Goal: Task Accomplishment & Management: Manage account settings

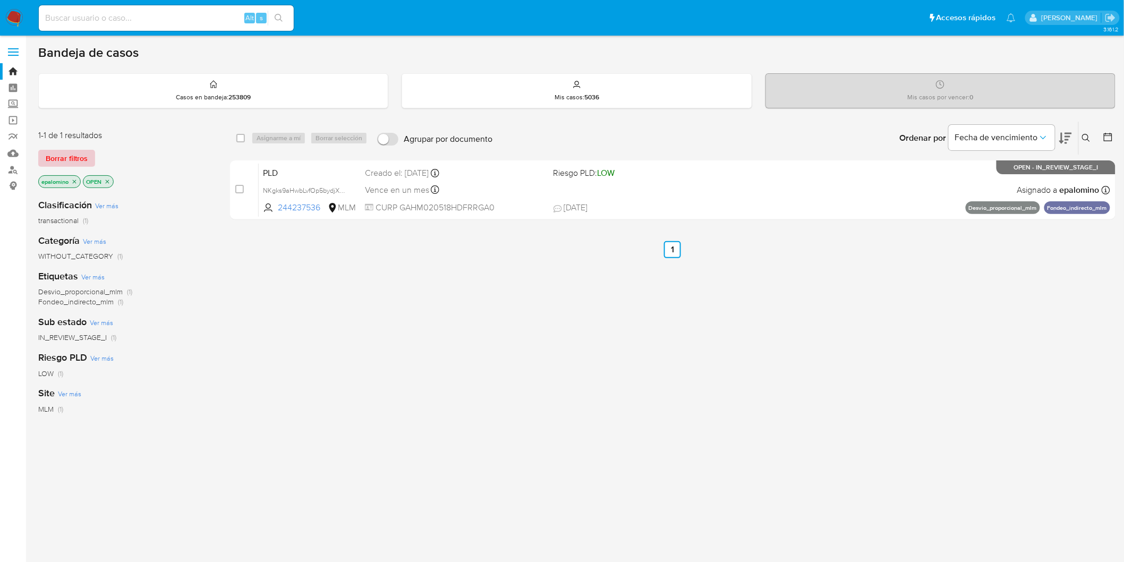
click at [83, 163] on span "Borrar filtros" at bounding box center [67, 158] width 42 height 15
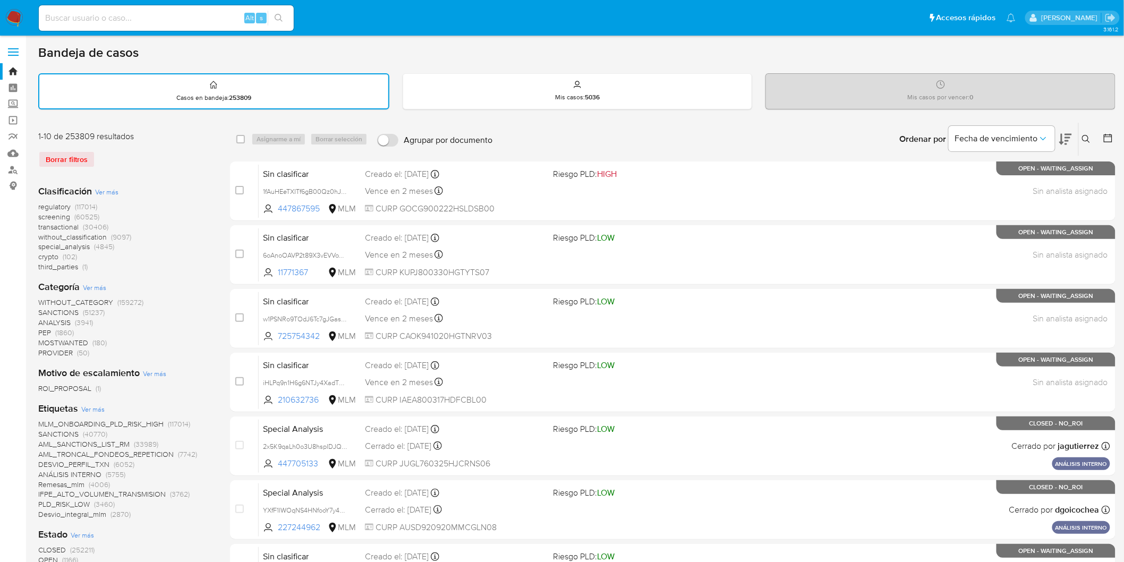
click at [18, 13] on img at bounding box center [14, 18] width 18 height 18
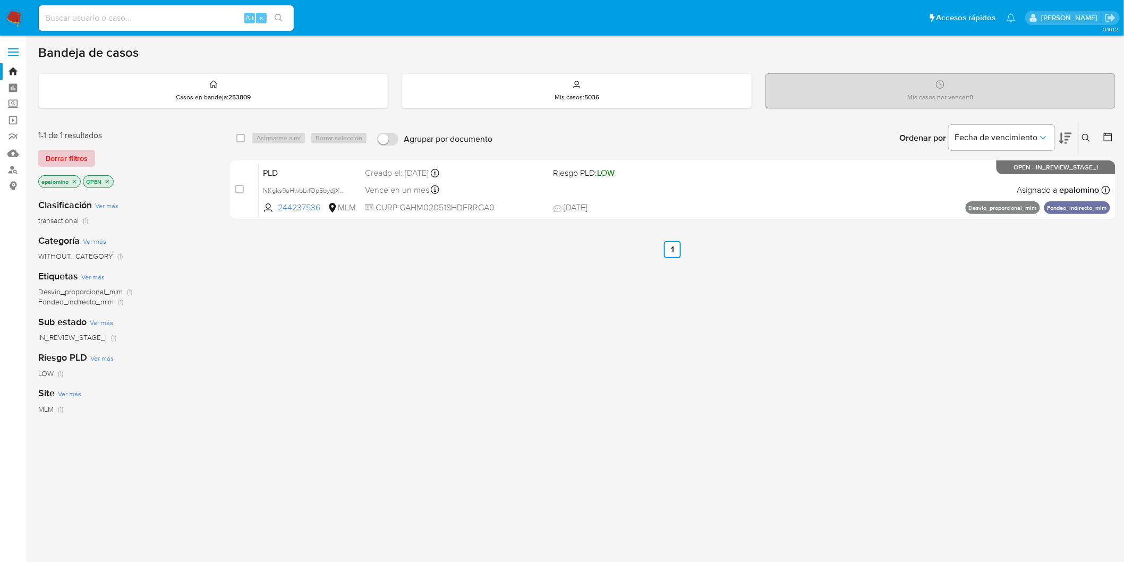
click at [72, 157] on span "Borrar filtros" at bounding box center [67, 158] width 42 height 15
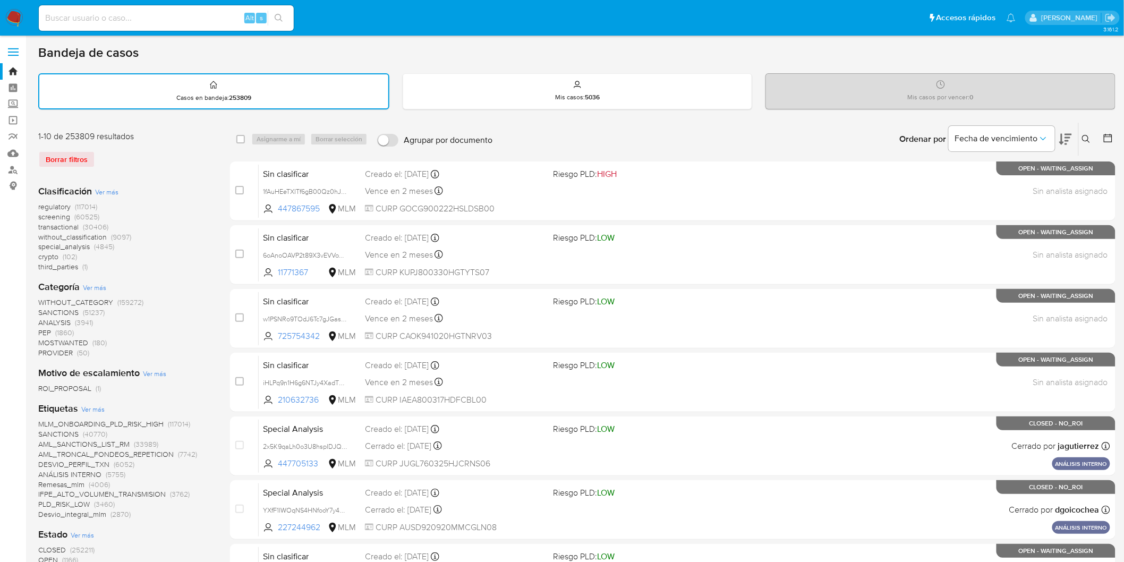
click at [12, 18] on img at bounding box center [14, 18] width 18 height 18
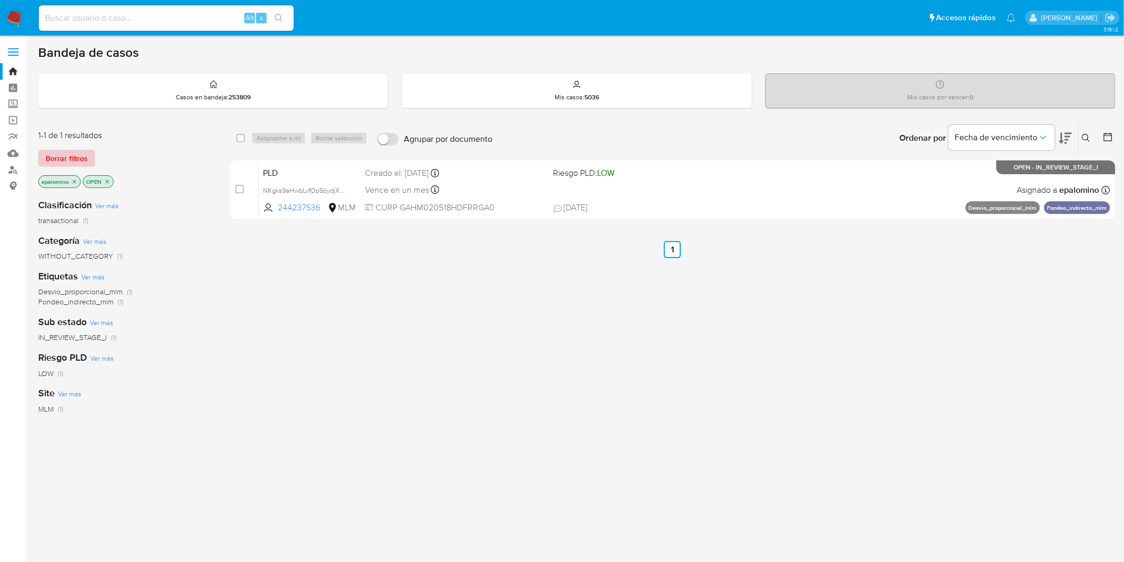
click at [68, 156] on span "Borrar filtros" at bounding box center [67, 158] width 42 height 15
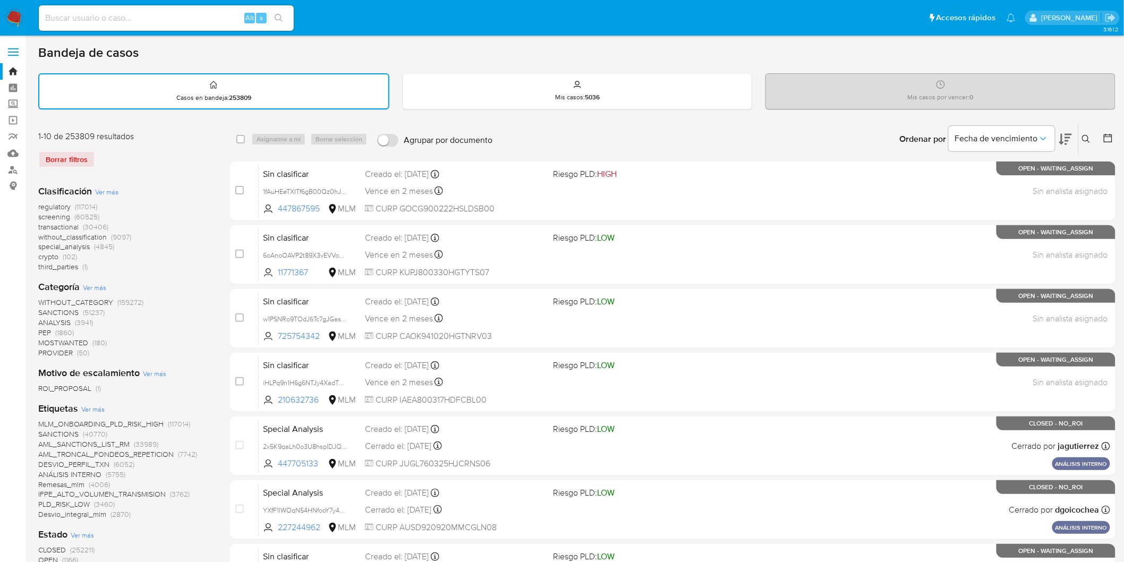
click at [15, 14] on img at bounding box center [14, 18] width 18 height 18
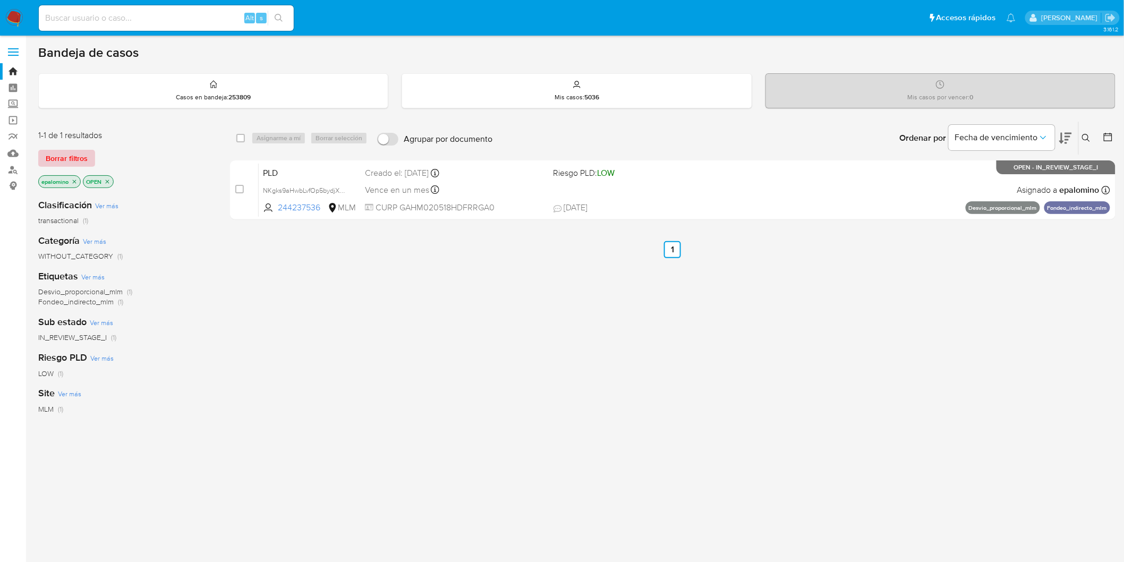
click at [86, 152] on span "Borrar filtros" at bounding box center [67, 158] width 42 height 15
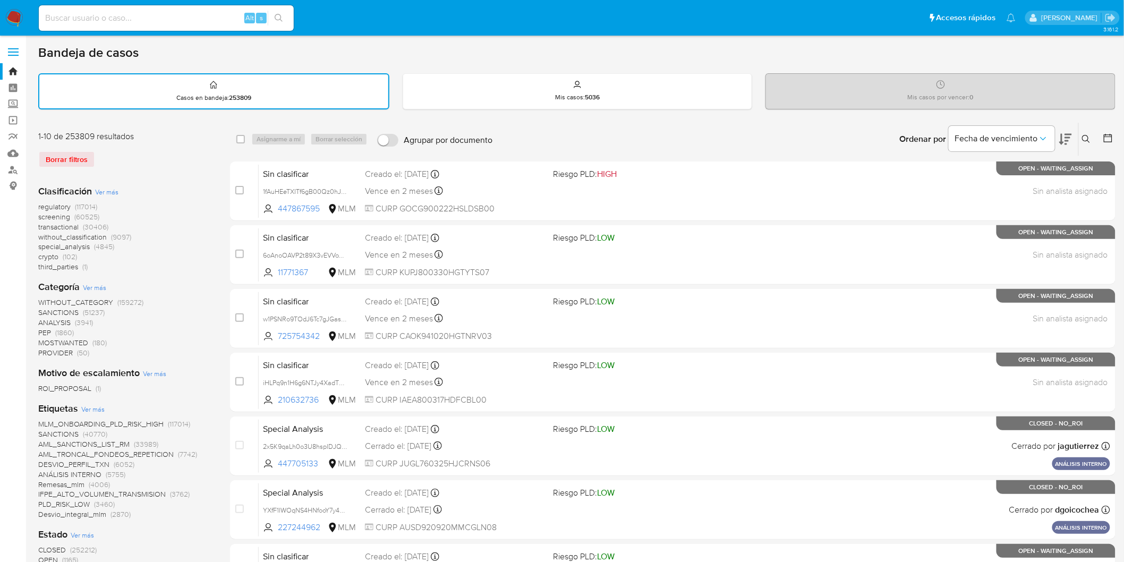
click at [12, 16] on img at bounding box center [14, 18] width 18 height 18
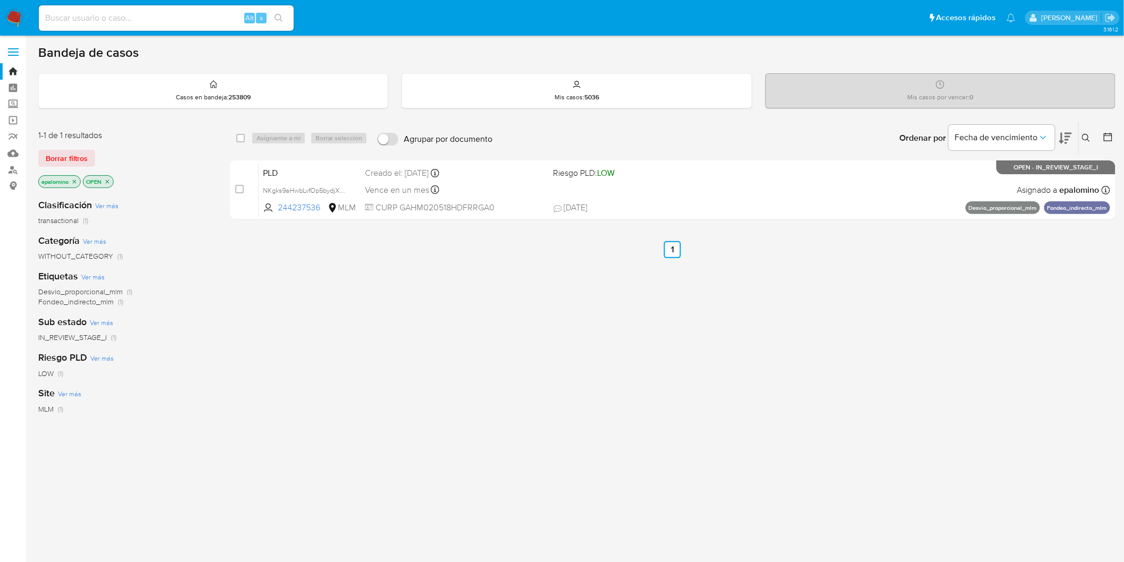
click at [62, 155] on span "Borrar filtros" at bounding box center [67, 158] width 42 height 15
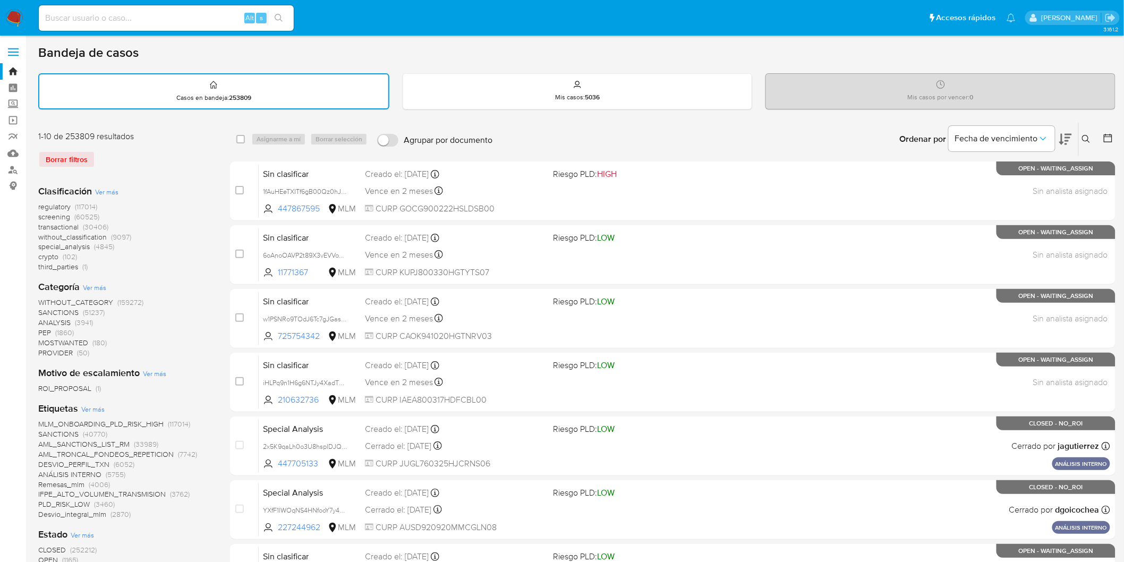
click at [11, 19] on img at bounding box center [14, 18] width 18 height 18
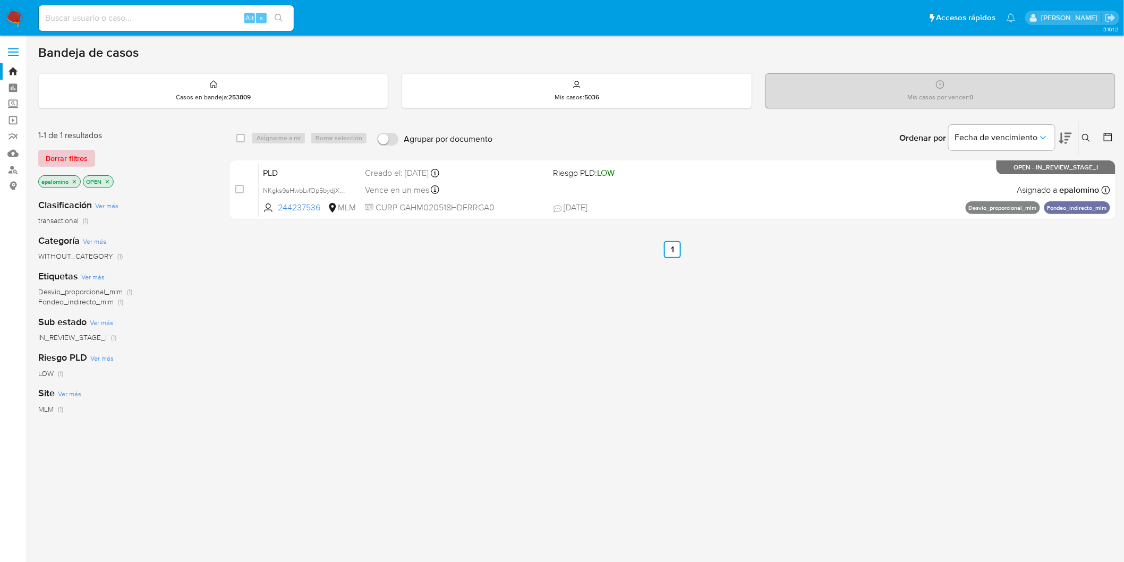
click at [81, 155] on span "Borrar filtros" at bounding box center [67, 158] width 42 height 15
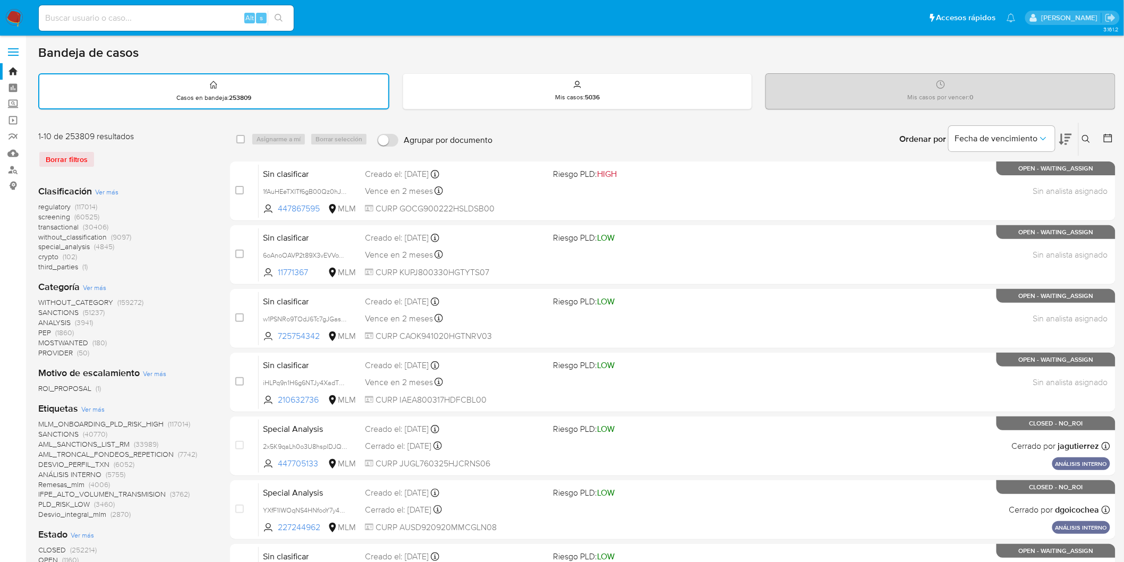
click at [12, 21] on img at bounding box center [14, 18] width 18 height 18
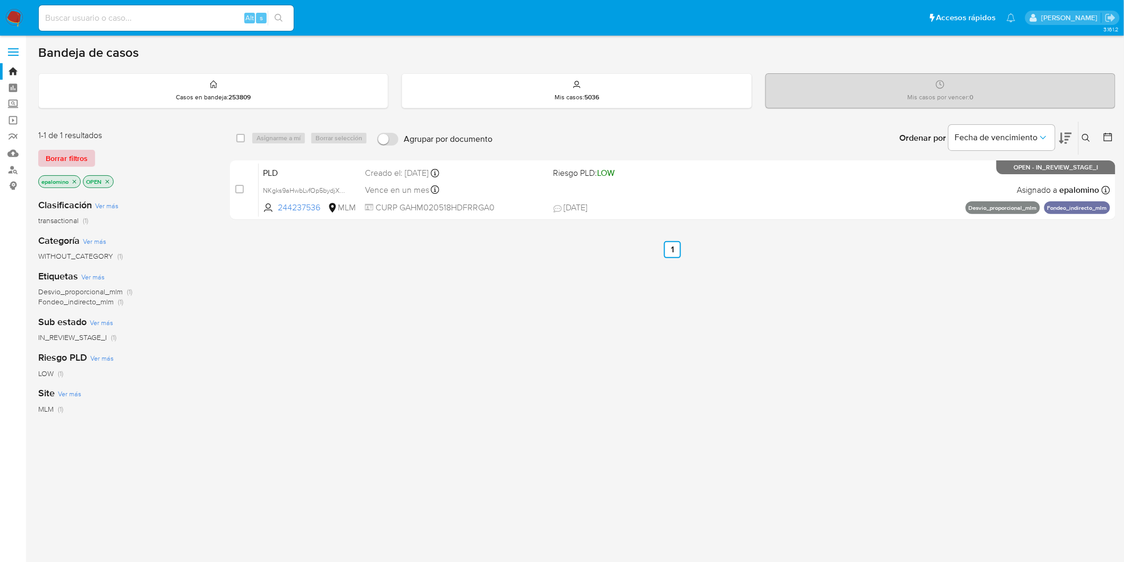
click at [48, 154] on span "Borrar filtros" at bounding box center [67, 158] width 42 height 15
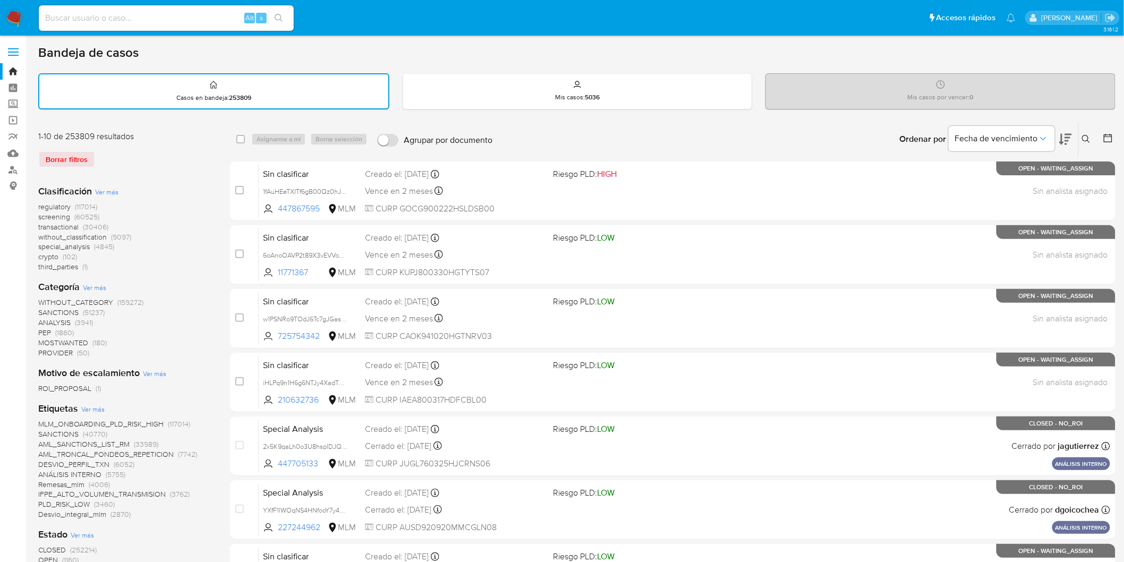
click at [1086, 139] on icon at bounding box center [1086, 139] width 9 height 9
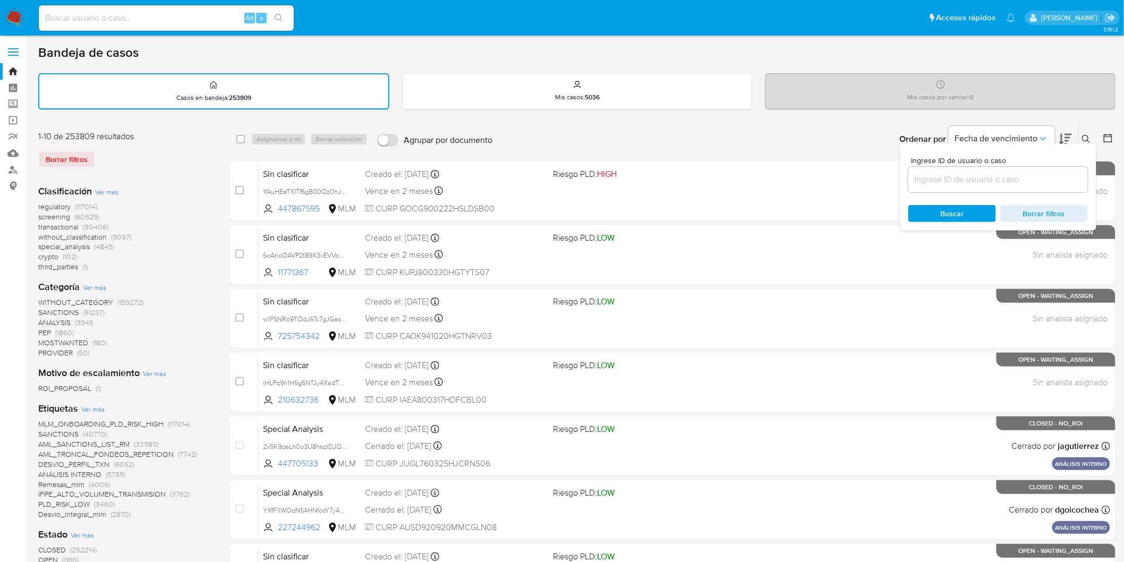
click at [965, 178] on input at bounding box center [998, 180] width 180 height 14
type input "1158769965"
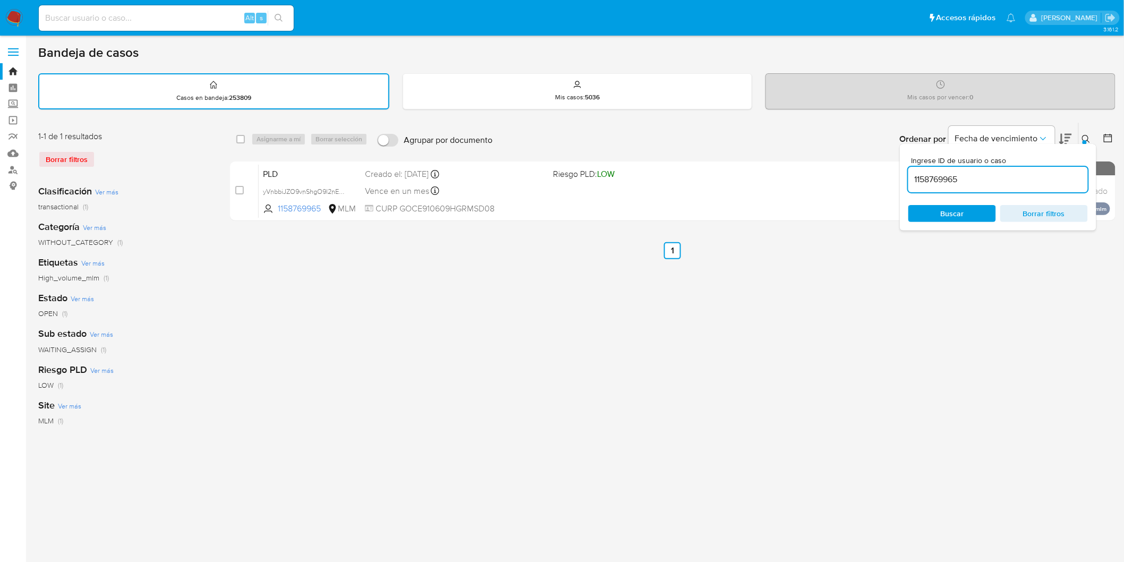
click at [1089, 133] on button at bounding box center [1088, 139] width 18 height 13
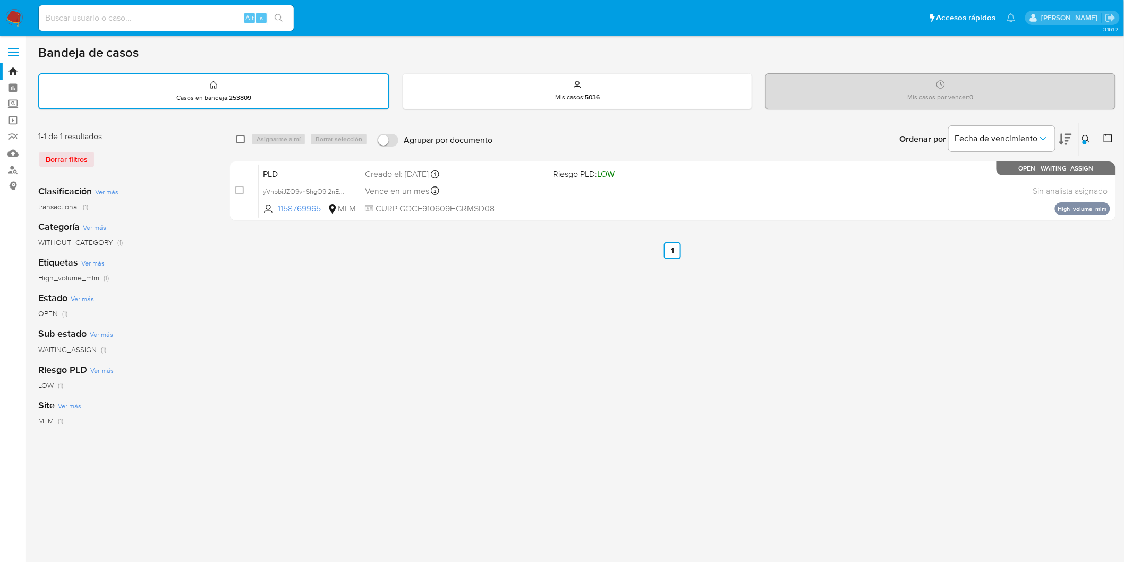
click at [236, 136] on div "select-all-cases-checkbox Asignarme a mí Borrar selección Agrupar por documento…" at bounding box center [673, 139] width 886 height 33
click at [238, 137] on input "checkbox" at bounding box center [240, 139] width 9 height 9
checkbox input "true"
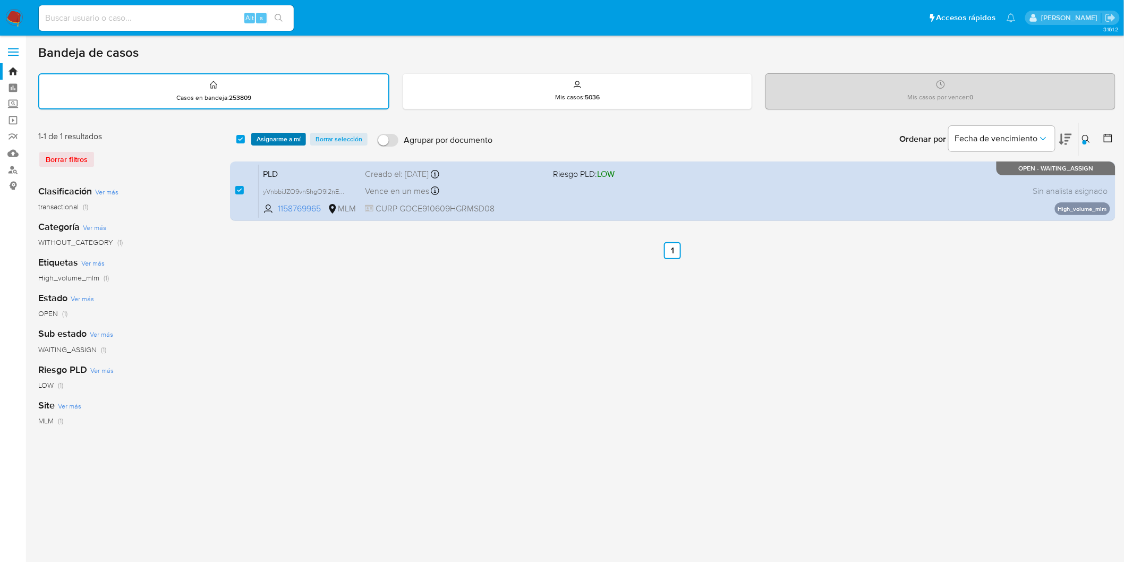
click at [267, 137] on span "Asignarme a mí" at bounding box center [279, 139] width 44 height 11
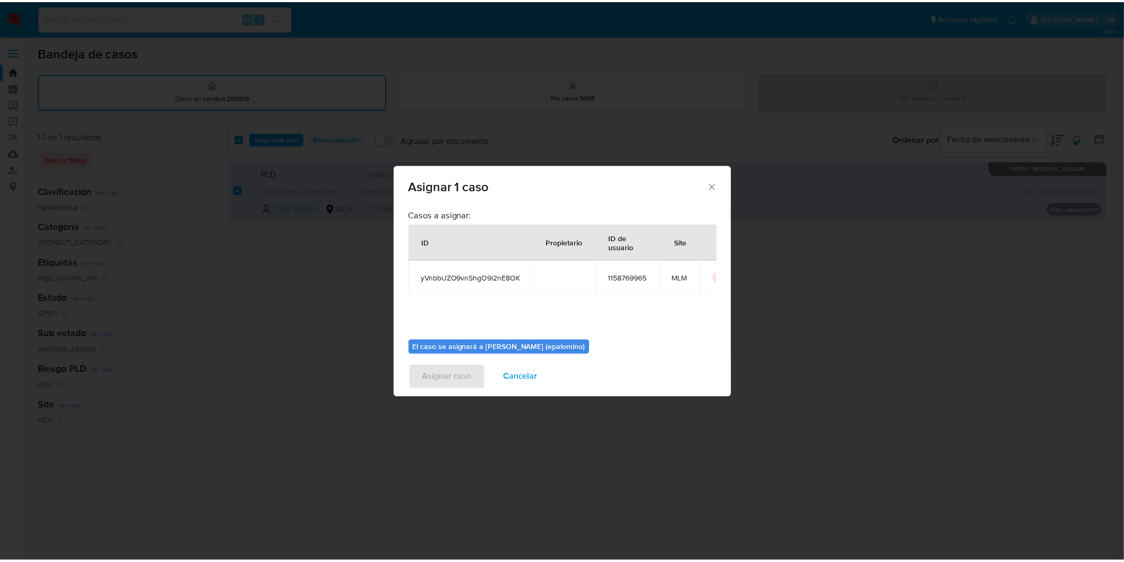
scroll to position [55, 0]
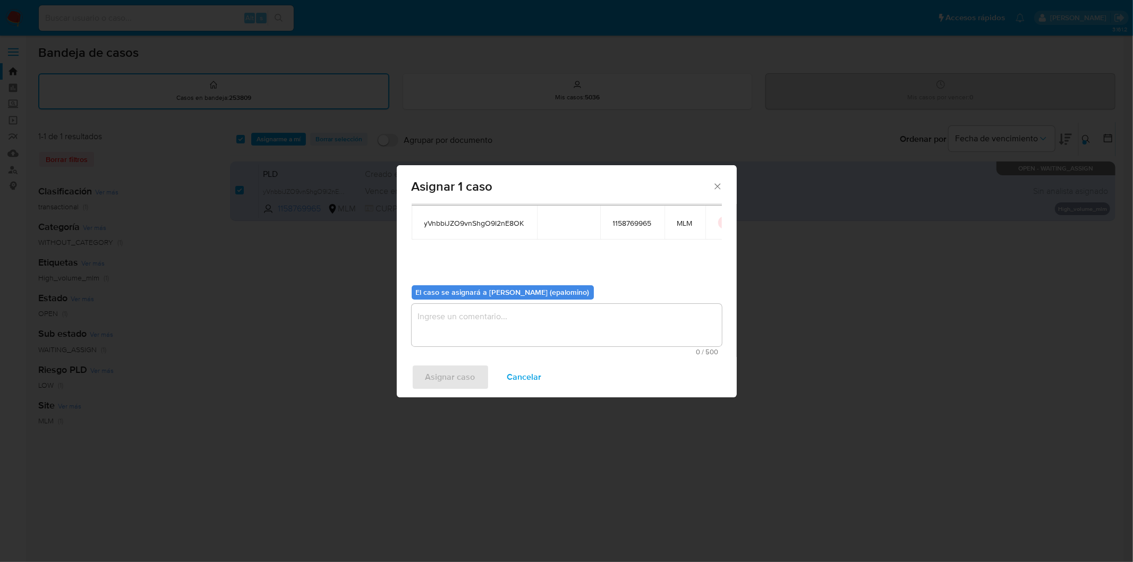
click at [438, 332] on textarea "assign-modal" at bounding box center [567, 325] width 310 height 43
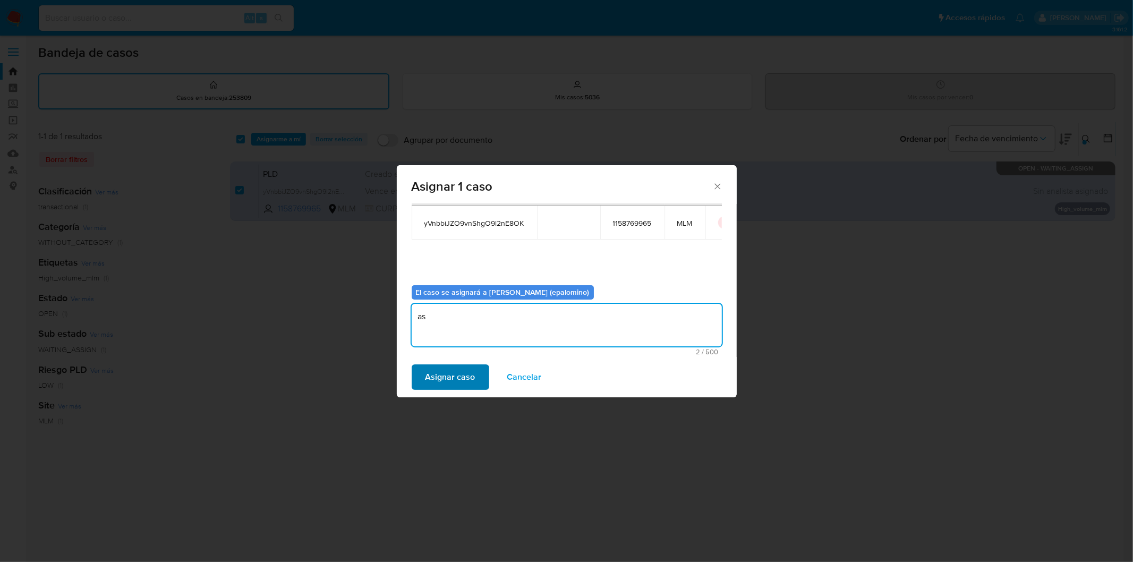
type textarea "as"
click at [440, 389] on span "Asignar caso" at bounding box center [451, 377] width 50 height 23
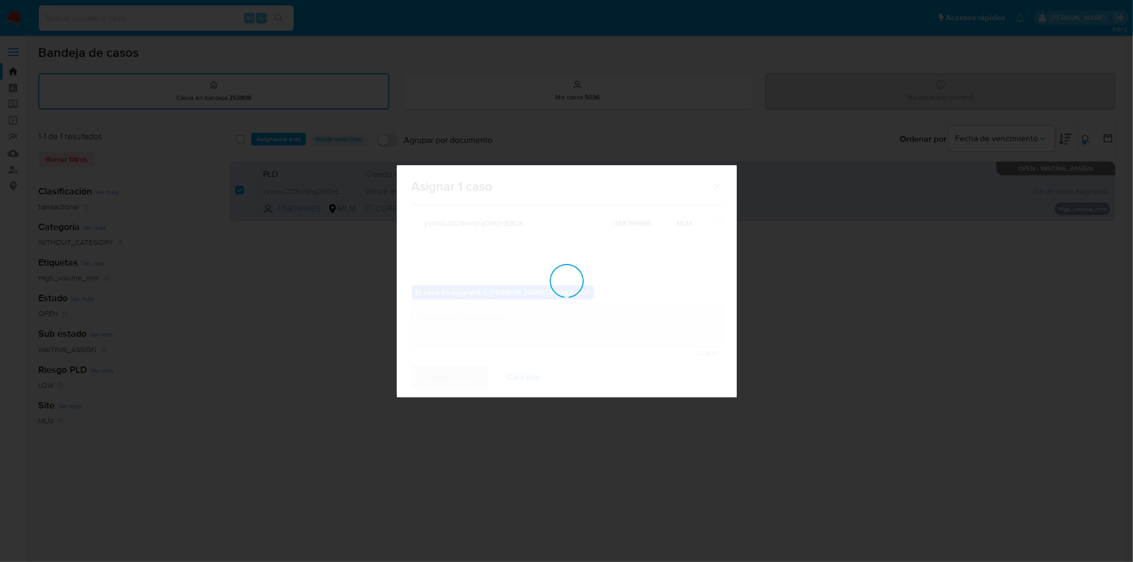
checkbox input "false"
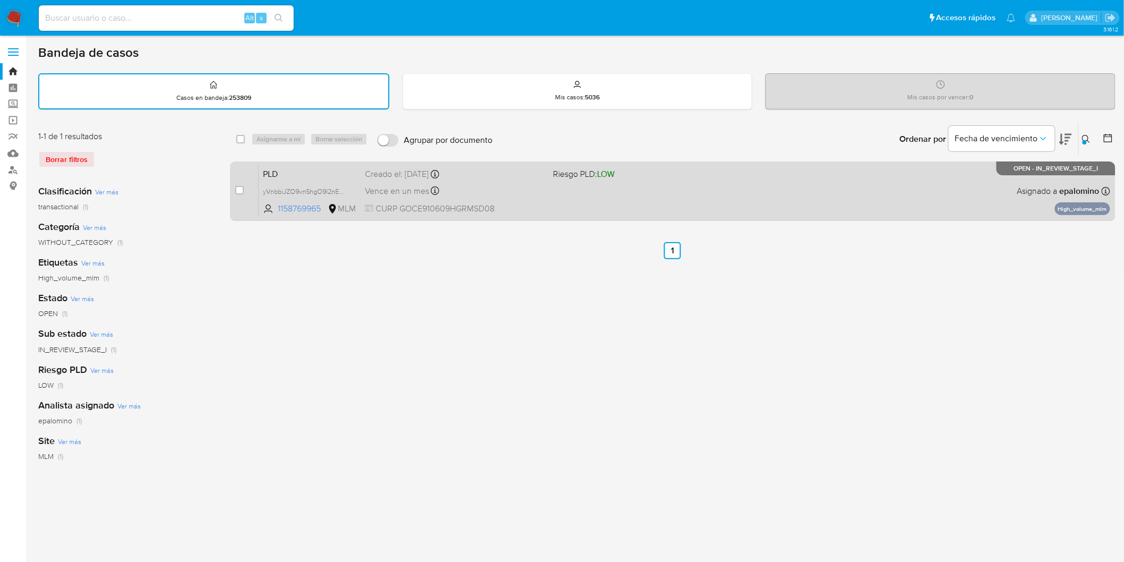
click at [288, 173] on span "PLD" at bounding box center [310, 173] width 94 height 14
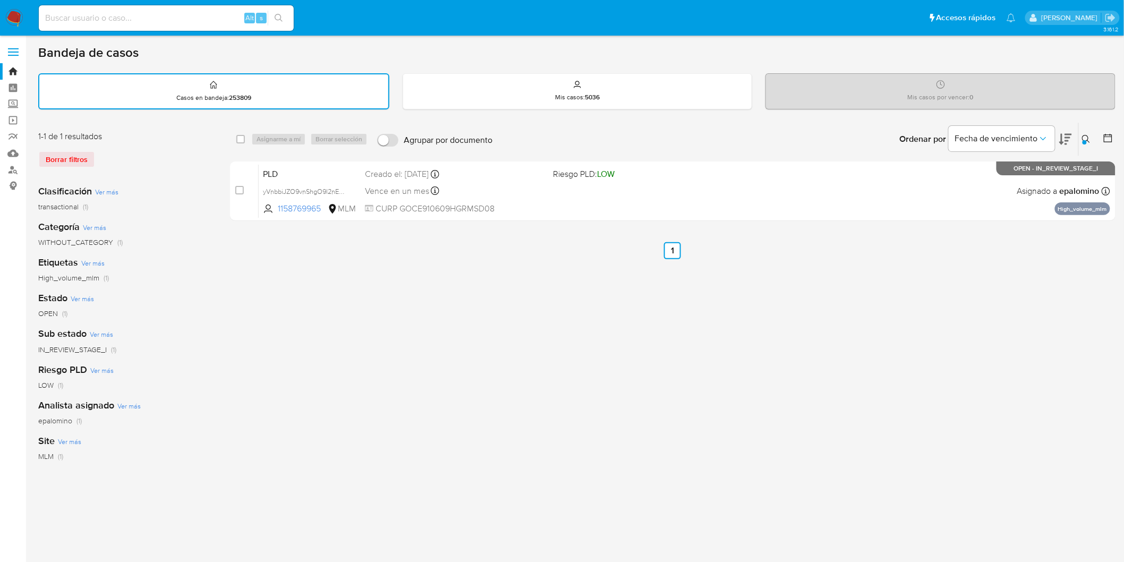
click at [21, 25] on img at bounding box center [14, 18] width 18 height 18
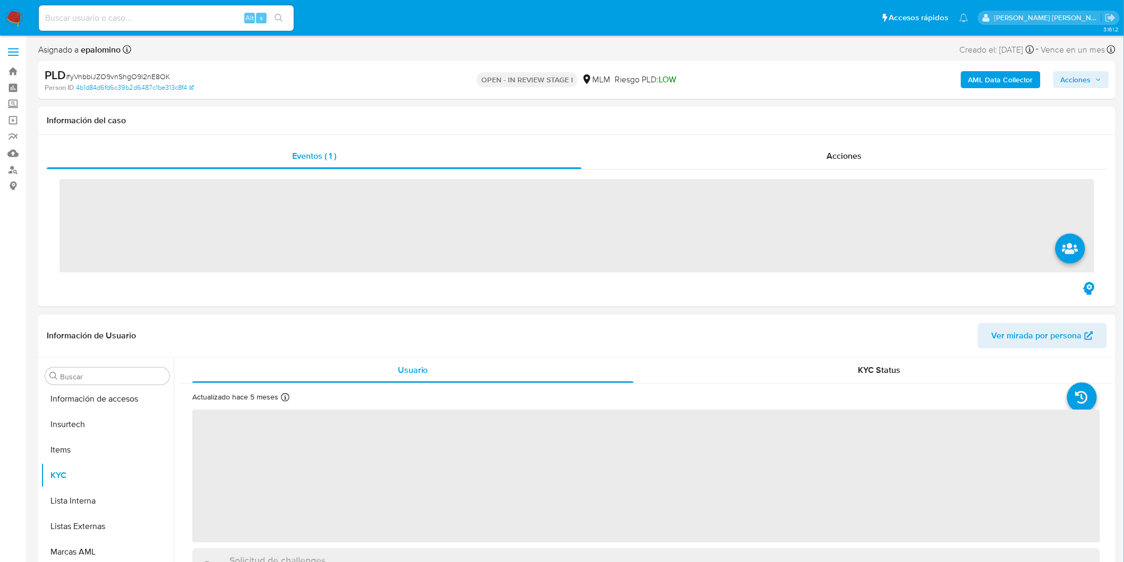
scroll to position [499, 0]
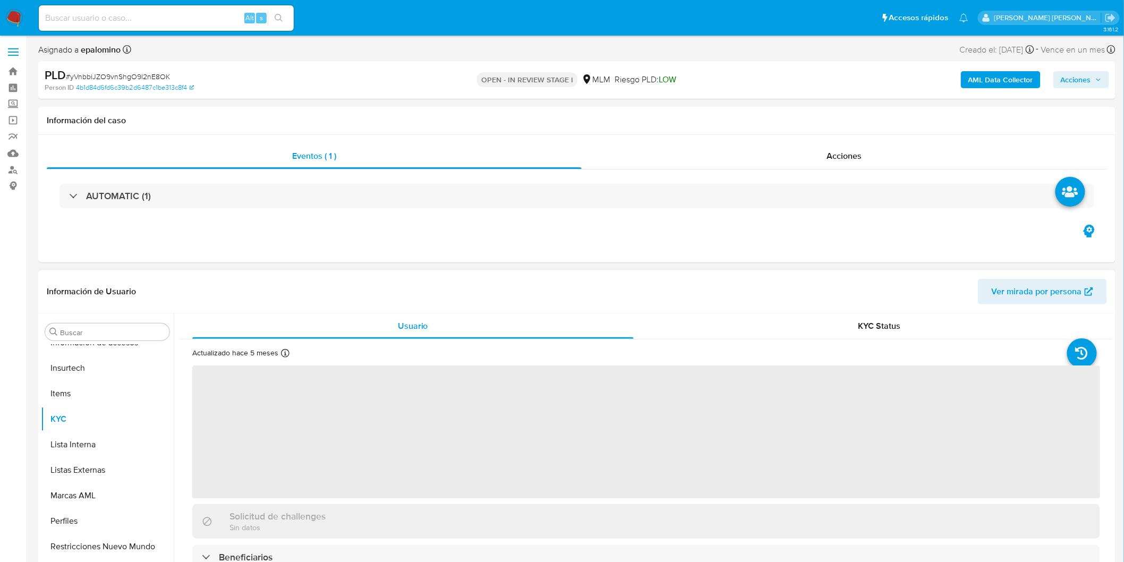
select select "10"
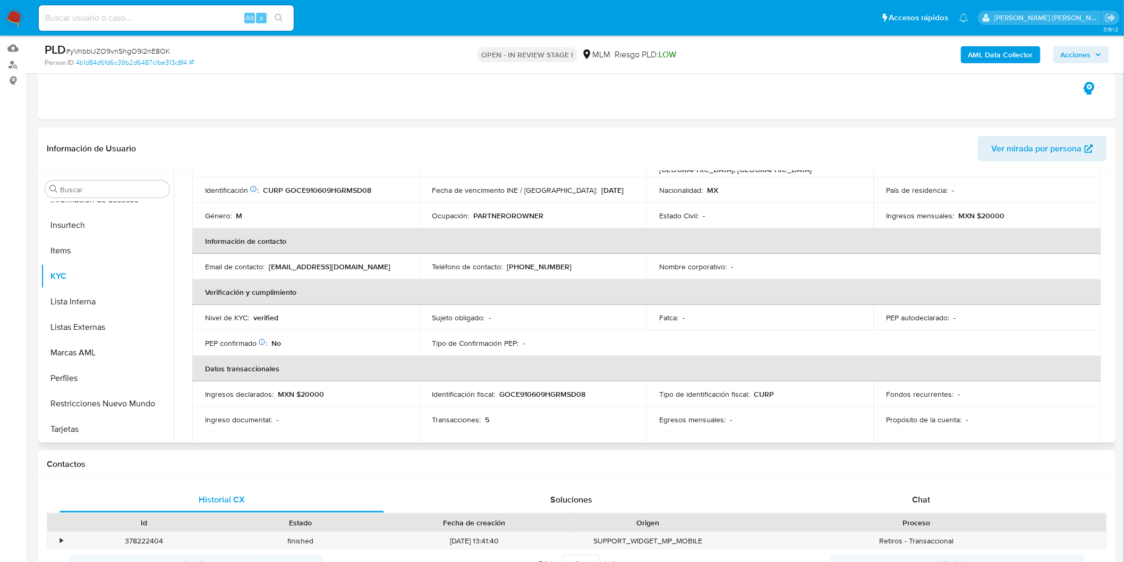
scroll to position [0, 0]
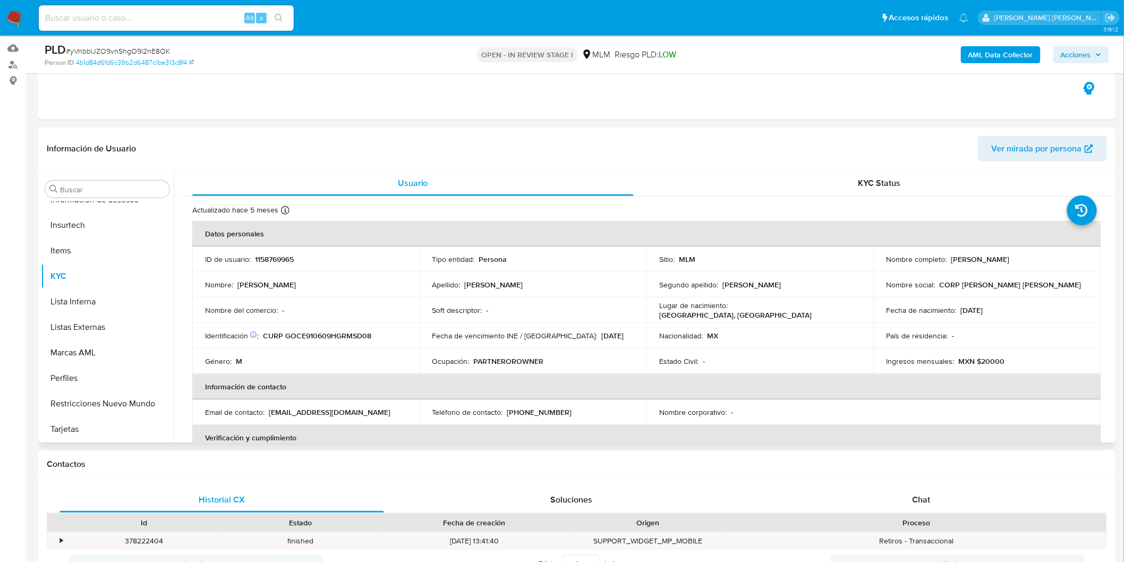
drag, startPoint x: 1055, startPoint y: 261, endPoint x: 947, endPoint y: 262, distance: 107.9
click at [947, 262] on div "Nombre completo : Edsson Jair Gomez Casarrubias" at bounding box center [988, 259] width 202 height 10
copy p "Edsson Jair Gomez Casarrubias"
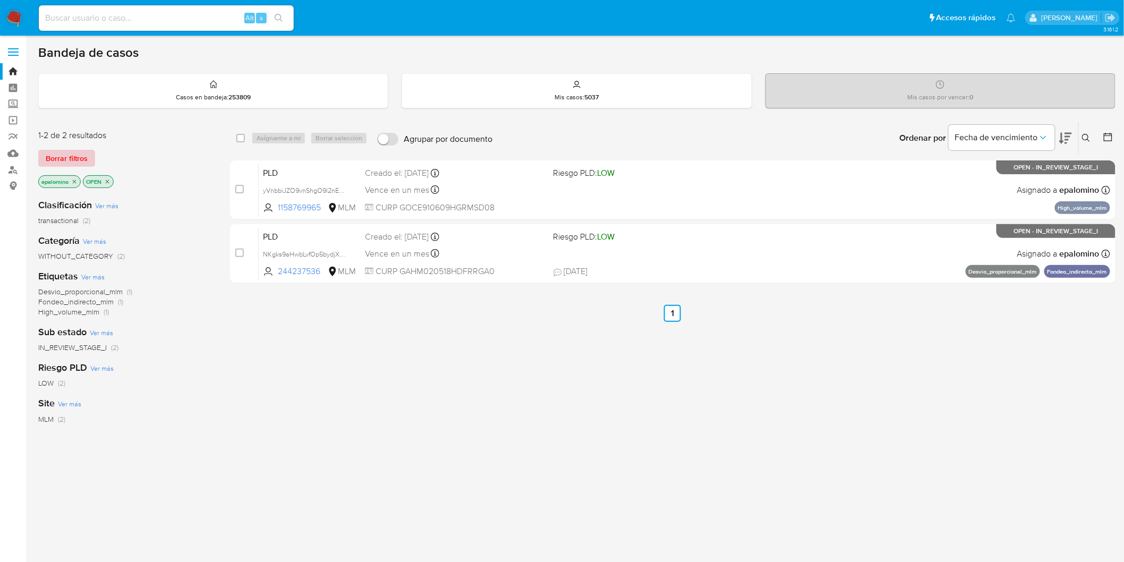
click at [78, 163] on span "Borrar filtros" at bounding box center [67, 158] width 42 height 15
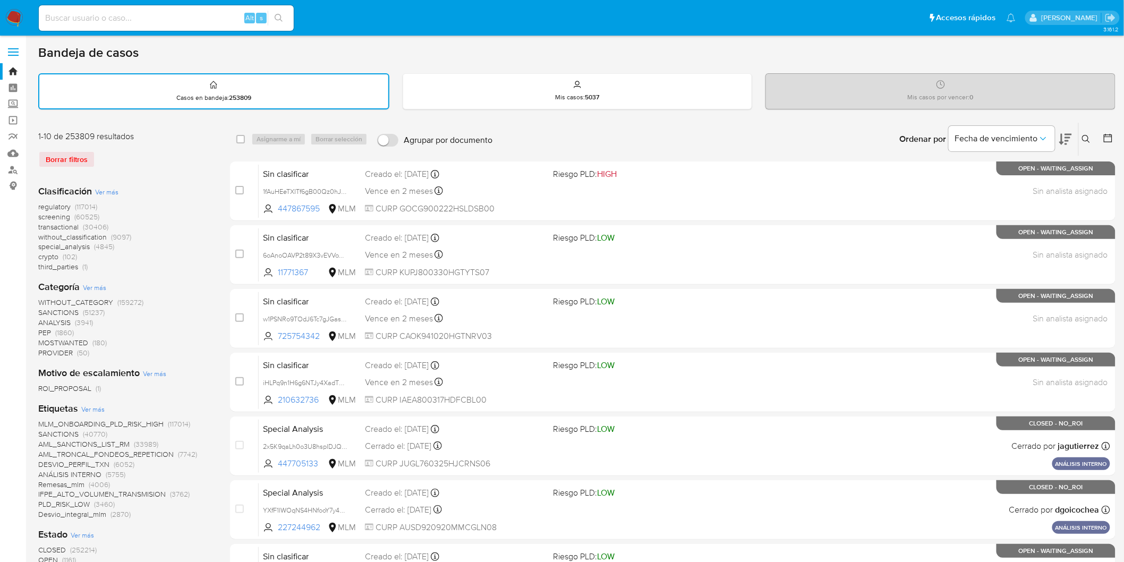
click at [13, 27] on nav "Pausado Ver notificaciones Alt s Accesos rápidos Presiona las siguientes teclas…" at bounding box center [562, 18] width 1124 height 36
click at [22, 20] on img at bounding box center [14, 18] width 18 height 18
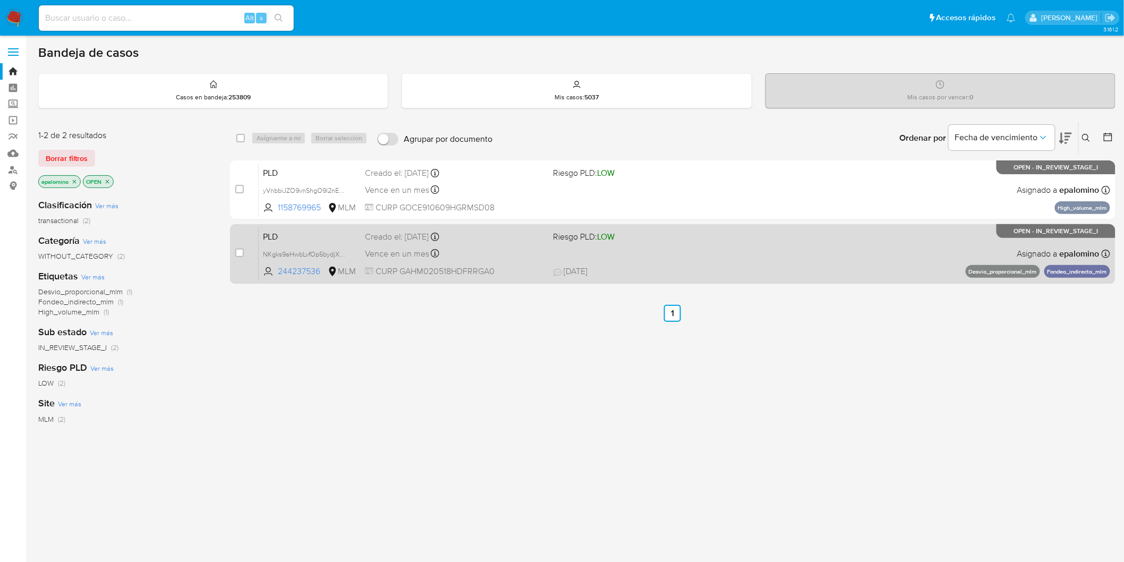
click at [283, 234] on span "PLD" at bounding box center [310, 236] width 94 height 14
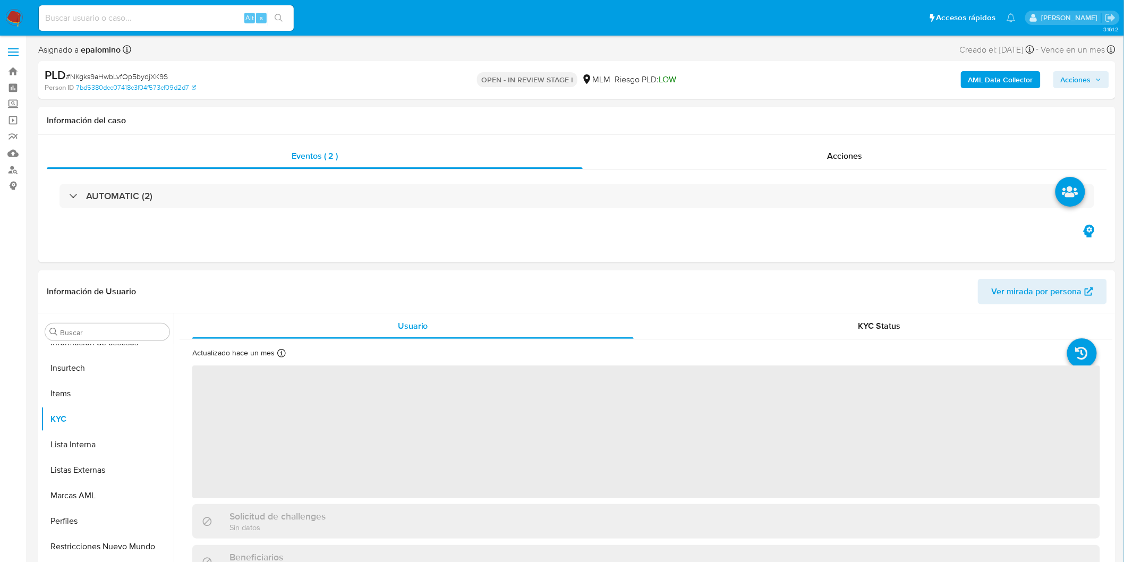
scroll to position [304, 0]
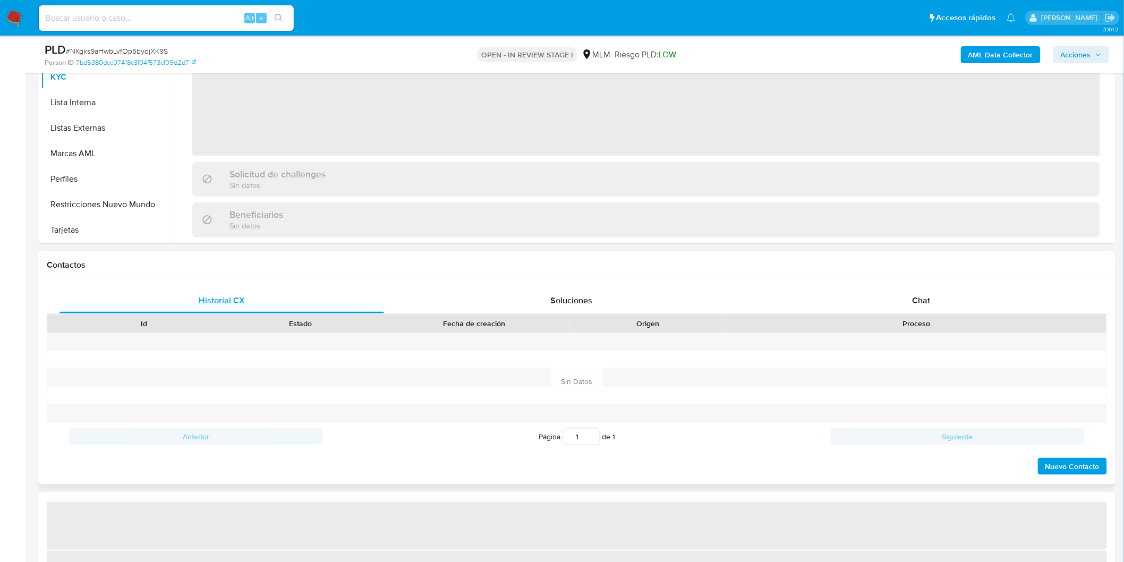
select select "10"
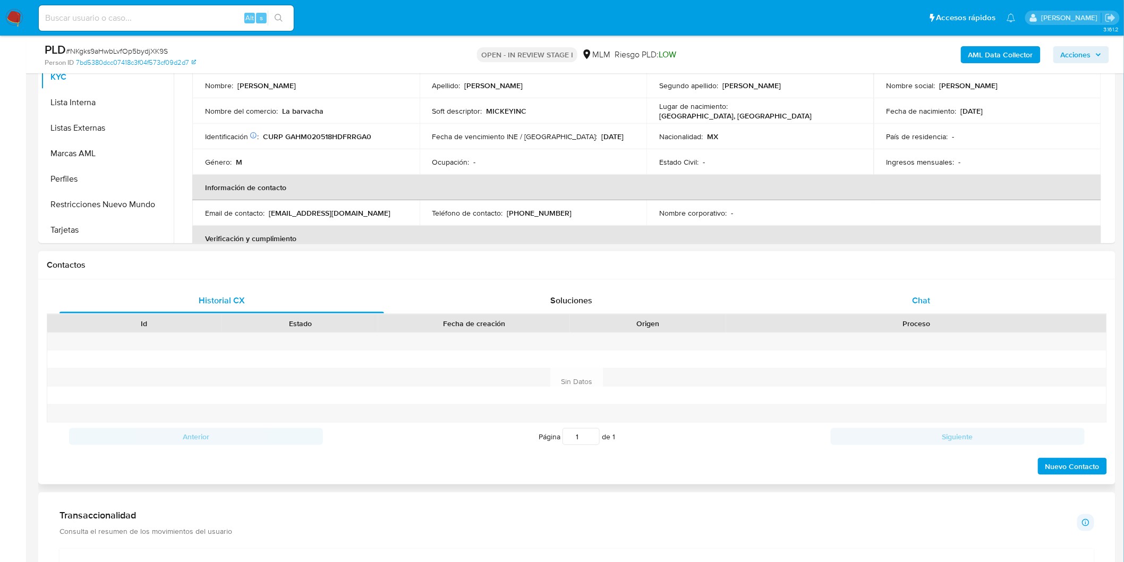
click at [941, 299] on div "Chat" at bounding box center [921, 301] width 325 height 26
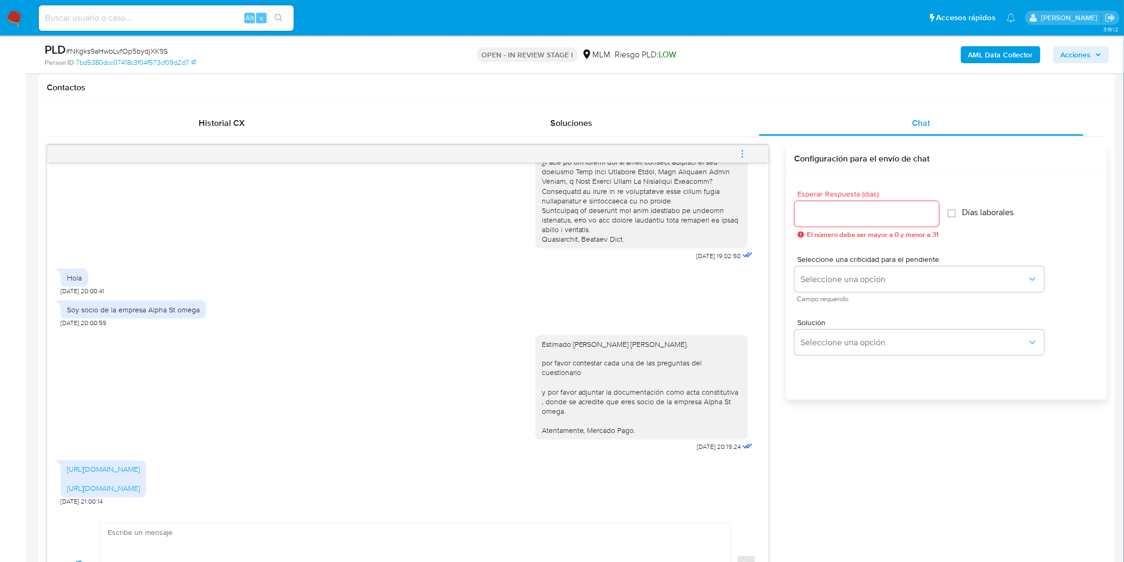
scroll to position [481, 0]
click at [130, 465] on link "https://www.instagram.com/alphastomegamotors?igsh=ajR2aHUydDJjMzMy" at bounding box center [103, 470] width 73 height 11
drag, startPoint x: 625, startPoint y: 414, endPoint x: 529, endPoint y: 321, distance: 134.1
click at [536, 336] on div "Estimado Miguel Angel Garcia Hernandez. por favor contestar cada una de las pre…" at bounding box center [642, 388] width 213 height 105
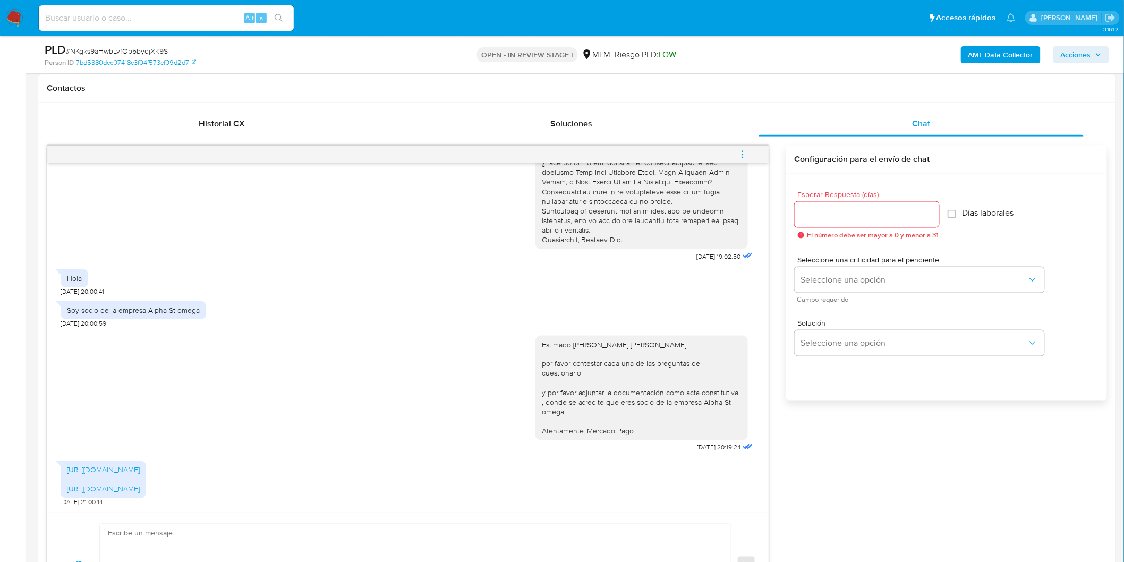
copy div "Estimado Miguel Angel Garcia Hernandez. por favor contestar cada una de las pre…"
click at [833, 213] on input "Esperar Respuesta (días)" at bounding box center [867, 215] width 145 height 14
type input "2"
click at [844, 260] on span "Seleccione una criticidad para el pendiente" at bounding box center [922, 259] width 250 height 7
click at [837, 276] on span "Seleccione una opción" at bounding box center [914, 280] width 226 height 11
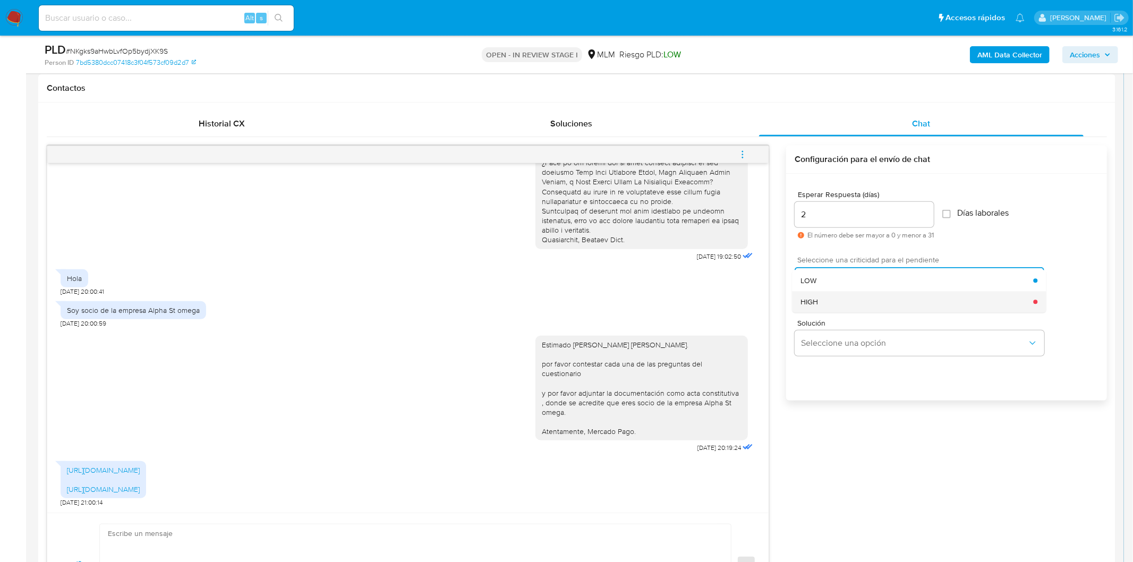
click at [839, 308] on div "HIGH" at bounding box center [917, 301] width 233 height 21
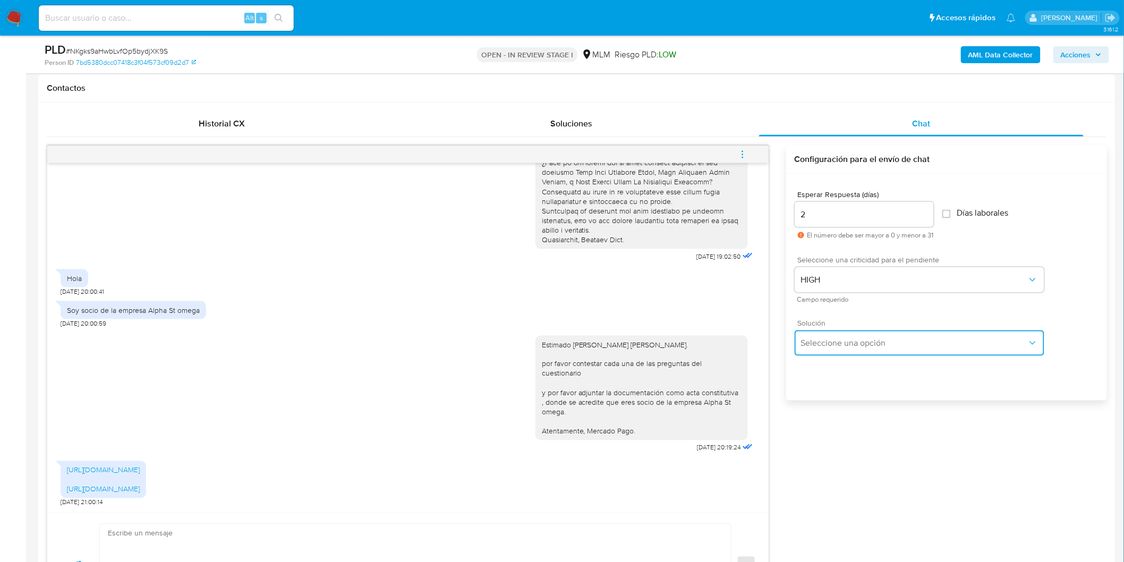
click at [840, 338] on span "Seleccione una opción" at bounding box center [914, 343] width 226 height 11
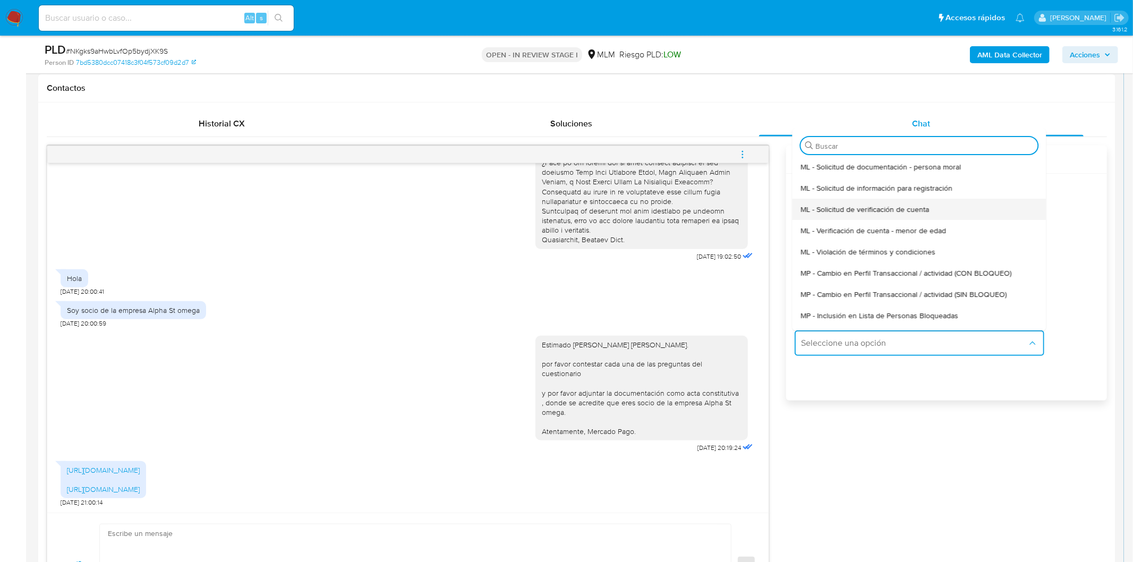
click at [860, 214] on span "ML - Solicitud de verificación de cuenta" at bounding box center [865, 210] width 129 height 10
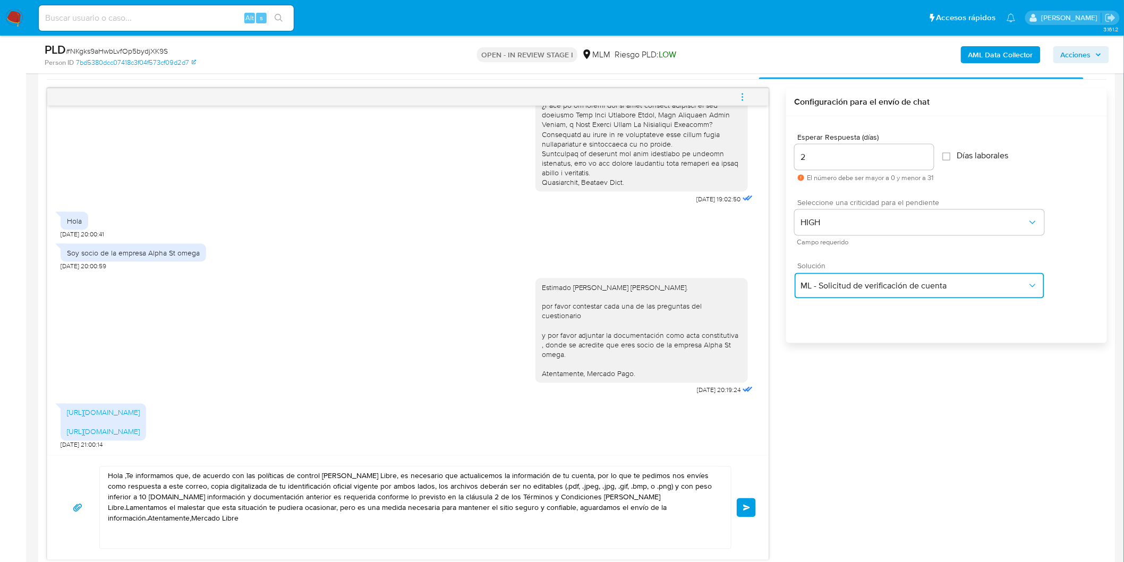
scroll to position [540, 0]
drag, startPoint x: 689, startPoint y: 518, endPoint x: 0, endPoint y: 420, distance: 696.0
paste textarea "Estimado Miguel Angel Garcia Hernandez. por favor contestar cada una de las pre…"
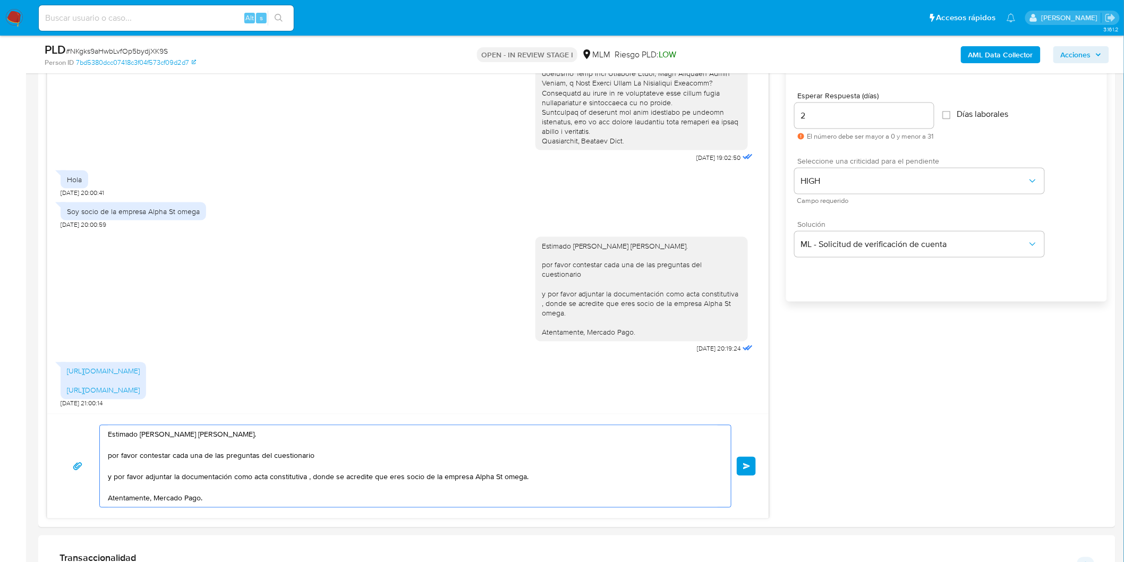
scroll to position [599, 0]
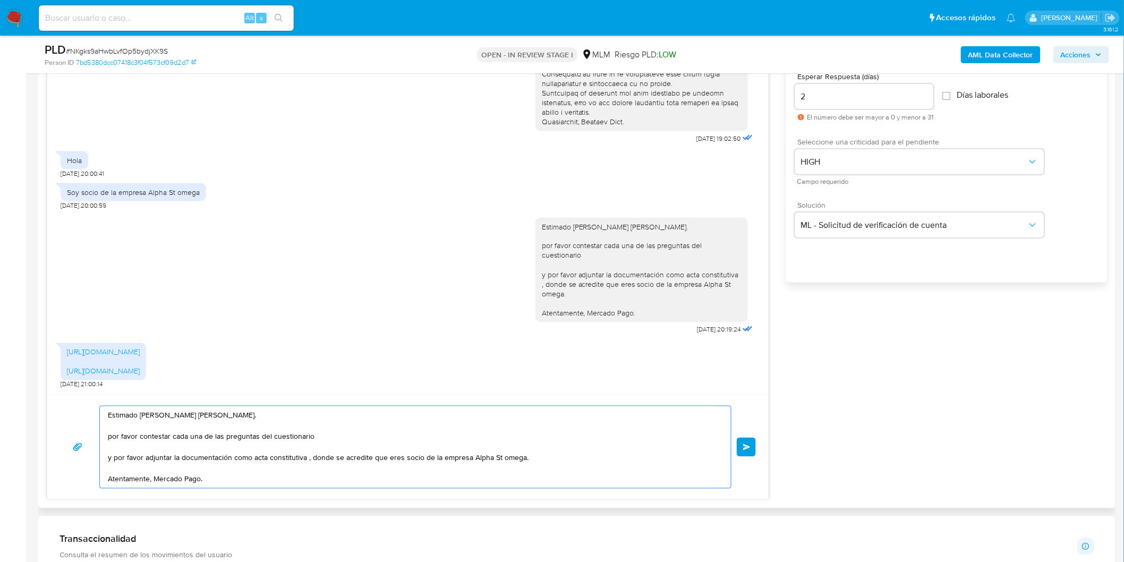
click at [145, 457] on textarea "Estimado Miguel Angel Garcia Hernandez. por favor contestar cada una de las pre…" at bounding box center [413, 447] width 610 height 82
drag, startPoint x: 353, startPoint y: 461, endPoint x: 269, endPoint y: 458, distance: 84.5
click at [269, 458] on textarea "Estimado Miguel Angel Garcia Hernandez. por favor contestar cada una de las pre…" at bounding box center [413, 447] width 610 height 82
type textarea "Estimado Miguel Angel Garcia Hernandez. por favor contestar cada una de las pre…"
click at [752, 448] on button "Enviar" at bounding box center [746, 447] width 19 height 19
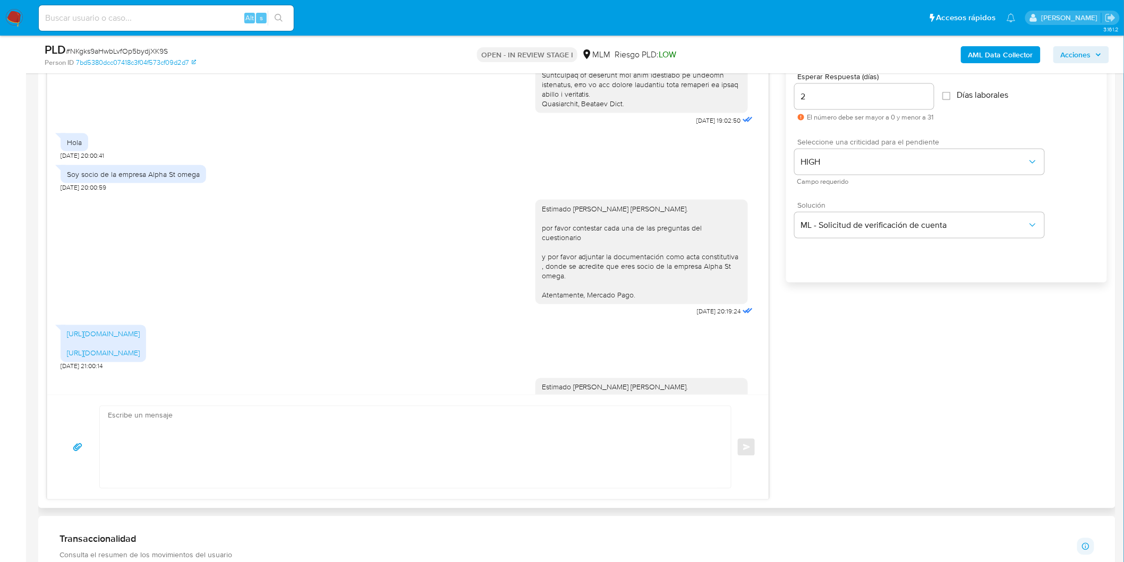
scroll to position [342, 0]
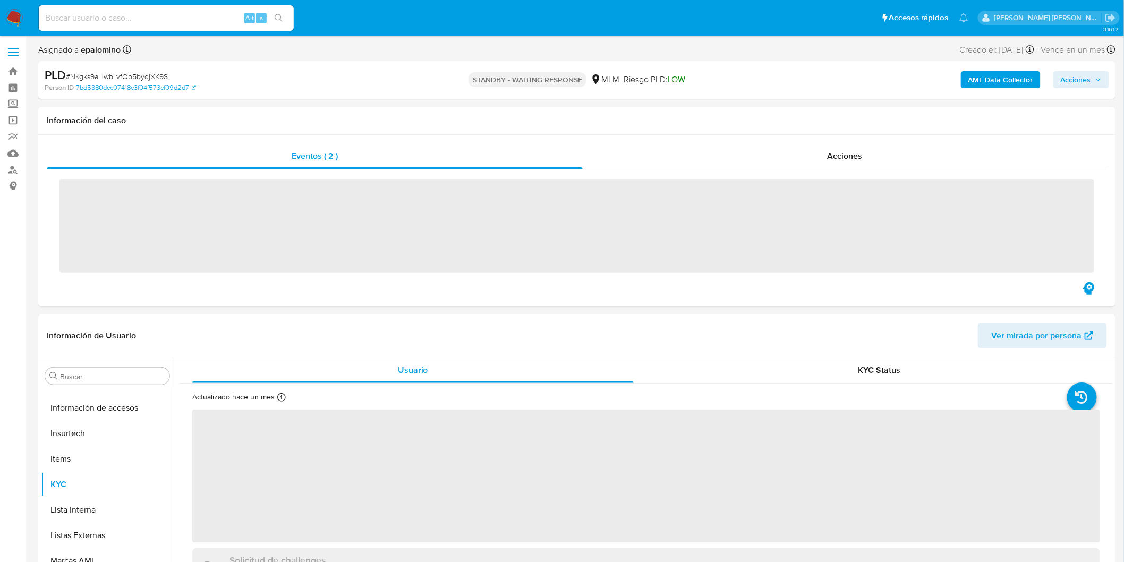
scroll to position [499, 0]
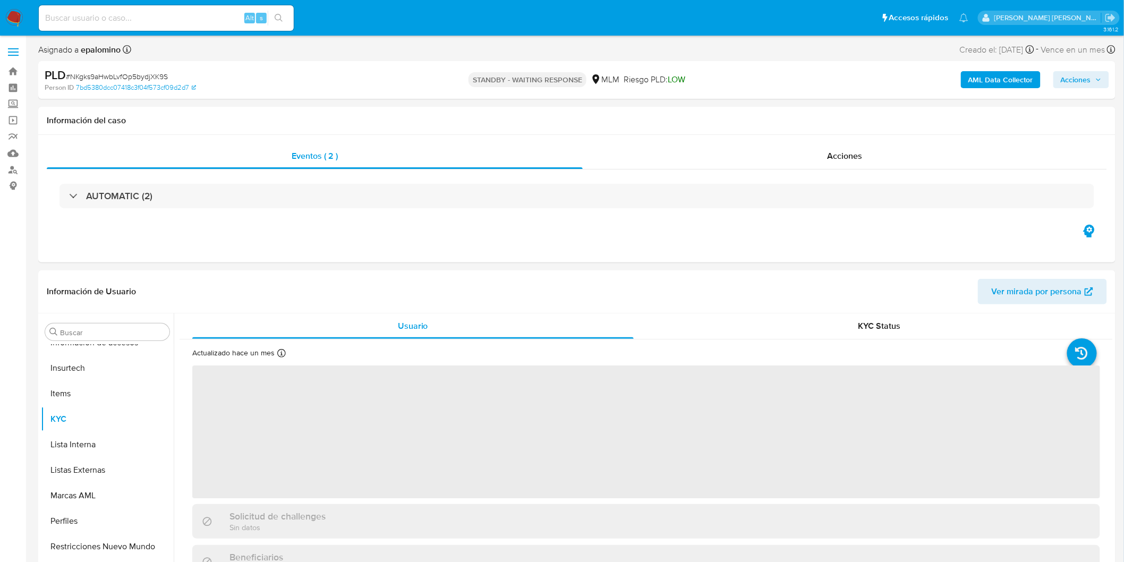
select select "10"
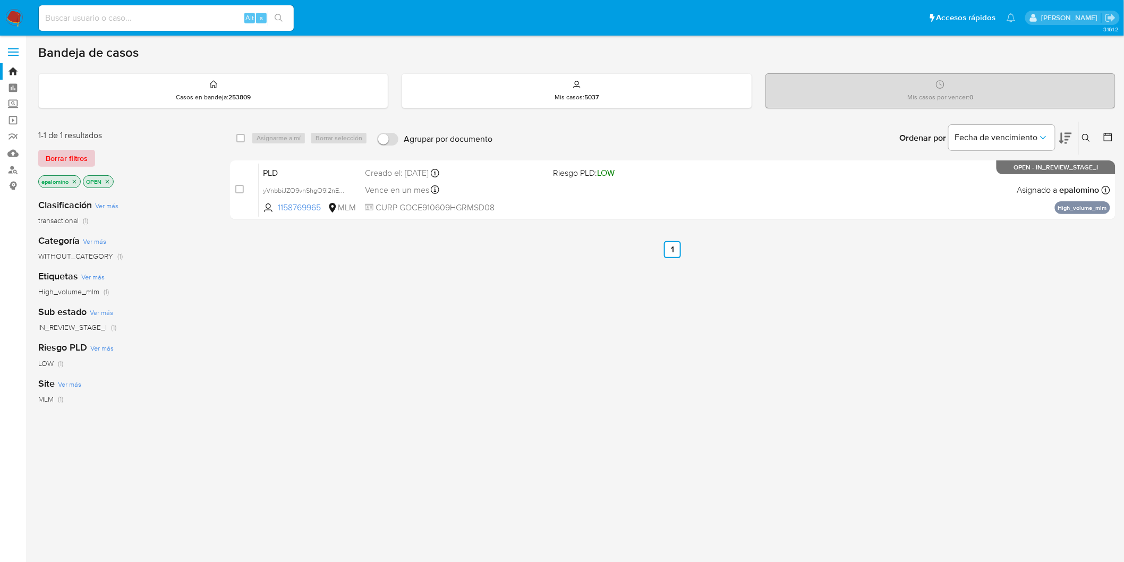
click at [68, 160] on span "Borrar filtros" at bounding box center [67, 158] width 42 height 15
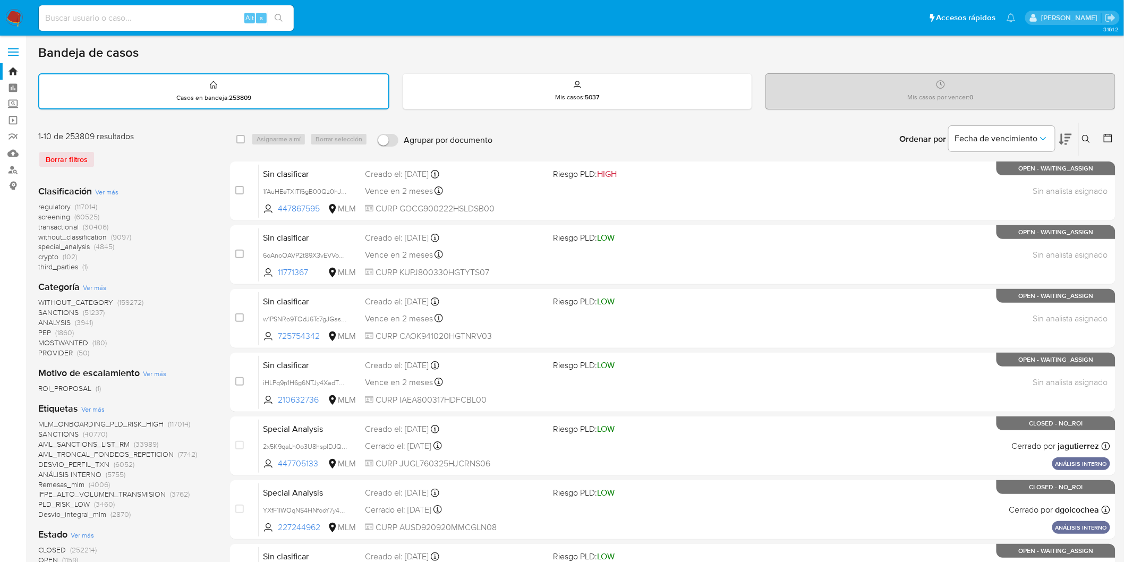
click at [1085, 136] on icon at bounding box center [1086, 139] width 9 height 9
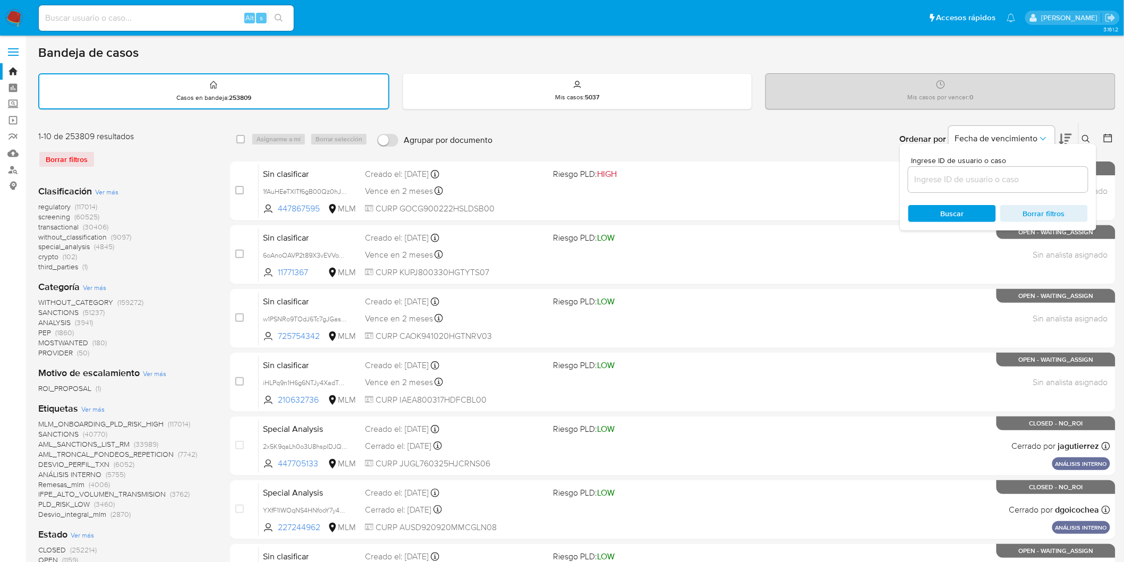
click at [942, 181] on input at bounding box center [998, 180] width 180 height 14
type input "1158769965"
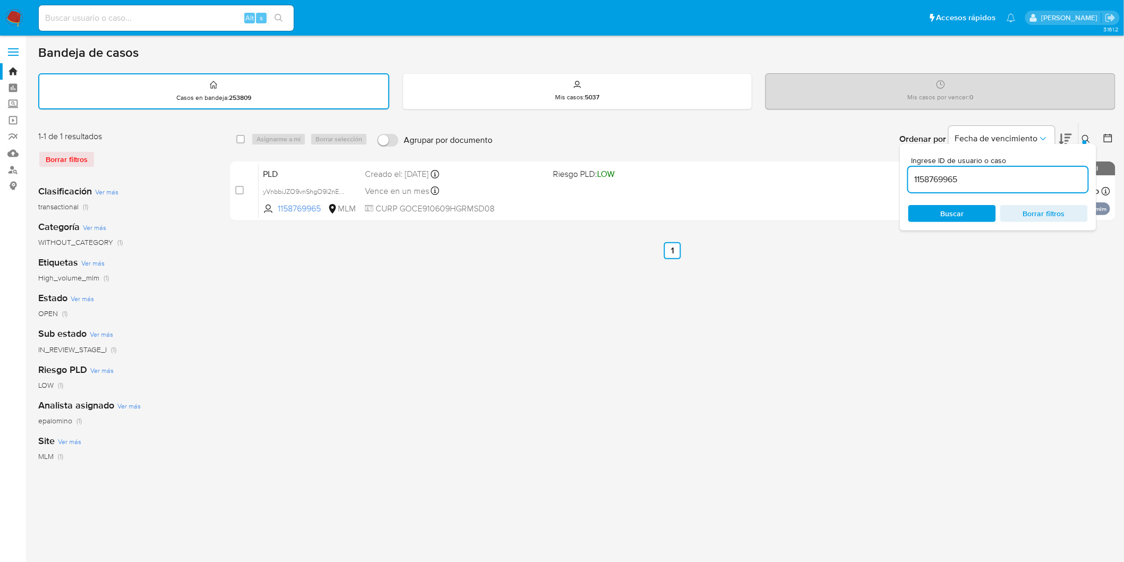
click at [1084, 135] on icon at bounding box center [1086, 139] width 9 height 9
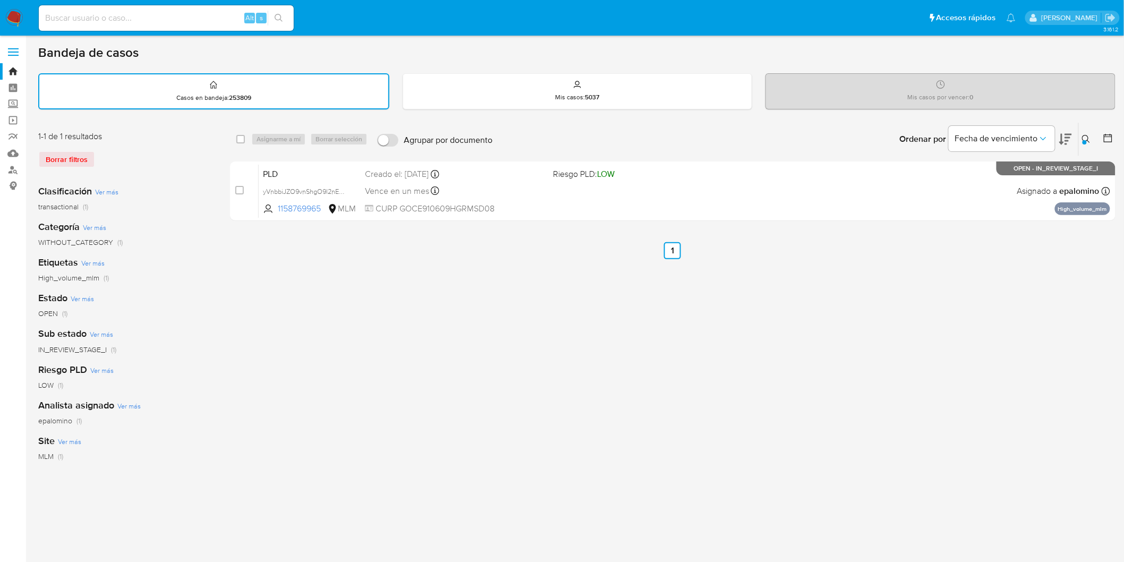
click at [420, 327] on div "select-all-cases-checkbox Asignarme a mí Borrar selección Agrupar por documento…" at bounding box center [673, 355] width 886 height 466
click at [13, 19] on img at bounding box center [14, 18] width 18 height 18
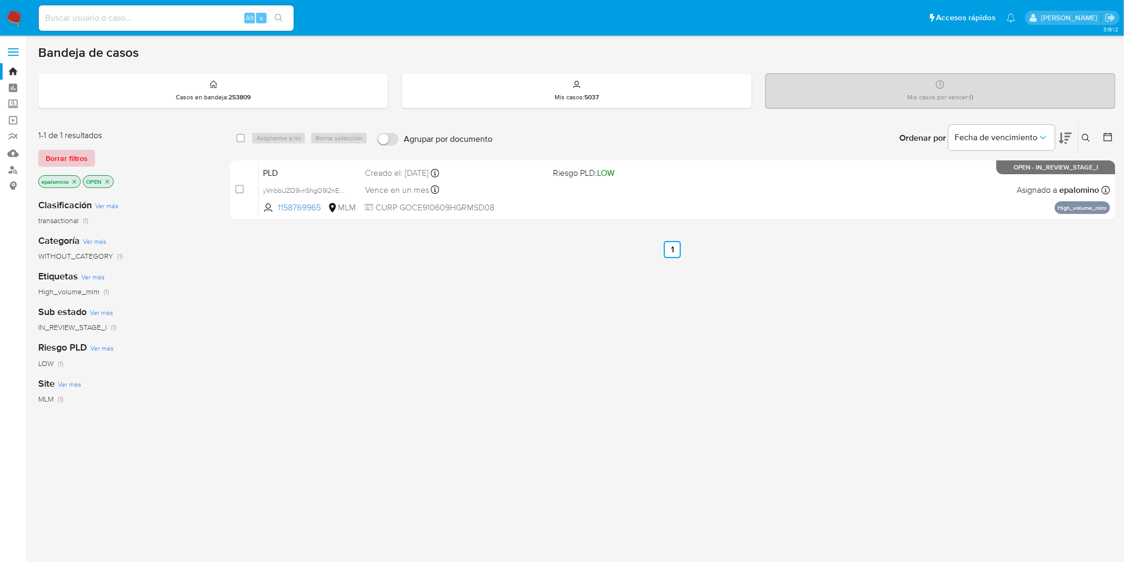
click at [87, 157] on button "Borrar filtros" at bounding box center [66, 158] width 57 height 17
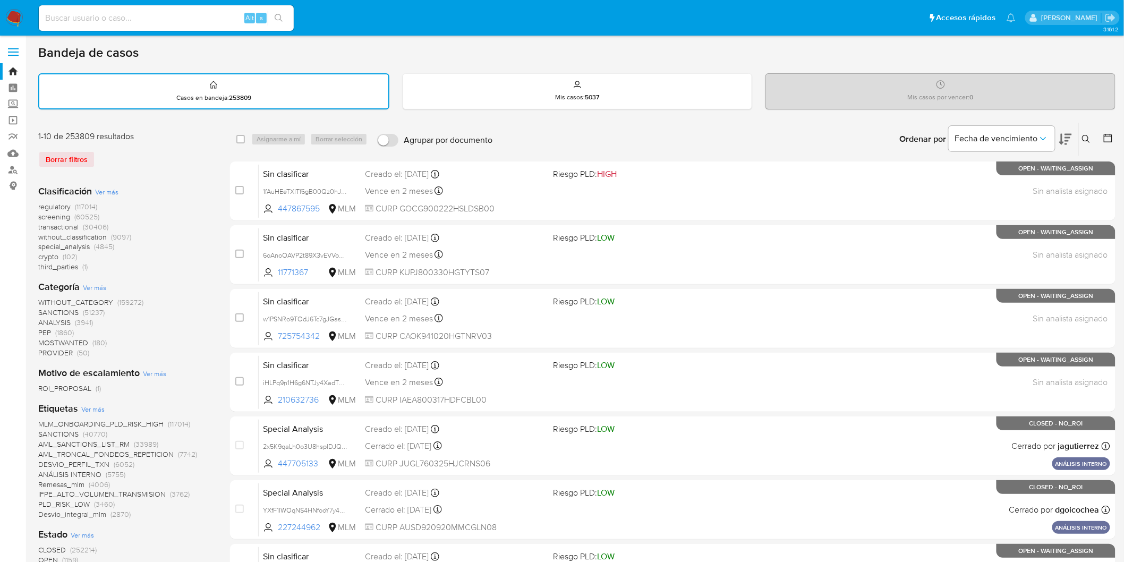
click at [1086, 136] on icon at bounding box center [1086, 139] width 9 height 9
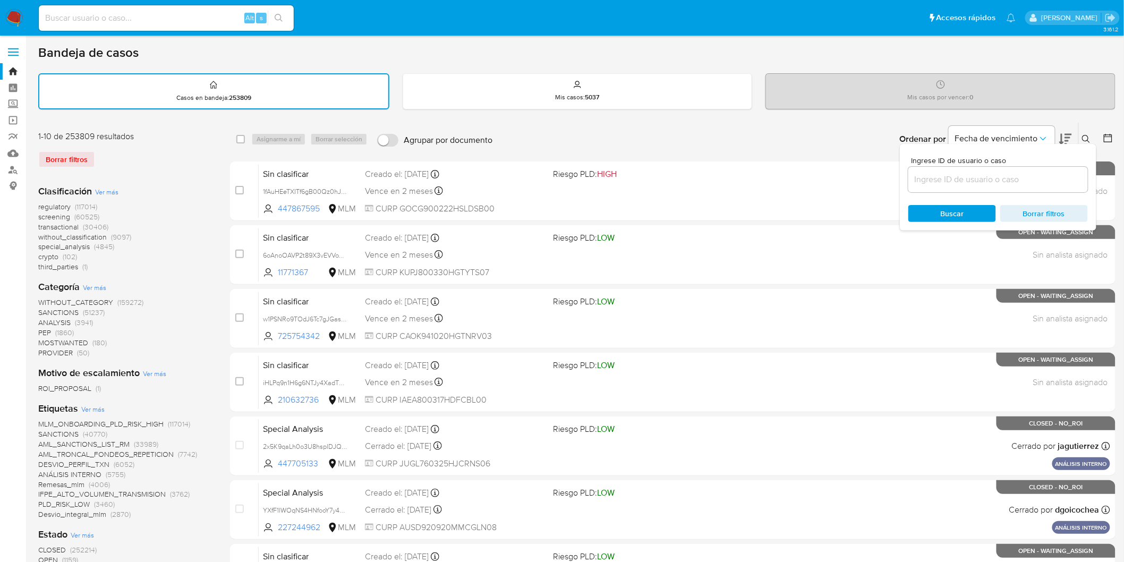
click at [992, 168] on div at bounding box center [998, 180] width 180 height 26
click at [984, 180] on input at bounding box center [998, 180] width 180 height 14
paste input "1158769965"
type input "1158769965"
click at [952, 208] on span "Buscar" at bounding box center [952, 213] width 23 height 17
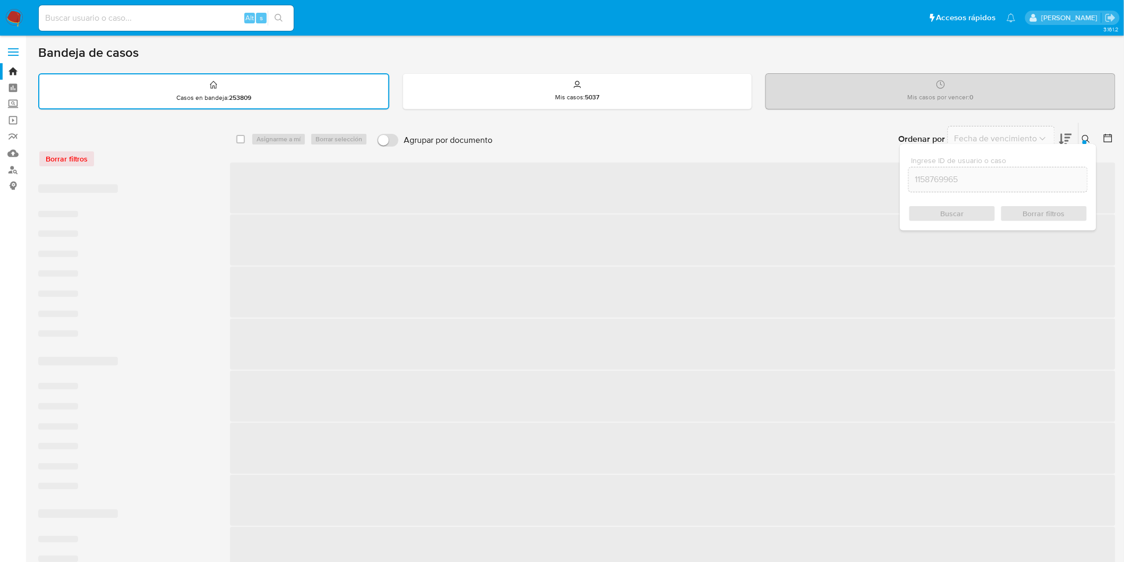
click at [1090, 136] on icon at bounding box center [1086, 139] width 9 height 9
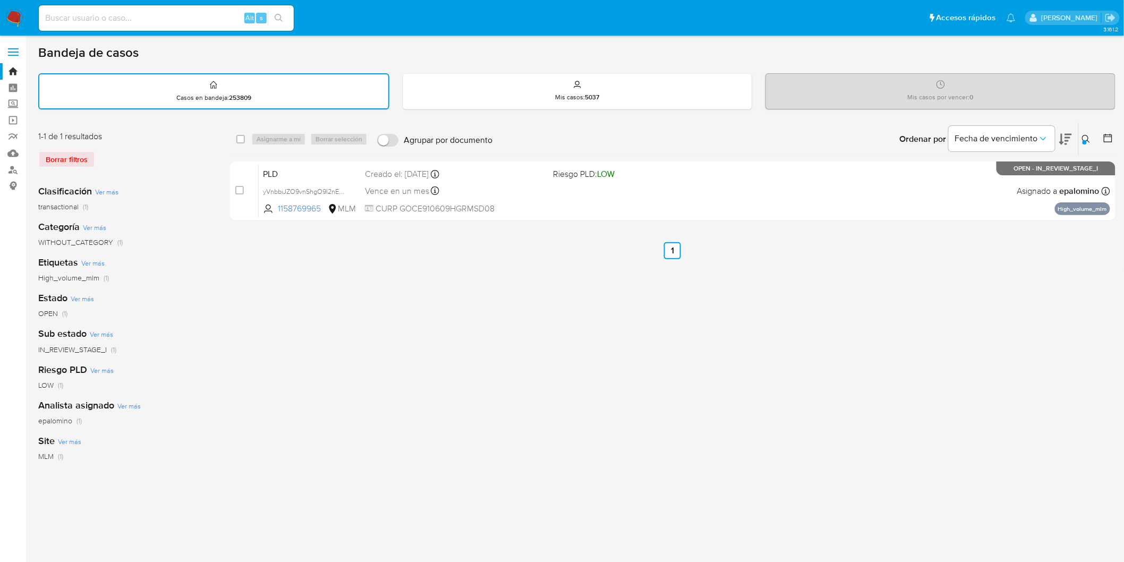
click at [14, 20] on img at bounding box center [14, 18] width 18 height 18
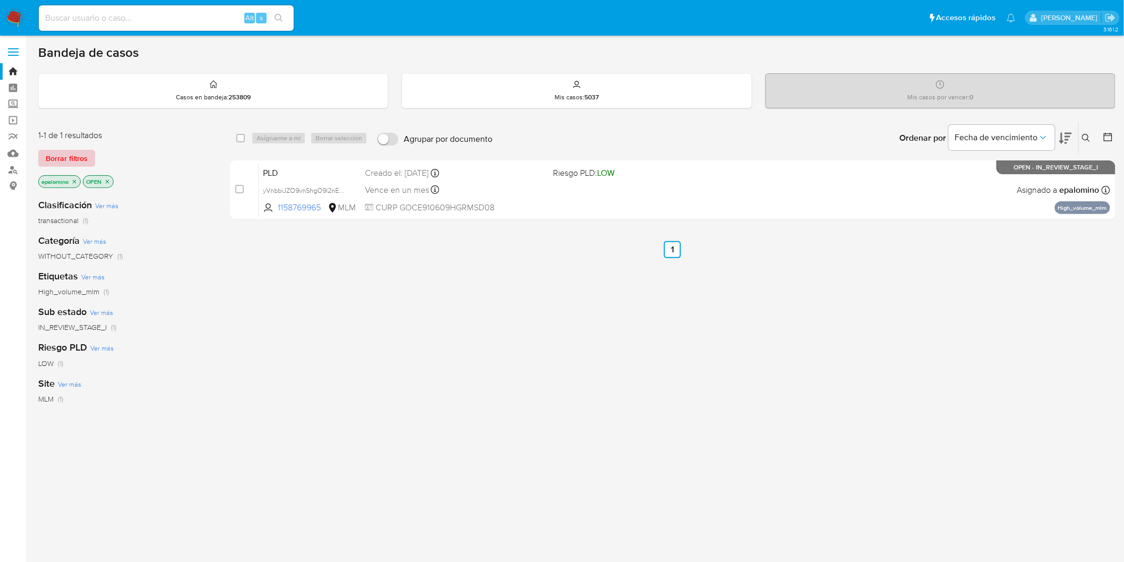
drag, startPoint x: 83, startPoint y: 166, endPoint x: 78, endPoint y: 163, distance: 6.1
click at [82, 166] on div "1-1 de 1 resultados Borrar filtros epalomino OPEN" at bounding box center [123, 160] width 170 height 61
drag, startPoint x: 78, startPoint y: 162, endPoint x: 89, endPoint y: 162, distance: 11.2
click at [76, 162] on span "Borrar filtros" at bounding box center [67, 158] width 42 height 15
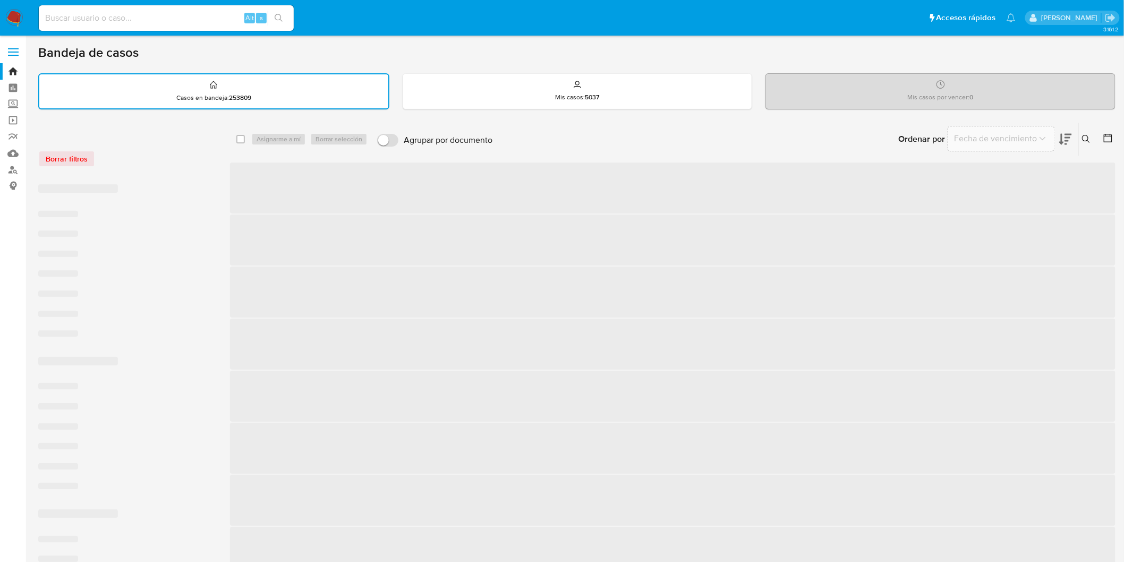
drag, startPoint x: 171, startPoint y: 162, endPoint x: 153, endPoint y: 160, distance: 17.6
click at [158, 160] on div "Borrar filtros" at bounding box center [123, 158] width 170 height 17
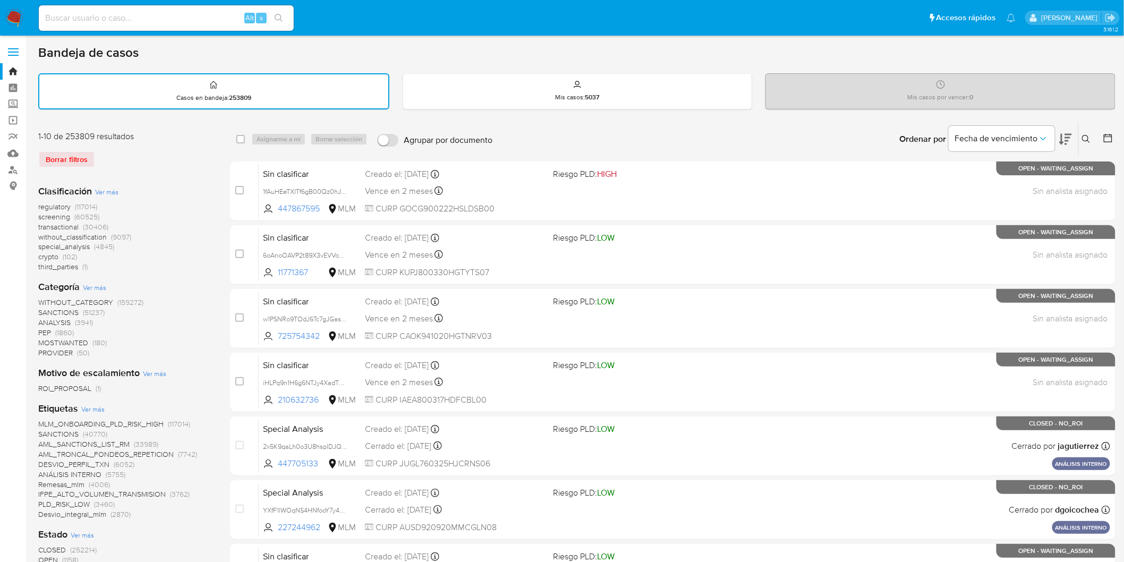
click at [16, 18] on img at bounding box center [14, 18] width 18 height 18
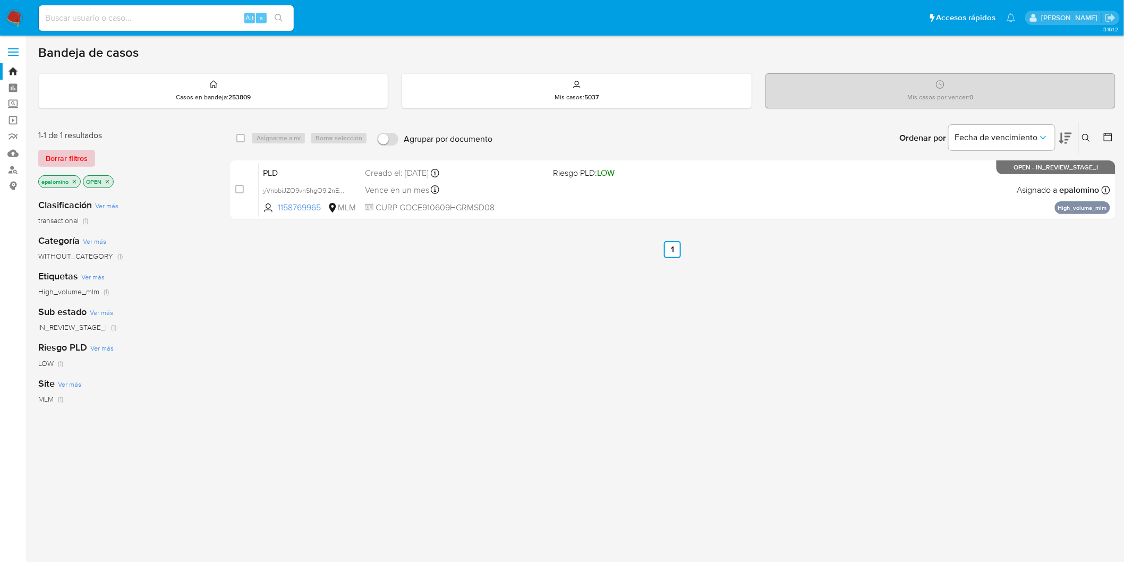
click at [59, 156] on span "Borrar filtros" at bounding box center [67, 158] width 42 height 15
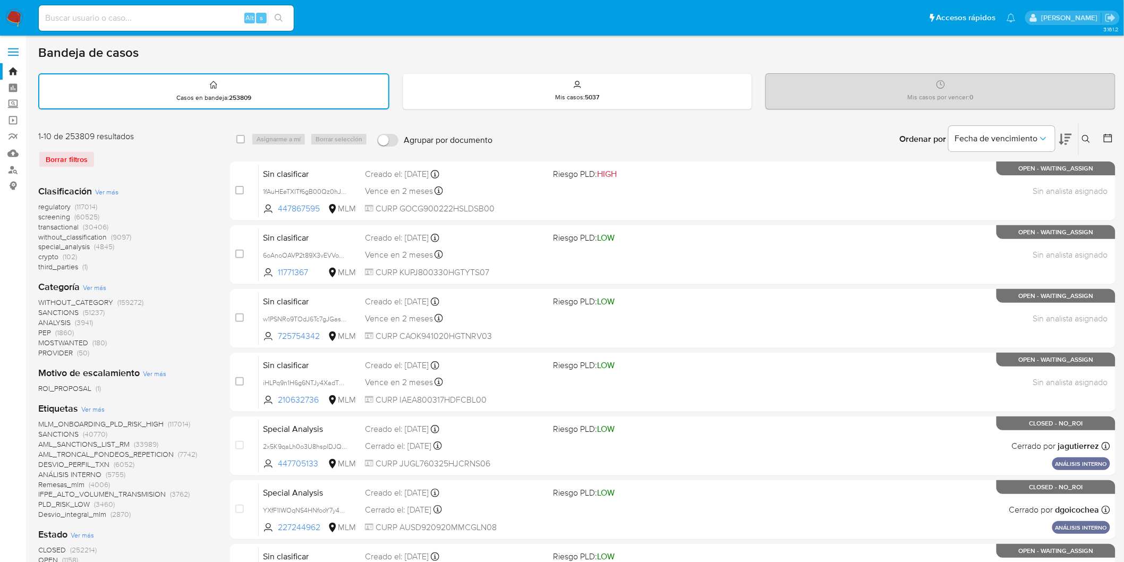
click at [13, 16] on img at bounding box center [14, 18] width 18 height 18
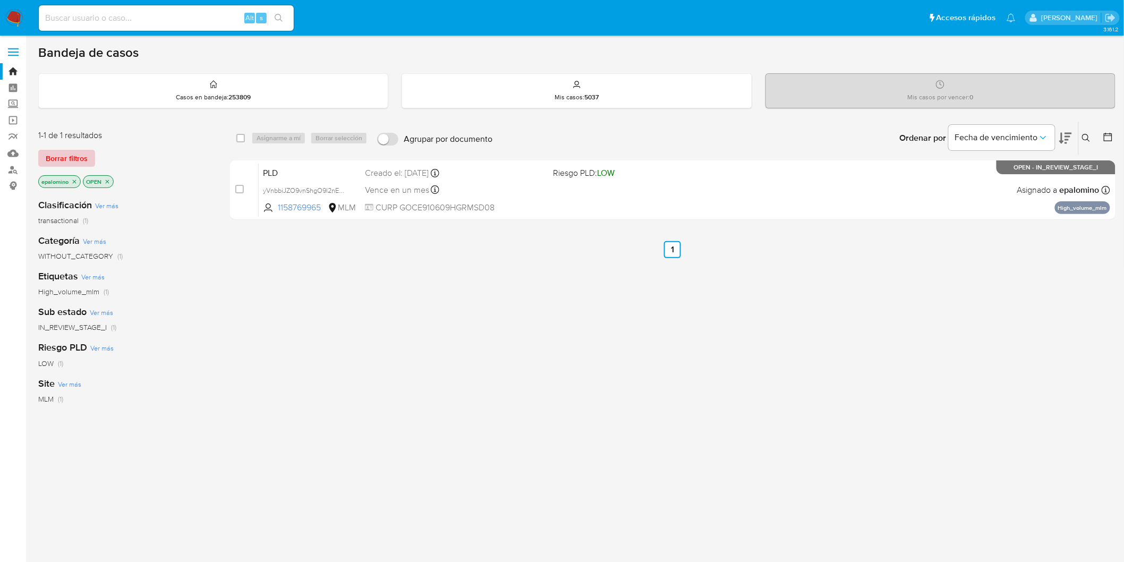
click at [62, 157] on span "Borrar filtros" at bounding box center [67, 158] width 42 height 15
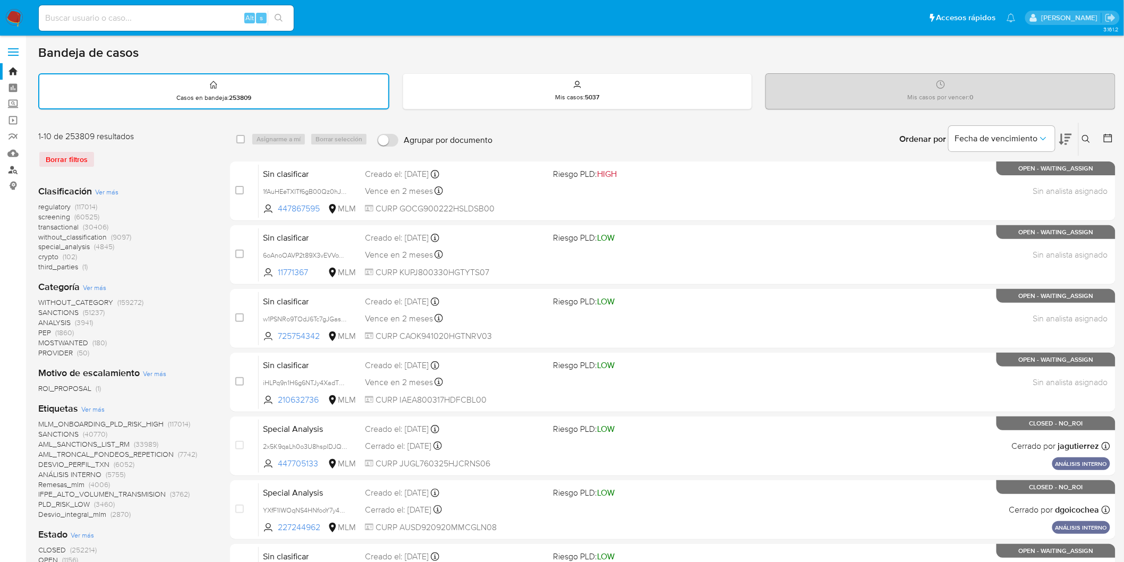
click at [14, 171] on link "Buscador de personas" at bounding box center [63, 170] width 126 height 16
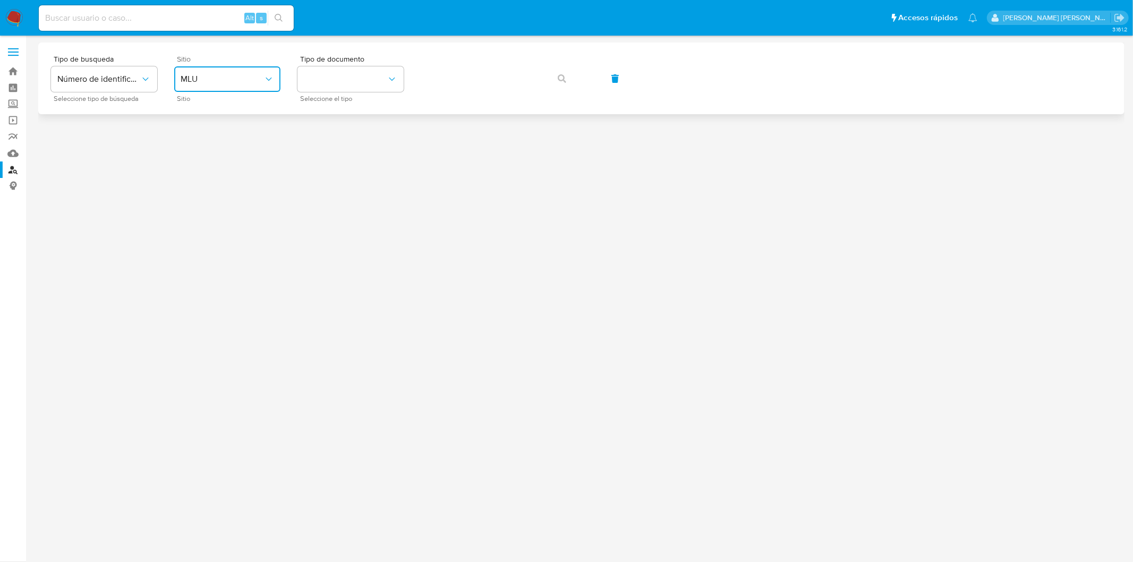
click at [266, 83] on icon "site_id" at bounding box center [269, 79] width 11 height 11
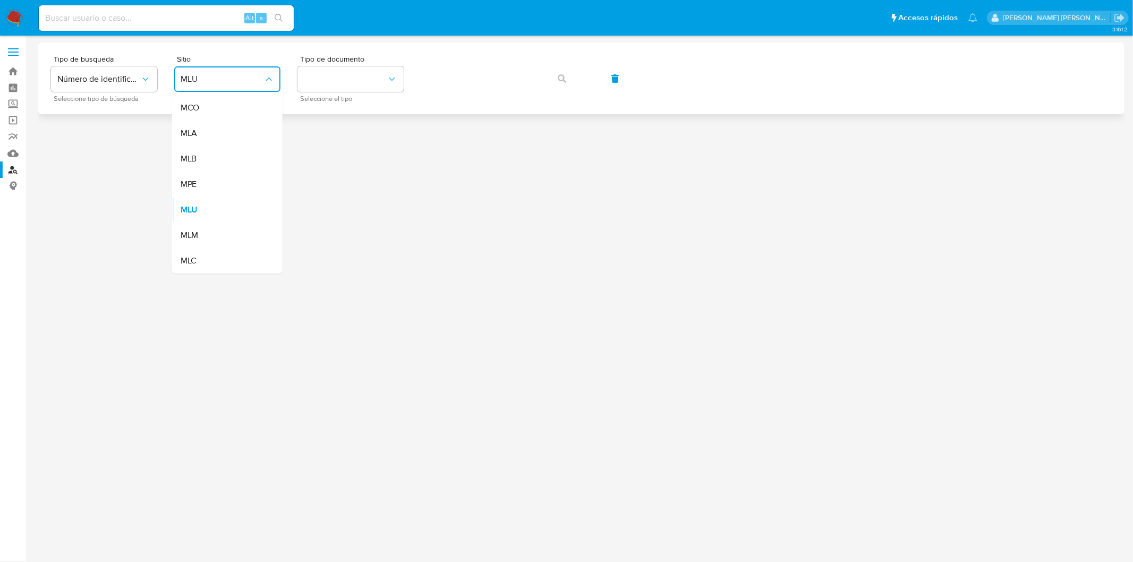
drag, startPoint x: 206, startPoint y: 232, endPoint x: 372, endPoint y: 101, distance: 211.9
click at [205, 232] on div "MLM" at bounding box center [224, 236] width 87 height 26
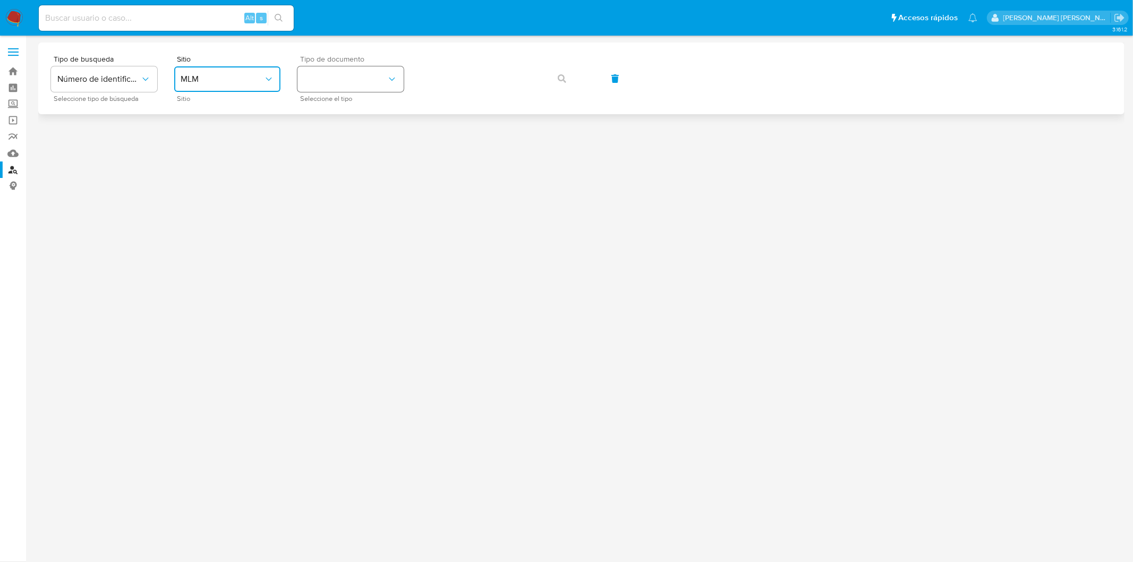
click at [390, 82] on icon "identificationType" at bounding box center [392, 79] width 11 height 11
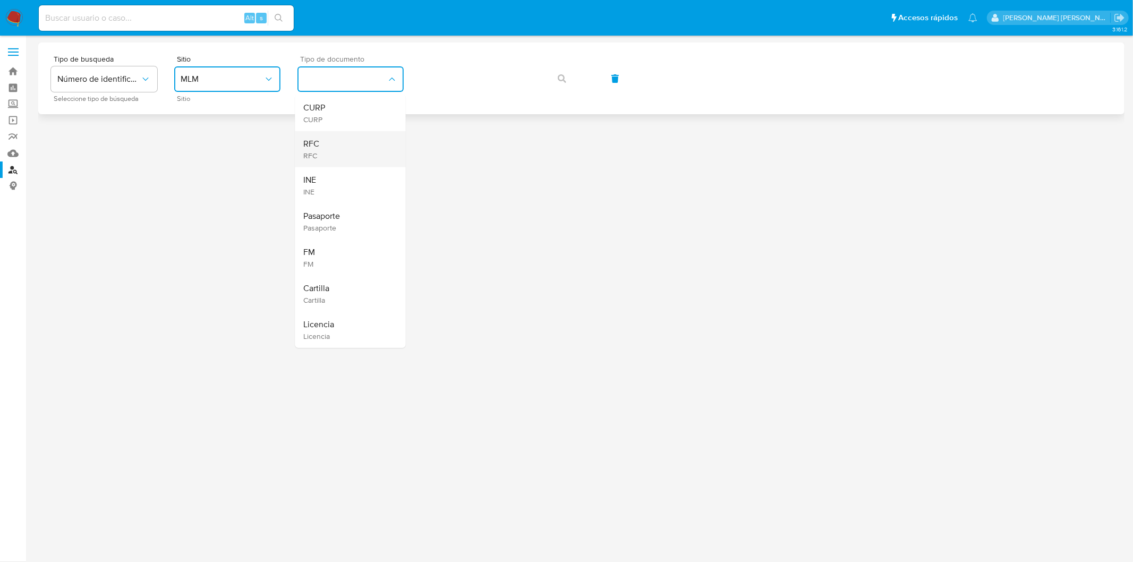
click at [354, 147] on div "RFC RFC" at bounding box center [347, 149] width 87 height 36
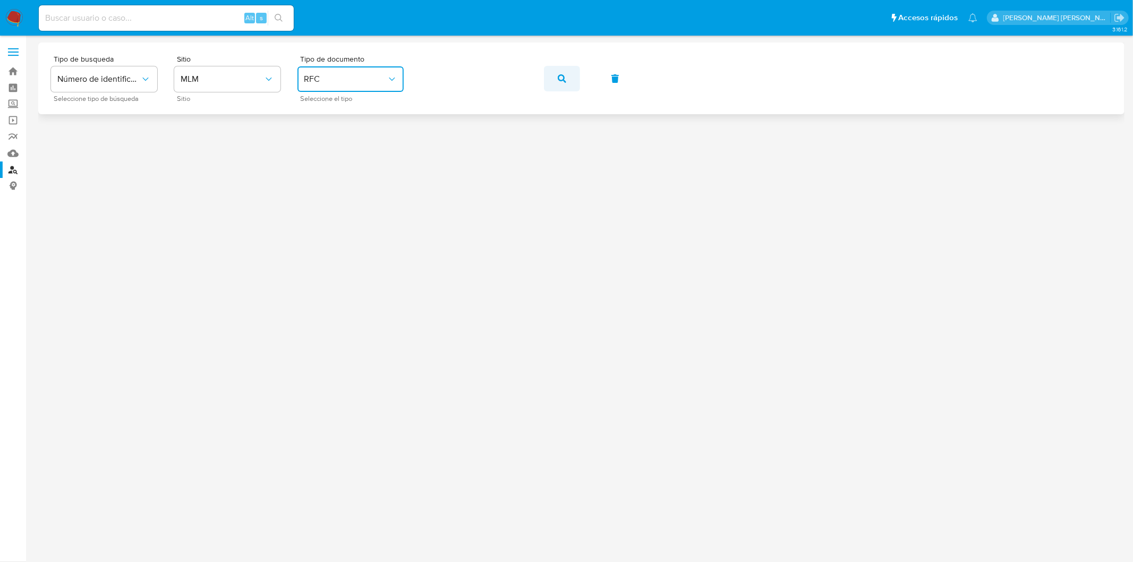
click at [558, 83] on span "button" at bounding box center [562, 78] width 9 height 23
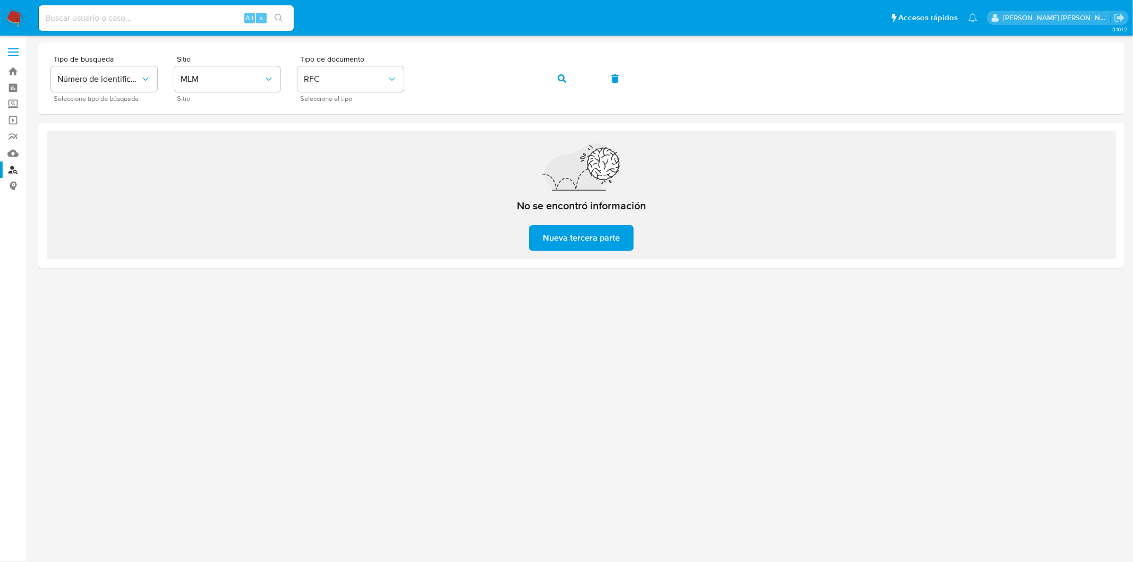
click at [10, 12] on img at bounding box center [14, 18] width 18 height 18
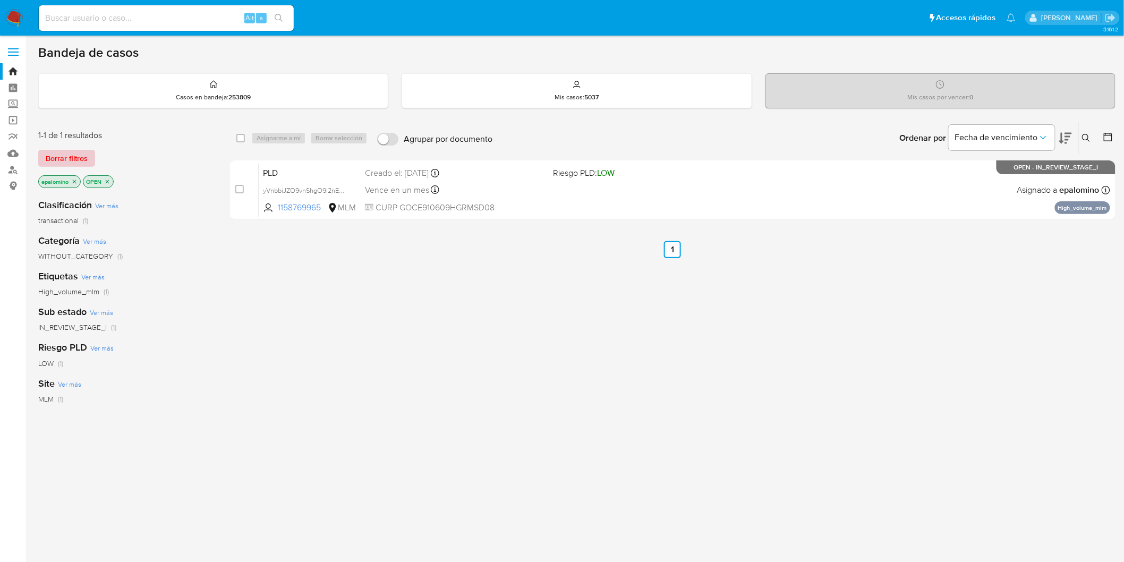
click at [71, 157] on span "Borrar filtros" at bounding box center [67, 158] width 42 height 15
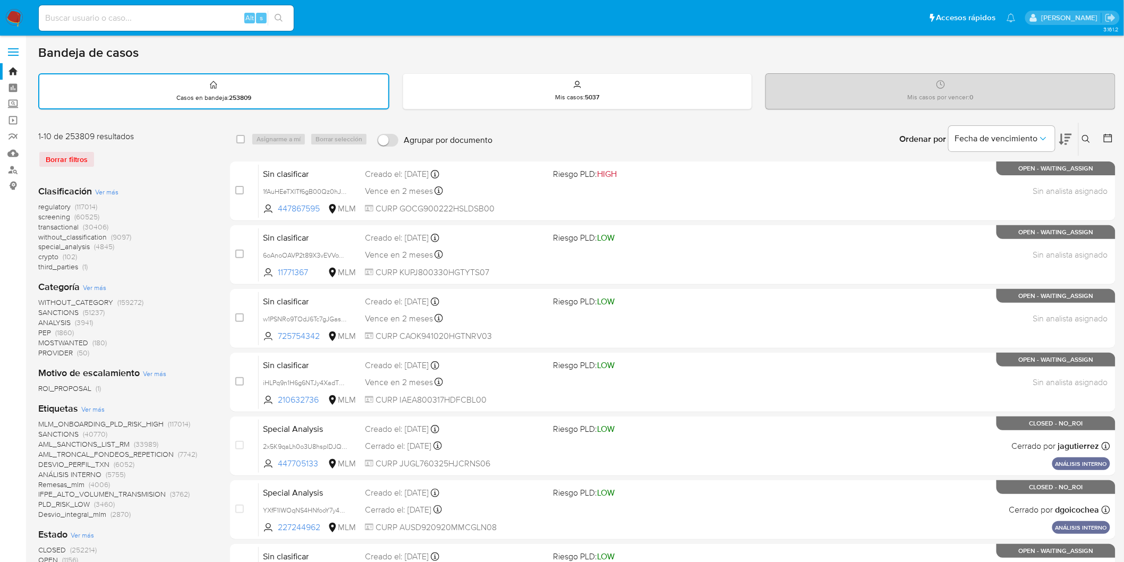
click at [23, 18] on img at bounding box center [14, 18] width 18 height 18
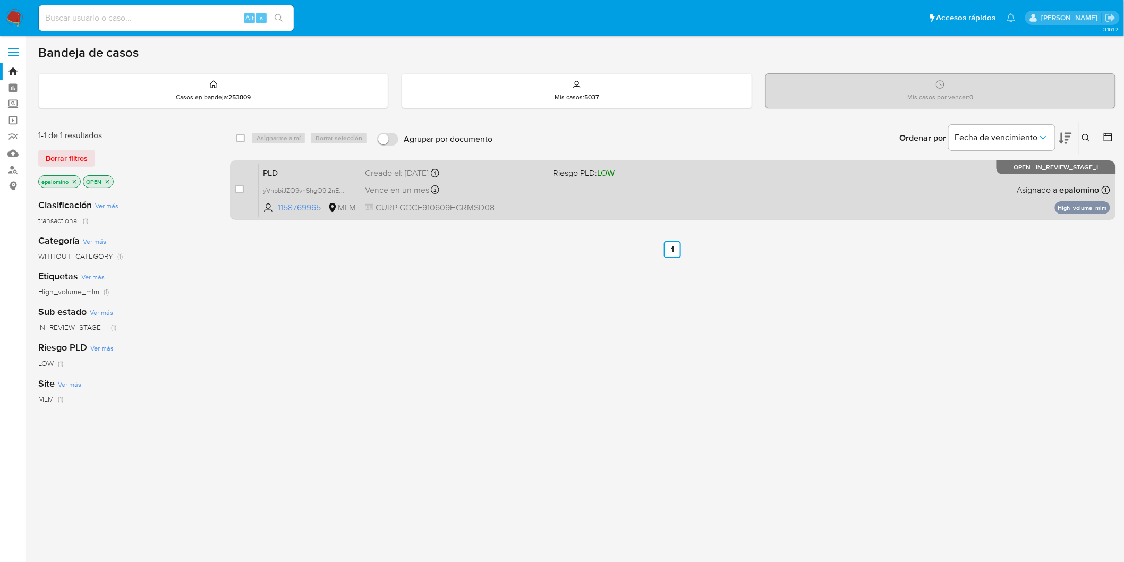
click at [279, 165] on span "PLD" at bounding box center [310, 172] width 94 height 14
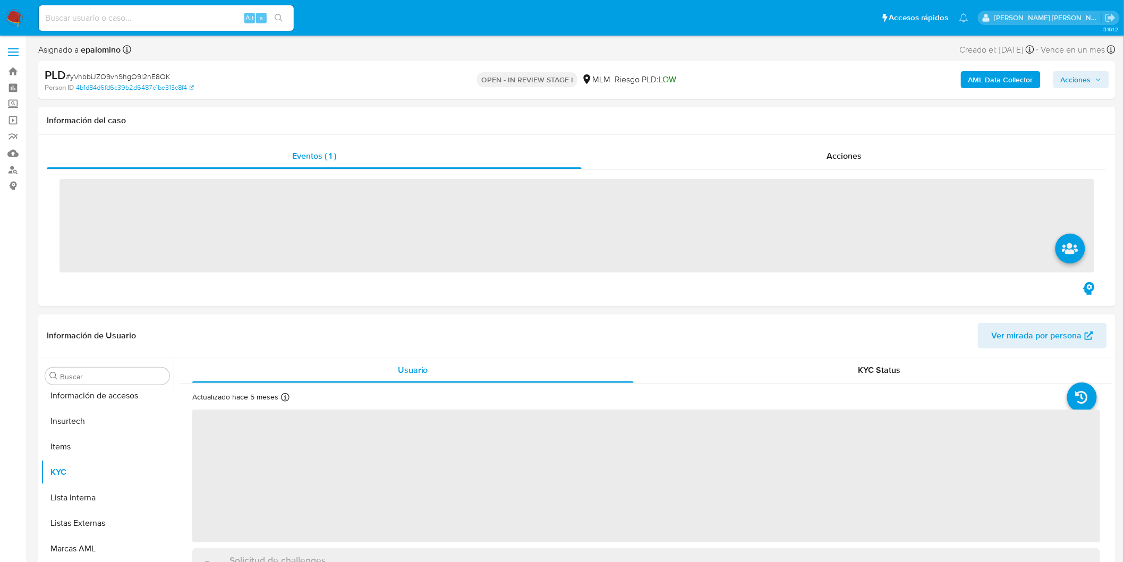
scroll to position [499, 0]
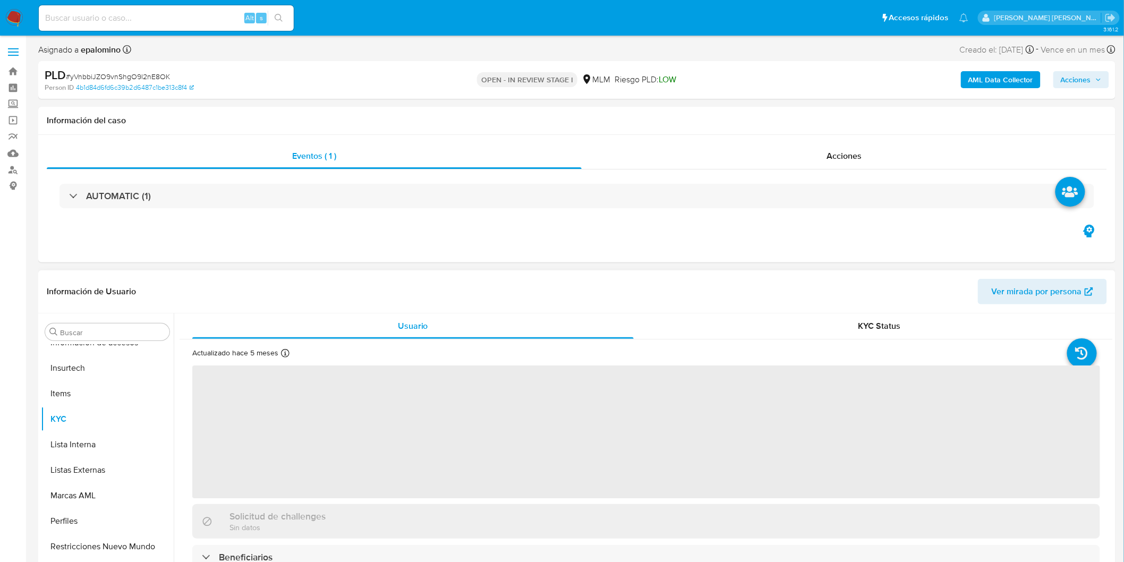
select select "10"
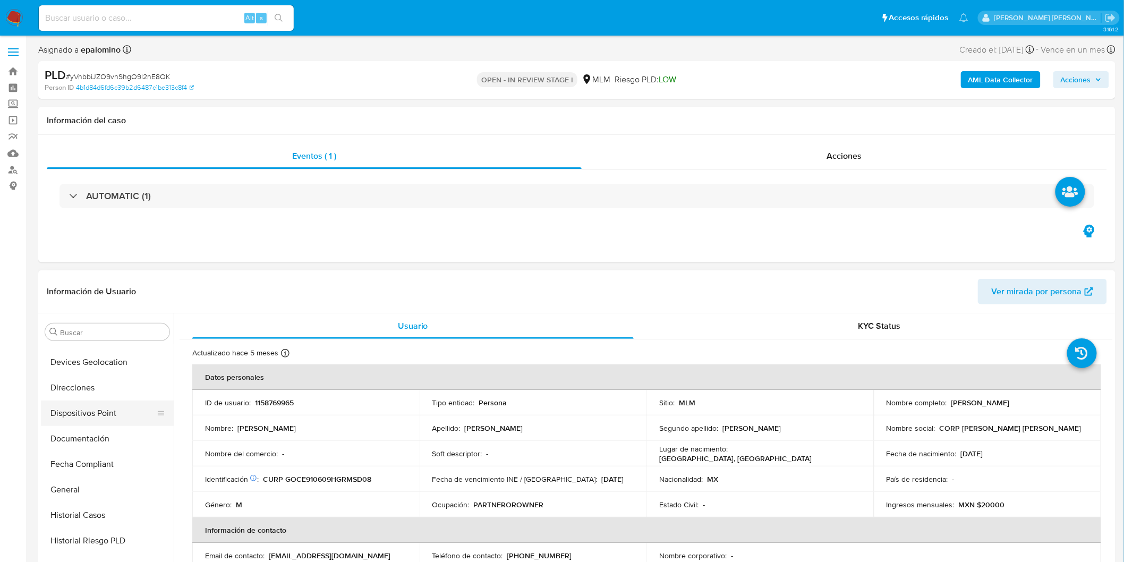
scroll to position [204, 0]
click at [129, 388] on button "Devices Geolocation" at bounding box center [103, 383] width 124 height 26
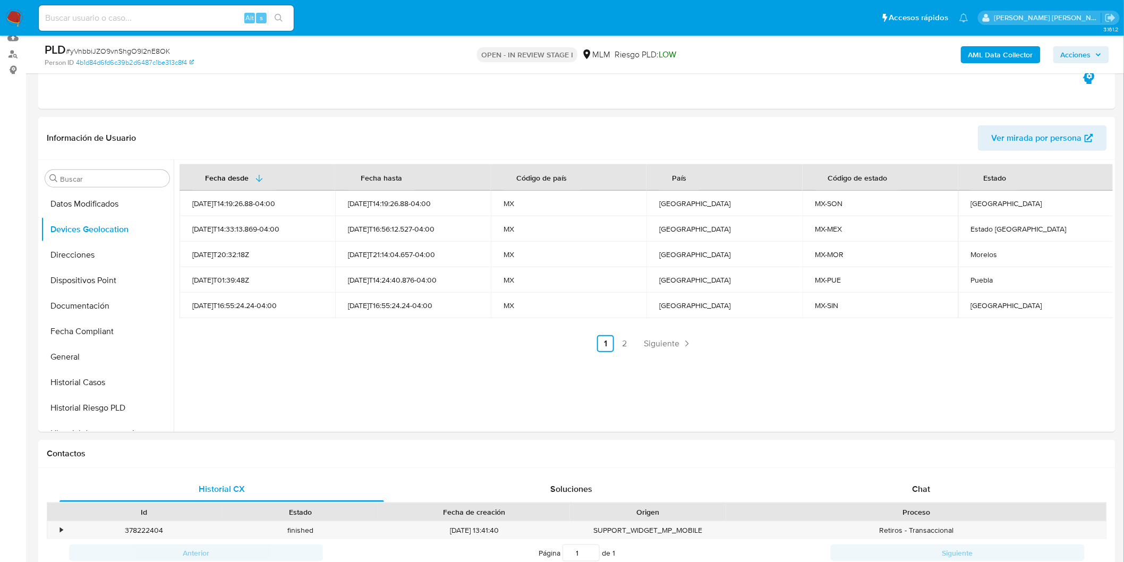
scroll to position [120, 0]
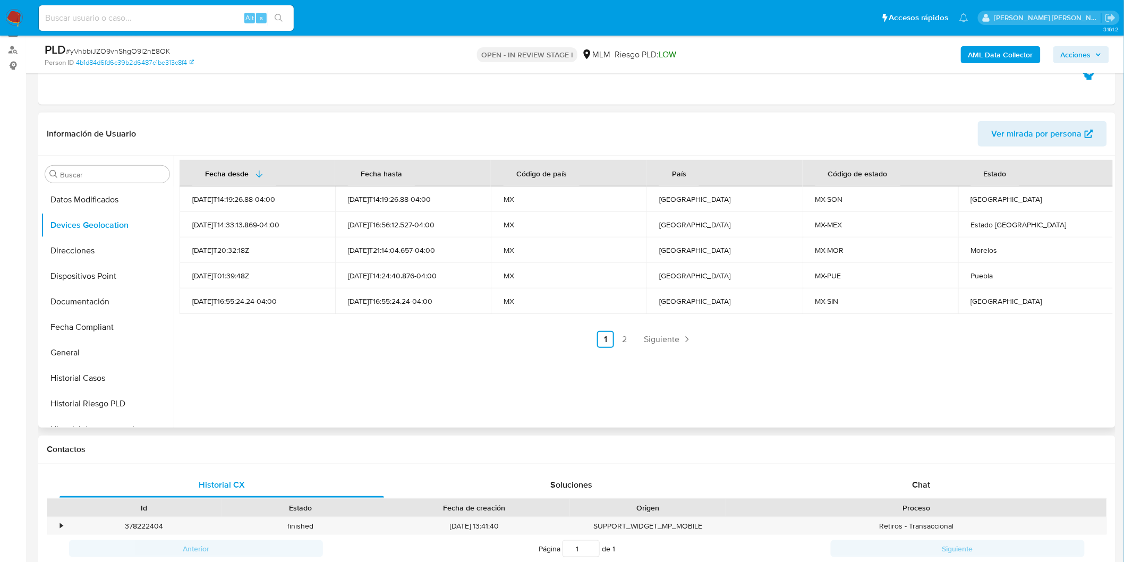
click at [521, 333] on ul "Anterior 1 2 Siguiente" at bounding box center [646, 339] width 933 height 17
click at [671, 336] on span "Siguiente" at bounding box center [662, 339] width 36 height 9
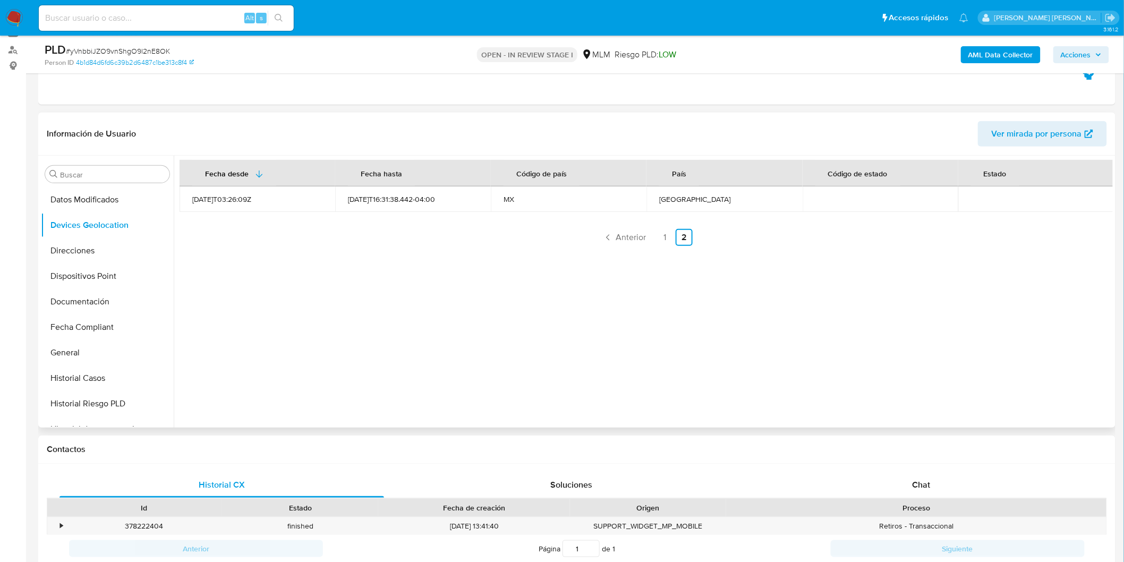
click at [482, 347] on div "Fecha desde Fecha hasta Código de país País Código de estado Estado 2022-07-22T…" at bounding box center [643, 292] width 939 height 272
click at [657, 236] on link "1" at bounding box center [665, 237] width 17 height 17
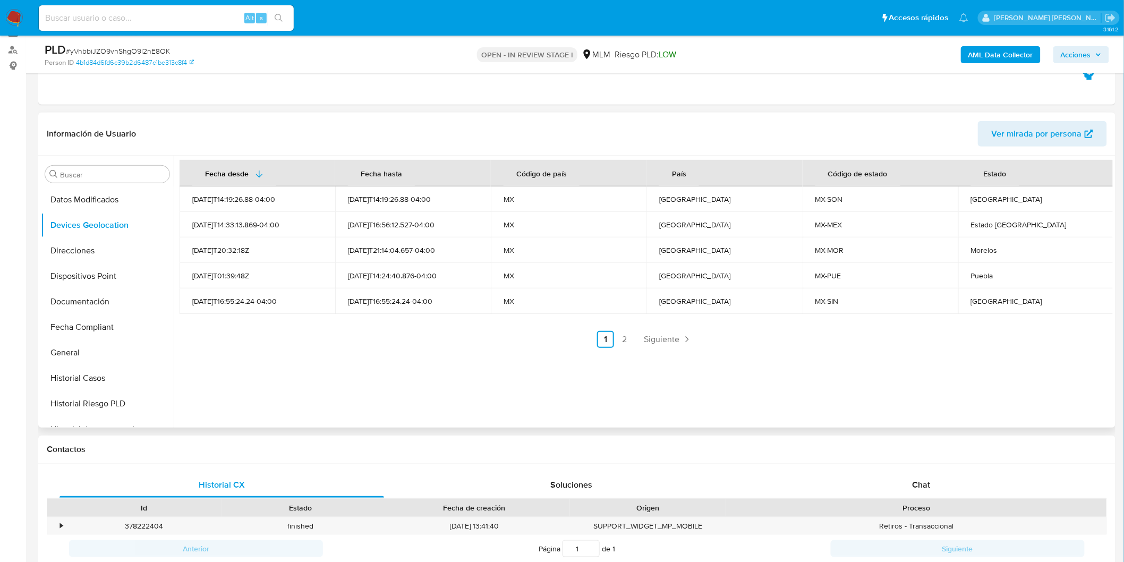
click at [976, 205] on td "Sonora" at bounding box center [1036, 199] width 156 height 26
copy div "Sonora"
click at [976, 243] on td "Morelos" at bounding box center [1036, 250] width 156 height 26
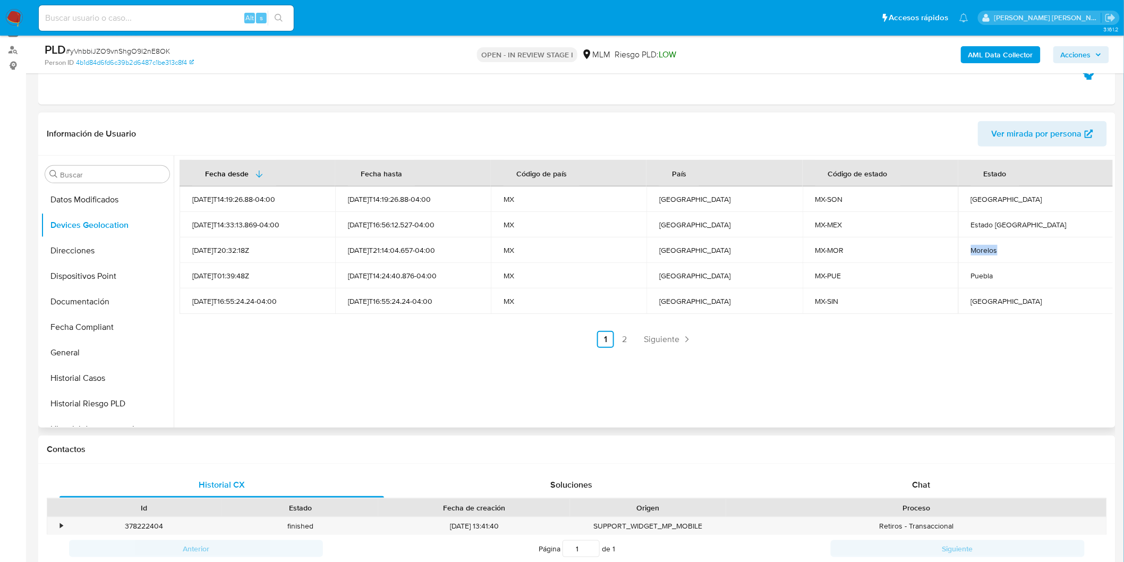
copy div "Morelos"
click at [973, 298] on div "Sinaloa" at bounding box center [1036, 301] width 130 height 10
copy div "Sinaloa"
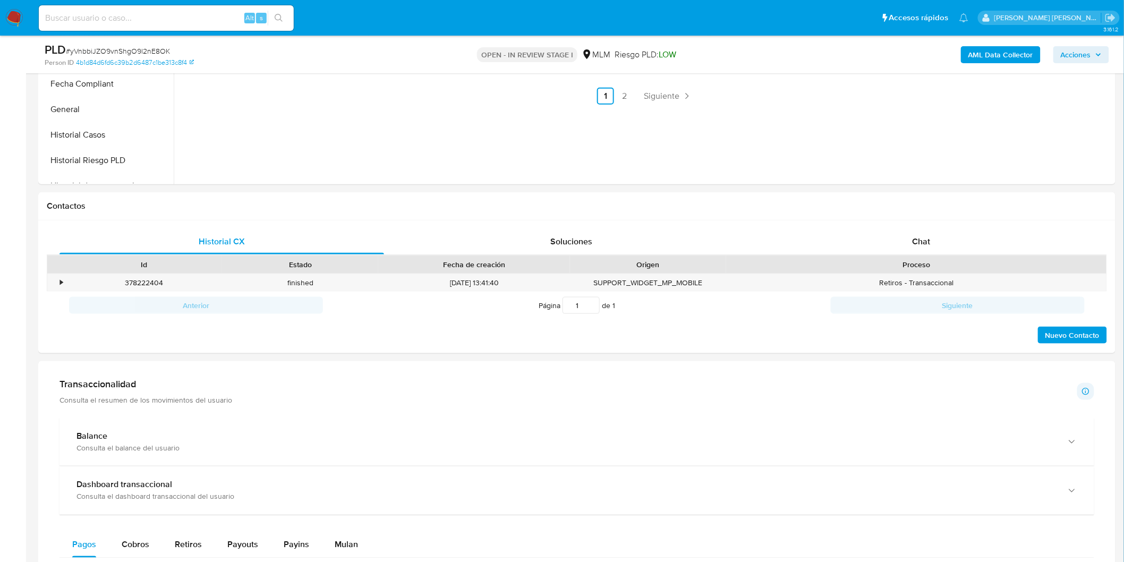
scroll to position [474, 0]
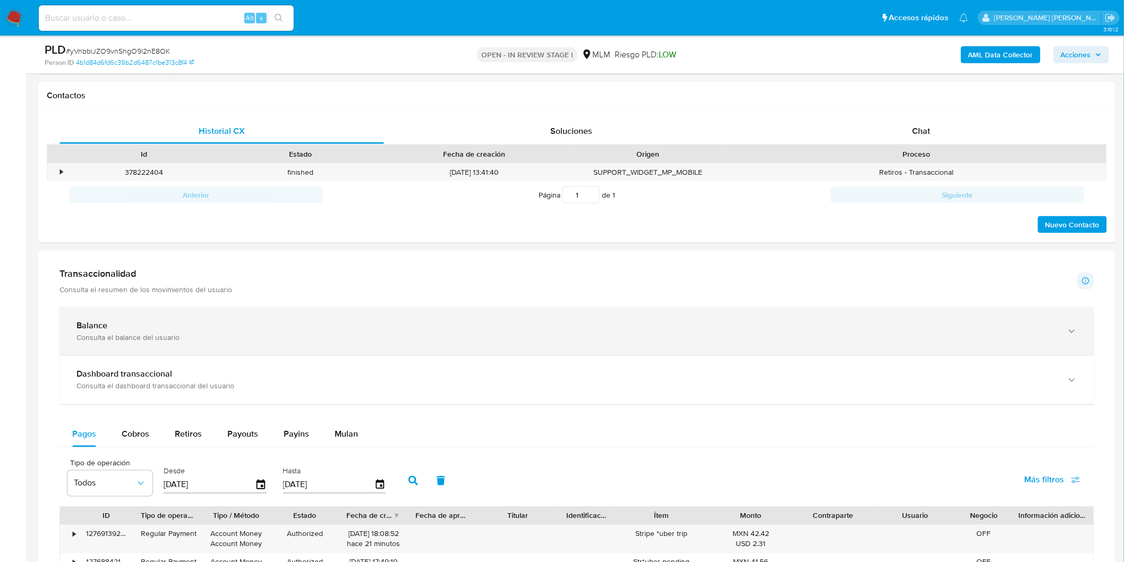
click at [152, 329] on div "Balance" at bounding box center [567, 325] width 980 height 11
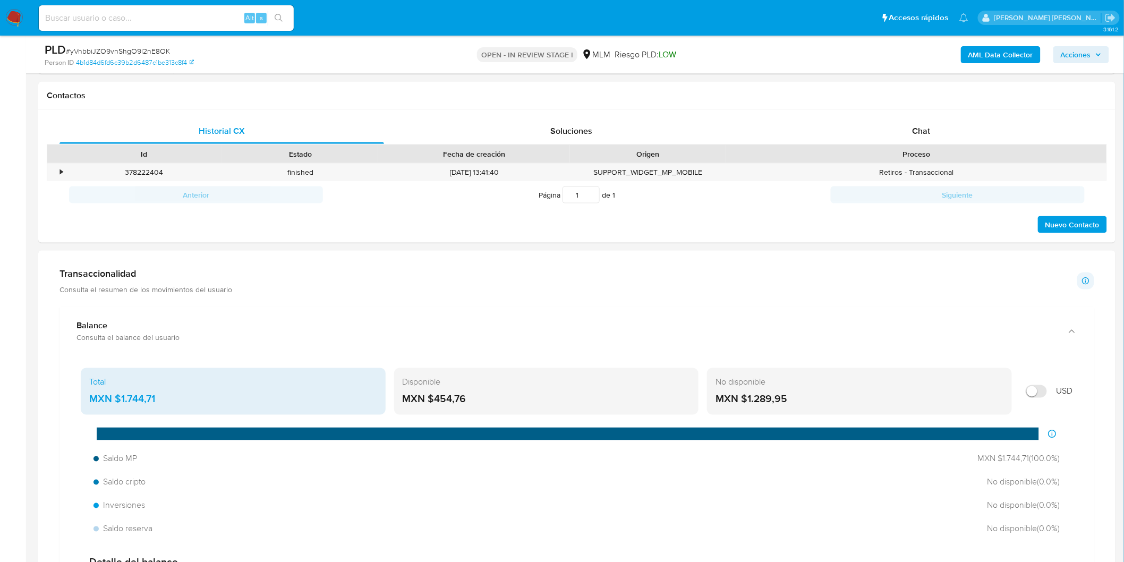
drag, startPoint x: 464, startPoint y: 397, endPoint x: 439, endPoint y: 390, distance: 25.8
click at [437, 400] on div "MXN $454,76" at bounding box center [547, 400] width 288 height 14
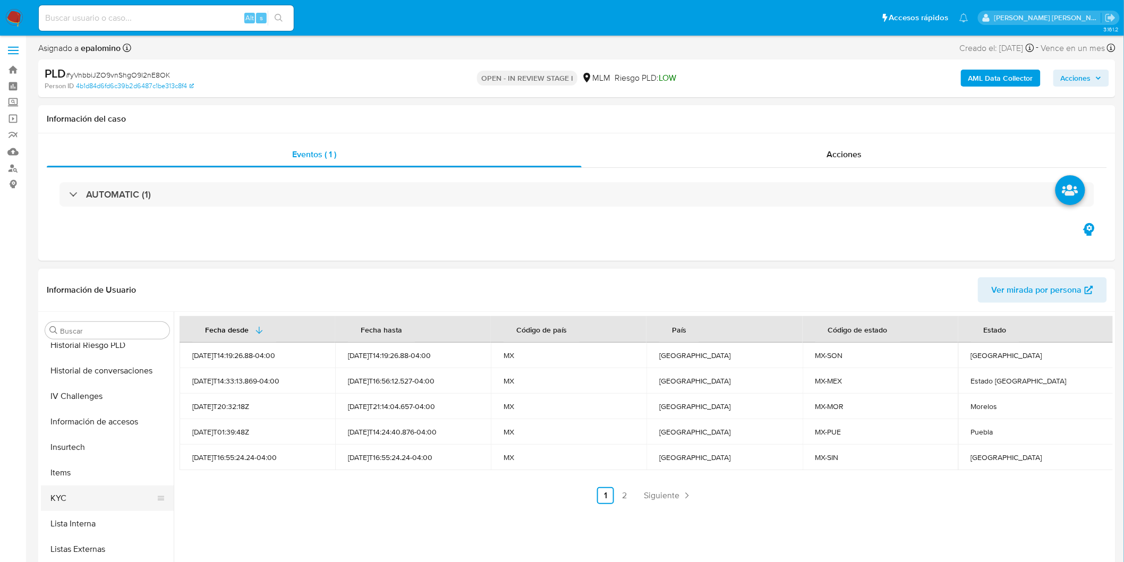
scroll to position [439, 0]
drag, startPoint x: 90, startPoint y: 466, endPoint x: 123, endPoint y: 457, distance: 34.0
click at [89, 466] on button "KYC" at bounding box center [107, 478] width 133 height 26
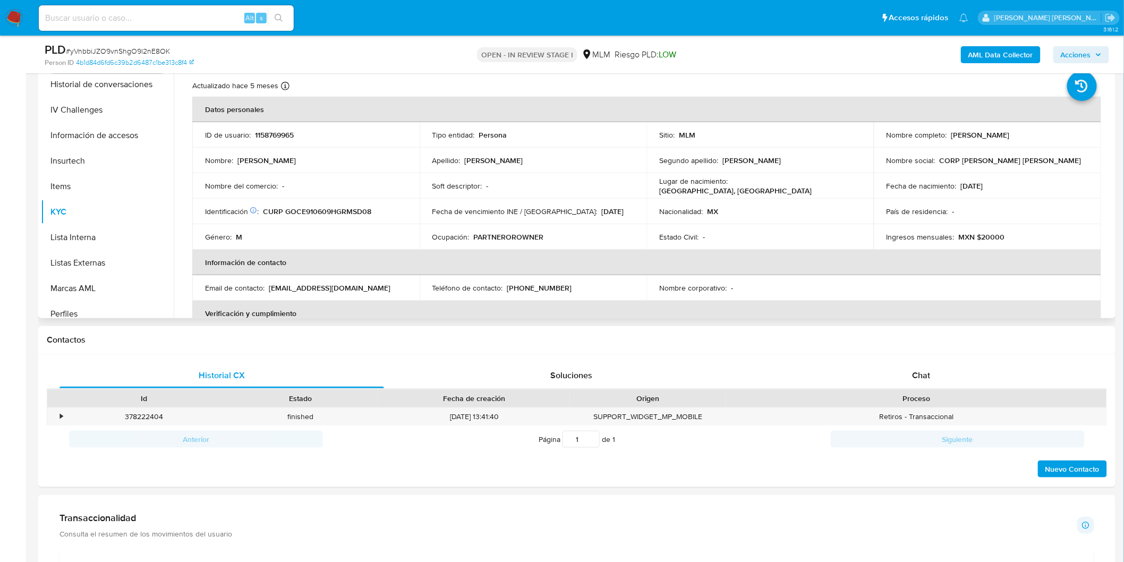
scroll to position [211, 0]
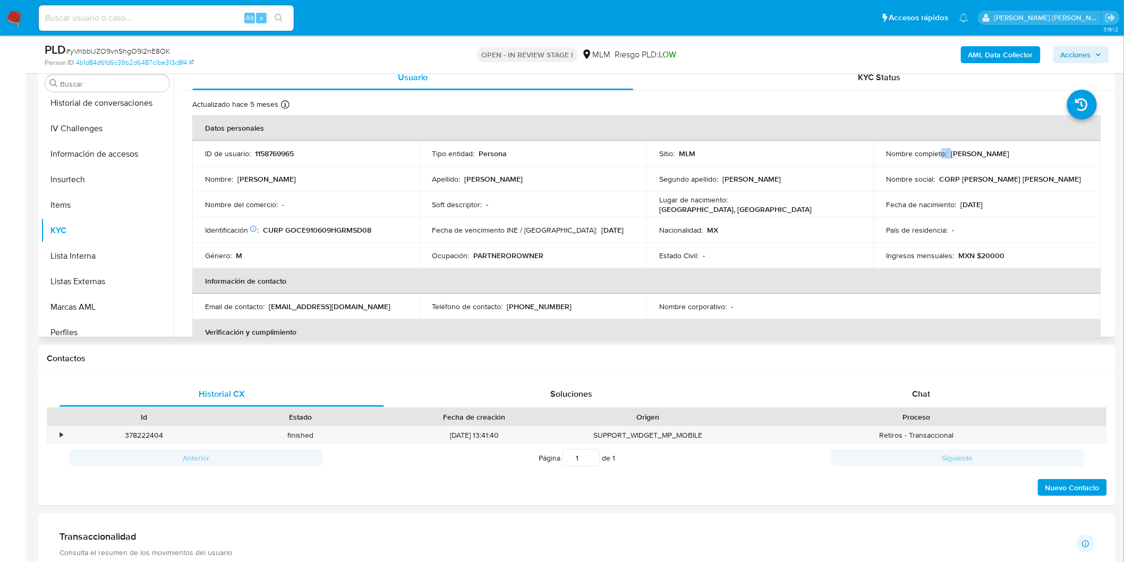
drag, startPoint x: 1050, startPoint y: 147, endPoint x: 942, endPoint y: 151, distance: 107.9
click at [939, 151] on td "Nombre completo : Edsson Jair Gomez Casarrubias" at bounding box center [987, 154] width 227 height 26
drag, startPoint x: 1066, startPoint y: 156, endPoint x: 946, endPoint y: 152, distance: 120.7
click at [946, 152] on div "Nombre completo : Edsson Jair Gomez Casarrubias" at bounding box center [988, 154] width 202 height 10
copy div "Edsson Jair Gomez Casarrubias"
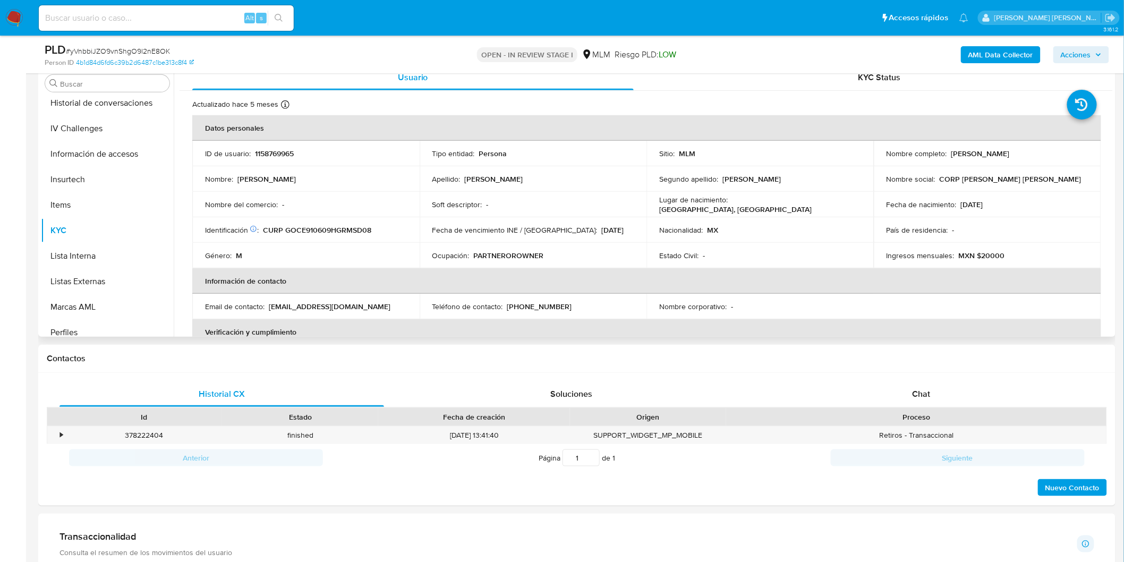
click at [388, 246] on td "Género : M" at bounding box center [305, 256] width 227 height 26
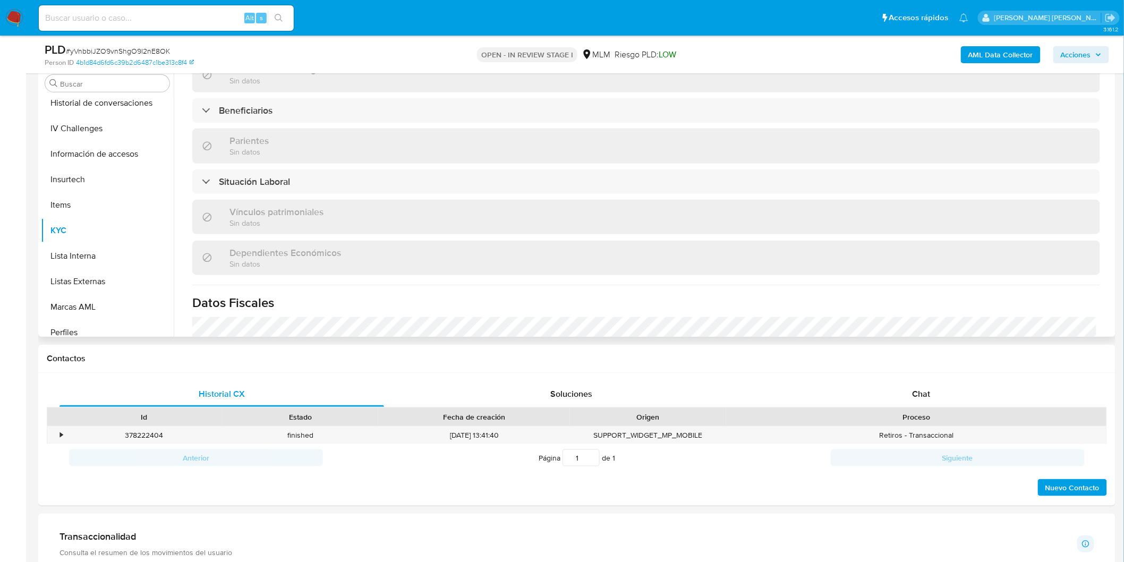
scroll to position [381, 0]
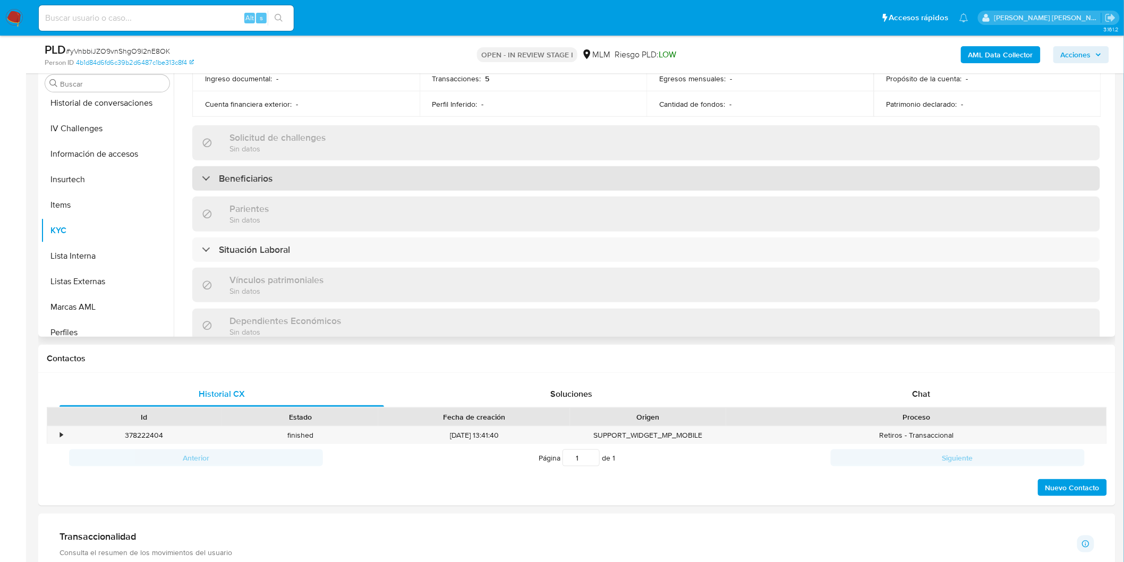
click at [246, 175] on h3 "Beneficiarios" at bounding box center [246, 179] width 54 height 12
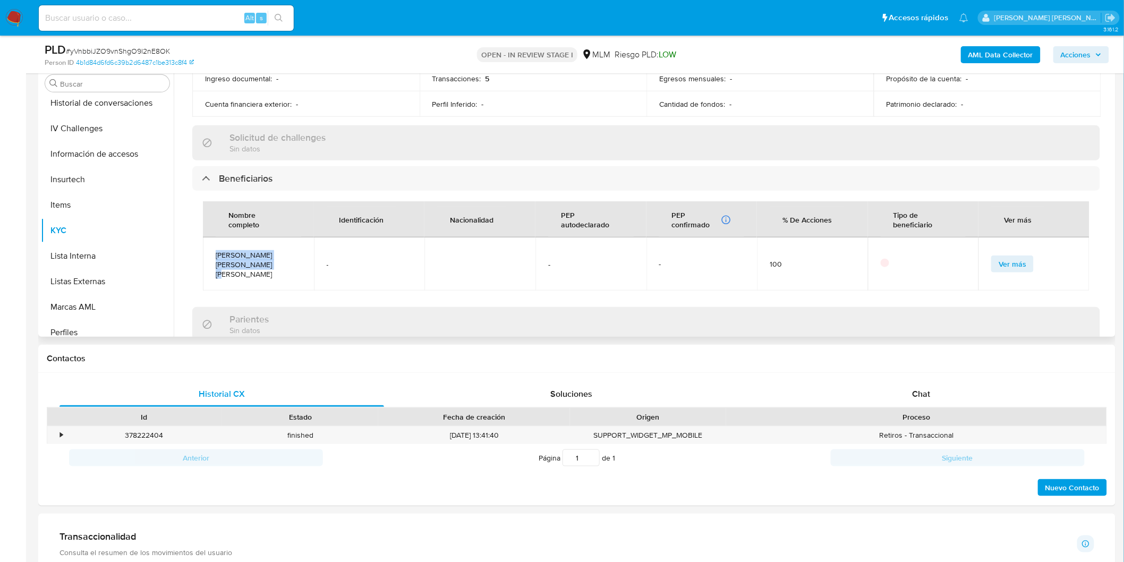
drag, startPoint x: 262, startPoint y: 262, endPoint x: 207, endPoint y: 254, distance: 55.4
click at [207, 254] on td "Irving David Gómez Casarrubias" at bounding box center [258, 263] width 111 height 53
copy span "Irving David Gómez Casarrubias"
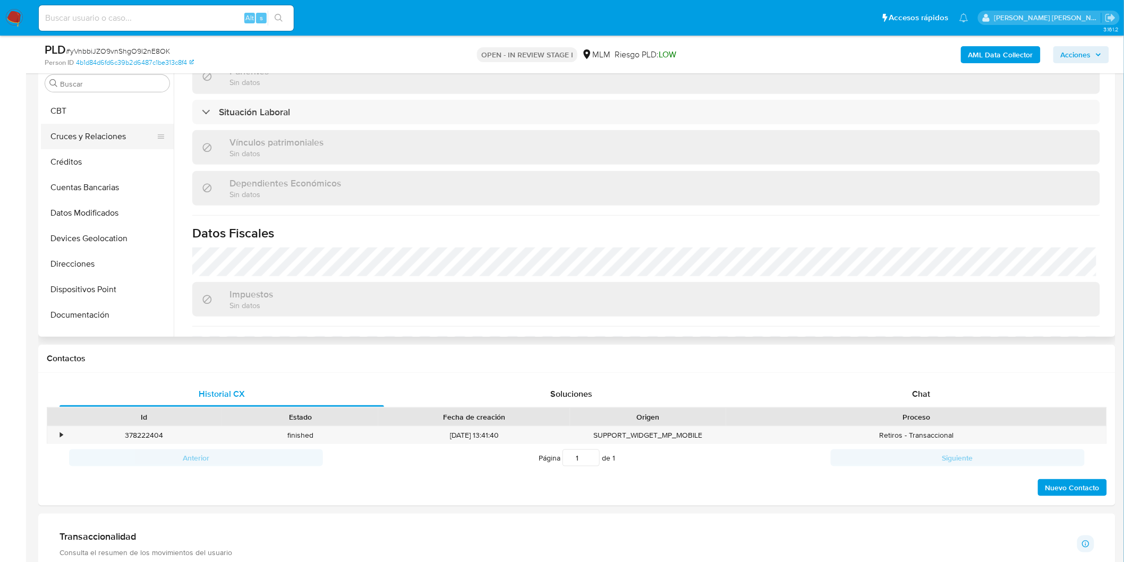
scroll to position [27, 0]
click at [126, 211] on button "Cruces y Relaciones" at bounding box center [103, 210] width 124 height 26
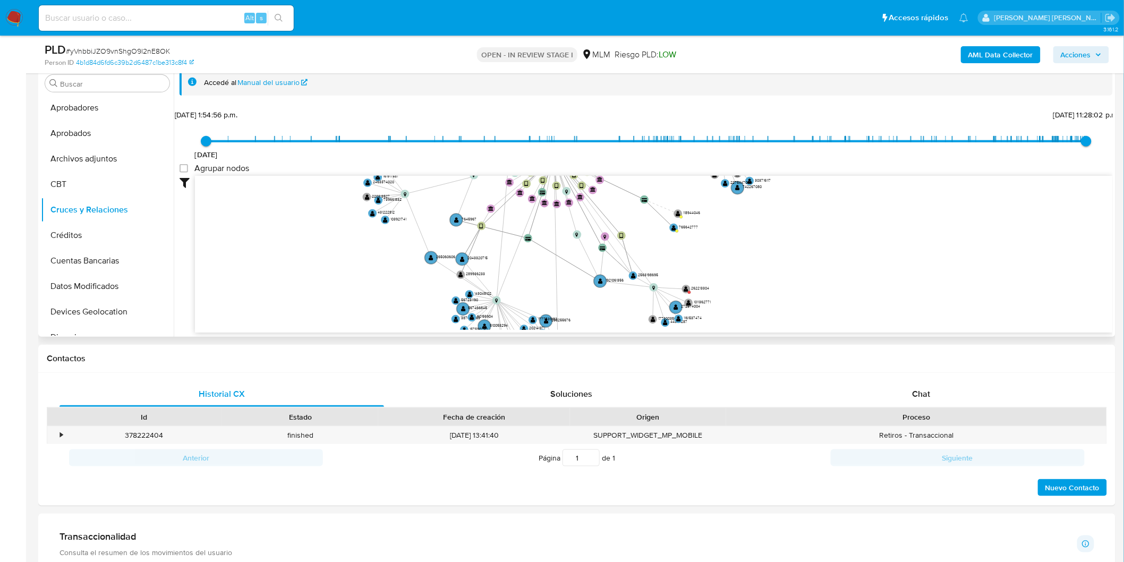
drag, startPoint x: 385, startPoint y: 219, endPoint x: 468, endPoint y: 145, distance: 111.0
click at [468, 145] on div "13/12/2021 13/12/2021, 1:54:56 p.m. 27/9/2025, 11:28:02 p.m. Agrupar nodos Filt…" at bounding box center [646, 239] width 933 height 264
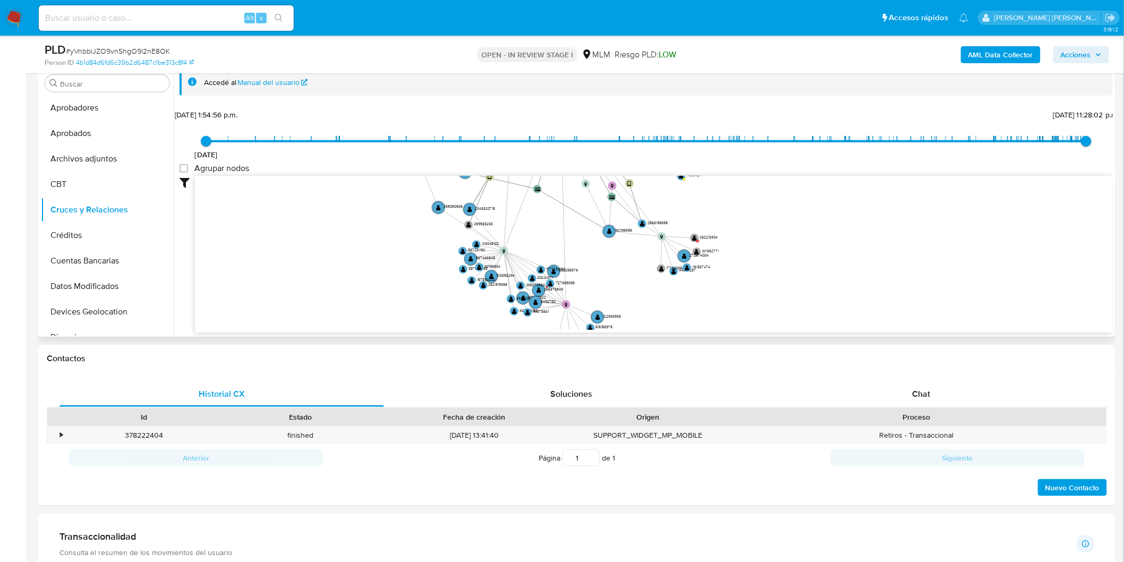
drag, startPoint x: 427, startPoint y: 242, endPoint x: 435, endPoint y: 193, distance: 49.5
click at [435, 193] on icon "device-67881349d2ae1c4ae6ece80f  user-1158769965  1158769965 device-658cbad9e…" at bounding box center [654, 253] width 918 height 154
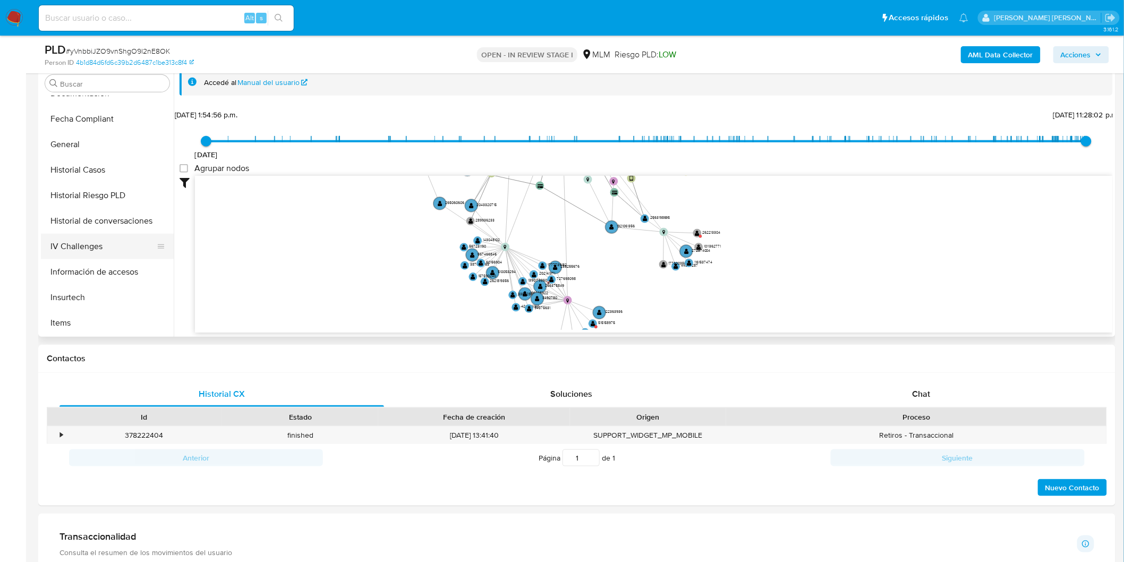
scroll to position [321, 0]
click at [97, 312] on button "Items" at bounding box center [103, 324] width 124 height 26
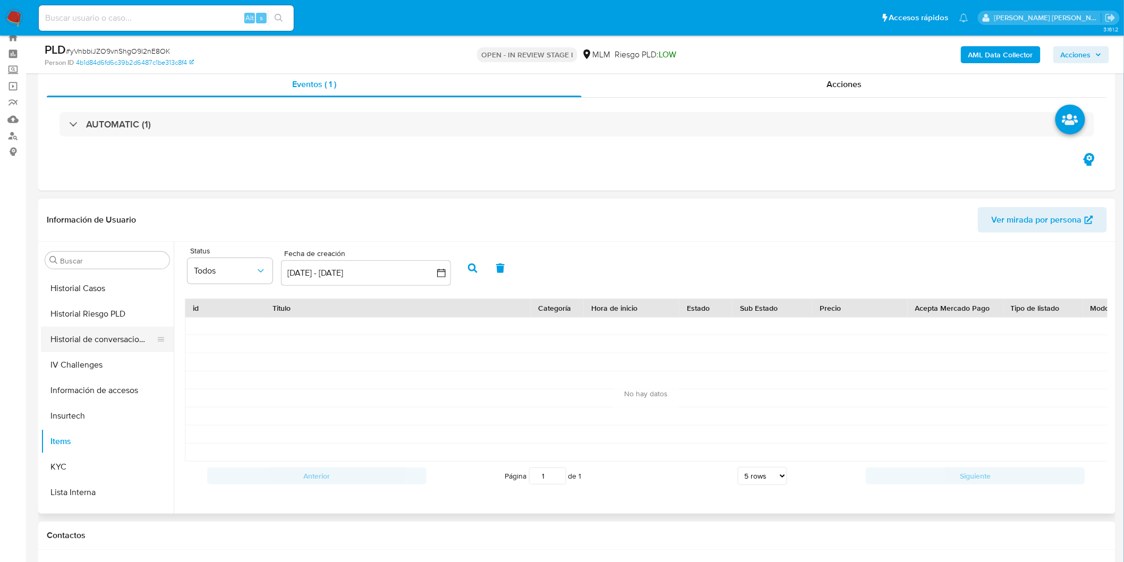
scroll to position [498, 0]
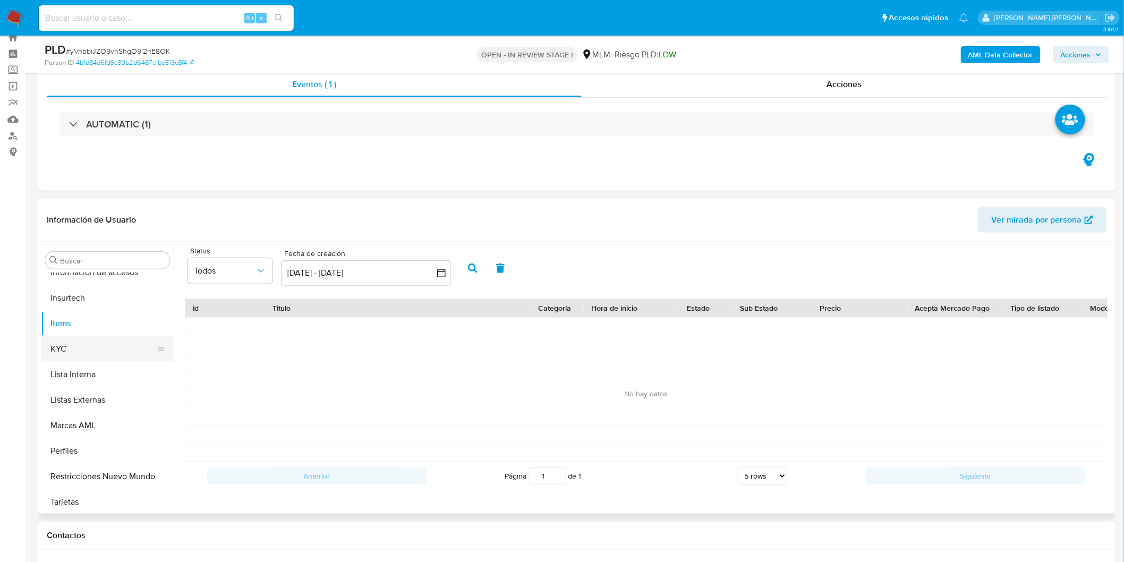
click at [81, 355] on button "KYC" at bounding box center [103, 349] width 124 height 26
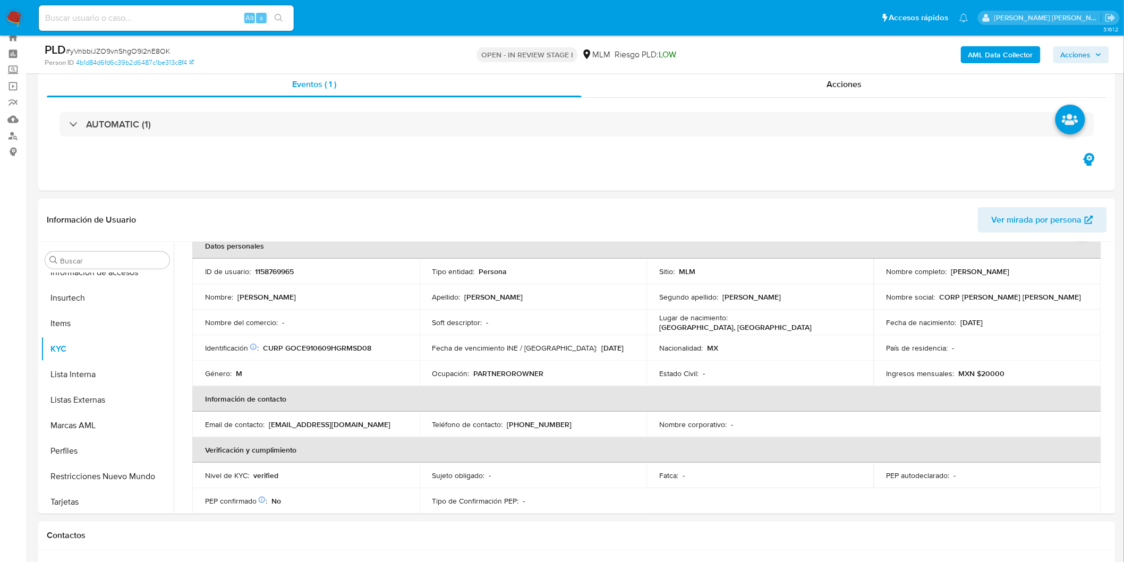
scroll to position [405, 0]
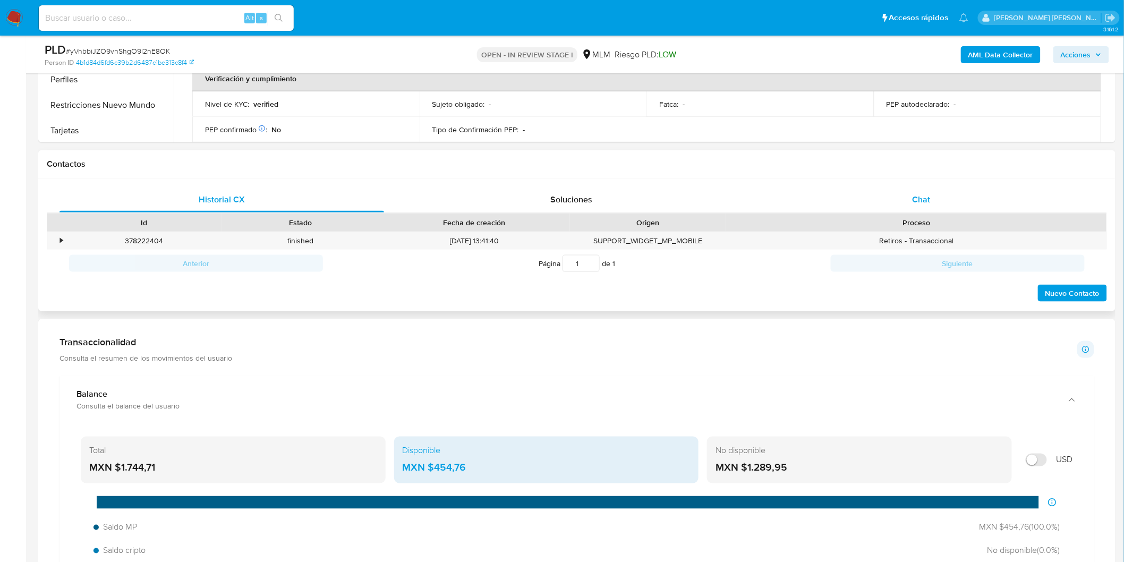
click at [922, 196] on span "Chat" at bounding box center [922, 199] width 18 height 12
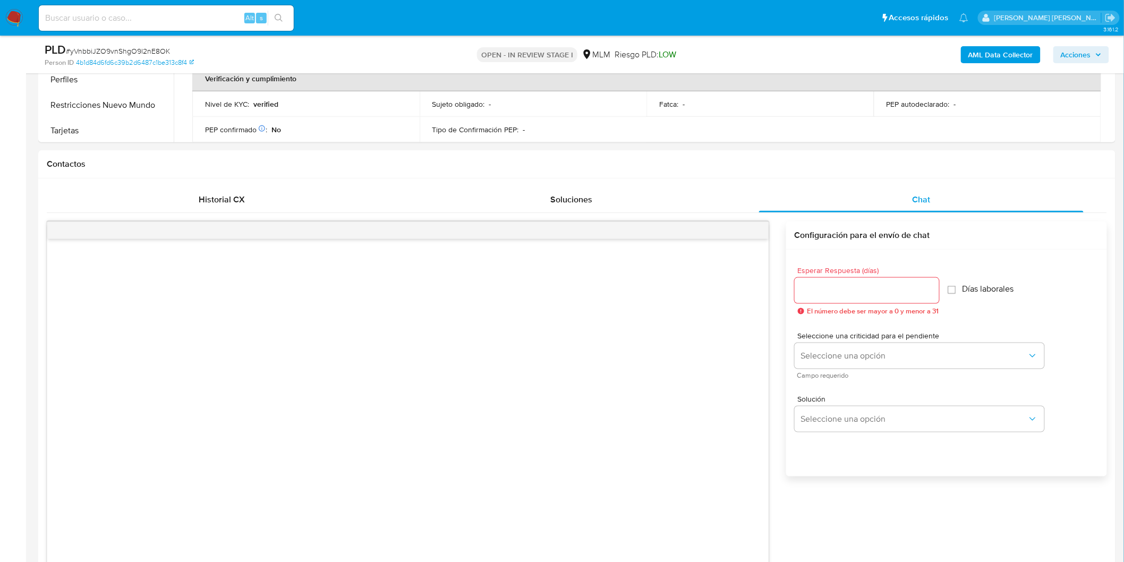
scroll to position [574, 0]
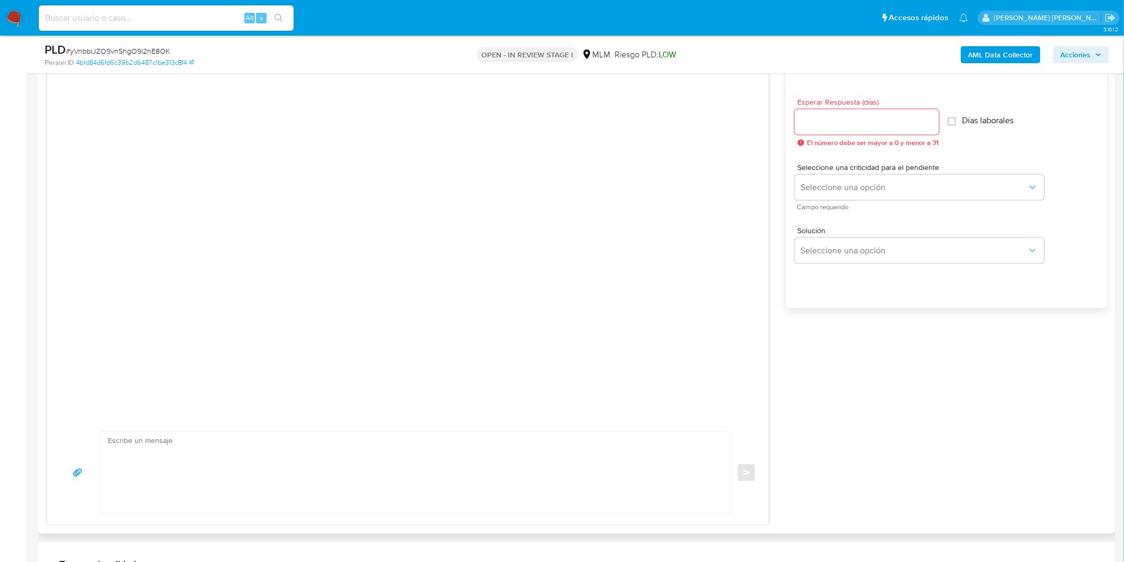
click at [826, 123] on input "Esperar Respuesta (días)" at bounding box center [867, 122] width 145 height 14
type input "5"
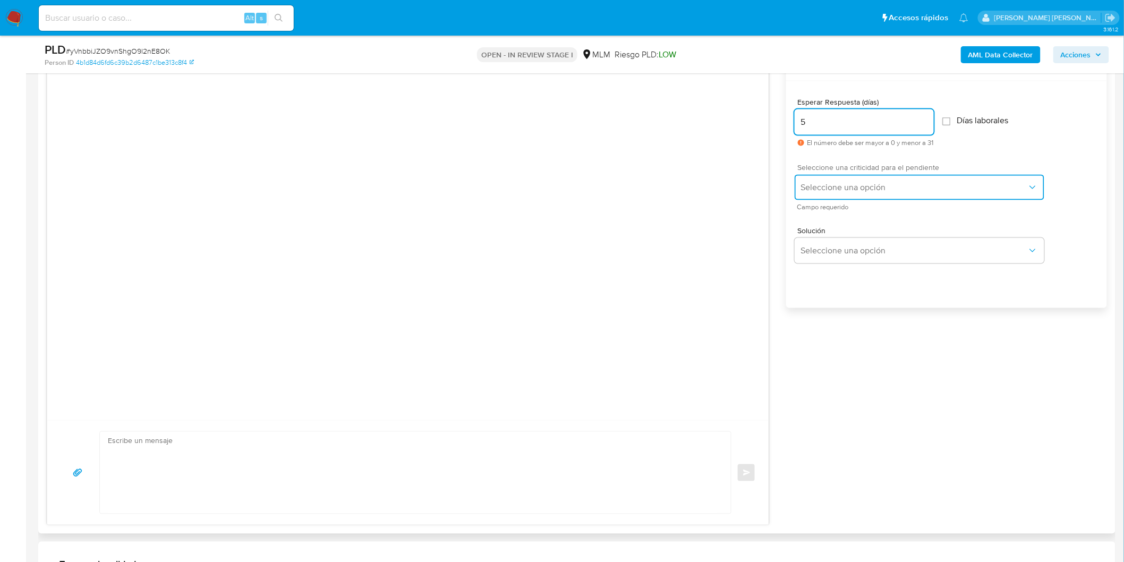
click at [839, 193] on button "Seleccione una opción" at bounding box center [920, 188] width 250 height 26
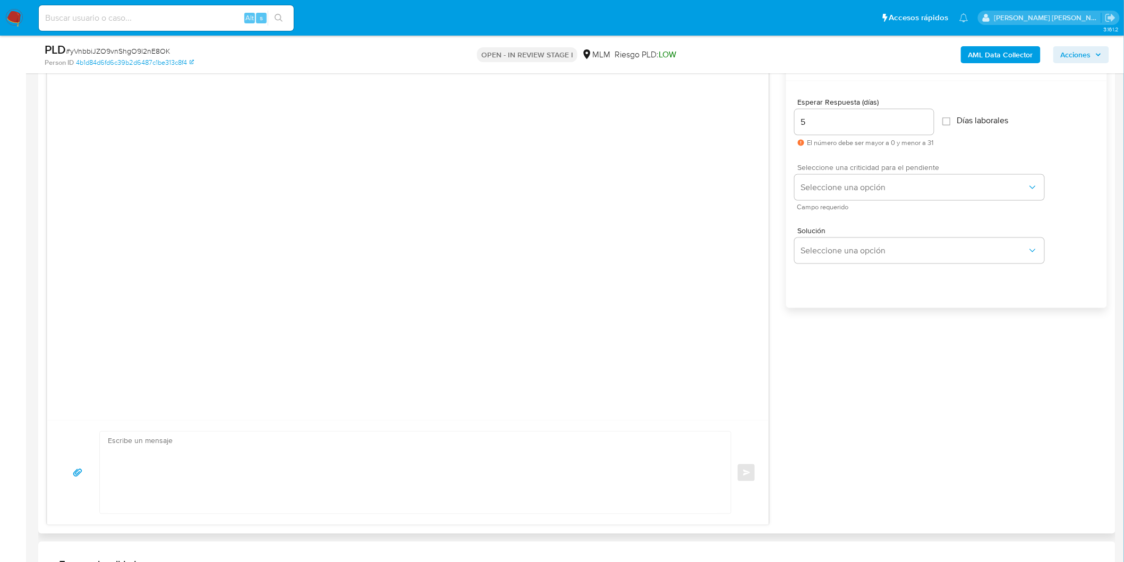
click at [838, 210] on span "Campo requerido" at bounding box center [922, 207] width 250 height 5
click at [835, 186] on span "Seleccione una opción" at bounding box center [914, 187] width 226 height 11
click at [842, 210] on div "HIGH" at bounding box center [917, 209] width 233 height 21
click at [846, 256] on span "Seleccione una opción" at bounding box center [914, 250] width 226 height 11
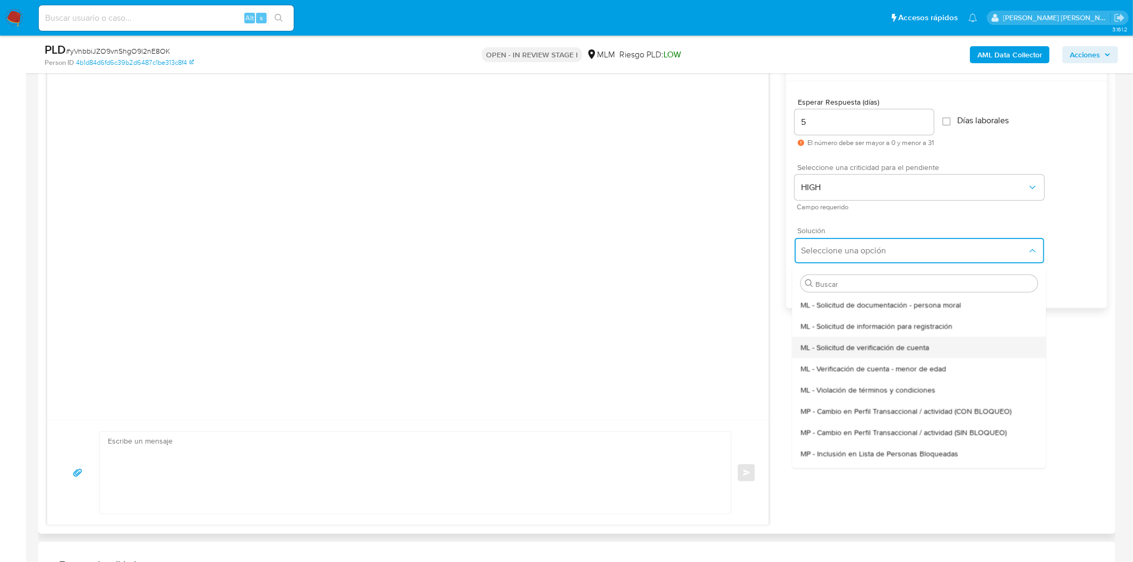
click at [850, 347] on span "ML - Solicitud de verificación de cuenta" at bounding box center [865, 347] width 129 height 10
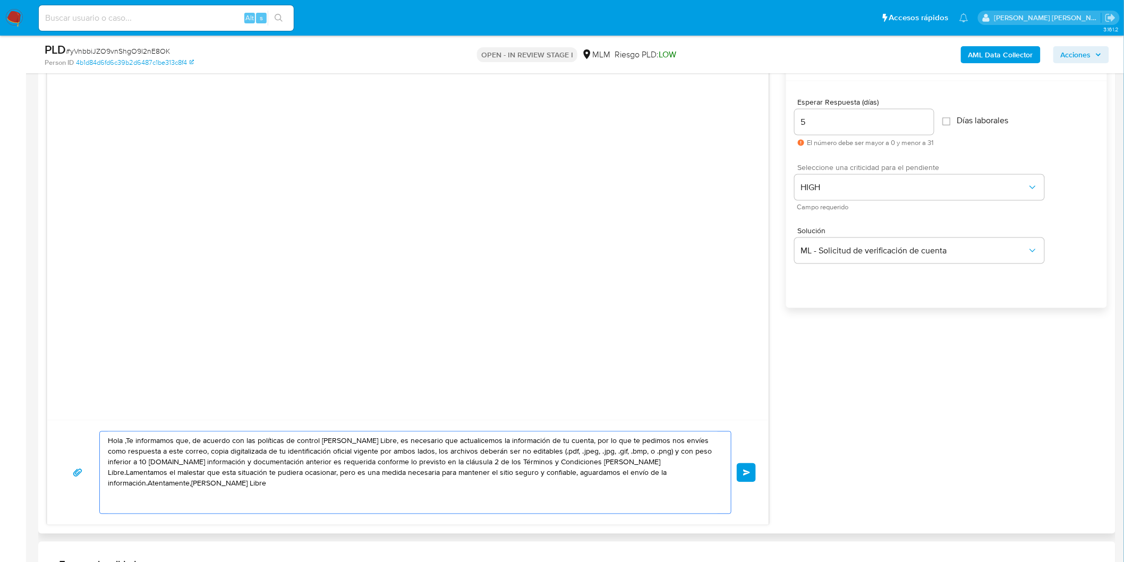
drag, startPoint x: 678, startPoint y: 472, endPoint x: 59, endPoint y: 439, distance: 619.8
click at [59, 439] on div "Hola ,Te informamos que, de acuerdo con las políticas de control de Mercado Lib…" at bounding box center [407, 472] width 721 height 105
paste textarea "Estimado Edsson Jair Gomez Casarrubias. Te comunicamos que se ha identificado u…"
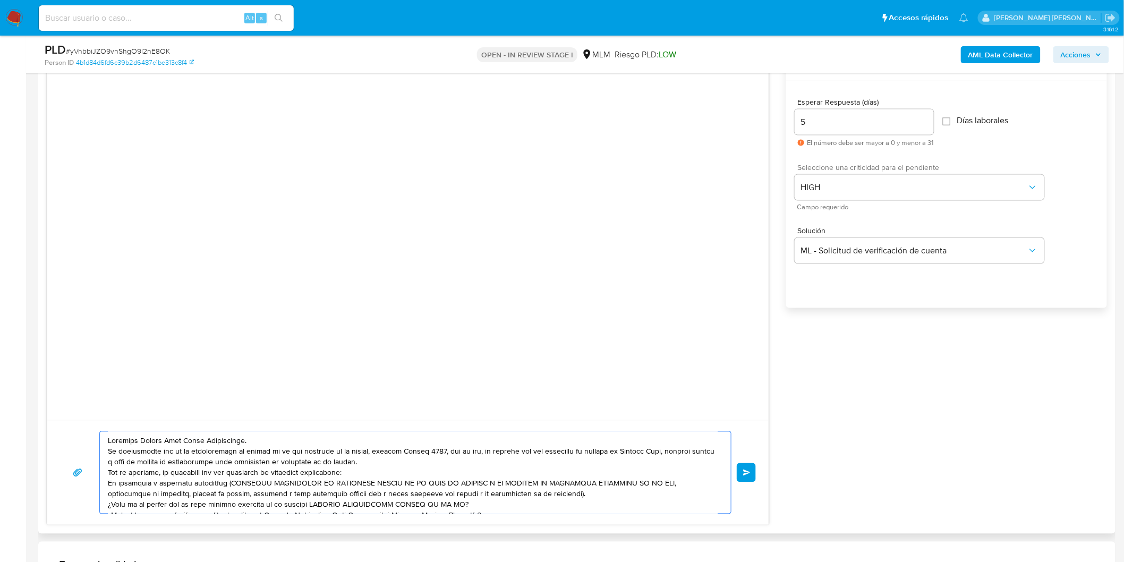
scroll to position [25, 0]
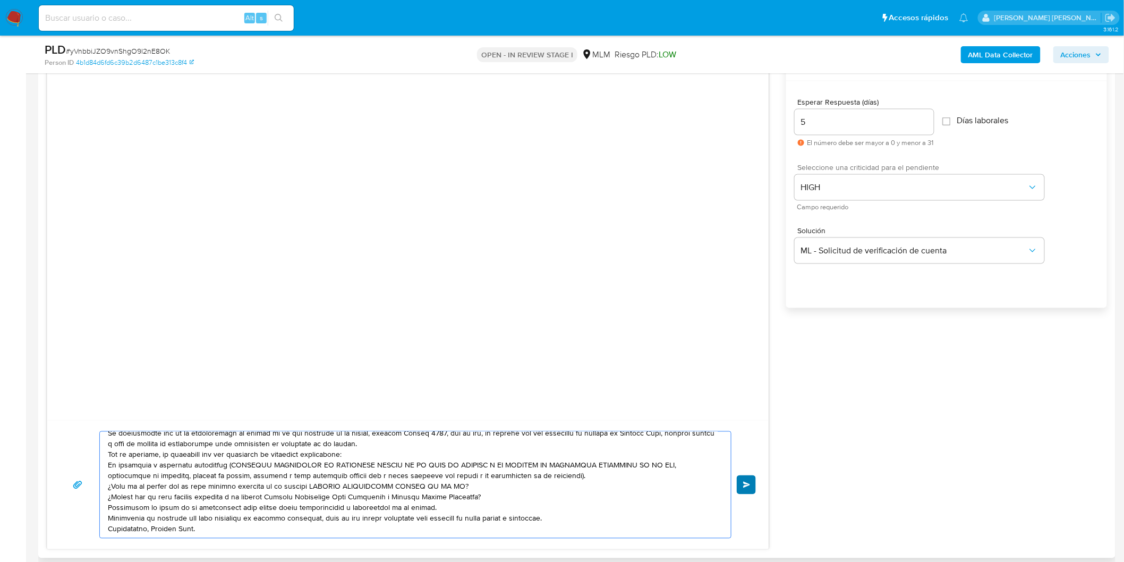
type textarea "Estimado Edsson Jair Gomez Casarrubias. Te comunicamos que se ha identificado u…"
click at [750, 483] on span "Enviar" at bounding box center [746, 485] width 7 height 6
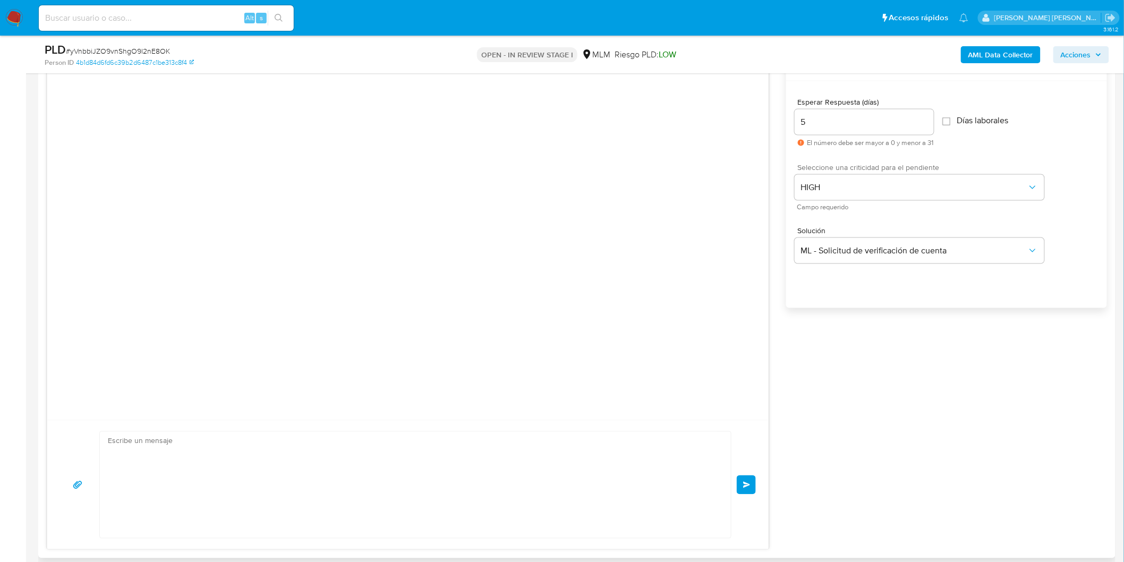
scroll to position [0, 0]
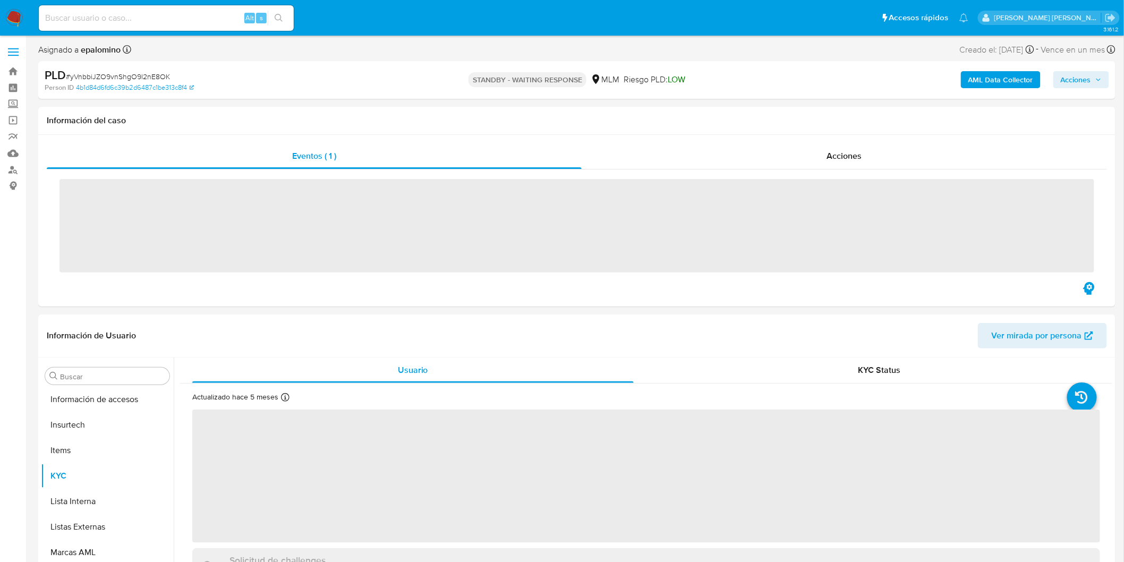
scroll to position [499, 0]
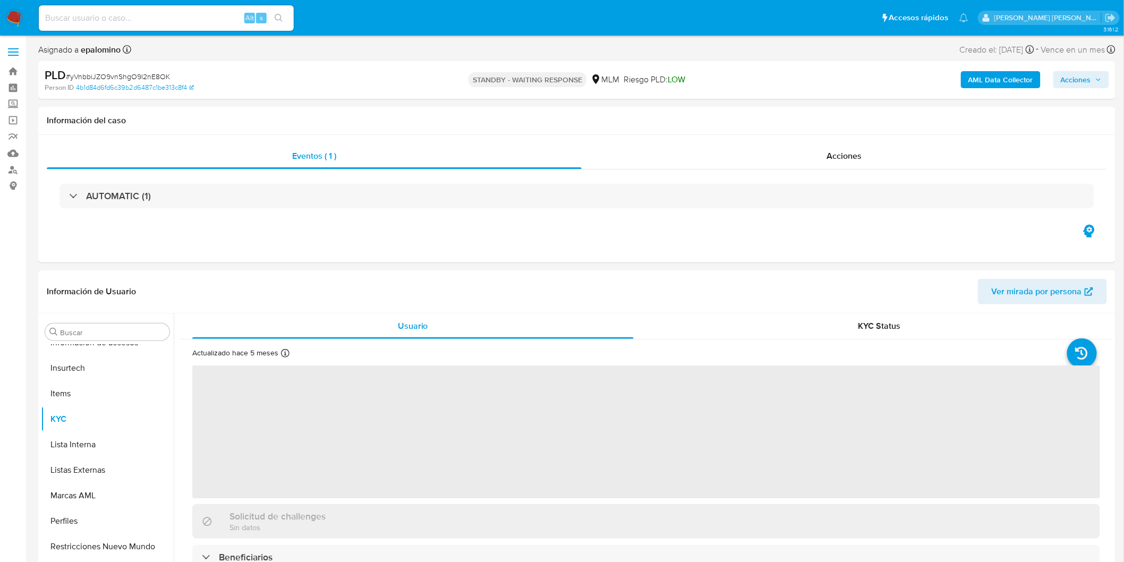
click at [153, 68] on div "PLD # yVnbbiJZO9vnShgO9l2nE8OK" at bounding box center [220, 75] width 351 height 16
select select "10"
copy span "yVnbbiJZO9vnShgO9l2nE8OK"
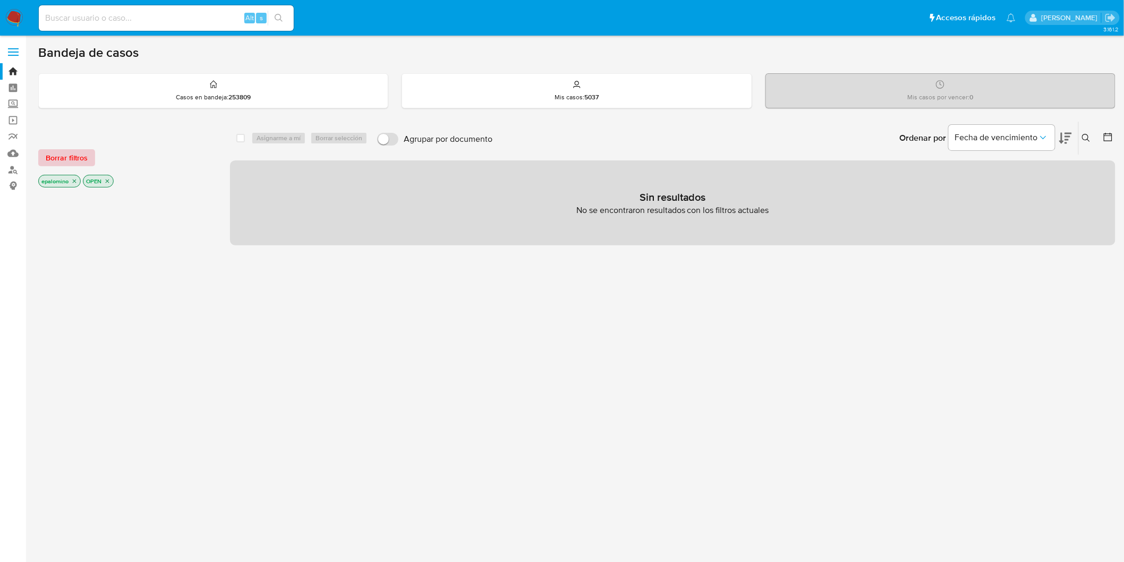
click at [61, 154] on span "Borrar filtros" at bounding box center [67, 157] width 42 height 15
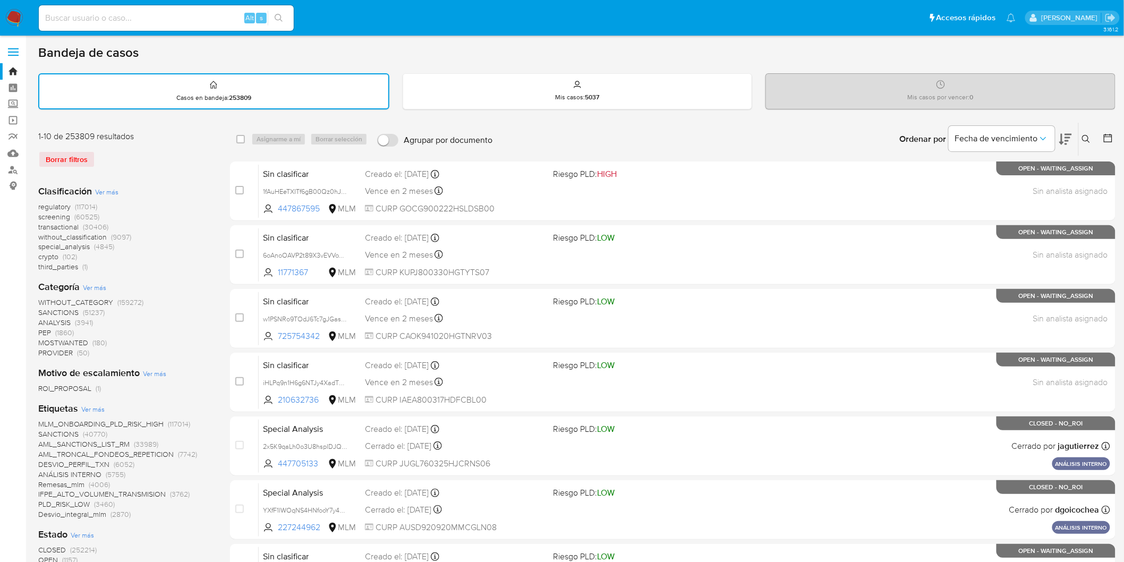
click at [1085, 135] on icon at bounding box center [1086, 139] width 9 height 9
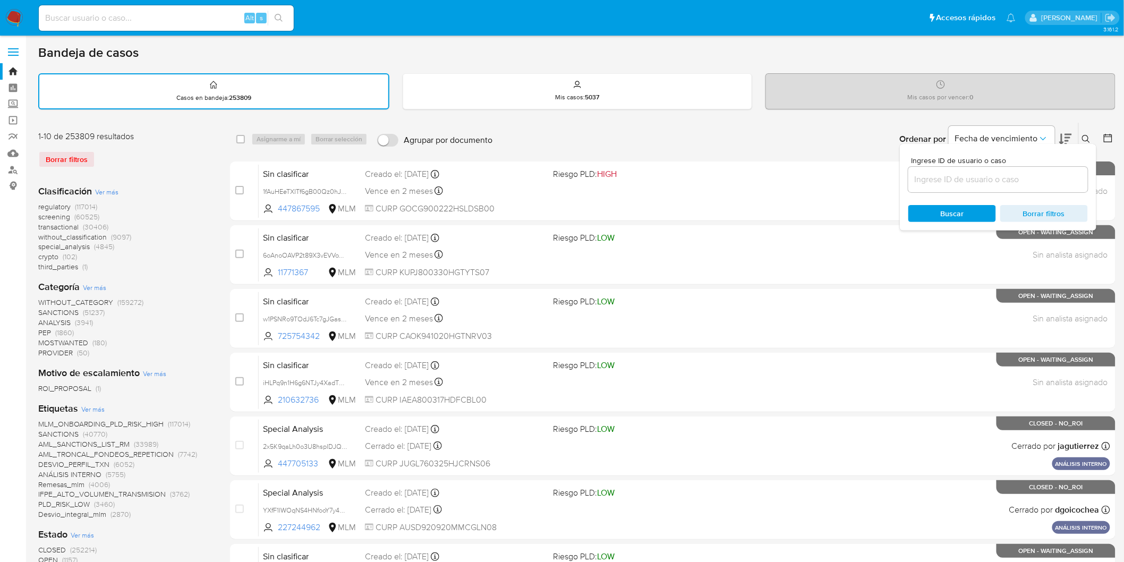
click at [948, 181] on input at bounding box center [998, 180] width 180 height 14
type input "280258350"
drag, startPoint x: 944, startPoint y: 207, endPoint x: 954, endPoint y: 203, distance: 11.4
click at [944, 207] on span "Buscar" at bounding box center [952, 213] width 23 height 17
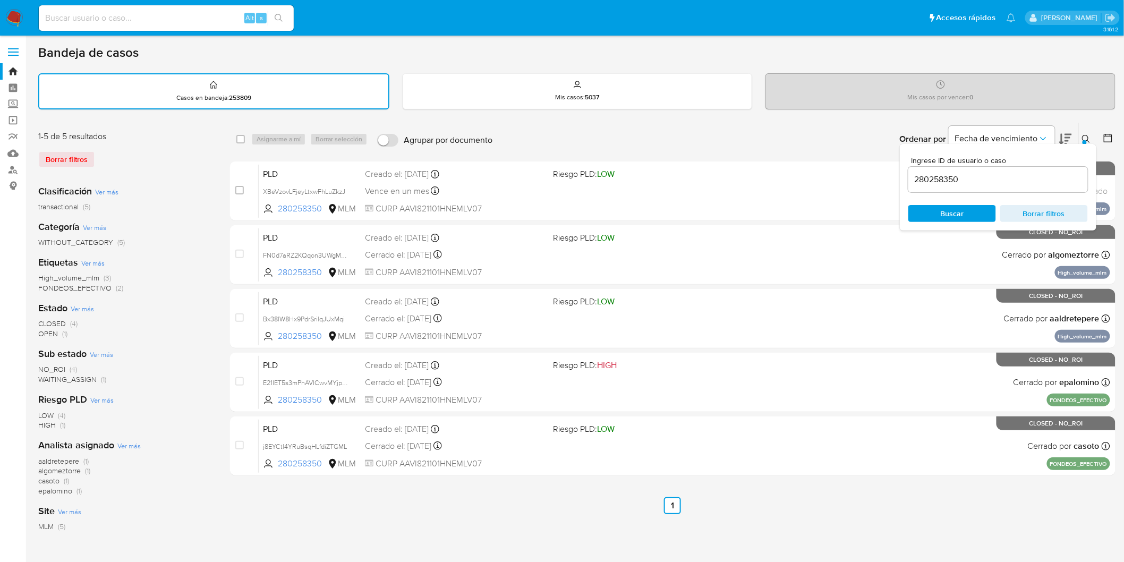
click at [1086, 135] on icon at bounding box center [1086, 139] width 9 height 9
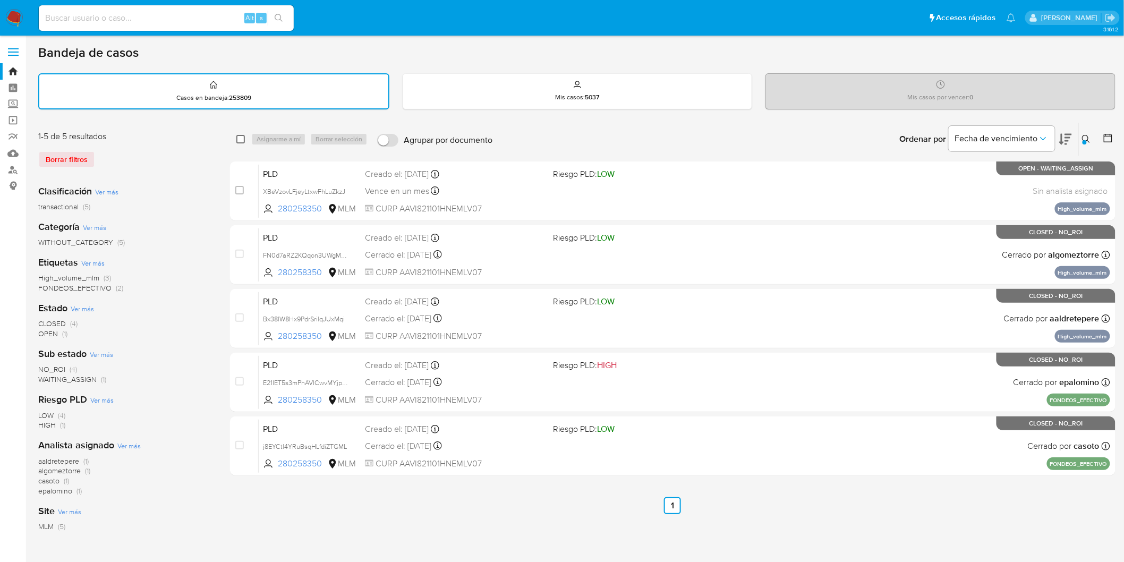
click at [240, 135] on input "checkbox" at bounding box center [240, 139] width 9 height 9
checkbox input "true"
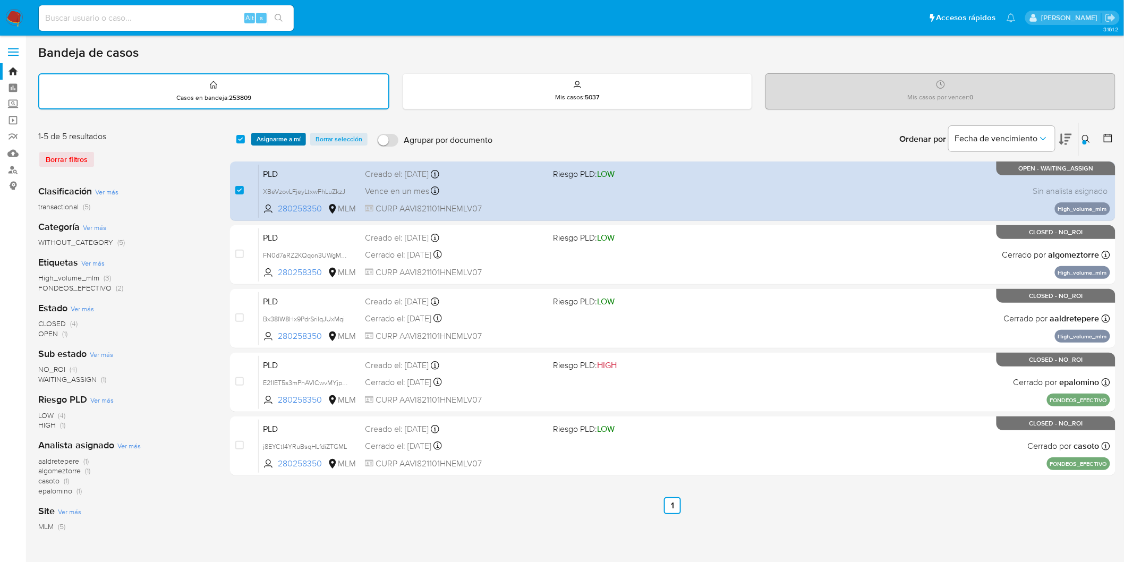
click at [272, 136] on span "Asignarme a mí" at bounding box center [279, 139] width 44 height 11
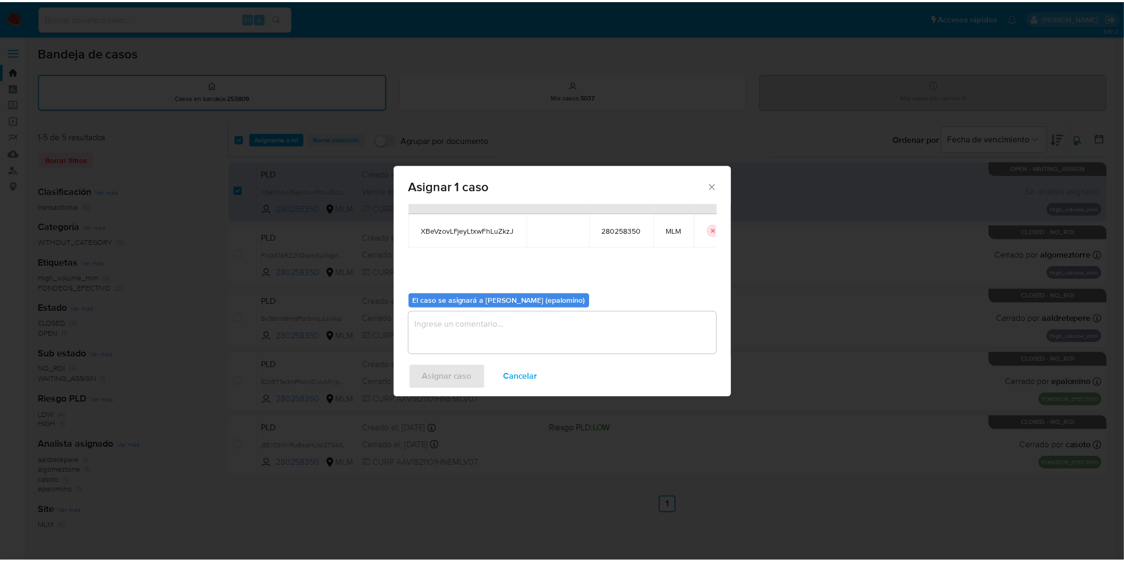
scroll to position [55, 0]
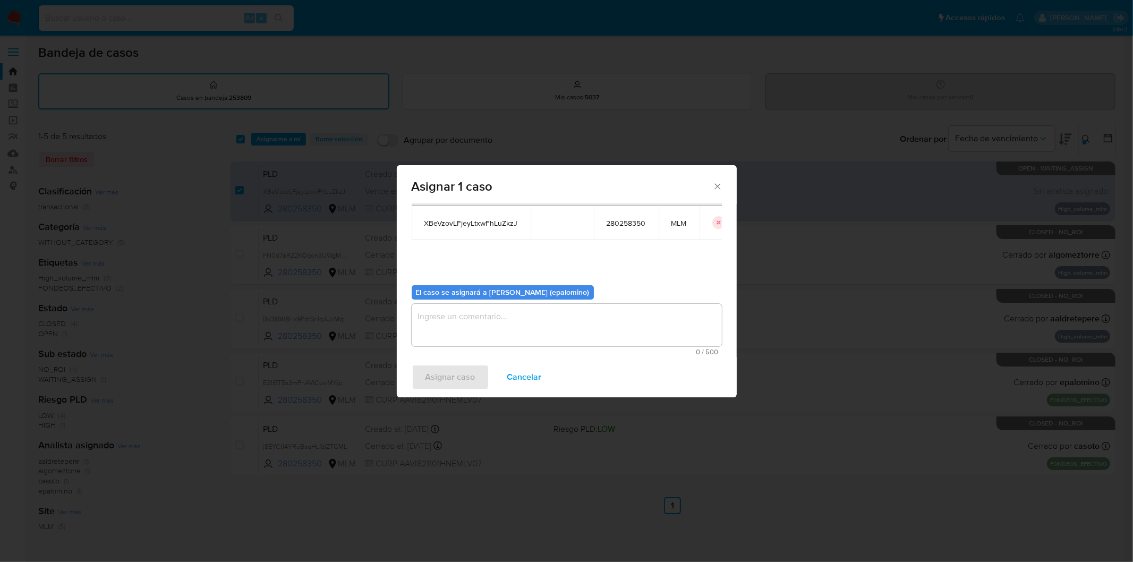
click at [461, 328] on textarea "assign-modal" at bounding box center [567, 325] width 310 height 43
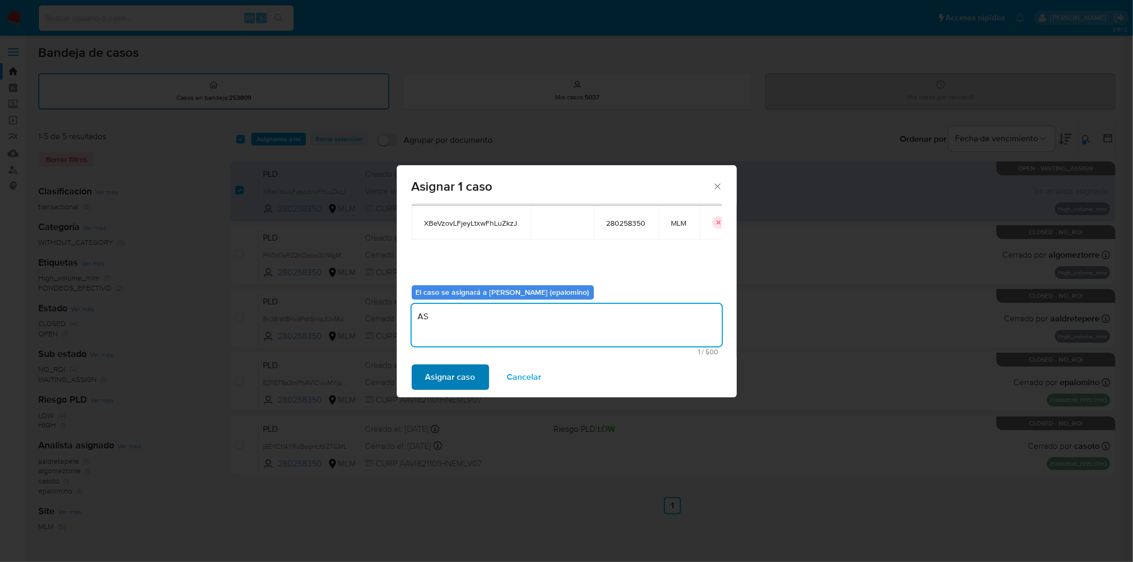
type textarea "AS"
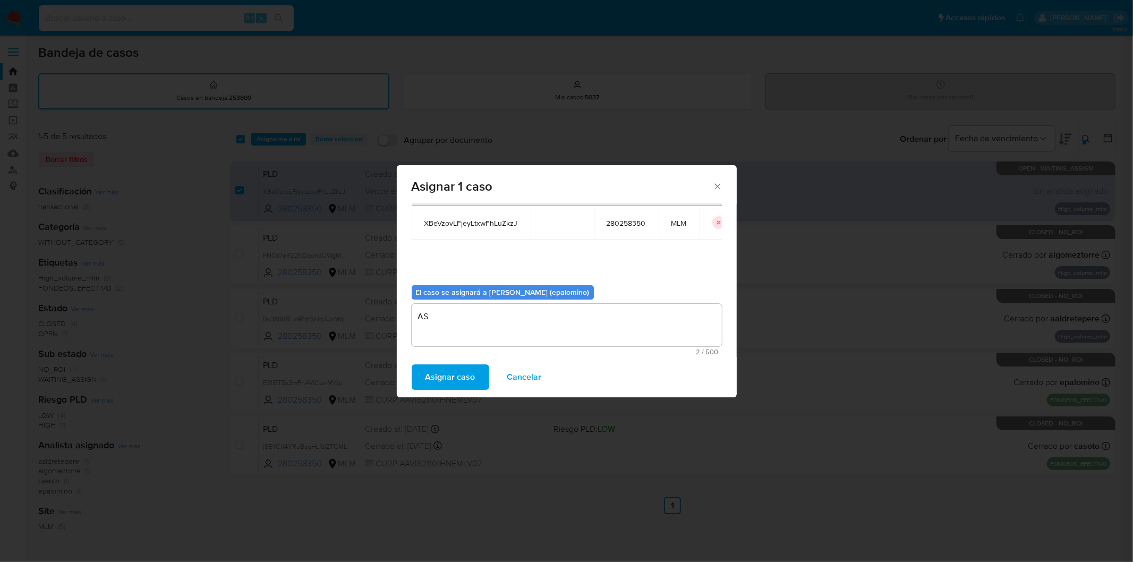
click at [448, 383] on span "Asignar caso" at bounding box center [451, 377] width 50 height 23
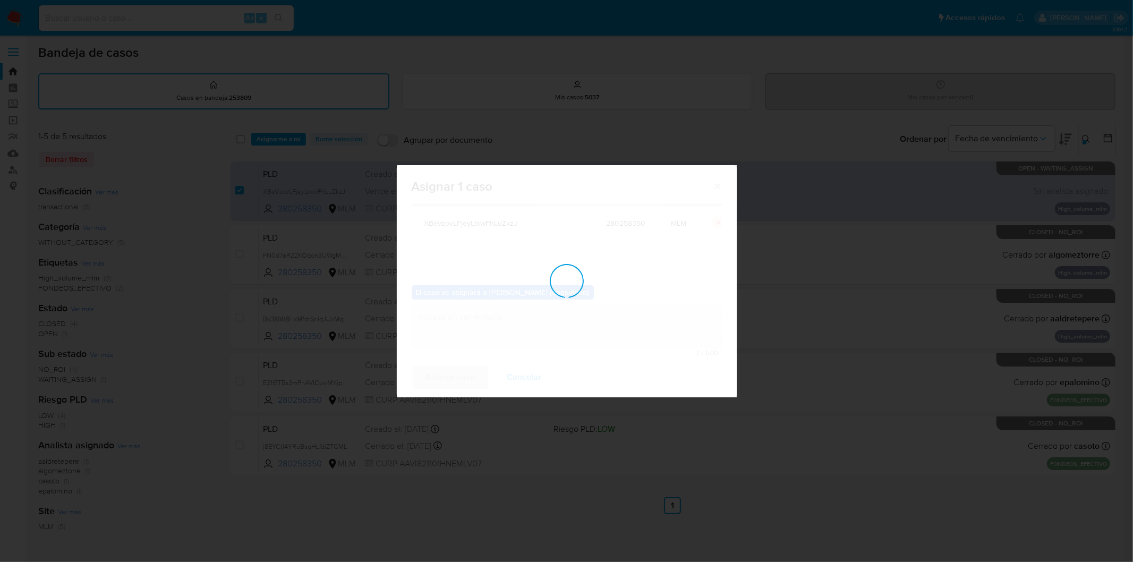
checkbox input "false"
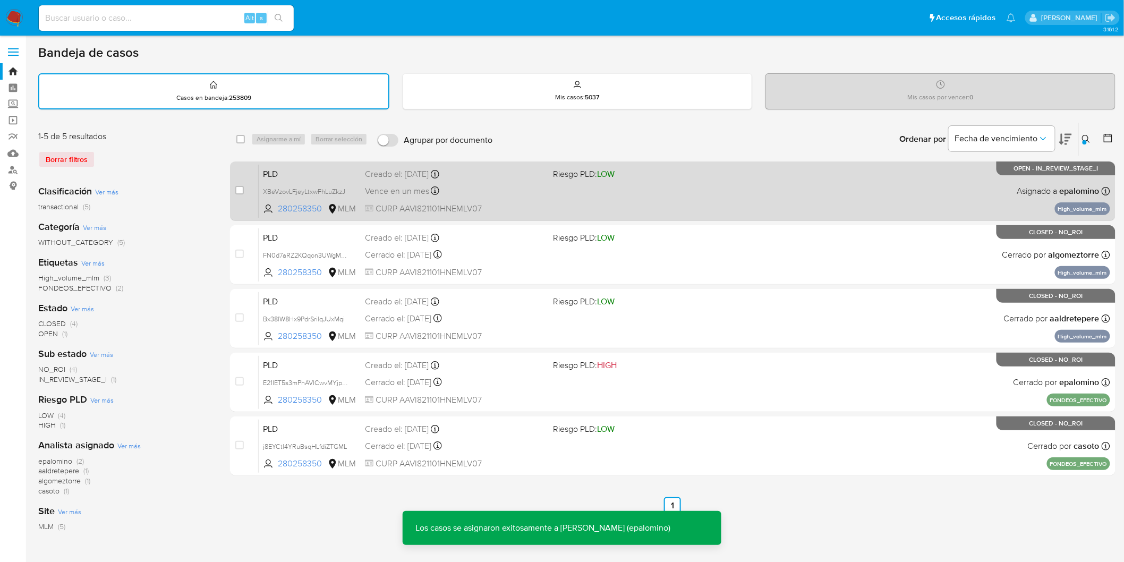
click at [273, 170] on span "PLD" at bounding box center [310, 173] width 94 height 14
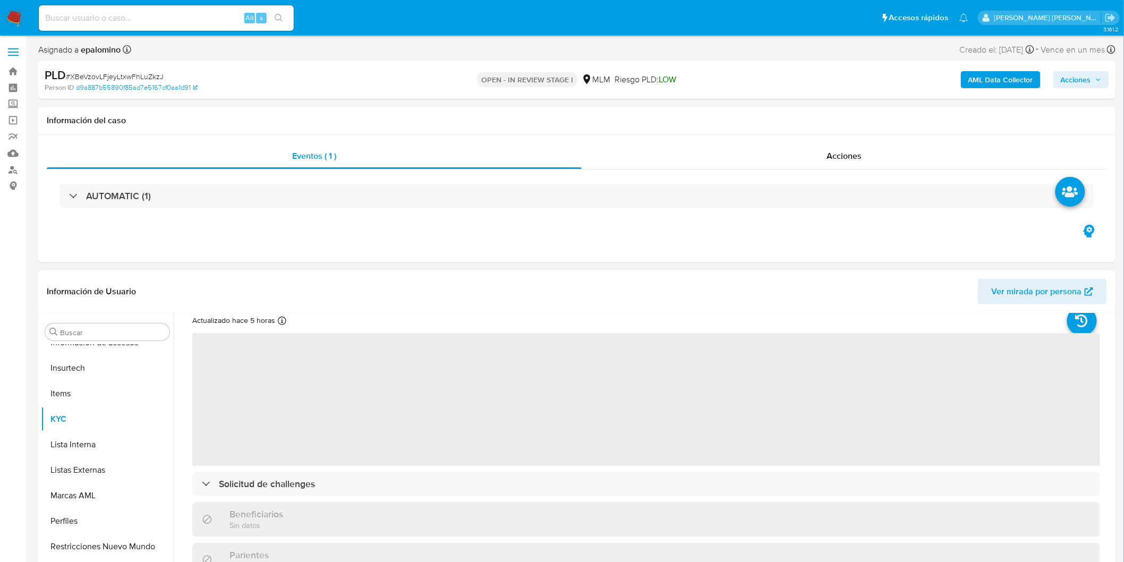
scroll to position [59, 0]
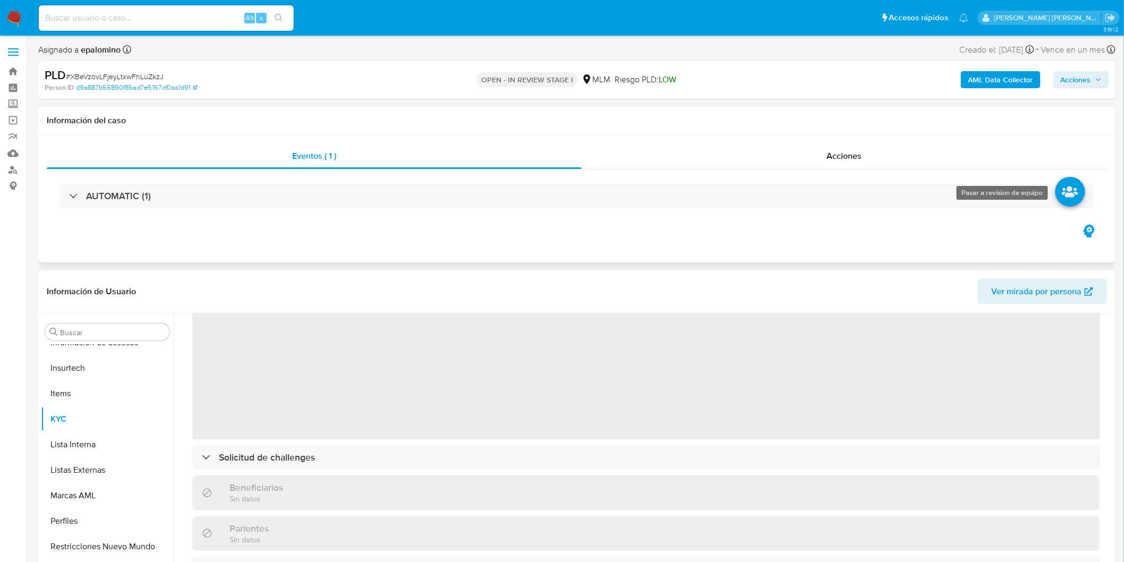
select select "10"
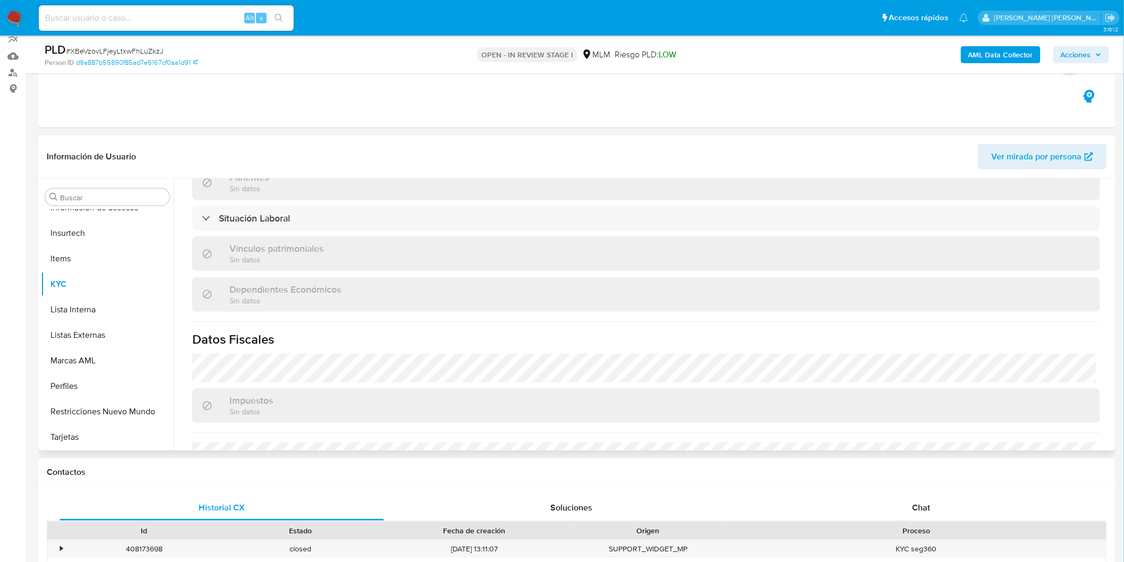
scroll to position [531, 0]
drag, startPoint x: 1109, startPoint y: 360, endPoint x: 1112, endPoint y: 422, distance: 62.8
click at [1112, 422] on div "Usuario KYC Status Actualizado hace 5 horas Creado: 17/04/2020 22:56:02 Actuali…" at bounding box center [643, 315] width 939 height 272
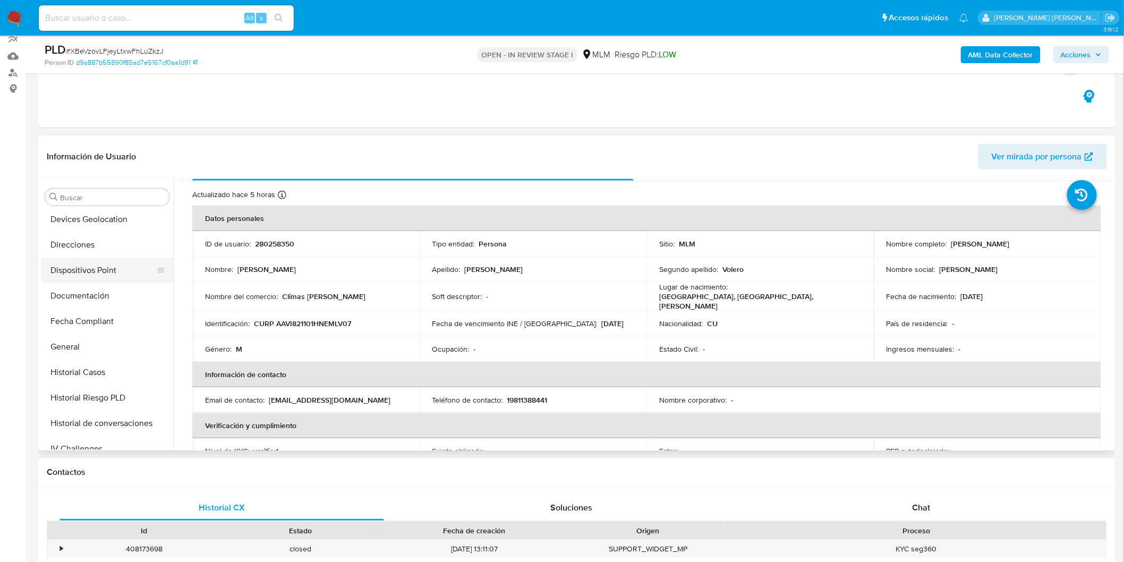
scroll to position [204, 0]
click at [103, 315] on button "Documentación" at bounding box center [103, 325] width 124 height 26
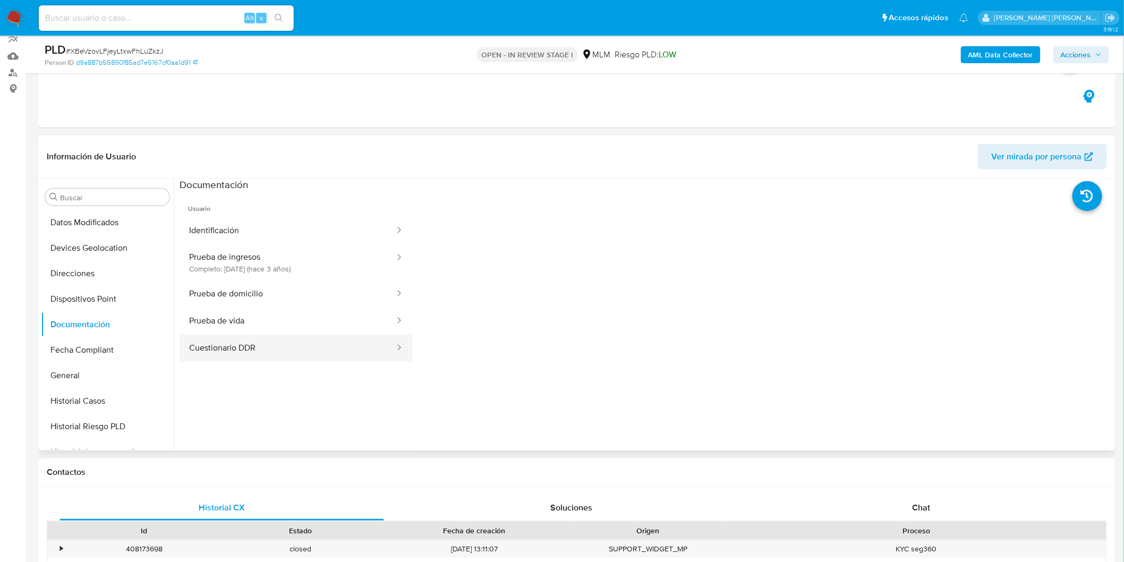
click at [287, 351] on button "Cuestionario DDR" at bounding box center [288, 348] width 216 height 27
click at [328, 327] on button "Prueba de vida" at bounding box center [288, 321] width 216 height 27
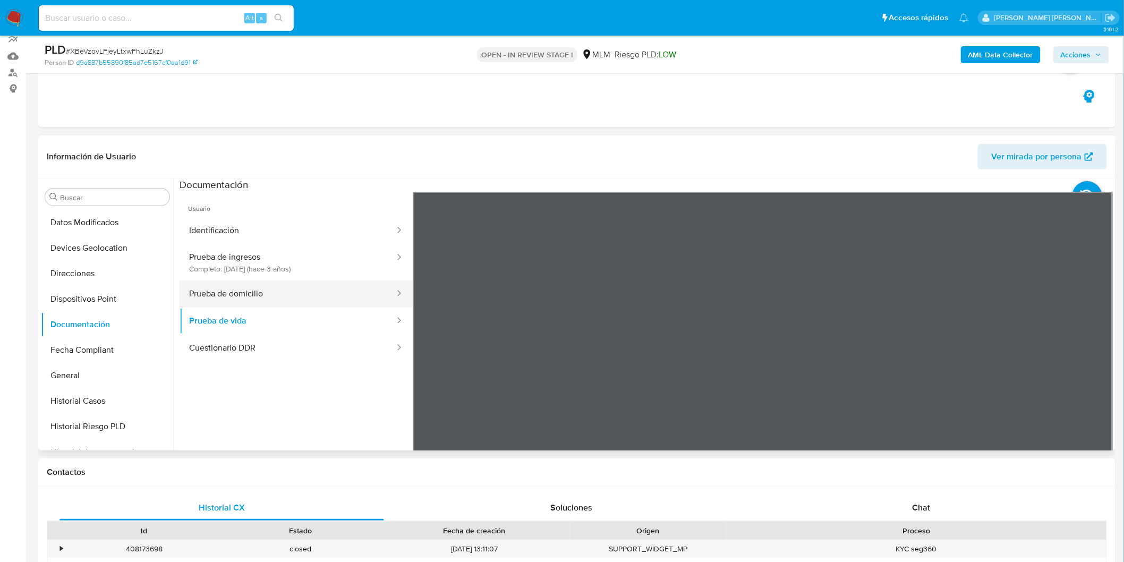
click at [319, 305] on button "Prueba de domicilio" at bounding box center [288, 294] width 216 height 27
click at [328, 321] on button "Prueba de vida" at bounding box center [288, 321] width 216 height 27
click at [301, 298] on button "Prueba de domicilio" at bounding box center [288, 294] width 216 height 27
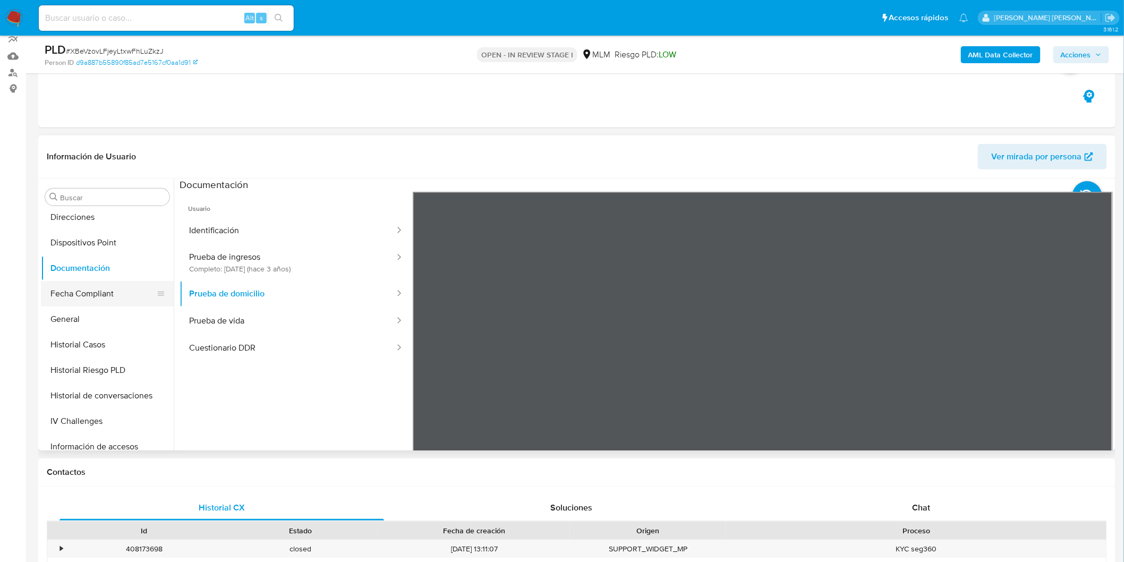
scroll to position [322, 0]
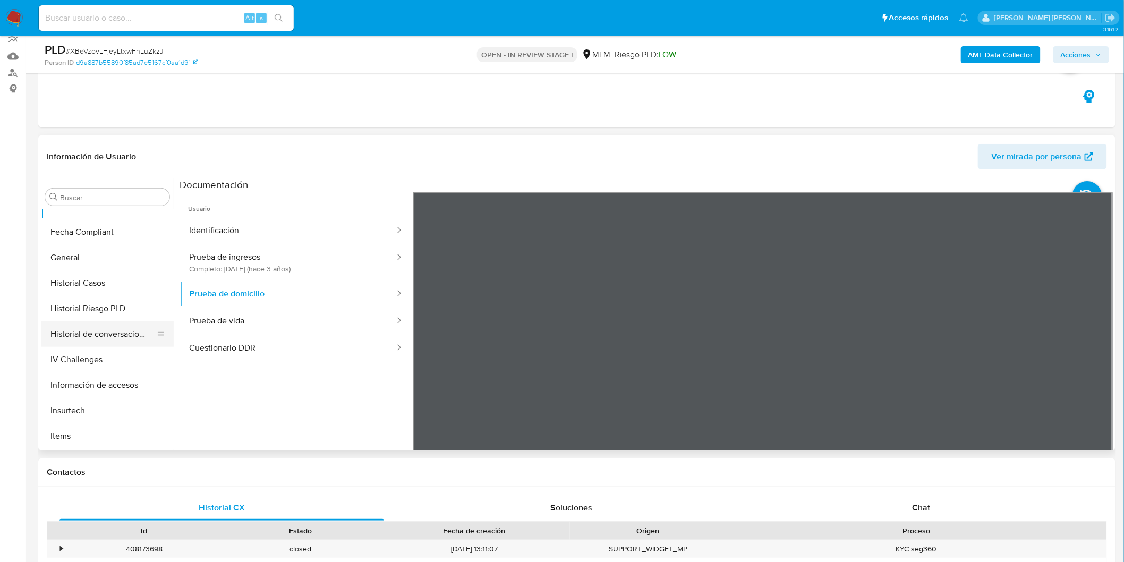
click at [112, 339] on button "Historial de conversaciones" at bounding box center [103, 334] width 124 height 26
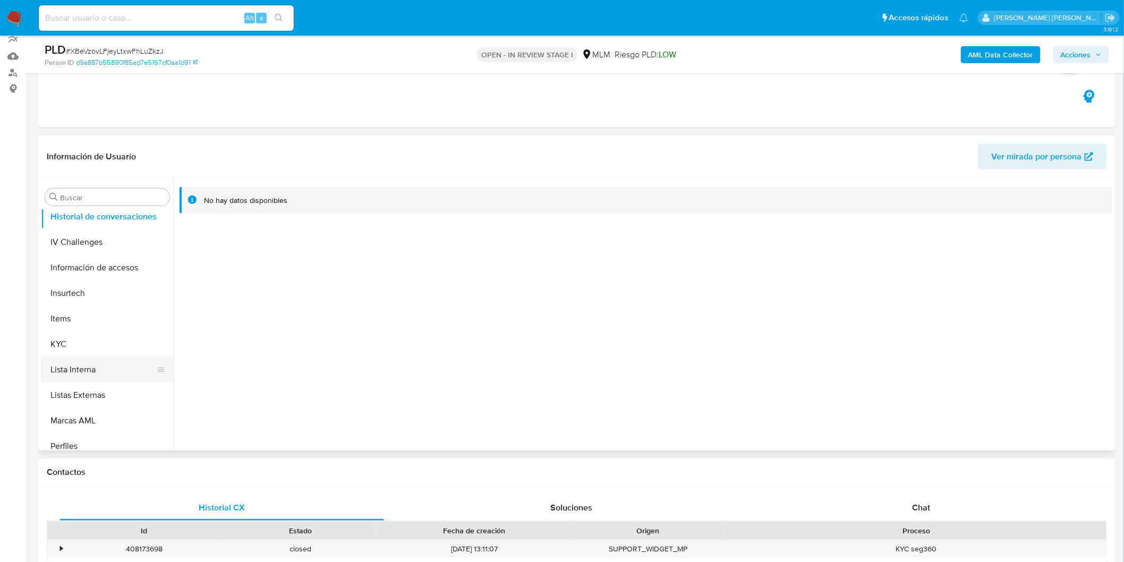
scroll to position [440, 0]
click at [83, 349] on button "KYC" at bounding box center [103, 344] width 124 height 26
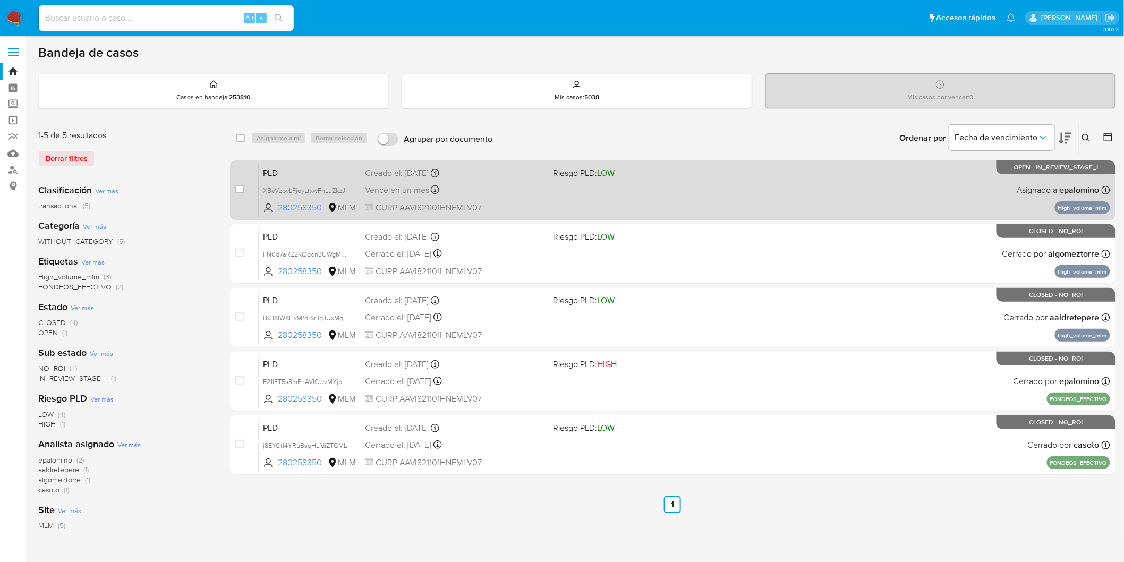
click at [288, 176] on span "PLD" at bounding box center [310, 172] width 94 height 14
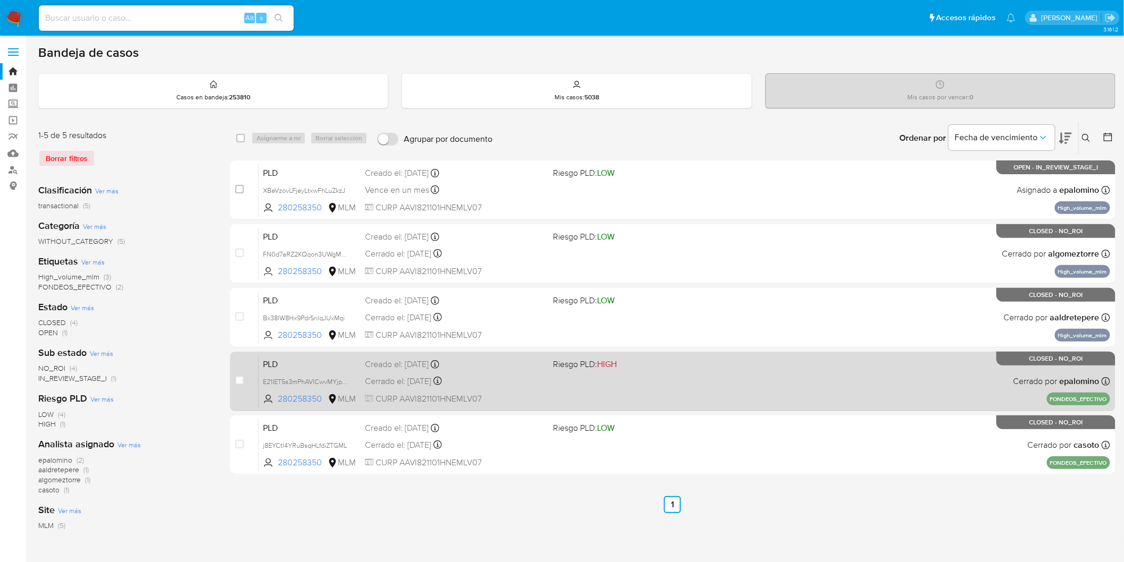
click at [277, 364] on span "PLD" at bounding box center [310, 363] width 94 height 14
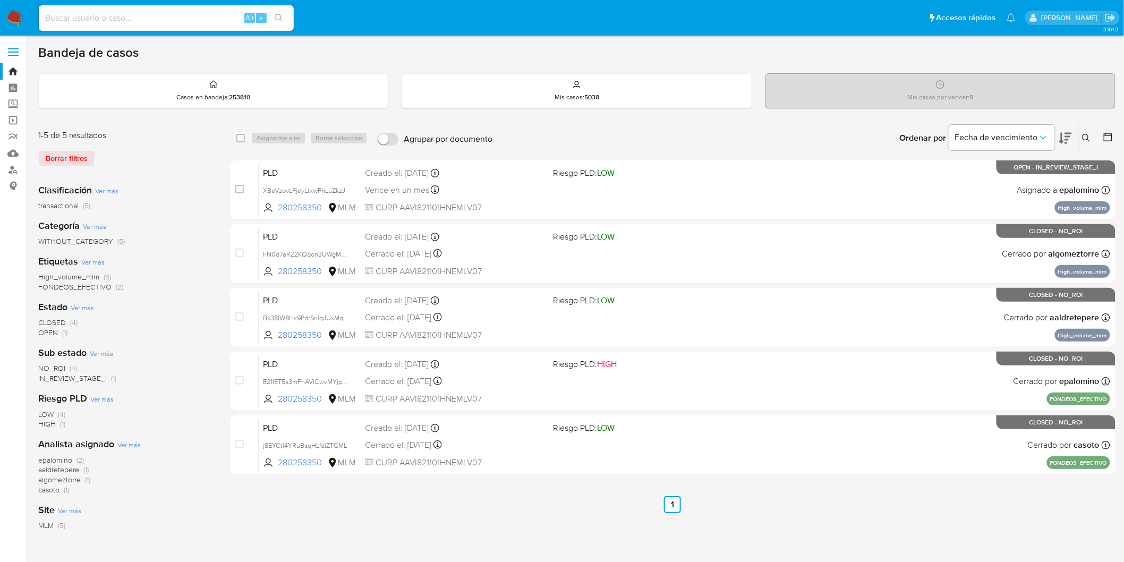
click at [14, 16] on img at bounding box center [14, 18] width 18 height 18
click at [179, 155] on div "Borrar filtros" at bounding box center [123, 158] width 170 height 17
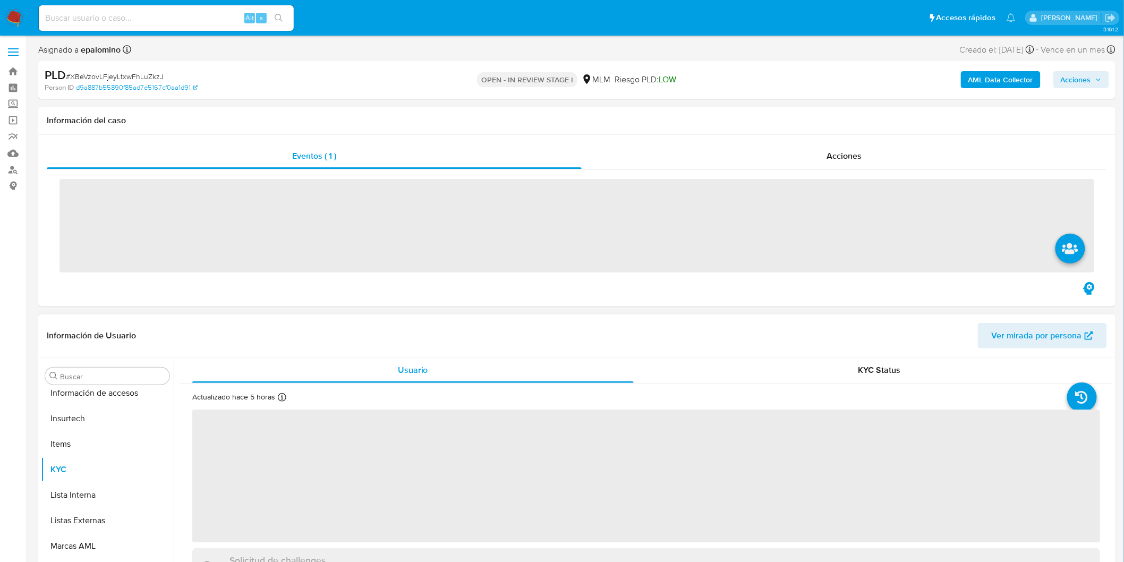
scroll to position [499, 0]
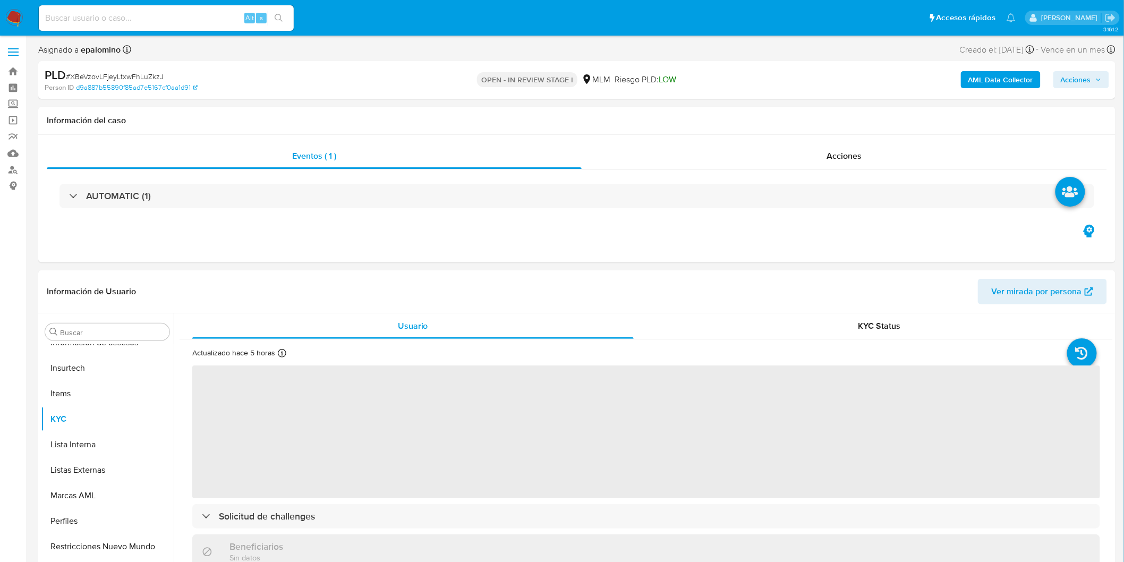
select select "10"
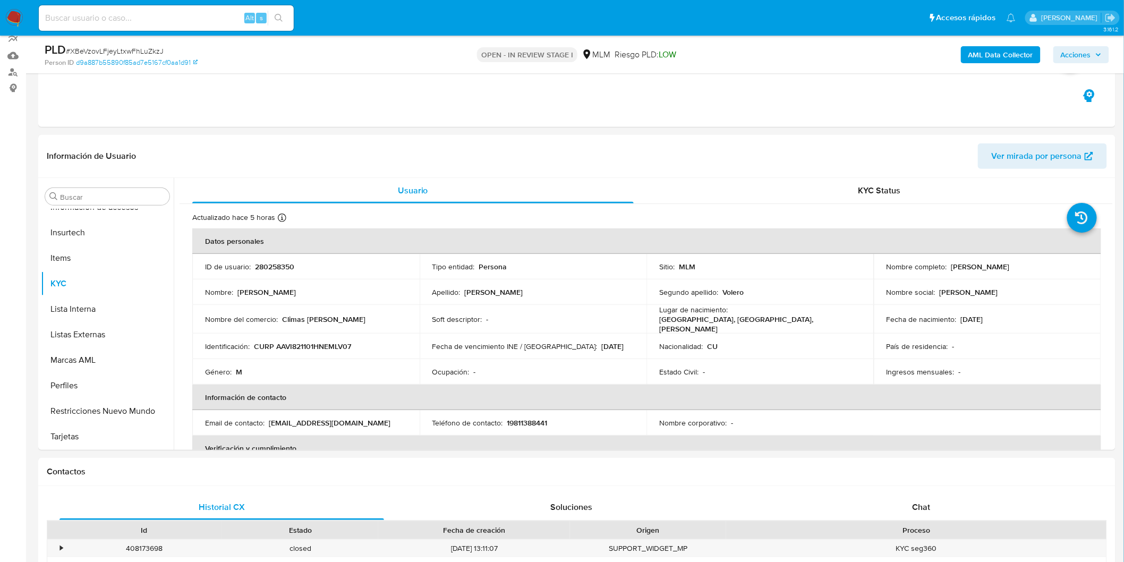
scroll to position [114, 0]
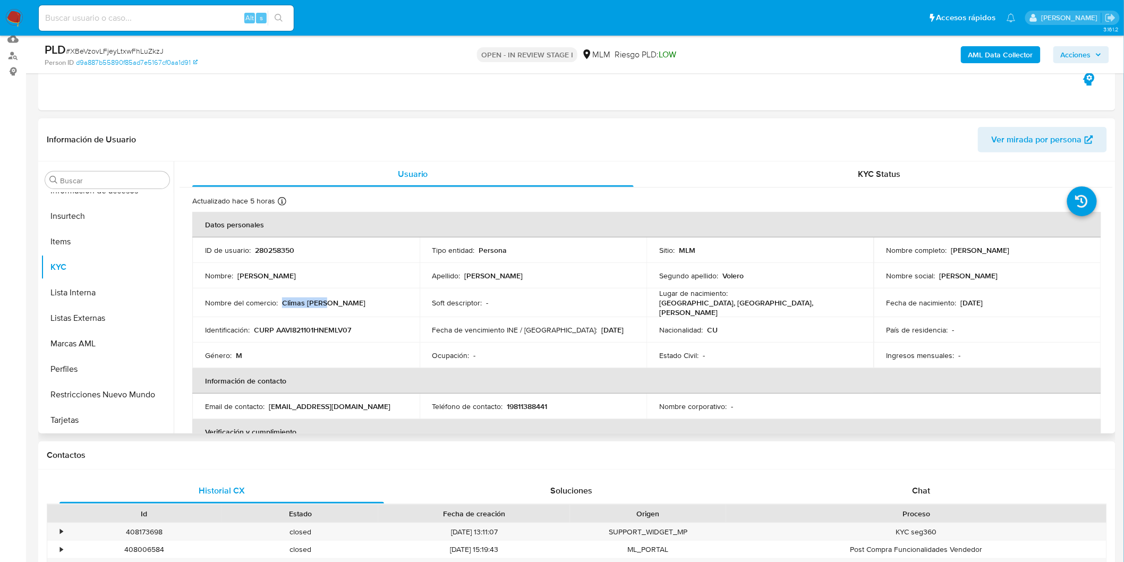
drag, startPoint x: 333, startPoint y: 299, endPoint x: 281, endPoint y: 299, distance: 52.1
click at [281, 299] on div "Nombre del comercio : Climas [PERSON_NAME]" at bounding box center [306, 303] width 202 height 10
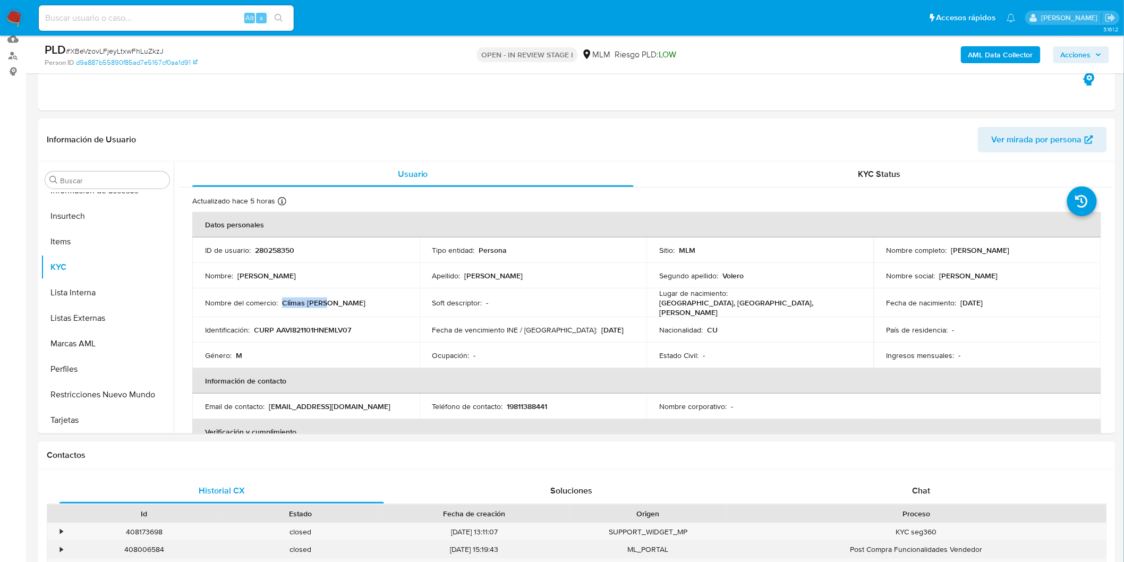
copy p "Climas [PERSON_NAME]"
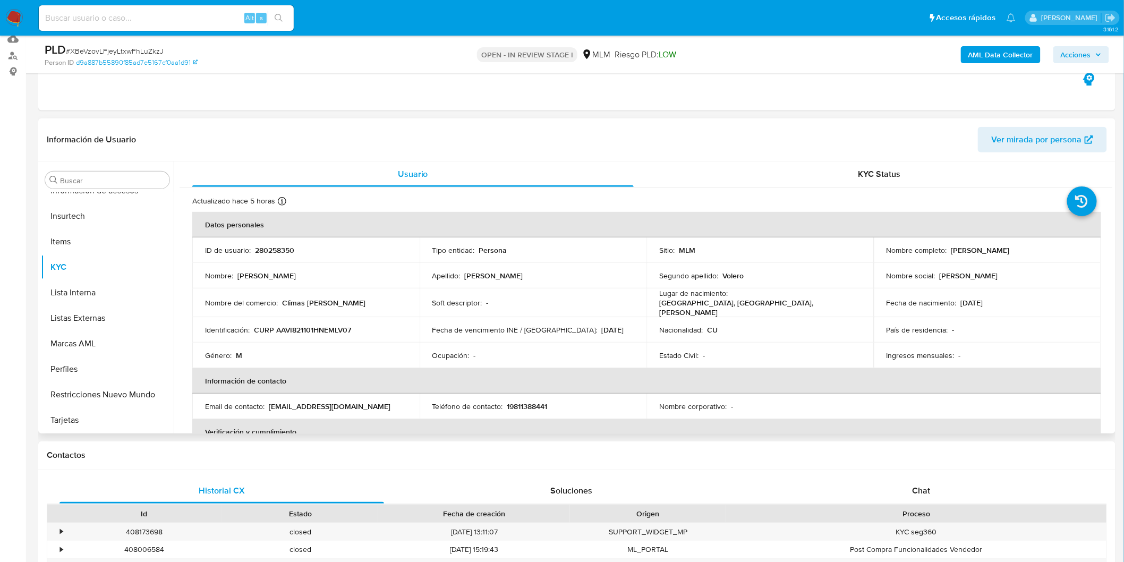
click at [540, 405] on p "19811388441" at bounding box center [527, 407] width 40 height 10
copy p "19811388441"
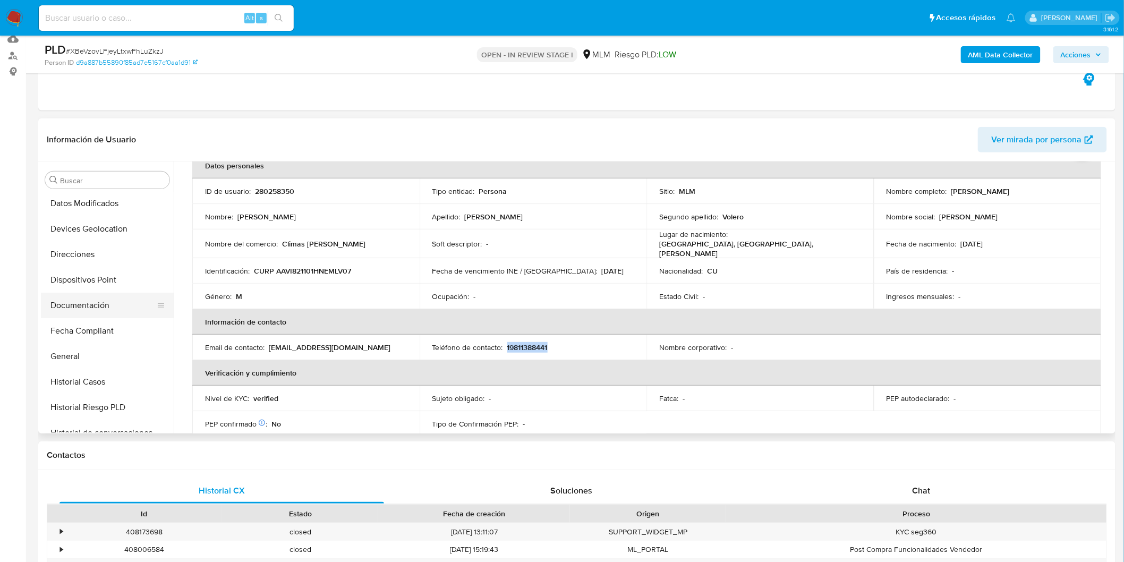
scroll to position [204, 0]
click at [98, 301] on button "Documentación" at bounding box center [103, 308] width 124 height 26
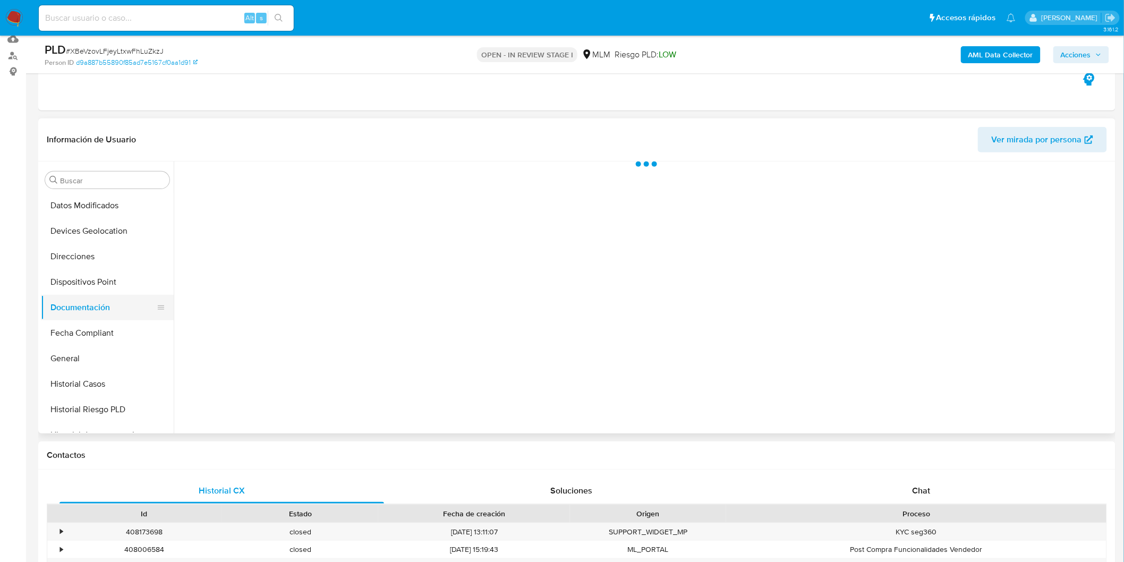
scroll to position [0, 0]
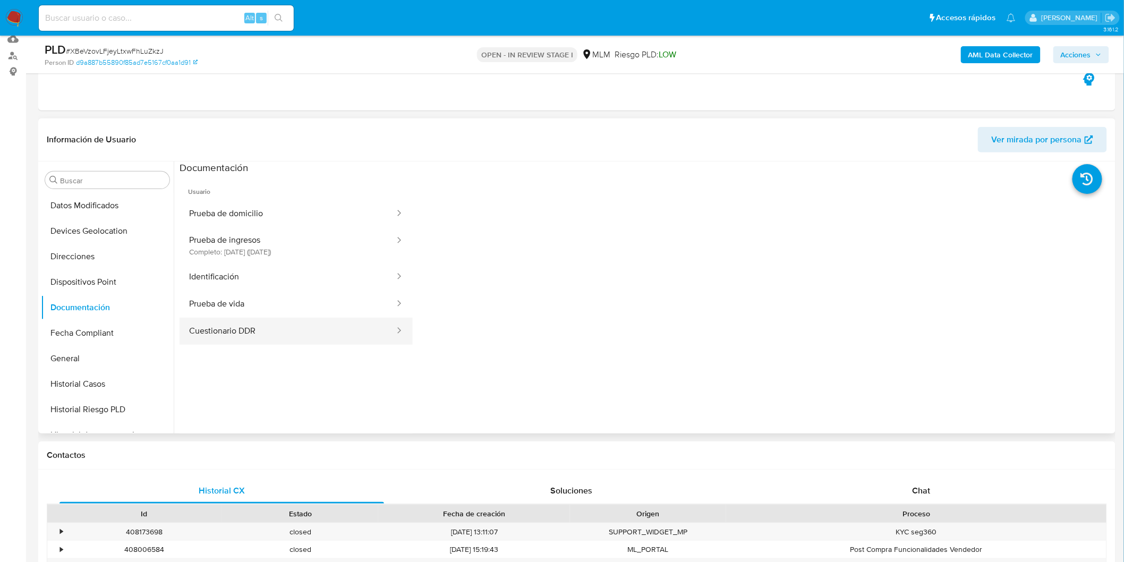
click at [314, 333] on button "Cuestionario DDR" at bounding box center [288, 331] width 216 height 27
click at [283, 293] on button "Prueba de vida" at bounding box center [288, 304] width 216 height 27
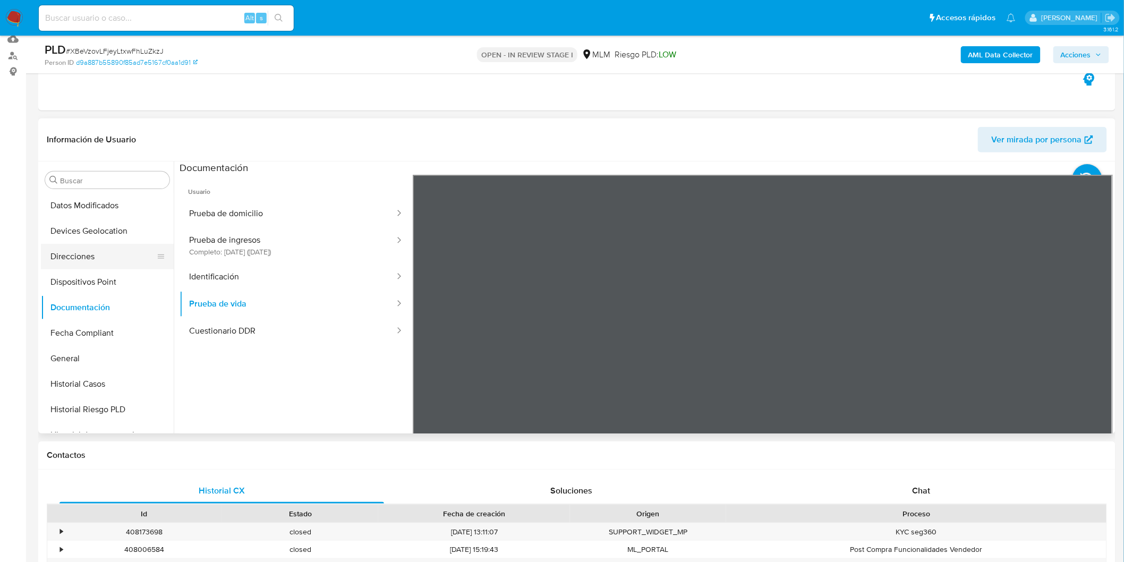
click at [113, 262] on button "Direcciones" at bounding box center [103, 257] width 124 height 26
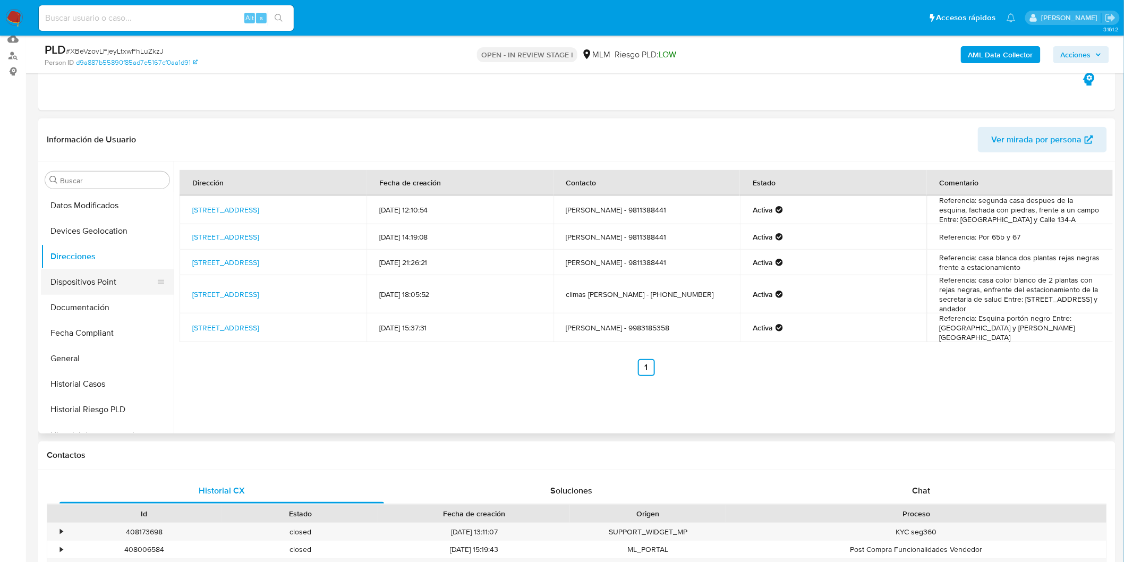
scroll to position [263, 0]
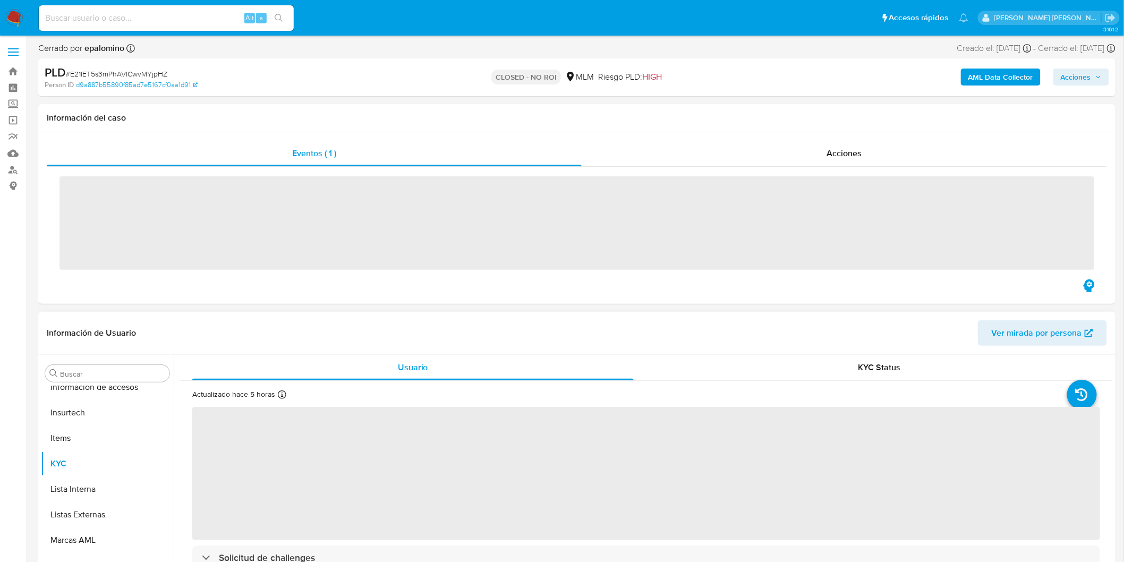
scroll to position [499, 0]
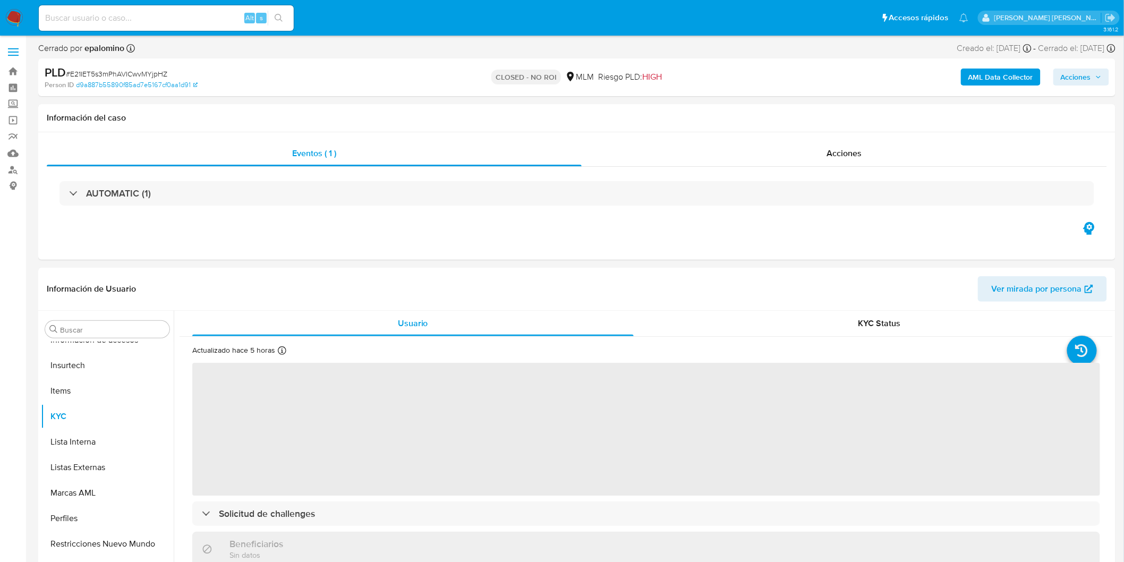
select select "10"
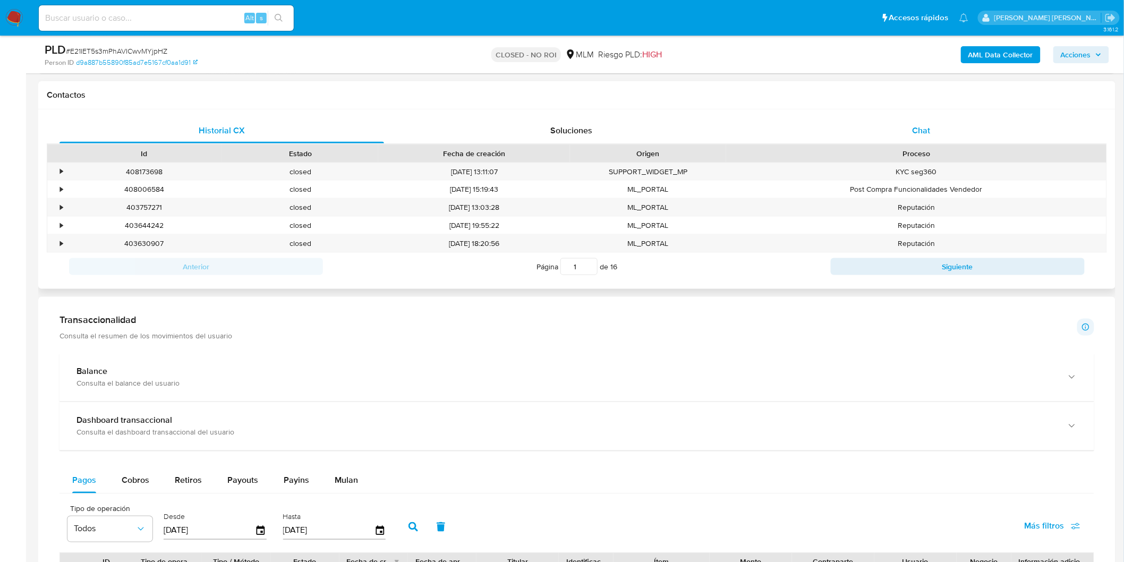
scroll to position [419, 0]
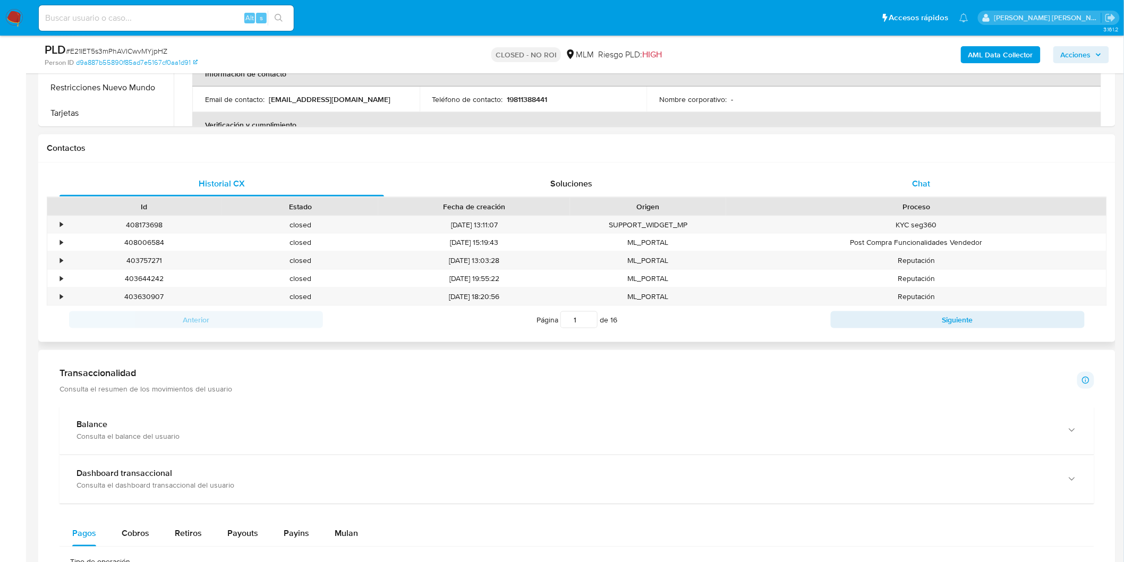
click at [921, 179] on span "Chat" at bounding box center [922, 183] width 18 height 12
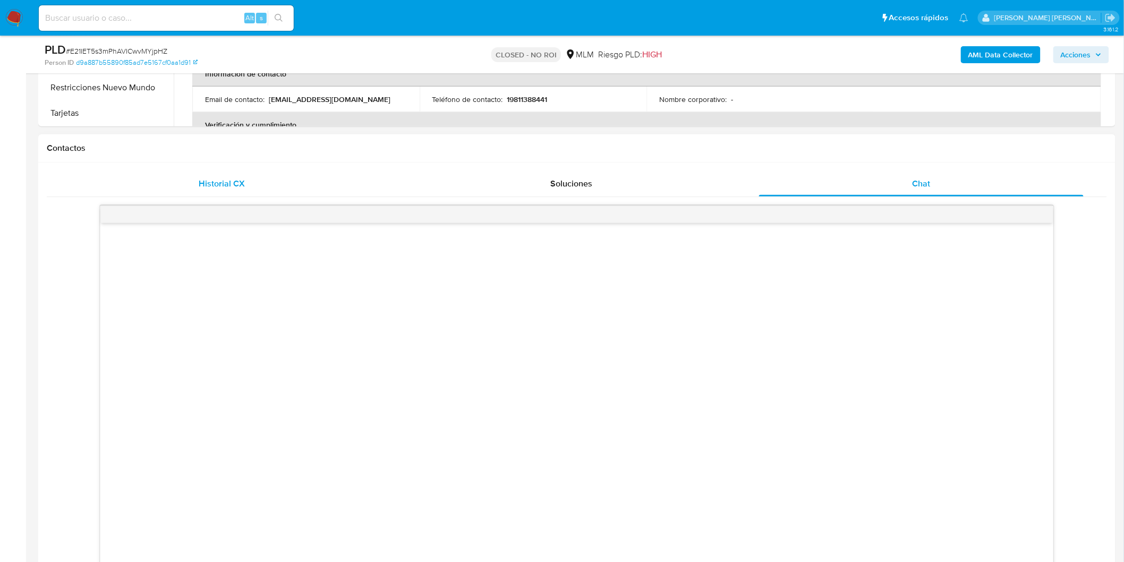
click at [228, 174] on div "Historial CX" at bounding box center [222, 184] width 325 height 26
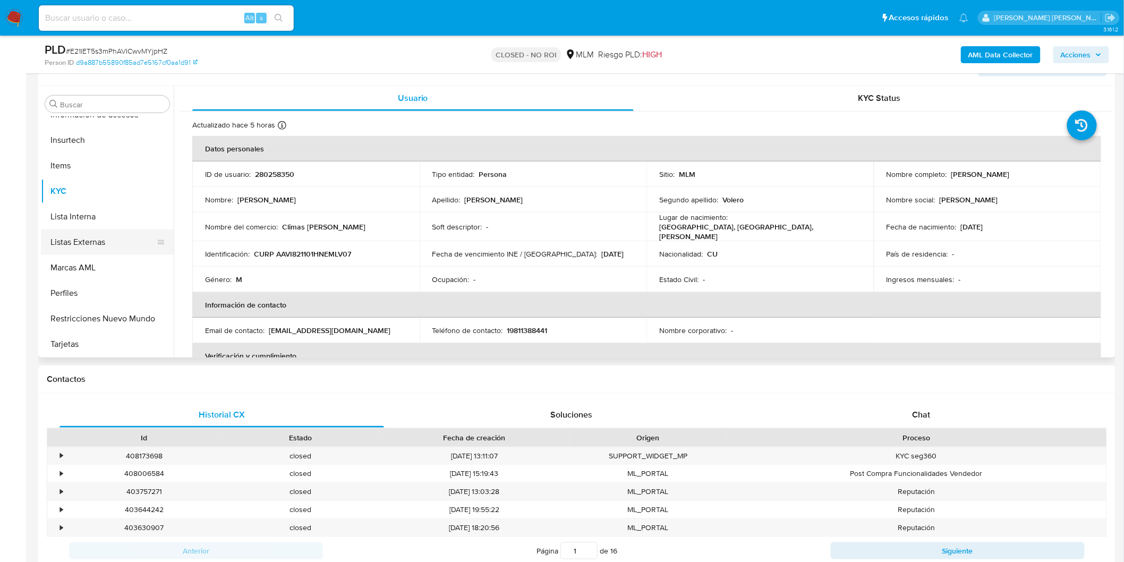
scroll to position [183, 0]
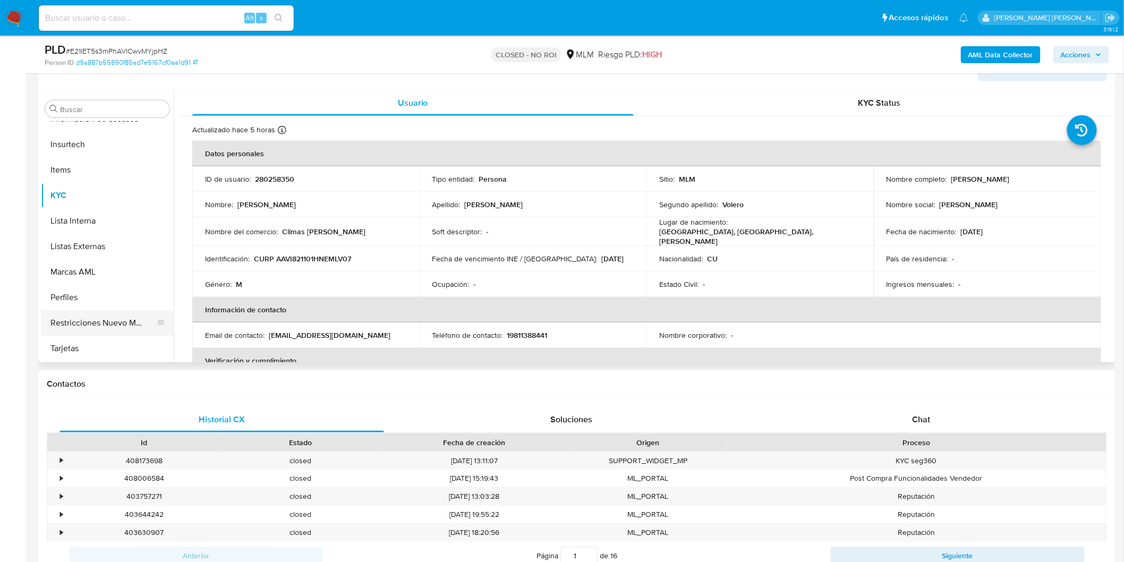
click at [104, 333] on button "Restricciones Nuevo Mundo" at bounding box center [103, 323] width 124 height 26
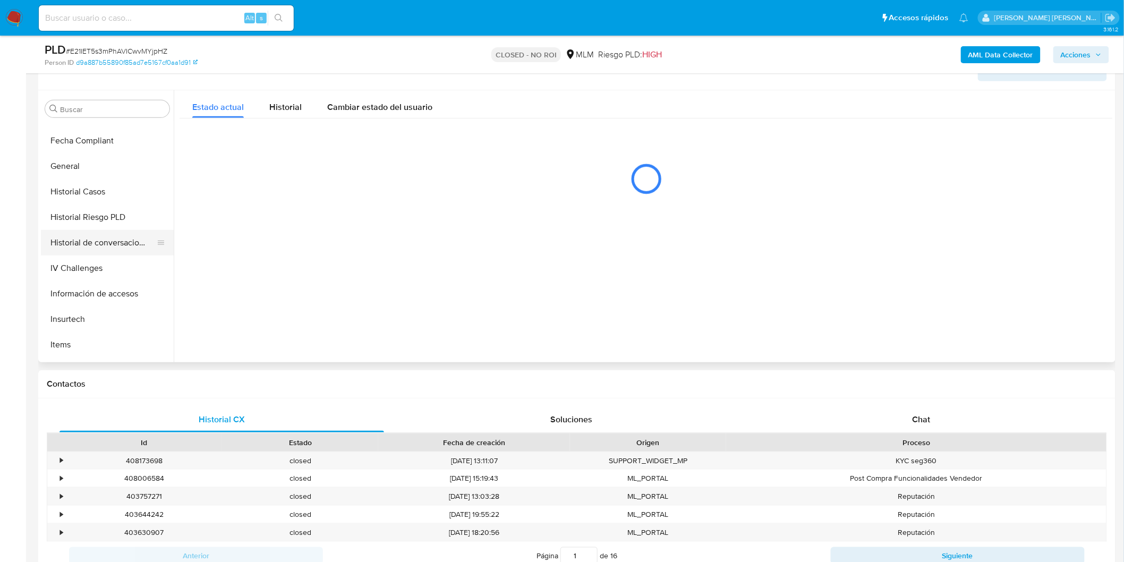
scroll to position [322, 0]
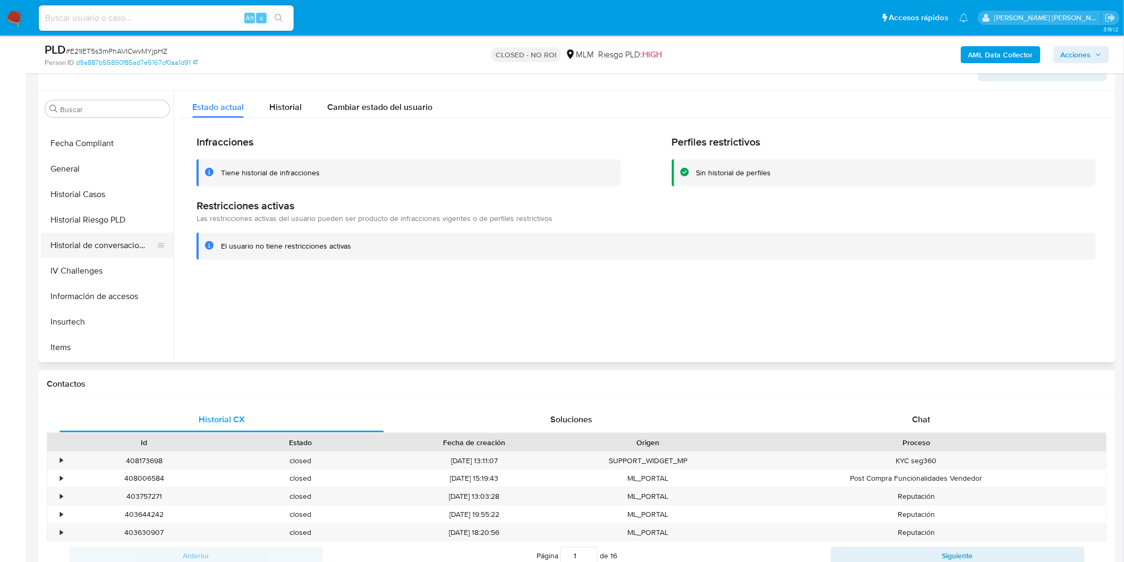
click at [121, 252] on button "Historial de conversaciones" at bounding box center [103, 246] width 124 height 26
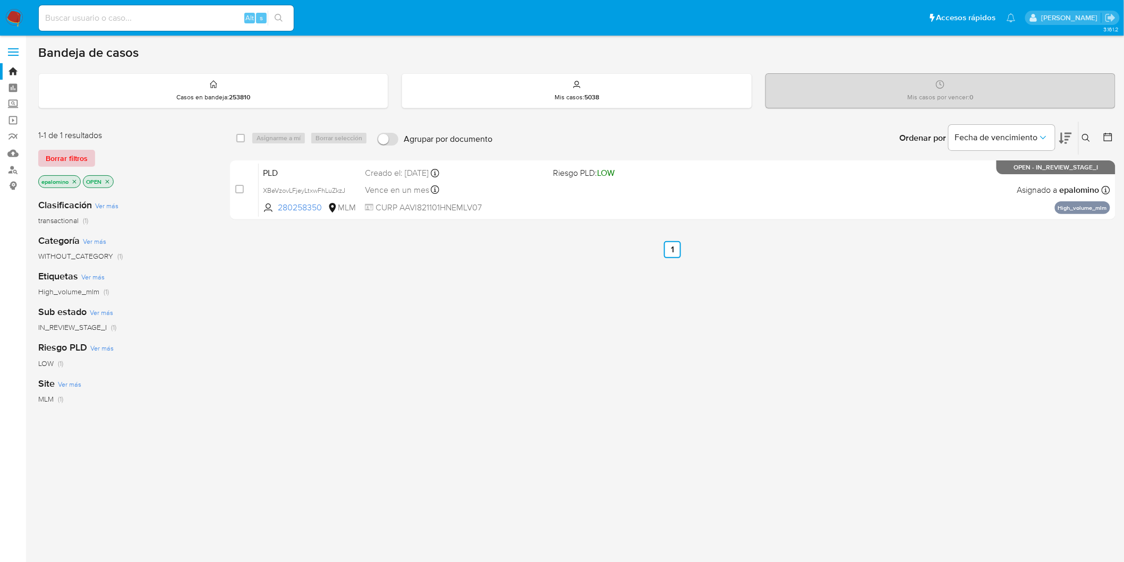
click at [53, 156] on span "Borrar filtros" at bounding box center [67, 158] width 42 height 15
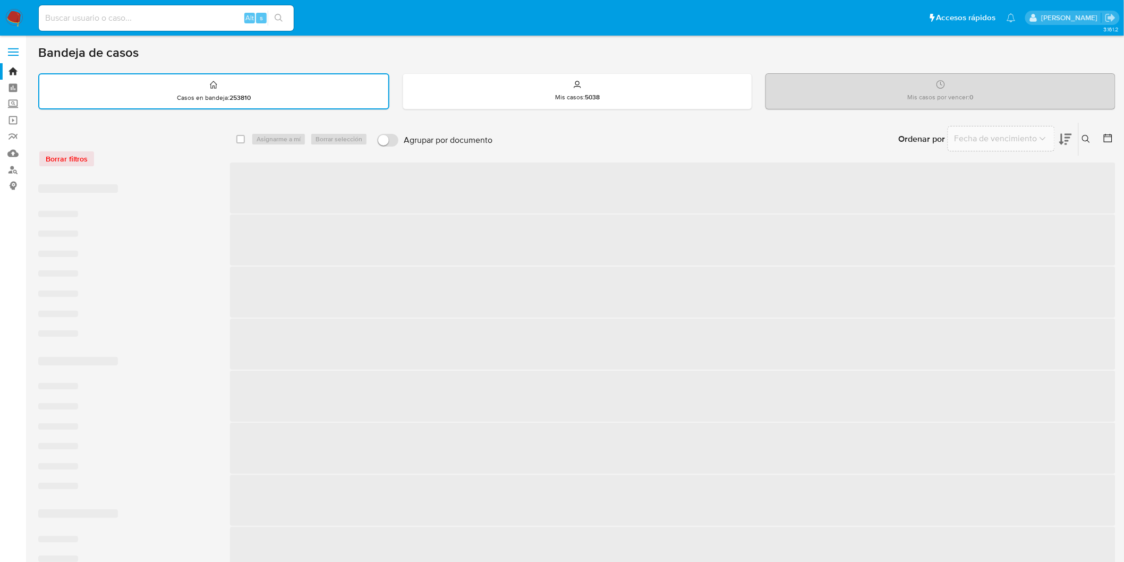
click at [194, 163] on div "Borrar filtros" at bounding box center [123, 158] width 170 height 17
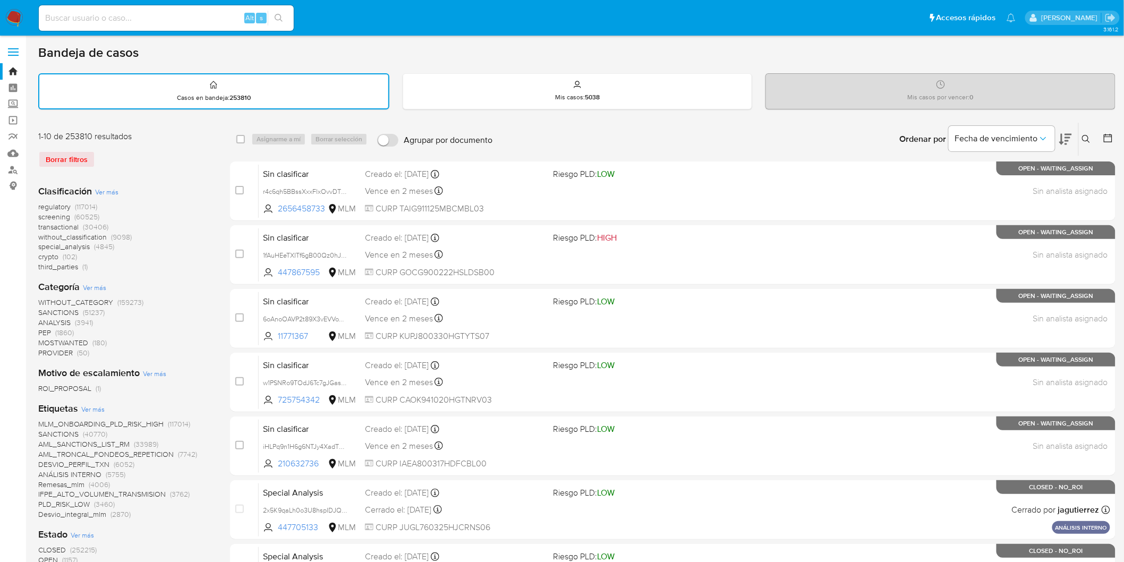
click at [9, 11] on img at bounding box center [14, 18] width 18 height 18
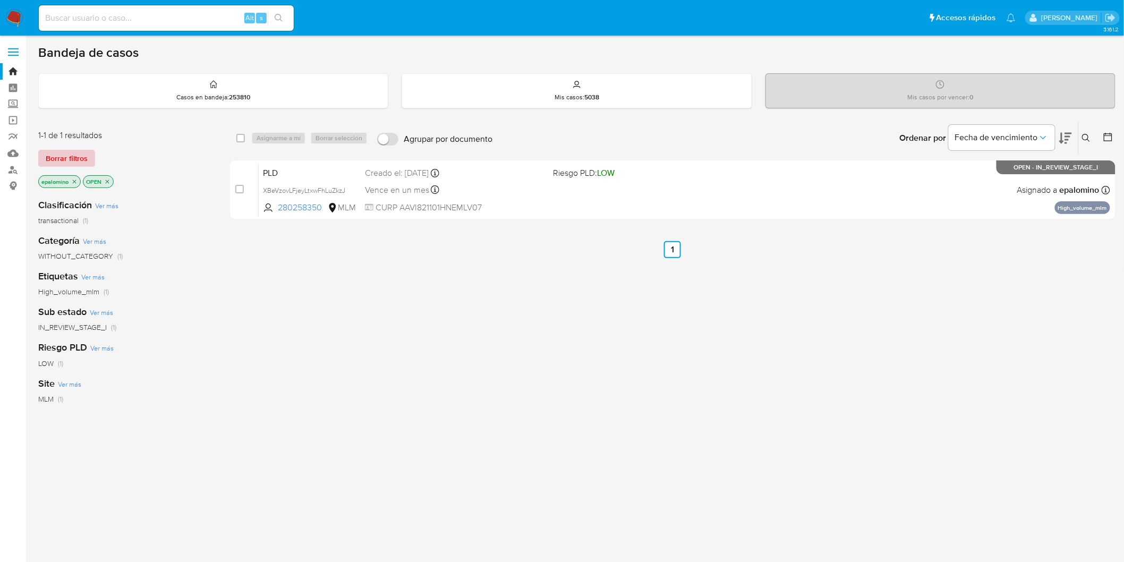
click at [76, 162] on span "Borrar filtros" at bounding box center [67, 158] width 42 height 15
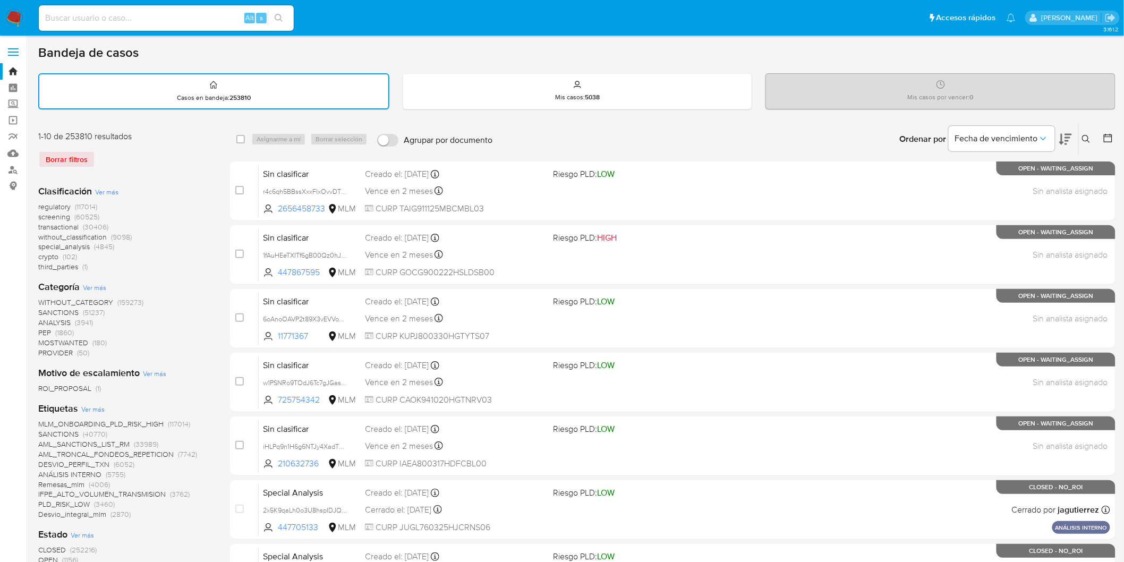
click at [12, 18] on img at bounding box center [14, 18] width 18 height 18
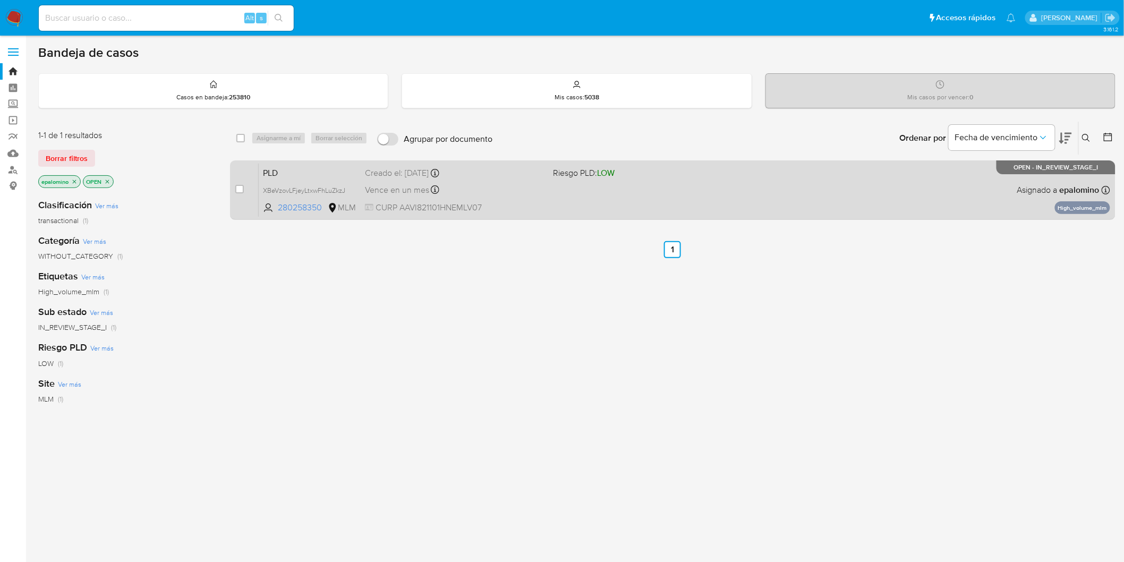
click at [278, 181] on div "PLD XBeVzovLFjeyLtxwFhLuZkzJ 280258350 MLM Riesgo PLD: LOW Creado el: [DATE] Cr…" at bounding box center [685, 190] width 852 height 54
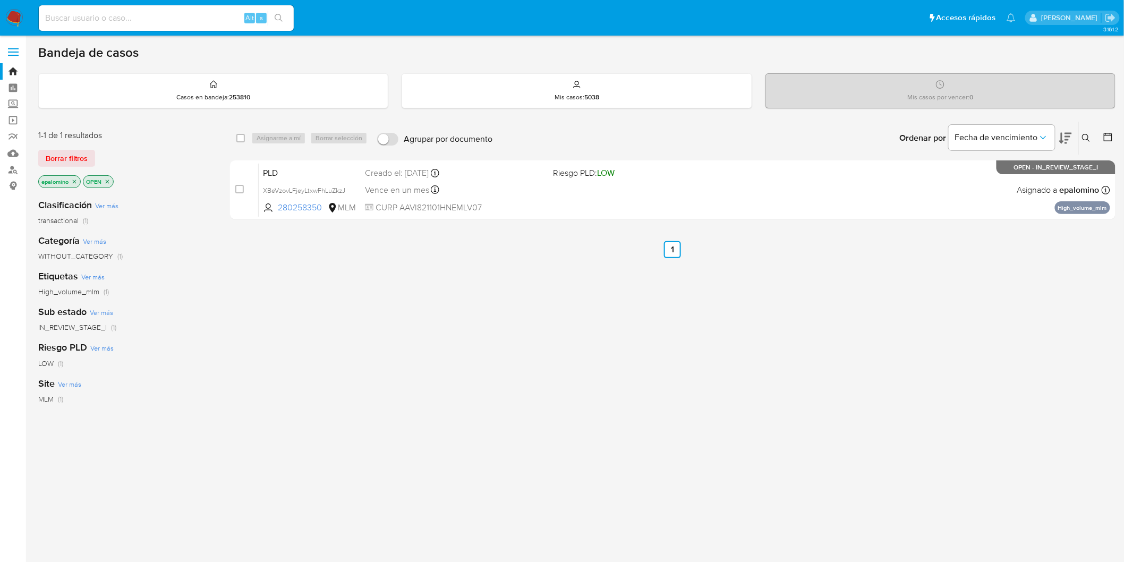
click at [13, 14] on img at bounding box center [14, 18] width 18 height 18
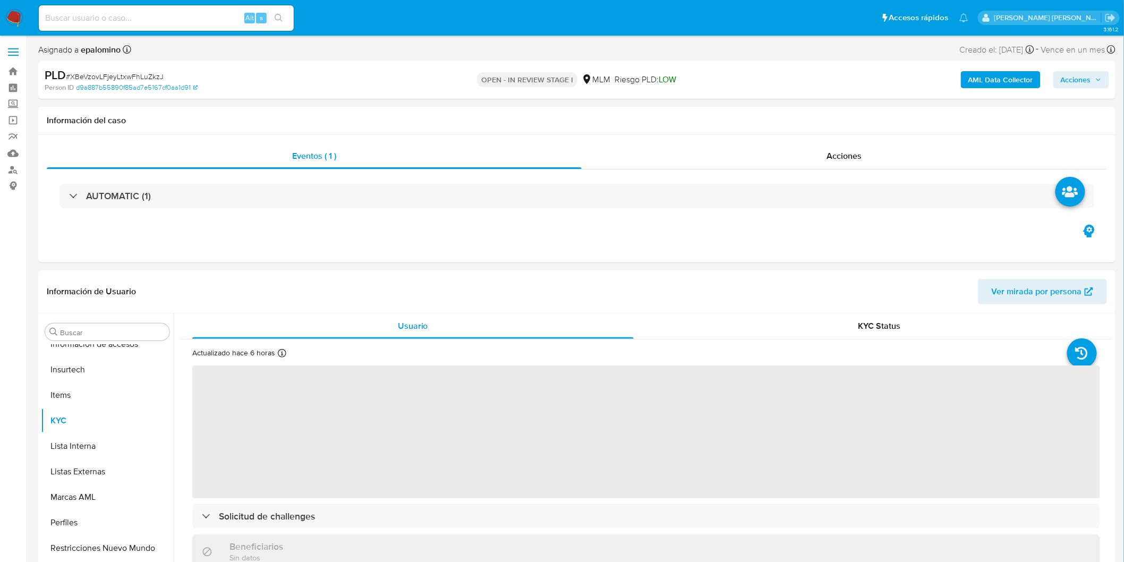
scroll to position [499, 0]
select select "10"
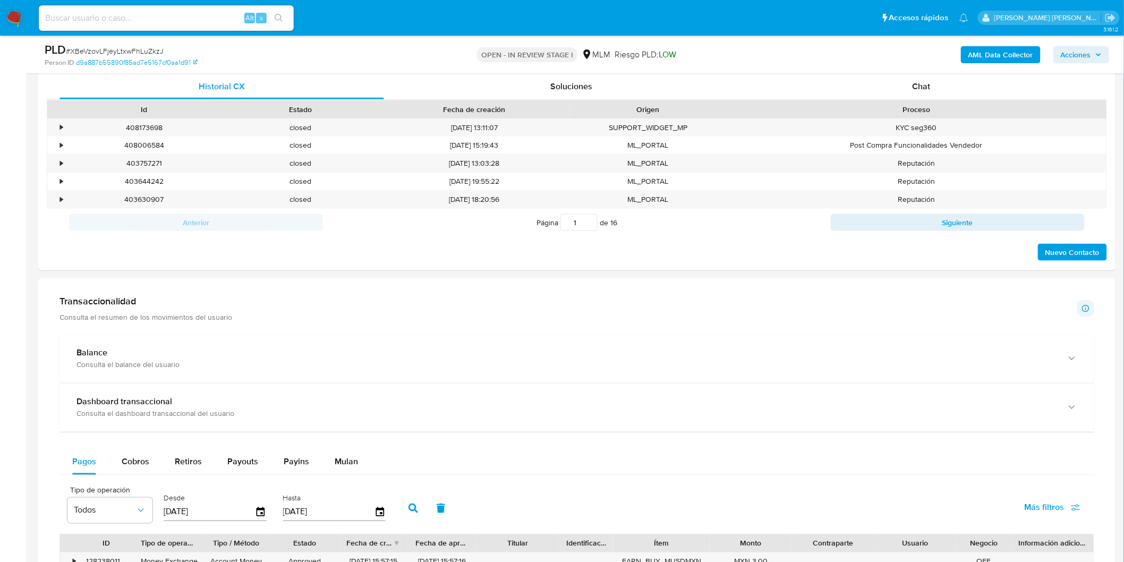
scroll to position [556, 0]
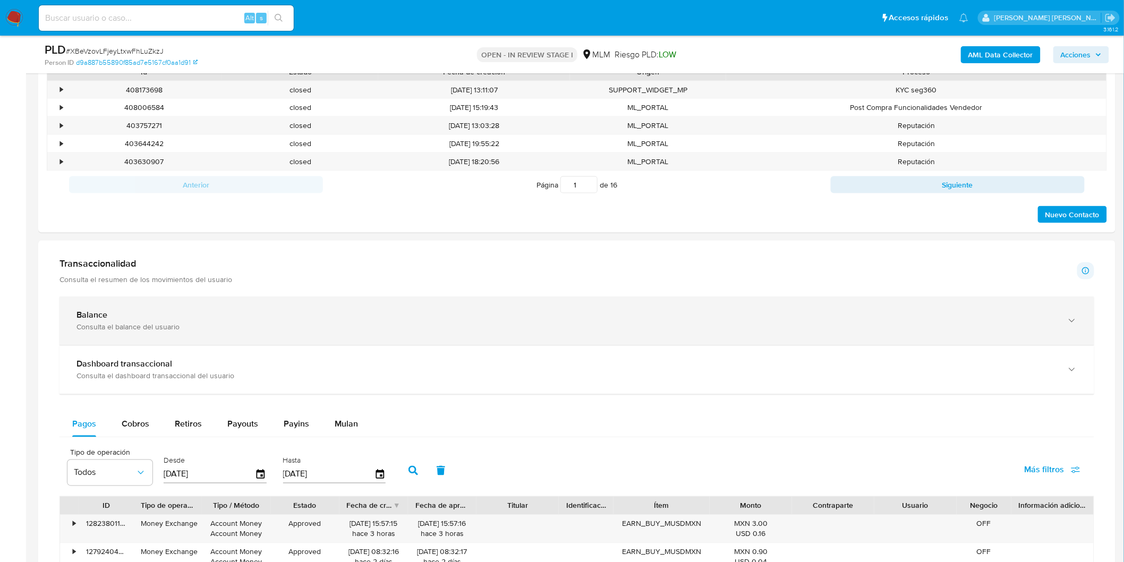
click at [135, 315] on div "Balance" at bounding box center [567, 315] width 980 height 11
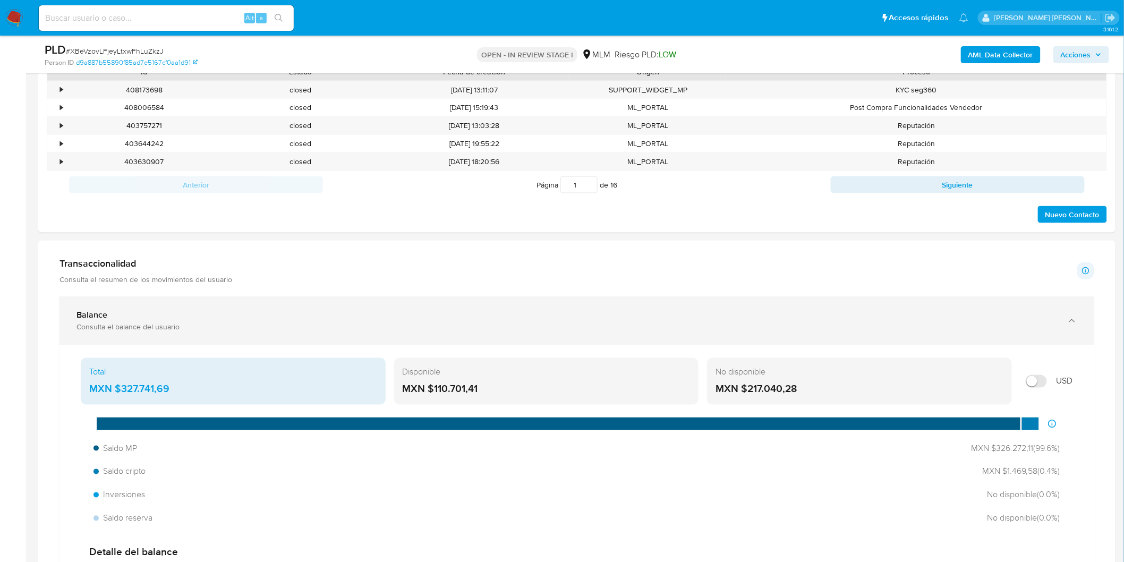
click at [142, 311] on div "Balance" at bounding box center [567, 315] width 980 height 11
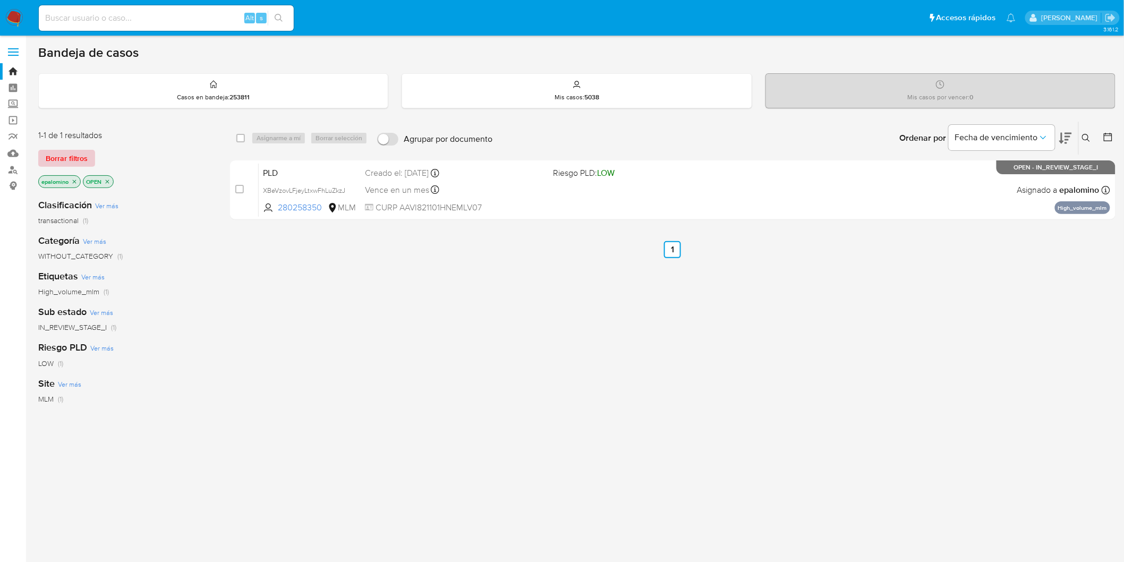
click at [61, 158] on span "Borrar filtros" at bounding box center [67, 158] width 42 height 15
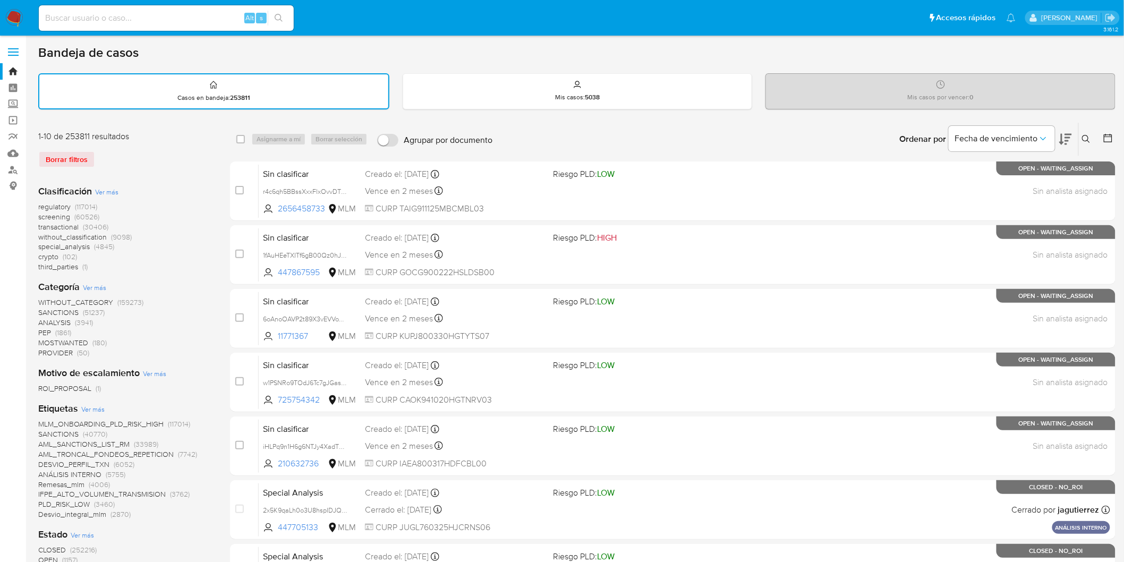
click at [22, 17] on img at bounding box center [14, 18] width 18 height 18
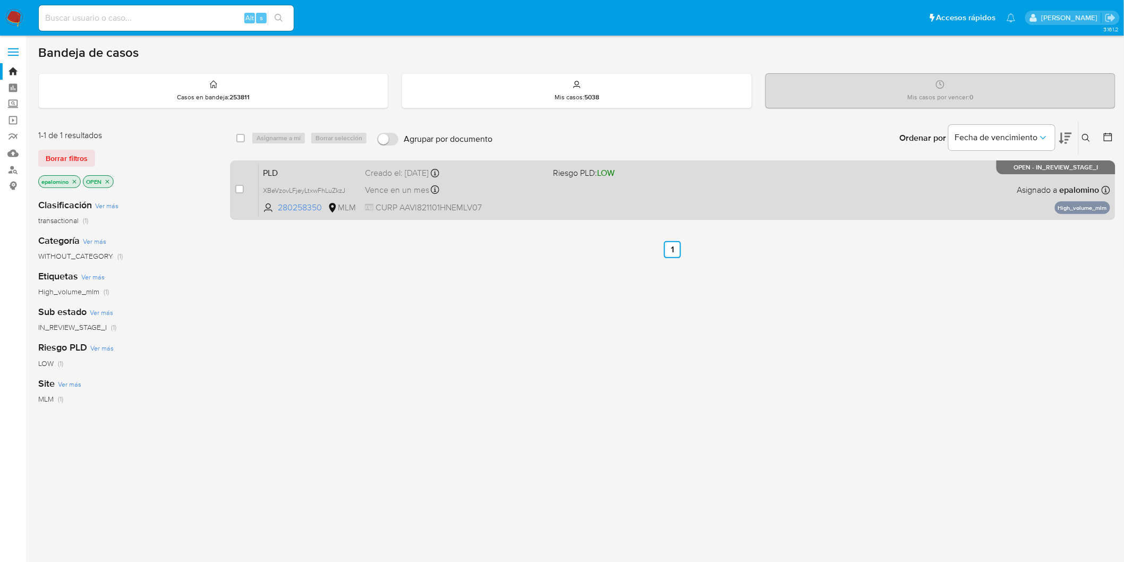
click at [277, 168] on span "PLD" at bounding box center [310, 172] width 94 height 14
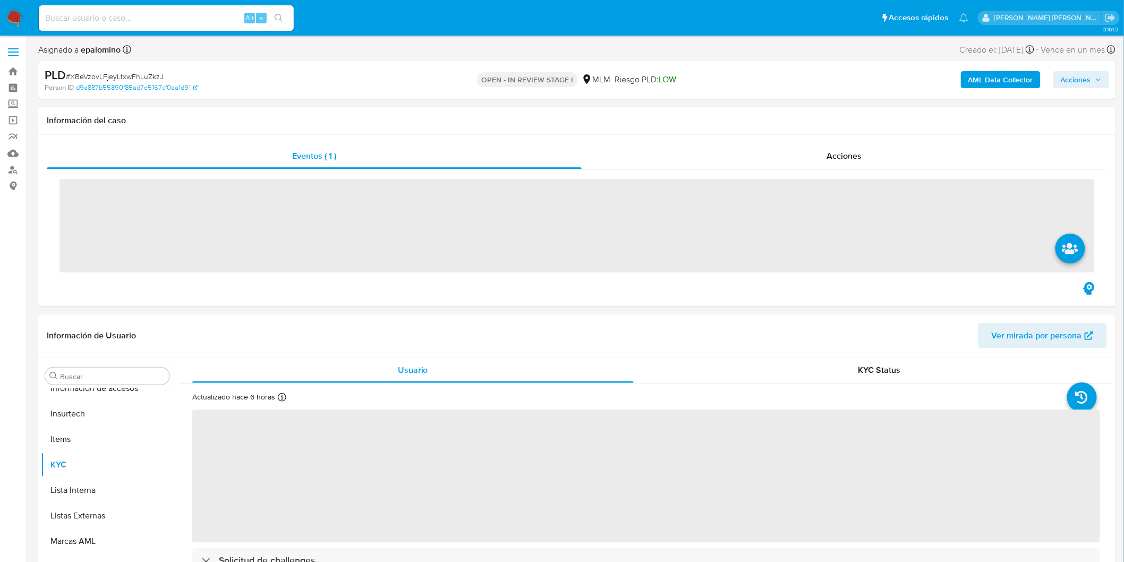
scroll to position [499, 0]
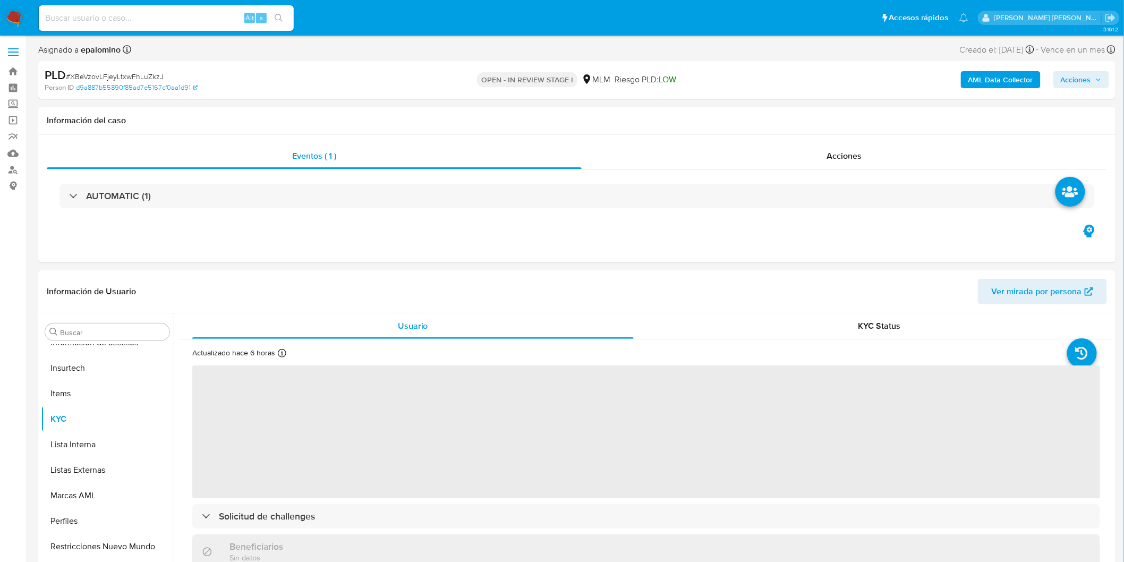
select select "10"
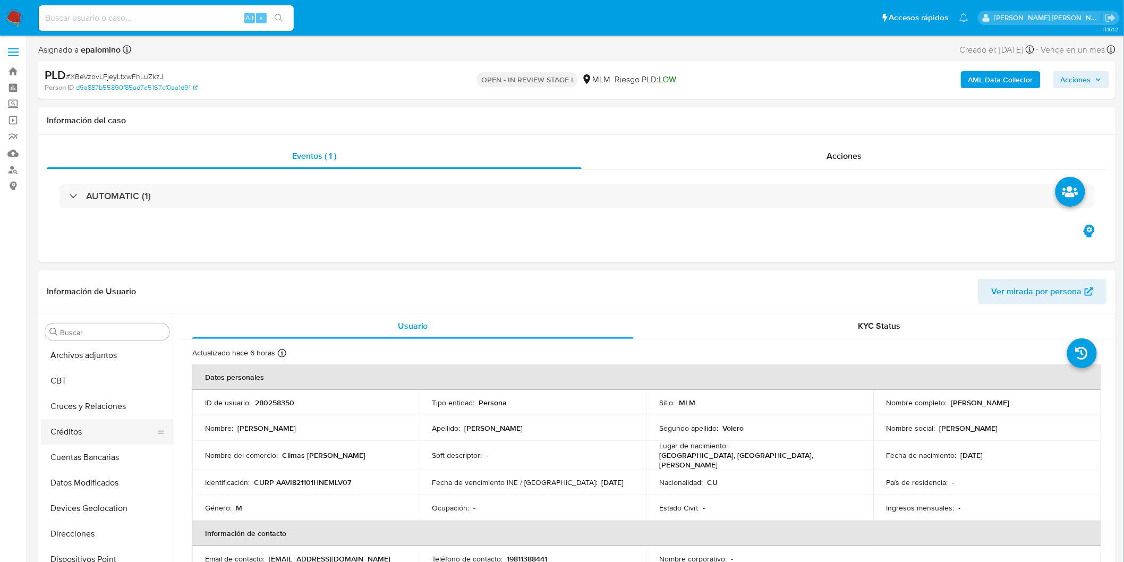
scroll to position [58, 0]
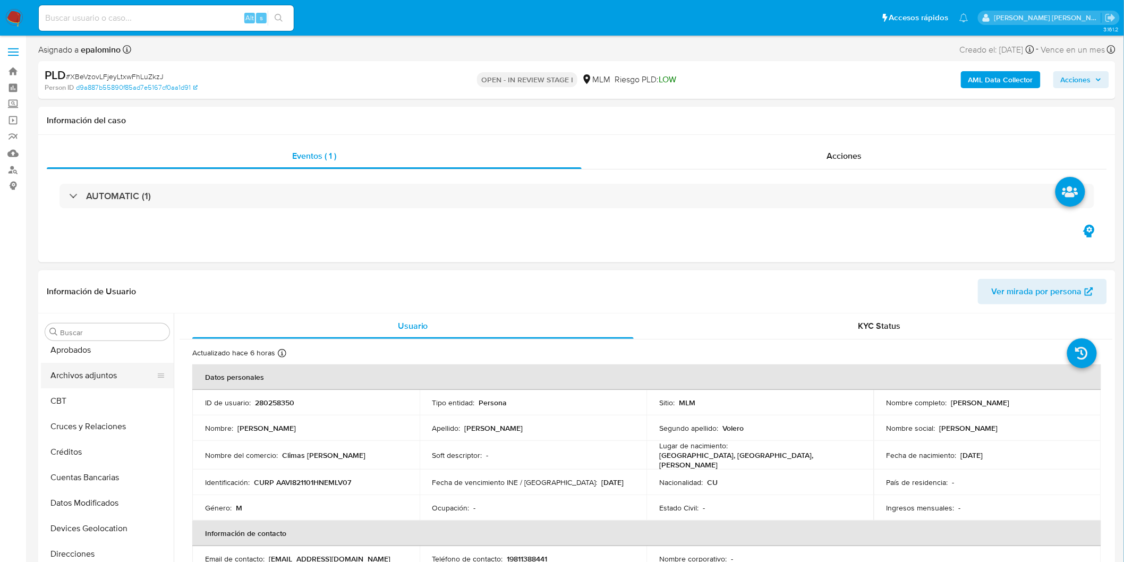
drag, startPoint x: 99, startPoint y: 378, endPoint x: 134, endPoint y: 378, distance: 35.6
click at [99, 378] on button "Archivos adjuntos" at bounding box center [103, 376] width 124 height 26
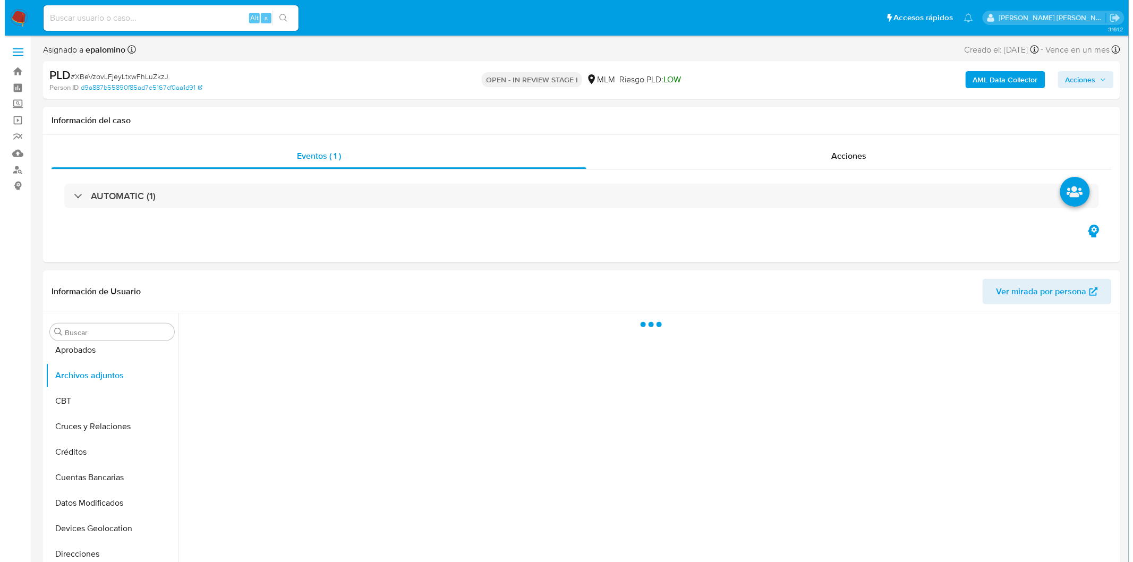
scroll to position [101, 0]
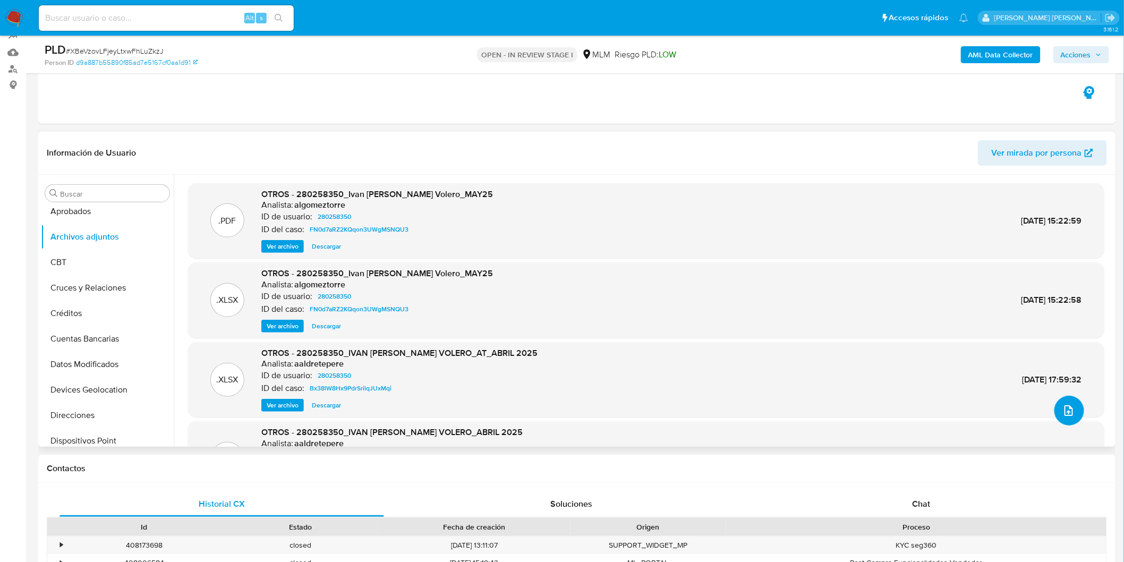
click at [1065, 410] on icon "upload-file" at bounding box center [1069, 410] width 9 height 11
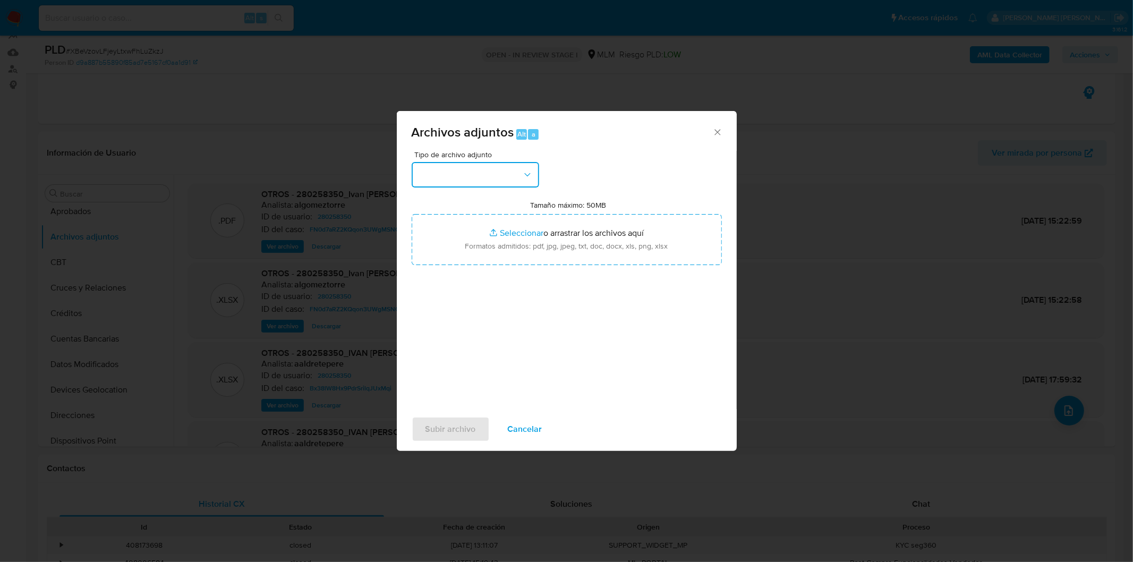
click at [495, 178] on button "button" at bounding box center [476, 175] width 128 height 26
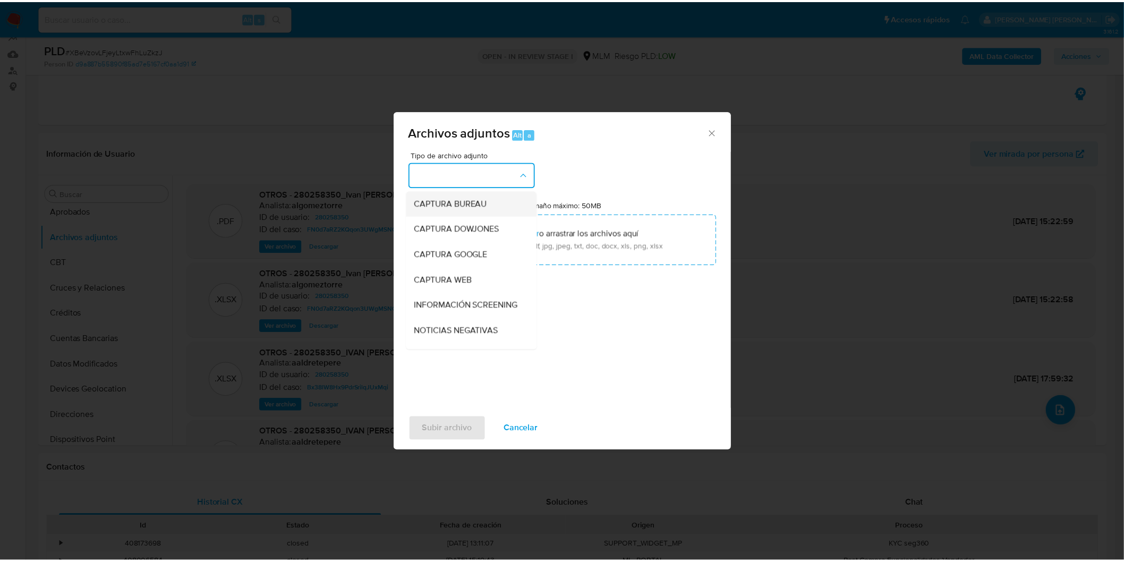
scroll to position [118, 0]
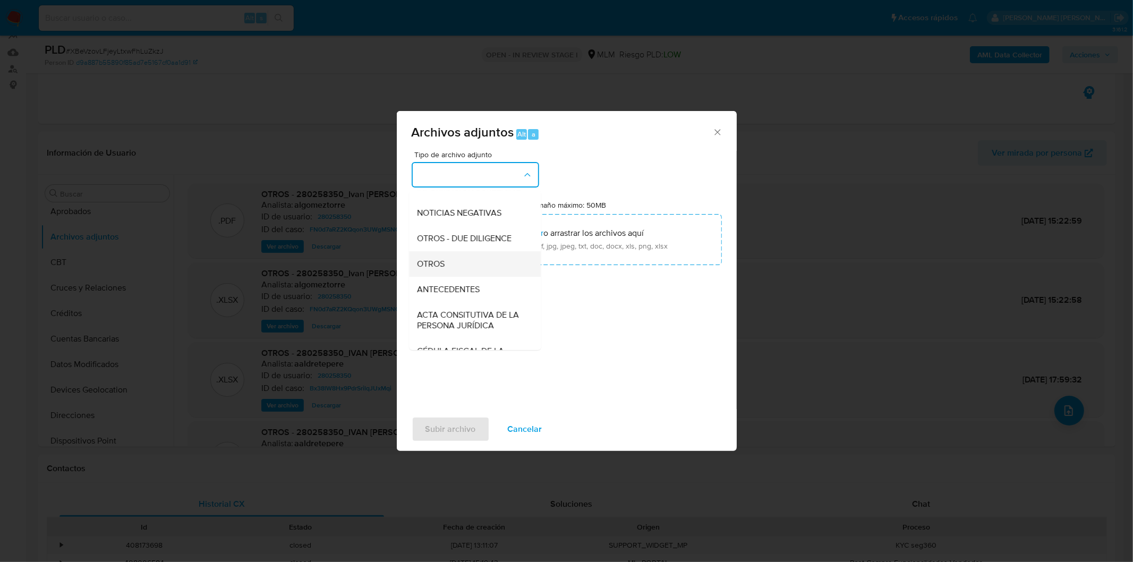
click at [471, 271] on div "OTROS" at bounding box center [472, 264] width 108 height 26
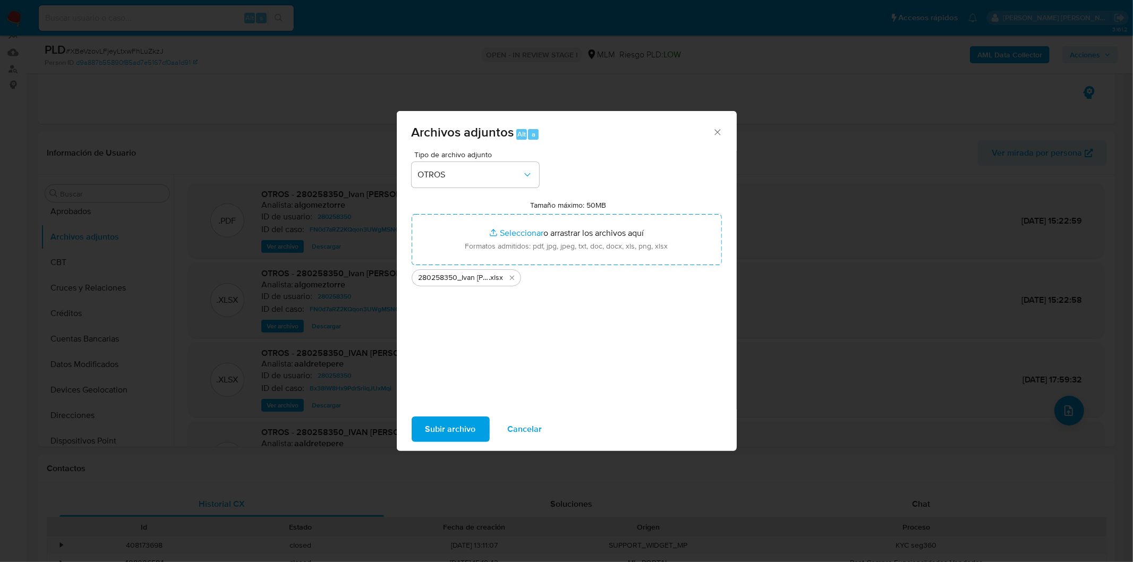
click at [432, 434] on span "Subir archivo" at bounding box center [451, 429] width 50 height 23
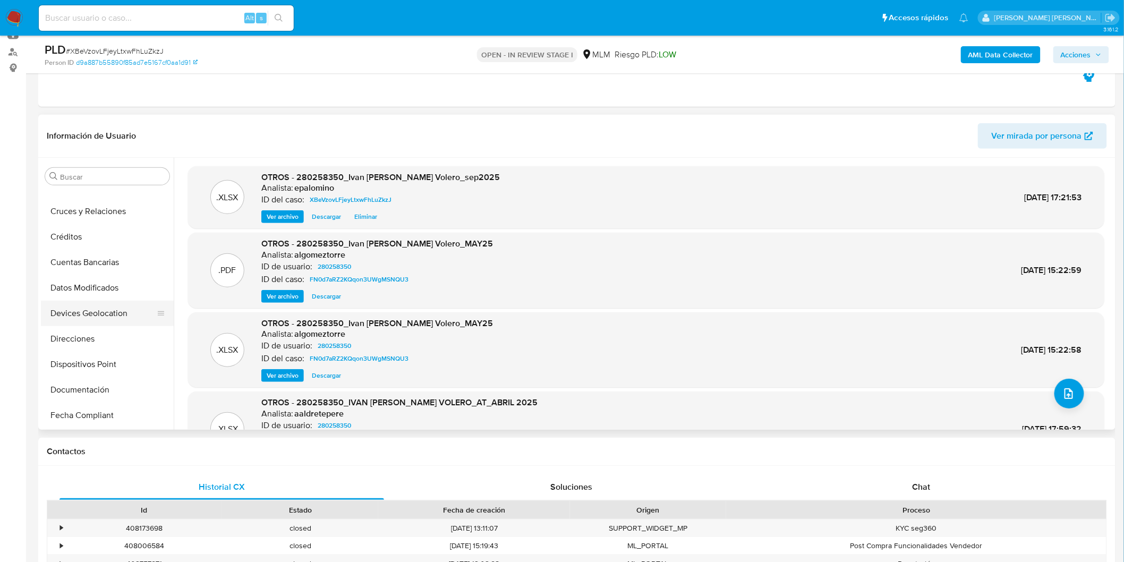
click at [114, 309] on button "Devices Geolocation" at bounding box center [103, 314] width 124 height 26
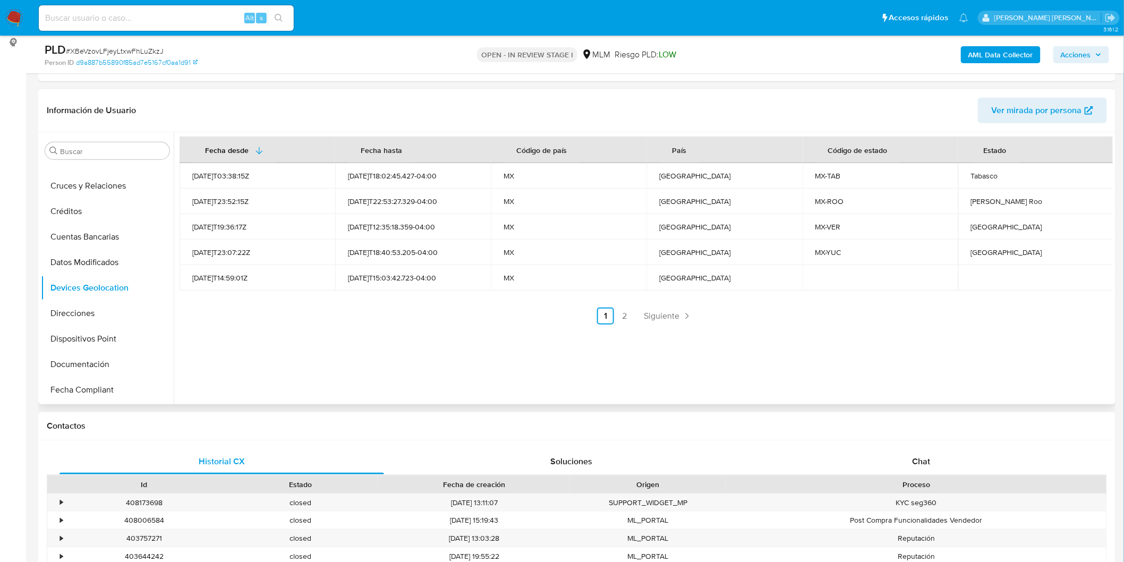
scroll to position [80, 0]
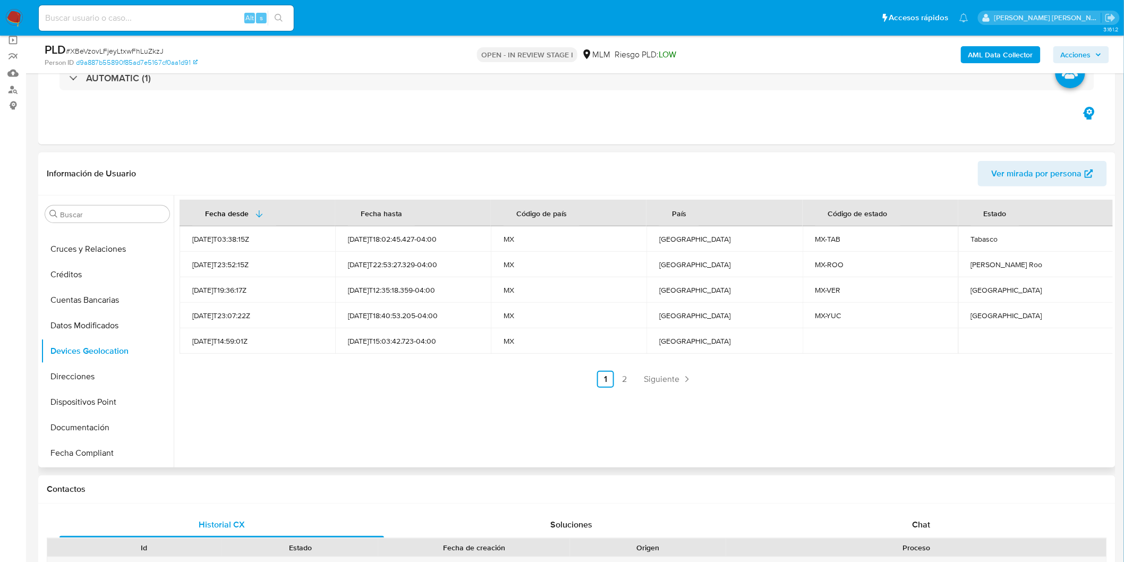
click at [484, 385] on ul "Anterior 1 2 Siguiente" at bounding box center [646, 379] width 933 height 17
click at [676, 379] on span "Siguiente" at bounding box center [662, 379] width 36 height 9
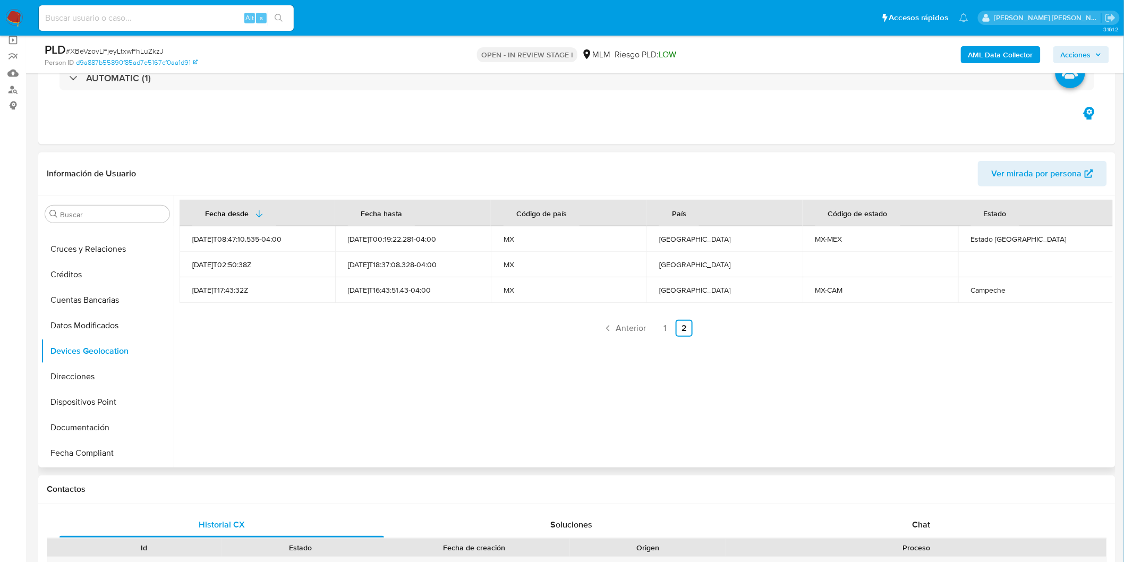
click at [496, 380] on div "Fecha desde Fecha hasta Código de país País Código de estado Estado 2025-09-10T…" at bounding box center [643, 332] width 939 height 272
click at [505, 392] on div "Fecha desde Fecha hasta Código de país País Código de estado Estado 2025-09-10T…" at bounding box center [643, 332] width 939 height 272
click at [987, 282] on td "Campeche" at bounding box center [1036, 290] width 156 height 26
click at [985, 290] on div "Campeche" at bounding box center [1036, 290] width 130 height 10
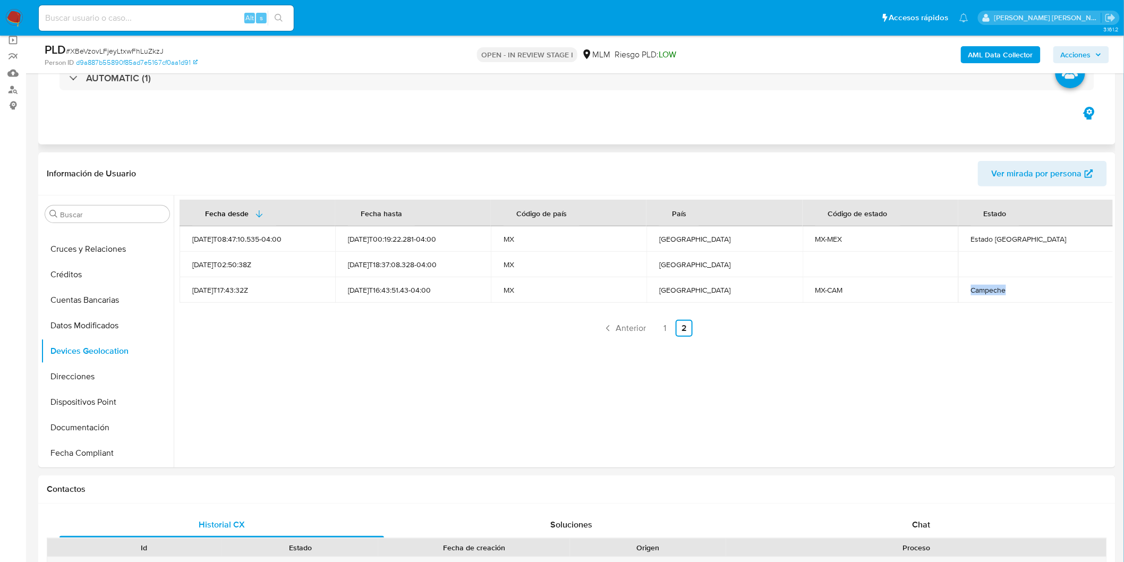
copy div "Campeche"
click at [662, 318] on div "Fecha desde Fecha hasta Código de país País Código de estado Estado 2025-09-10T…" at bounding box center [646, 268] width 933 height 137
click at [667, 321] on link "1" at bounding box center [665, 328] width 17 height 17
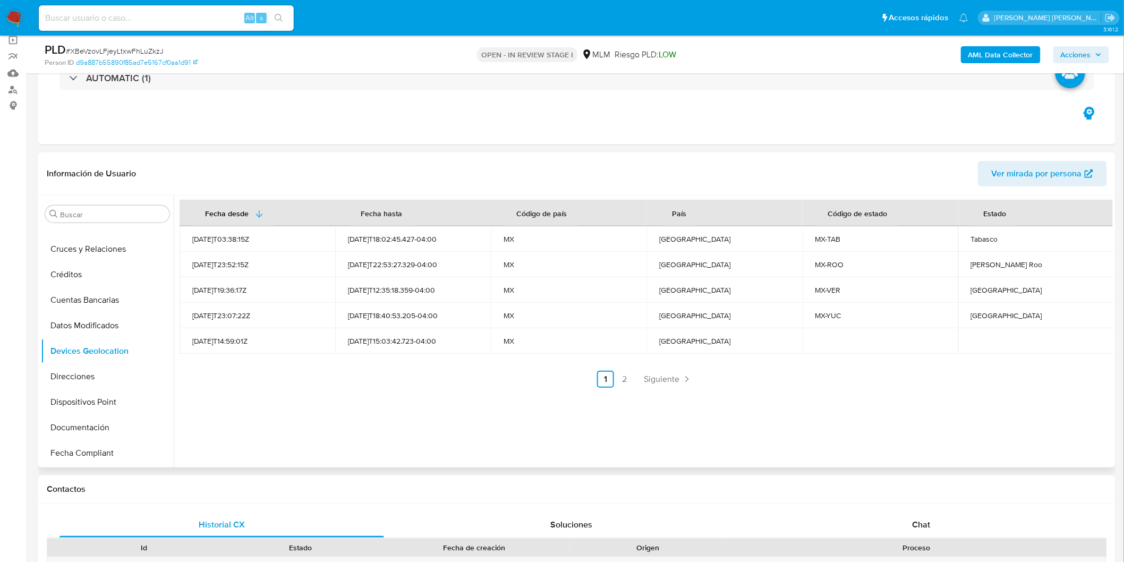
click at [979, 264] on div "Quintana Roo" at bounding box center [1036, 265] width 130 height 10
copy div "Quintana Roo"
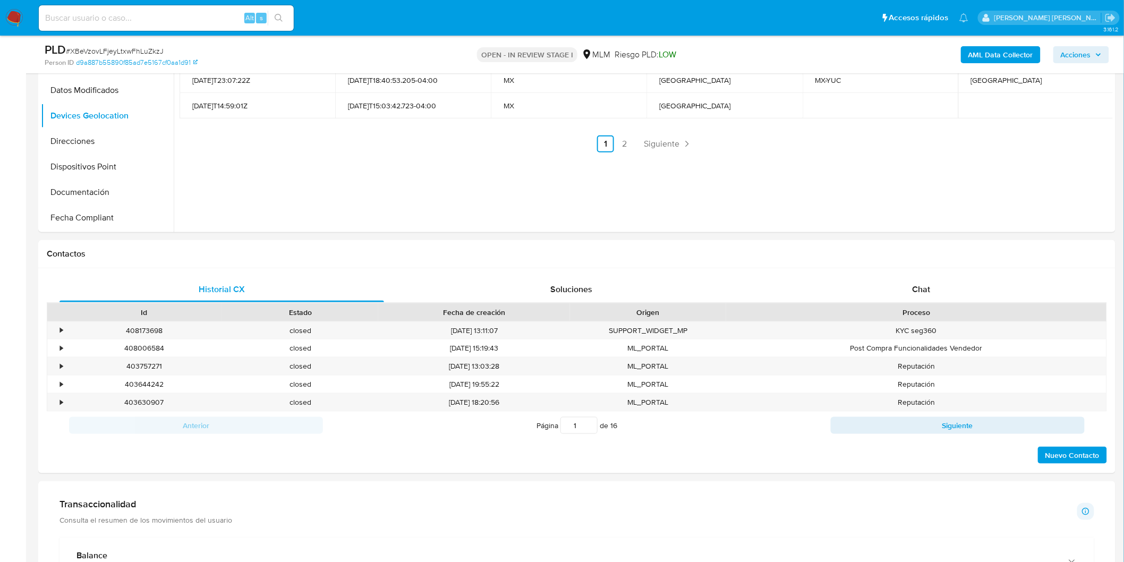
scroll to position [375, 0]
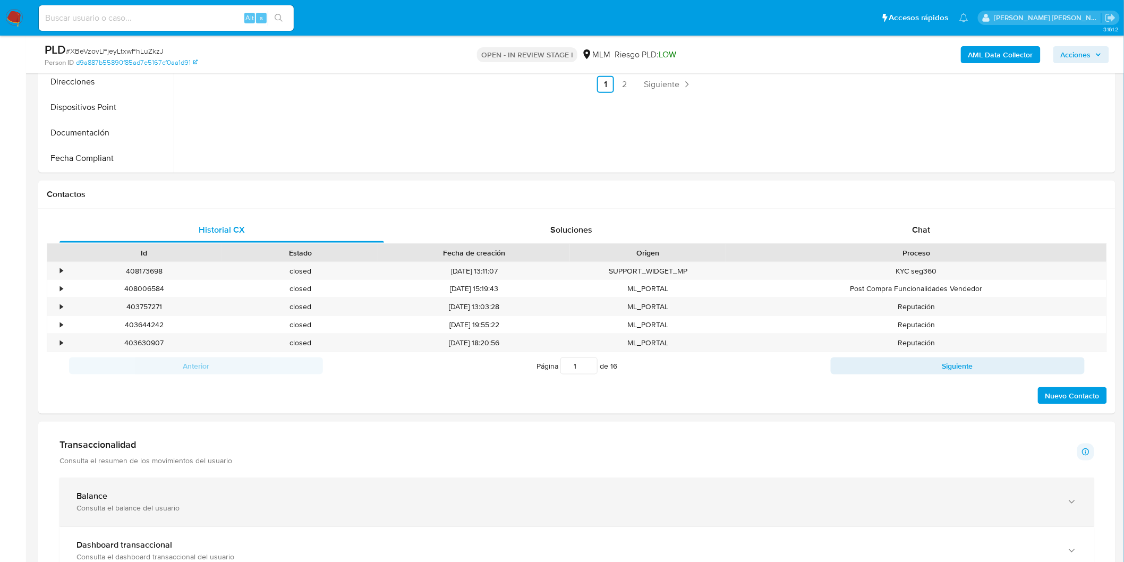
click at [146, 506] on div "Consulta el balance del usuario" at bounding box center [567, 509] width 980 height 10
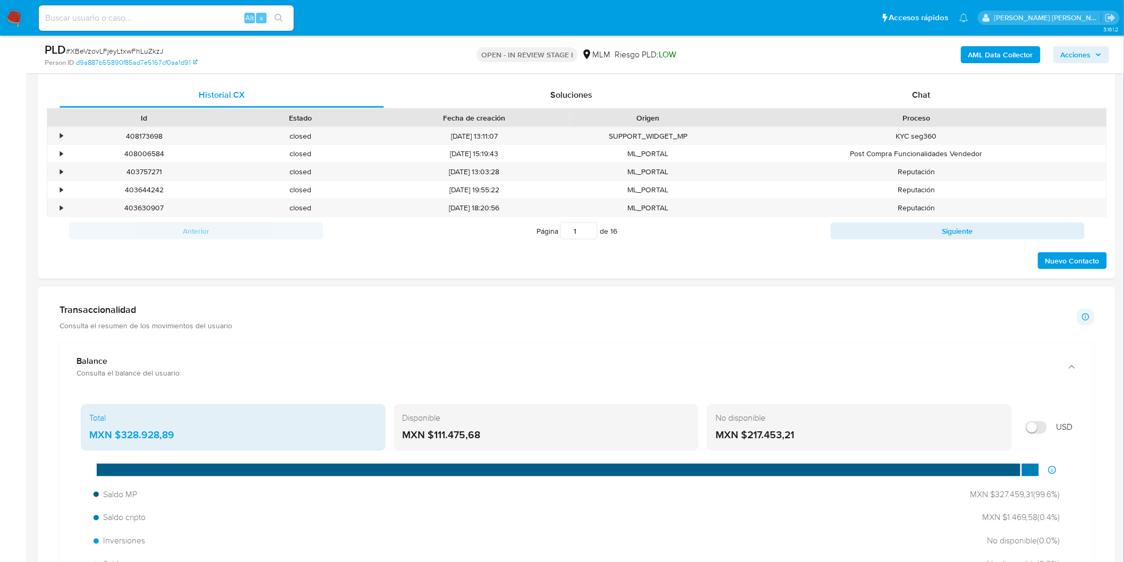
scroll to position [553, 0]
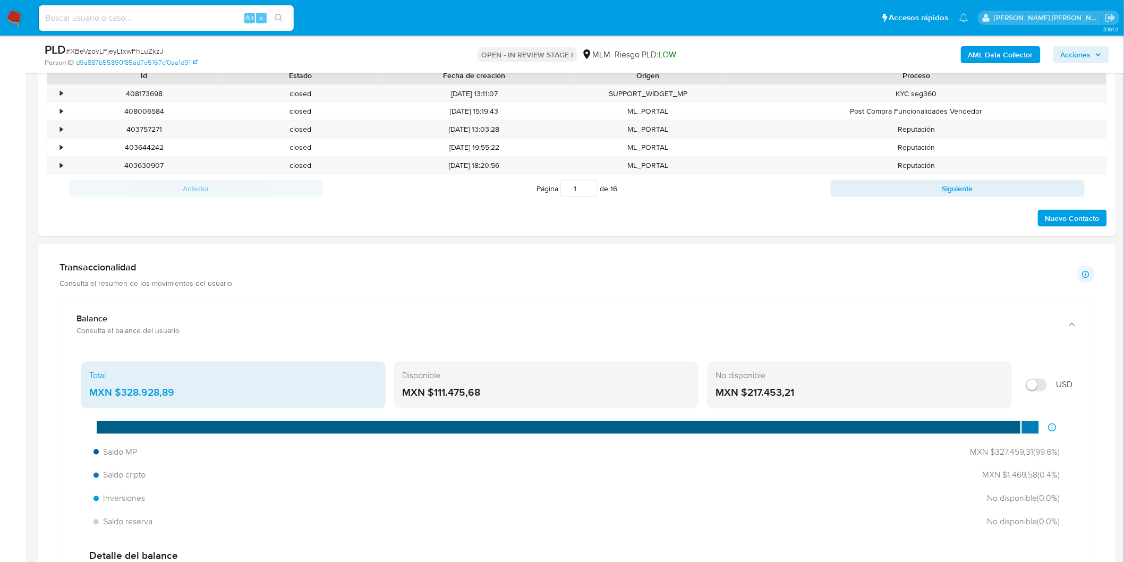
drag, startPoint x: 489, startPoint y: 390, endPoint x: 436, endPoint y: 392, distance: 53.1
click at [436, 392] on div "MXN $111.475,68" at bounding box center [547, 393] width 288 height 14
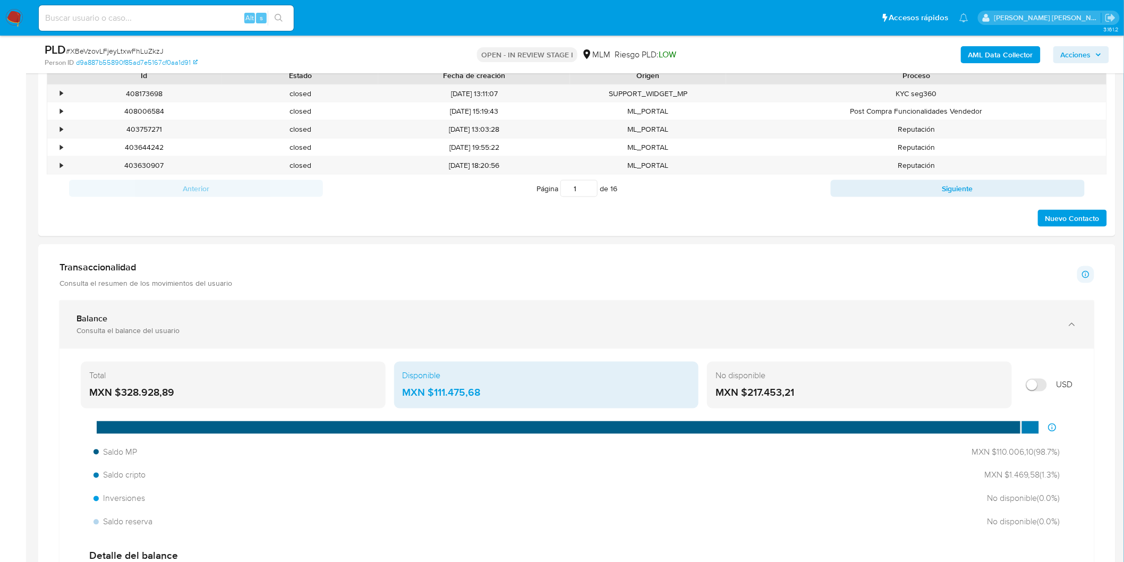
click at [402, 307] on div "Balance Consulta el balance del usuario" at bounding box center [577, 325] width 1035 height 48
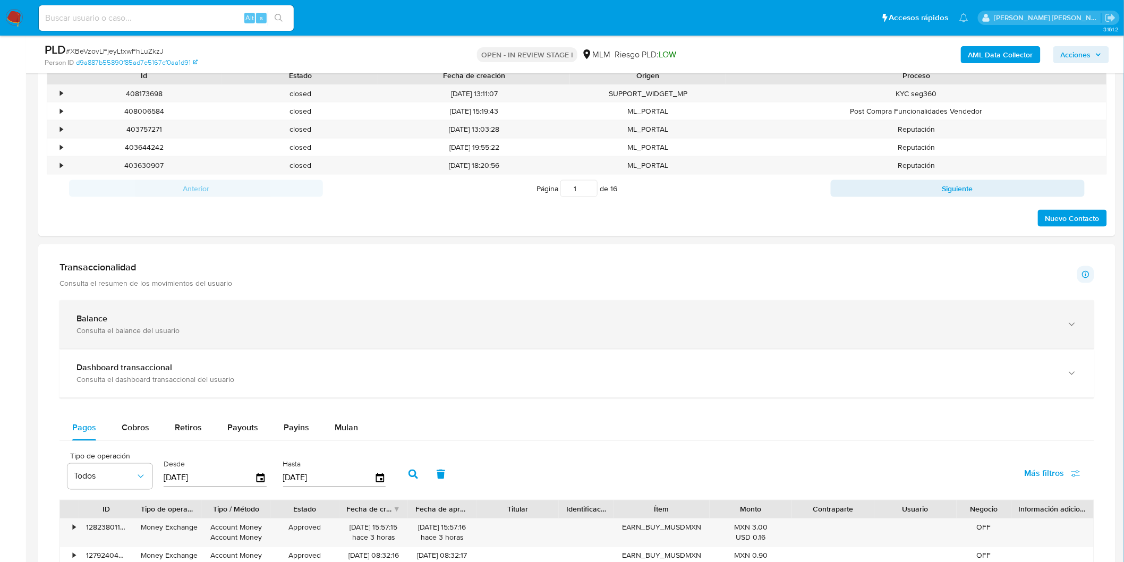
click at [188, 333] on div "Consulta el balance del usuario" at bounding box center [567, 331] width 980 height 10
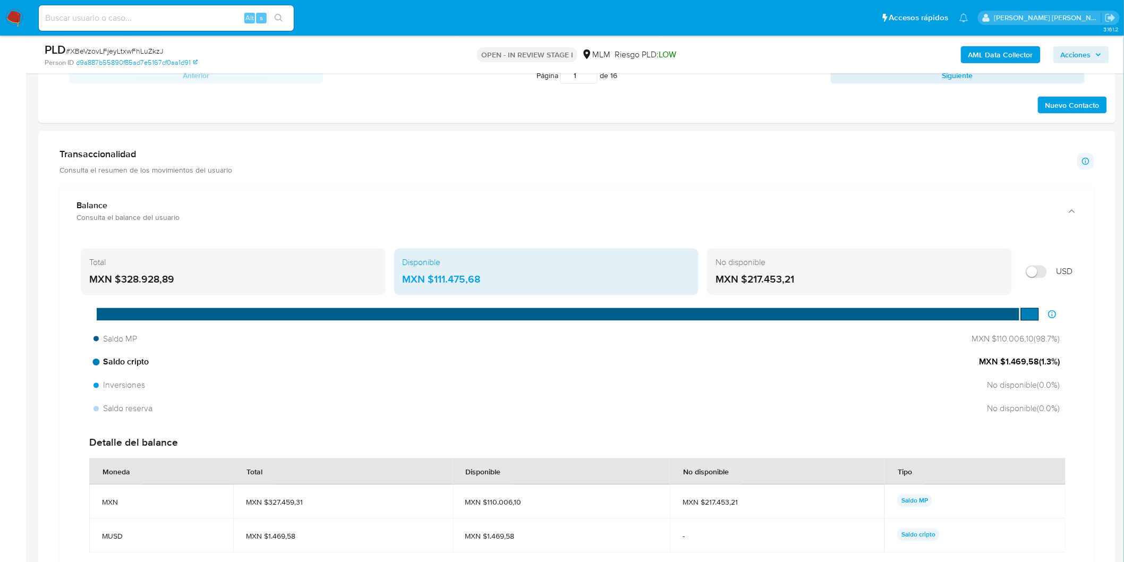
scroll to position [670, 0]
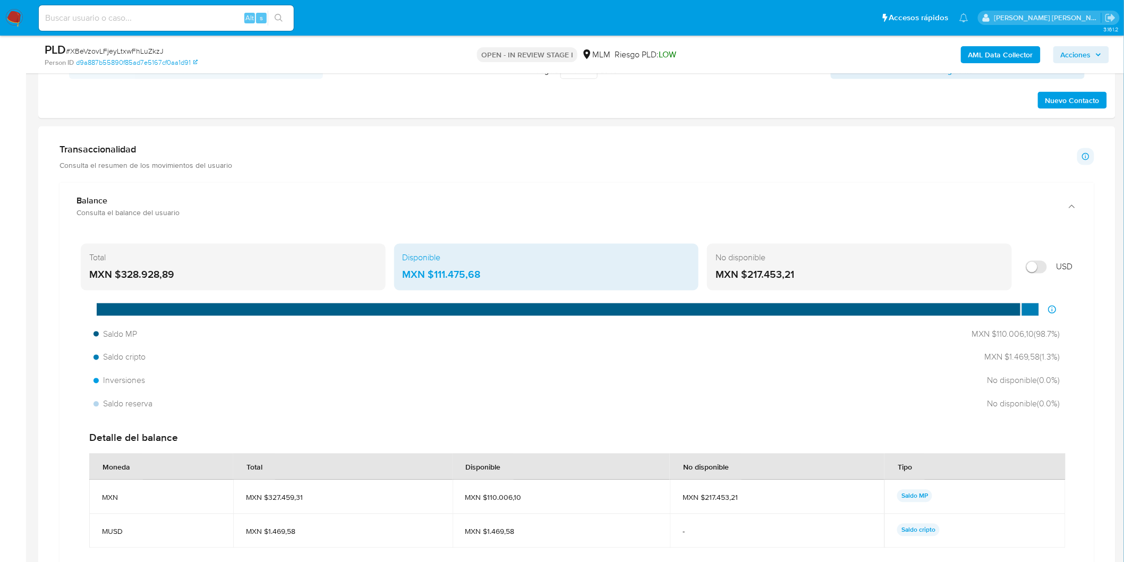
click at [491, 273] on div "MXN $111.475,68" at bounding box center [547, 275] width 288 height 14
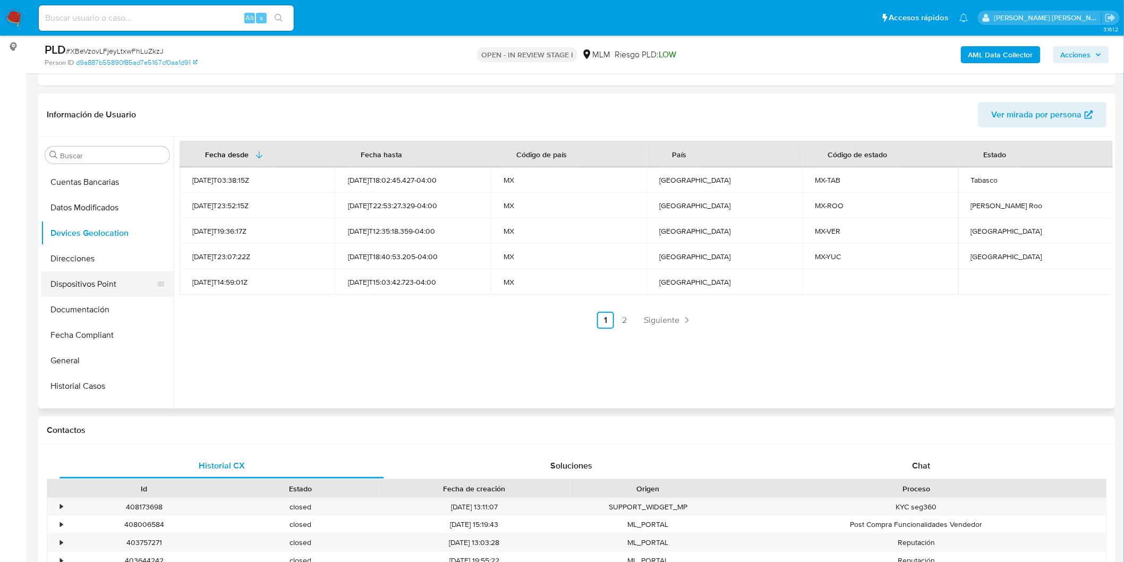
scroll to position [471, 0]
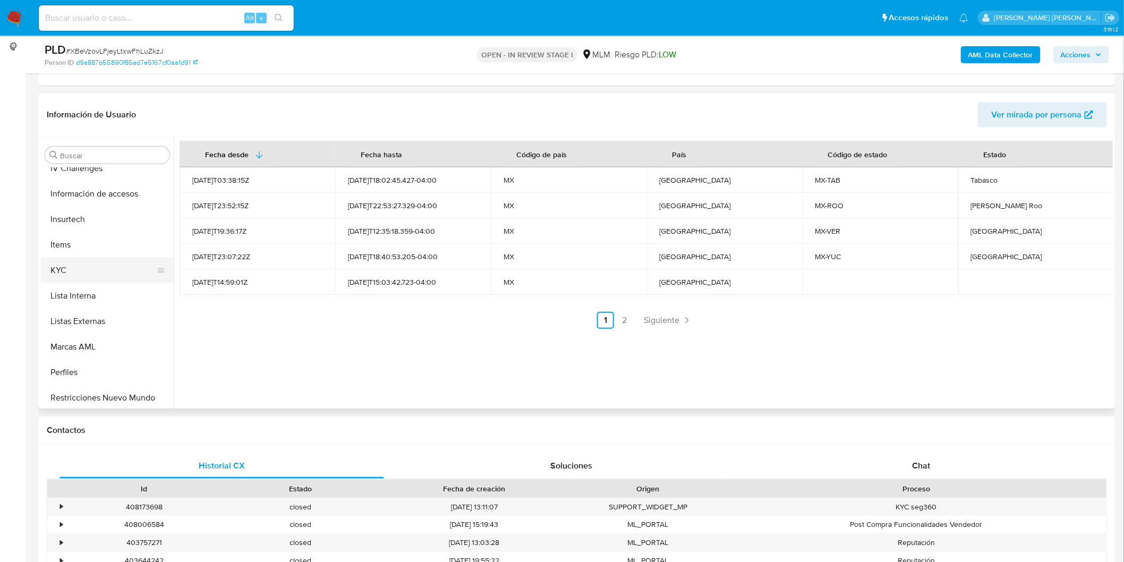
click at [87, 262] on button "KYC" at bounding box center [103, 271] width 124 height 26
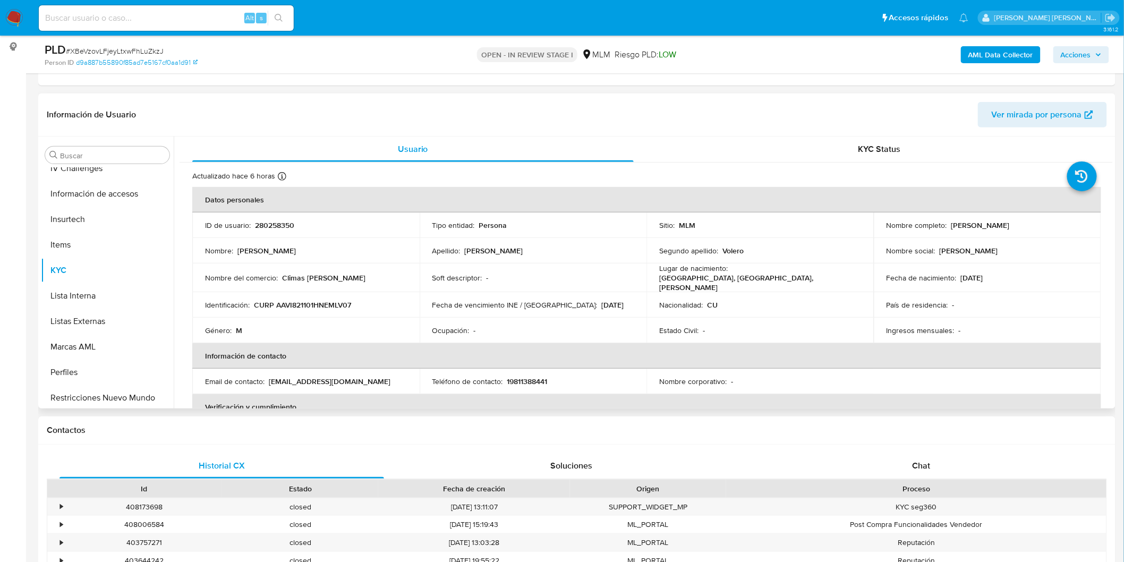
click at [412, 275] on td "Nombre del comercio : Climas amaro" at bounding box center [305, 278] width 227 height 29
drag, startPoint x: 1017, startPoint y: 229, endPoint x: 946, endPoint y: 227, distance: 70.7
click at [946, 227] on div "Nombre completo : Ivan Michel Amaro Volero" at bounding box center [988, 225] width 202 height 10
copy div "Ivan Michel Amaro Volero"
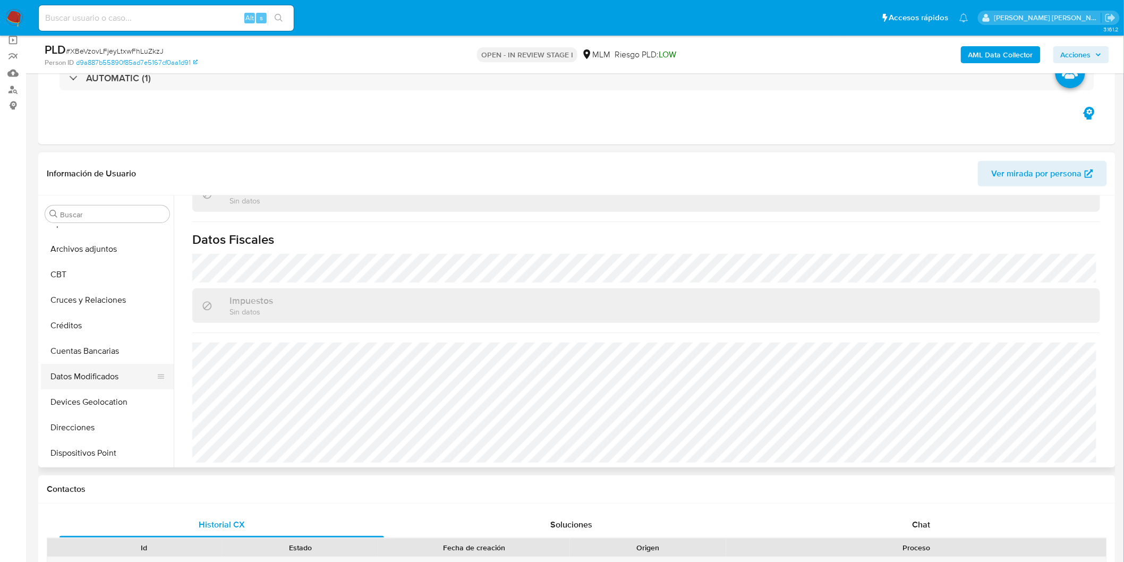
scroll to position [59, 0]
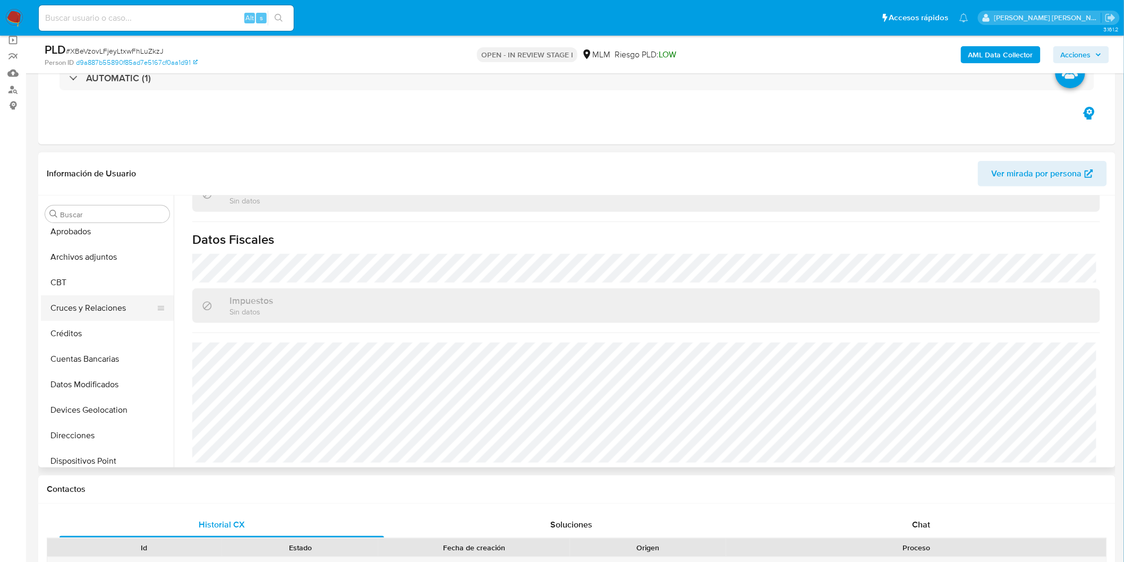
click at [119, 310] on button "Cruces y Relaciones" at bounding box center [103, 308] width 124 height 26
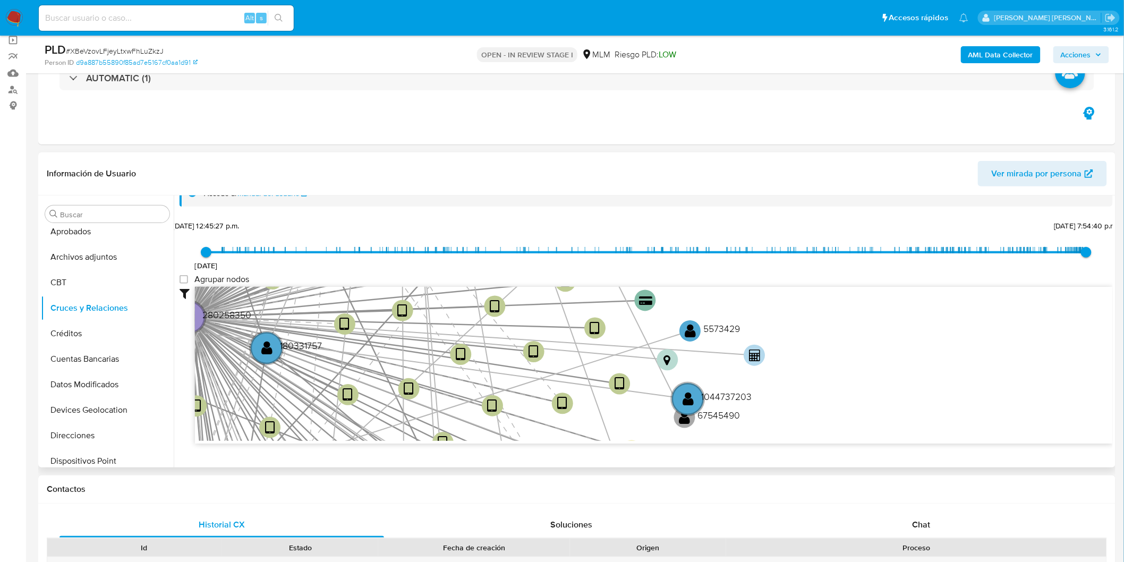
scroll to position [28, 0]
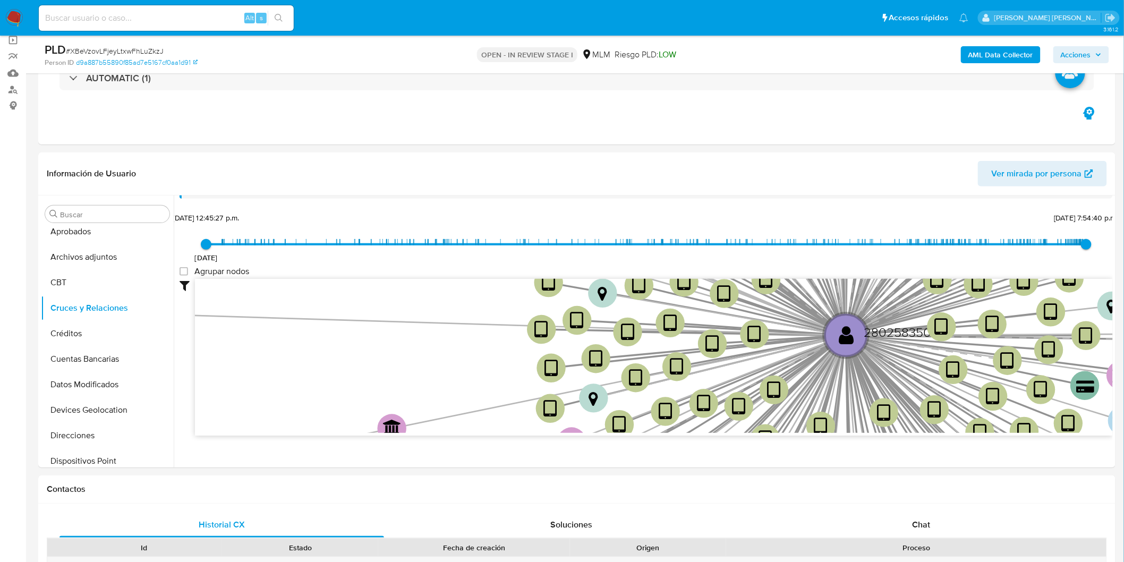
drag, startPoint x: 447, startPoint y: 440, endPoint x: 449, endPoint y: 470, distance: 30.4
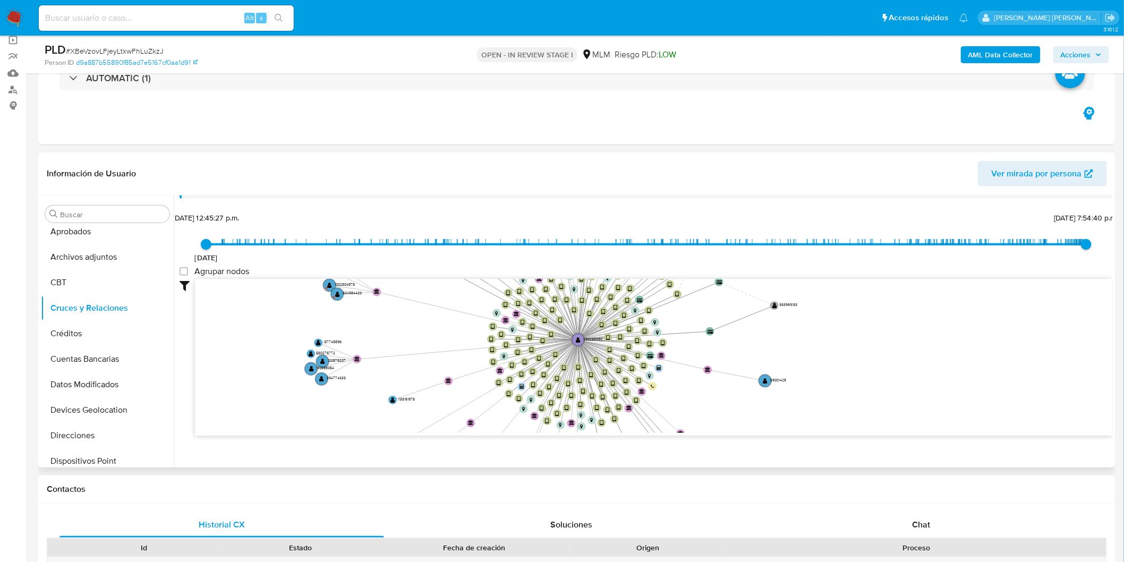
scroll to position [38, 0]
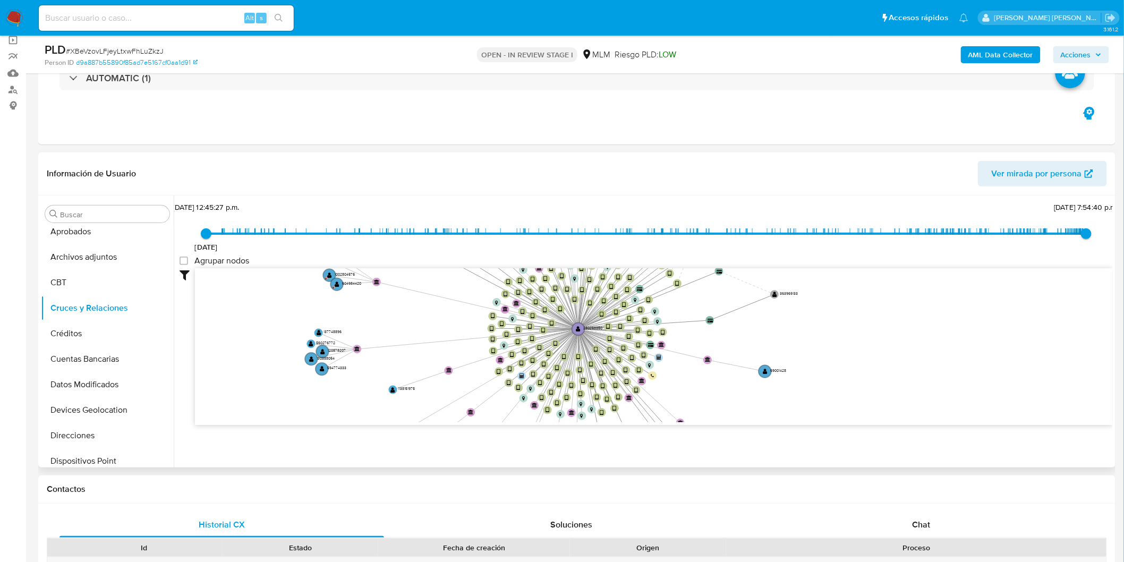
drag, startPoint x: 441, startPoint y: 460, endPoint x: 439, endPoint y: 452, distance: 8.1
click at [440, 461] on div "Filtros Confianza alta Device Tarjeta Persona validada Teléfono validado Confia…" at bounding box center [646, 366] width 933 height 196
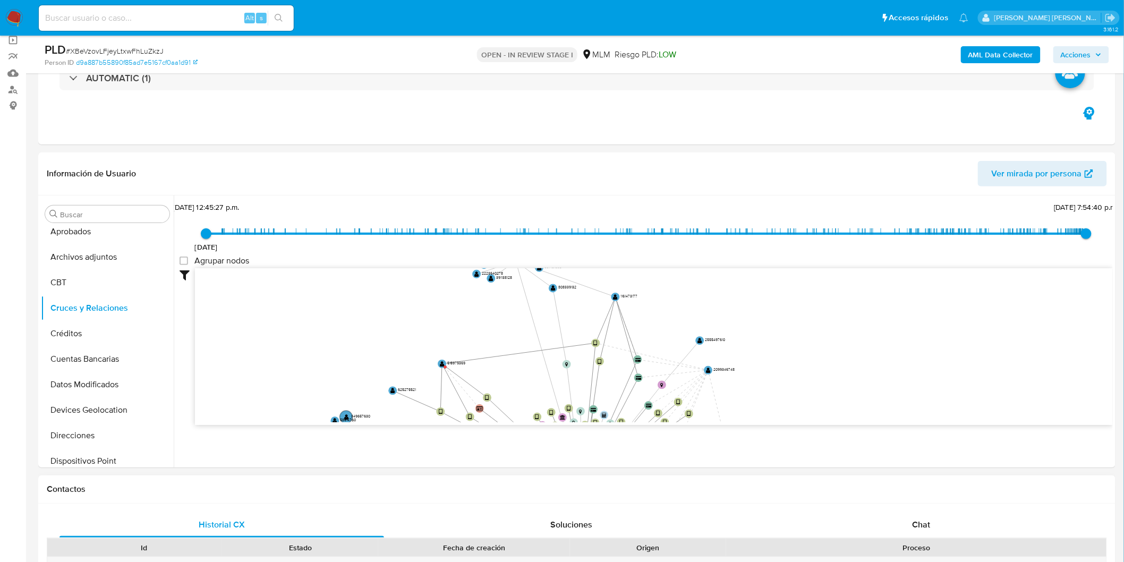
drag, startPoint x: 426, startPoint y: 326, endPoint x: 428, endPoint y: 505, distance: 179.0
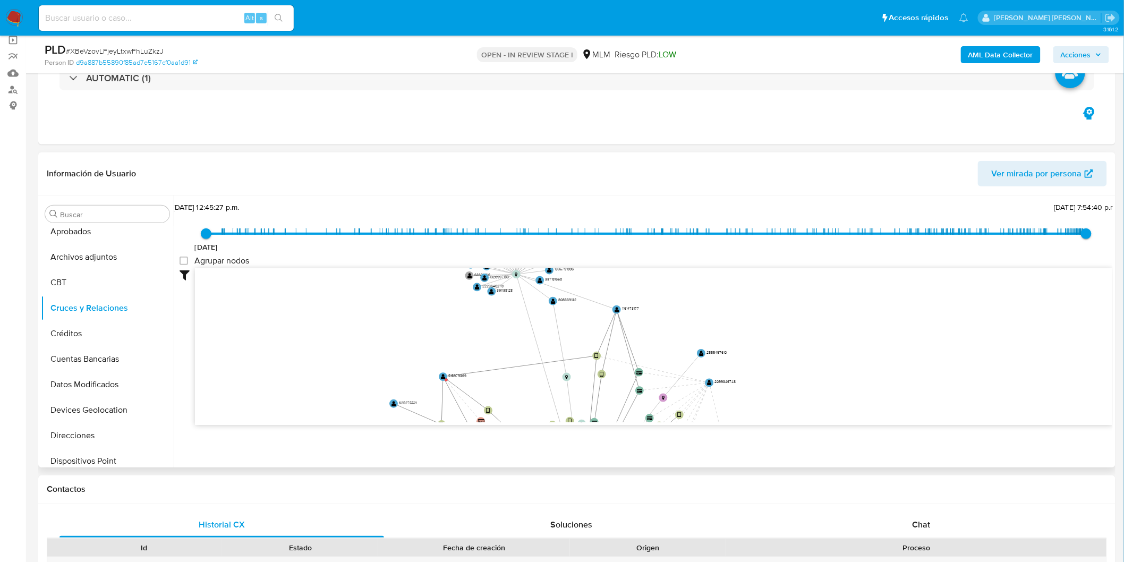
drag, startPoint x: 442, startPoint y: 369, endPoint x: 450, endPoint y: 166, distance: 202.6
click at [450, 166] on div "Información de Usuario Ver mirada por persona Buscar Anticipos de dinero Aproba…" at bounding box center [576, 309] width 1077 height 315
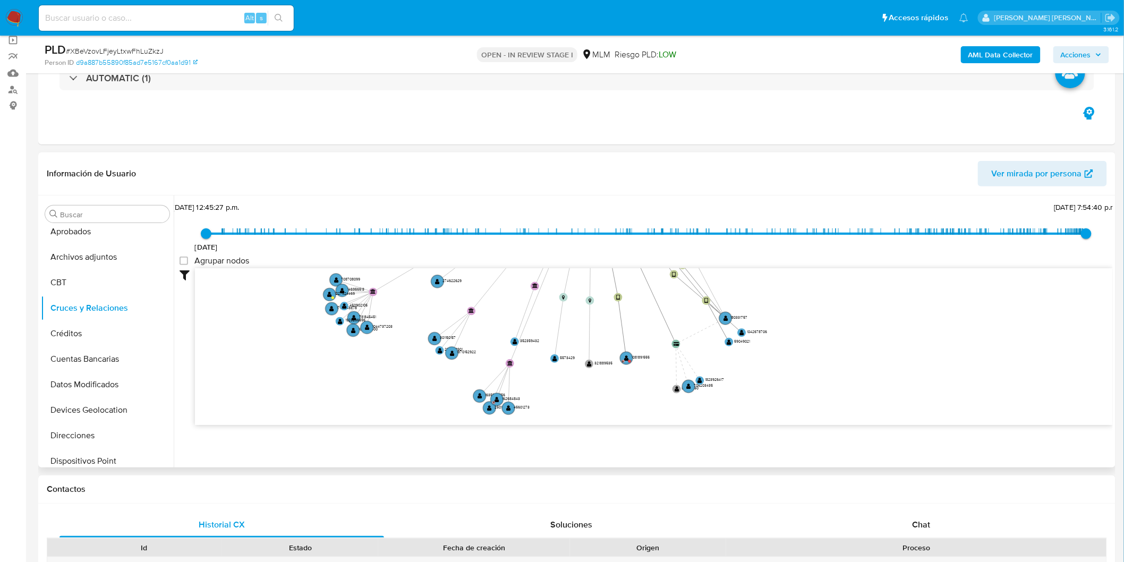
drag, startPoint x: 441, startPoint y: 372, endPoint x: 445, endPoint y: 188, distance: 184.9
click at [445, 188] on div "Información de Usuario Ver mirada por persona Buscar Anticipos de dinero Aproba…" at bounding box center [576, 309] width 1077 height 315
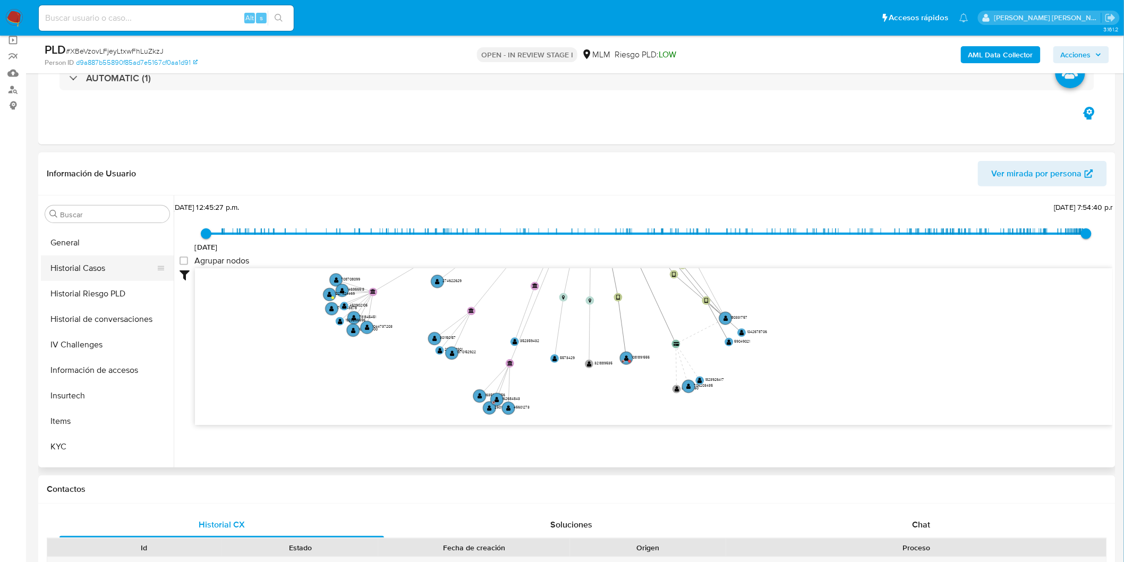
scroll to position [499, 0]
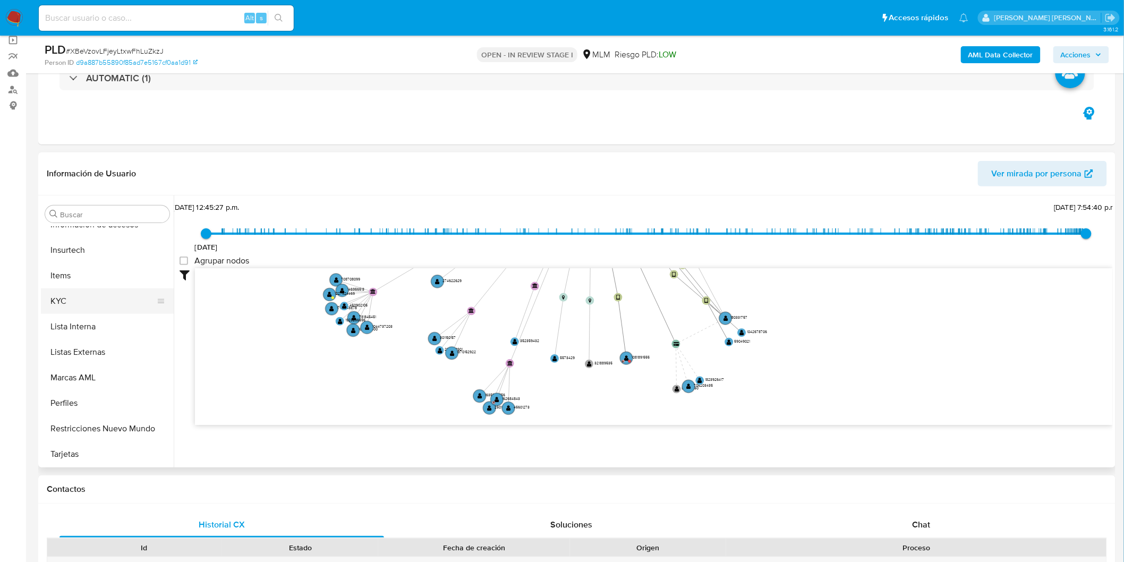
click at [84, 311] on button "KYC" at bounding box center [103, 301] width 124 height 26
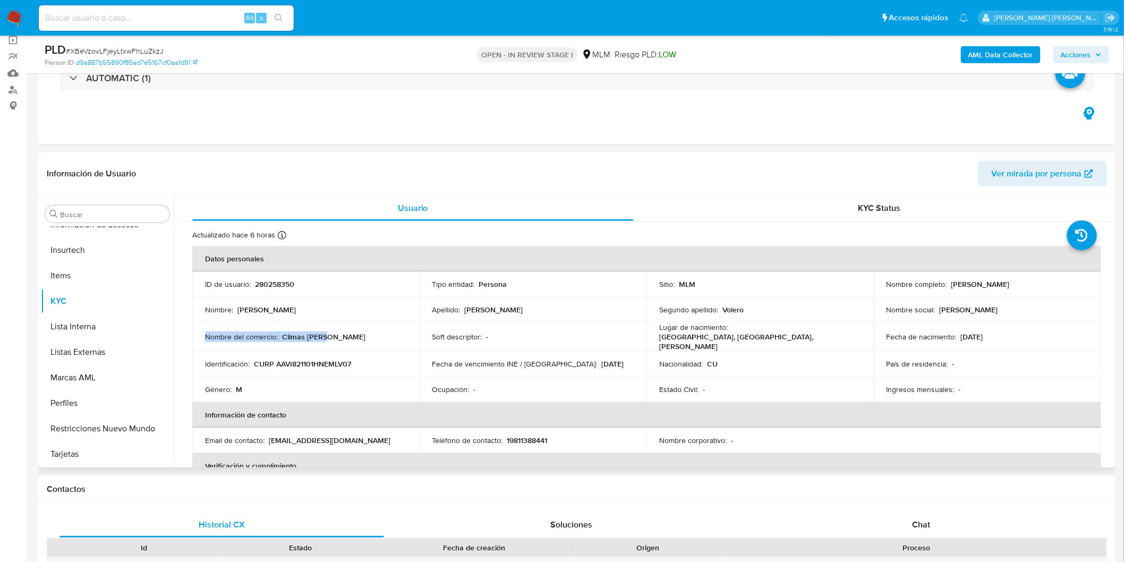
drag, startPoint x: 333, startPoint y: 335, endPoint x: 206, endPoint y: 334, distance: 126.4
click at [206, 334] on div "Nombre del comercio : Climas amaro" at bounding box center [306, 337] width 202 height 10
copy div "Nombre del comercio : Climas amaro"
click at [922, 516] on div "Chat" at bounding box center [921, 525] width 325 height 26
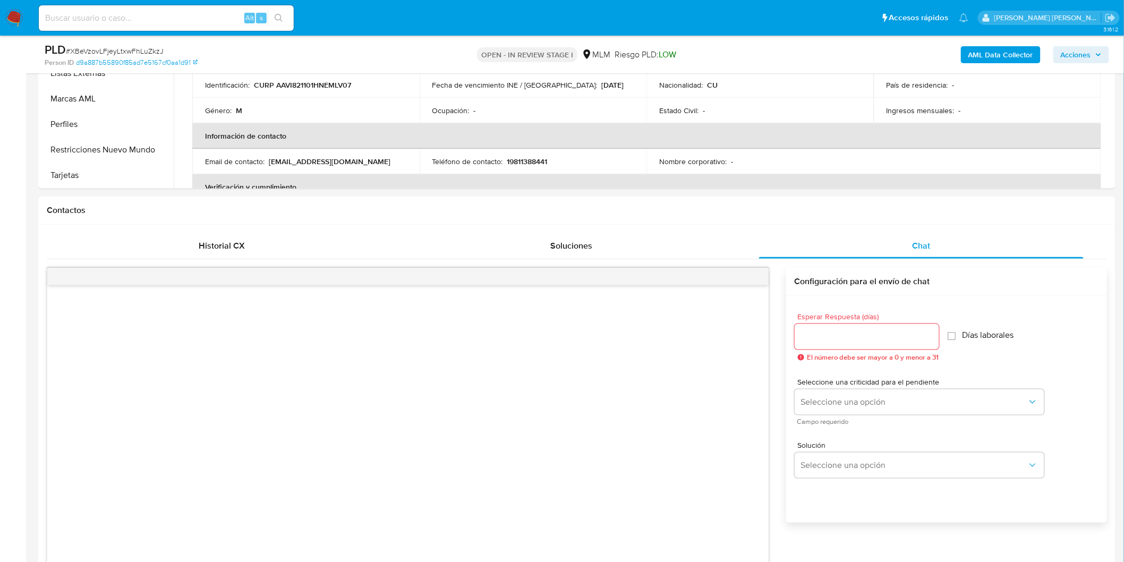
scroll to position [394, 0]
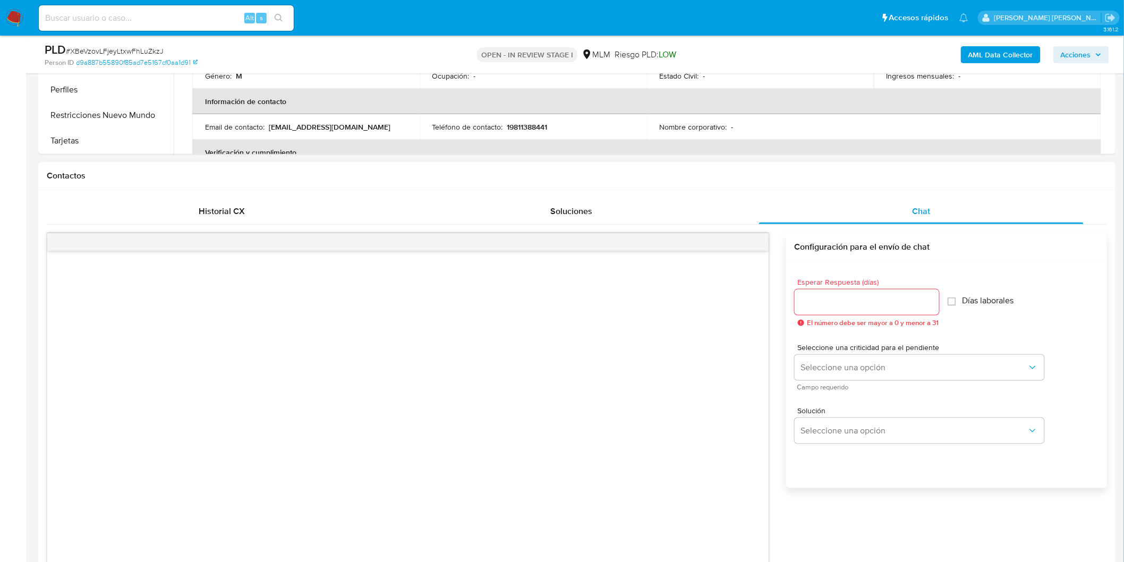
click at [851, 301] on input "Esperar Respuesta (días)" at bounding box center [867, 302] width 145 height 14
type input "5"
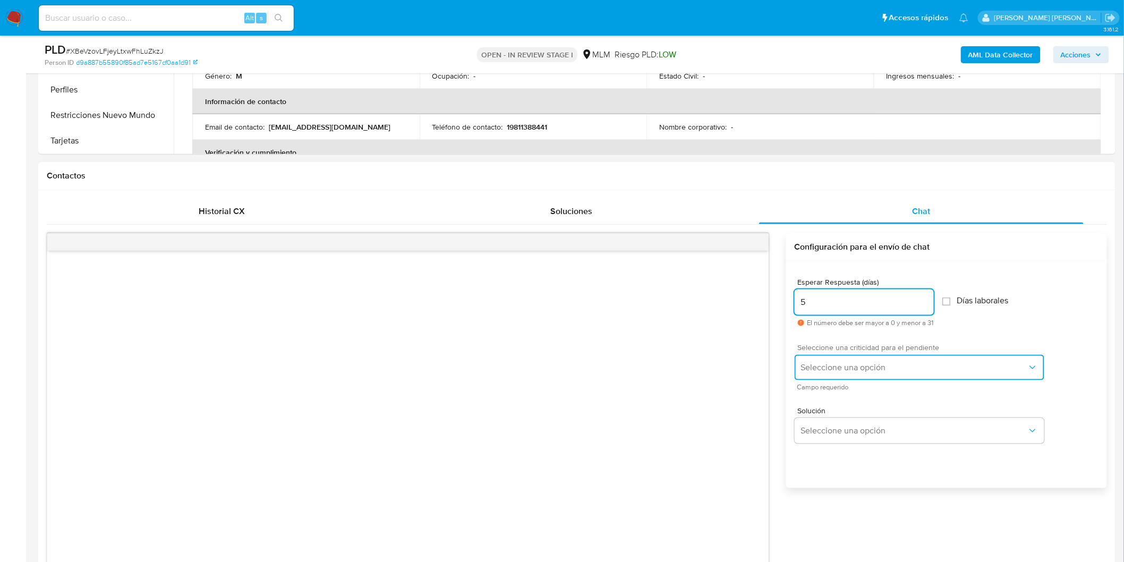
click at [857, 372] on span "Seleccione una opción" at bounding box center [914, 367] width 226 height 11
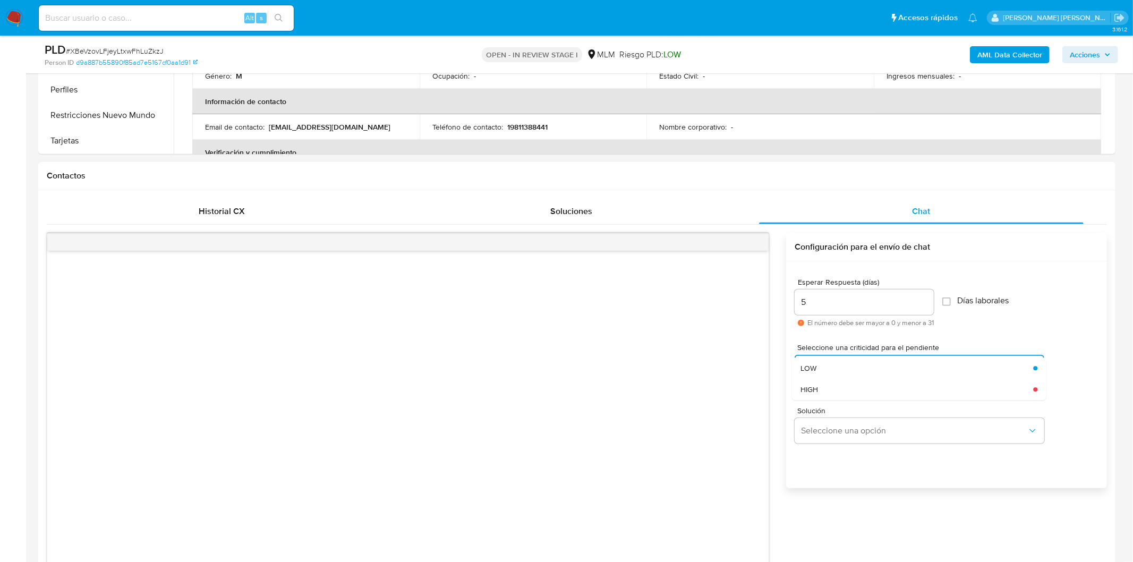
drag, startPoint x: 845, startPoint y: 384, endPoint x: 846, endPoint y: 401, distance: 17.5
click at [845, 383] on div "HIGH" at bounding box center [917, 389] width 233 height 21
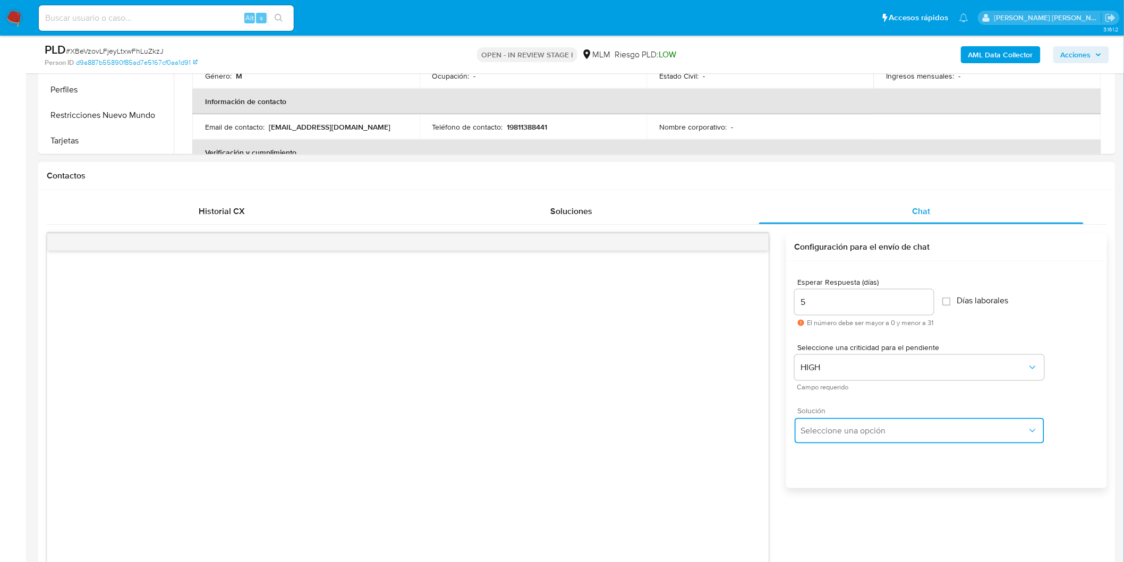
click at [853, 438] on button "Seleccione una opción" at bounding box center [920, 431] width 250 height 26
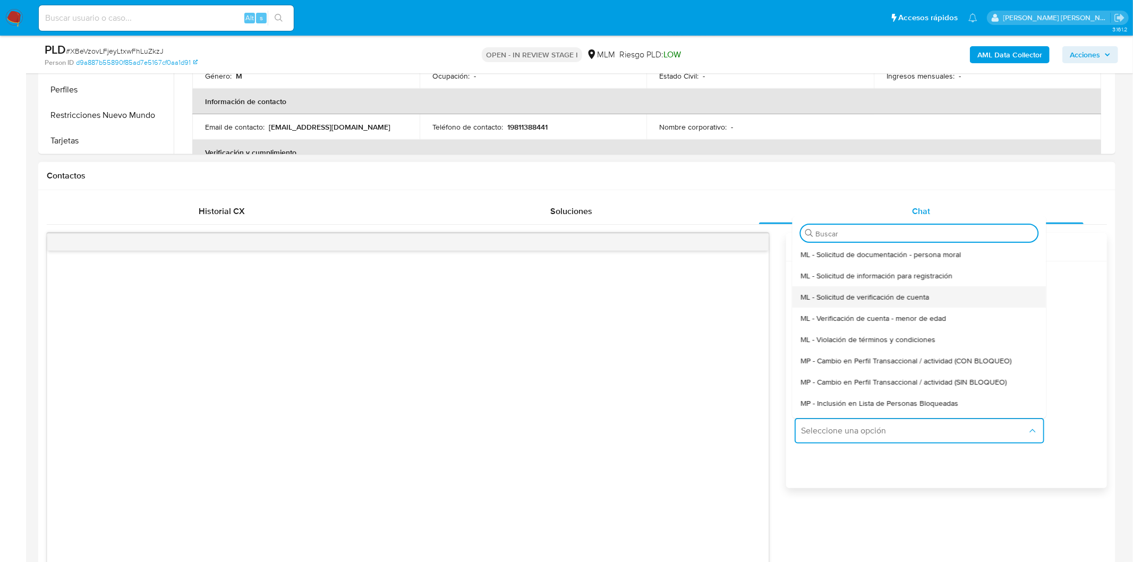
click at [863, 295] on span "ML - Solicitud de verificación de cuenta" at bounding box center [865, 297] width 129 height 10
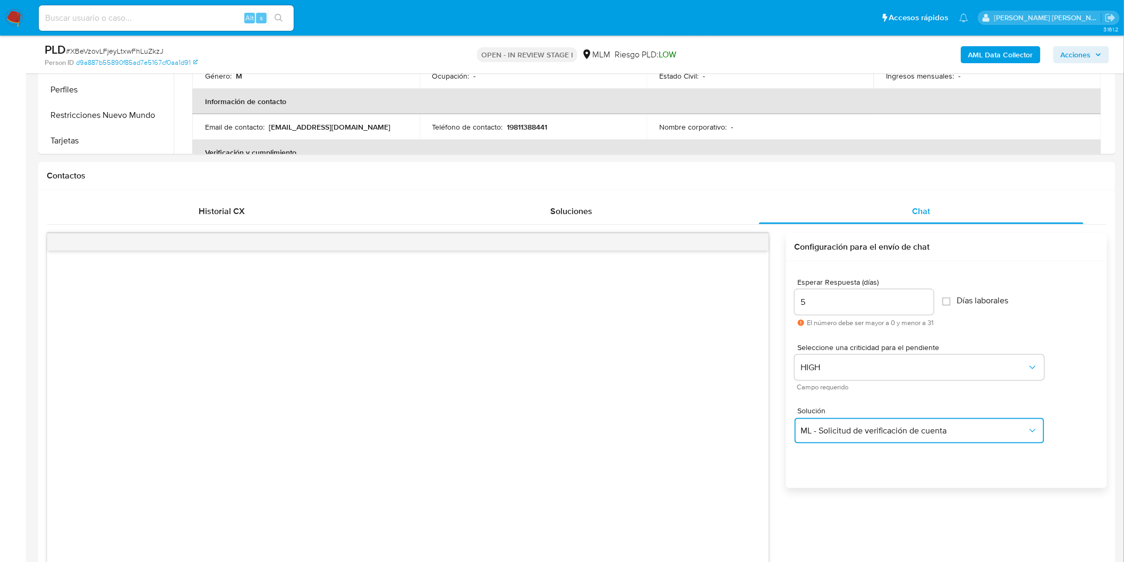
scroll to position [564, 0]
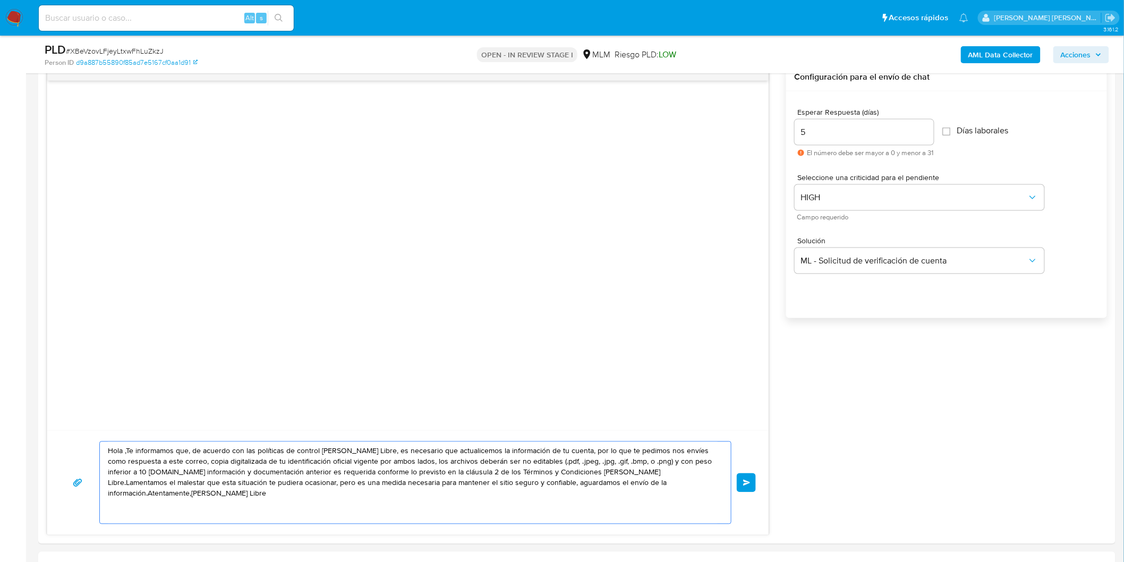
drag, startPoint x: 674, startPoint y: 493, endPoint x: 5, endPoint y: 448, distance: 669.8
paste textarea "Estimado Ivan Michel Amaro Volero. Te comunicamos que se ha identificado un cam…"
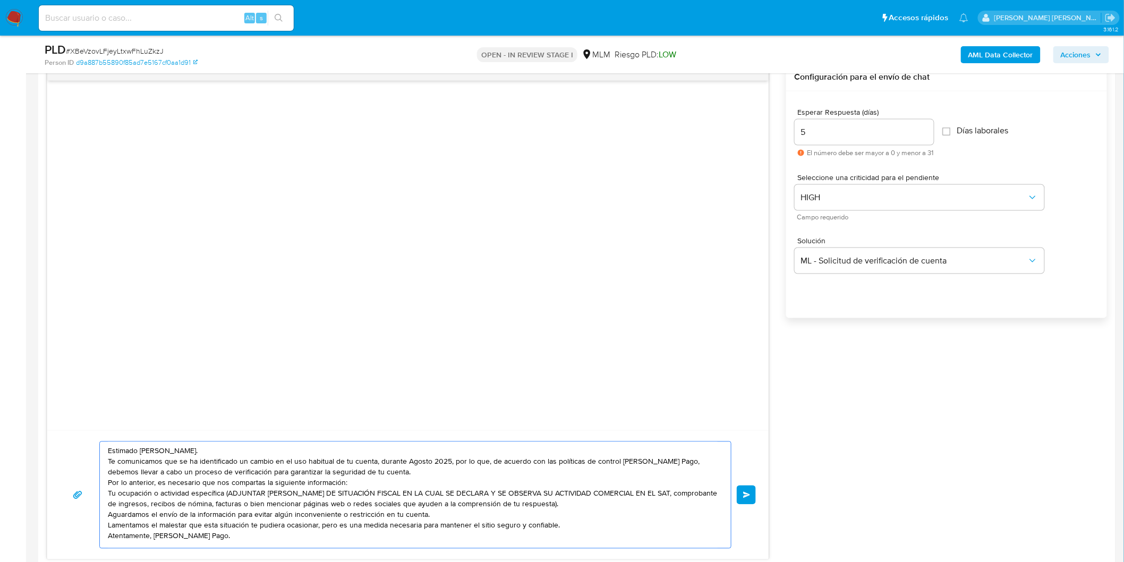
scroll to position [4, 0]
type textarea "Estimado Ivan Michel Amaro Volero. Te comunicamos que se ha identificado un cam…"
click at [750, 494] on span "Enviar" at bounding box center [746, 495] width 7 height 6
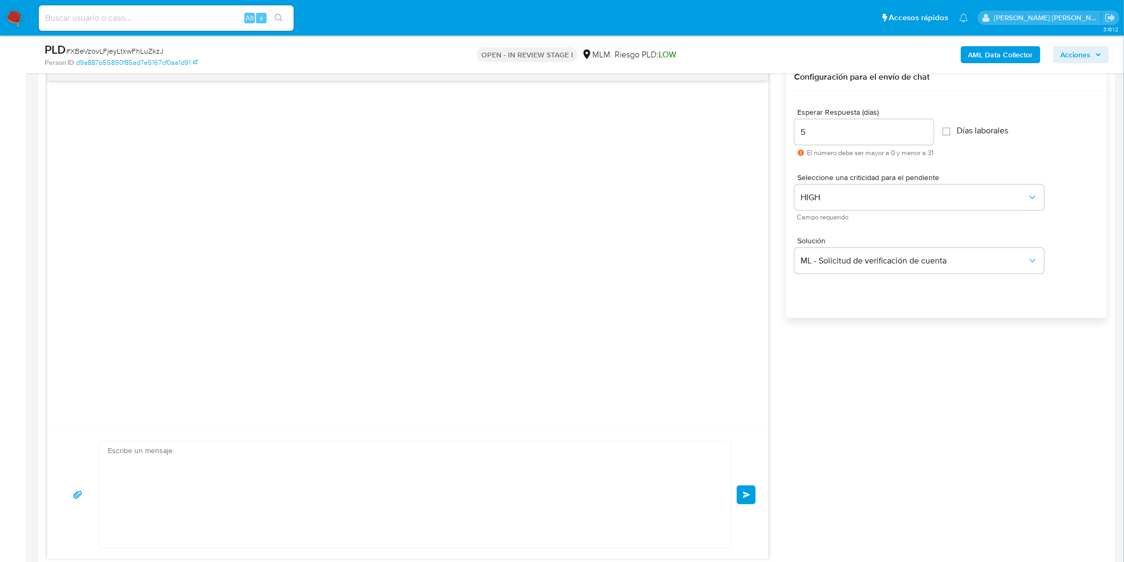
scroll to position [0, 0]
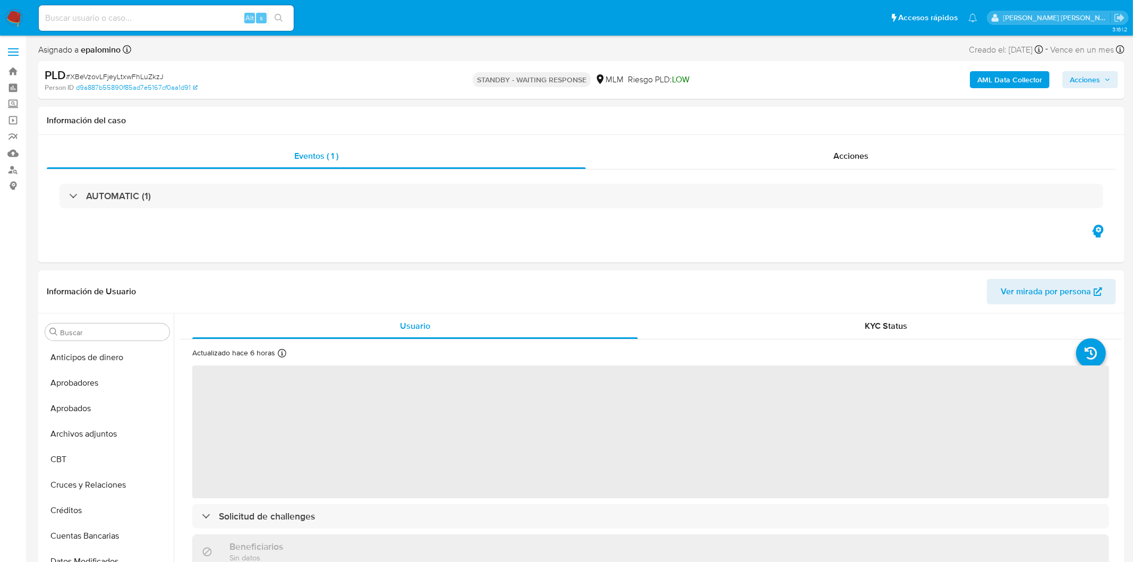
select select "10"
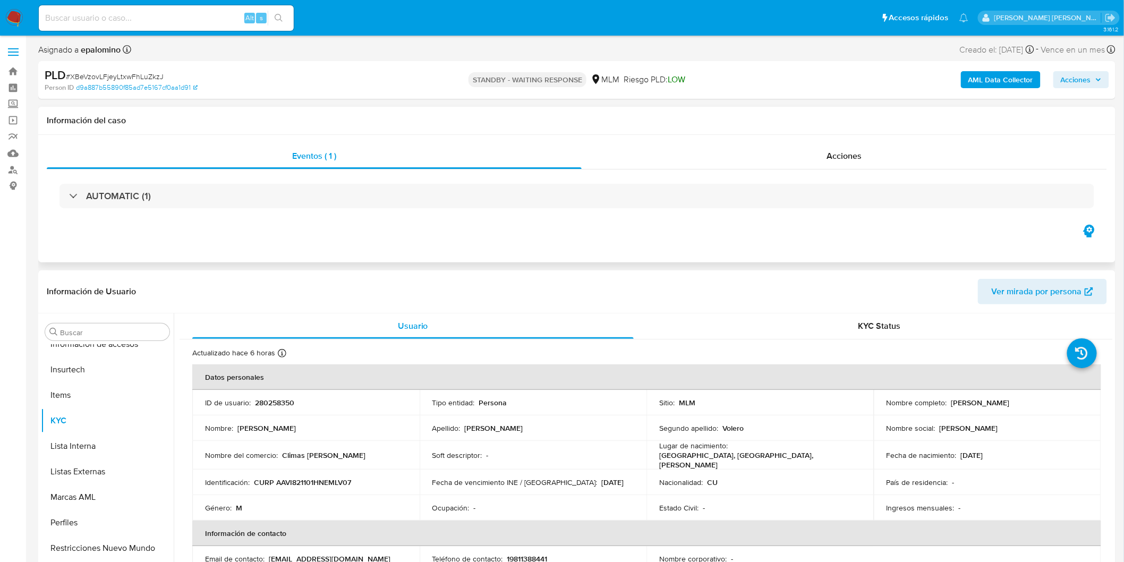
scroll to position [499, 0]
click at [133, 71] on span "# XBeVzovLFjeyLtxwFhLuZkzJ" at bounding box center [115, 76] width 98 height 11
copy span "XBeVzovLFjeyLtxwFhLuZkzJ"
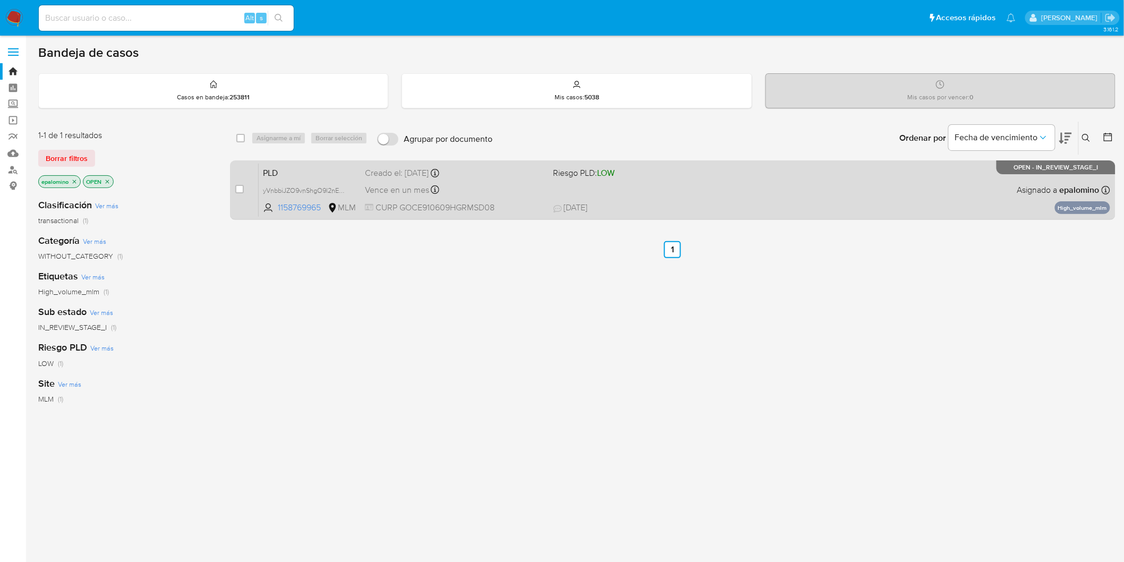
click at [288, 167] on span "PLD" at bounding box center [310, 172] width 94 height 14
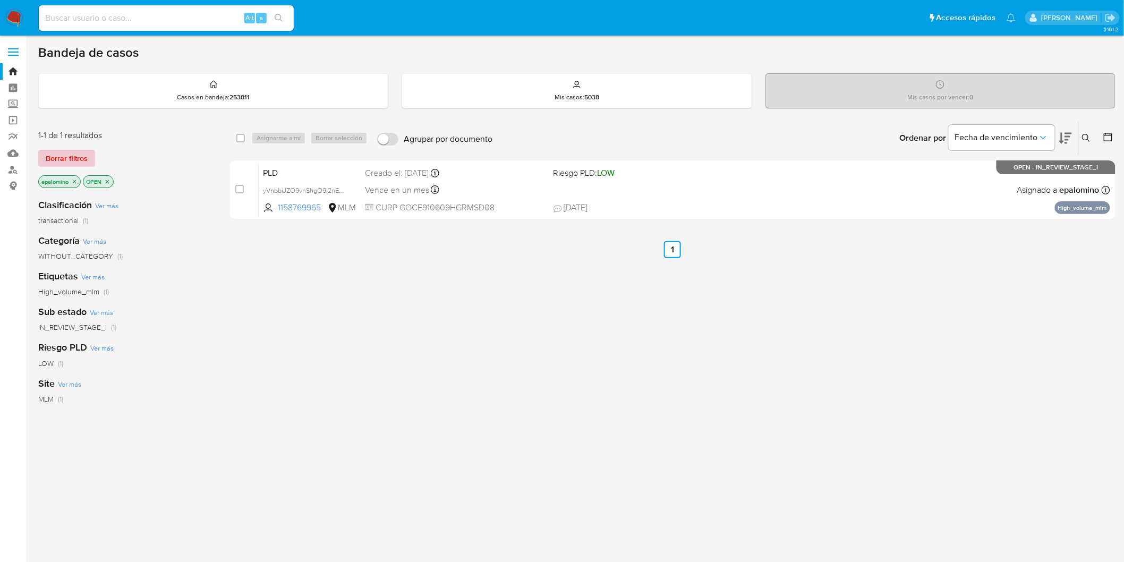
click at [55, 151] on span "Borrar filtros" at bounding box center [67, 158] width 42 height 15
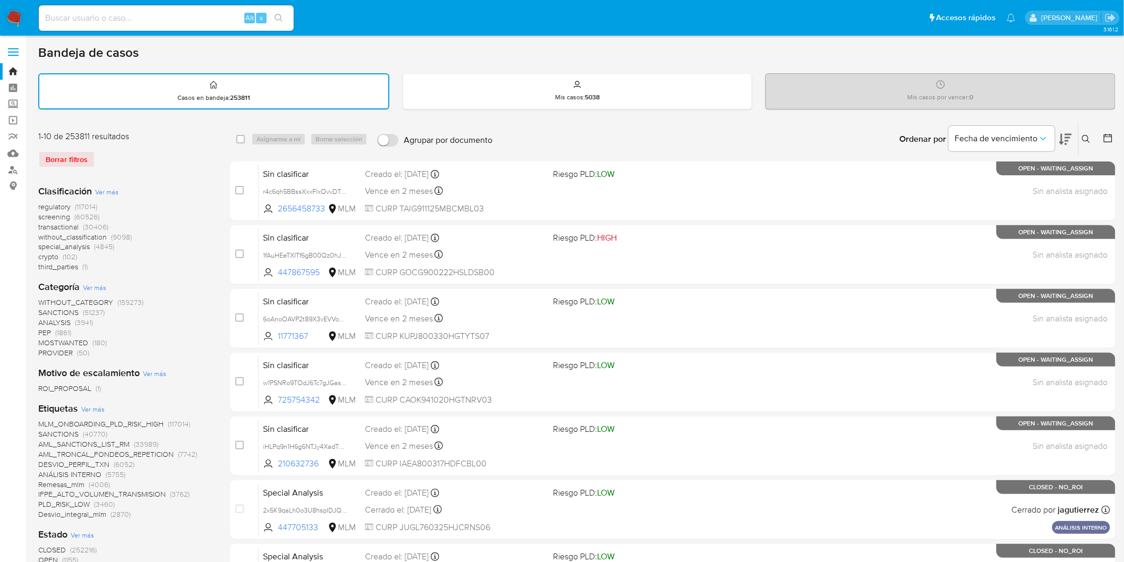
click at [1093, 139] on button at bounding box center [1088, 139] width 18 height 13
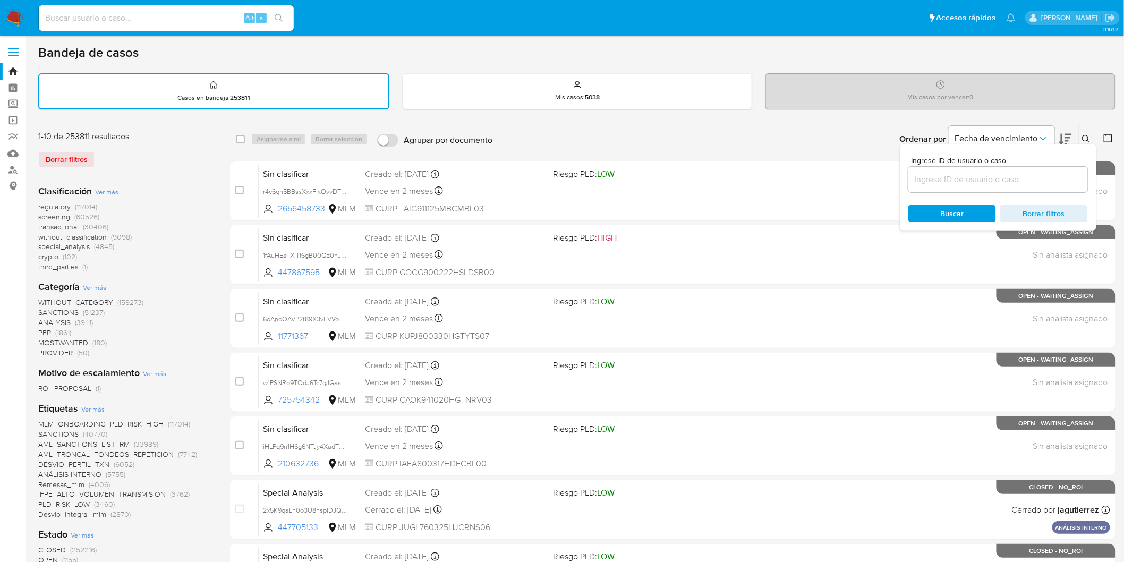
click at [944, 184] on input at bounding box center [998, 180] width 180 height 14
type input "1158769965"
click at [935, 211] on span "Buscar" at bounding box center [952, 213] width 73 height 15
click at [1086, 135] on icon at bounding box center [1086, 139] width 9 height 9
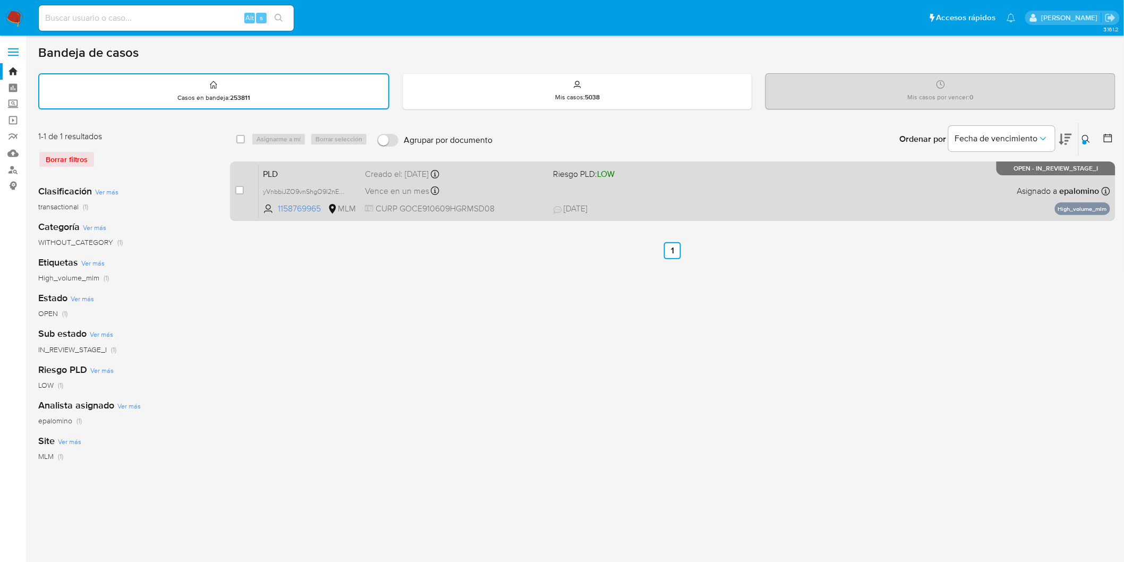
click at [276, 173] on span "PLD" at bounding box center [310, 173] width 94 height 14
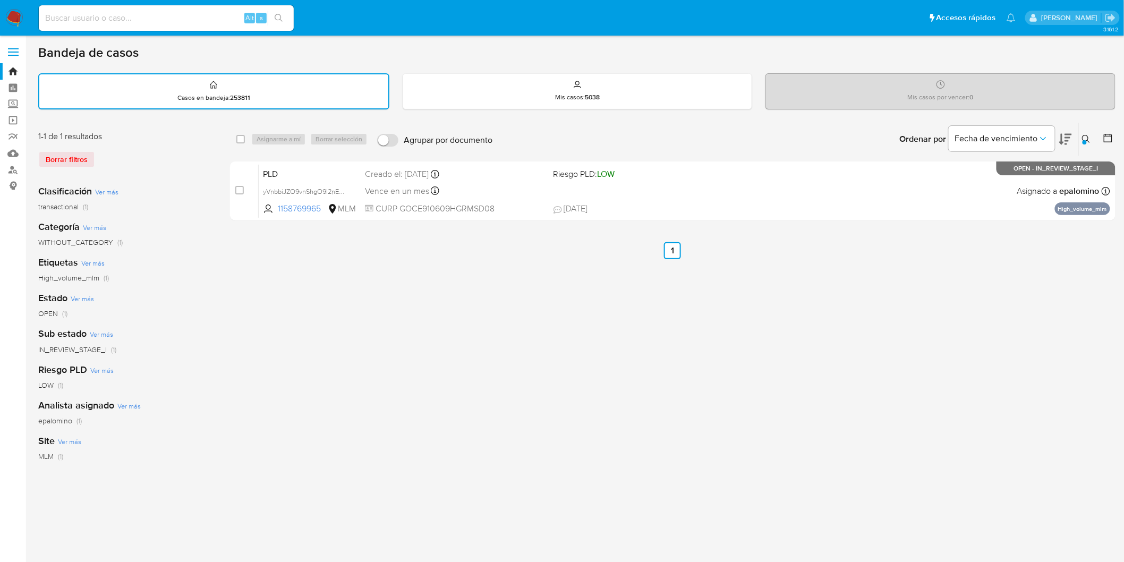
click at [13, 18] on img at bounding box center [14, 18] width 18 height 18
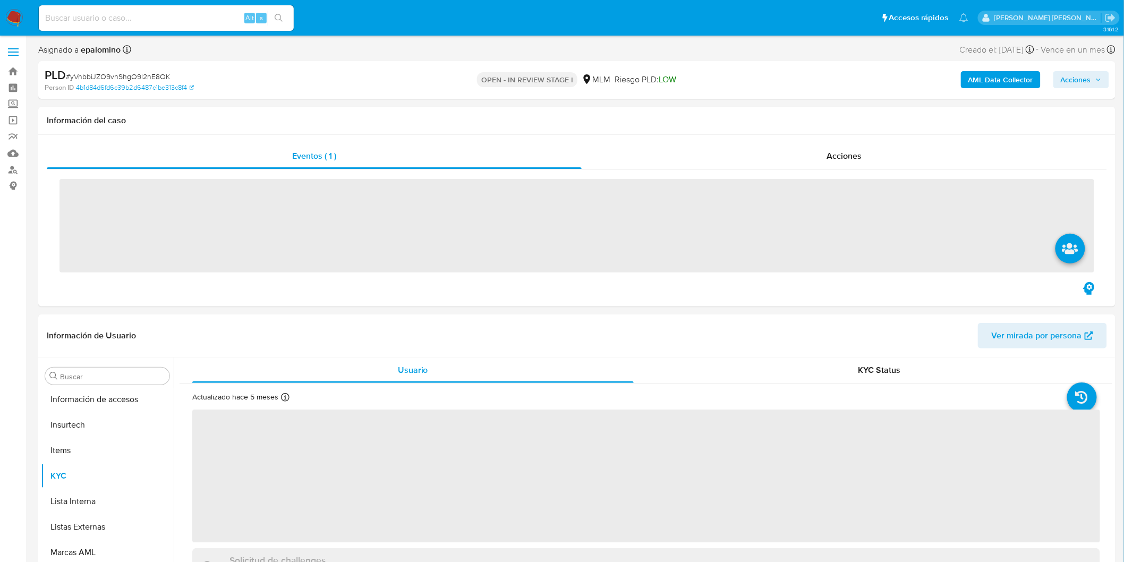
scroll to position [499, 0]
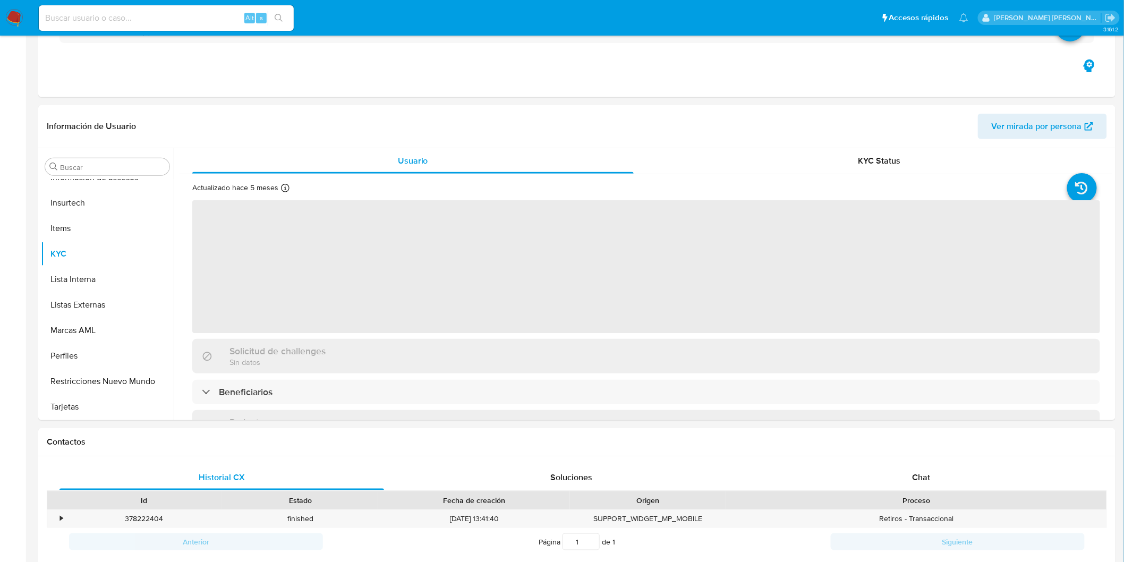
select select "10"
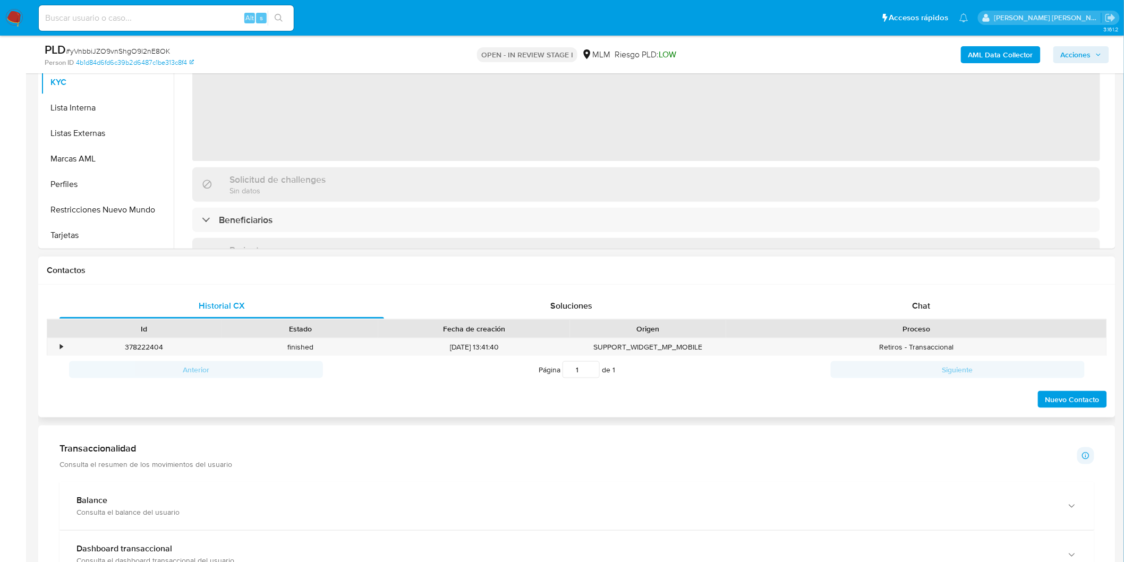
scroll to position [301, 0]
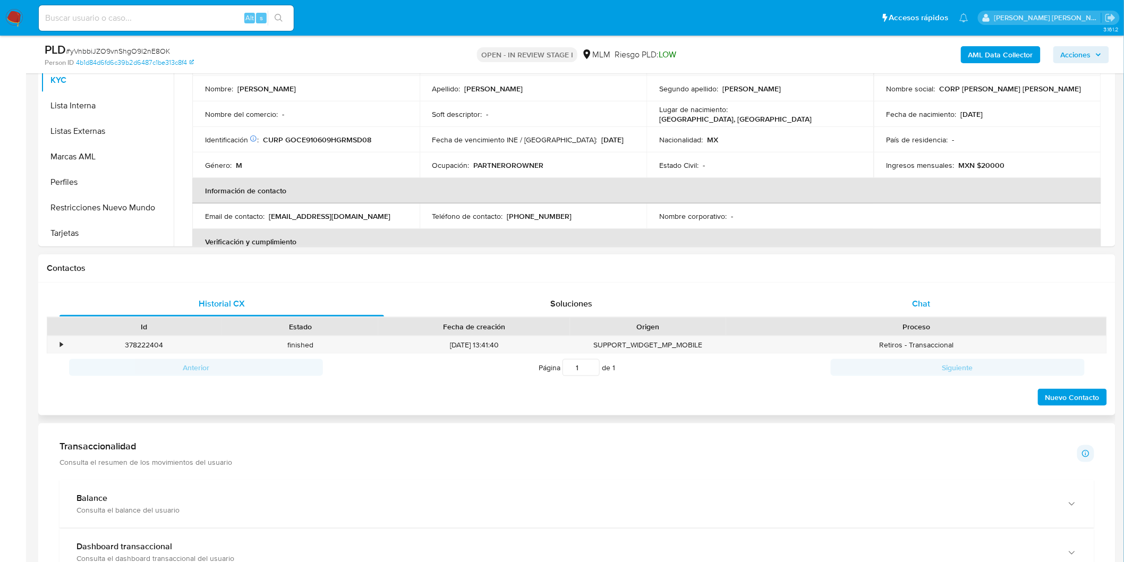
click at [926, 301] on span "Chat" at bounding box center [922, 304] width 18 height 12
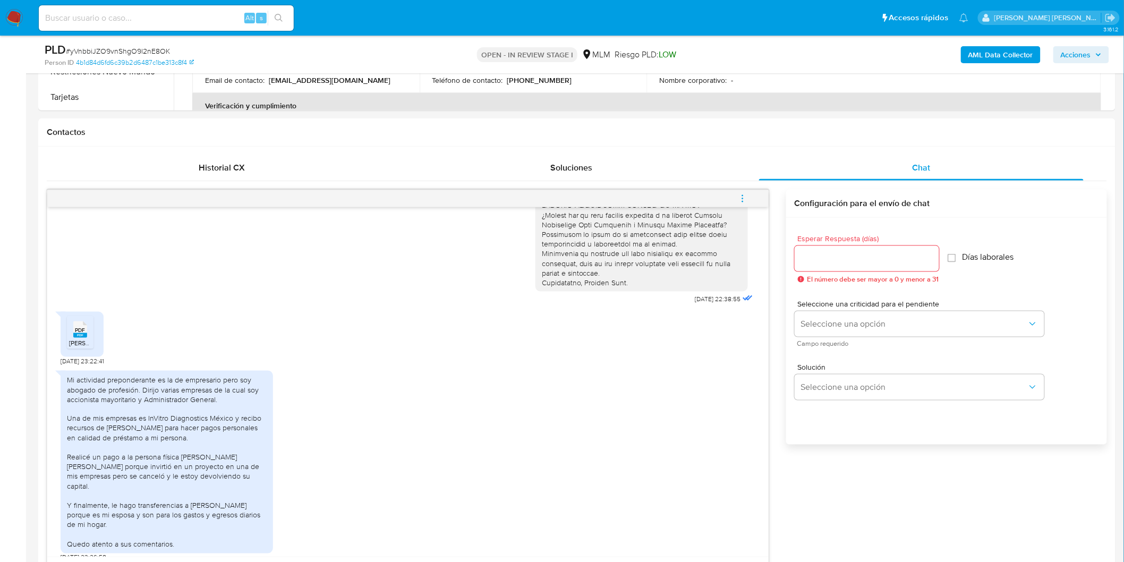
scroll to position [500, 0]
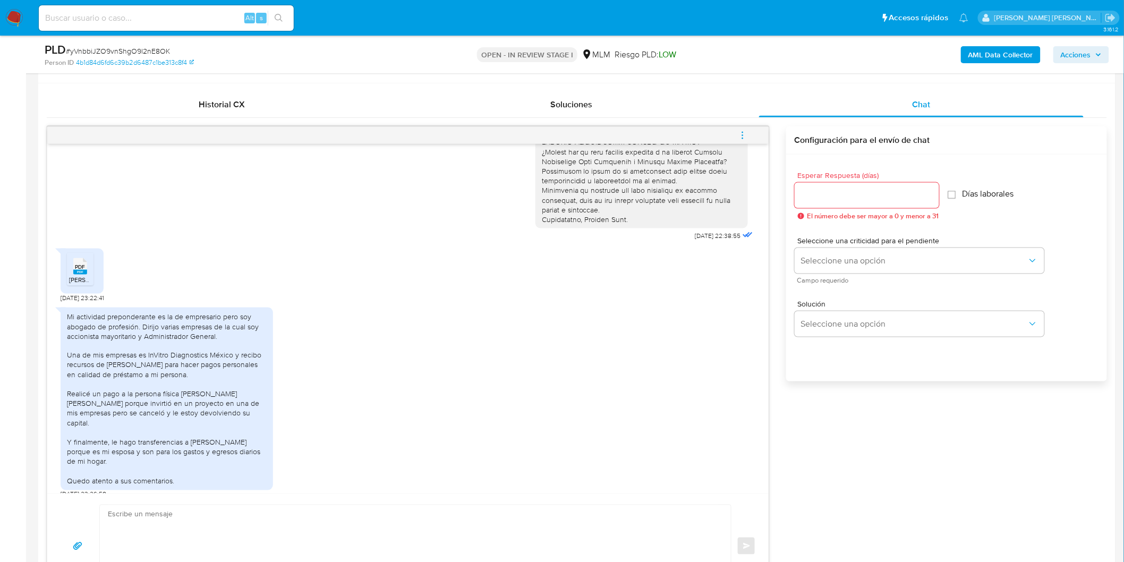
click at [75, 270] on rect at bounding box center [80, 272] width 14 height 5
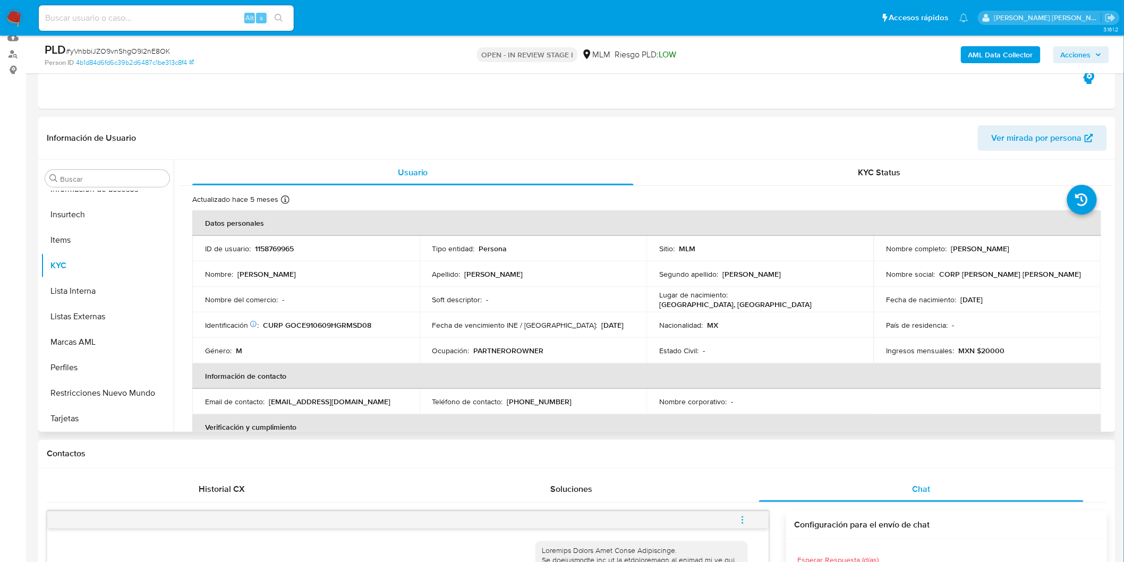
scroll to position [87, 0]
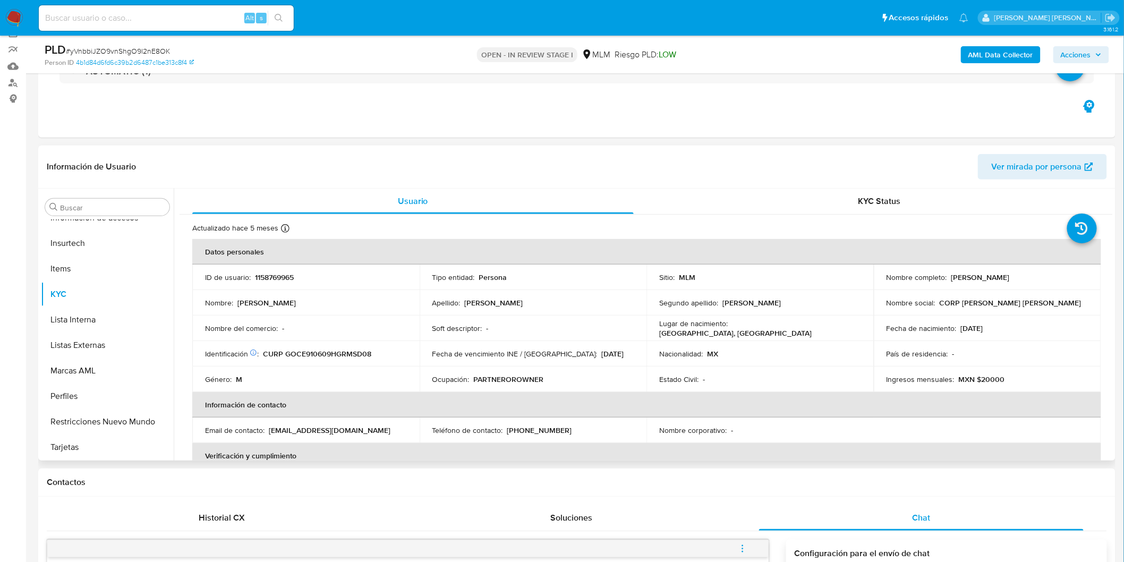
click at [280, 280] on p "1158769965" at bounding box center [274, 278] width 39 height 10
copy p "1158769965"
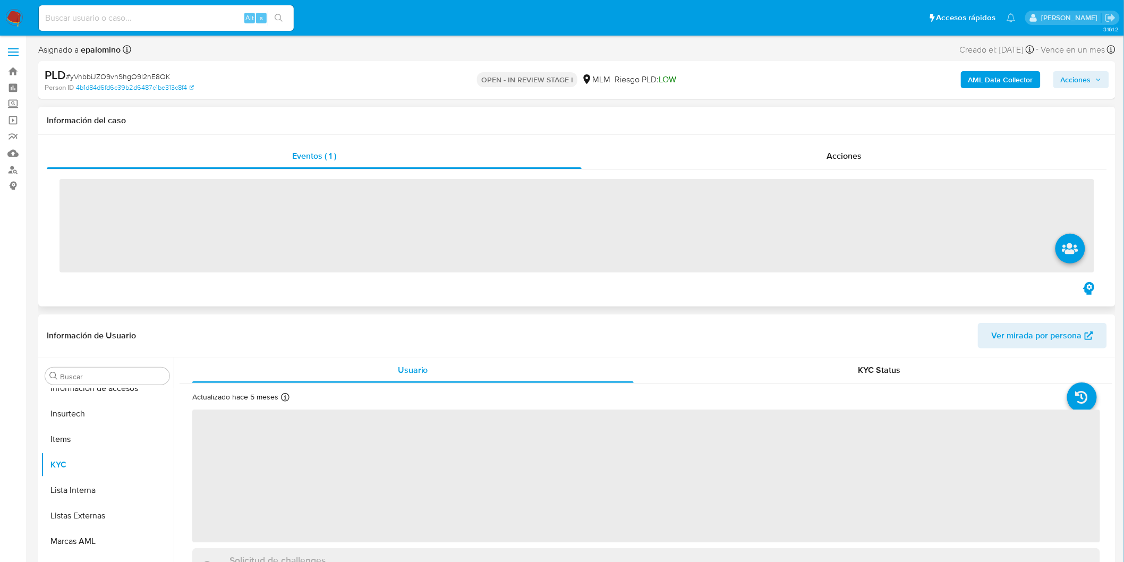
scroll to position [499, 0]
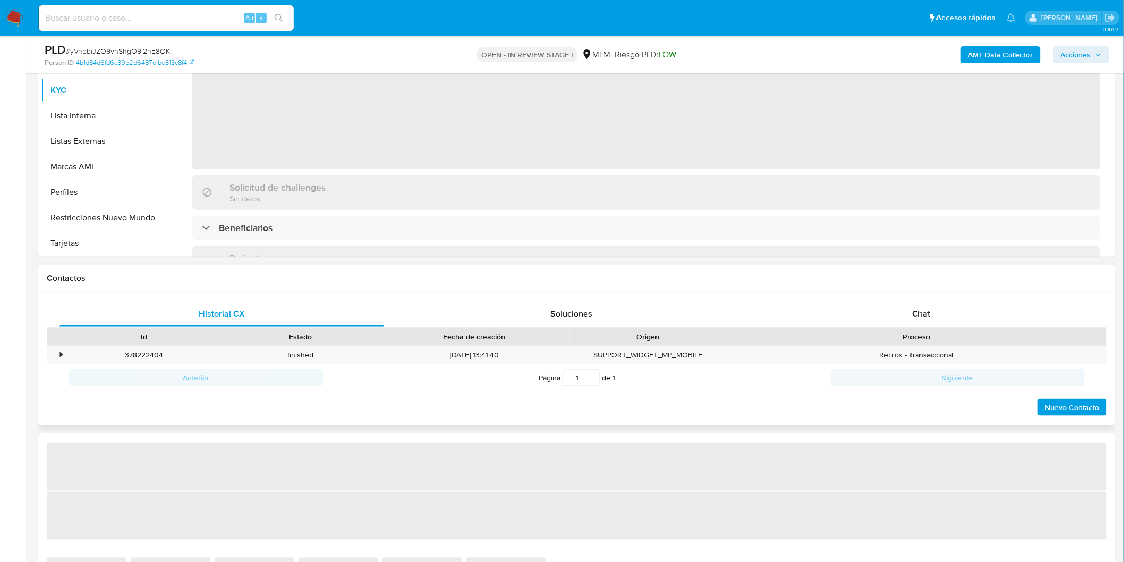
select select "10"
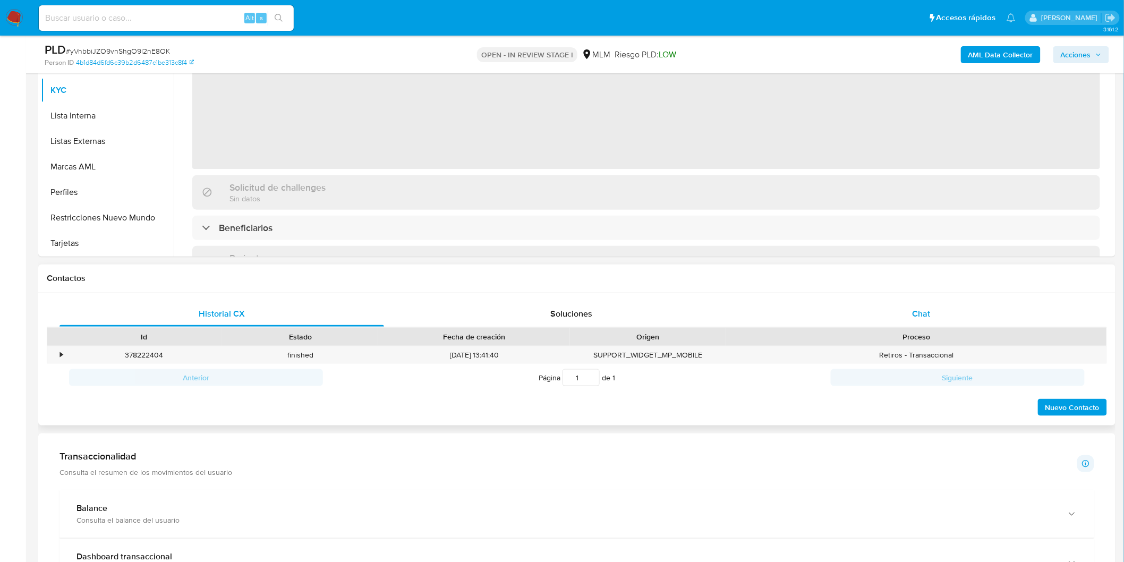
click at [932, 306] on div "Chat" at bounding box center [921, 314] width 325 height 26
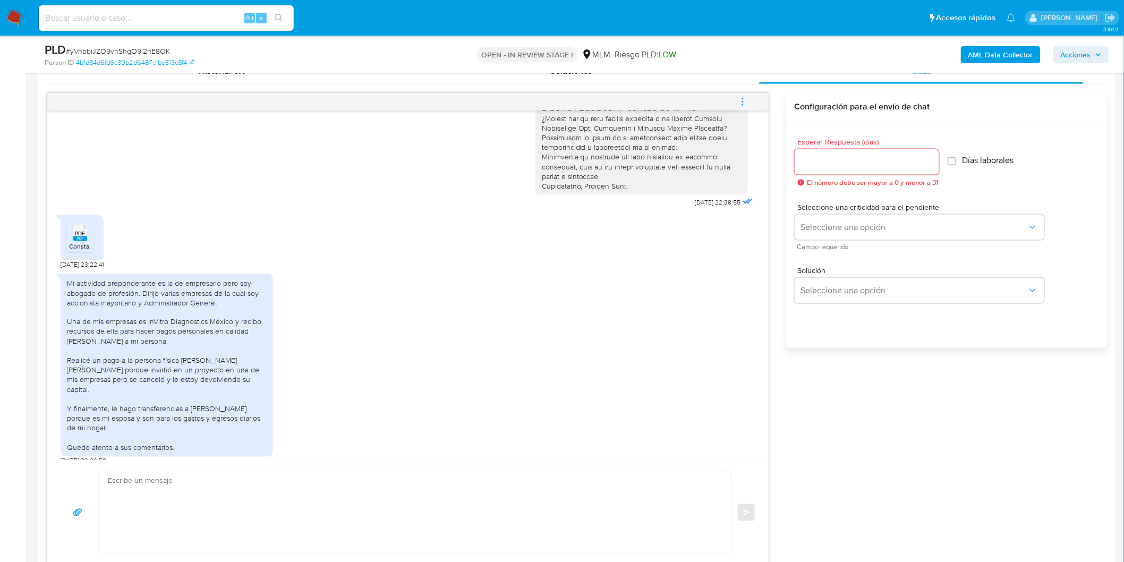
scroll to position [543, 0]
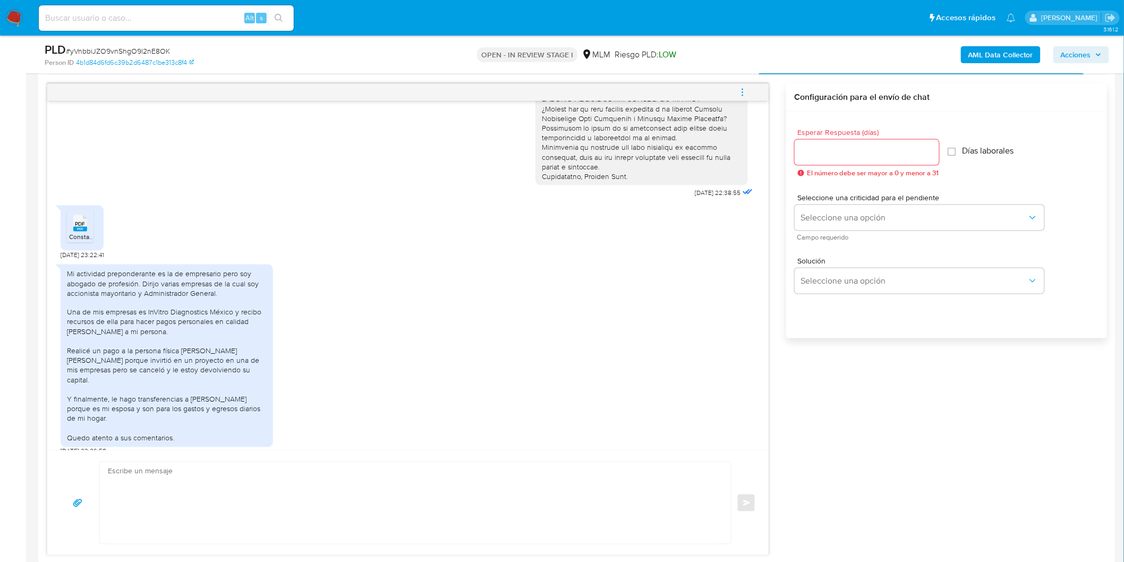
click at [822, 157] on input "Esperar Respuesta (días)" at bounding box center [867, 153] width 145 height 14
type input "5"
click at [835, 219] on span "Seleccione una opción" at bounding box center [914, 218] width 226 height 11
click at [832, 231] on div "HIGH" at bounding box center [917, 239] width 233 height 21
click at [832, 276] on span "Seleccione una opción" at bounding box center [914, 281] width 226 height 11
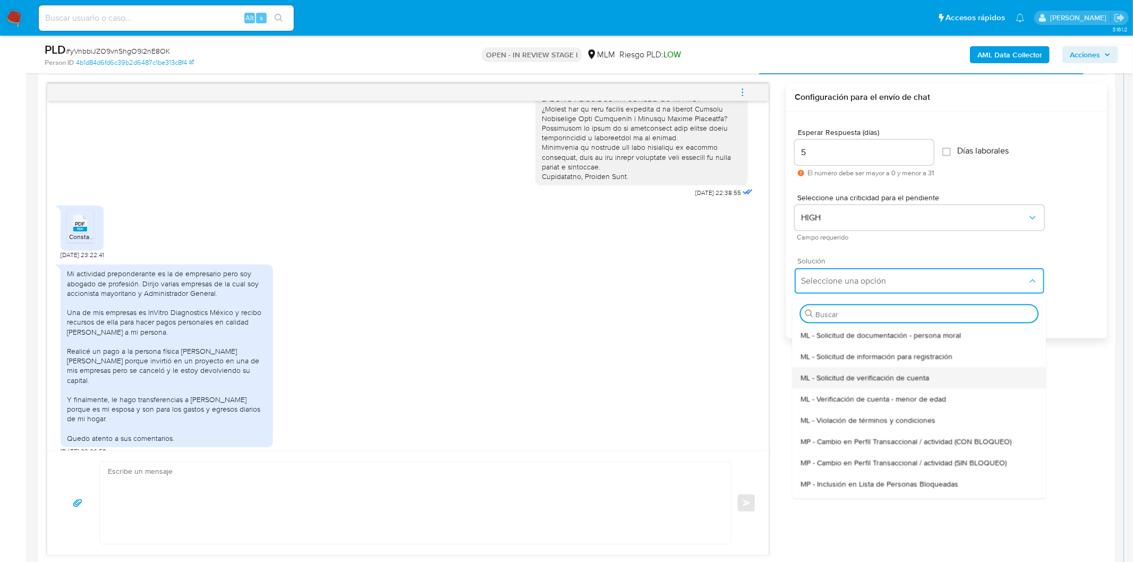
click at [864, 375] on span "ML - Solicitud de verificación de cuenta" at bounding box center [865, 377] width 129 height 10
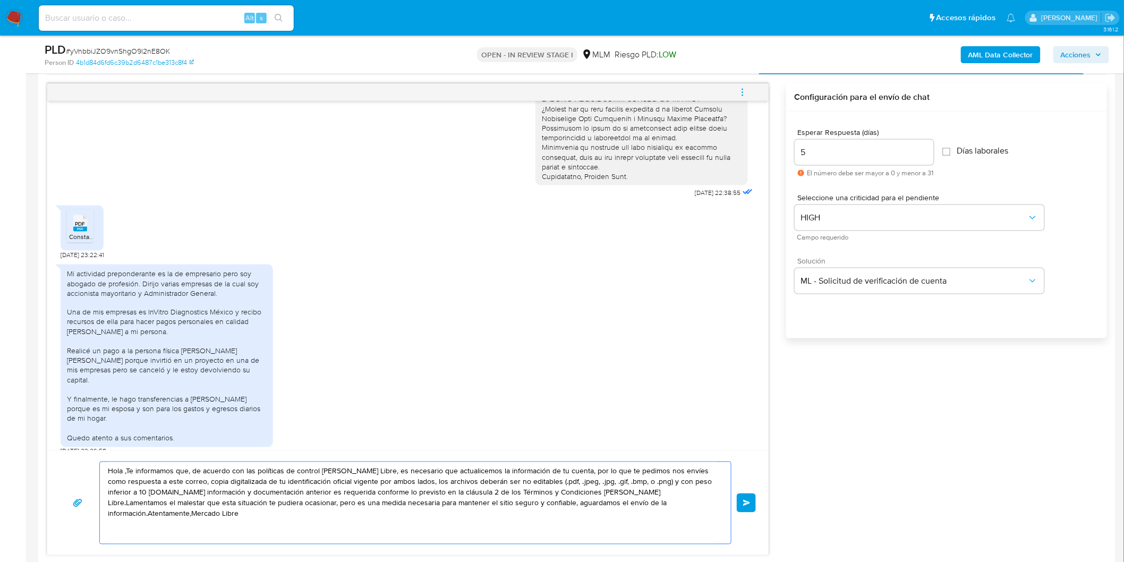
drag, startPoint x: 347, startPoint y: 489, endPoint x: 35, endPoint y: 451, distance: 315.3
click at [35, 451] on main "3.161.2 Asignado a epalomino Asignado el: 01/10/2025 16:54:56 Creado el: 12/09/…" at bounding box center [562, 568] width 1124 height 2222
paste textarea "Agradecemos mucho tus respuestas. Para la institución es importante conocer a s…"
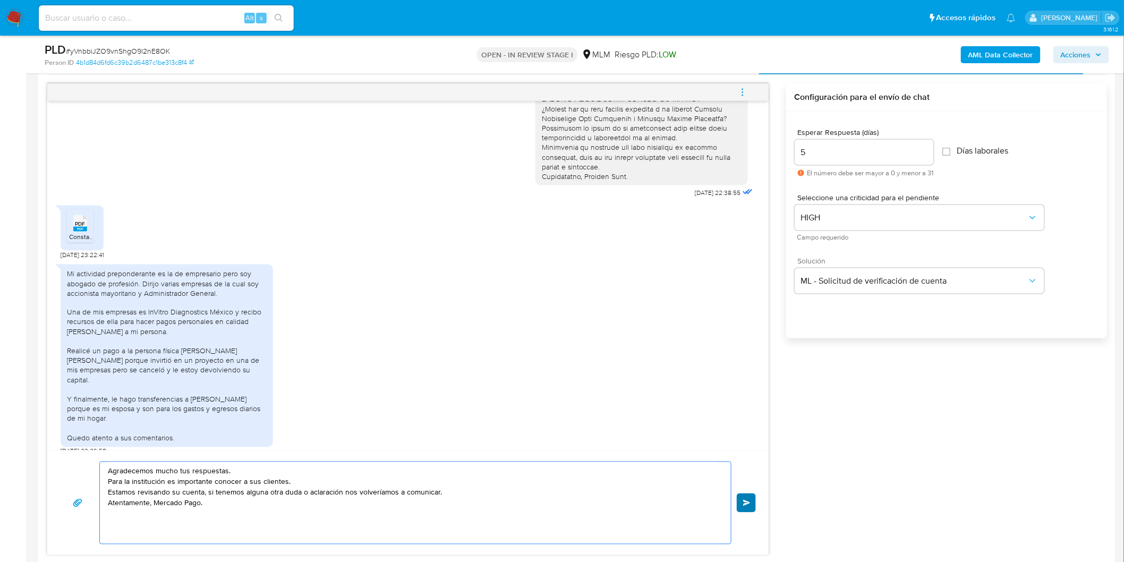
type textarea "Agradecemos mucho tus respuestas. Para la institución es importante conocer a s…"
click at [751, 498] on button "Enviar" at bounding box center [746, 503] width 19 height 19
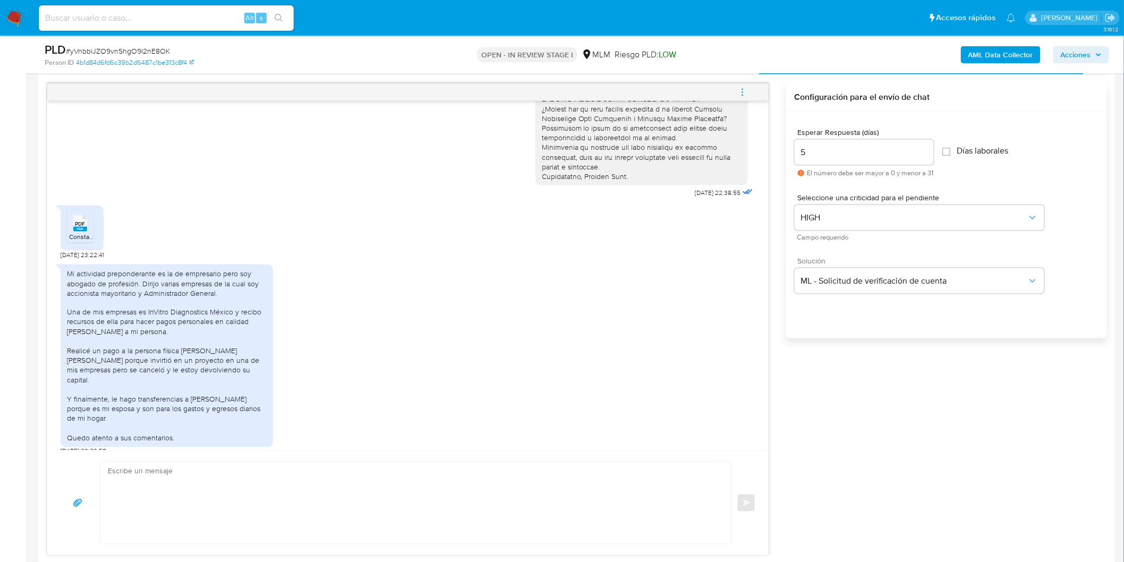
scroll to position [248, 0]
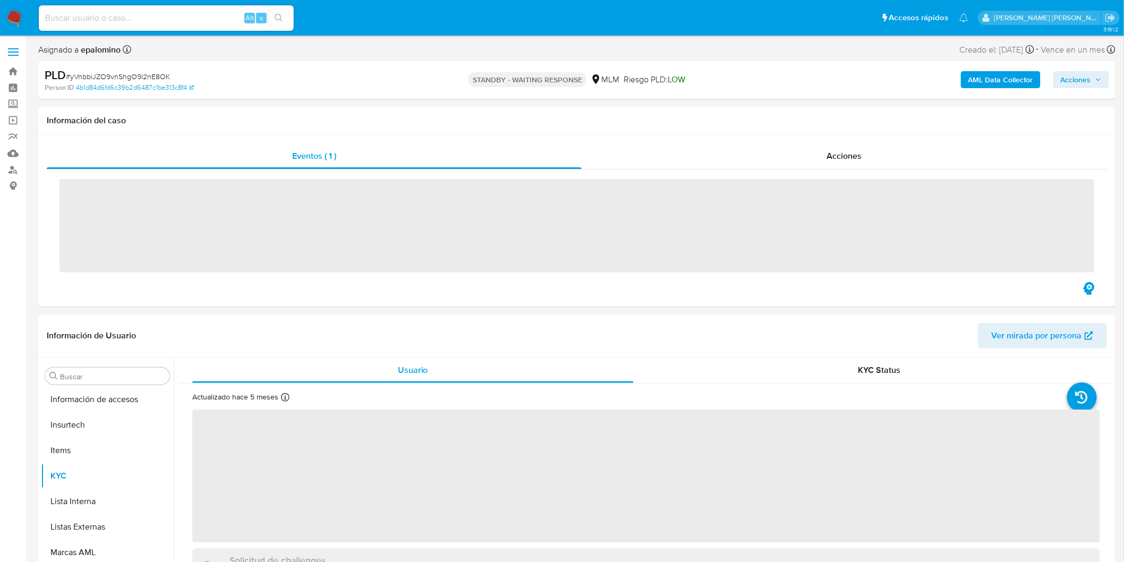
scroll to position [499, 0]
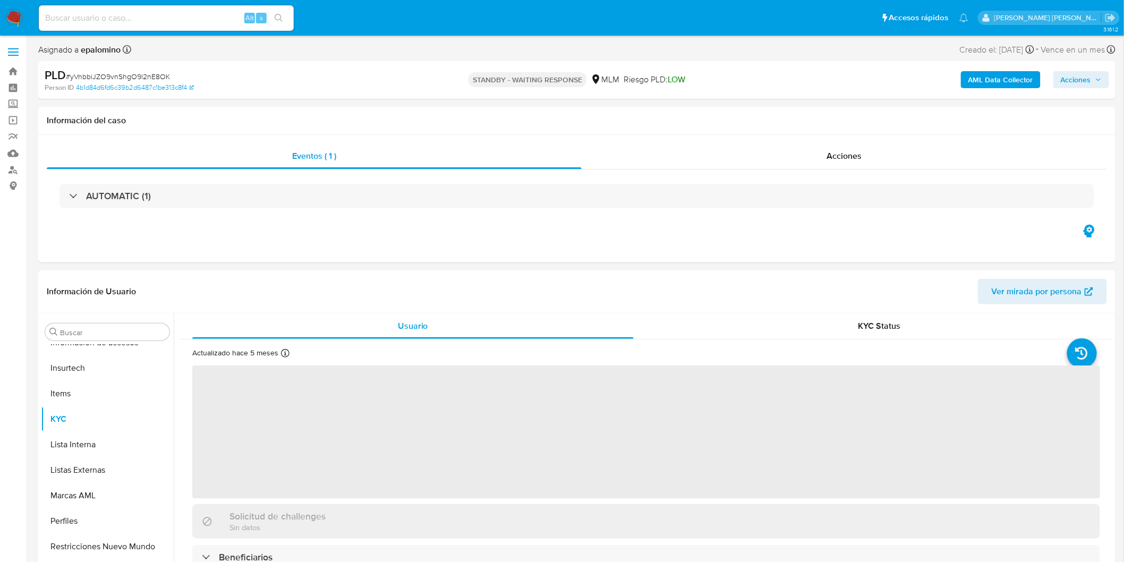
select select "10"
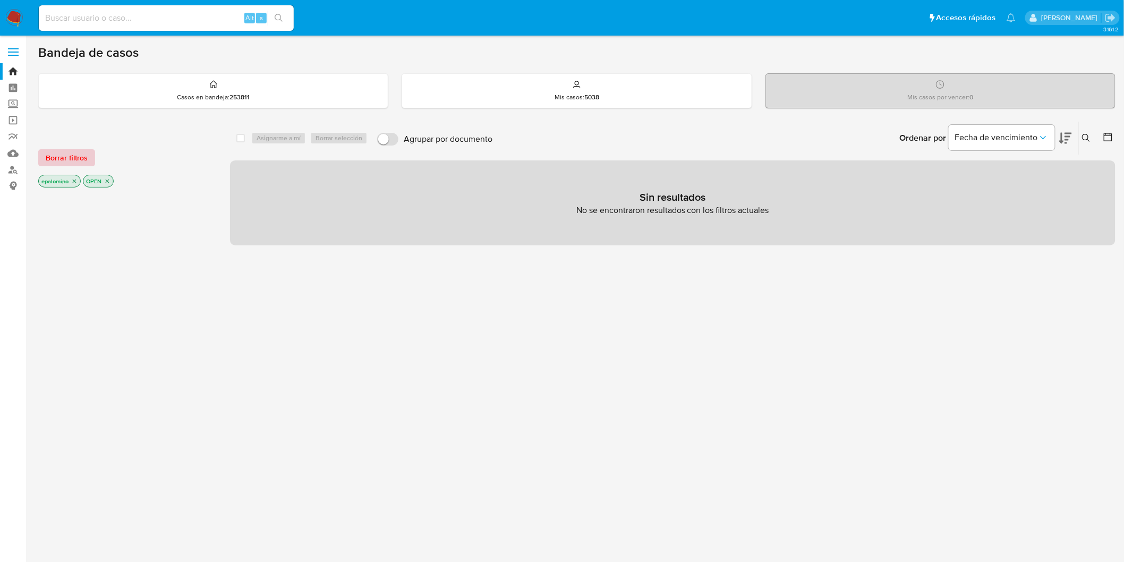
click at [70, 155] on span "Borrar filtros" at bounding box center [67, 157] width 42 height 15
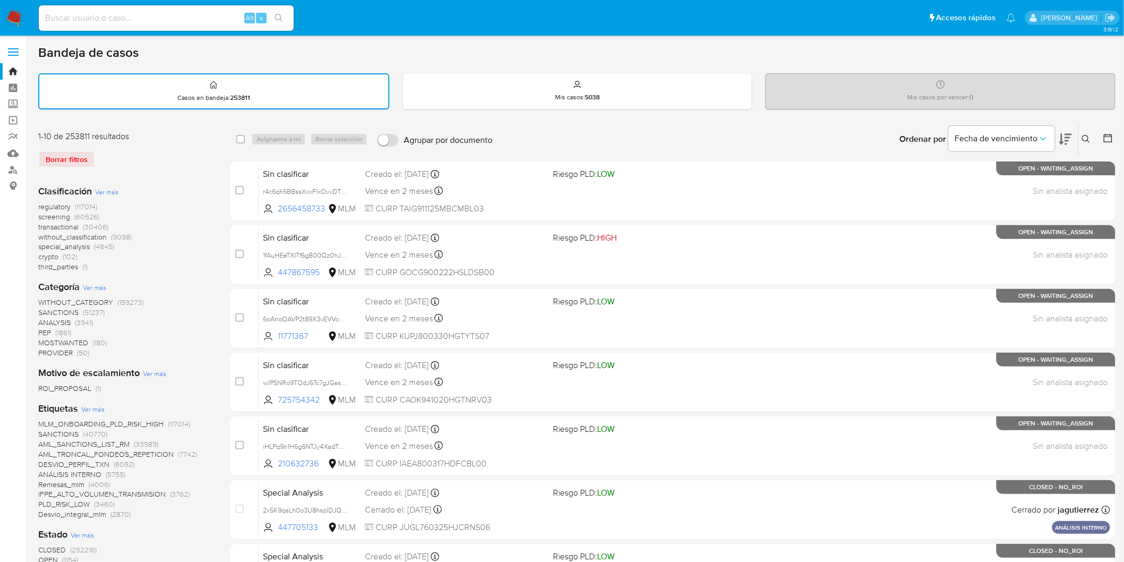
drag, startPoint x: 1086, startPoint y: 135, endPoint x: 1005, endPoint y: 160, distance: 85.5
click at [1085, 135] on icon at bounding box center [1086, 139] width 9 height 9
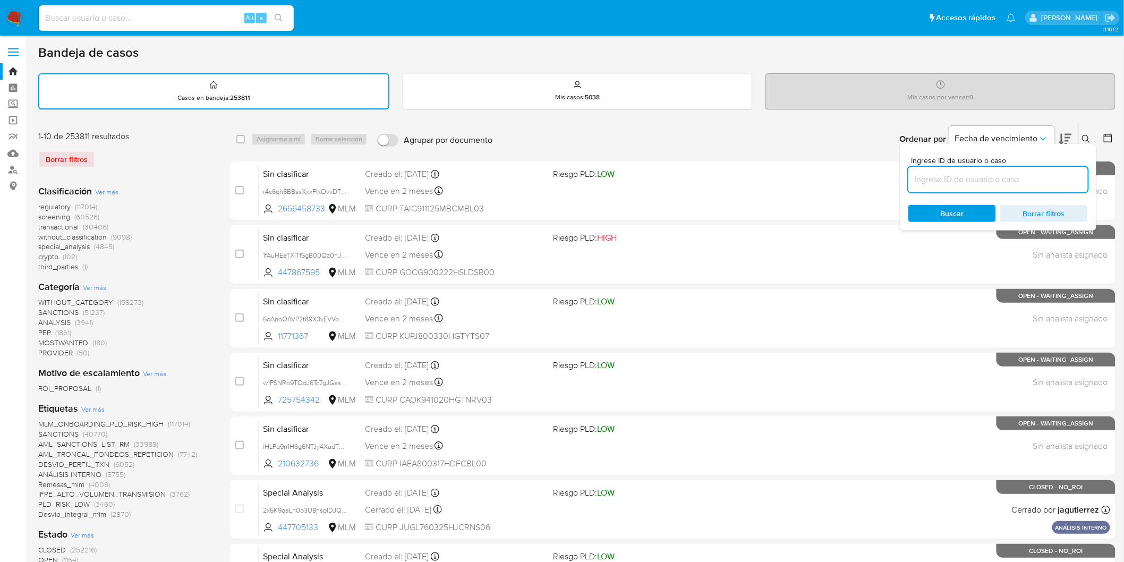
click at [946, 179] on input at bounding box center [998, 180] width 180 height 14
type input "1404091009"
click at [944, 206] on span "Buscar" at bounding box center [952, 213] width 23 height 17
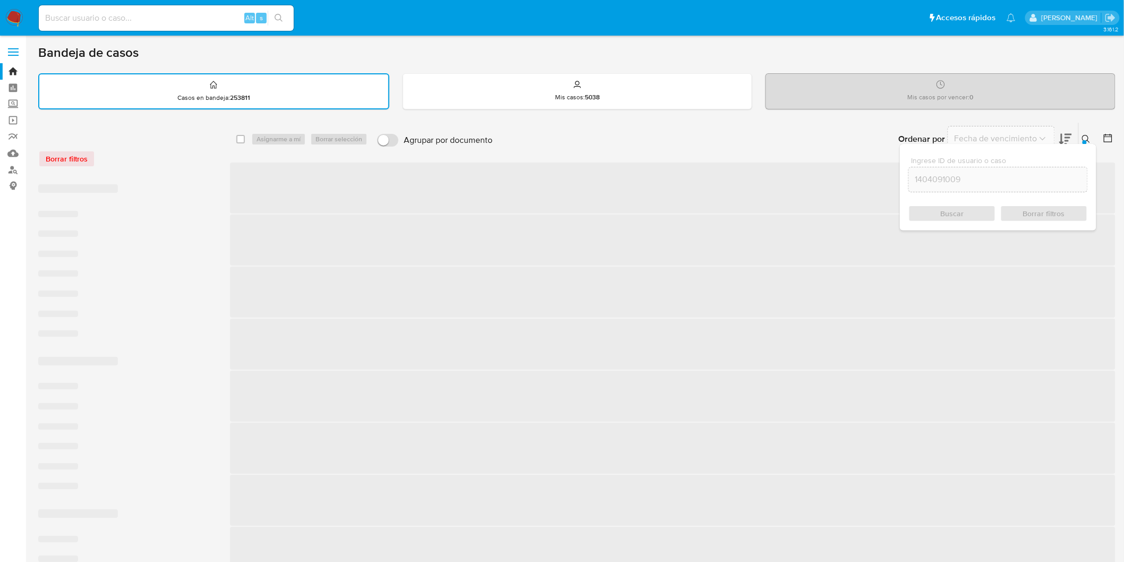
click at [1088, 144] on div "Ingrese ID de usuario o caso 1404091009 Buscar Borrar filtros" at bounding box center [998, 187] width 197 height 87
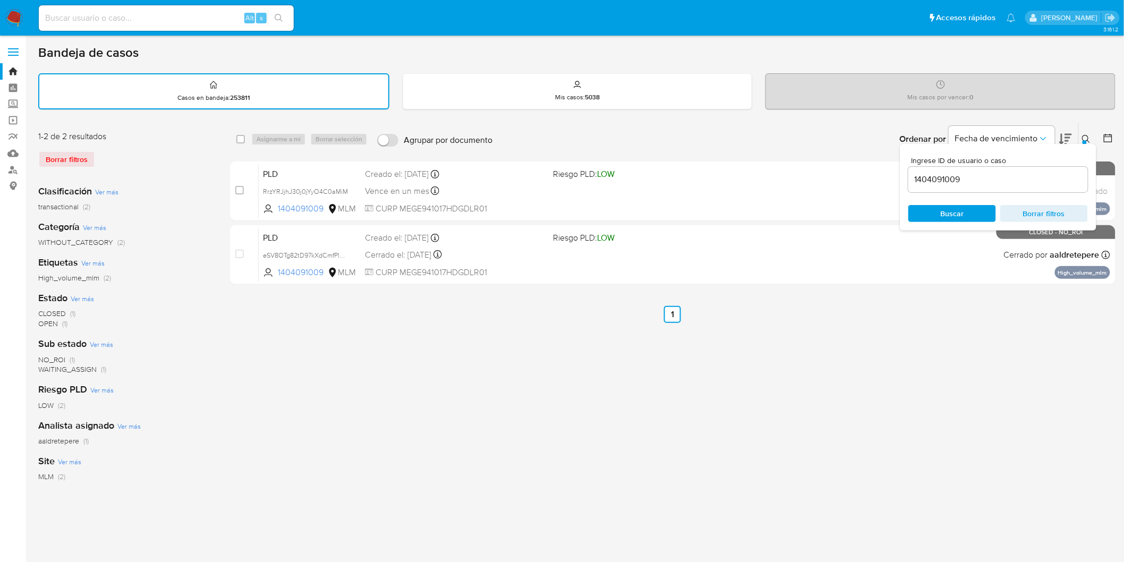
click at [1093, 137] on button at bounding box center [1088, 139] width 18 height 13
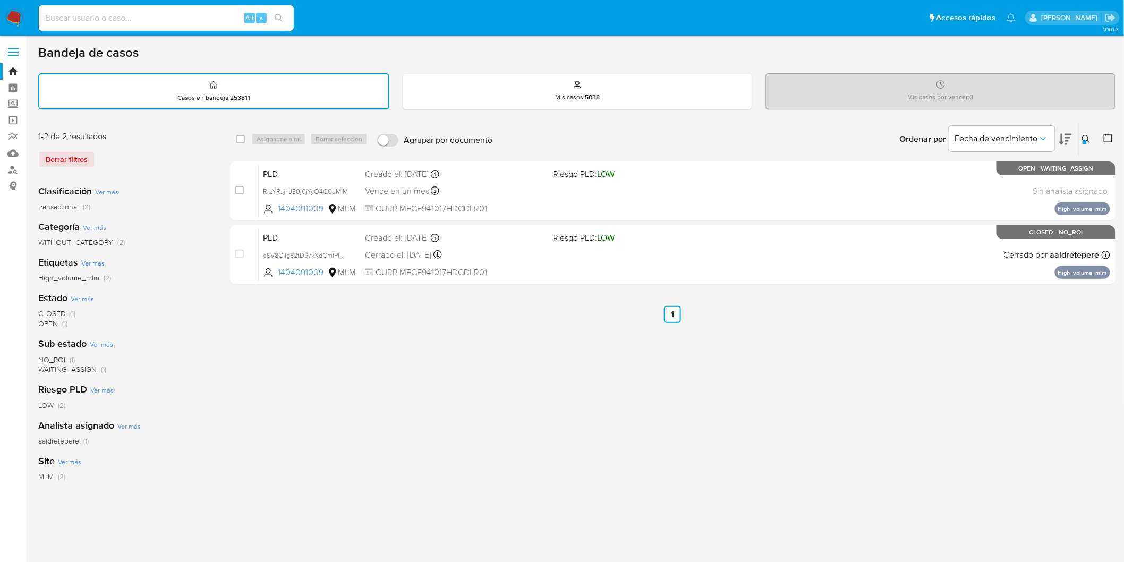
click at [13, 20] on img at bounding box center [14, 18] width 18 height 18
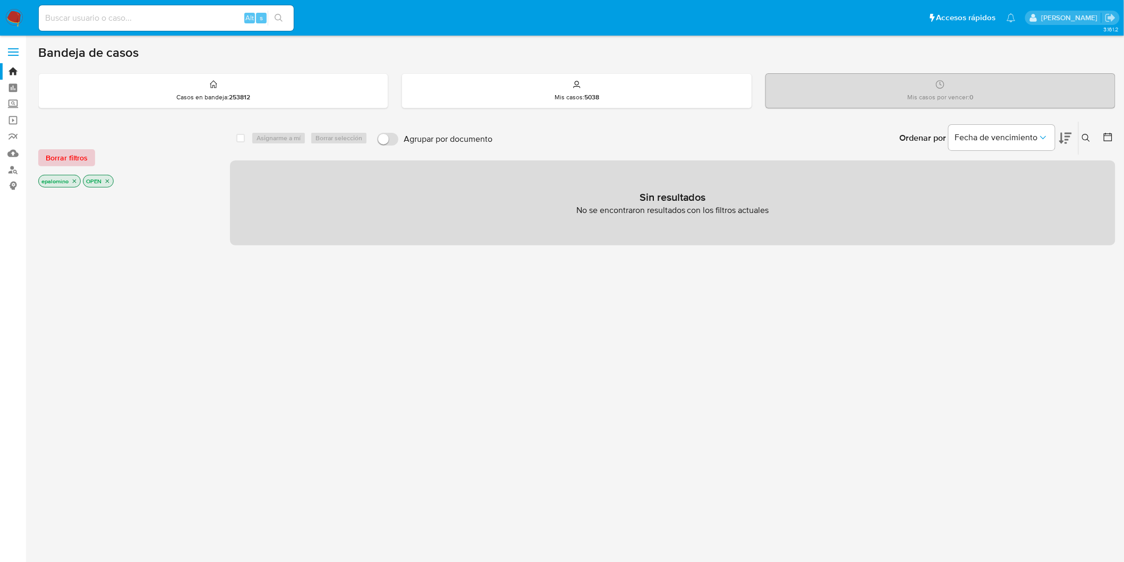
click at [80, 150] on span "Borrar filtros" at bounding box center [67, 157] width 42 height 15
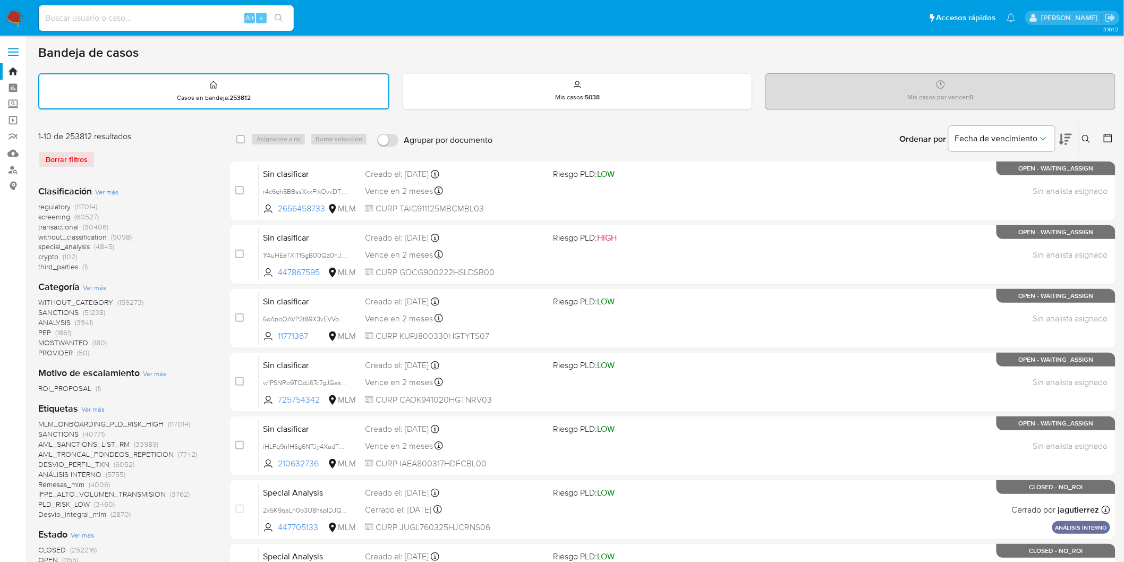
click at [12, 17] on img at bounding box center [14, 18] width 18 height 18
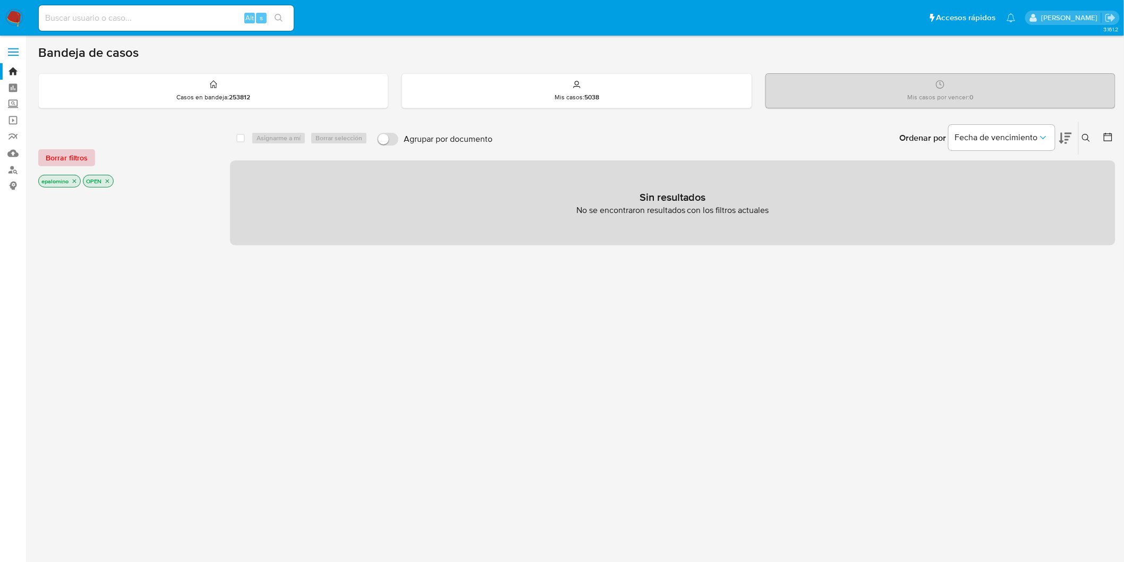
click at [71, 156] on span "Borrar filtros" at bounding box center [67, 157] width 42 height 15
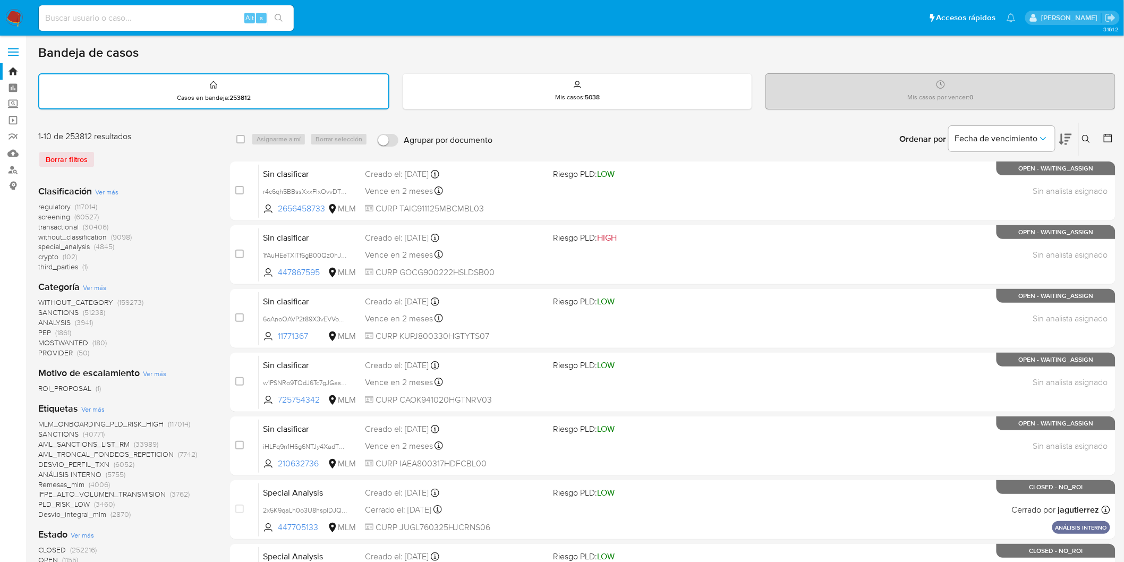
click at [1084, 133] on button at bounding box center [1088, 139] width 18 height 13
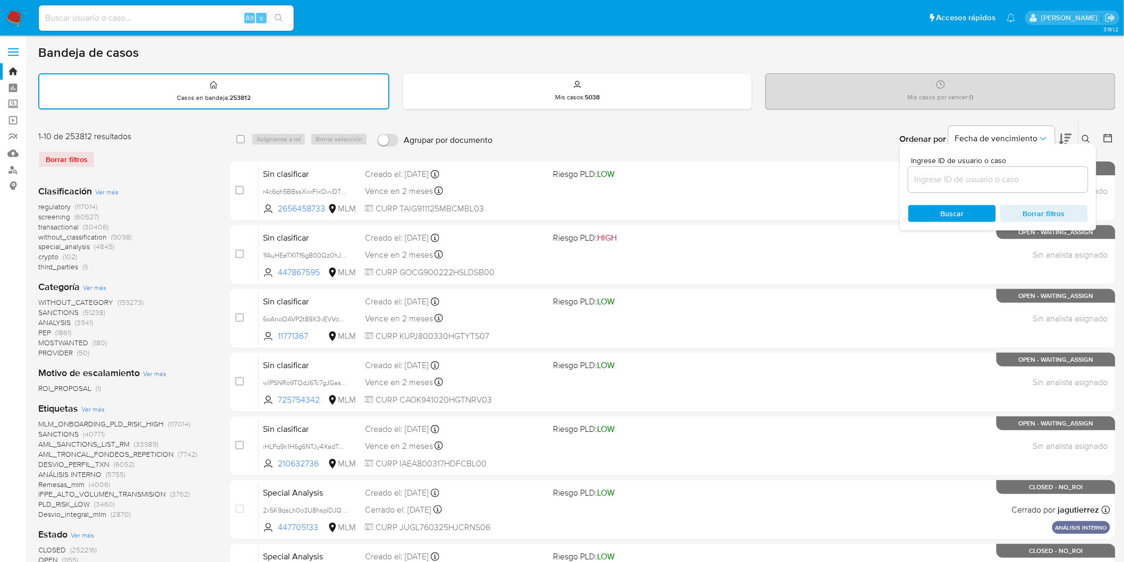
click at [937, 180] on input at bounding box center [998, 180] width 180 height 14
type input "1404091009"
click at [939, 209] on span "Buscar" at bounding box center [952, 213] width 73 height 15
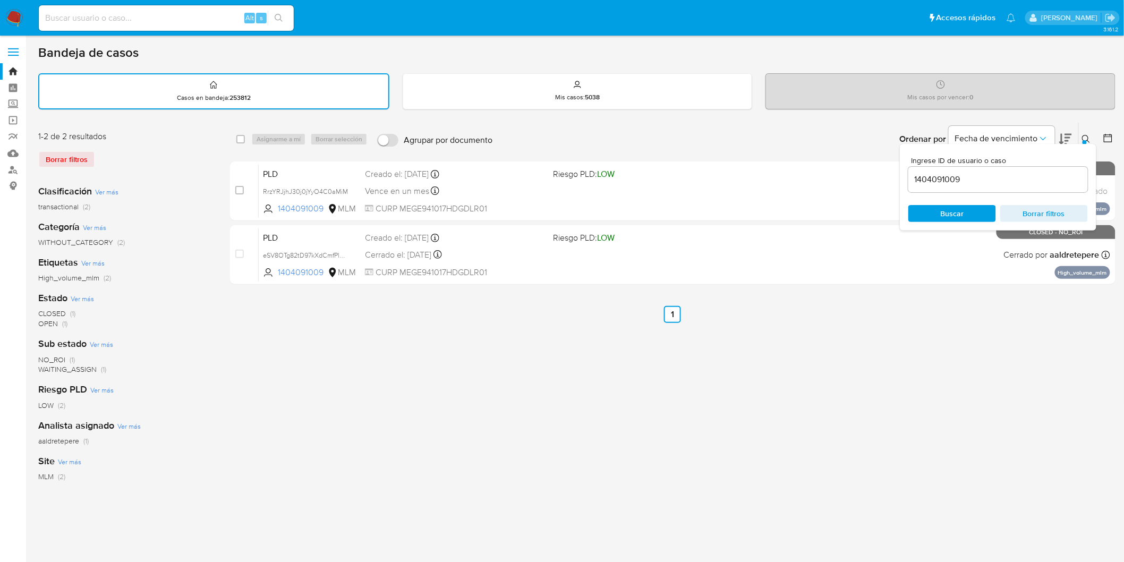
click at [1087, 137] on icon at bounding box center [1086, 139] width 9 height 9
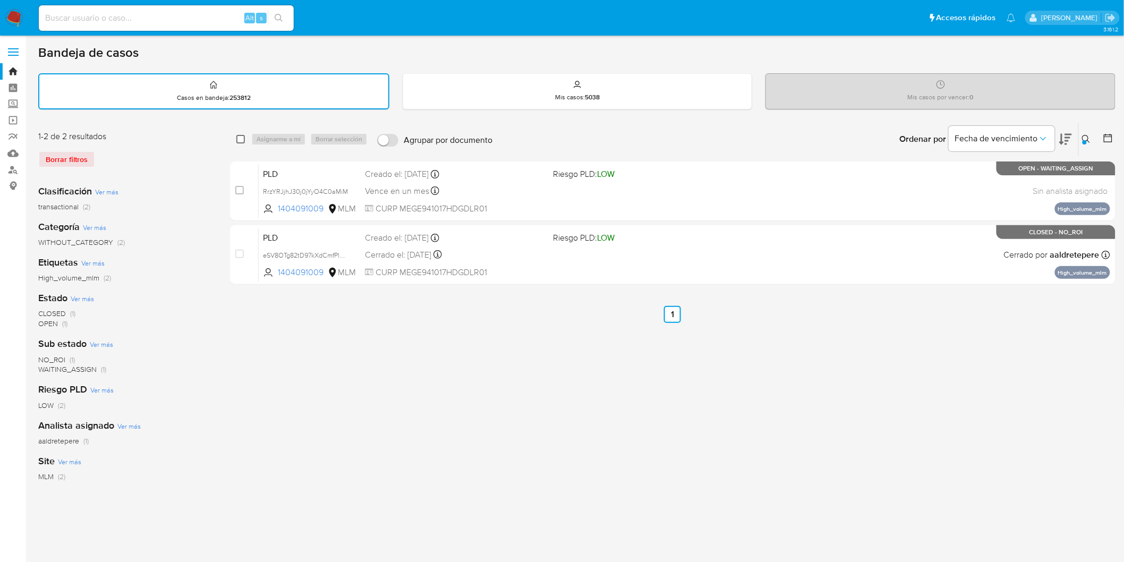
click at [237, 135] on input "checkbox" at bounding box center [240, 139] width 9 height 9
checkbox input "true"
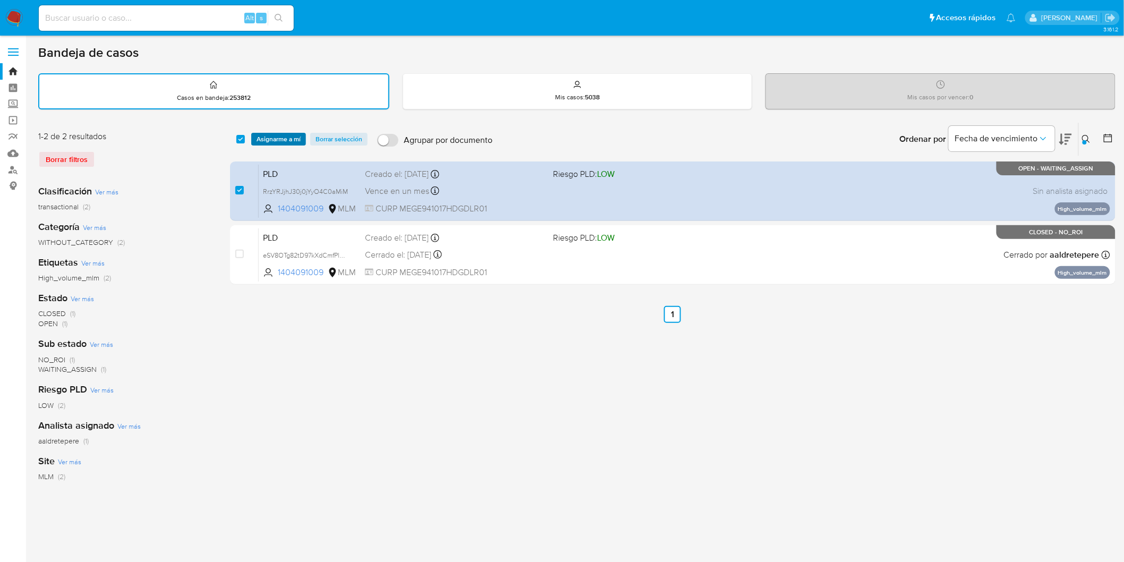
click at [264, 136] on span "Asignarme a mí" at bounding box center [279, 139] width 44 height 11
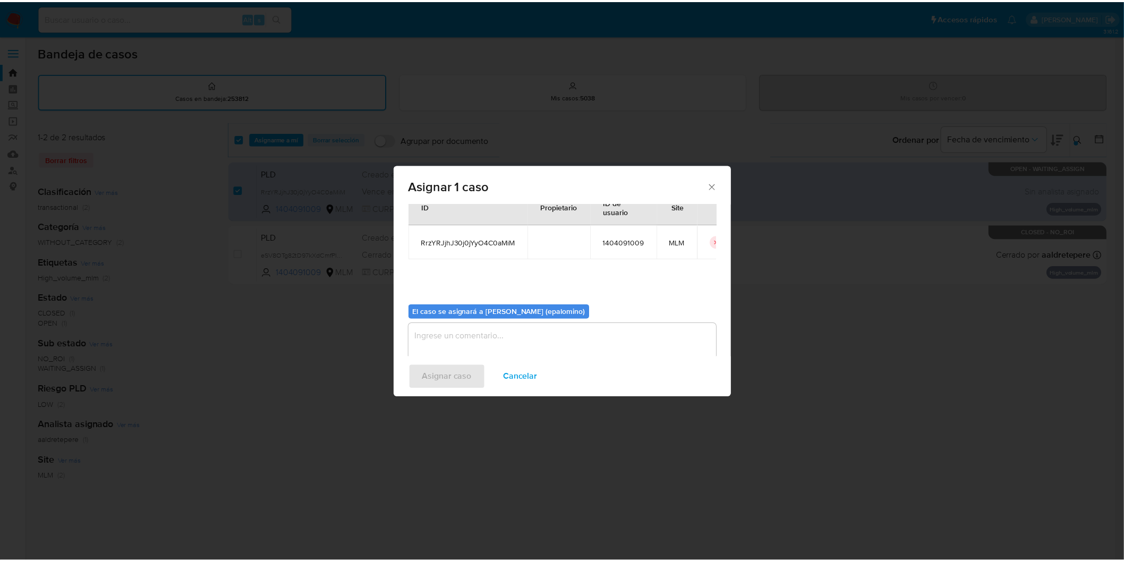
scroll to position [55, 0]
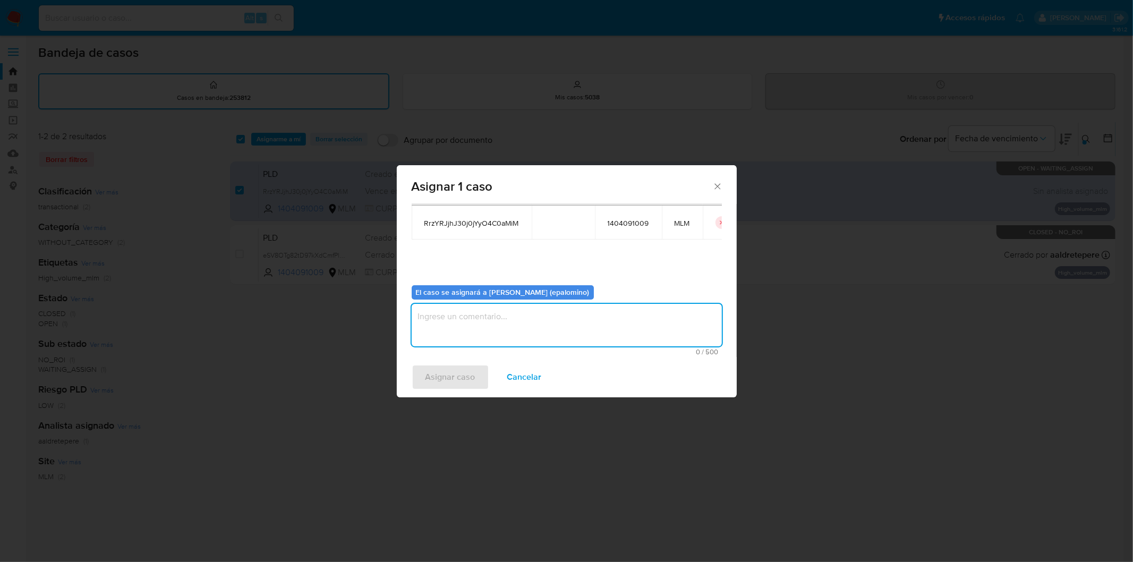
click at [510, 332] on textarea "assign-modal" at bounding box center [567, 325] width 310 height 43
type textarea "AS"
click at [472, 366] on span "Asignar caso" at bounding box center [451, 377] width 50 height 23
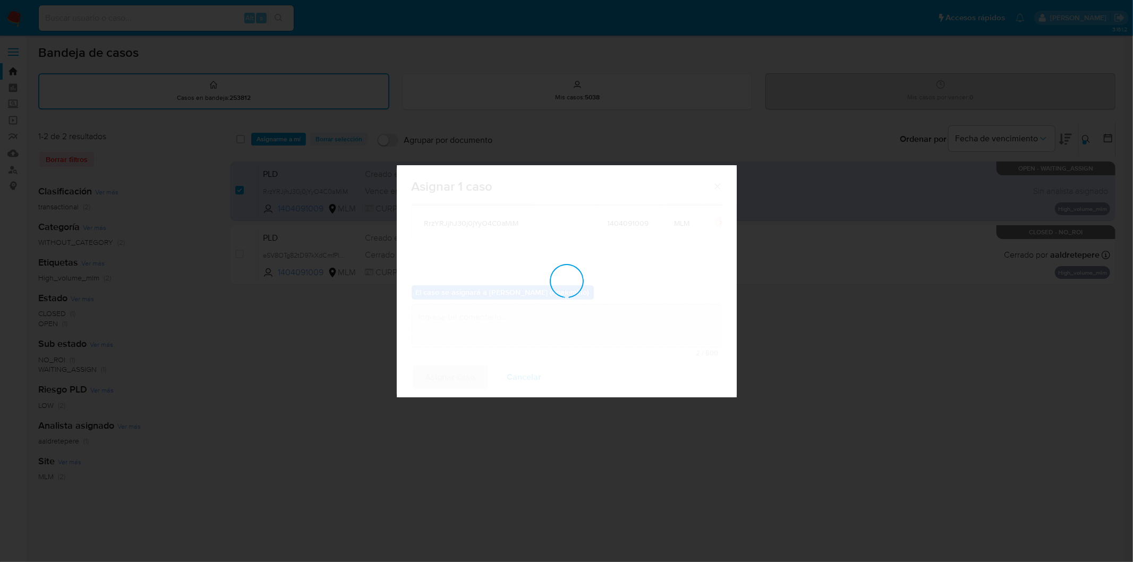
checkbox input "false"
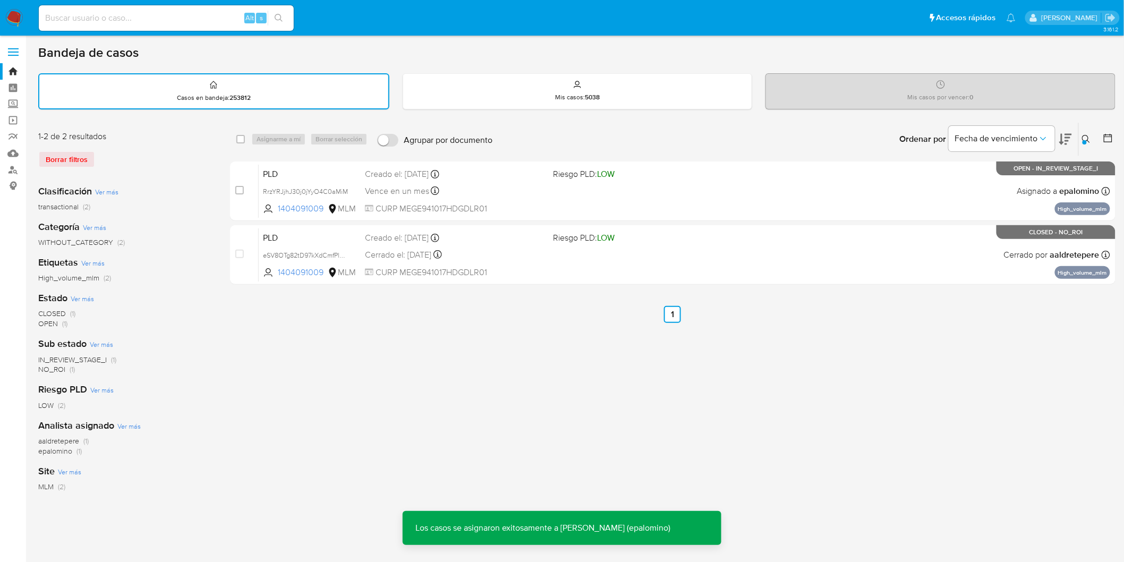
click at [277, 174] on span "PLD" at bounding box center [310, 173] width 94 height 14
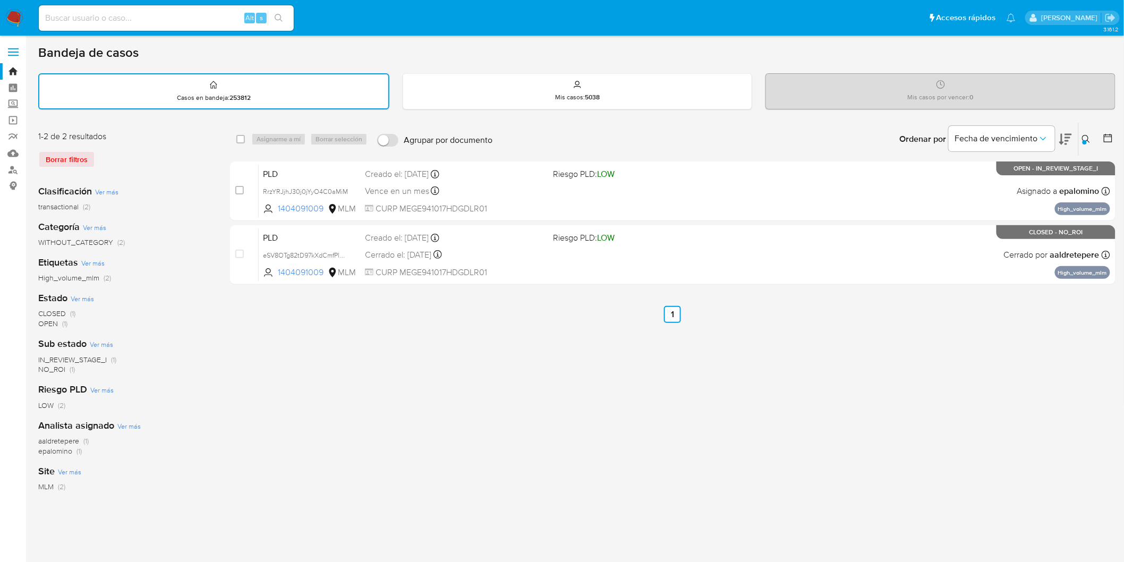
click at [16, 19] on img at bounding box center [14, 18] width 18 height 18
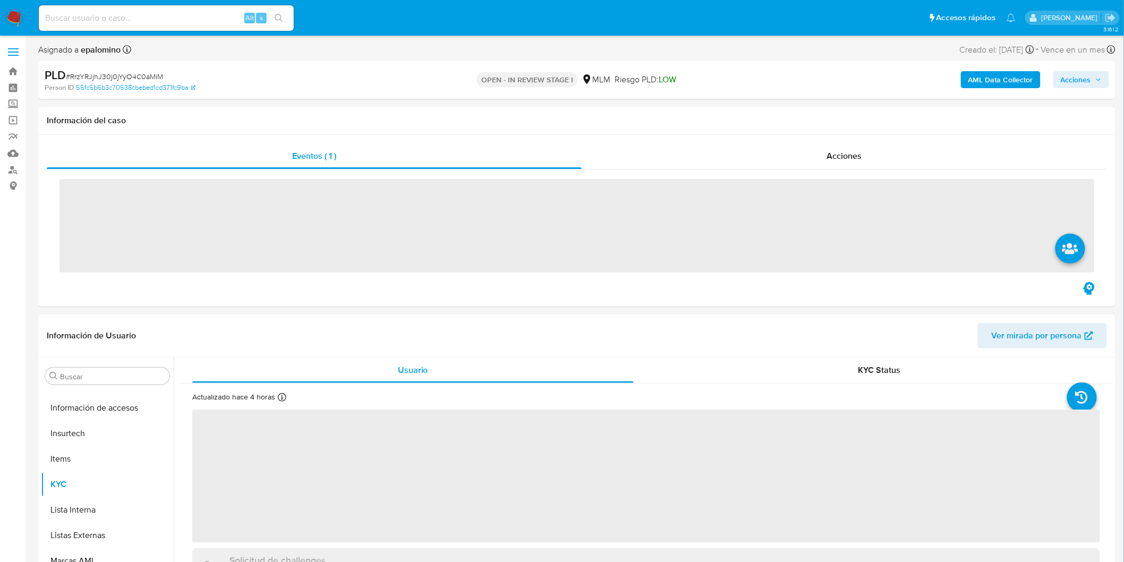
scroll to position [499, 0]
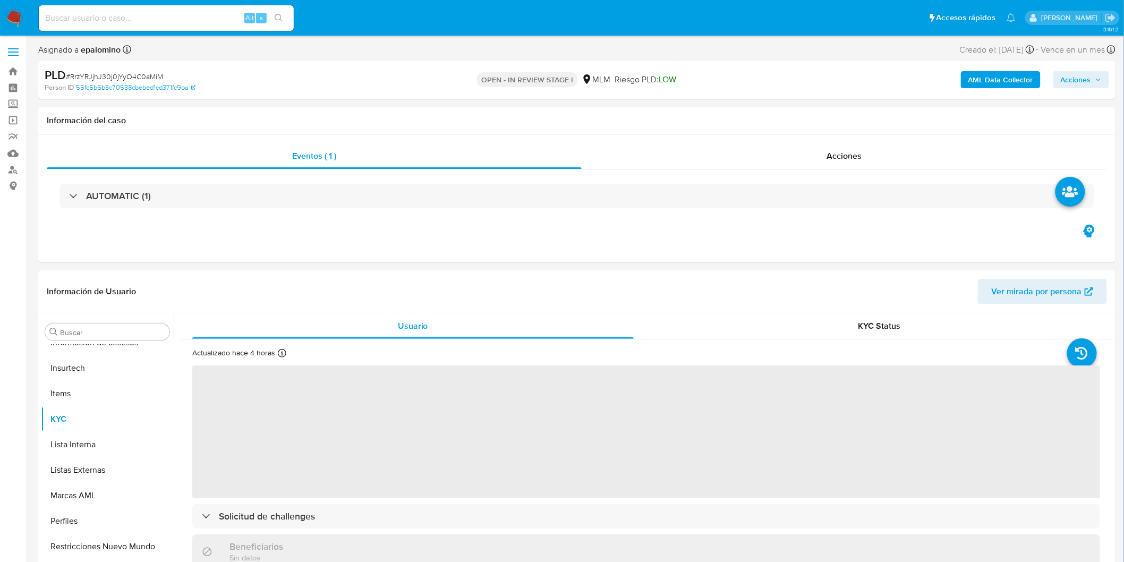
select select "10"
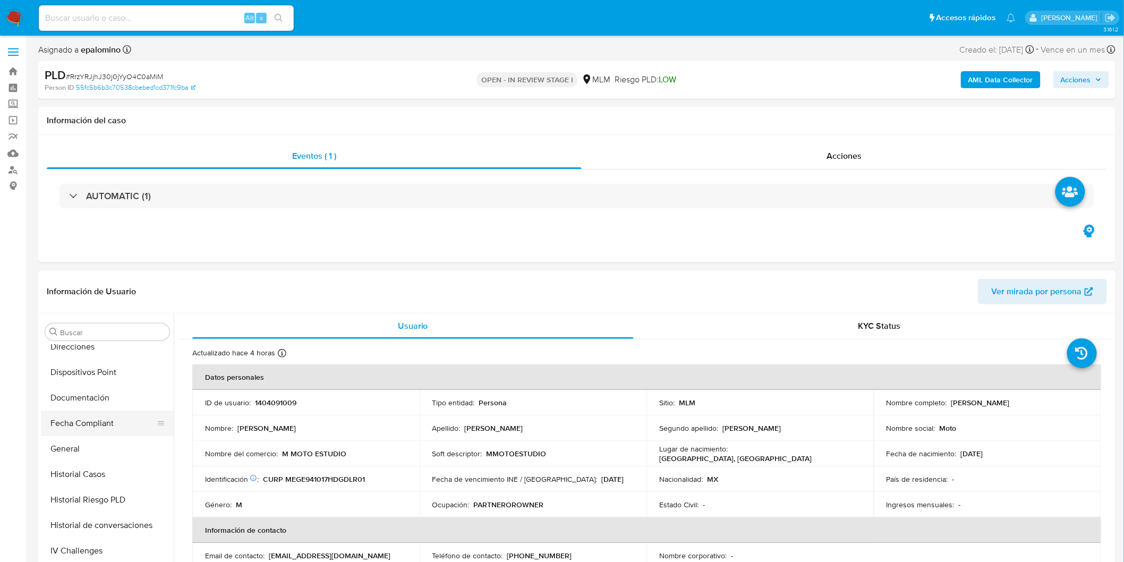
scroll to position [263, 0]
drag, startPoint x: 112, startPoint y: 401, endPoint x: 502, endPoint y: 327, distance: 396.9
click at [112, 400] on button "Documentación" at bounding box center [107, 401] width 133 height 26
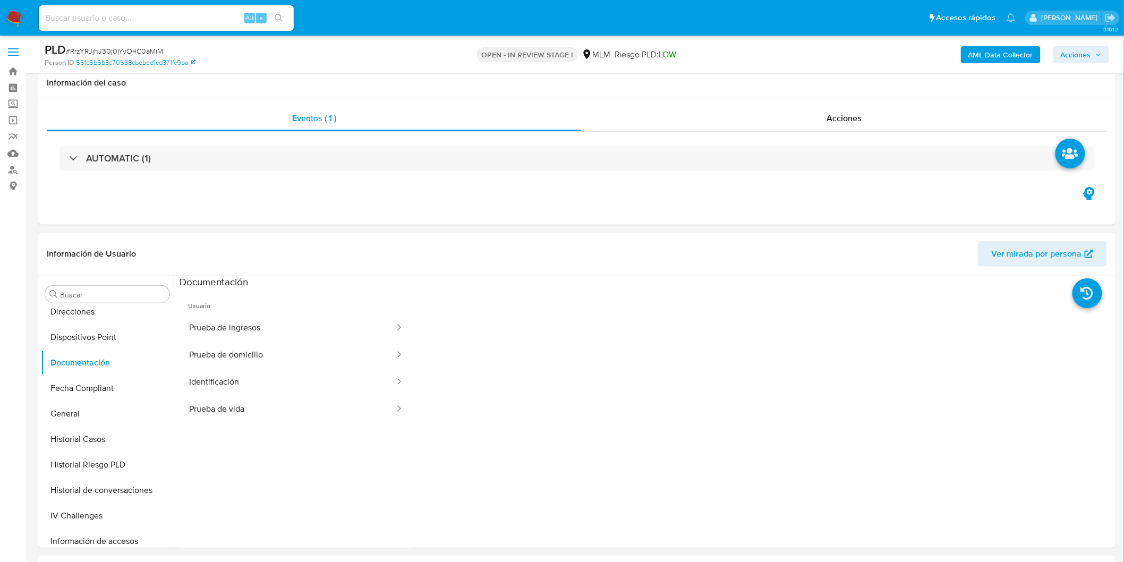
scroll to position [104, 0]
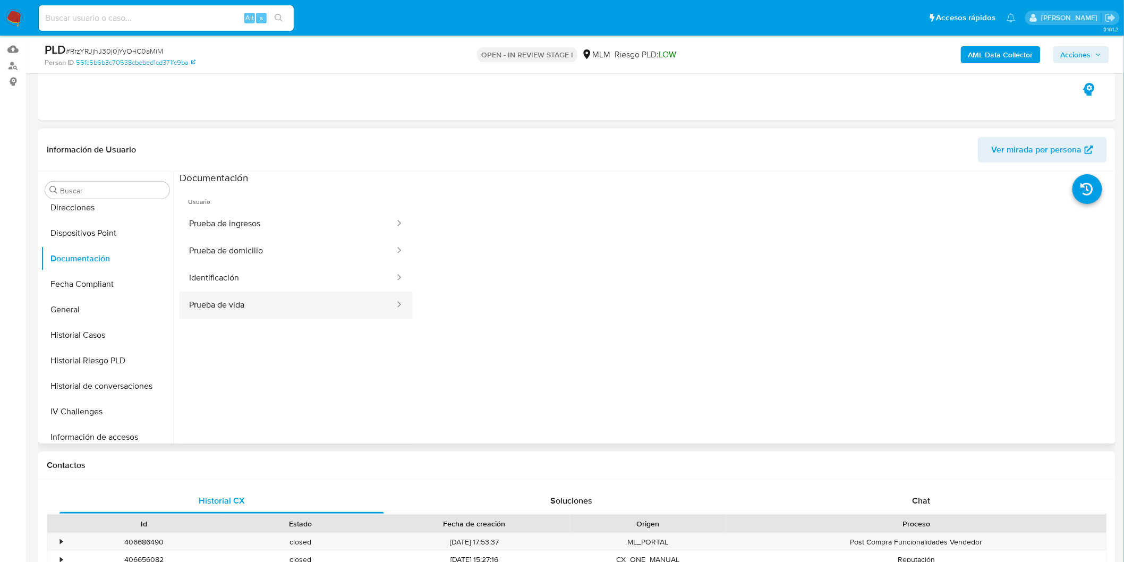
click at [351, 298] on button "Prueba de vida" at bounding box center [288, 305] width 216 height 27
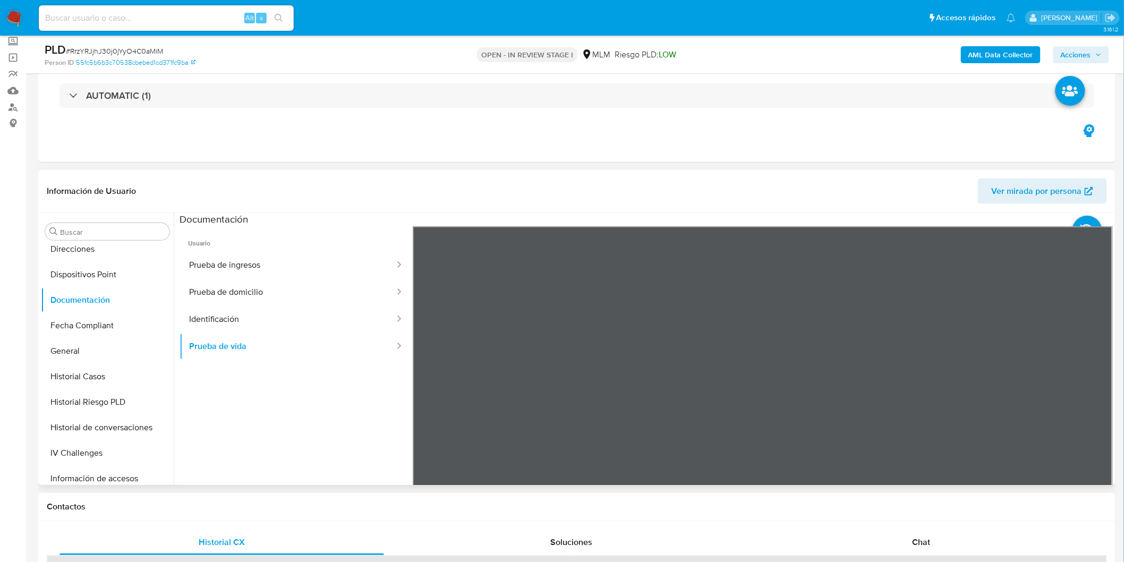
scroll to position [45, 0]
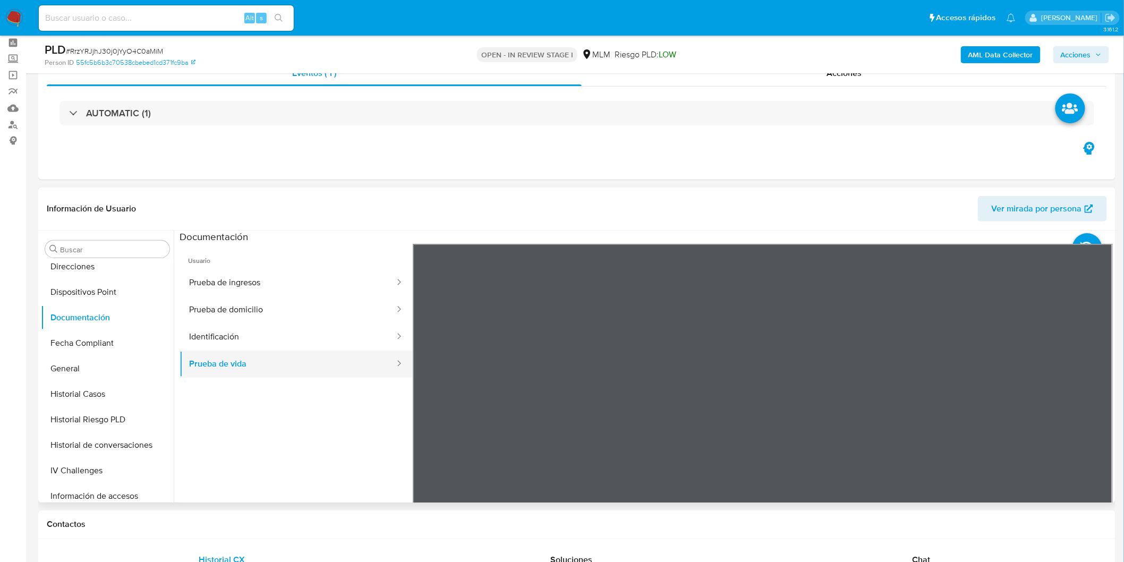
click at [356, 358] on button "Prueba de vida" at bounding box center [288, 364] width 216 height 27
click at [373, 330] on button "Identificación" at bounding box center [288, 337] width 216 height 27
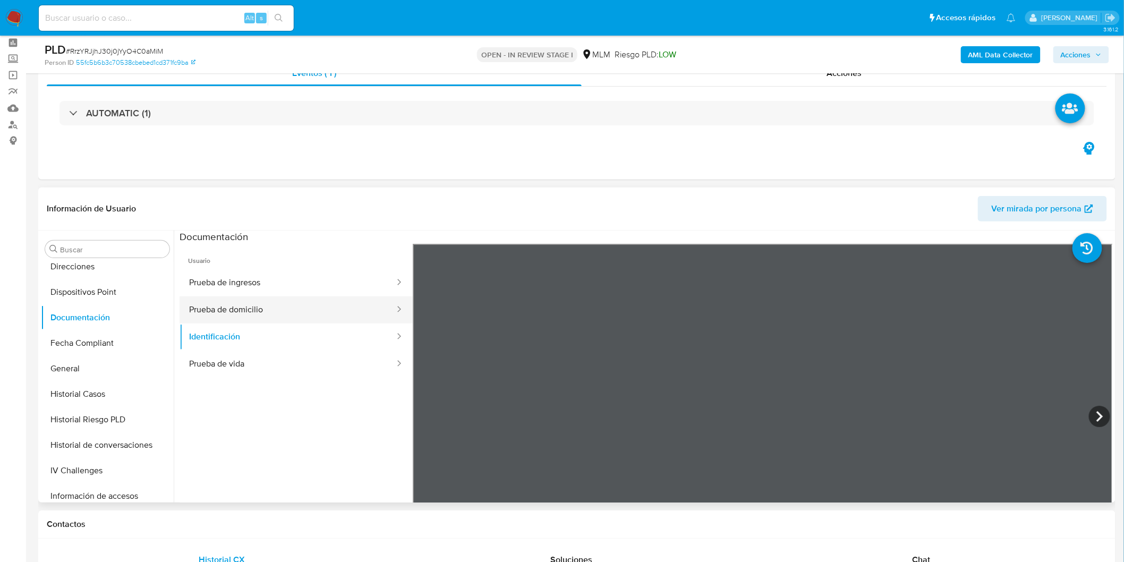
click at [340, 309] on button "Prueba de domicilio" at bounding box center [288, 309] width 216 height 27
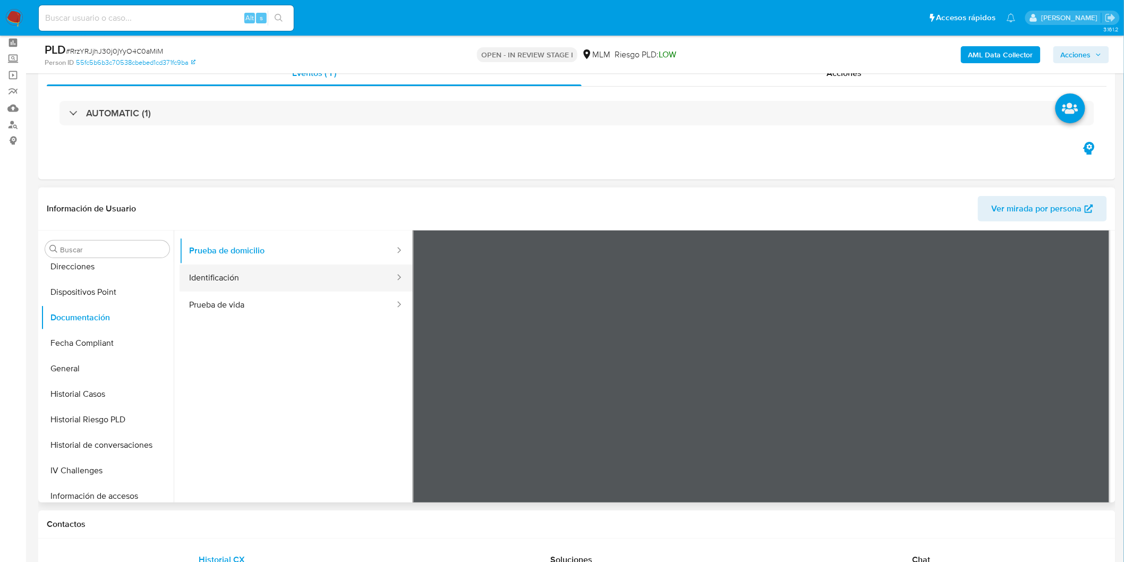
scroll to position [0, 0]
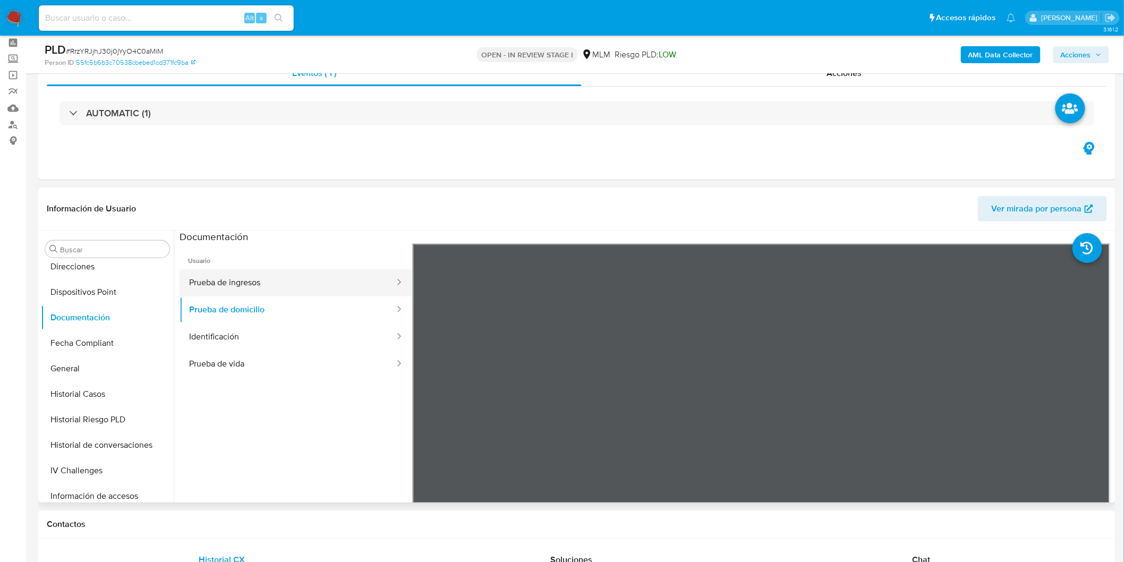
click at [327, 277] on button "Prueba de ingresos" at bounding box center [288, 282] width 216 height 27
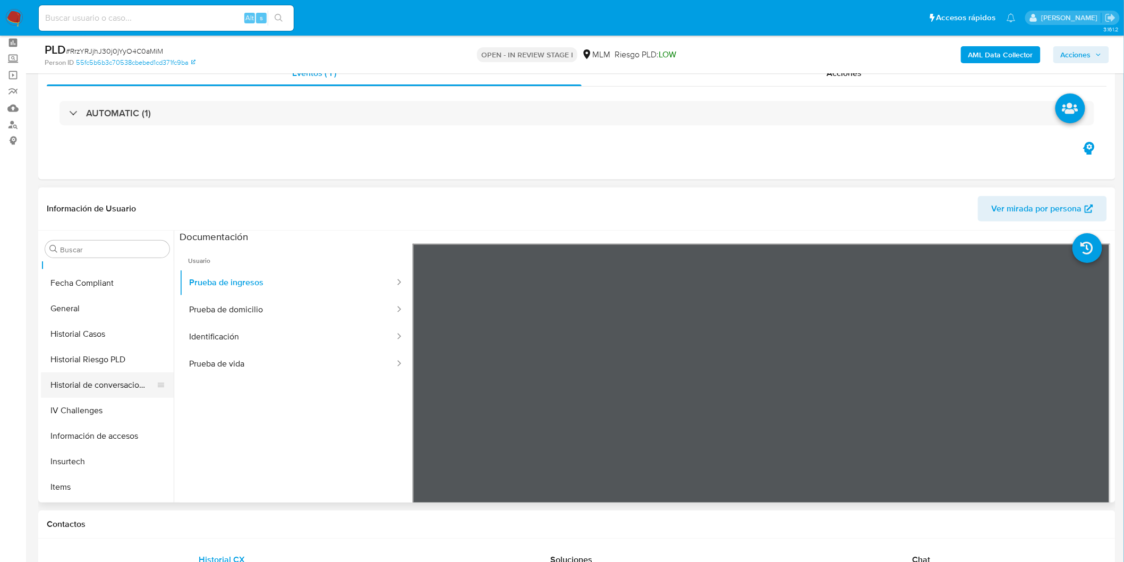
scroll to position [381, 0]
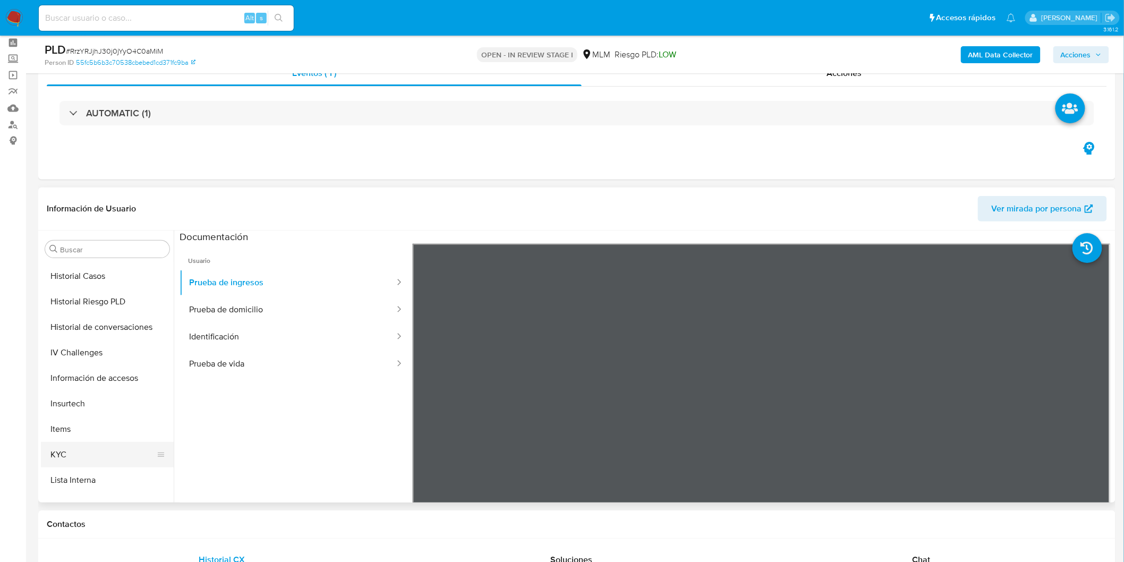
click at [82, 452] on button "KYC" at bounding box center [103, 455] width 124 height 26
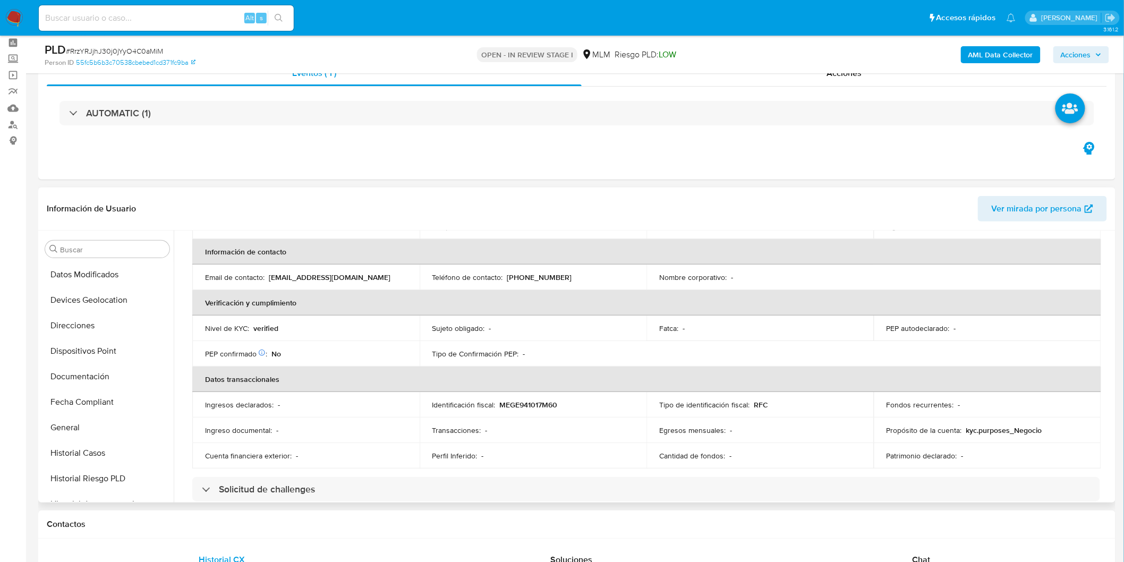
scroll to position [0, 0]
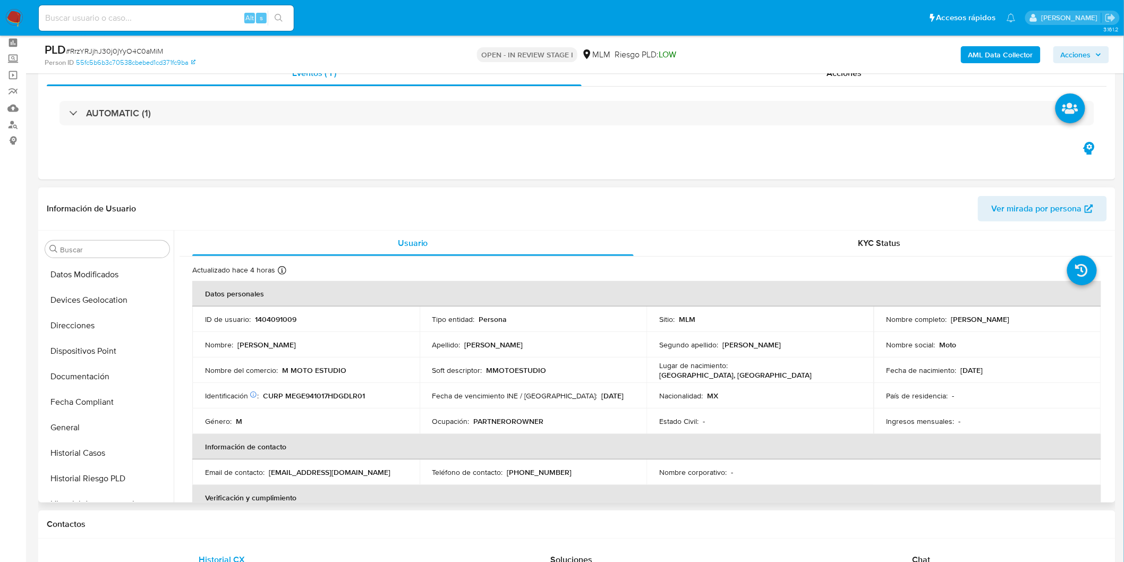
drag, startPoint x: 1058, startPoint y: 316, endPoint x: 946, endPoint y: 319, distance: 112.7
click at [946, 319] on div "Nombre completo : Erick Daniel Medrano Galvan" at bounding box center [988, 320] width 202 height 10
copy div "Erick Daniel Medrano Galvan"
click at [523, 473] on p "(618) 2379963" at bounding box center [539, 473] width 65 height 10
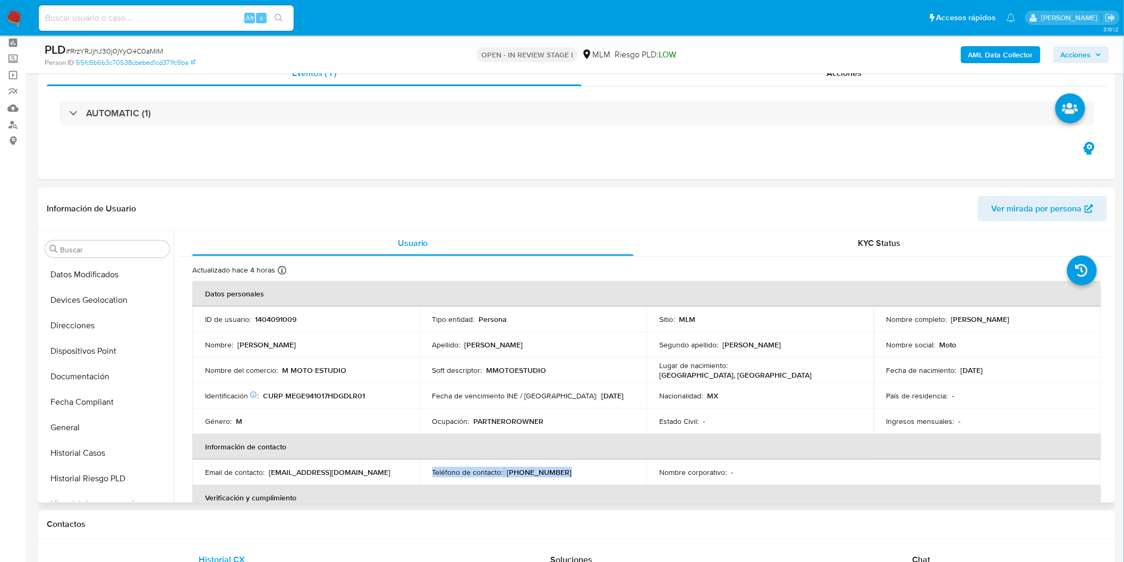
click at [523, 473] on p "(618) 2379963" at bounding box center [539, 473] width 65 height 10
copy div "Teléfono de contacto : (618) 2379963"
click at [549, 479] on td "Teléfono de contacto : (618) 2379963" at bounding box center [533, 473] width 227 height 26
drag, startPoint x: 562, startPoint y: 472, endPoint x: 508, endPoint y: 474, distance: 53.7
click at [508, 474] on div "Teléfono de contacto : (618) 2379963" at bounding box center [533, 473] width 202 height 10
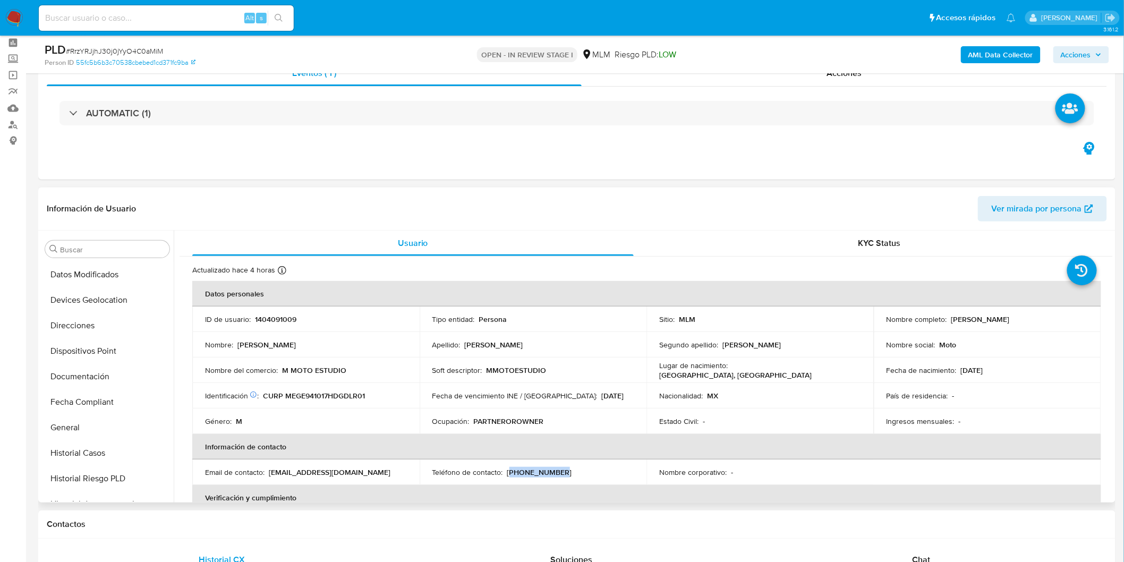
copy p "618) 2379963"
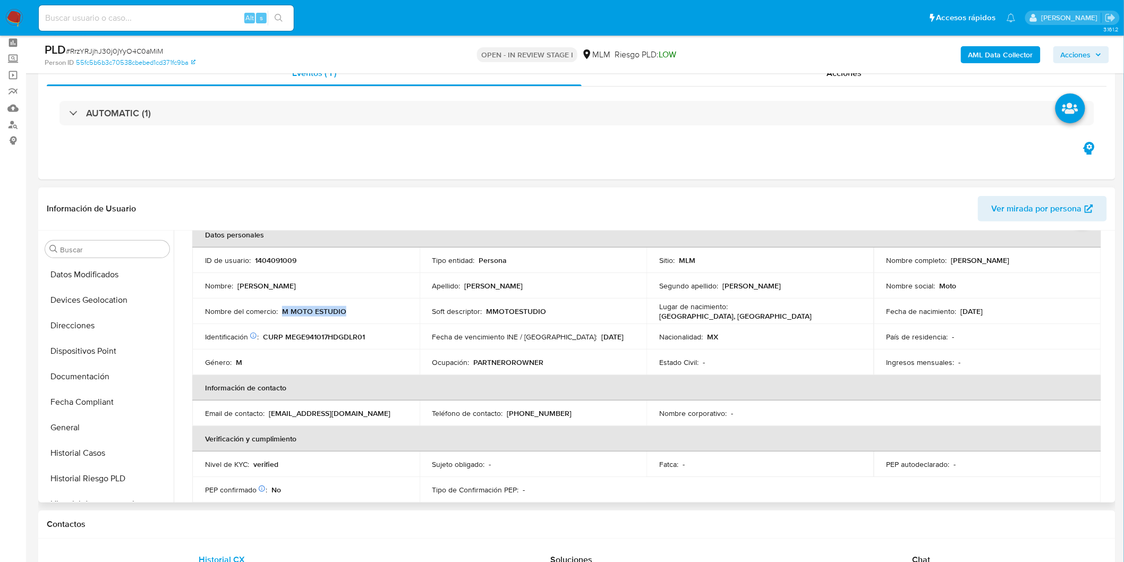
drag, startPoint x: 353, startPoint y: 315, endPoint x: 283, endPoint y: 315, distance: 69.6
click at [283, 315] on div "Nombre del comercio : M MOTO ESTUDIO" at bounding box center [306, 312] width 202 height 10
copy p "M MOTO ESTUDIO"
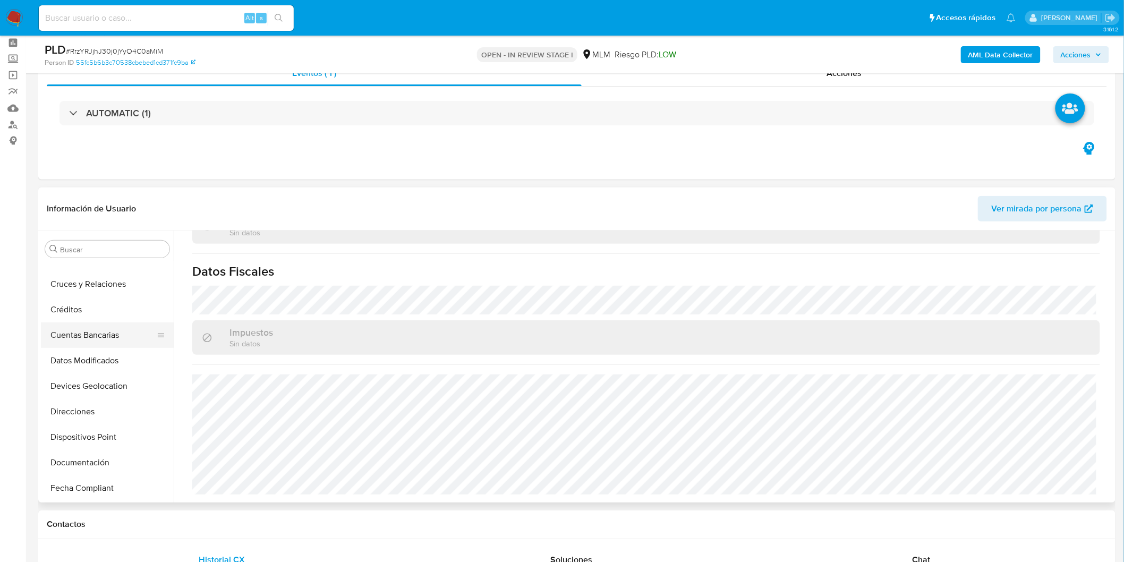
scroll to position [236, 0]
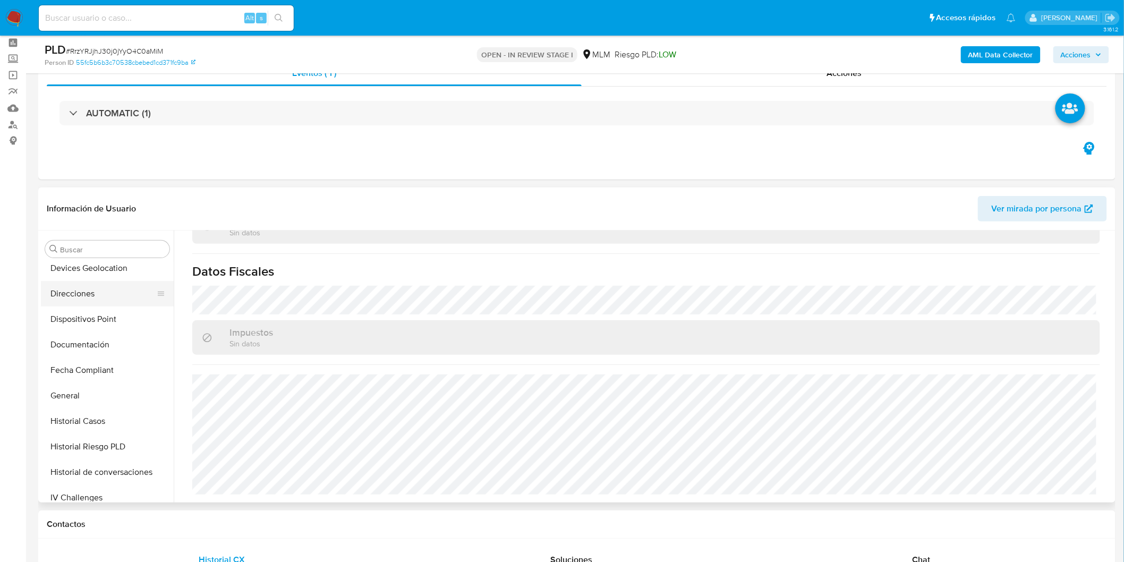
click at [98, 296] on button "Direcciones" at bounding box center [103, 294] width 124 height 26
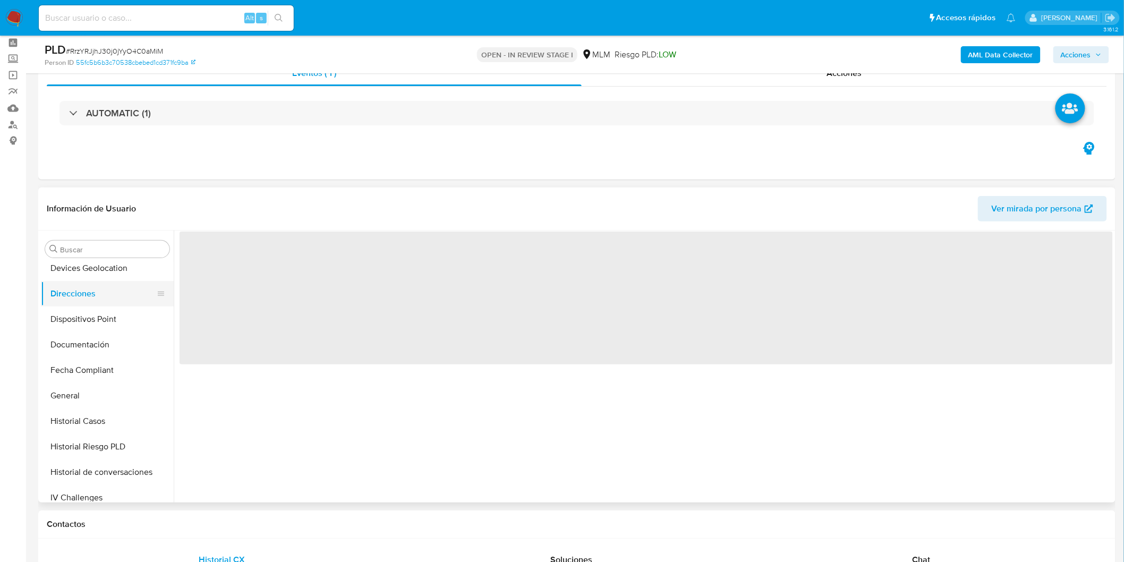
scroll to position [0, 0]
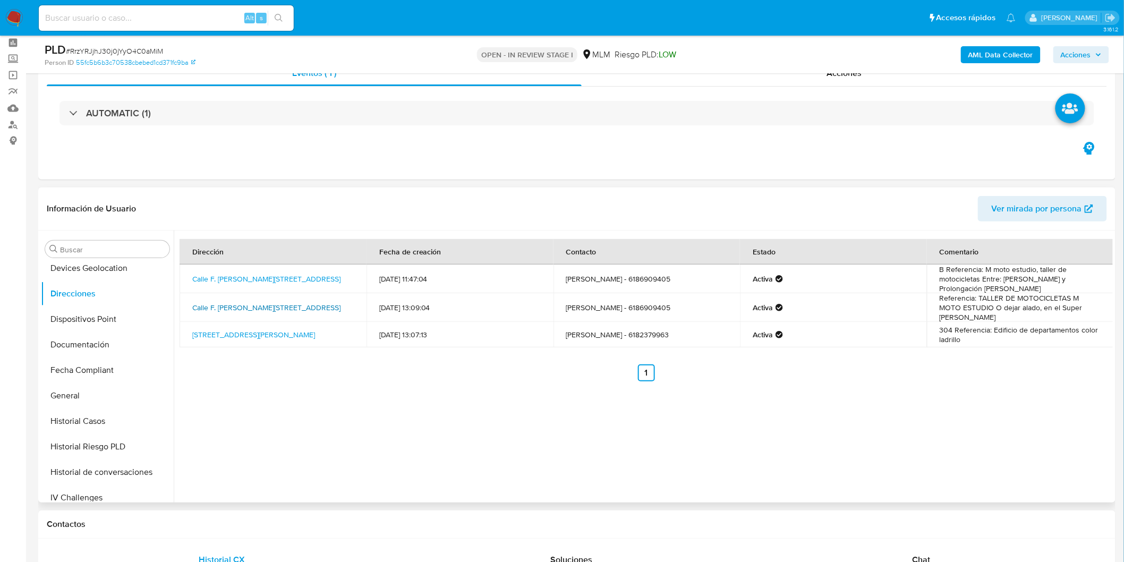
click at [261, 309] on link "Calle F. Alberto Cincunegui 205, Durango, Durango, 34010, Mexico 205" at bounding box center [266, 307] width 148 height 11
click at [268, 281] on link "Calle F. Alberto Cincunegui 205, Durango, Durango, 34010, Mexico 205" at bounding box center [266, 279] width 148 height 11
click at [276, 307] on link "Calle F. Alberto Cincunegui 205, Durango, Durango, 34010, Mexico 205" at bounding box center [266, 307] width 148 height 11
click at [667, 307] on td "ERICK DANIEL MEDRANO - 6186909405" at bounding box center [647, 307] width 187 height 29
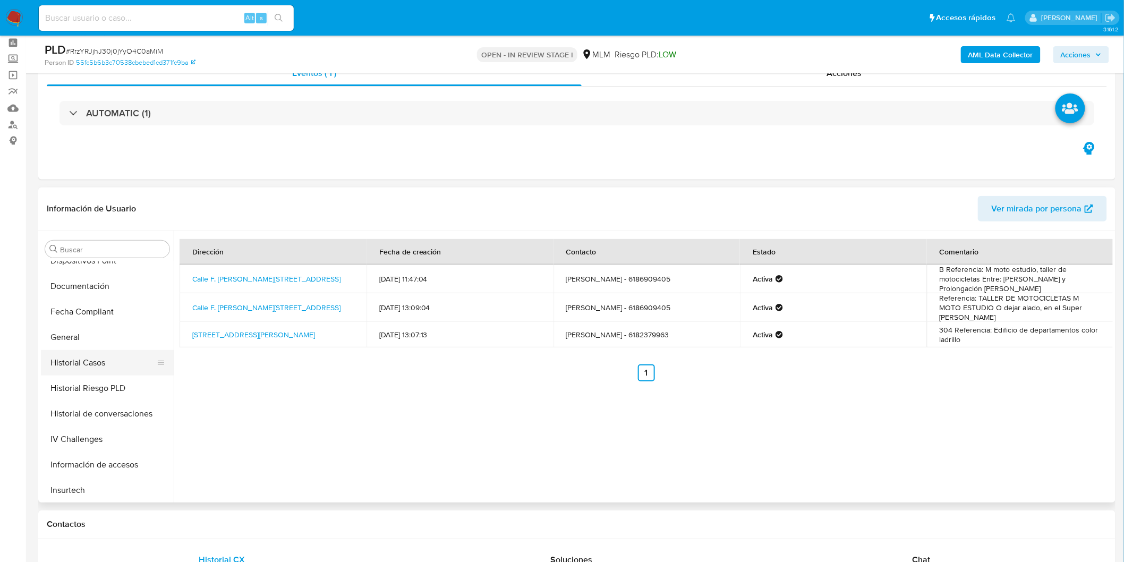
scroll to position [412, 0]
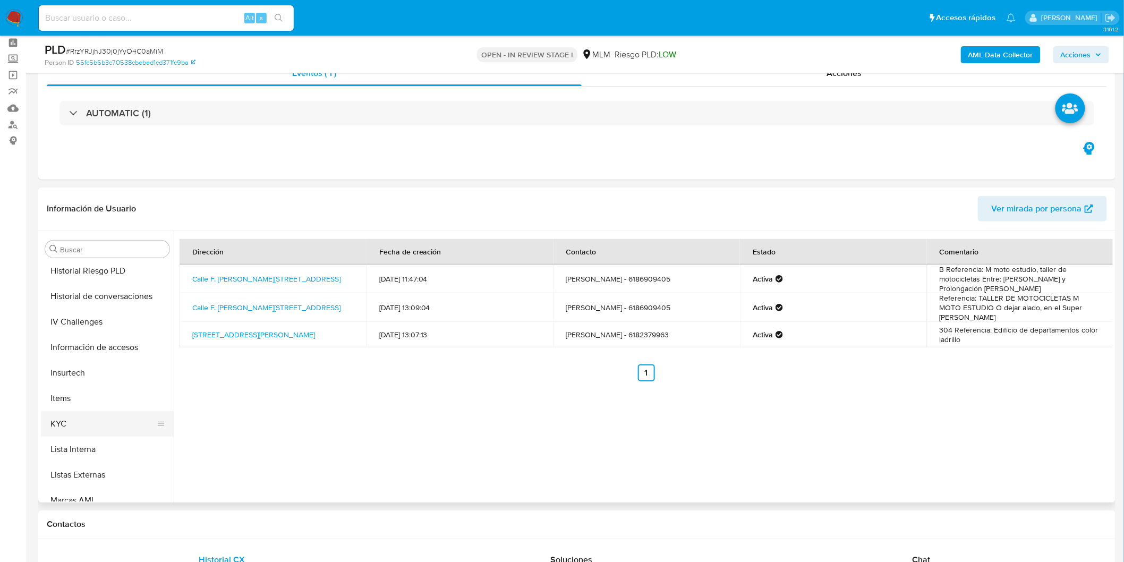
click at [87, 429] on button "KYC" at bounding box center [103, 424] width 124 height 26
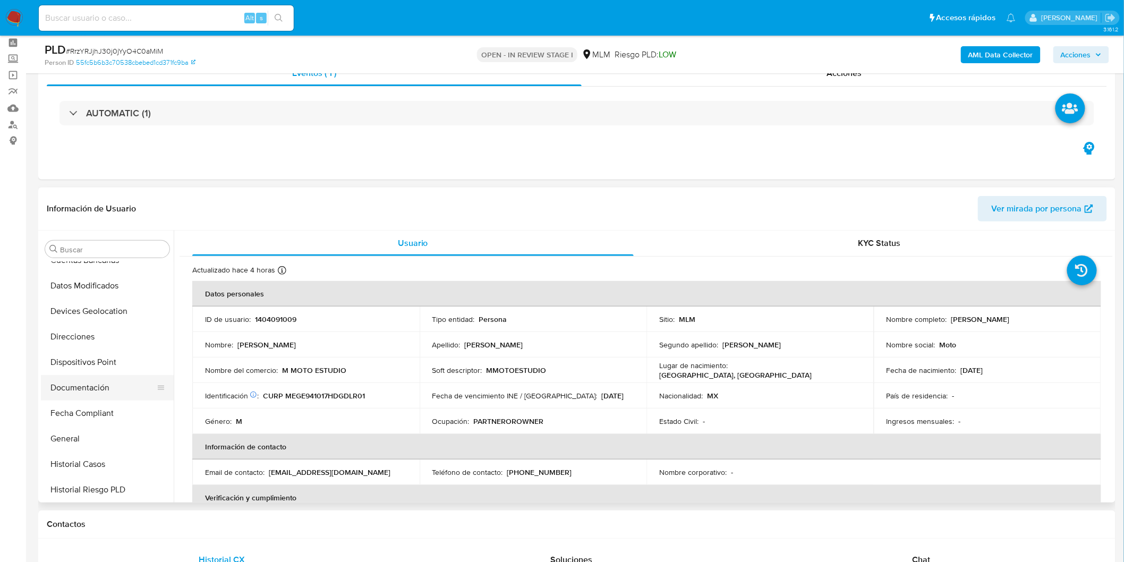
scroll to position [117, 0]
click at [102, 413] on button "Direcciones" at bounding box center [103, 413] width 124 height 26
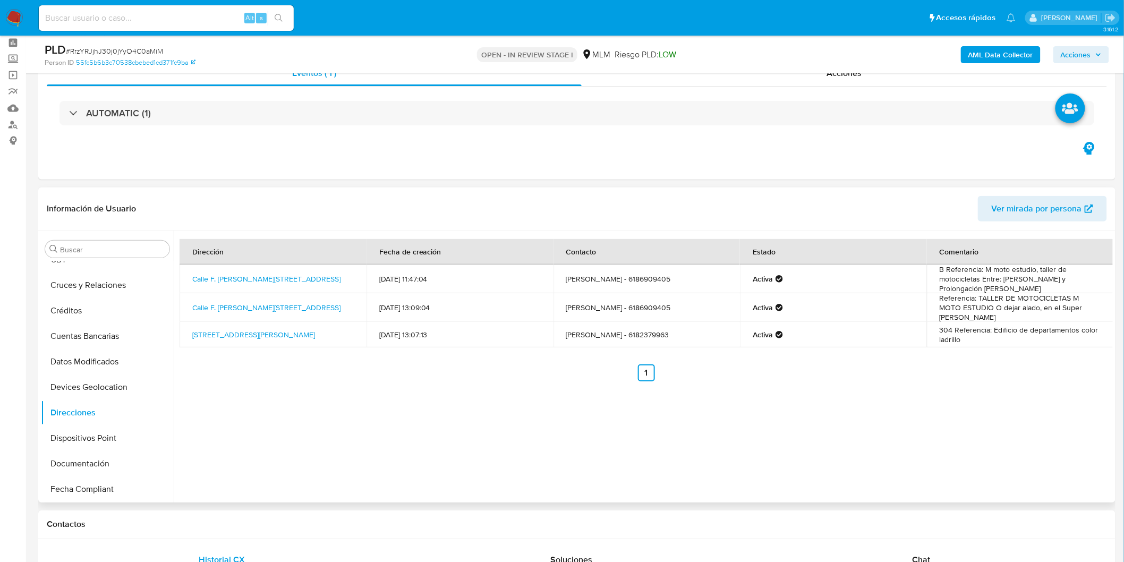
click at [678, 305] on td "ERICK DANIEL MEDRANO - 6186909405" at bounding box center [647, 307] width 187 height 29
copy td "6186909405"
click at [249, 302] on link "Calle F. Alberto Cincunegui 205, Durango, Durango, 34010, Mexico 205" at bounding box center [266, 307] width 148 height 11
drag, startPoint x: 191, startPoint y: 303, endPoint x: 331, endPoint y: 303, distance: 139.7
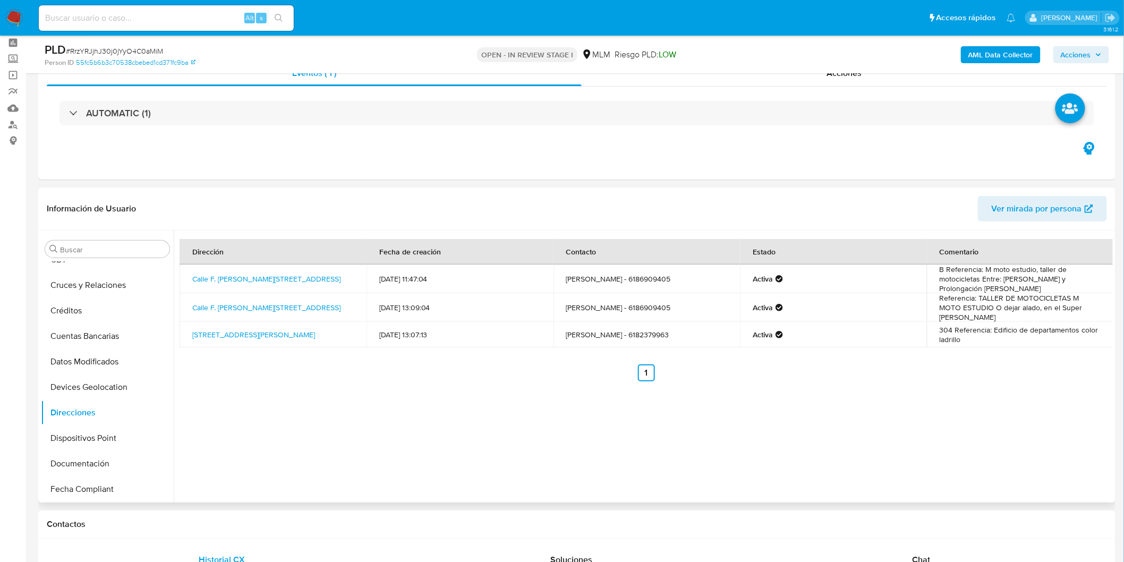
click at [331, 303] on td "Calle F. Alberto Cincunegui 205, Durango, Durango, 34010, Mexico 205" at bounding box center [273, 307] width 187 height 29
copy link "Calle F. Alberto Cincunegui 205, Durango,"
drag, startPoint x: 293, startPoint y: 316, endPoint x: 190, endPoint y: 310, distance: 103.2
click at [190, 310] on td "Calle F. Alberto Cincunegui 205, Durango, Durango, 34010, Mexico 205" at bounding box center [273, 307] width 187 height 29
copy link "Durango, 34010, Mexico 205"
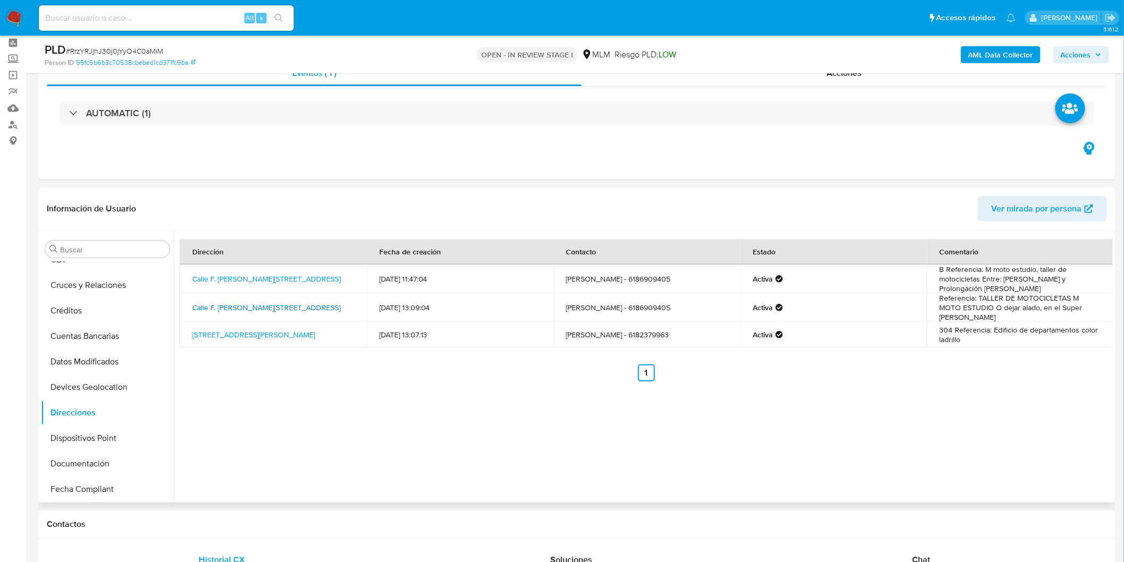
click at [248, 304] on link "Calle F. Alberto Cincunegui 205, Durango, Durango, 34010, Mexico 205" at bounding box center [266, 307] width 148 height 11
click at [250, 275] on link "Calle F. Alberto Cincunegui 205, Durango, Durango, 34010, Mexico 205" at bounding box center [266, 279] width 148 height 11
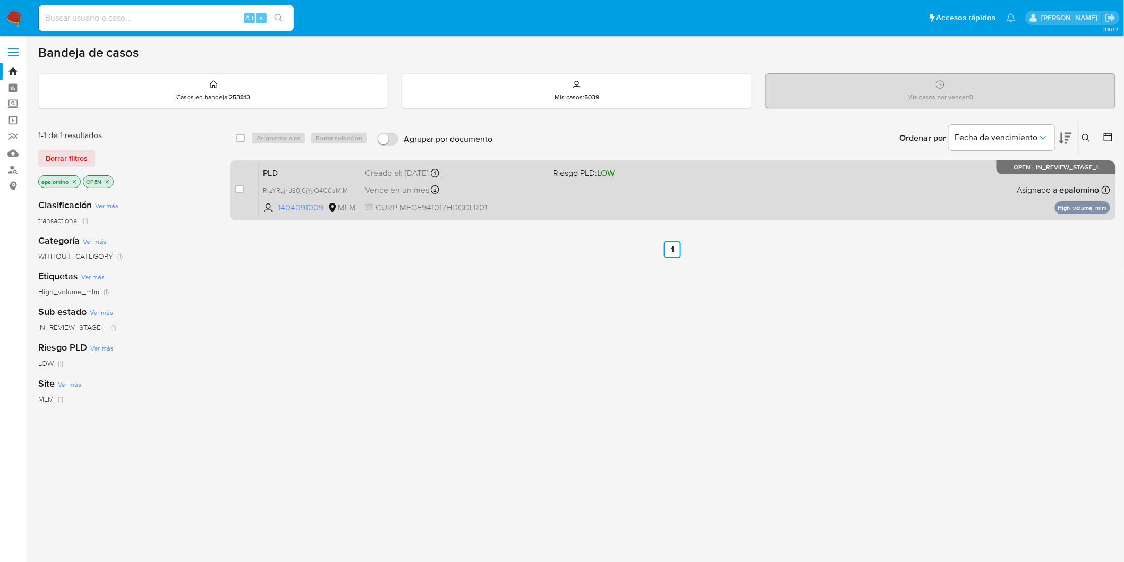
click at [279, 168] on span "PLD" at bounding box center [310, 172] width 94 height 14
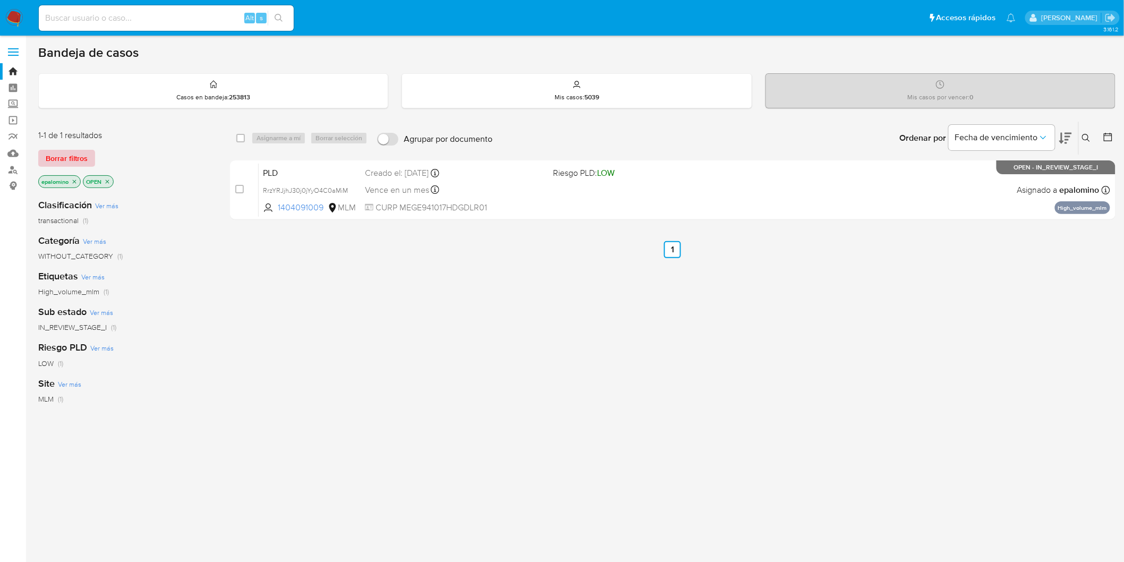
click at [66, 158] on span "Borrar filtros" at bounding box center [67, 158] width 42 height 15
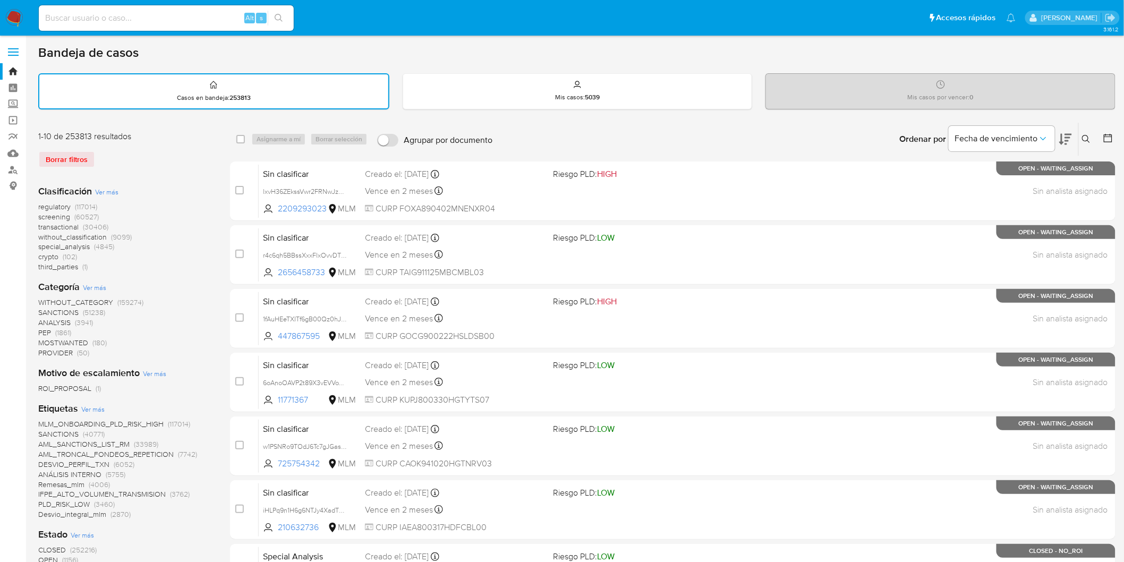
click at [1090, 135] on icon at bounding box center [1086, 139] width 9 height 9
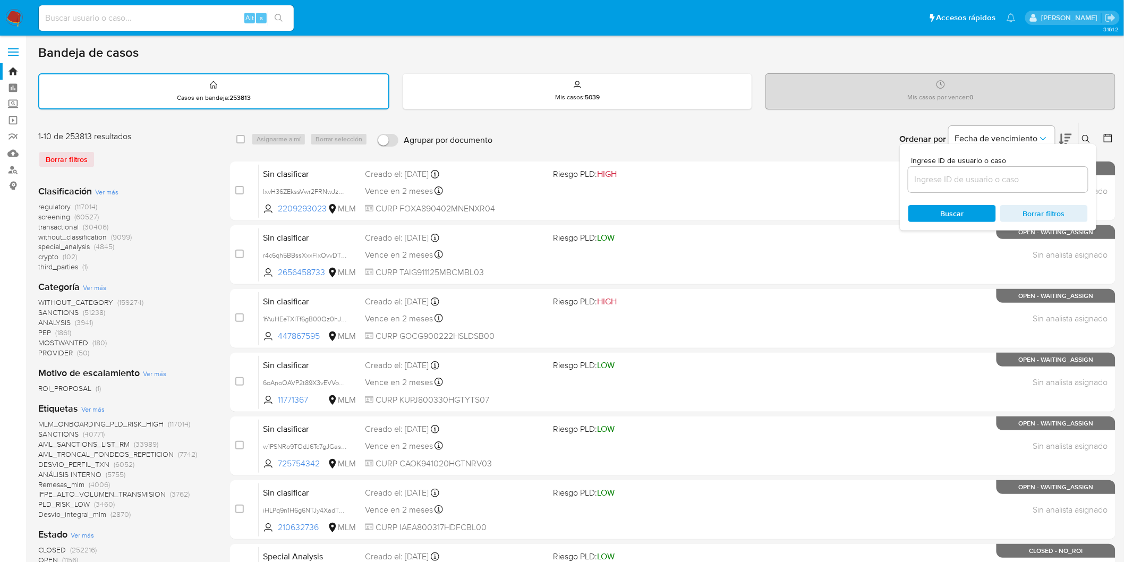
click at [959, 186] on div at bounding box center [998, 180] width 180 height 26
click at [958, 183] on input at bounding box center [998, 180] width 180 height 14
paste input "1404091009"
type input "1404091009"
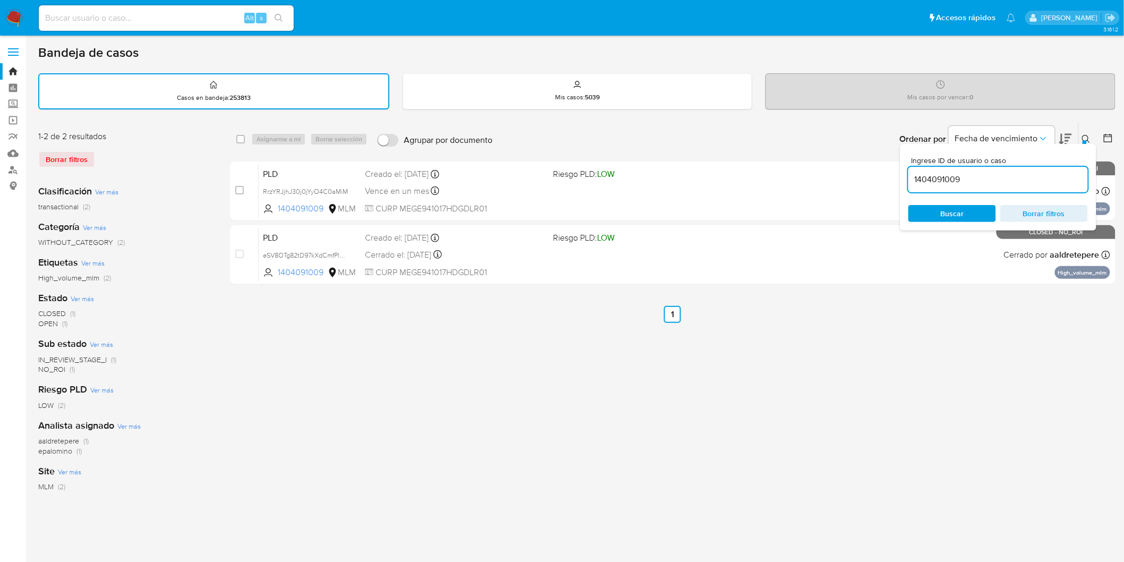
click at [1084, 137] on icon at bounding box center [1086, 139] width 9 height 9
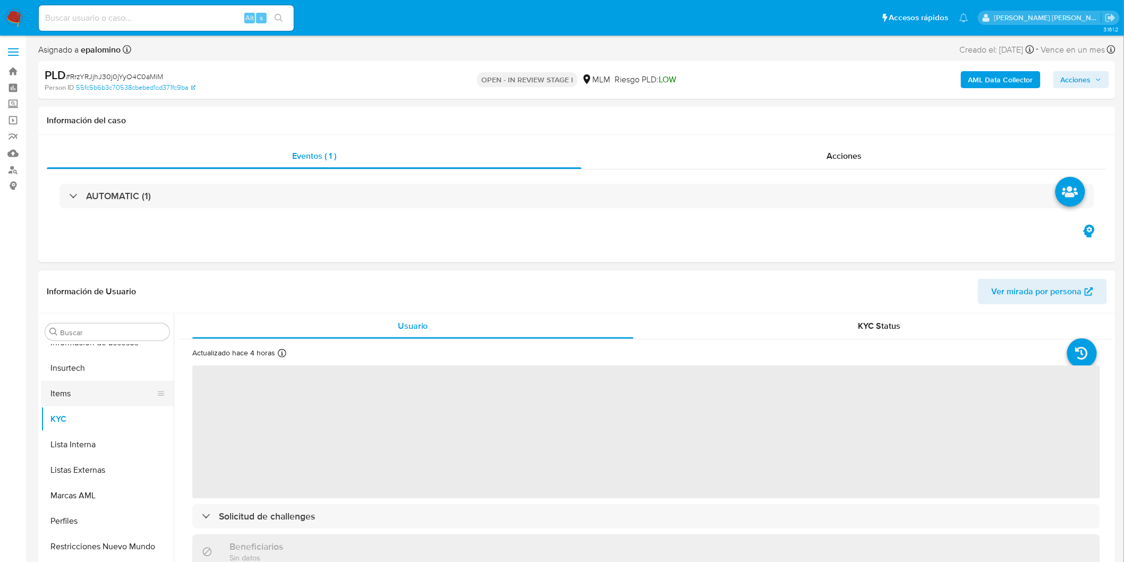
select select "10"
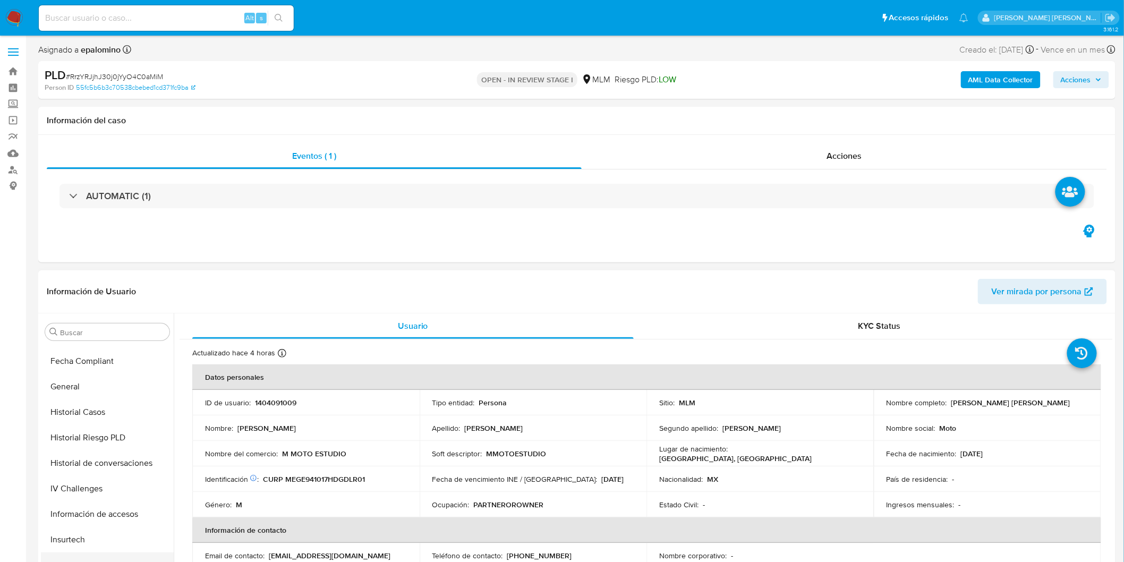
scroll to position [322, 0]
click at [128, 466] on button "Historial de conversaciones" at bounding box center [103, 469] width 124 height 26
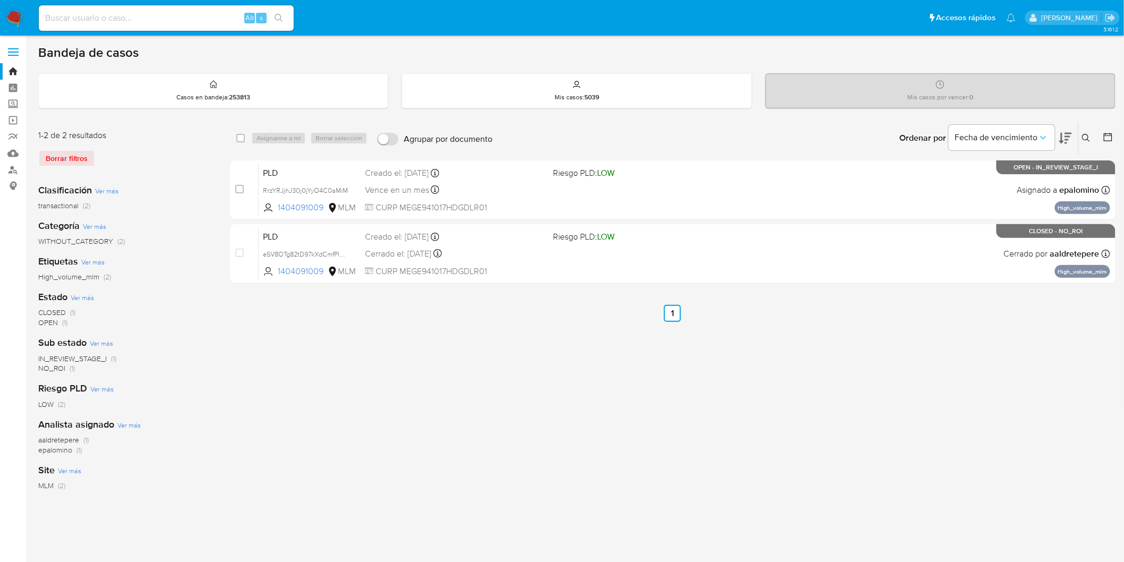
click at [7, 6] on nav "Pausado Ver notificaciones Alt s Accesos rápidos Presiona las siguientes teclas…" at bounding box center [562, 18] width 1124 height 36
click at [9, 13] on img at bounding box center [14, 18] width 18 height 18
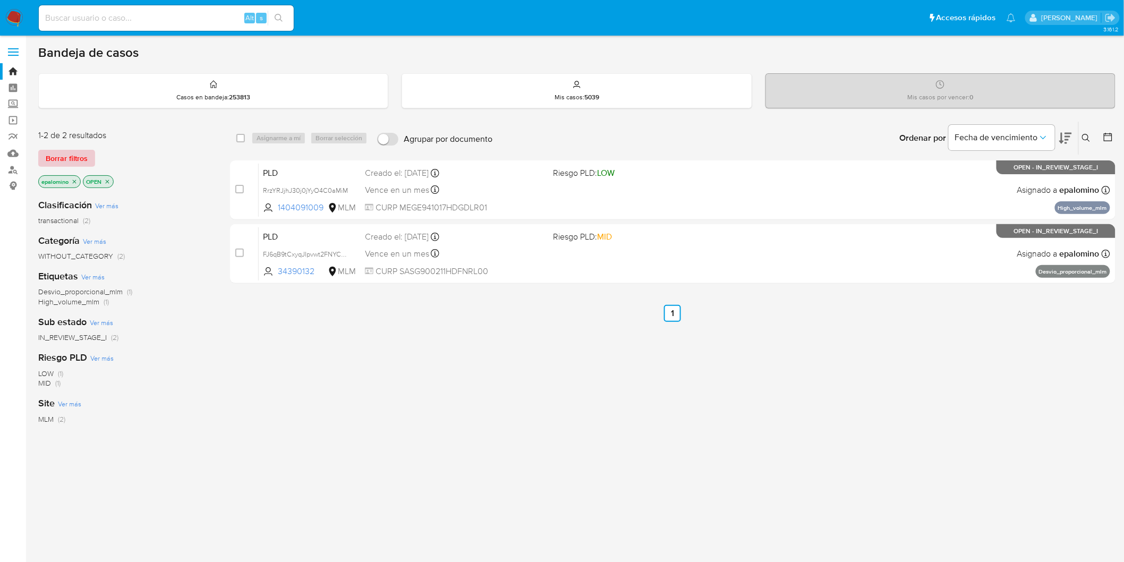
click at [65, 159] on span "Borrar filtros" at bounding box center [67, 158] width 42 height 15
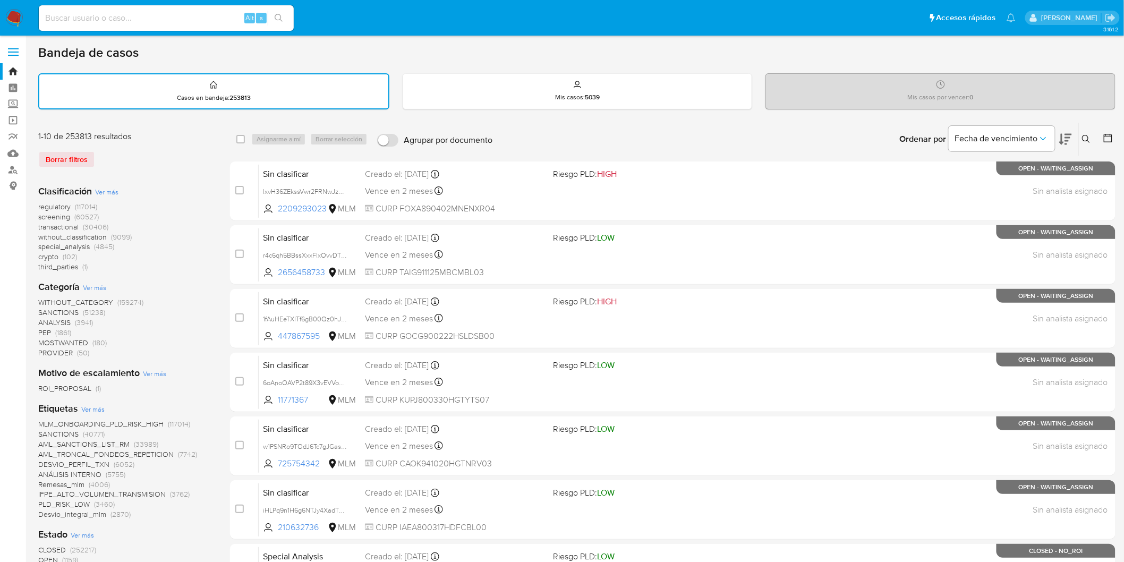
drag, startPoint x: 1086, startPoint y: 140, endPoint x: 1078, endPoint y: 141, distance: 8.0
click at [1083, 140] on icon at bounding box center [1086, 139] width 9 height 9
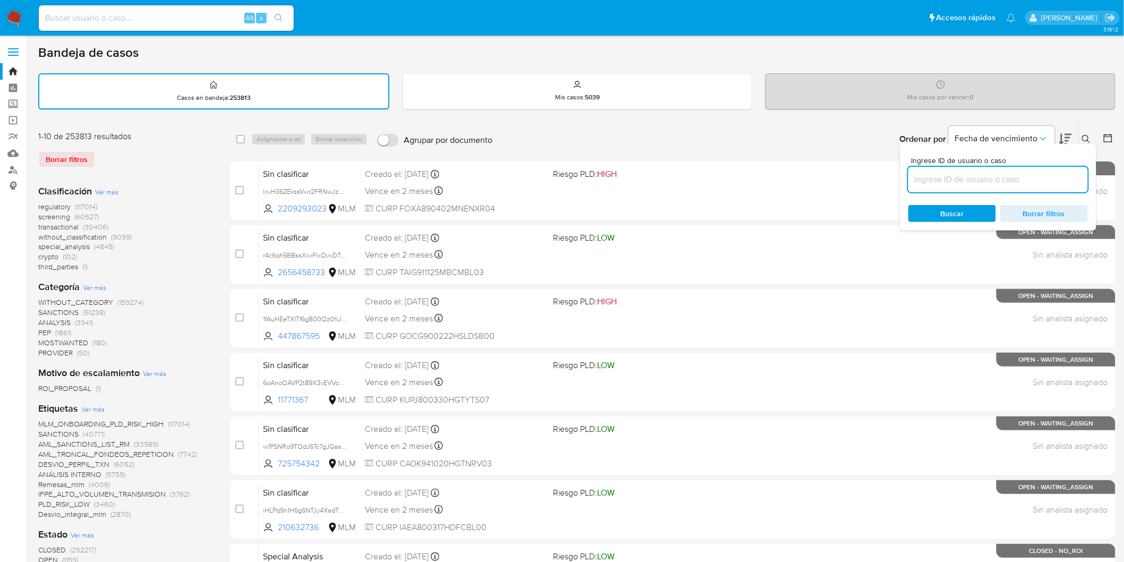
click at [984, 178] on input at bounding box center [998, 180] width 180 height 14
type input "1404091009"
click at [958, 205] on span "Buscar" at bounding box center [952, 213] width 23 height 17
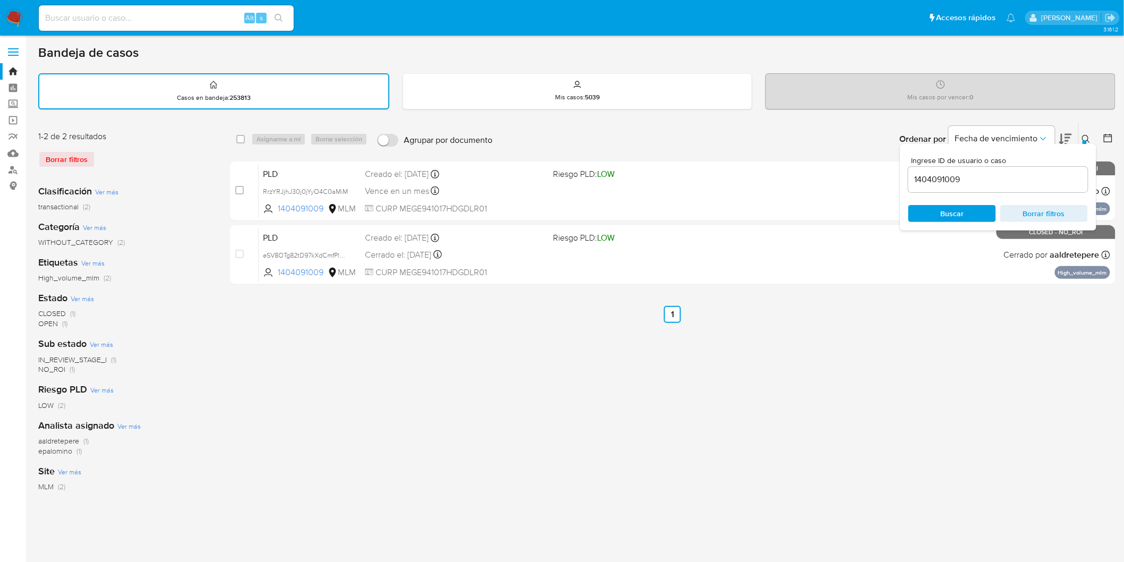
click at [1084, 136] on icon at bounding box center [1086, 139] width 9 height 9
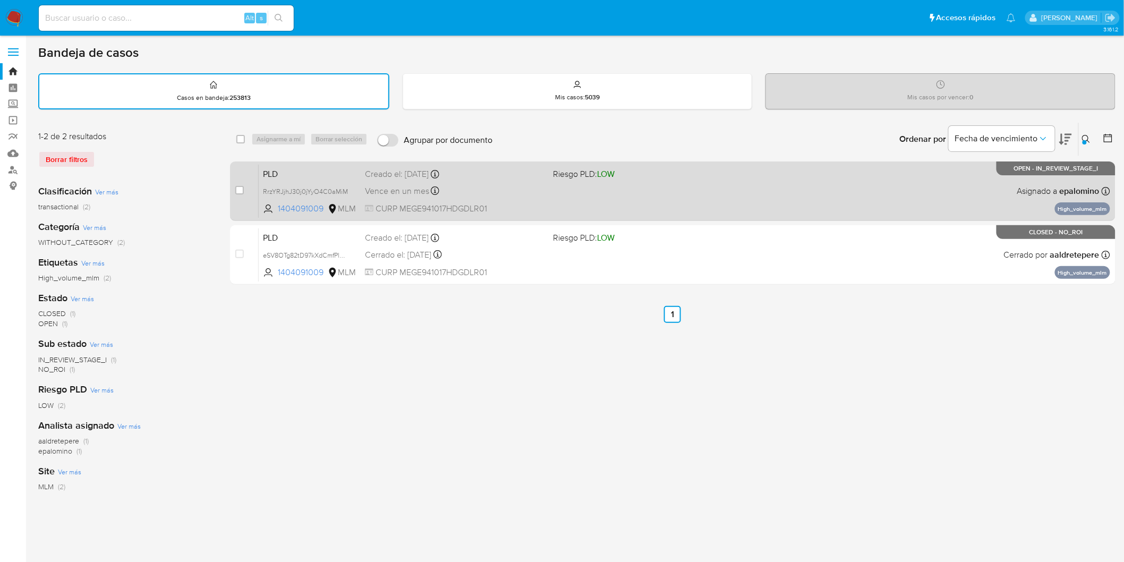
click at [293, 169] on span "PLD" at bounding box center [310, 173] width 94 height 14
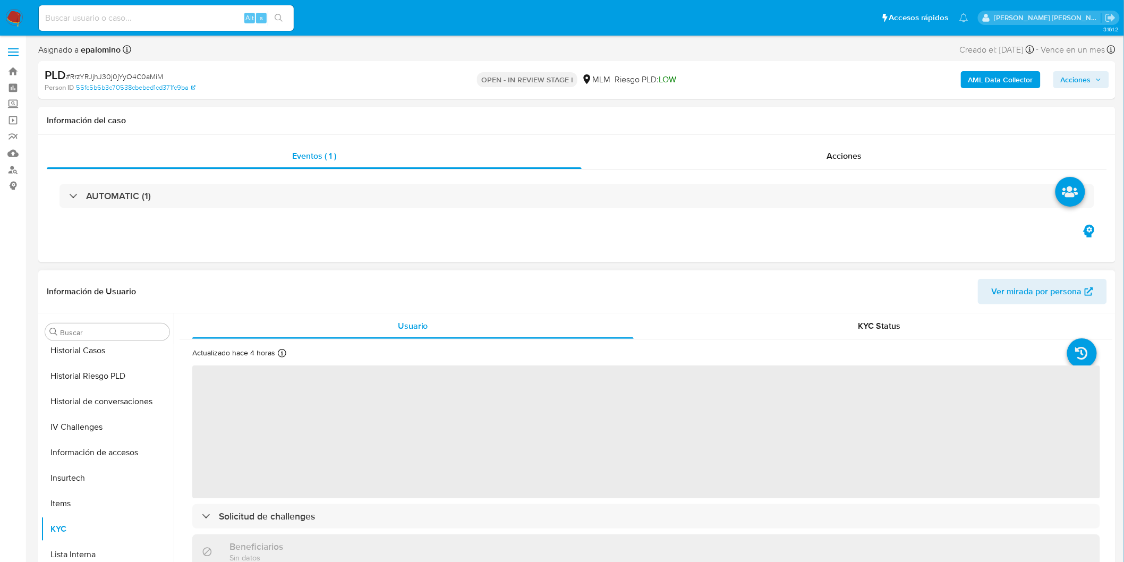
select select "10"
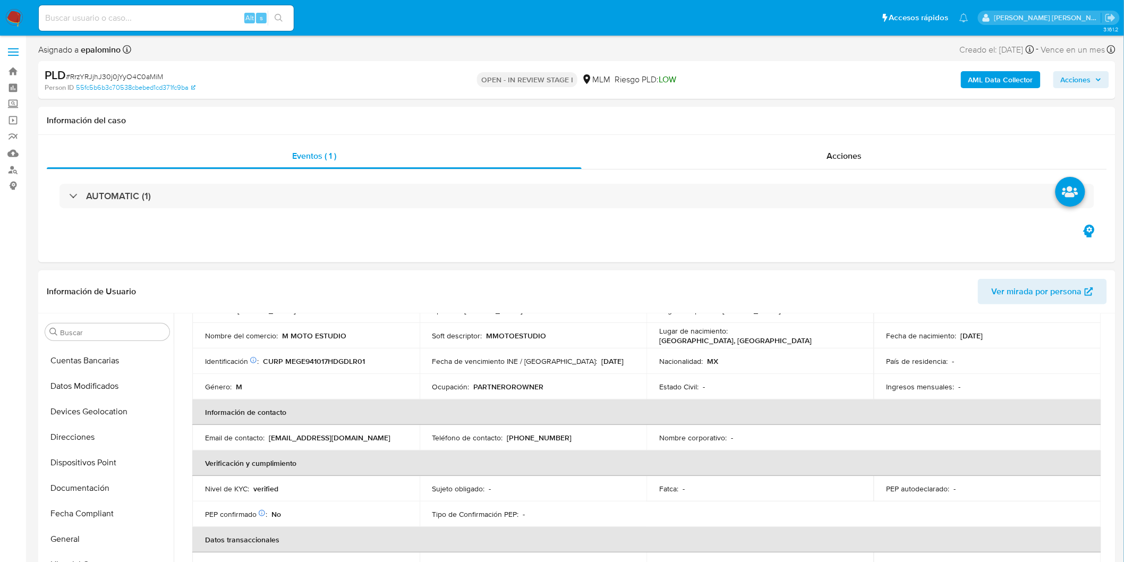
scroll to position [145, 0]
click at [117, 433] on button "Devices Geolocation" at bounding box center [103, 442] width 124 height 26
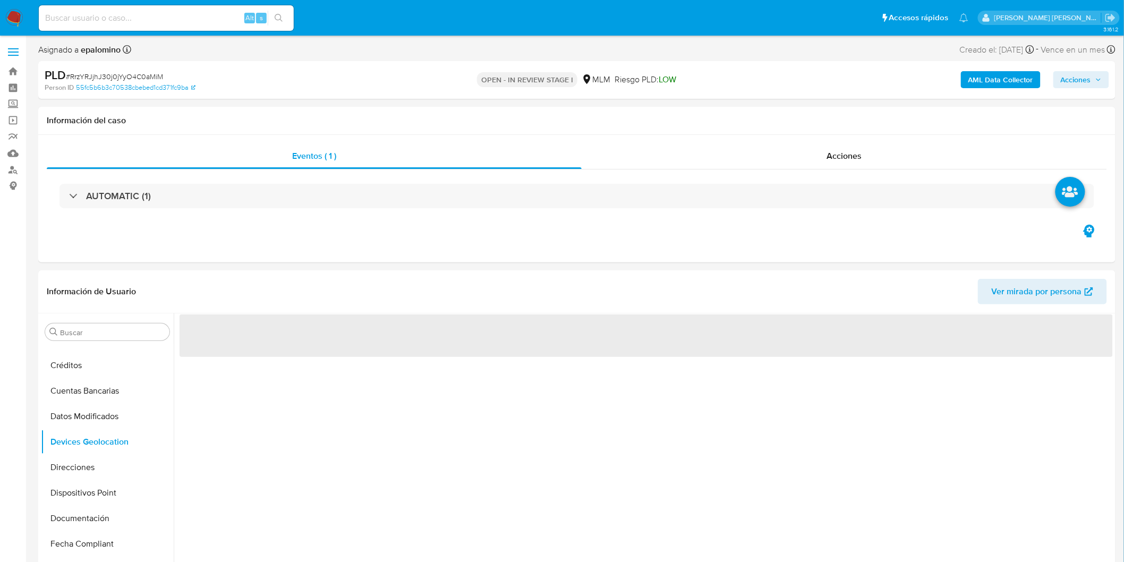
scroll to position [67, 0]
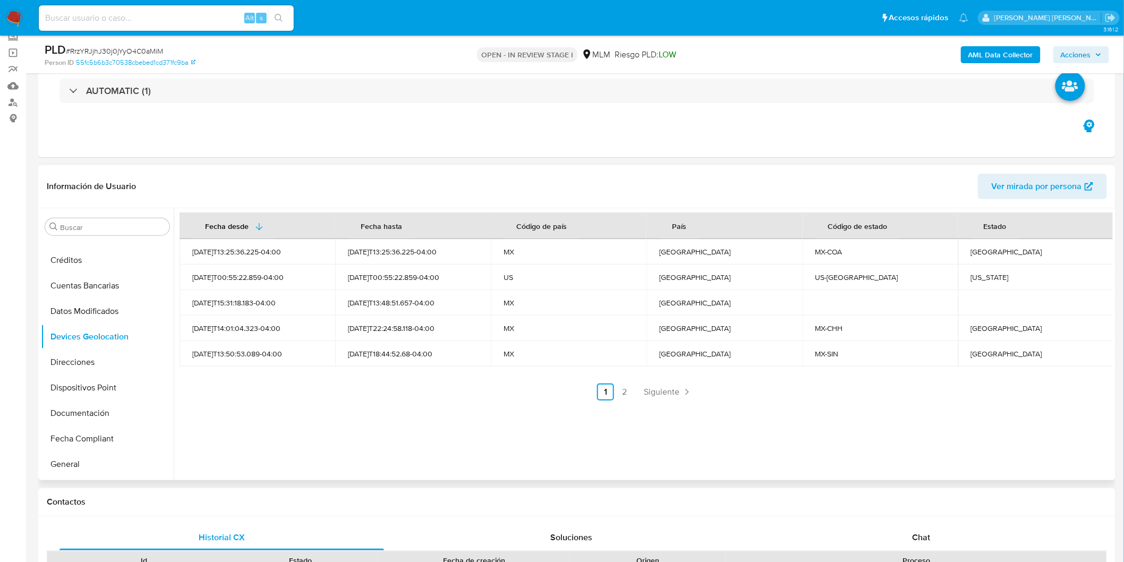
click at [437, 396] on ul "Anterior 1 2 Siguiente" at bounding box center [646, 392] width 933 height 17
click at [645, 401] on div "Fecha desde Fecha hasta Código de país País Código de estado Estado 2025-08-31T…" at bounding box center [643, 344] width 939 height 272
click at [656, 391] on span "Siguiente" at bounding box center [662, 392] width 36 height 9
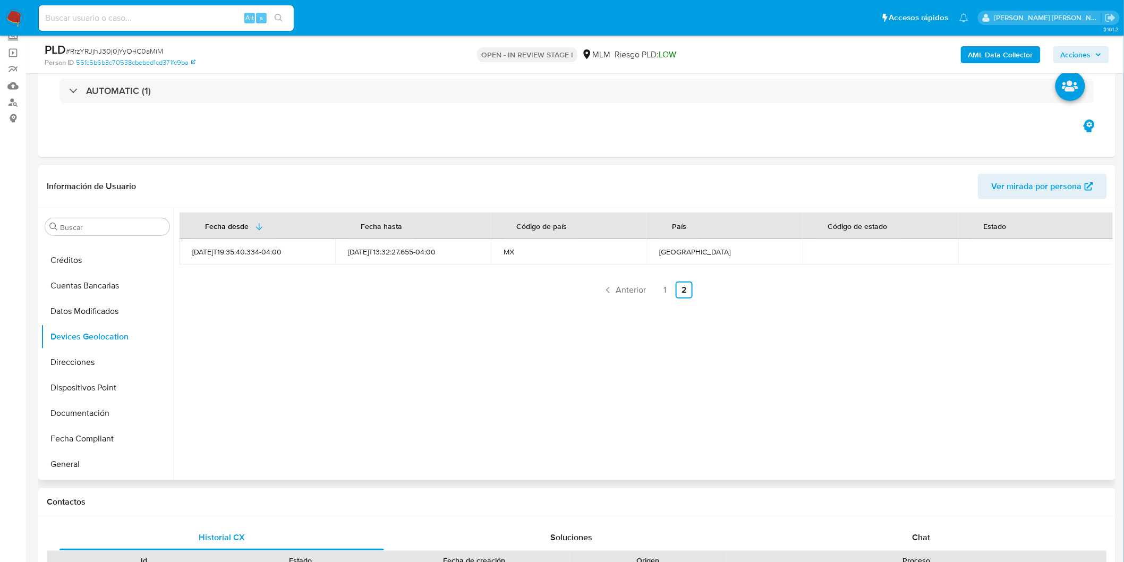
click at [529, 401] on div "Fecha desde Fecha hasta Código de país País Código de estado Estado 2024-08-11T…" at bounding box center [643, 344] width 939 height 272
click at [669, 291] on link "1" at bounding box center [665, 290] width 17 height 17
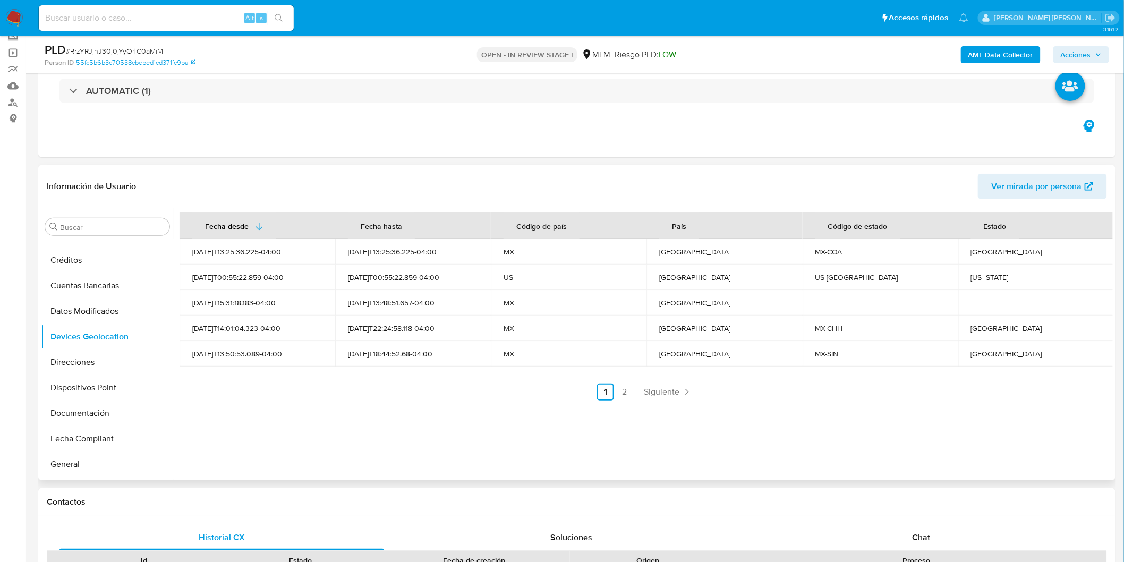
click at [979, 258] on td "Coahuila" at bounding box center [1036, 252] width 156 height 26
copy div "Coahuila"
click at [985, 334] on td "Chihuahua" at bounding box center [1036, 329] width 156 height 26
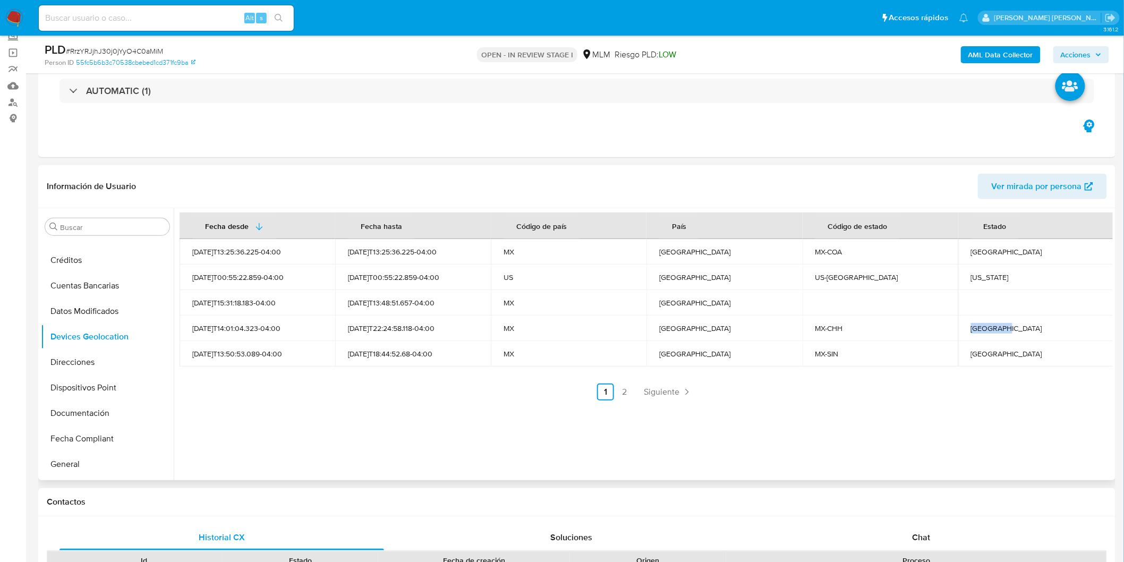
copy div "Chihuahua"
click at [976, 284] on td "California" at bounding box center [1036, 278] width 156 height 26
copy div "California"
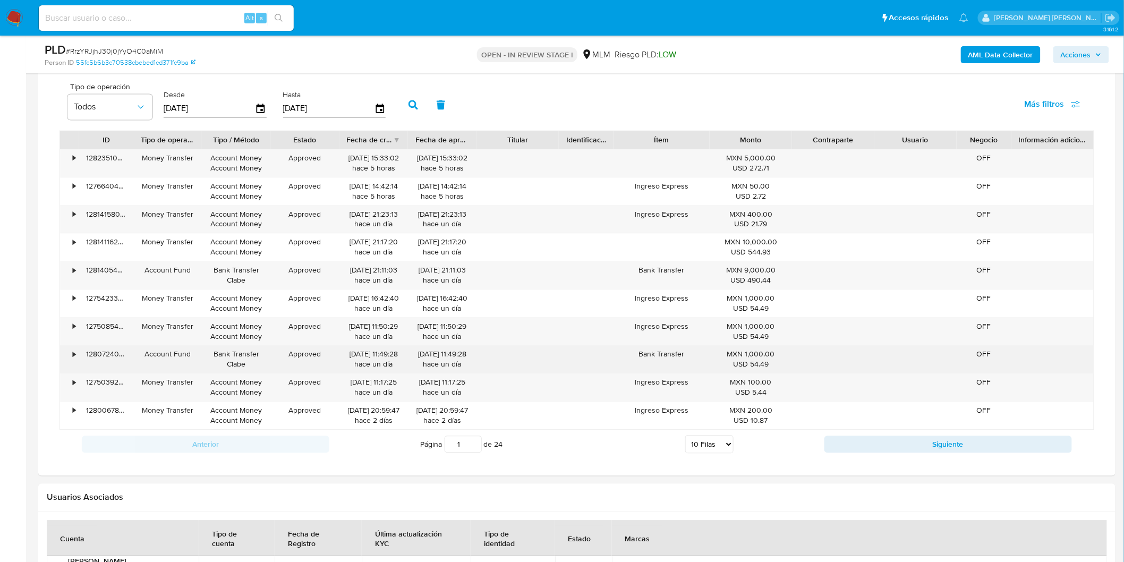
scroll to position [763, 0]
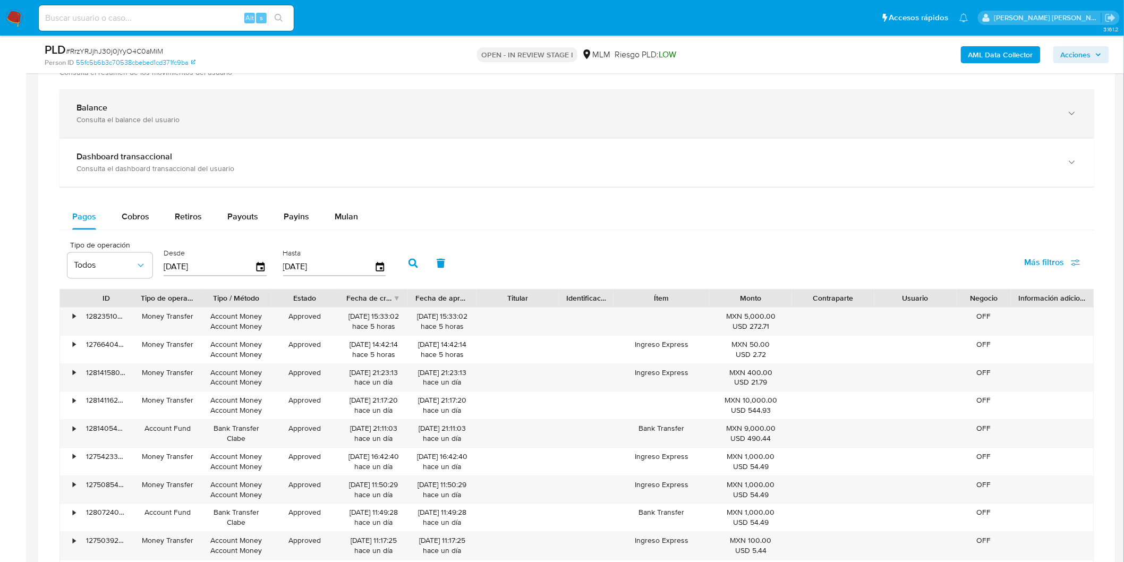
click at [117, 121] on div "Consulta el balance del usuario" at bounding box center [567, 120] width 980 height 10
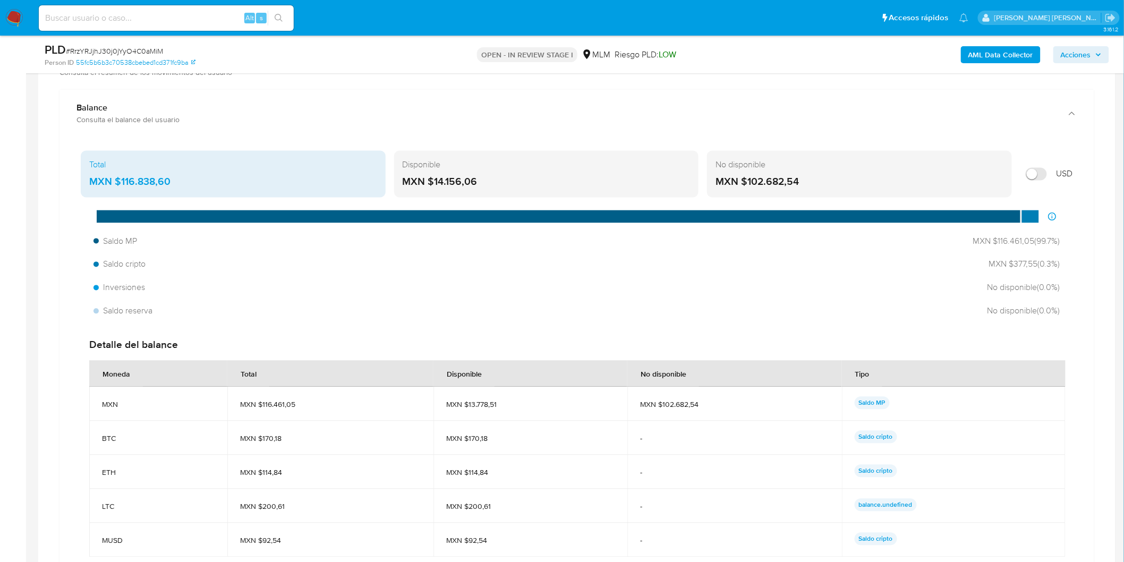
drag, startPoint x: 499, startPoint y: 190, endPoint x: 434, endPoint y: 190, distance: 65.9
click at [434, 190] on div "Disponible MXN $14.156,06" at bounding box center [546, 174] width 305 height 47
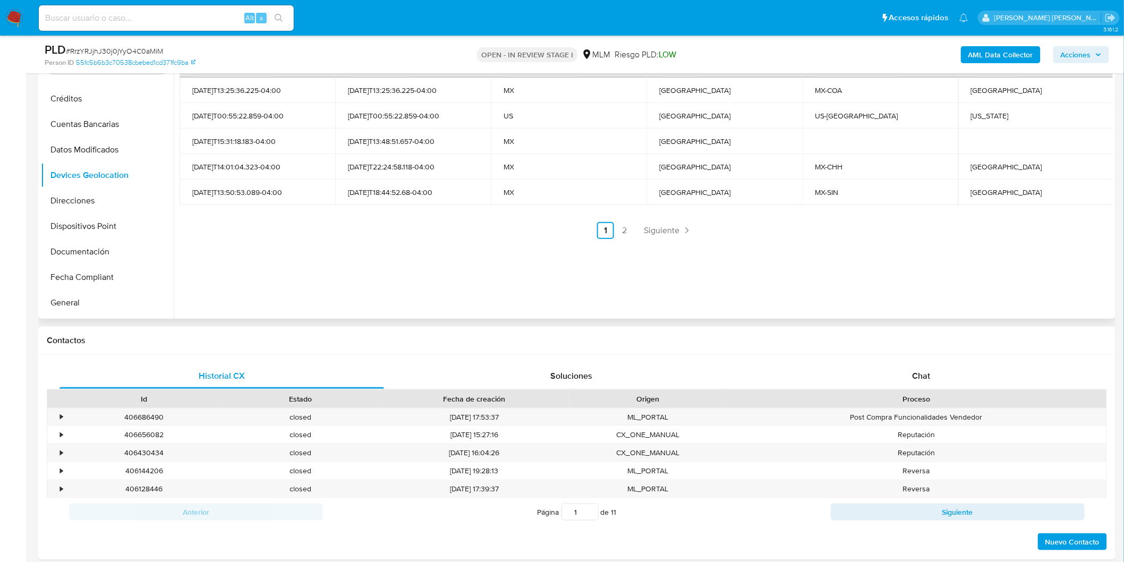
scroll to position [114, 0]
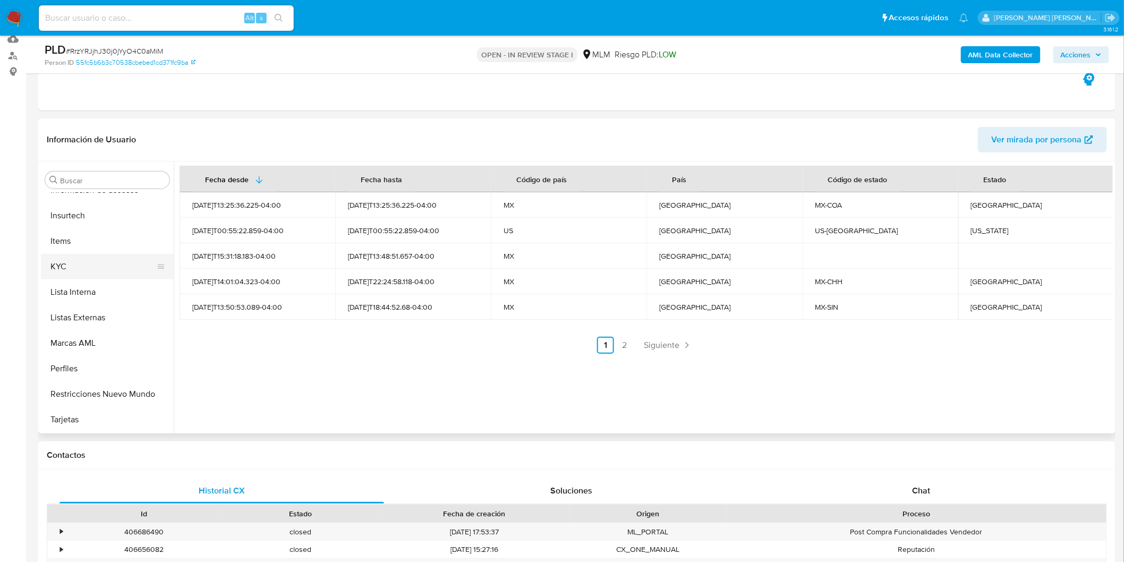
click at [112, 264] on button "KYC" at bounding box center [103, 267] width 124 height 26
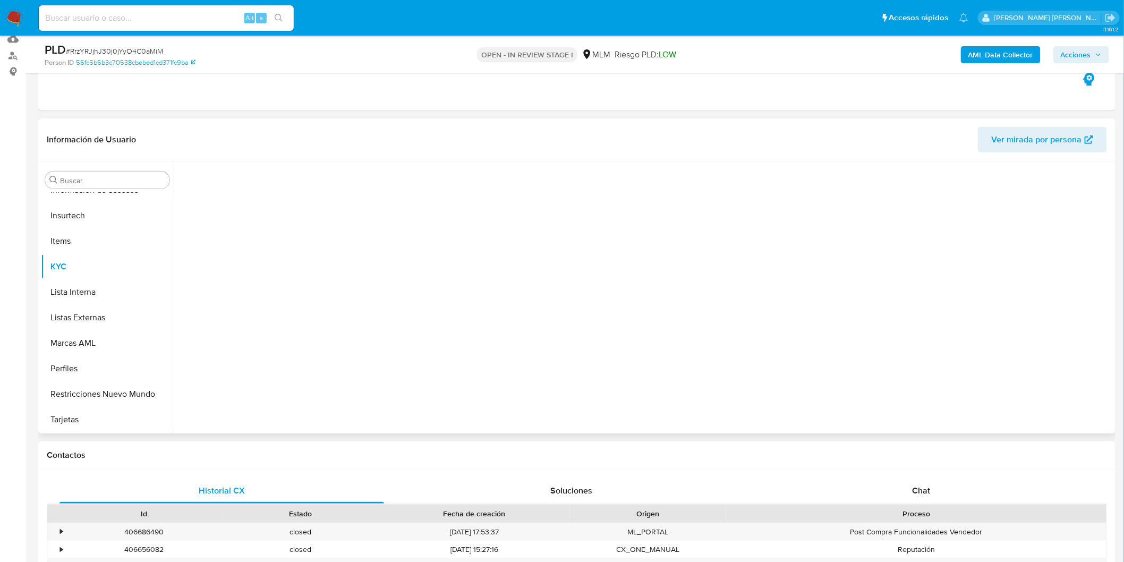
scroll to position [499, 0]
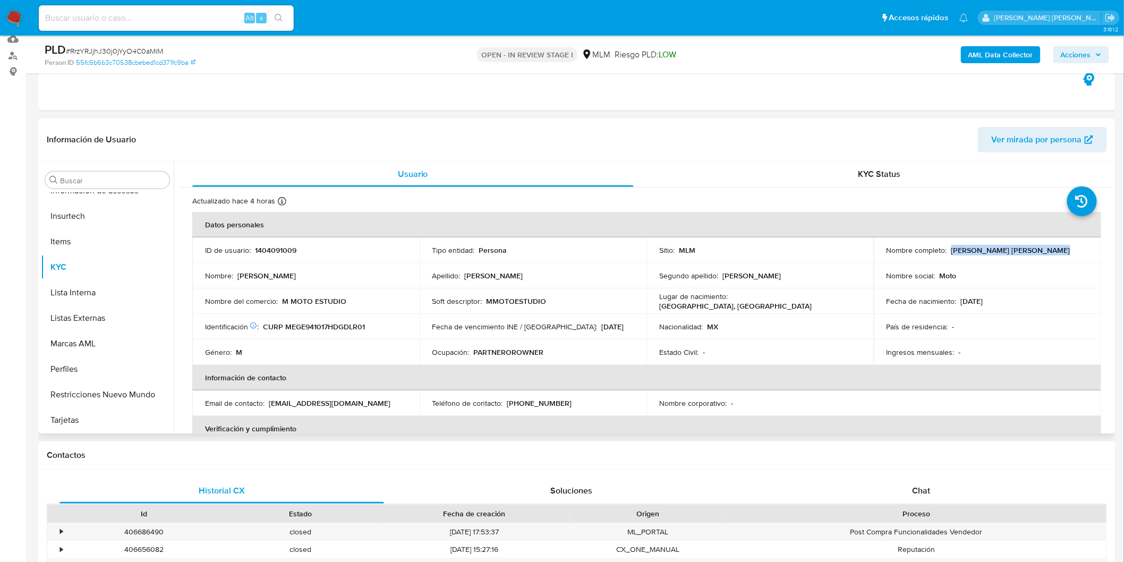
drag, startPoint x: 962, startPoint y: 245, endPoint x: 949, endPoint y: 245, distance: 12.2
click at [949, 245] on div "Nombre completo : Erick Daniel Medrano Galvan" at bounding box center [988, 250] width 202 height 10
copy p "Erick Daniel Medrano Galvan"
click at [526, 390] on th "Información de contacto" at bounding box center [646, 378] width 909 height 26
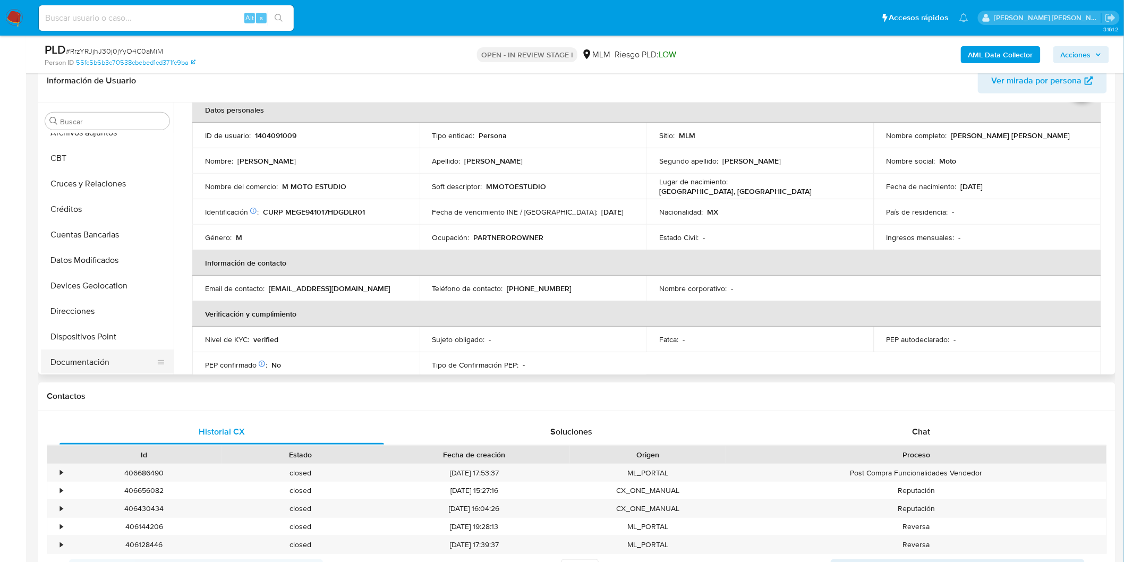
scroll to position [87, 0]
click at [98, 188] on button "Cruces y Relaciones" at bounding box center [103, 188] width 124 height 26
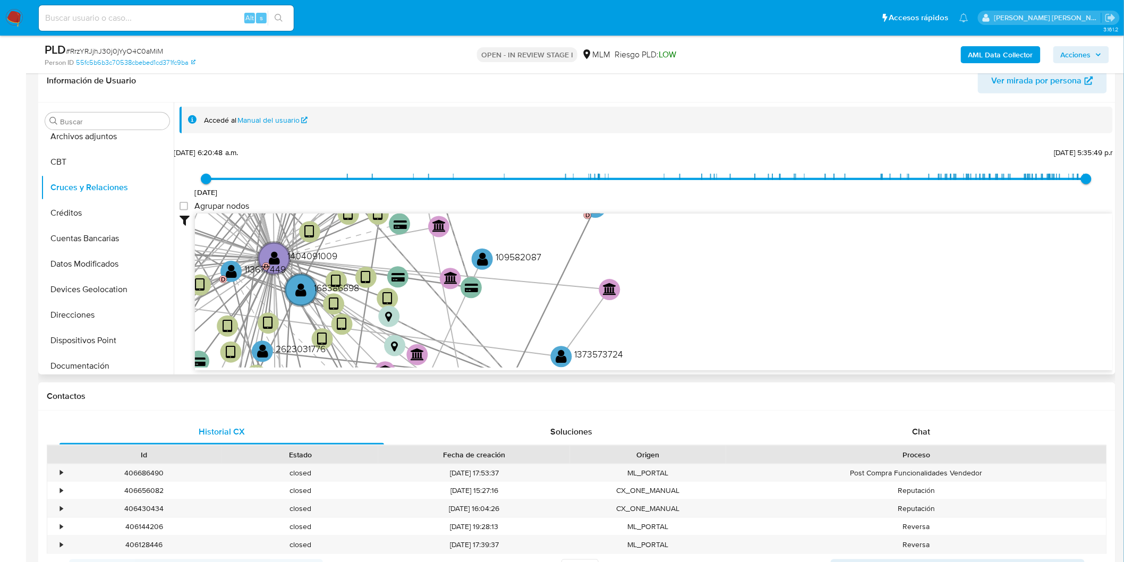
scroll to position [28, 0]
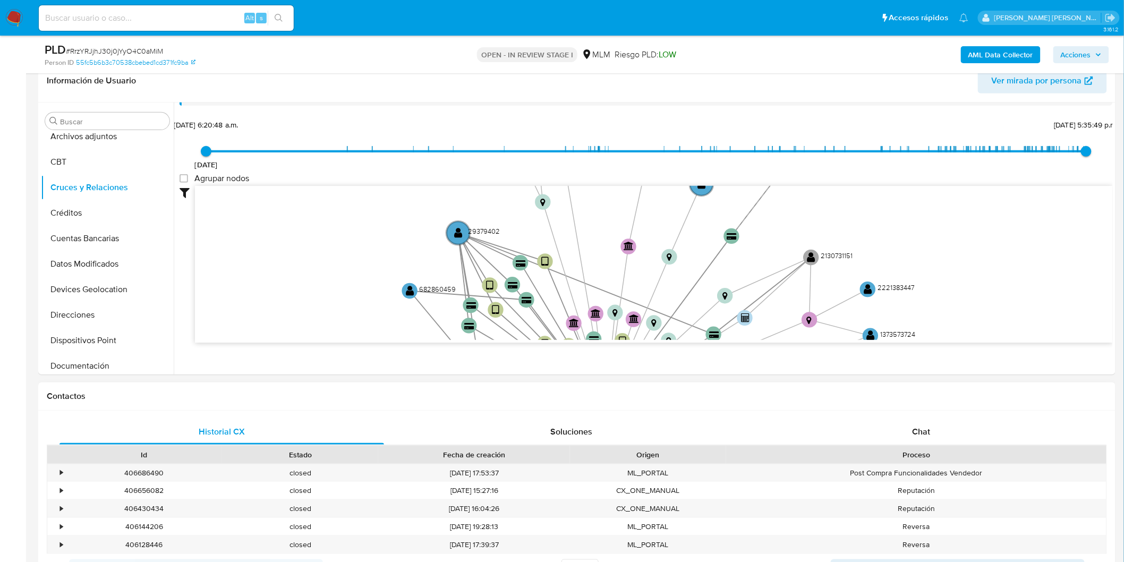
drag, startPoint x: 444, startPoint y: 230, endPoint x: 426, endPoint y: 386, distance: 156.6
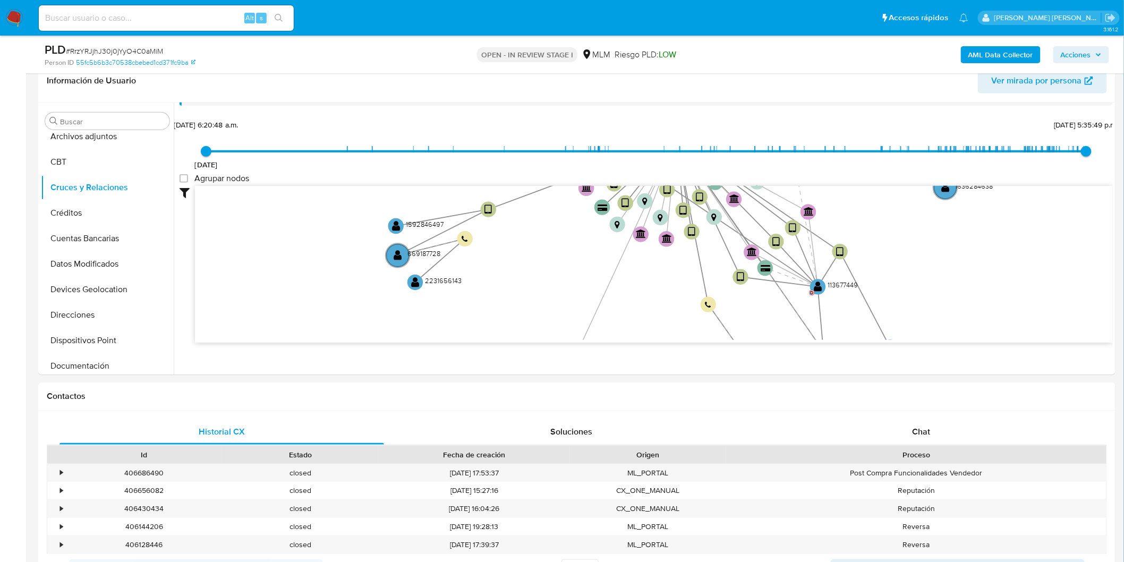
drag, startPoint x: 440, startPoint y: 253, endPoint x: 516, endPoint y: -36, distance: 299.0
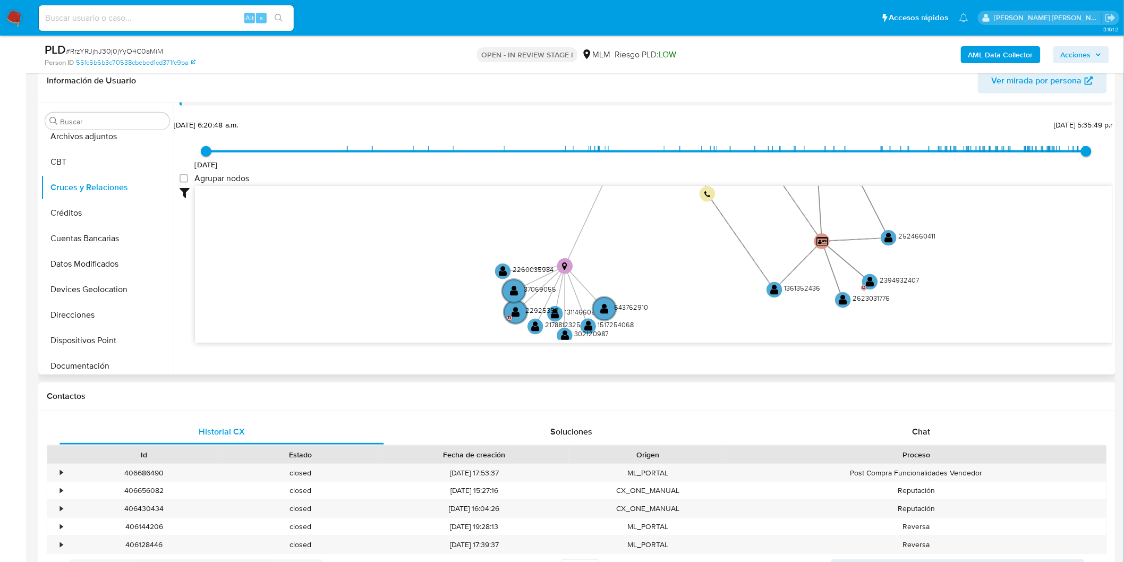
drag, startPoint x: 468, startPoint y: 288, endPoint x: 457, endPoint y: 216, distance: 72.5
click at [454, 225] on icon "device-65bc0e65f9f2b3bbd895cb42  user-1404091009  1404091009 D user-29379402 …" at bounding box center [654, 263] width 918 height 154
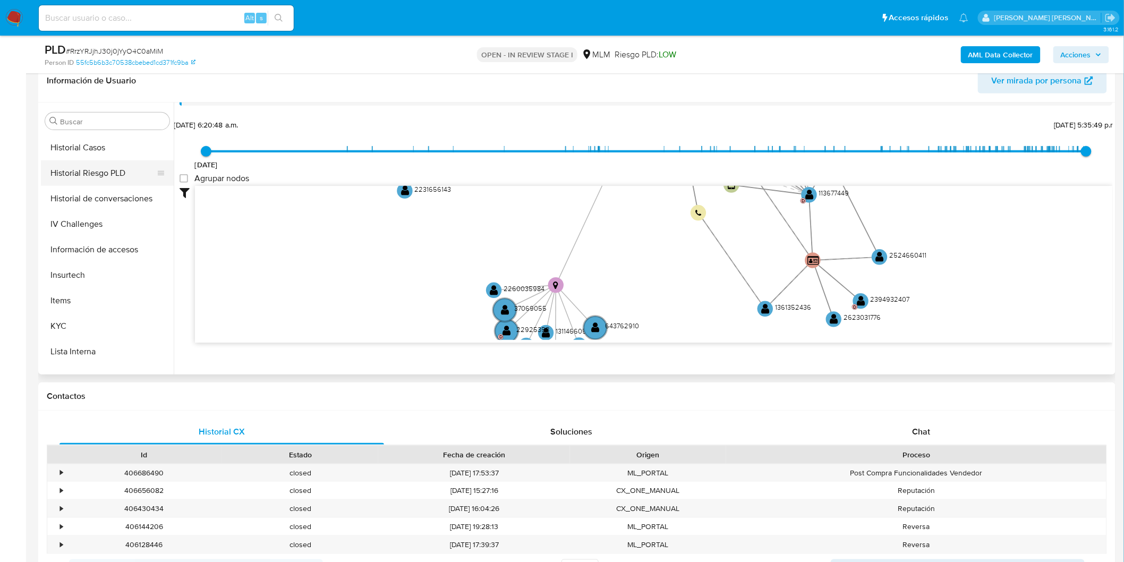
scroll to position [441, 0]
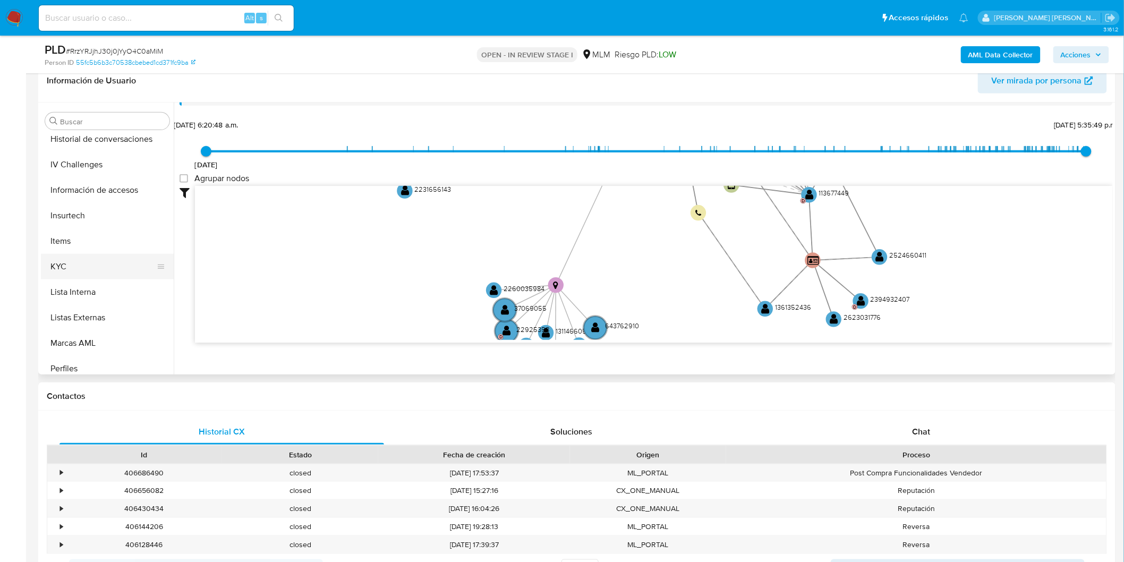
click at [82, 267] on button "KYC" at bounding box center [103, 267] width 124 height 26
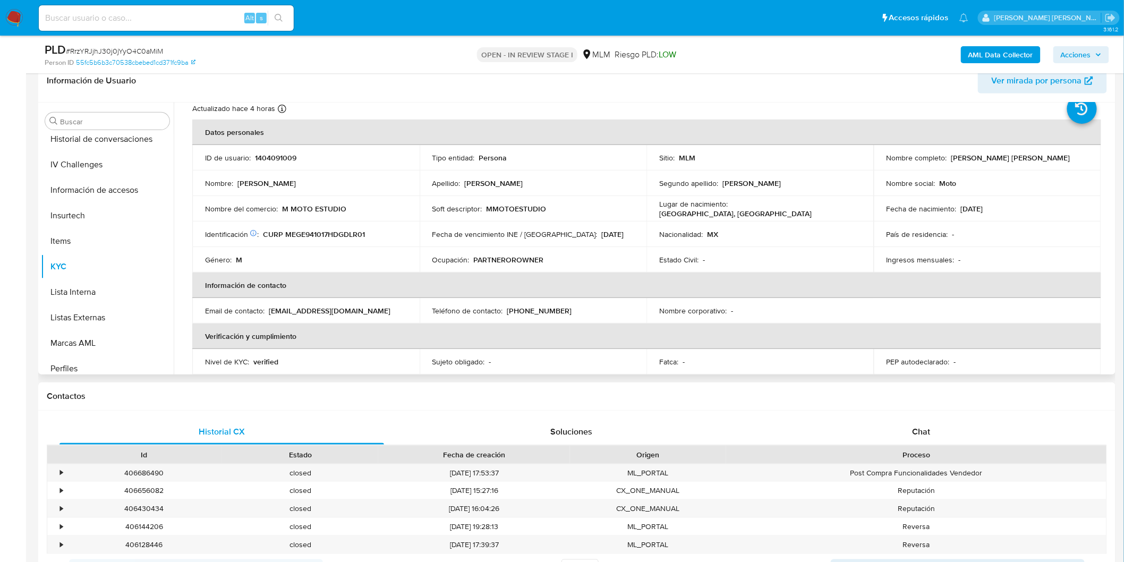
scroll to position [59, 0]
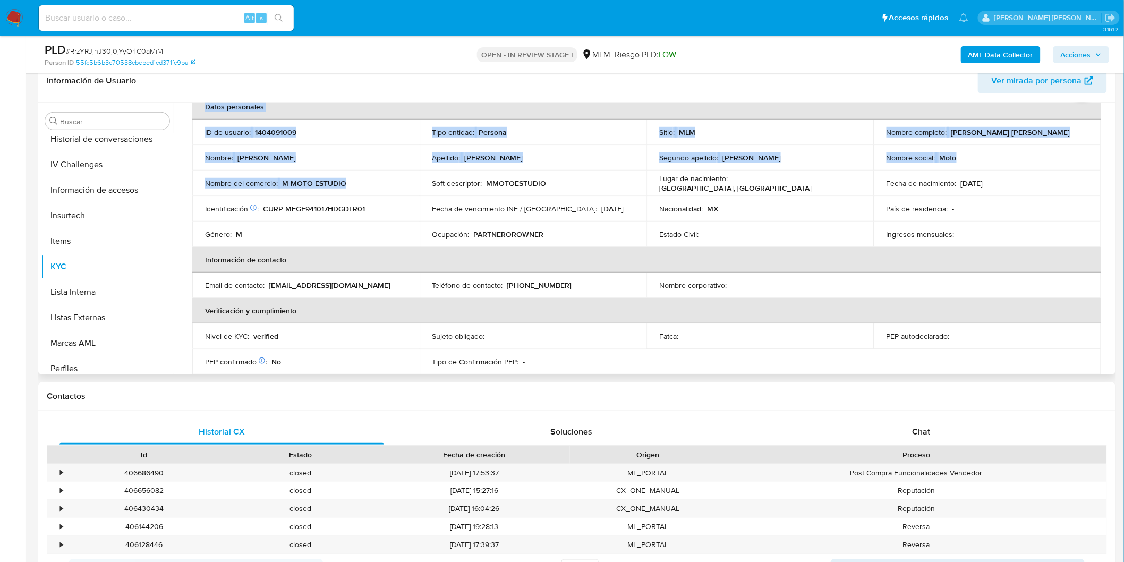
drag, startPoint x: 356, startPoint y: 183, endPoint x: 189, endPoint y: 183, distance: 167.9
click at [189, 183] on div "Actualizado hace 4 horas Creado: 21/06/2023 11:39:32 Actualizado: 01/10/2025 14…" at bounding box center [646, 516] width 933 height 893
click at [300, 181] on p "M MOTO ESTUDIO" at bounding box center [314, 184] width 64 height 10
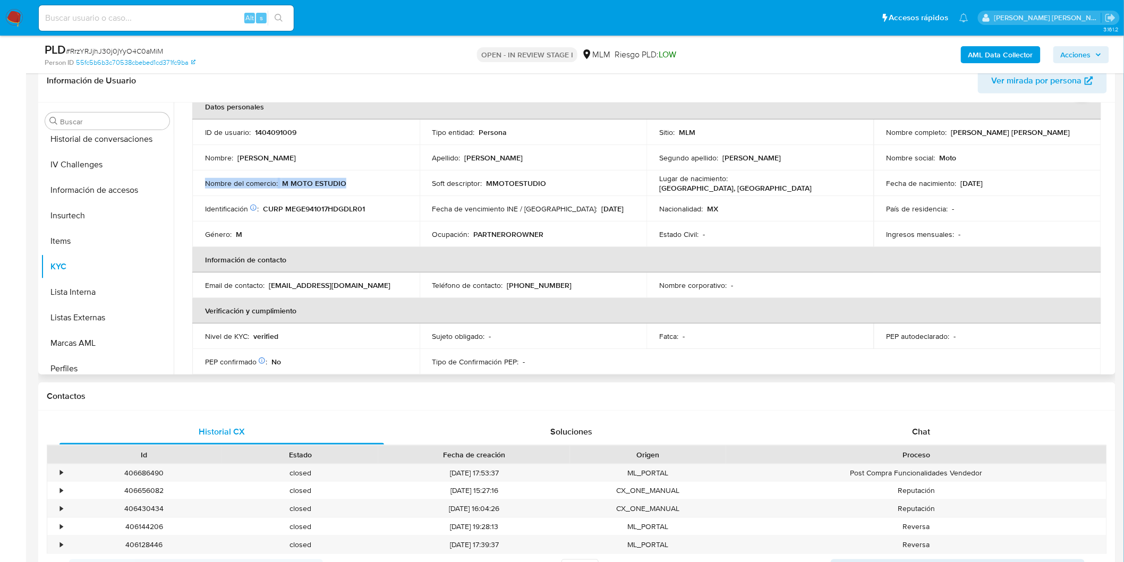
drag, startPoint x: 354, startPoint y: 186, endPoint x: 220, endPoint y: 165, distance: 135.5
click at [205, 188] on td "Nombre del comercio : M MOTO ESTUDIO" at bounding box center [305, 184] width 227 height 26
copy div "M MOTO ESTUDIO"
drag, startPoint x: 935, startPoint y: 438, endPoint x: 1050, endPoint y: 188, distance: 275.0
click at [931, 438] on div "Chat" at bounding box center [921, 432] width 325 height 26
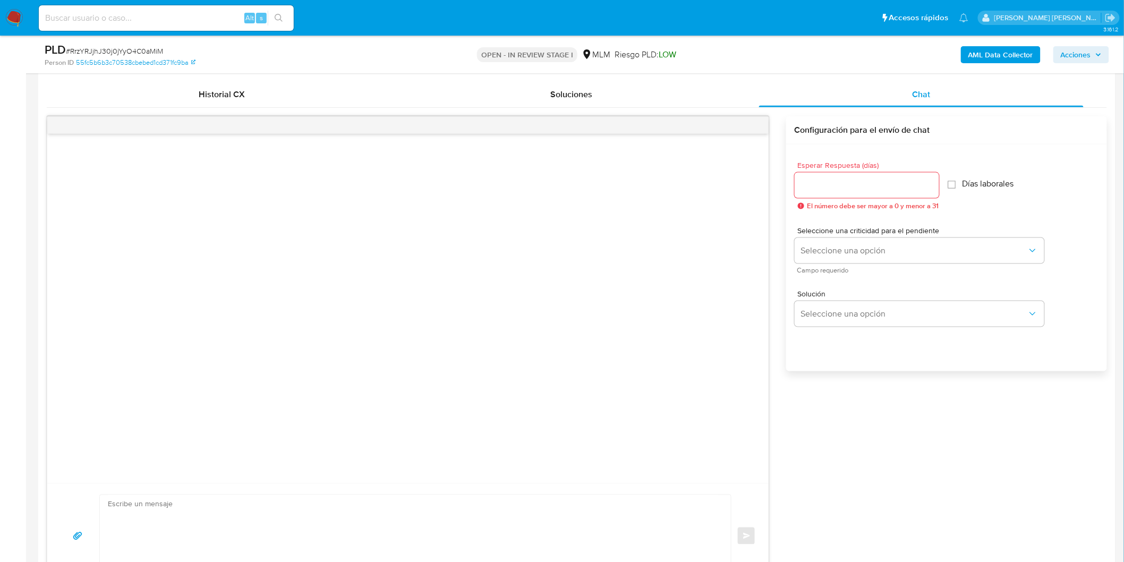
scroll to position [622, 0]
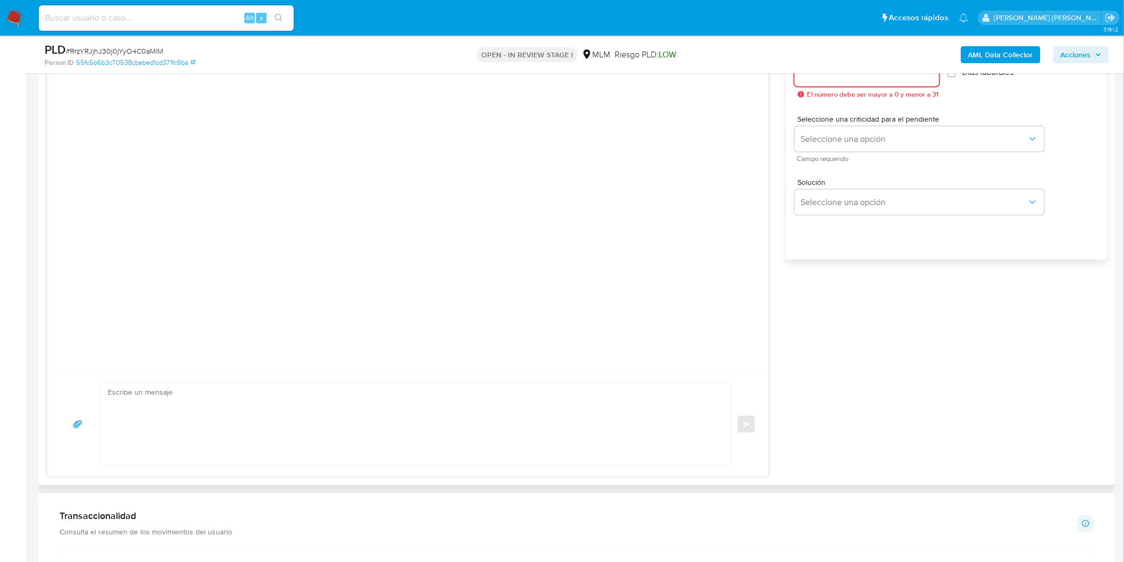
click at [832, 80] on input "Esperar Respuesta (días)" at bounding box center [867, 74] width 145 height 14
type input "8"
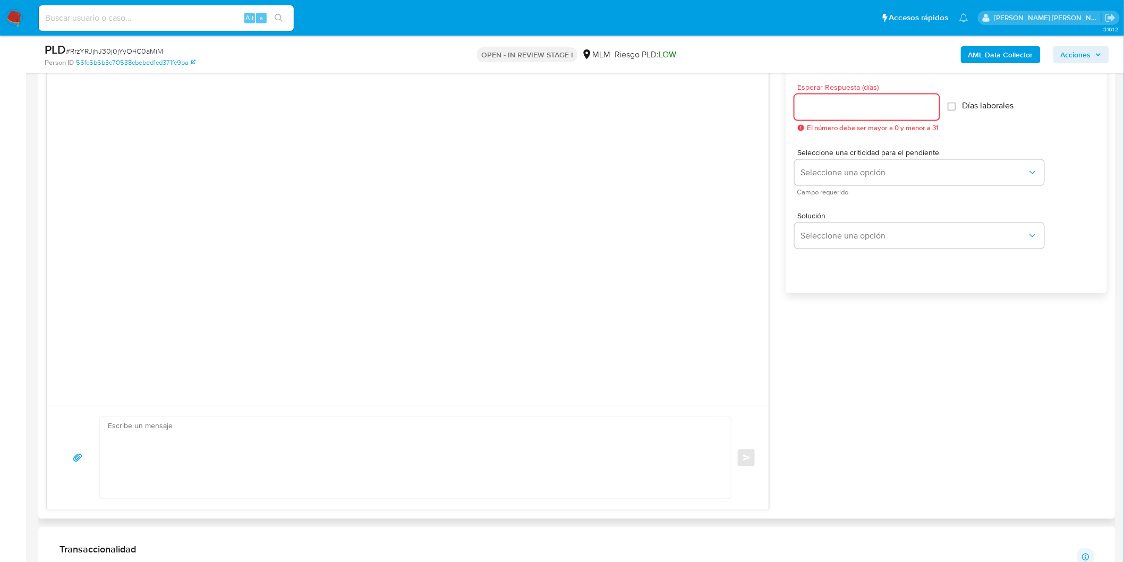
scroll to position [563, 0]
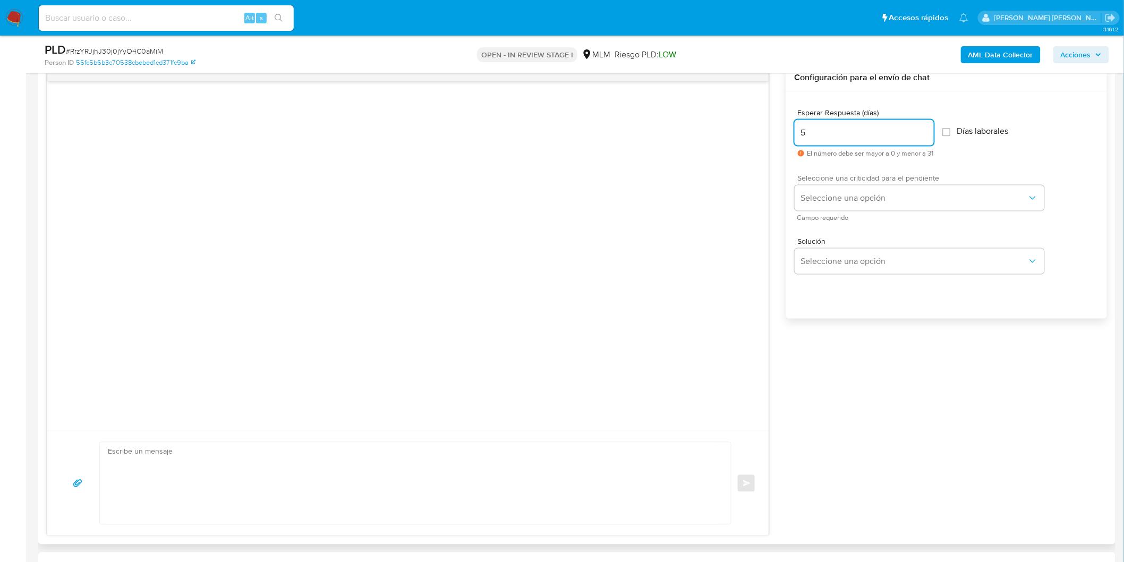
type input "5"
drag, startPoint x: 848, startPoint y: 183, endPoint x: 847, endPoint y: 197, distance: 14.4
click at [847, 183] on div "Seleccione una criticidad para el pendiente Seleccione una opción Campo requeri…" at bounding box center [920, 197] width 250 height 46
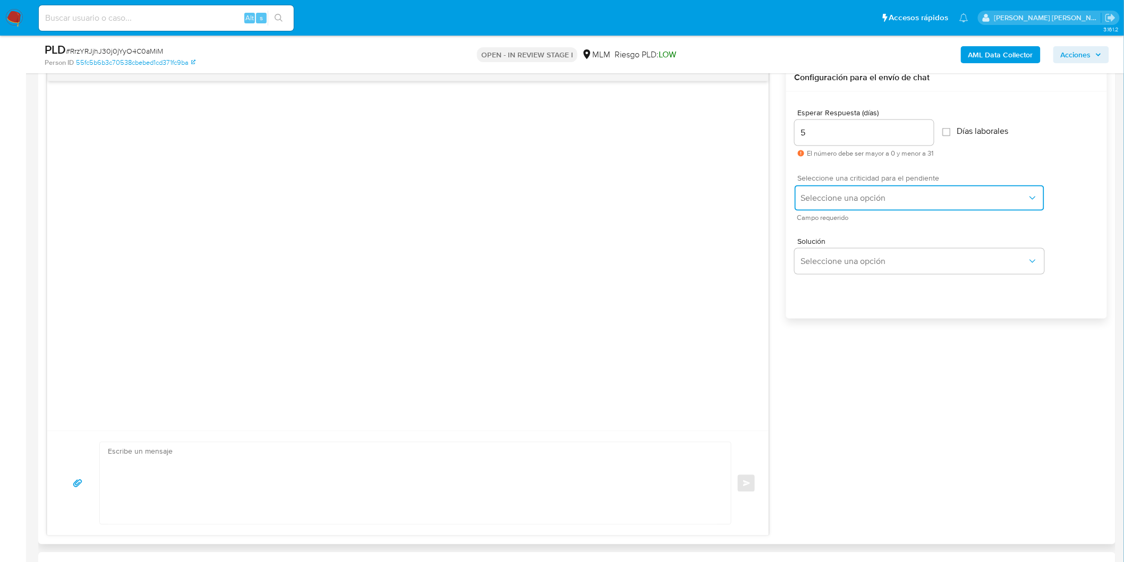
click at [847, 200] on span "Seleccione una opción" at bounding box center [914, 198] width 226 height 11
click at [844, 224] on div "HIGH" at bounding box center [917, 219] width 233 height 21
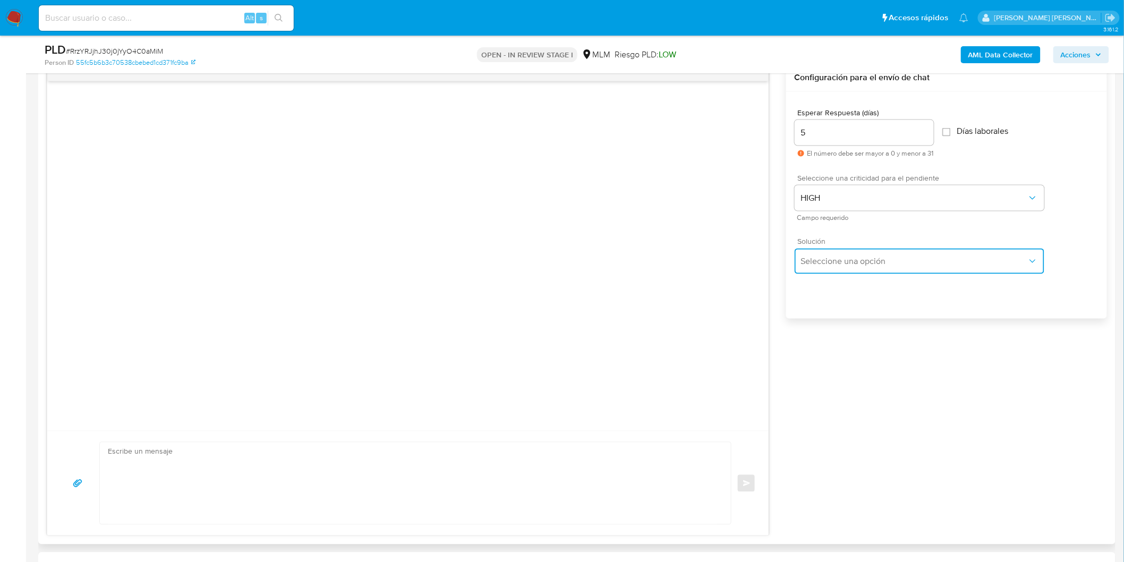
click at [827, 257] on span "Seleccione una opción" at bounding box center [914, 261] width 226 height 11
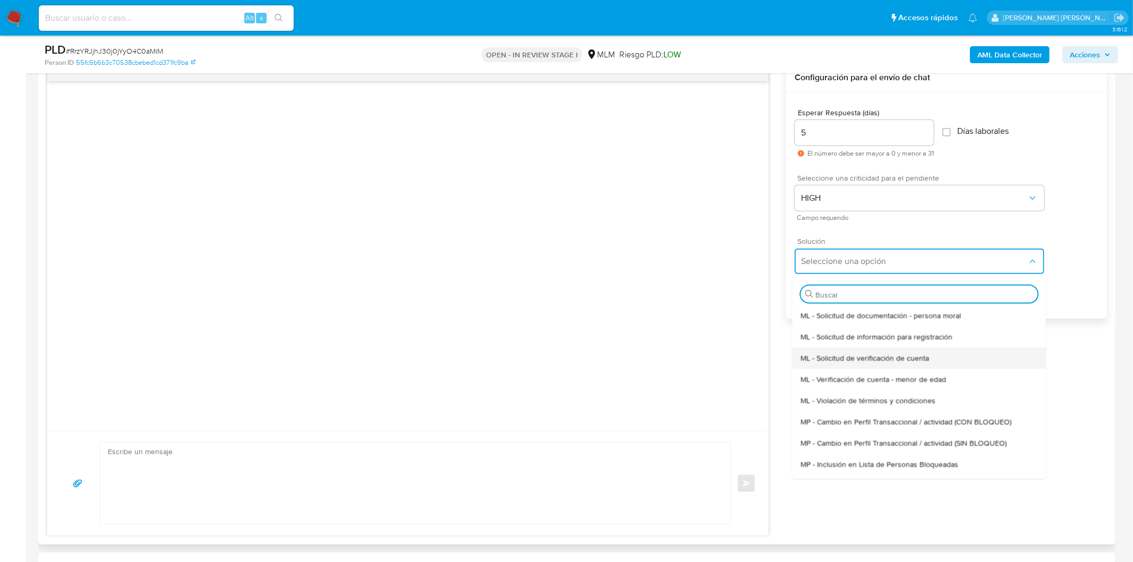
click at [846, 358] on span "ML - Solicitud de verificación de cuenta" at bounding box center [865, 358] width 129 height 10
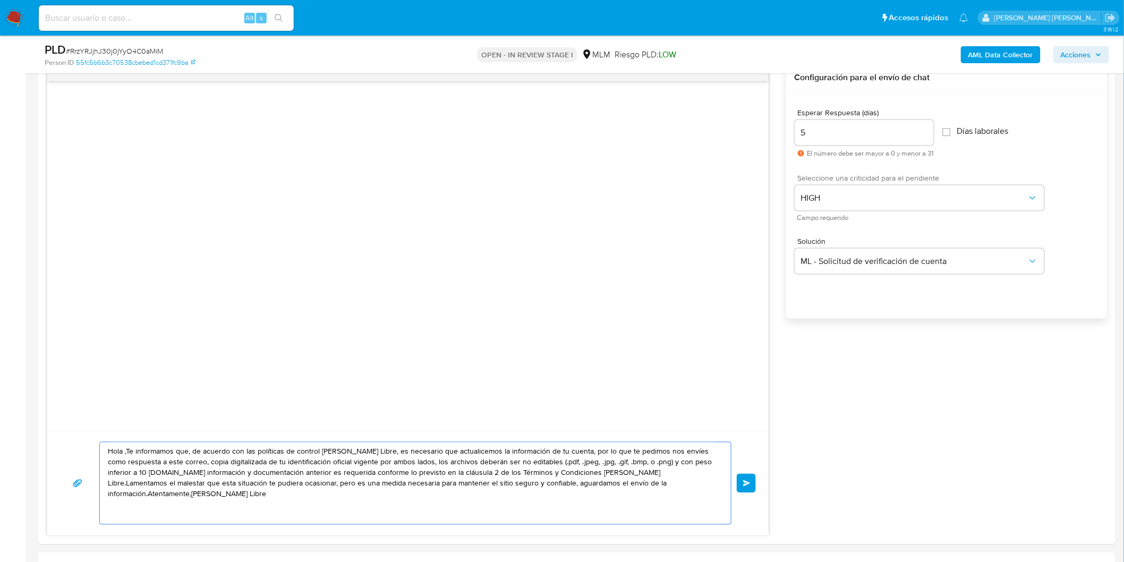
drag, startPoint x: 698, startPoint y: 485, endPoint x: 28, endPoint y: 359, distance: 681.2
paste textarea "Estimado Erick Daniel Medrano Galvan. Te comunicamos que se ha identificado un …"
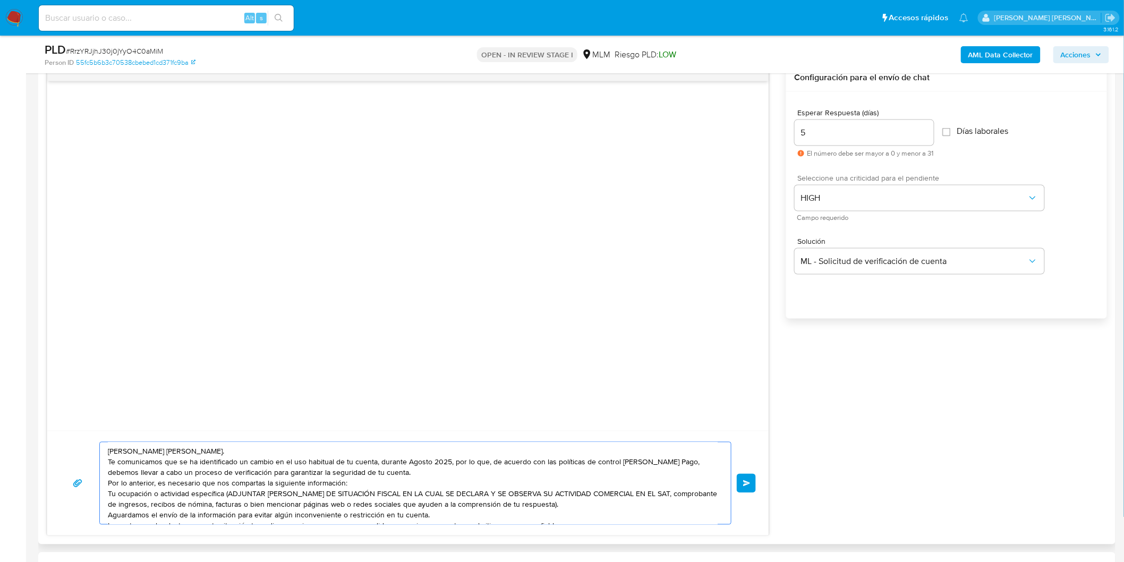
scroll to position [4, 0]
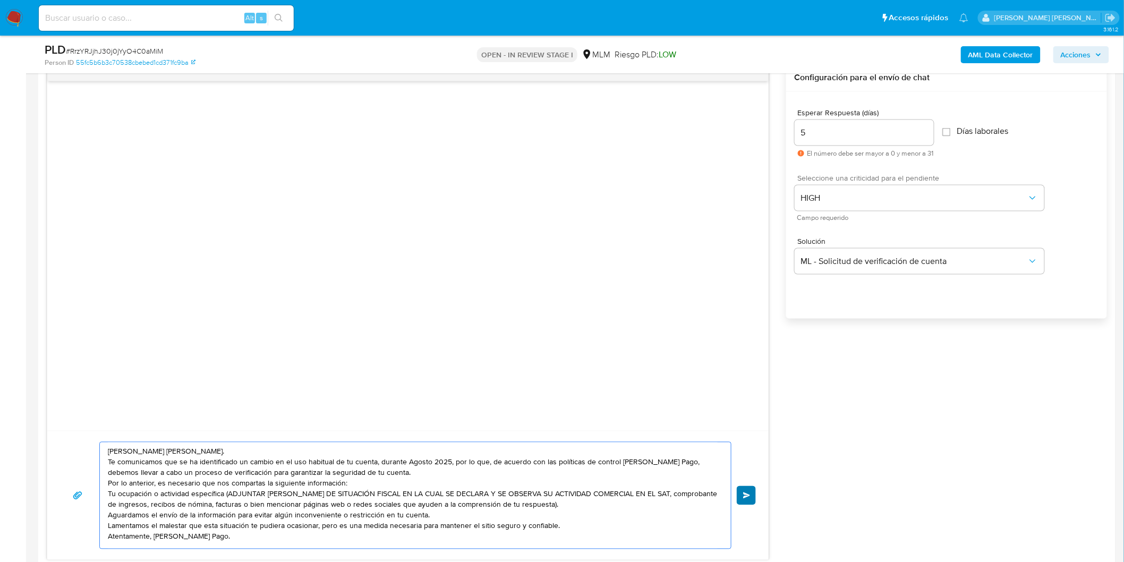
type textarea "Estimado Erick Daniel Medrano Galvan. Te comunicamos que se ha identificado un …"
click at [749, 498] on span "Enviar" at bounding box center [746, 495] width 7 height 6
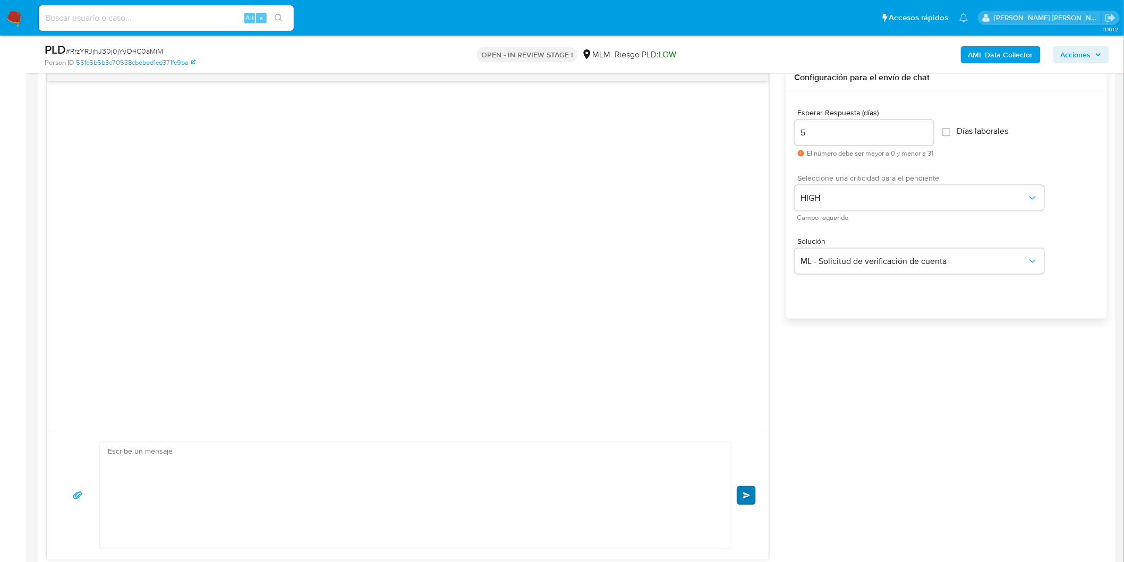
scroll to position [0, 0]
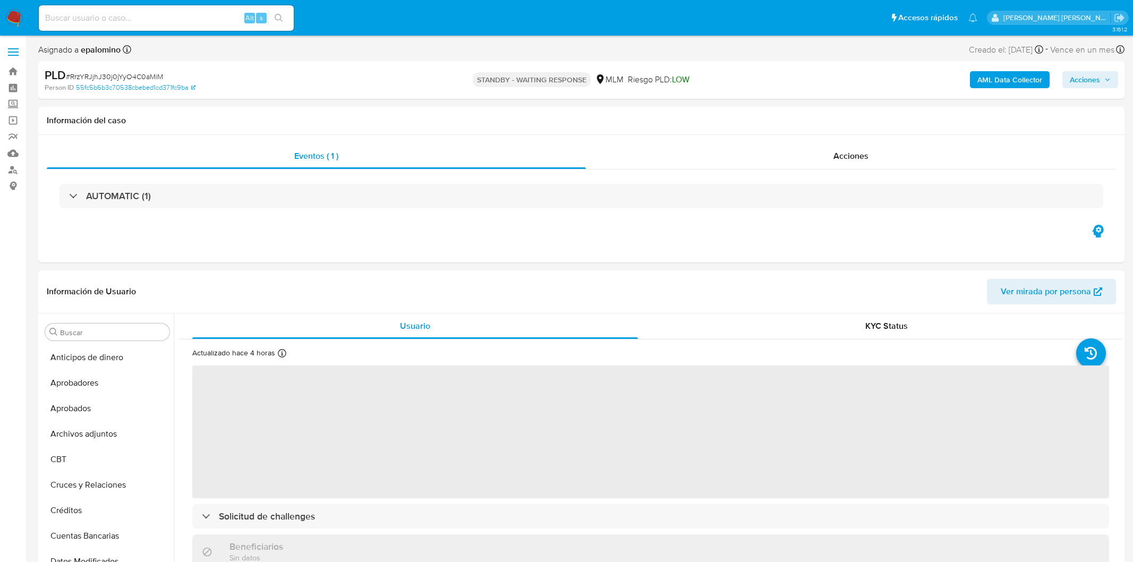
select select "10"
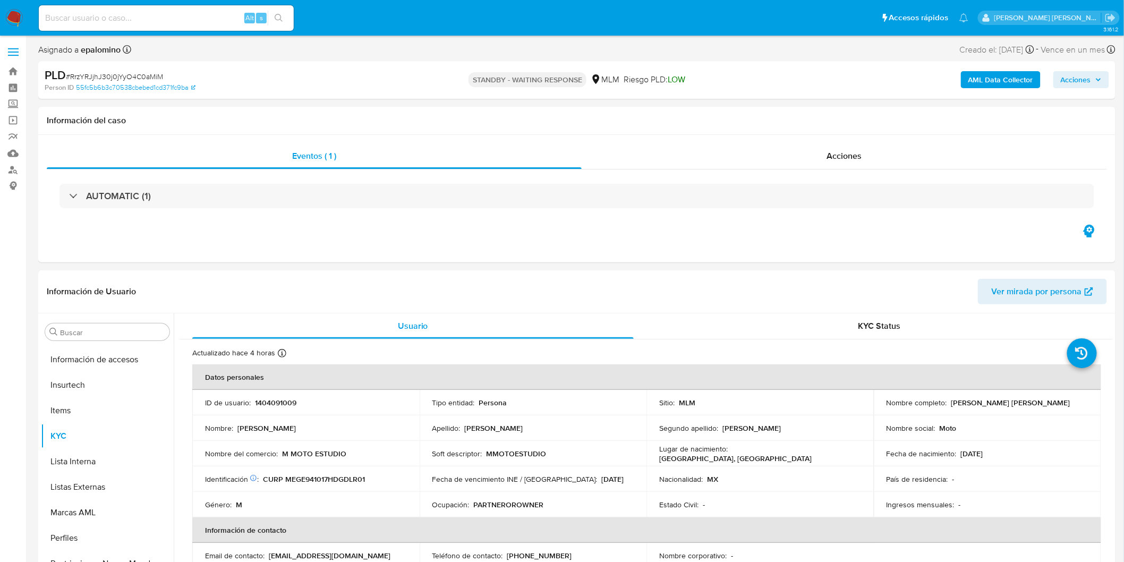
scroll to position [499, 0]
click at [119, 72] on span "# RrzYRJjhJ30j0jYyO4C0aMiM" at bounding box center [114, 76] width 97 height 11
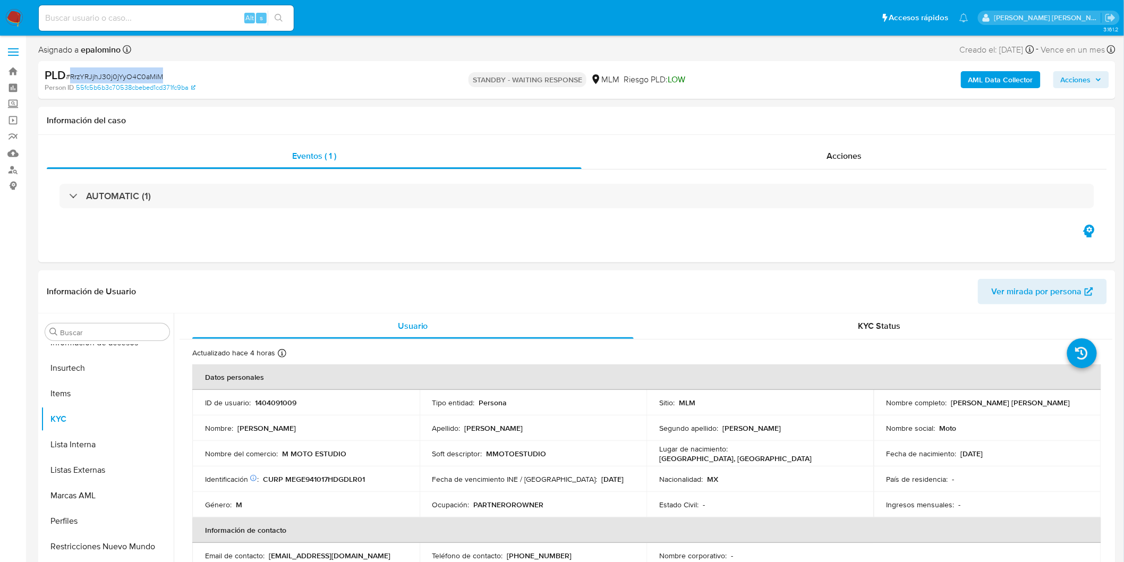
click at [119, 72] on span "# RrzYRJjhJ30j0jYyO4C0aMiM" at bounding box center [114, 76] width 97 height 11
copy span "RrzYRJjhJ30j0jYyO4C0aMiM"
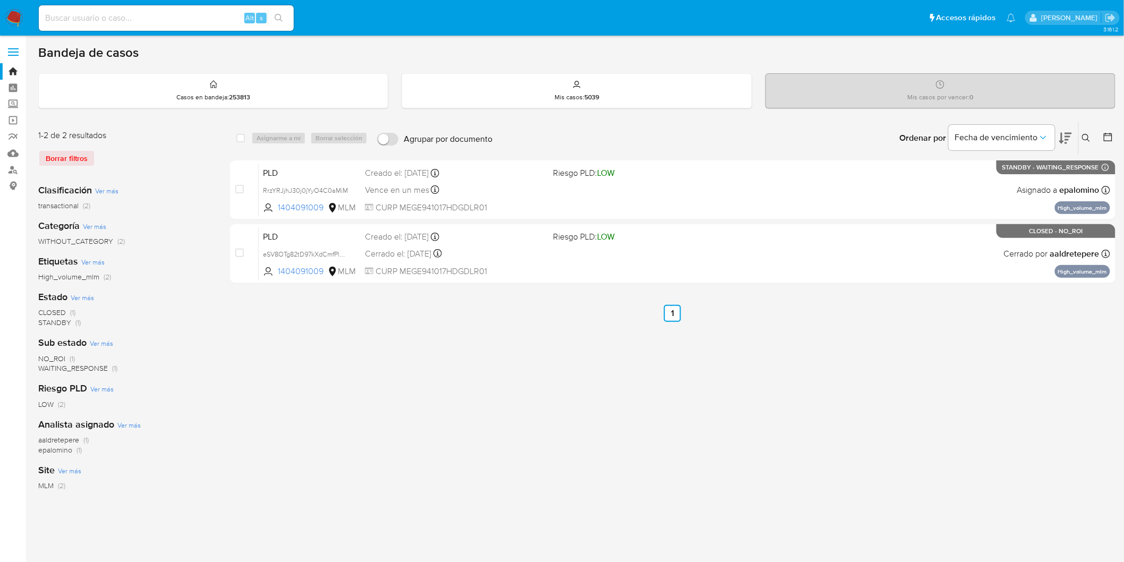
click at [22, 19] on img at bounding box center [14, 18] width 18 height 18
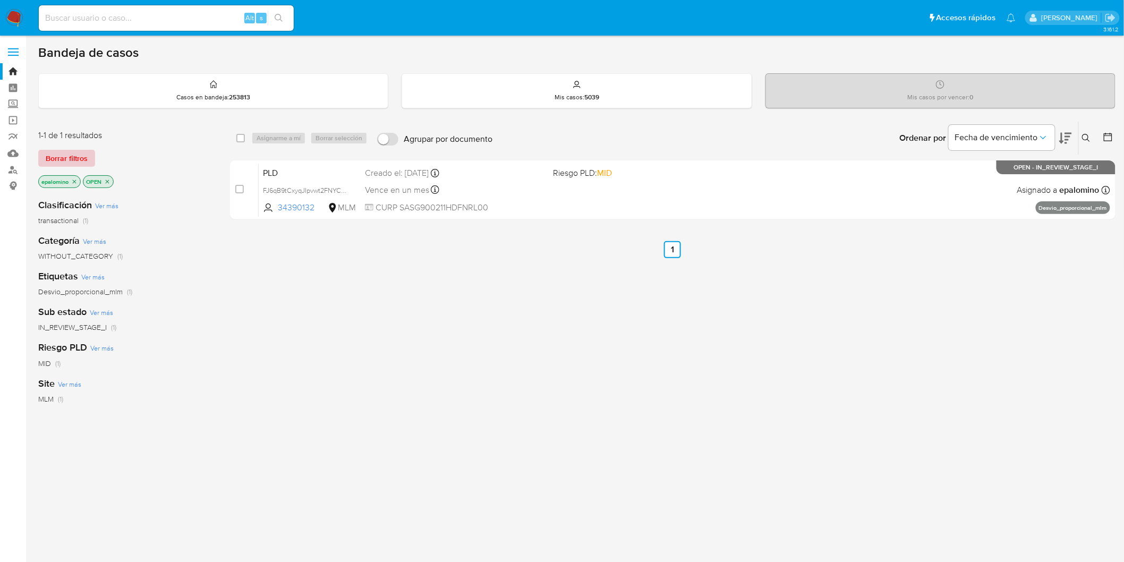
click at [77, 156] on span "Borrar filtros" at bounding box center [67, 158] width 42 height 15
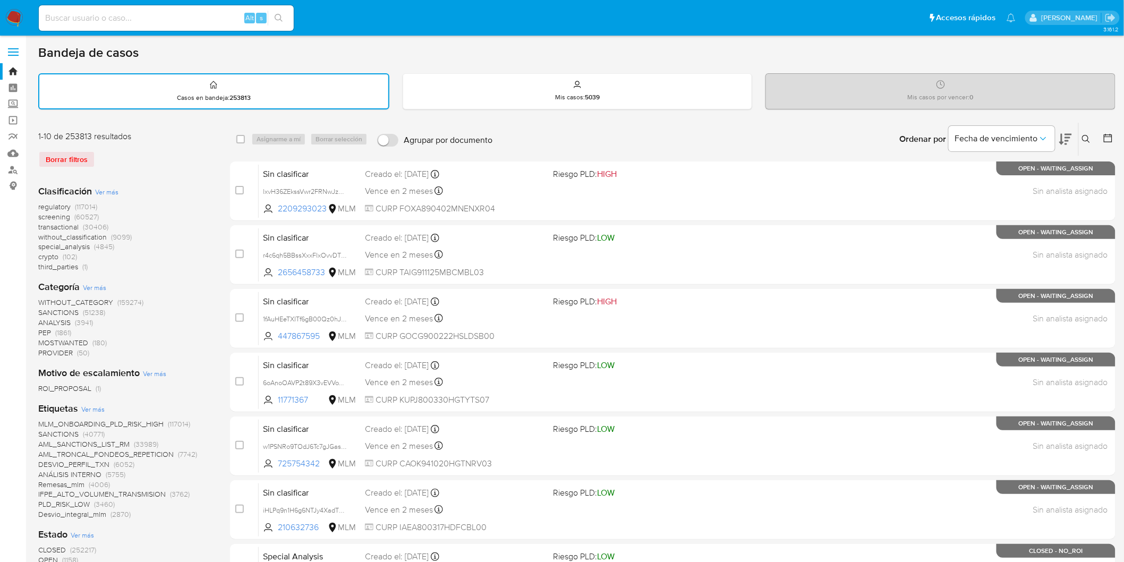
click at [1087, 139] on icon at bounding box center [1086, 139] width 8 height 8
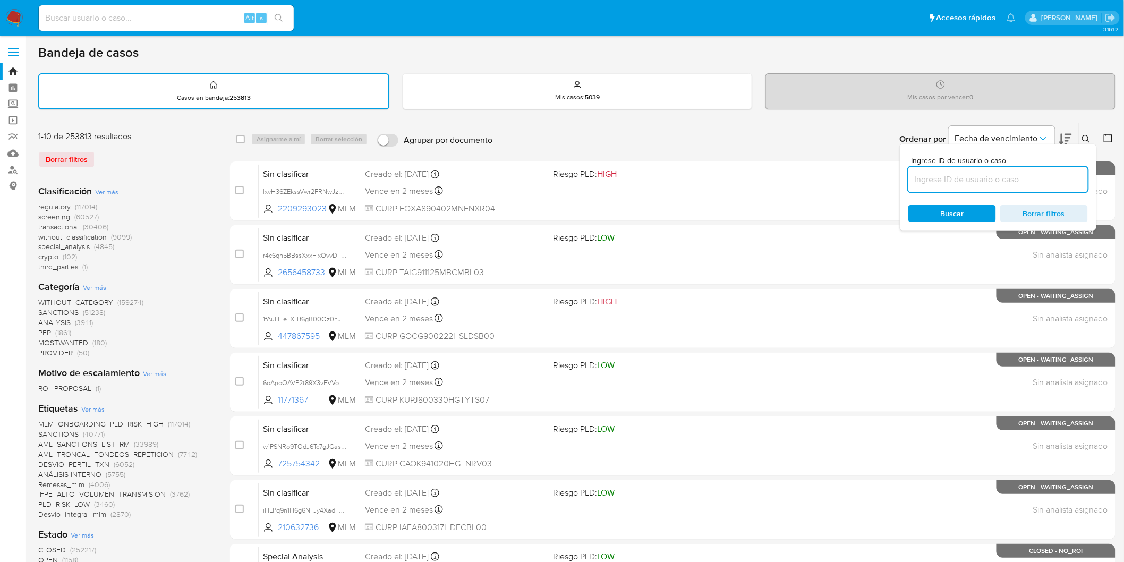
click at [937, 179] on input at bounding box center [998, 180] width 180 height 14
type input "70134715"
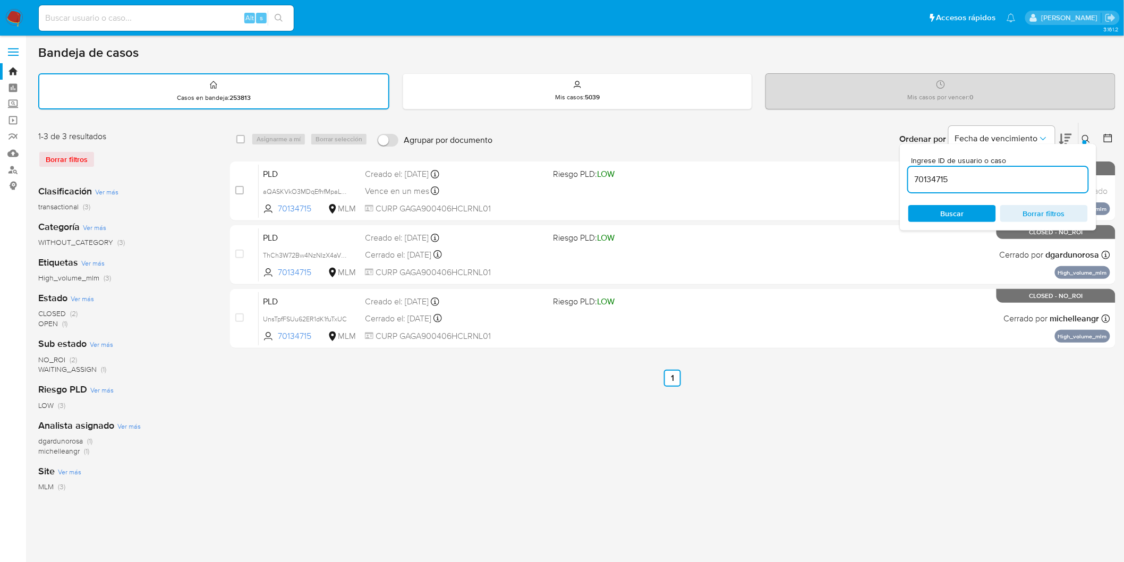
click at [1089, 140] on icon at bounding box center [1086, 139] width 8 height 8
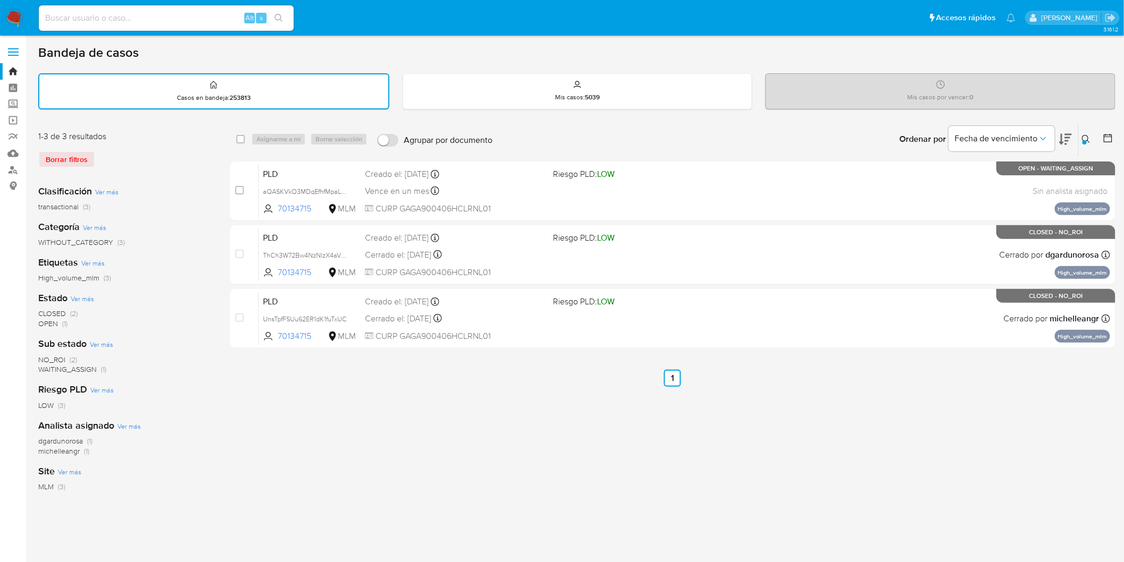
click at [15, 19] on img at bounding box center [14, 18] width 18 height 18
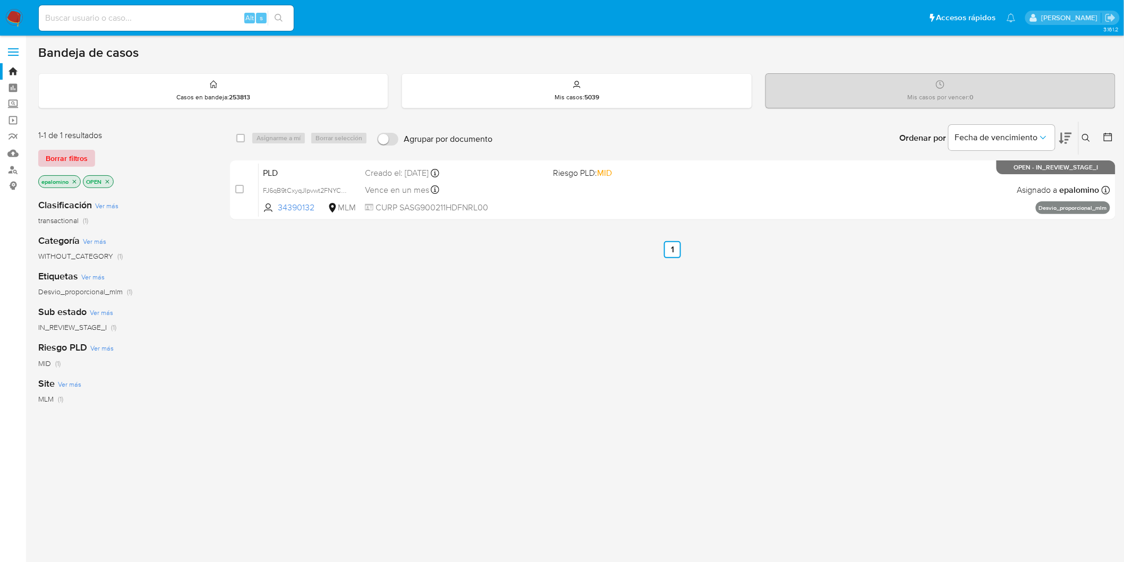
click at [75, 157] on span "Borrar filtros" at bounding box center [67, 158] width 42 height 15
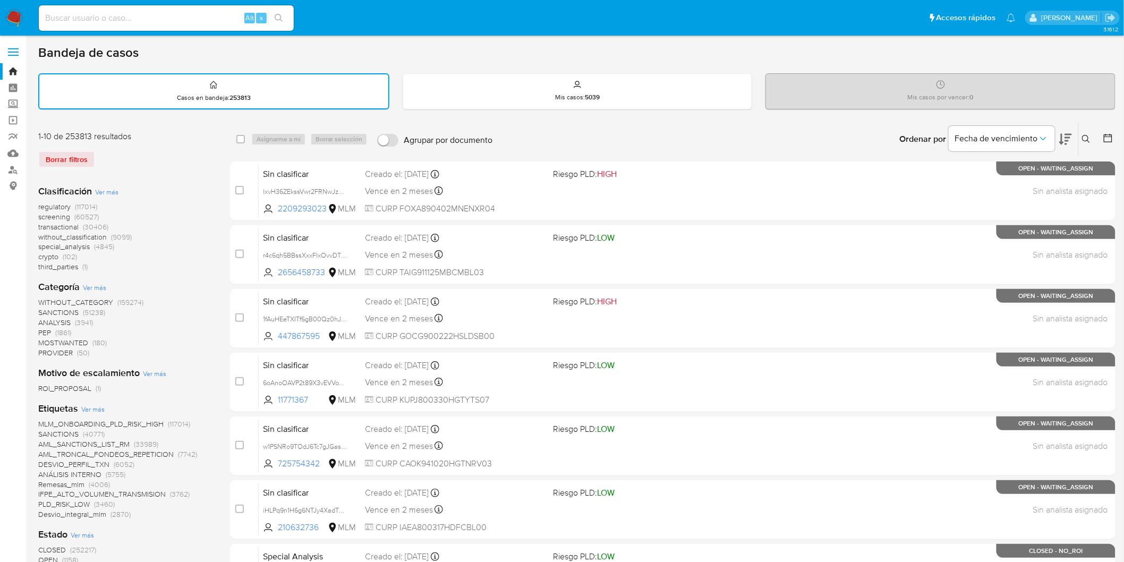
click at [1087, 140] on icon at bounding box center [1086, 139] width 9 height 9
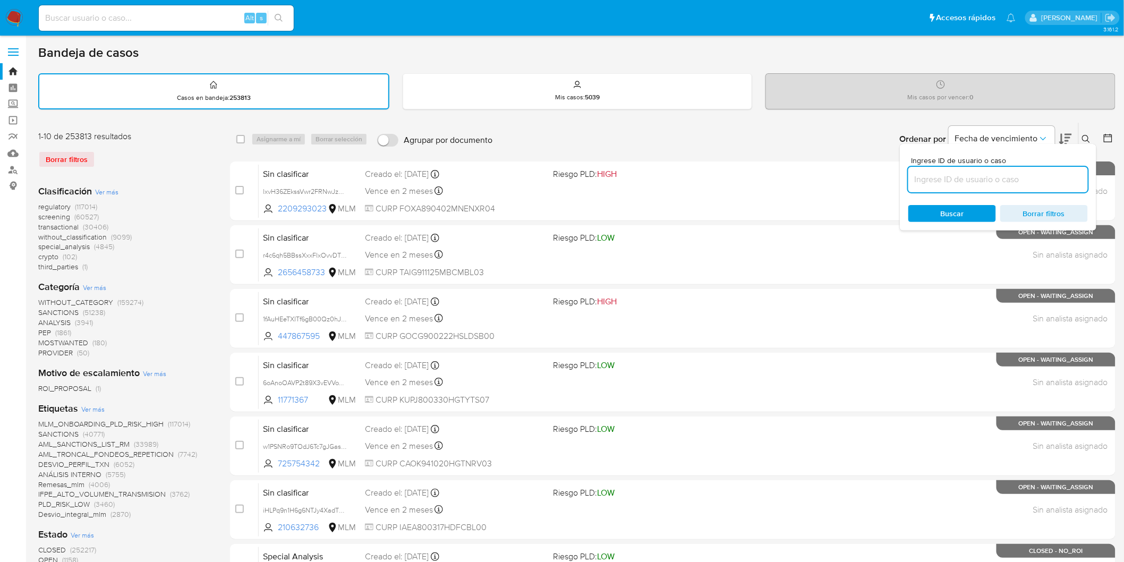
click at [978, 176] on input at bounding box center [998, 180] width 180 height 14
type input "70134715"
click at [962, 213] on span "Buscar" at bounding box center [952, 213] width 23 height 17
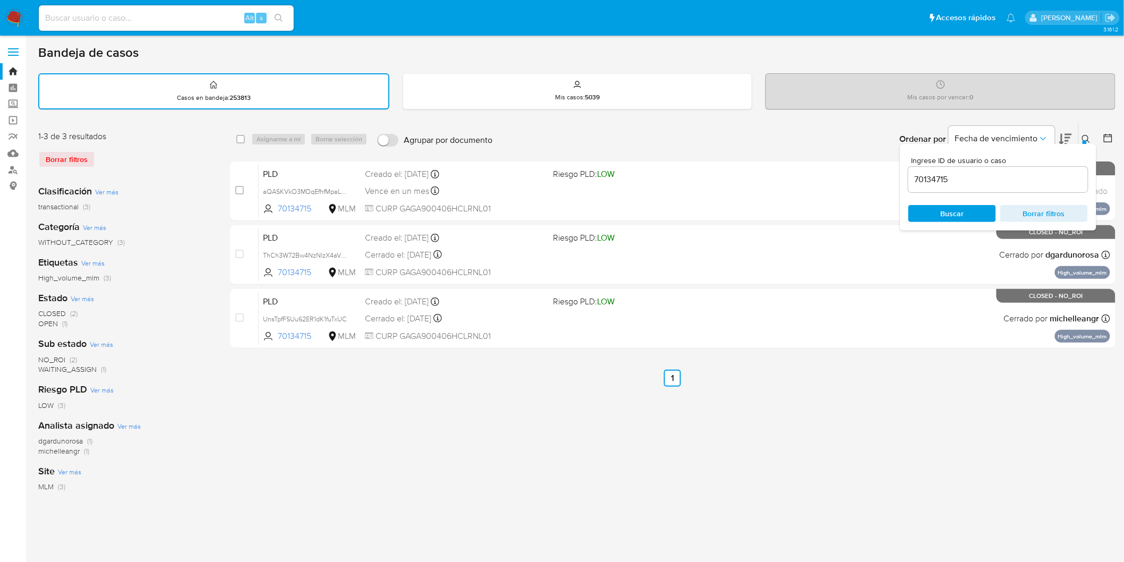
click at [1091, 135] on icon at bounding box center [1086, 139] width 9 height 9
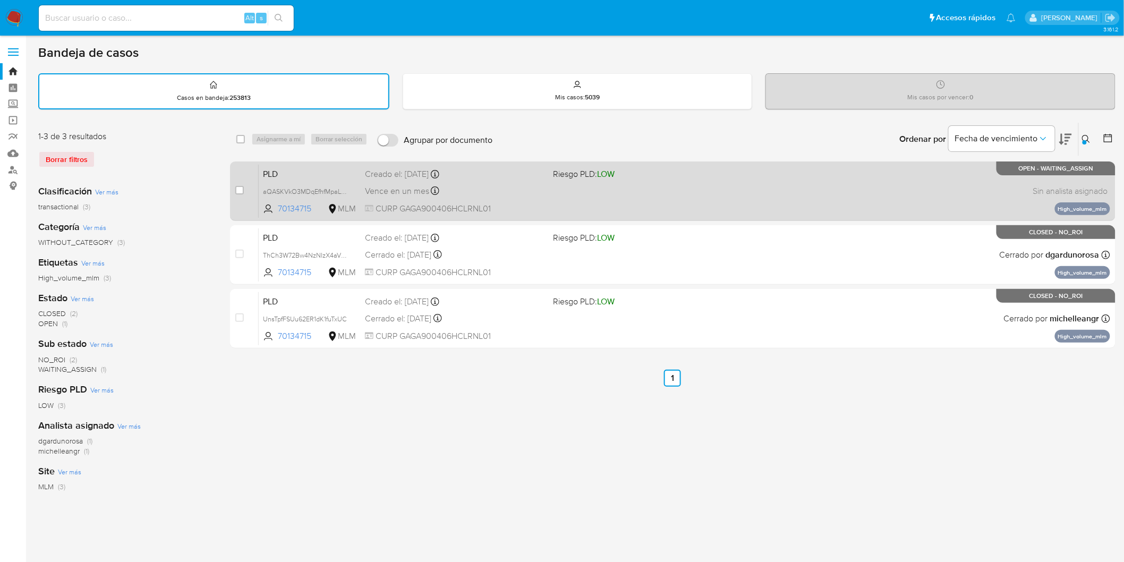
click at [294, 164] on div "PLD aQASKVkO3MDqEfhfMpaLIEfm 70134715 MLM Riesgo PLD: LOW Creado el: [DATE] Cre…" at bounding box center [685, 191] width 852 height 54
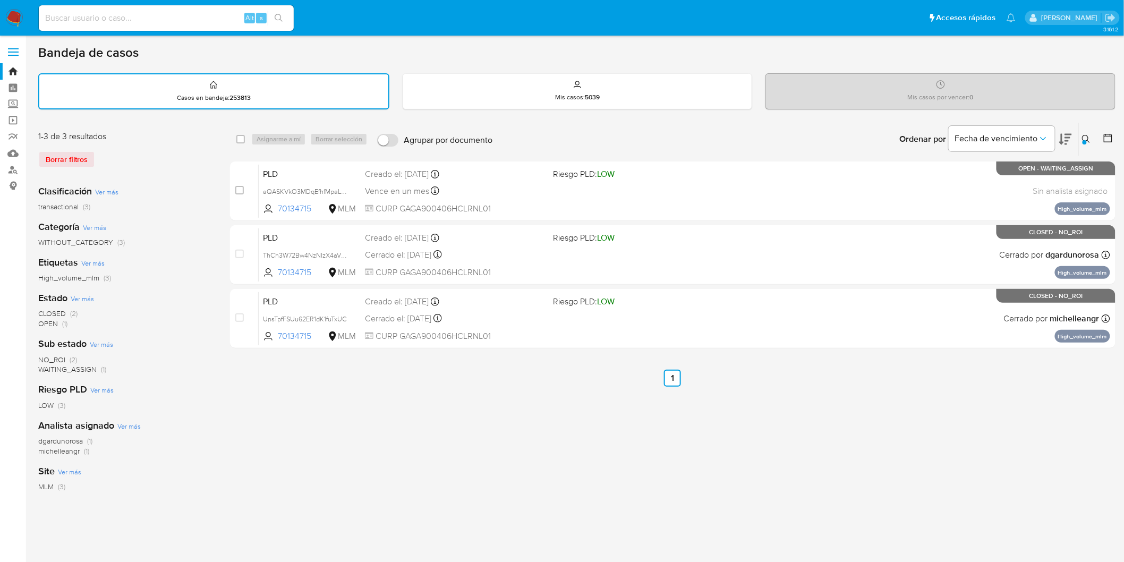
drag, startPoint x: 238, startPoint y: 137, endPoint x: 265, endPoint y: 137, distance: 26.6
click at [239, 137] on input "checkbox" at bounding box center [240, 139] width 9 height 9
checkbox input "true"
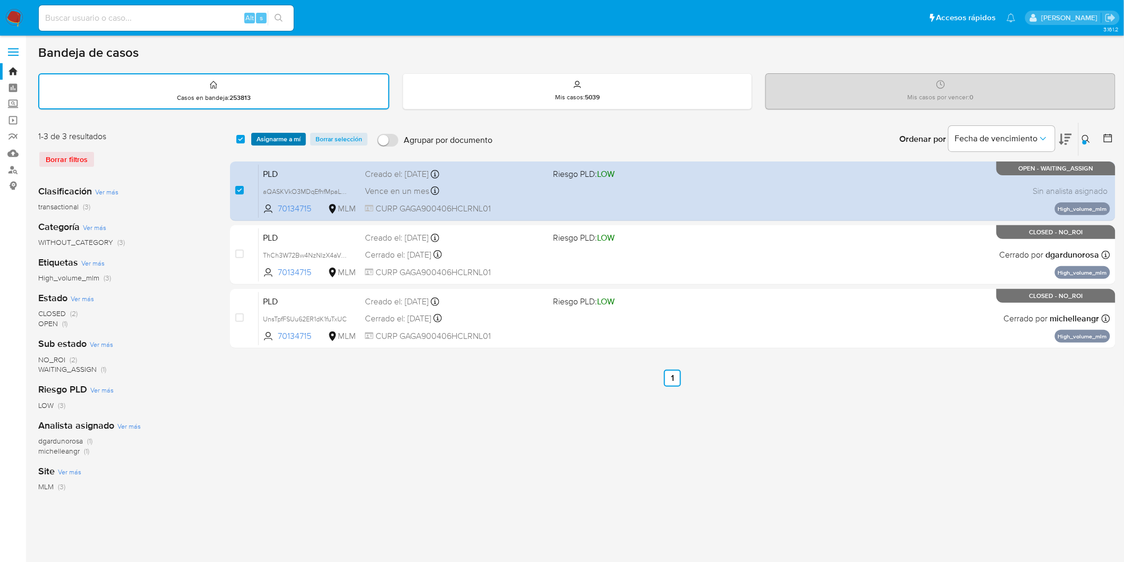
click at [265, 137] on span "Asignarme a mí" at bounding box center [279, 139] width 44 height 11
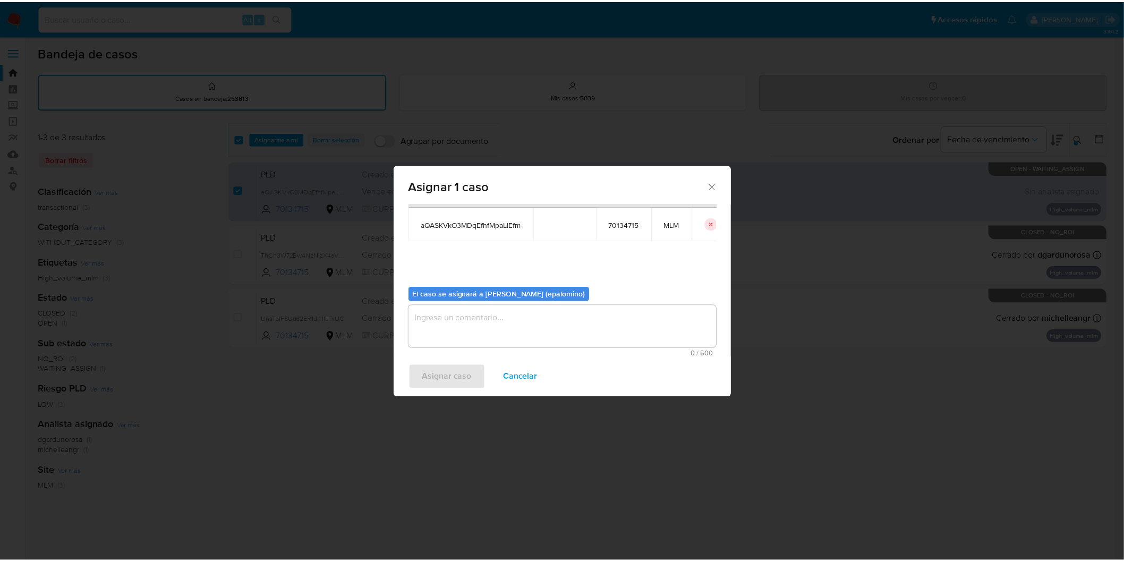
scroll to position [55, 0]
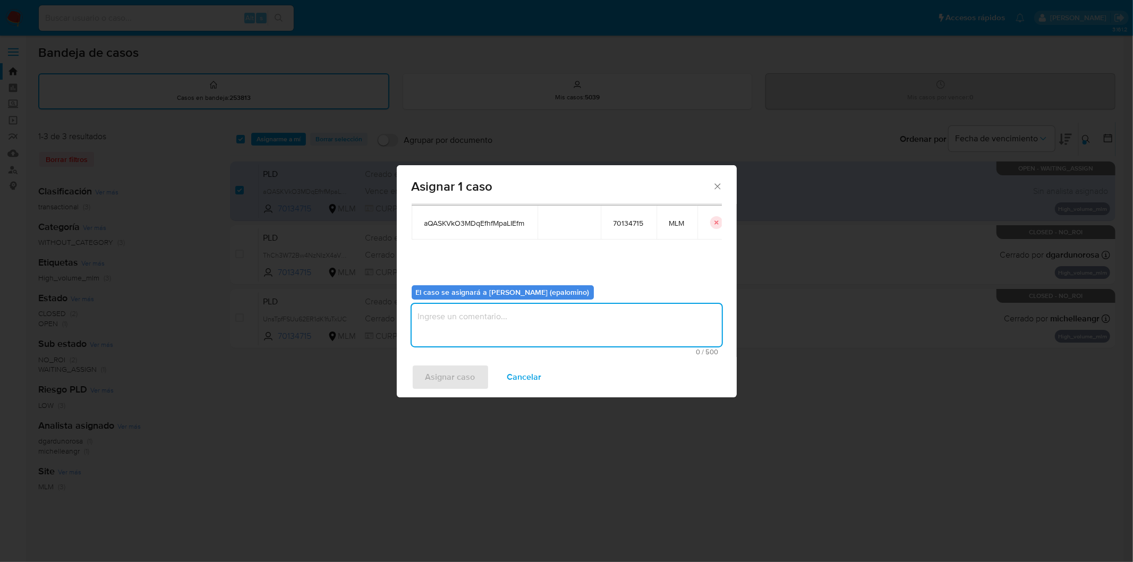
click at [508, 323] on textarea "assign-modal" at bounding box center [567, 325] width 310 height 43
type textarea "AS"
click at [457, 369] on span "Asignar caso" at bounding box center [451, 377] width 50 height 23
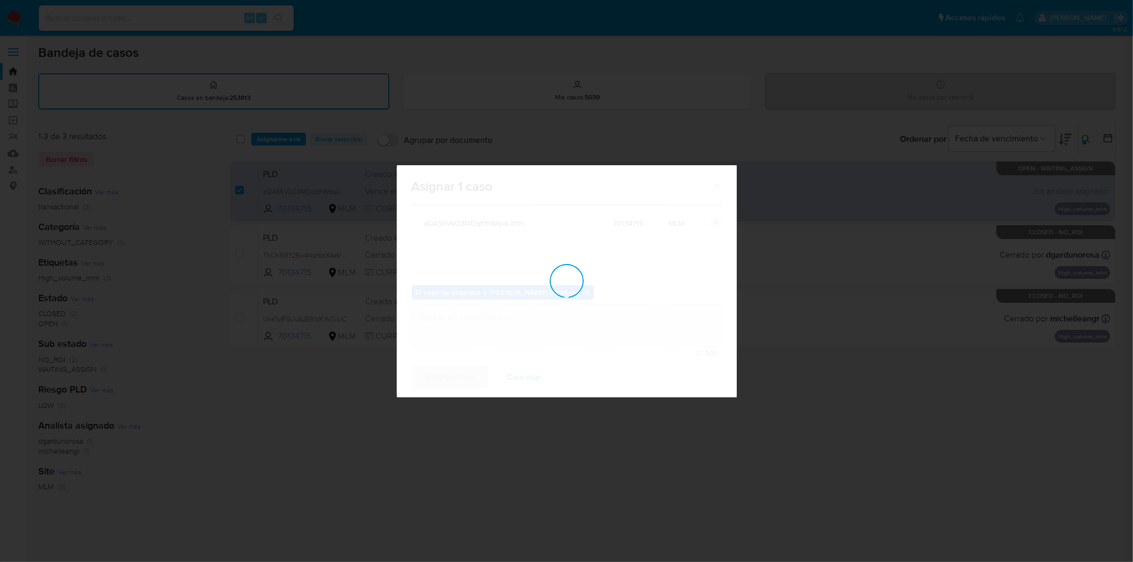
checkbox input "false"
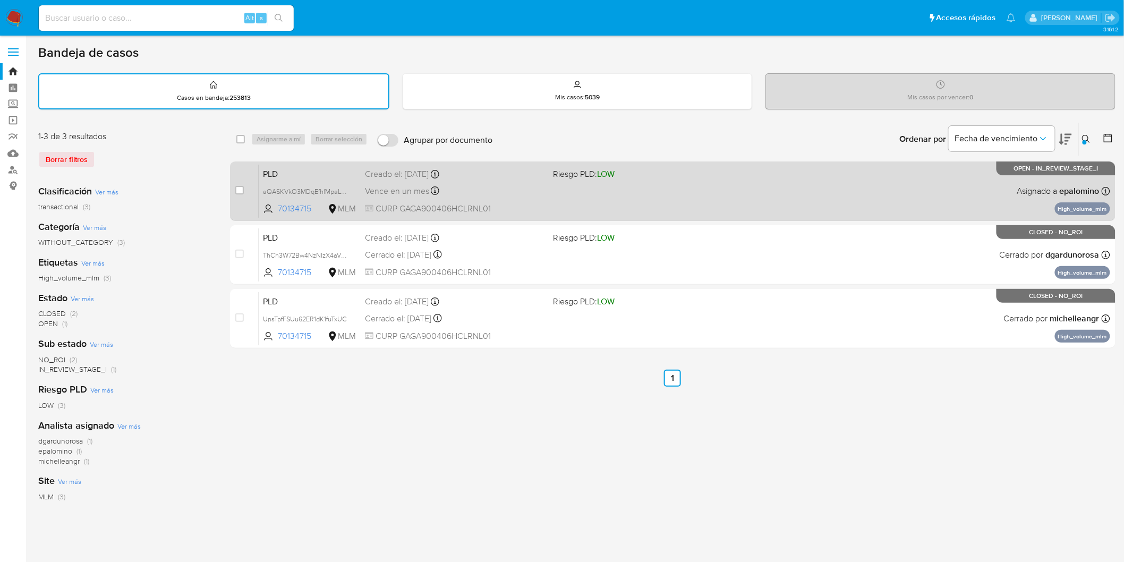
click at [303, 170] on span "PLD" at bounding box center [310, 173] width 94 height 14
click at [281, 176] on span "PLD" at bounding box center [310, 173] width 94 height 14
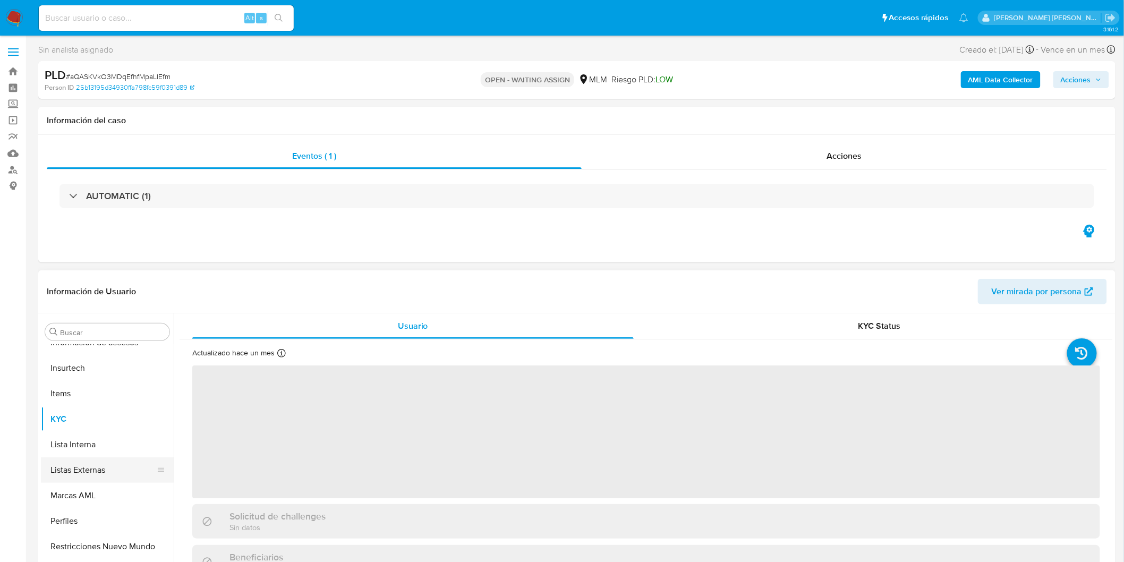
scroll to position [500, 0]
select select "10"
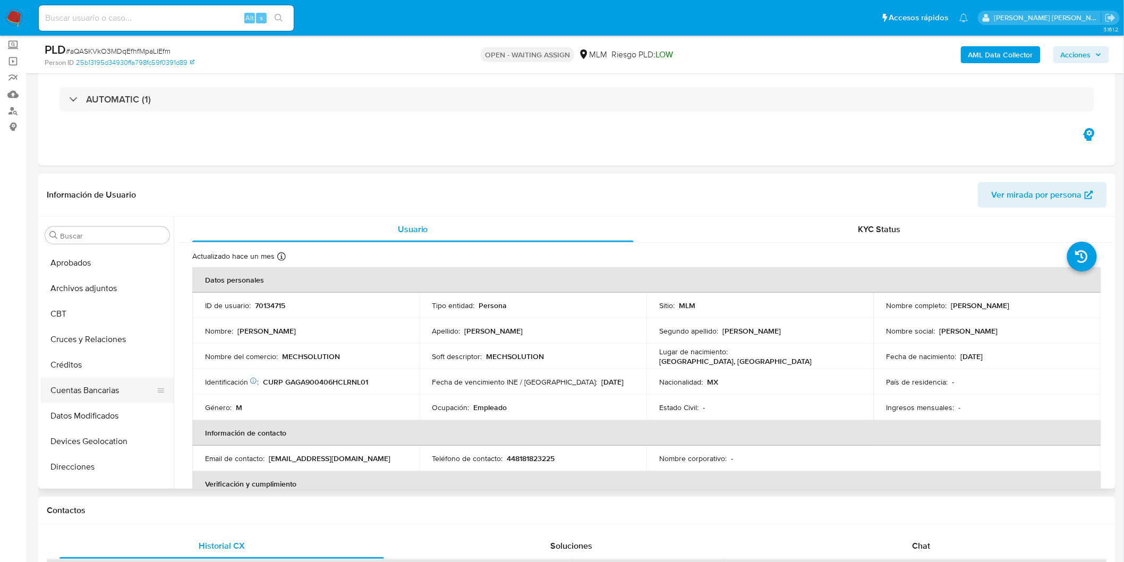
scroll to position [28, 0]
click at [122, 309] on button "Archivos adjuntos" at bounding box center [103, 310] width 124 height 26
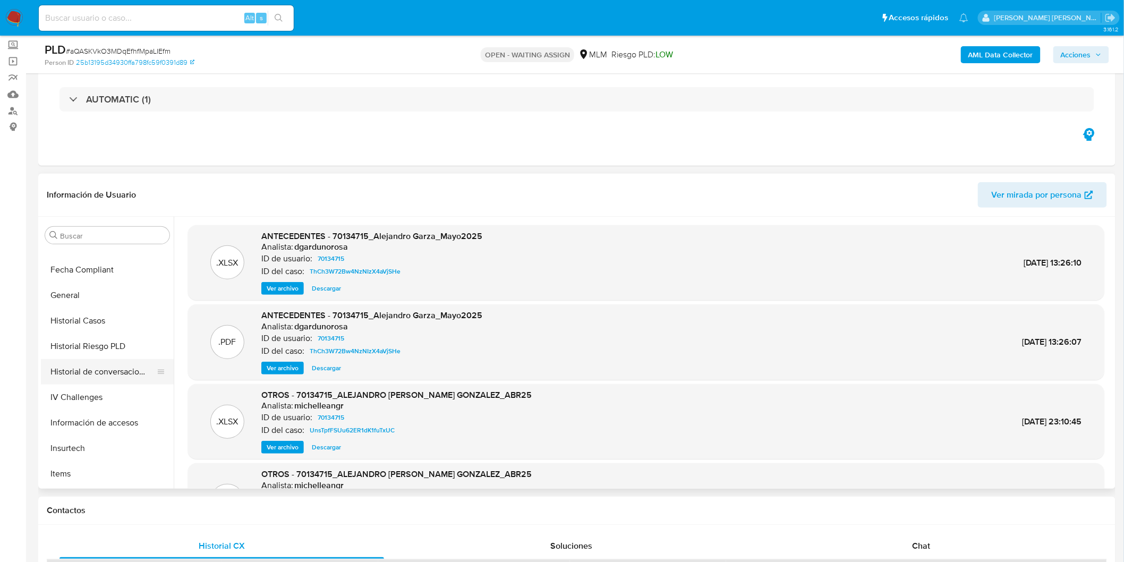
scroll to position [322, 0]
click at [126, 373] on button "Historial de conversaciones" at bounding box center [103, 373] width 124 height 26
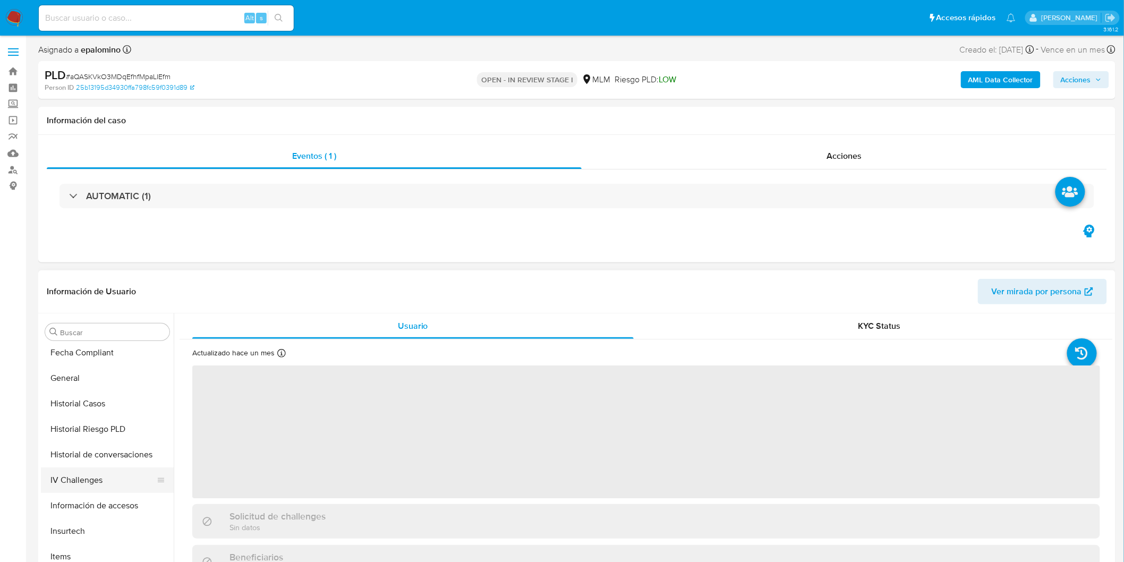
select select "10"
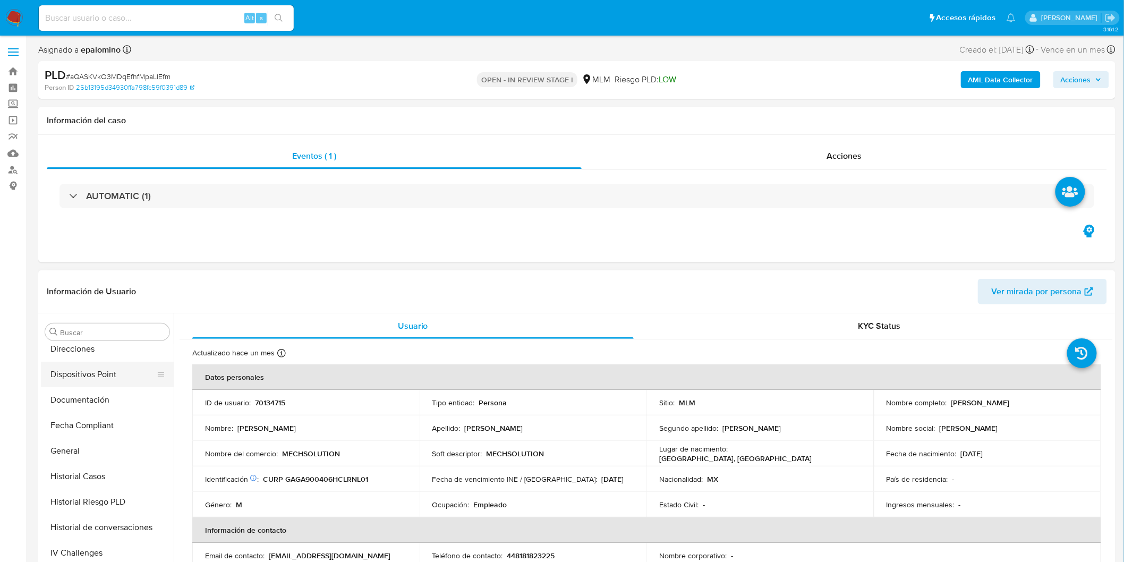
scroll to position [205, 0]
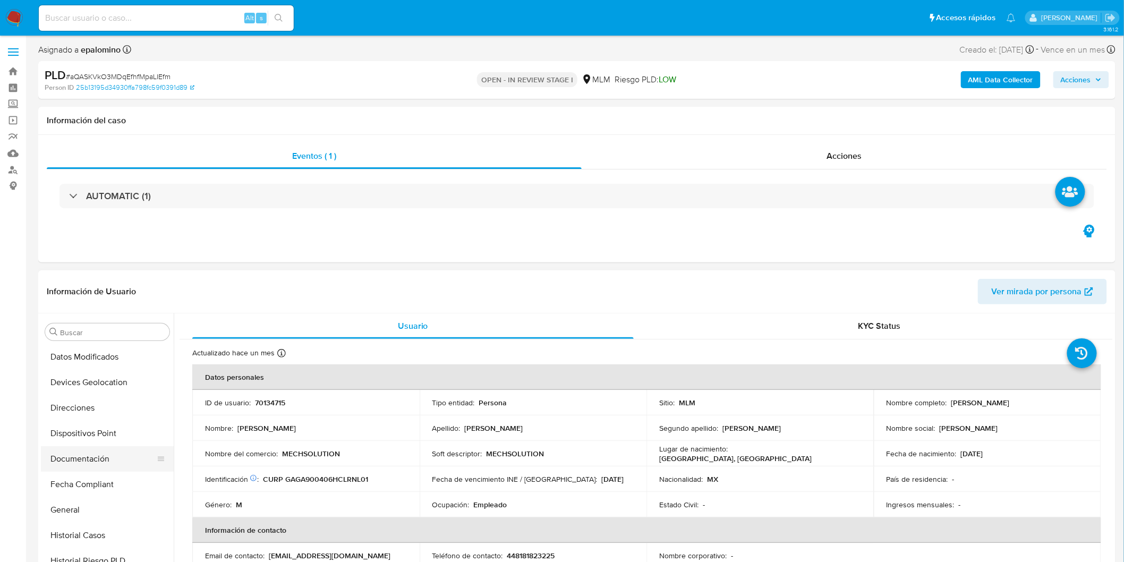
click at [101, 450] on button "Documentación" at bounding box center [103, 459] width 124 height 26
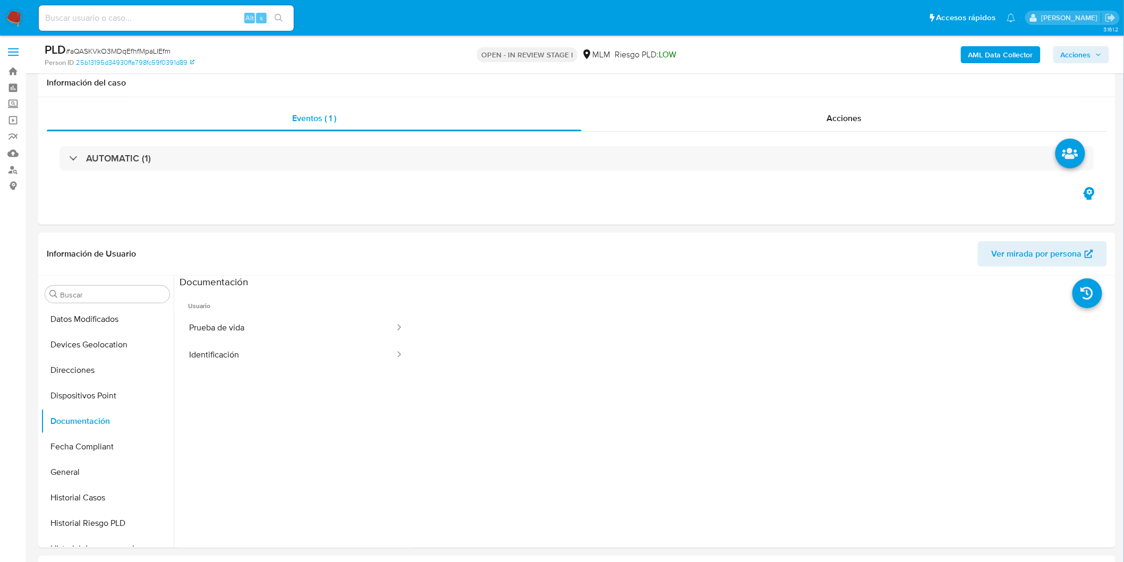
scroll to position [133, 0]
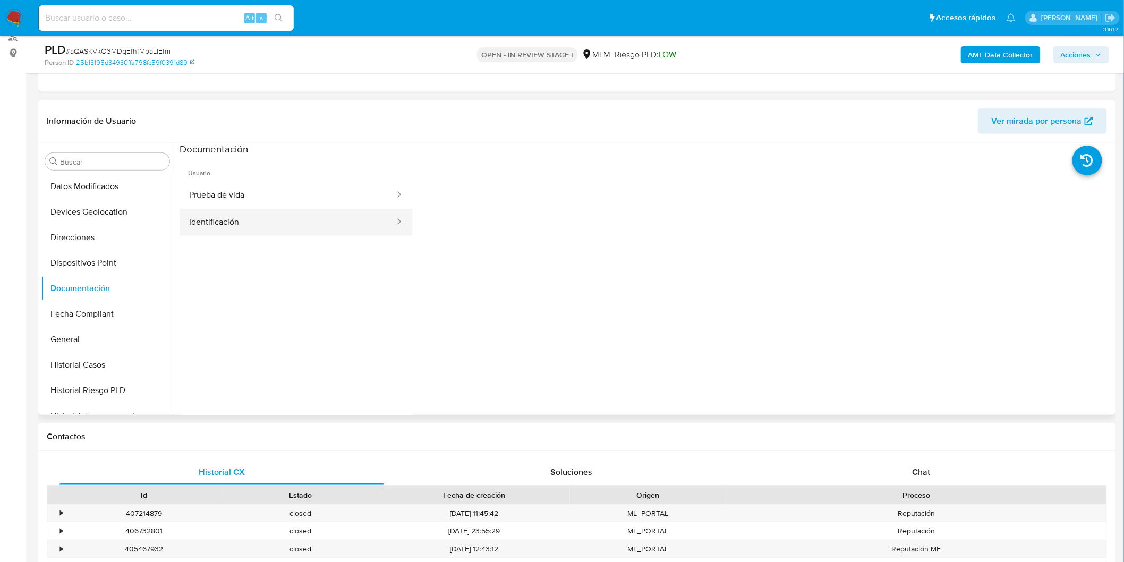
click at [346, 222] on button "Identificación" at bounding box center [288, 222] width 216 height 27
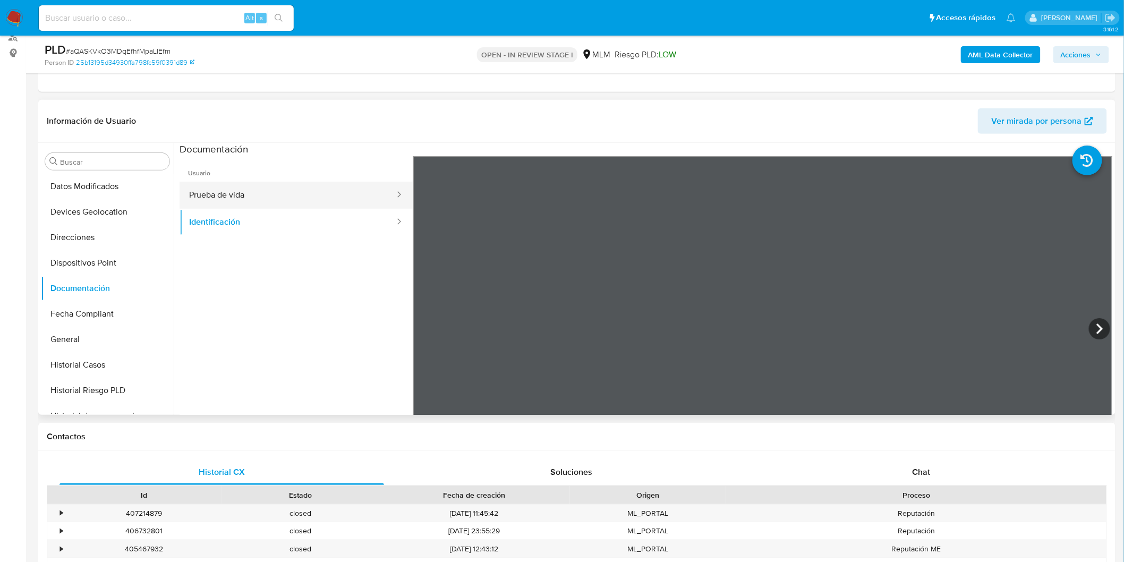
click at [318, 190] on button "Prueba de vida" at bounding box center [288, 195] width 216 height 27
click at [304, 220] on button "Identificación" at bounding box center [288, 222] width 216 height 27
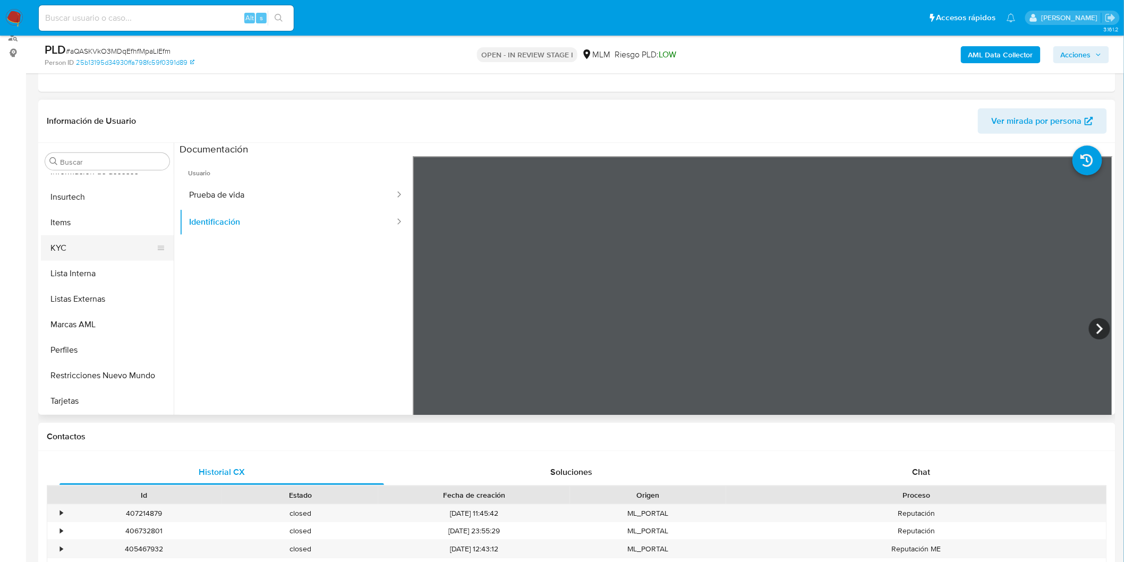
click at [77, 246] on button "KYC" at bounding box center [103, 248] width 124 height 26
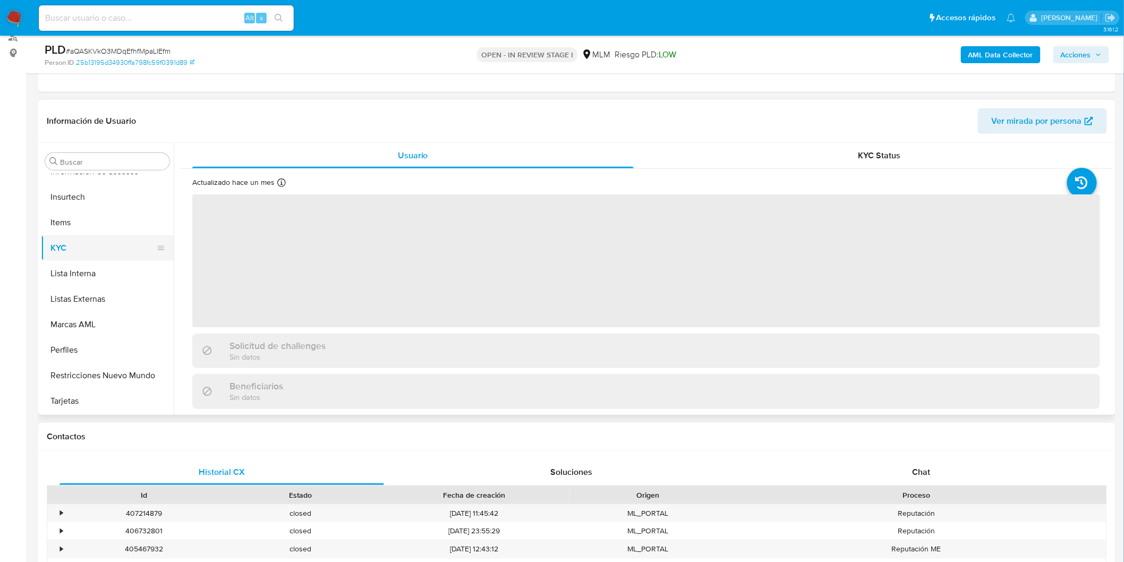
scroll to position [499, 0]
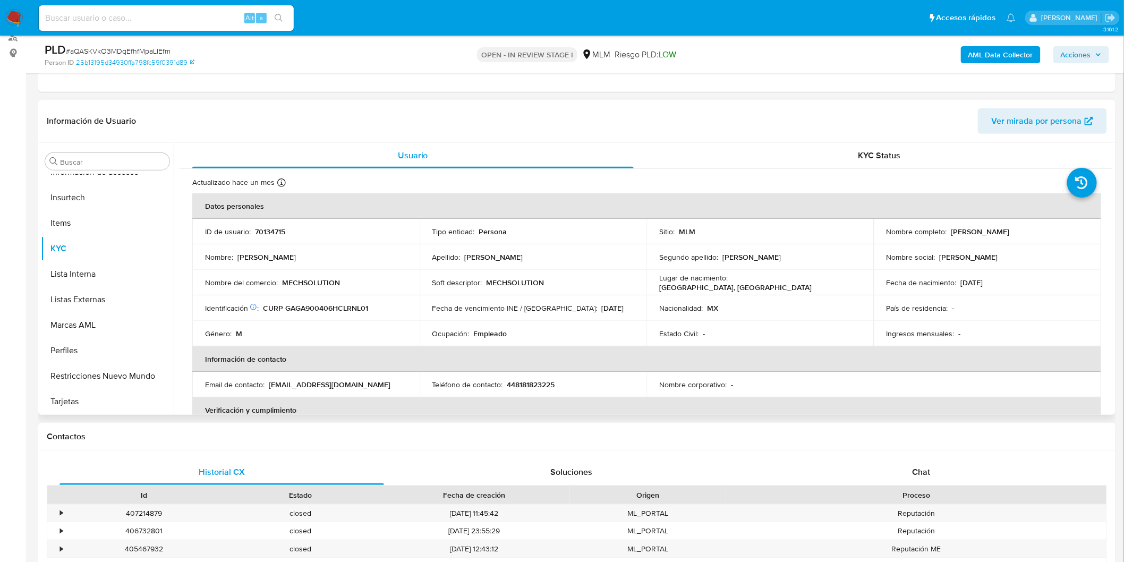
drag, startPoint x: 1034, startPoint y: 232, endPoint x: 947, endPoint y: 227, distance: 86.7
click at [947, 227] on div "Nombre completo : Alejandro Garza Gonzalez" at bounding box center [988, 232] width 202 height 10
copy p "[PERSON_NAME]"
drag, startPoint x: 343, startPoint y: 279, endPoint x: 279, endPoint y: 280, distance: 63.8
click at [279, 280] on div "Nombre del comercio : MECHSOLUTION" at bounding box center [306, 283] width 202 height 10
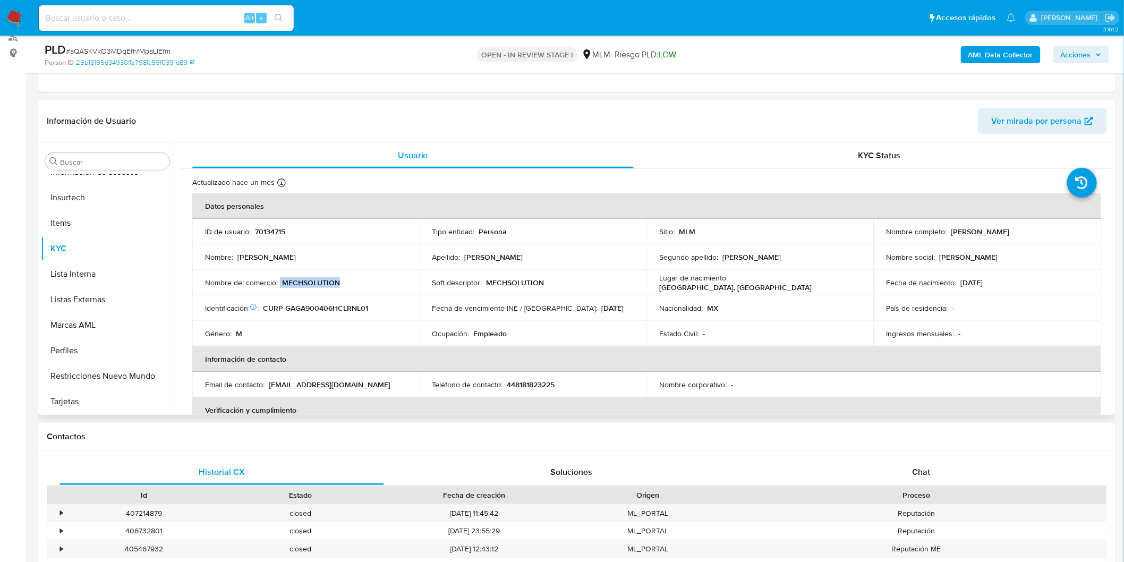
copy div "MECHSOLUTION"
click at [533, 388] on p "448181823225" at bounding box center [531, 385] width 48 height 10
copy p "448181823225"
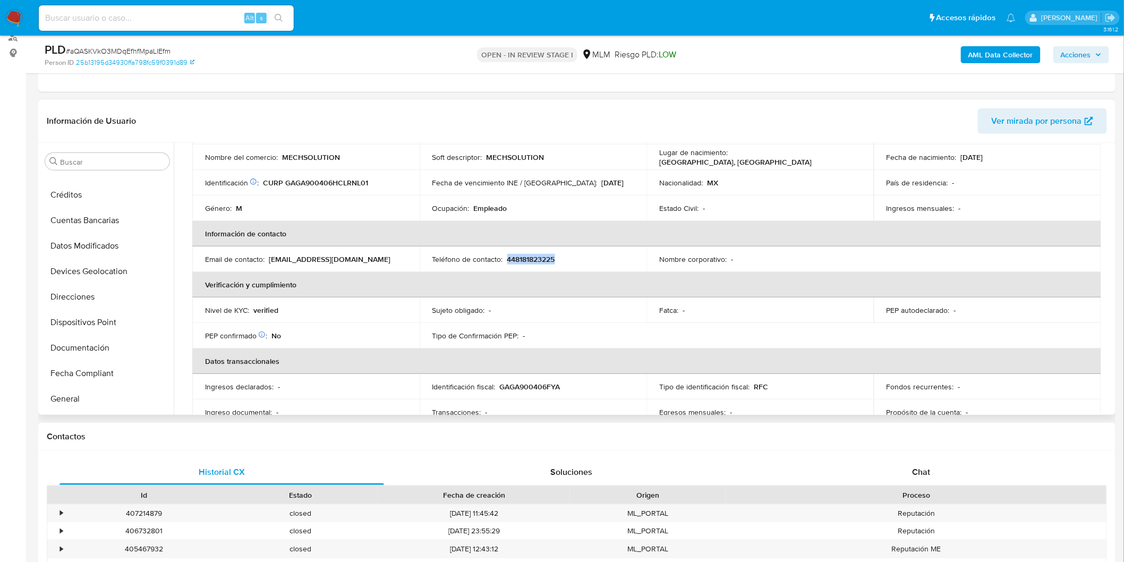
scroll to position [86, 0]
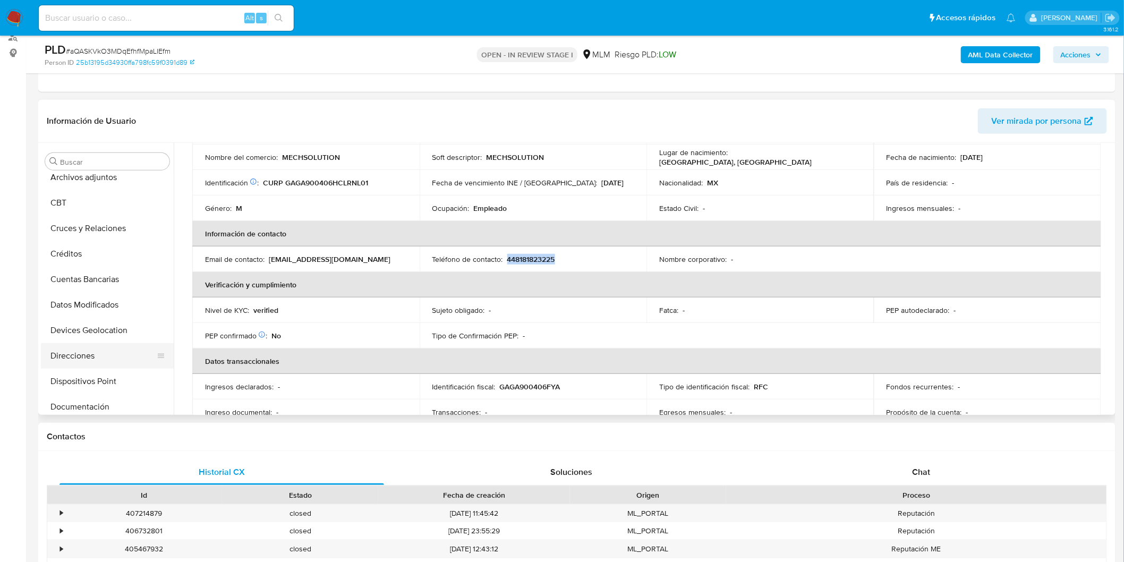
click at [73, 353] on button "Direcciones" at bounding box center [103, 356] width 124 height 26
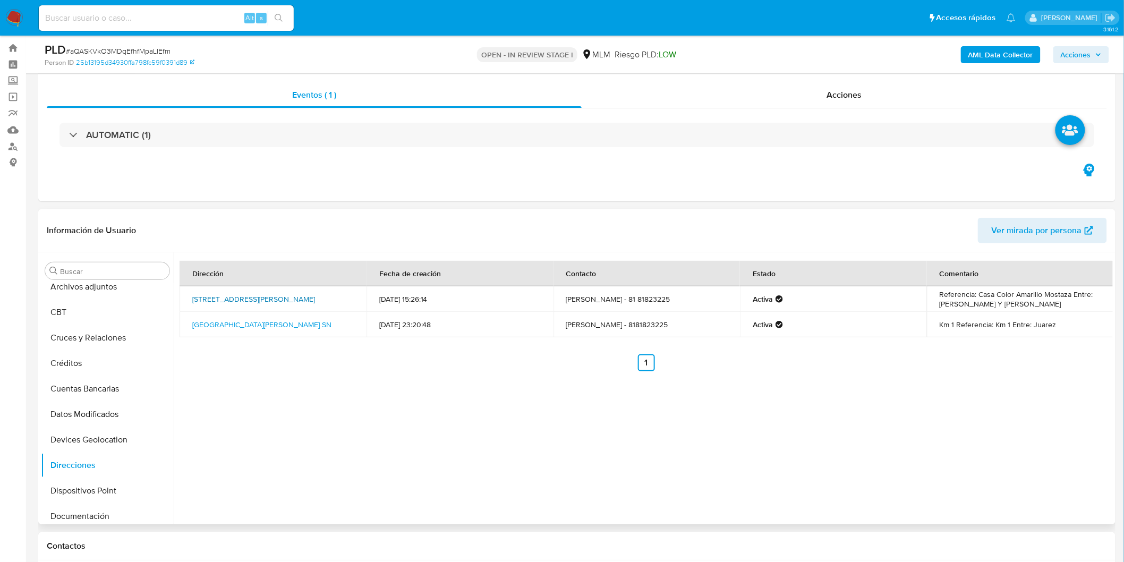
scroll to position [14, 0]
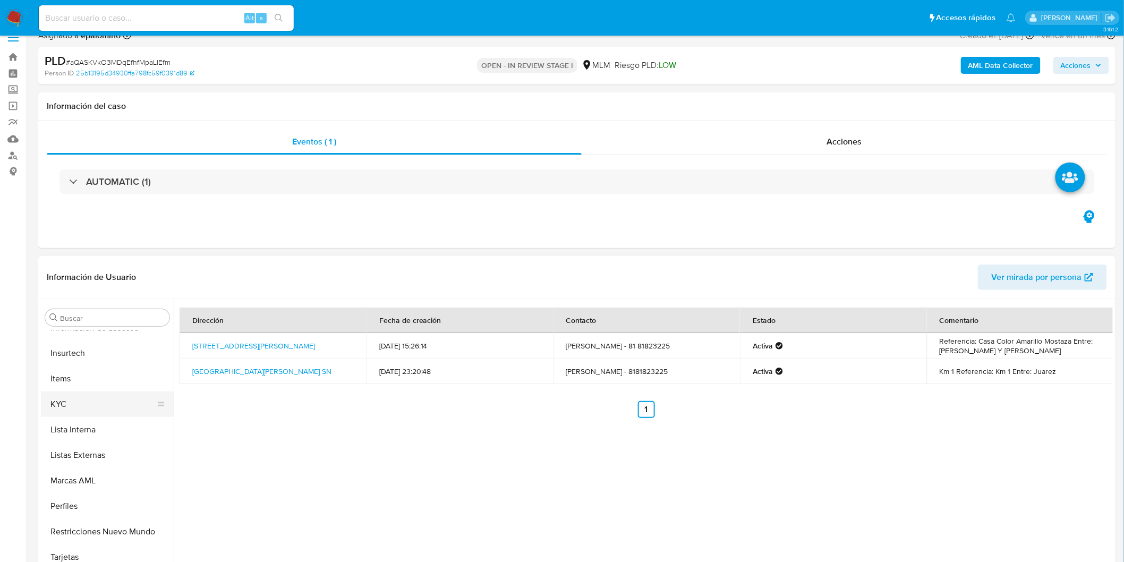
click at [83, 403] on button "KYC" at bounding box center [103, 405] width 124 height 26
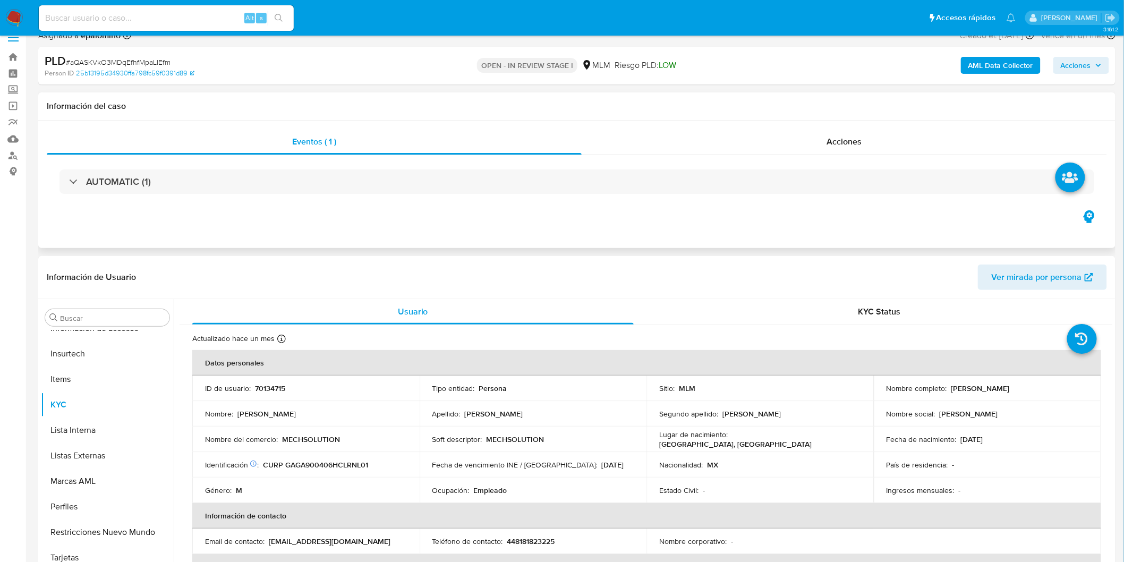
scroll to position [499, 0]
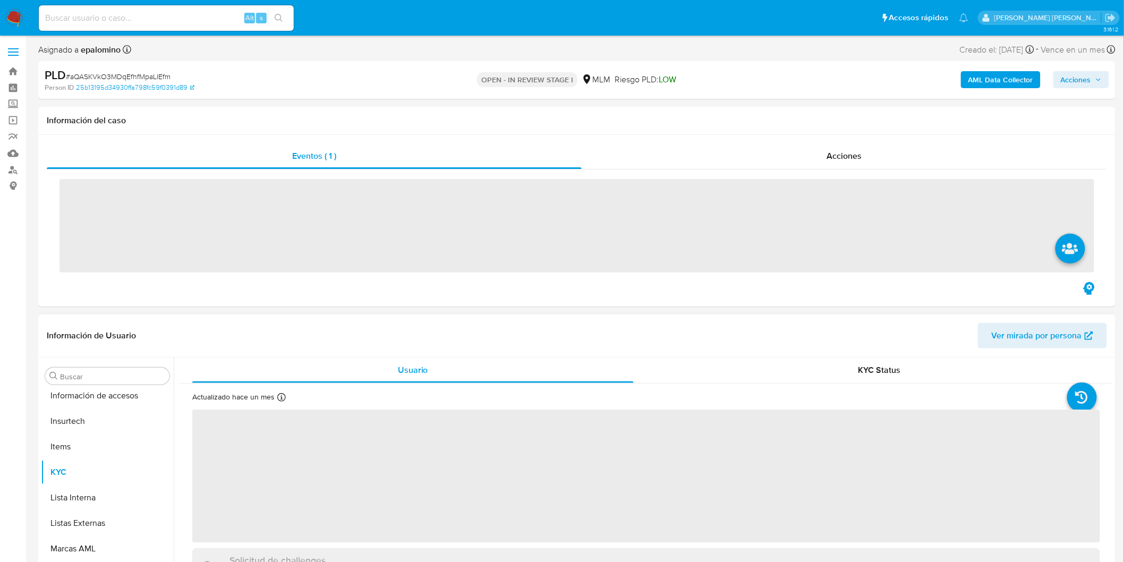
scroll to position [499, 0]
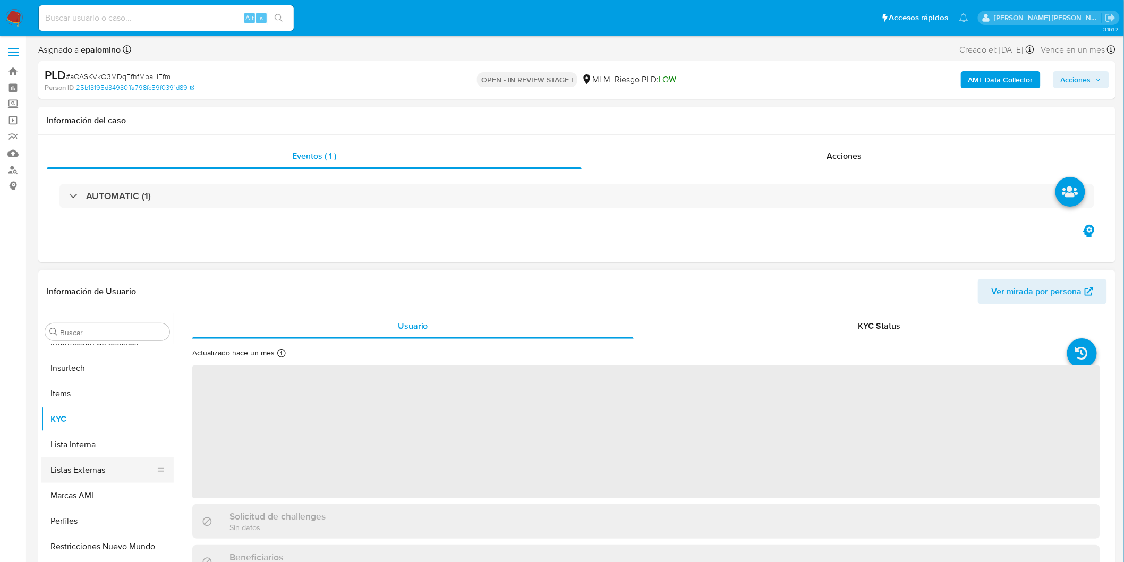
select select "10"
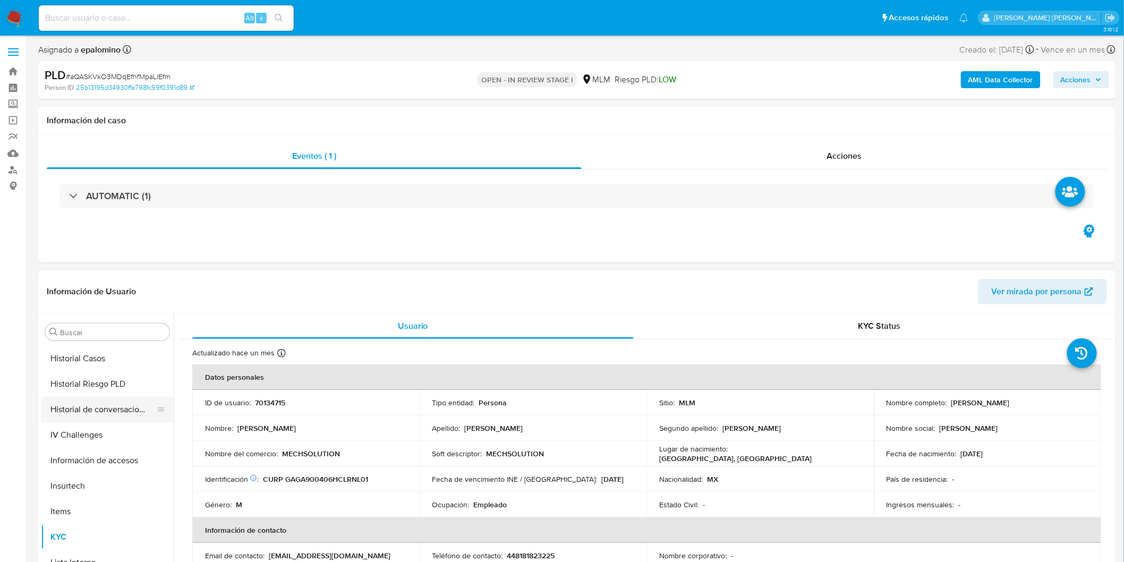
scroll to position [322, 0]
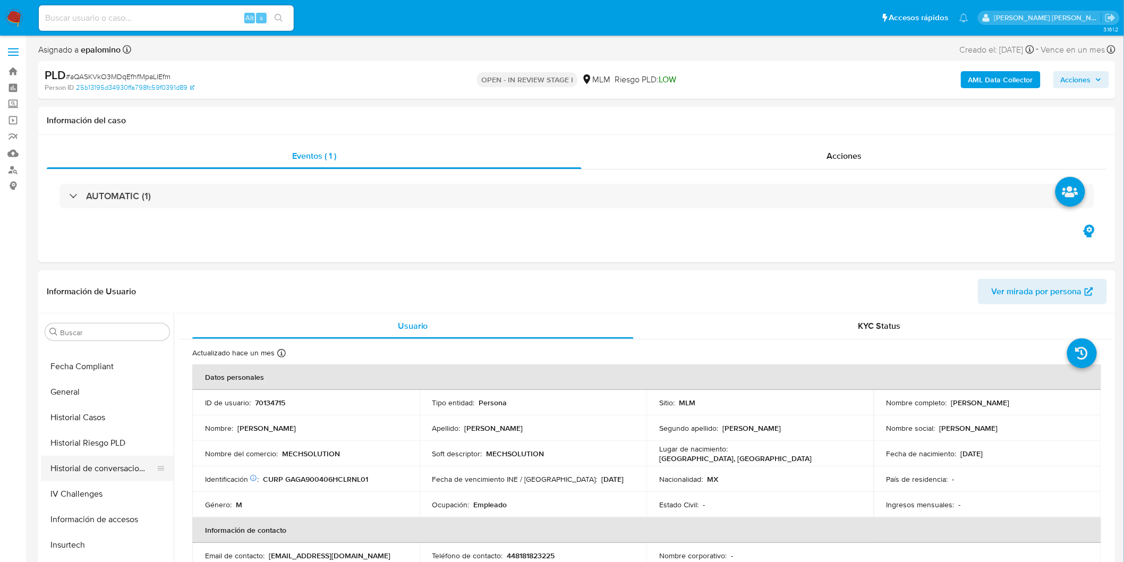
click at [115, 465] on button "Historial de conversaciones" at bounding box center [103, 469] width 124 height 26
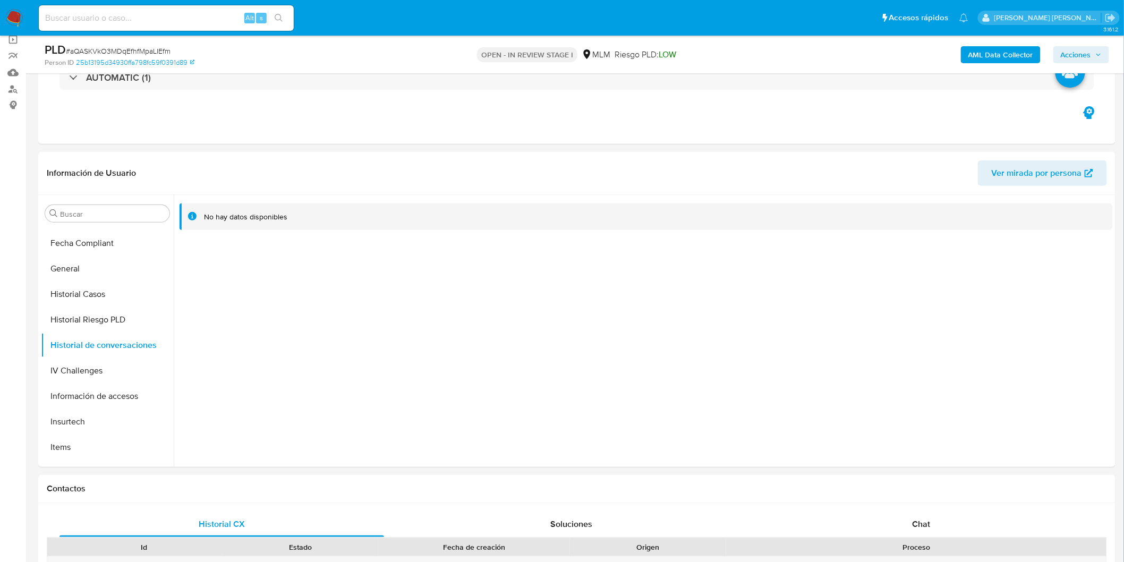
scroll to position [441, 0]
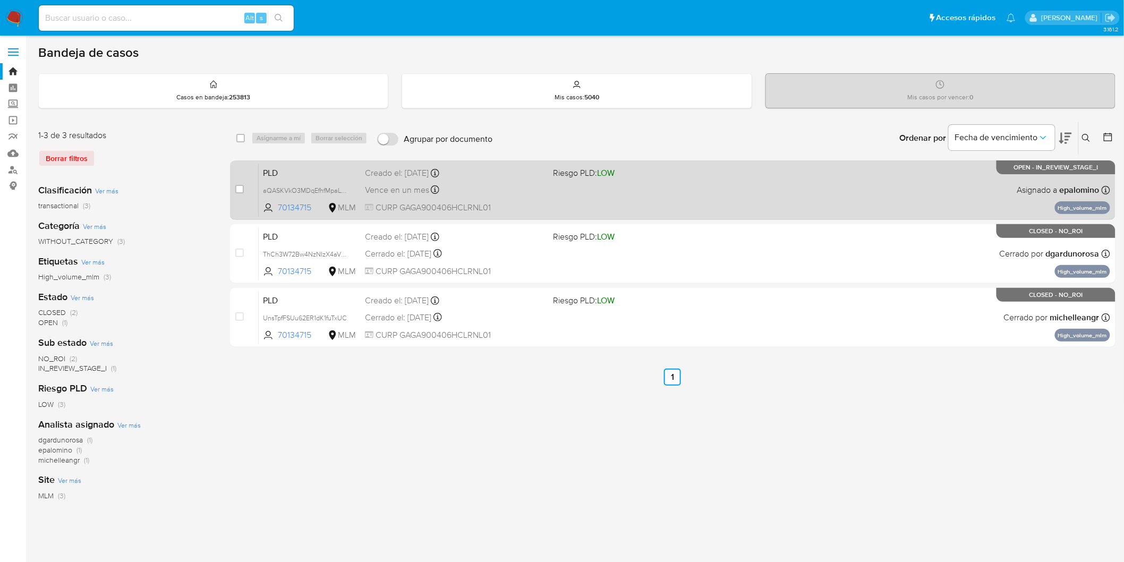
click at [281, 173] on span "PLD" at bounding box center [310, 172] width 94 height 14
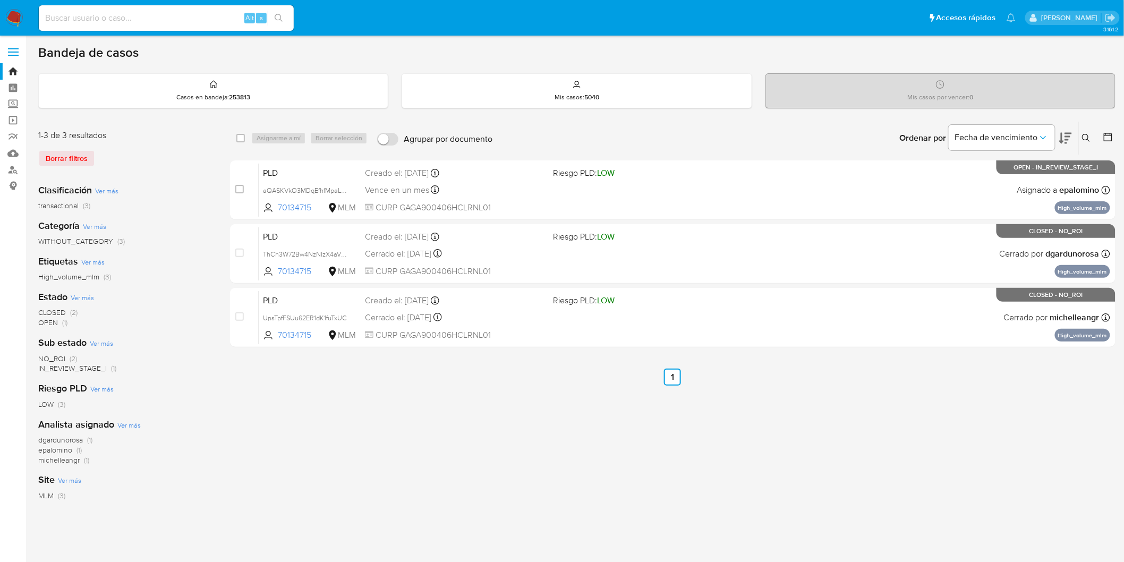
click at [20, 9] on img at bounding box center [14, 18] width 18 height 18
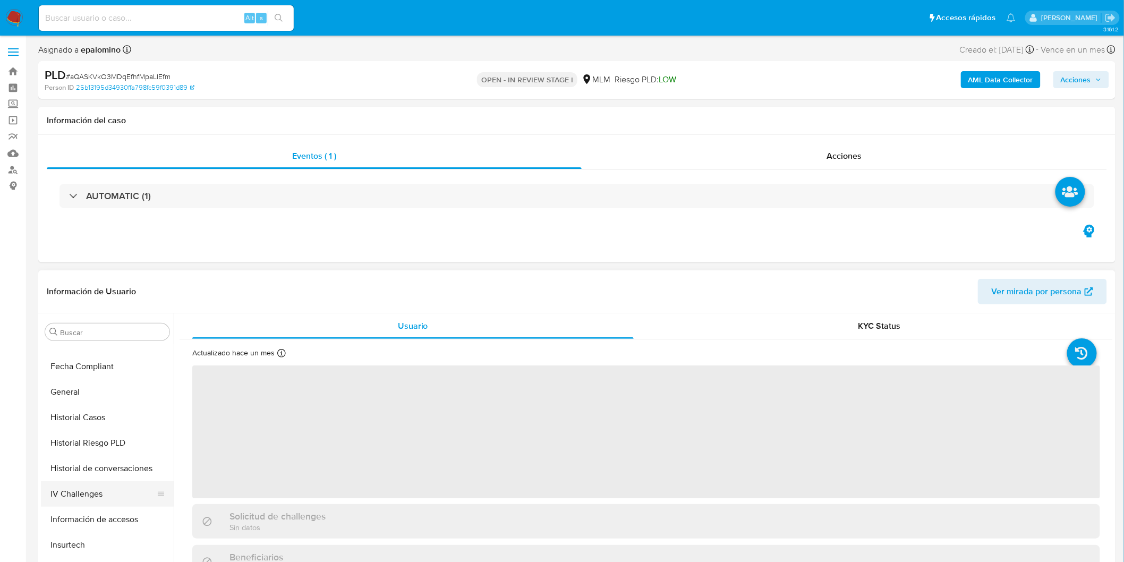
select select "10"
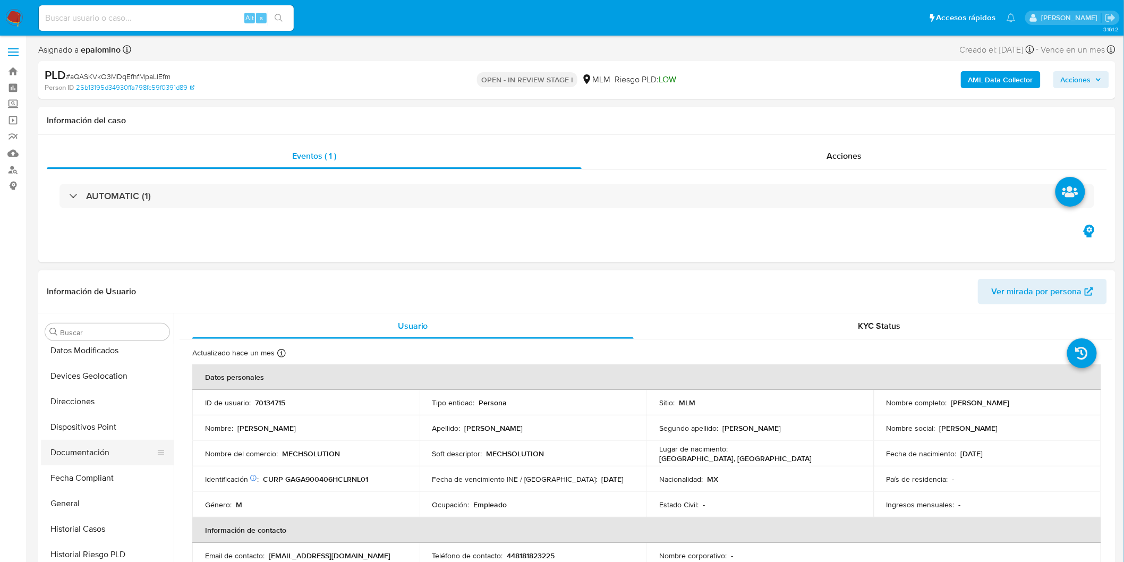
scroll to position [205, 0]
click at [112, 390] on button "Devices Geolocation" at bounding box center [103, 383] width 124 height 26
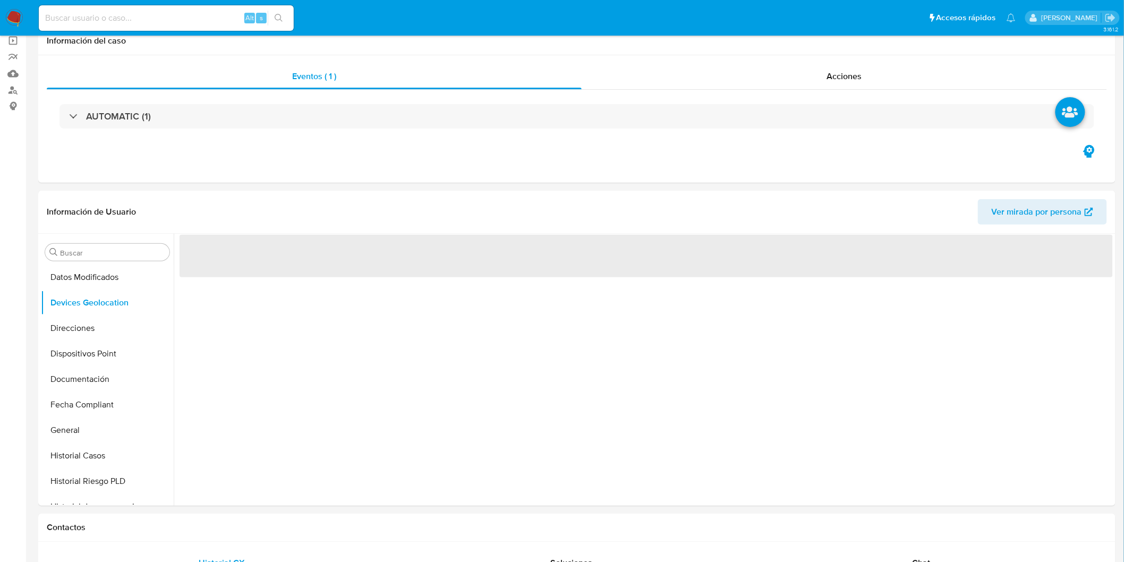
scroll to position [81, 0]
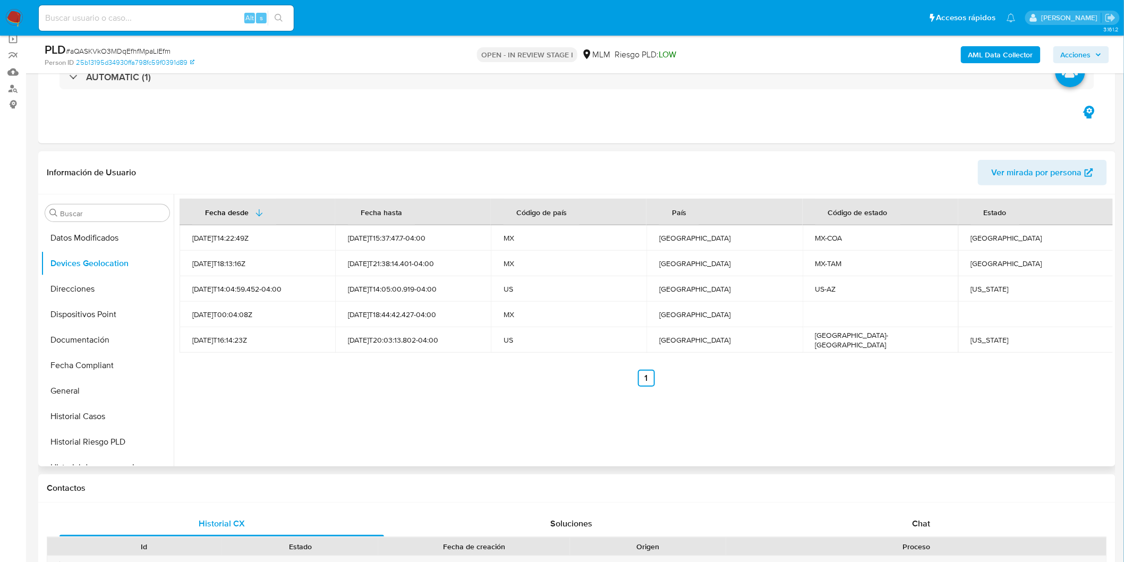
click at [428, 397] on div "Fecha desde [GEOGRAPHIC_DATA] hasta Código de país País Código de estado Estado…" at bounding box center [643, 330] width 939 height 272
click at [982, 240] on div "[GEOGRAPHIC_DATA]" at bounding box center [1036, 238] width 130 height 10
copy div "[GEOGRAPHIC_DATA]"
click at [978, 263] on div "[GEOGRAPHIC_DATA]" at bounding box center [1036, 264] width 130 height 10
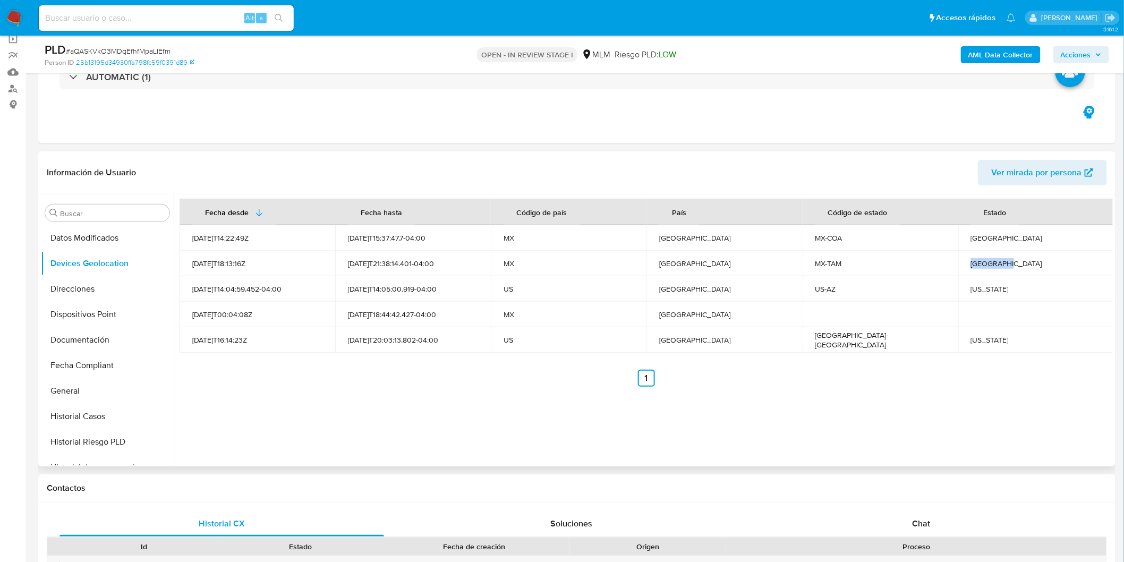
click at [978, 263] on div "[GEOGRAPHIC_DATA]" at bounding box center [1036, 264] width 130 height 10
copy div "[GEOGRAPHIC_DATA]"
click at [978, 288] on div "[US_STATE]" at bounding box center [1036, 289] width 130 height 10
copy div "[US_STATE]"
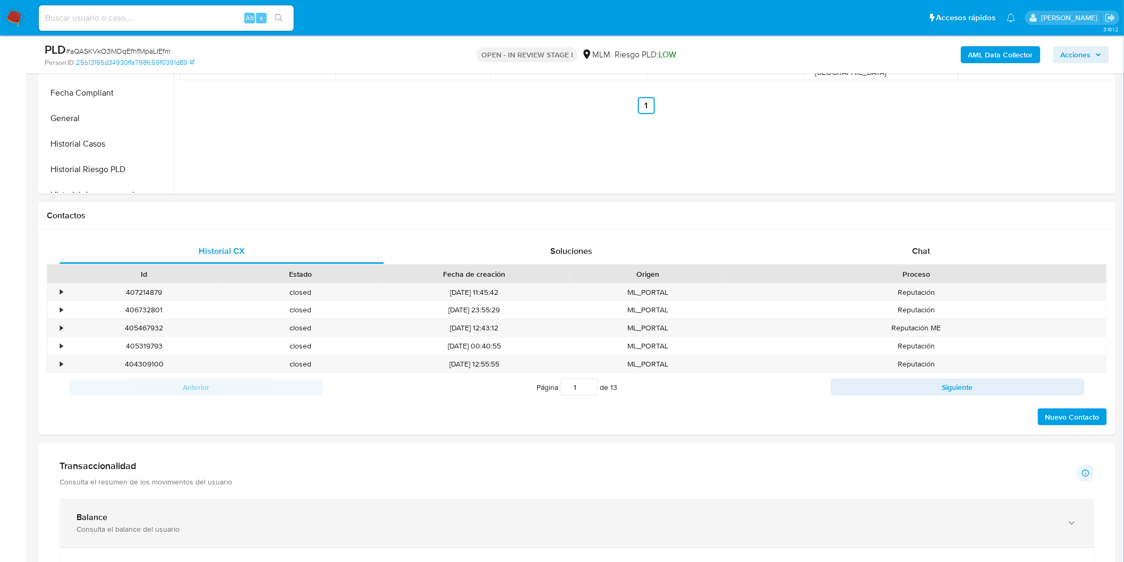
click at [129, 511] on div "Balance Consulta el balance del usuario" at bounding box center [577, 523] width 1035 height 48
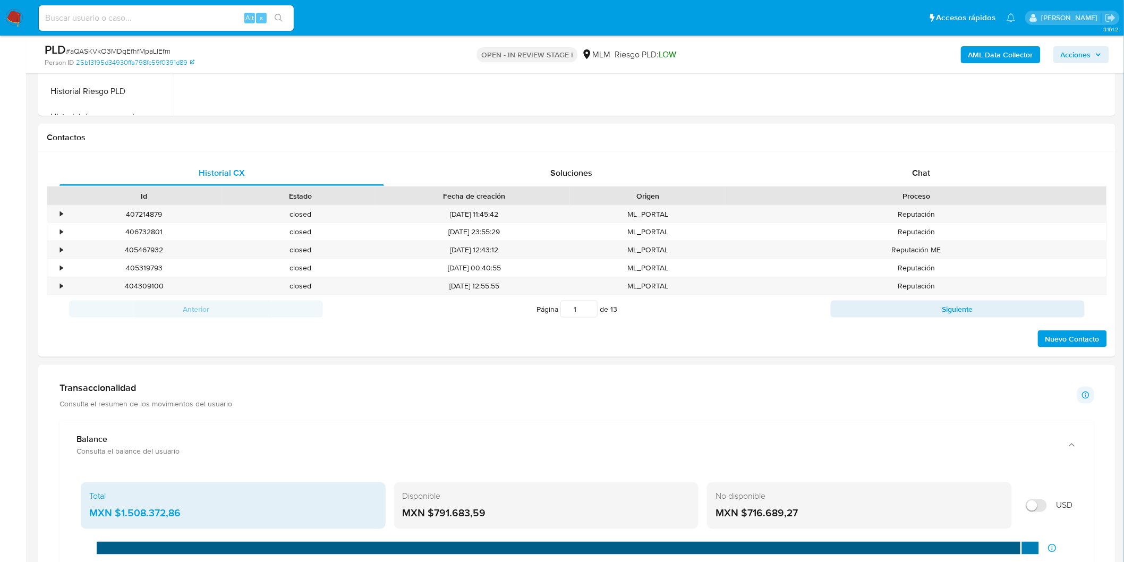
scroll to position [472, 0]
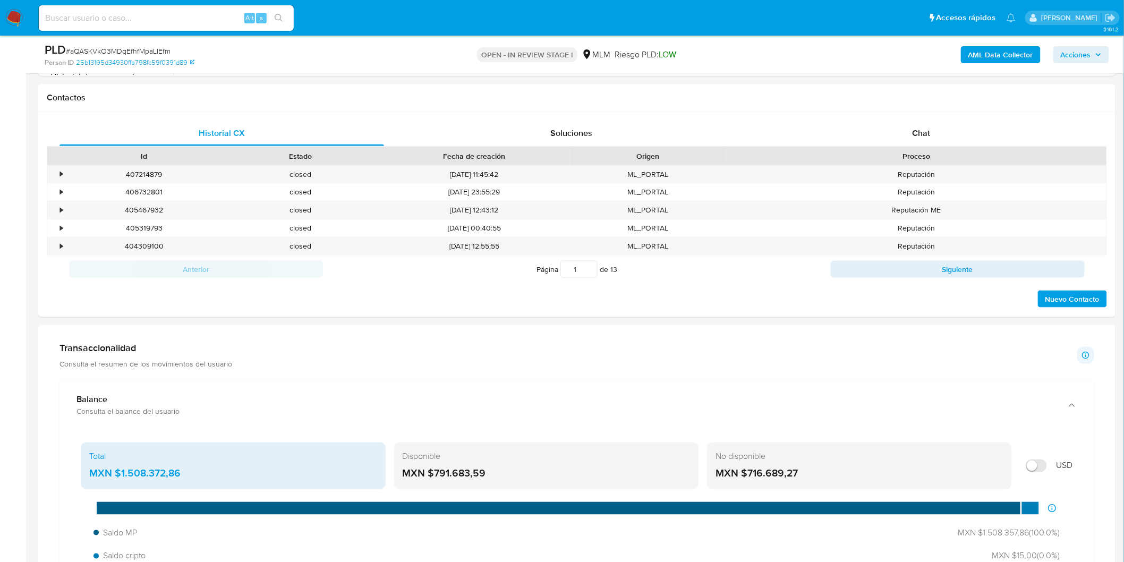
drag, startPoint x: 486, startPoint y: 477, endPoint x: 434, endPoint y: 477, distance: 52.6
click at [434, 477] on div "MXN $791.683,59" at bounding box center [547, 474] width 288 height 14
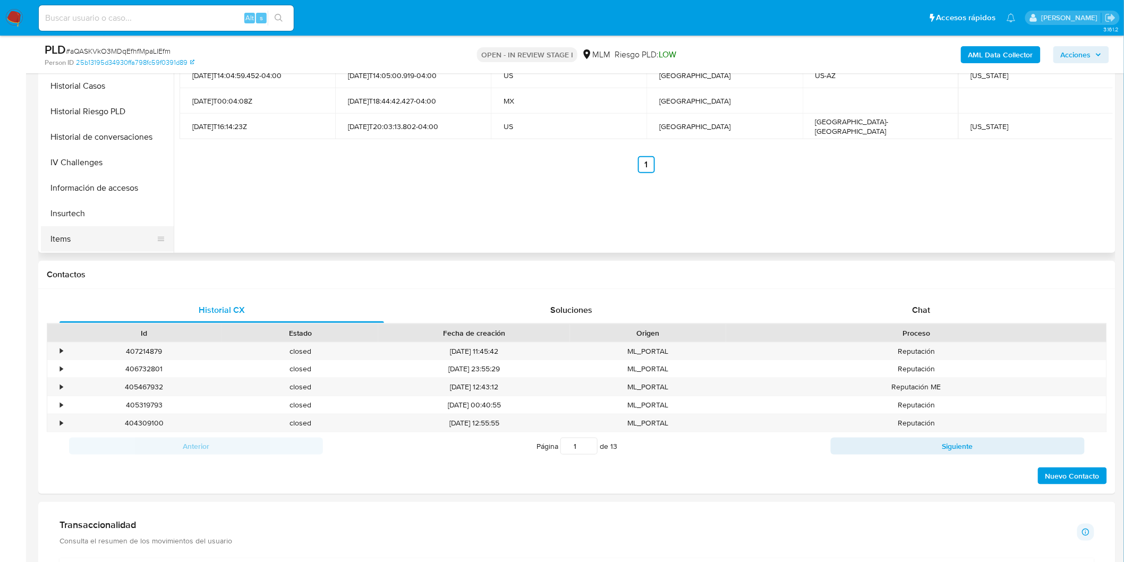
scroll to position [381, 0]
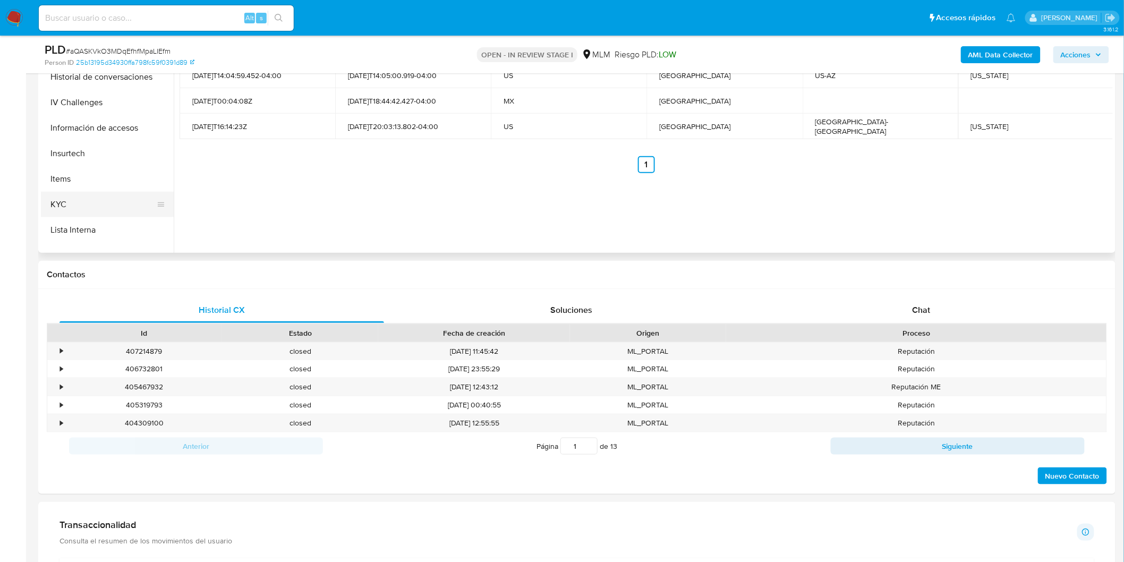
click at [77, 200] on button "KYC" at bounding box center [103, 205] width 124 height 26
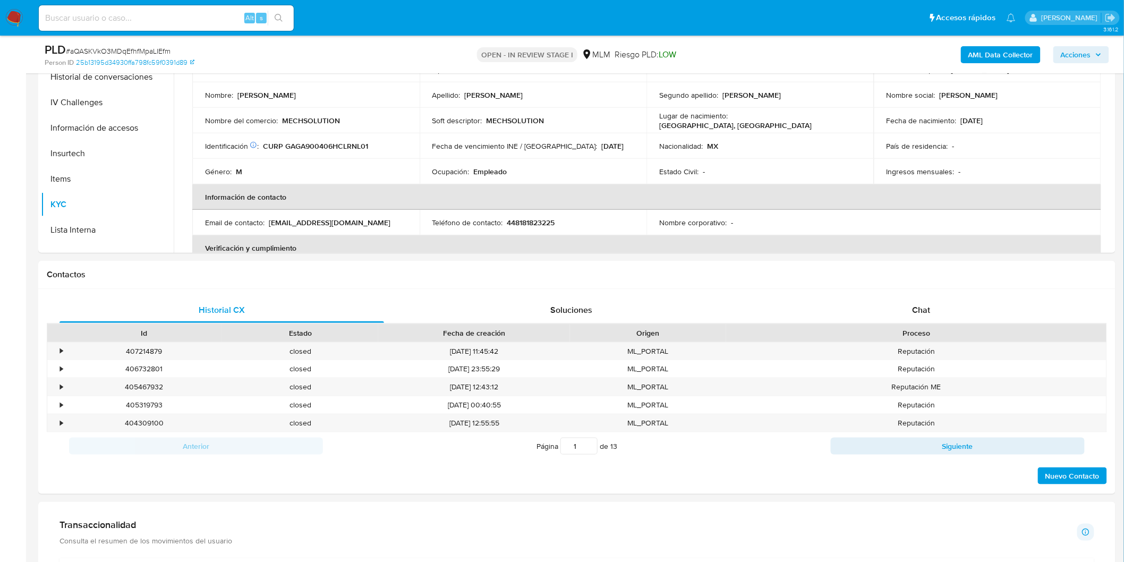
scroll to position [156, 0]
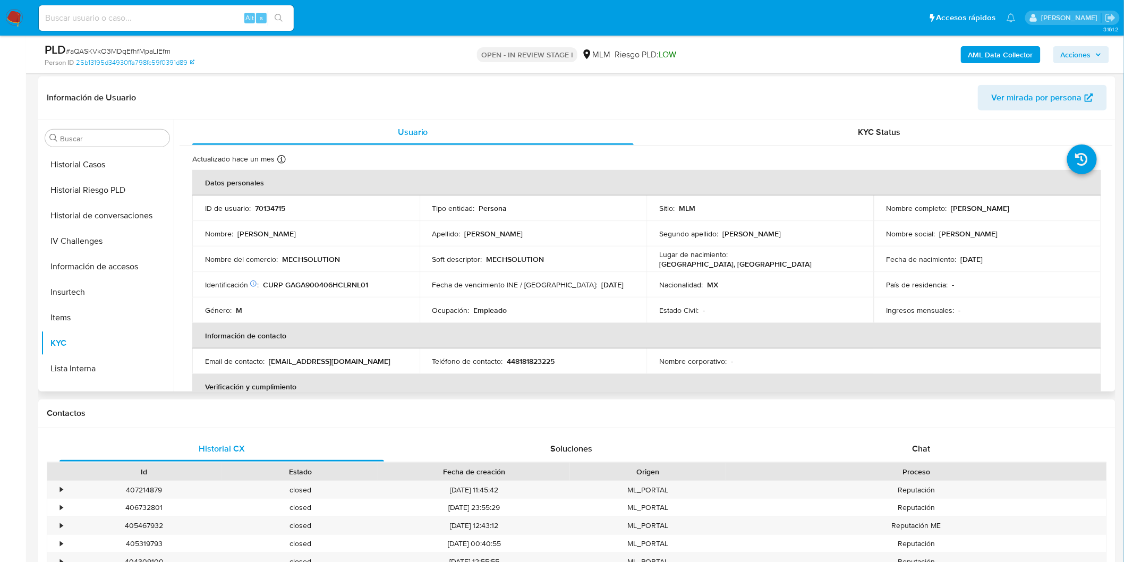
click at [619, 304] on td "Ocupación : Empleado" at bounding box center [533, 311] width 227 height 26
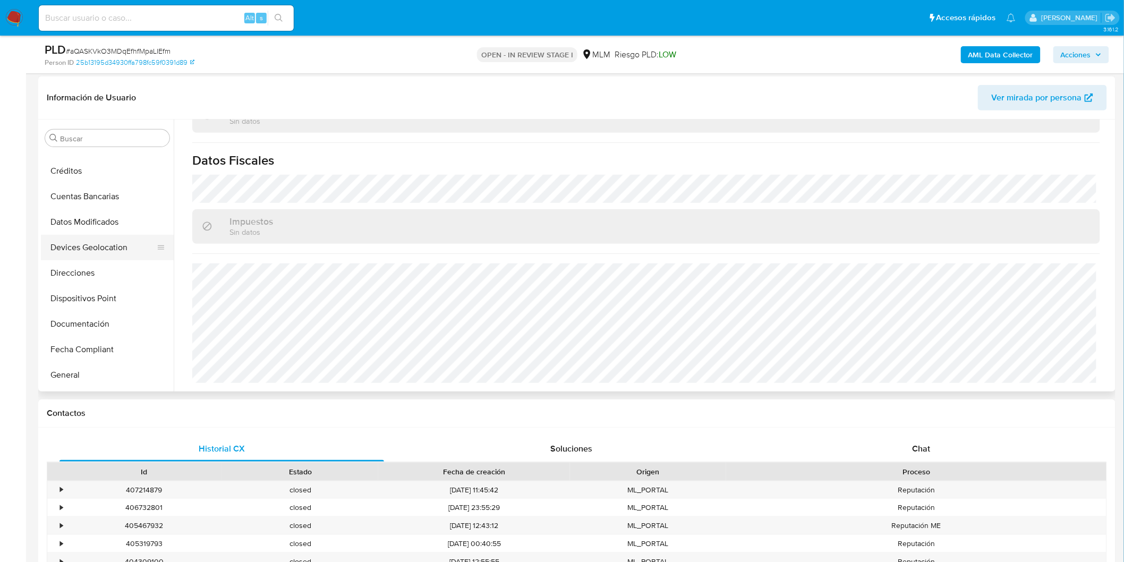
scroll to position [28, 0]
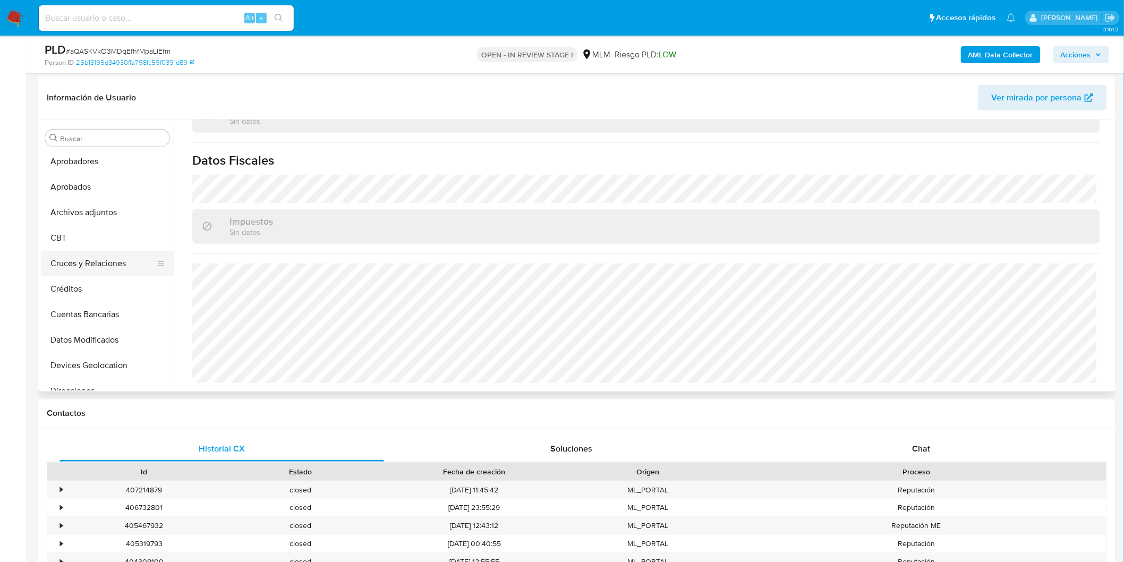
click at [124, 262] on button "Cruces y Relaciones" at bounding box center [103, 264] width 124 height 26
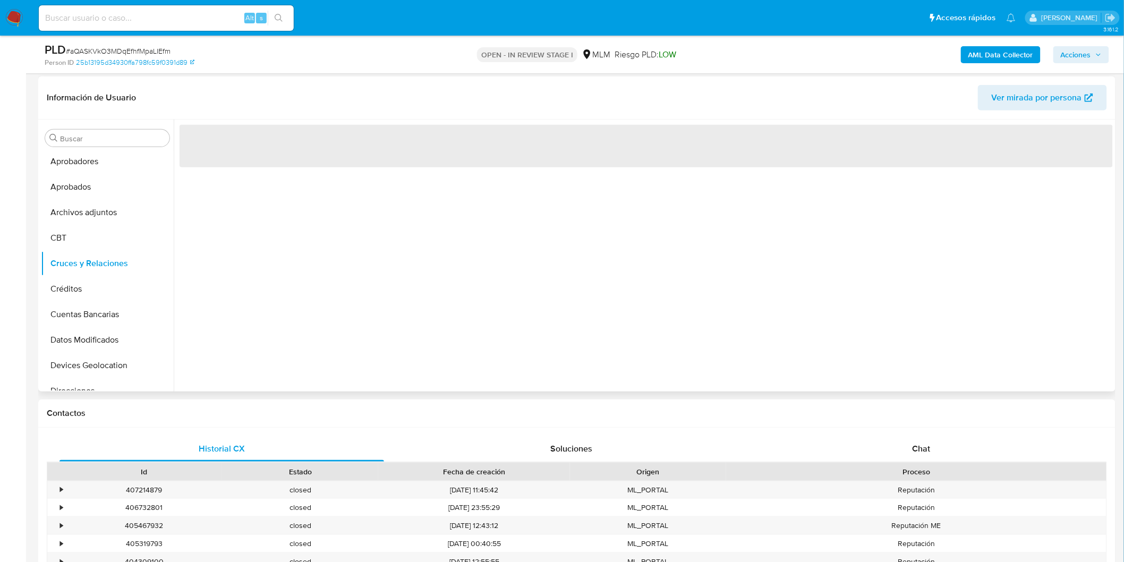
scroll to position [0, 0]
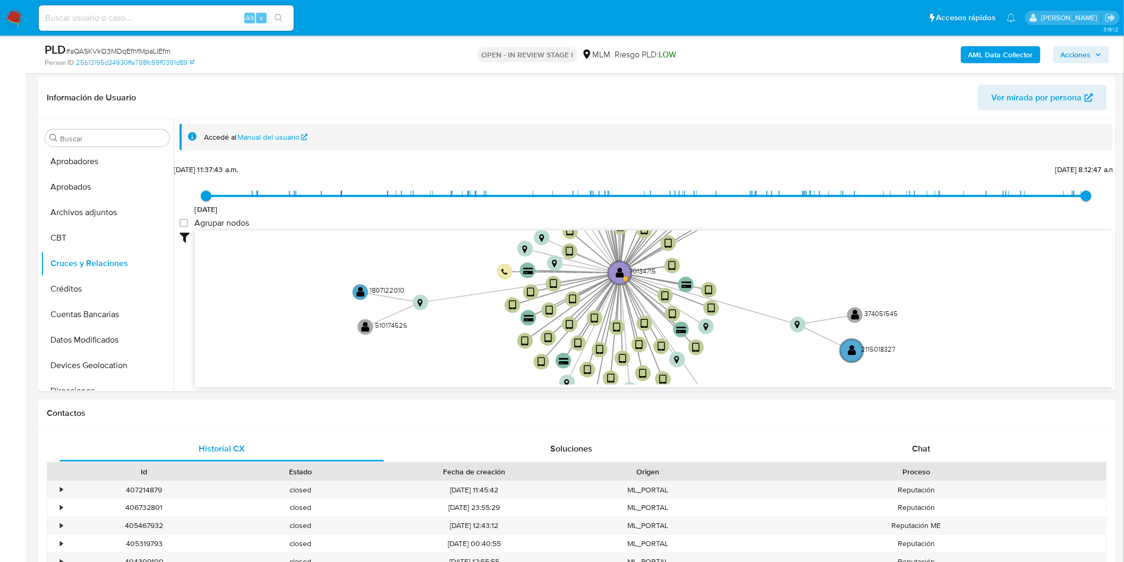
drag, startPoint x: 402, startPoint y: 320, endPoint x: 406, endPoint y: 406, distance: 86.1
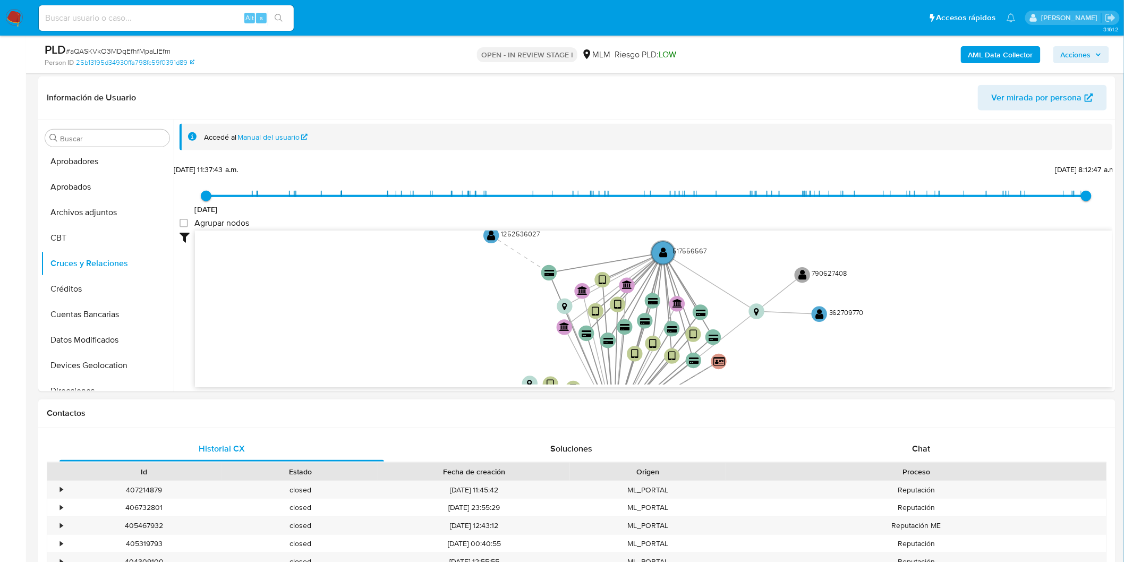
drag, startPoint x: 434, startPoint y: 280, endPoint x: 417, endPoint y: 415, distance: 136.0
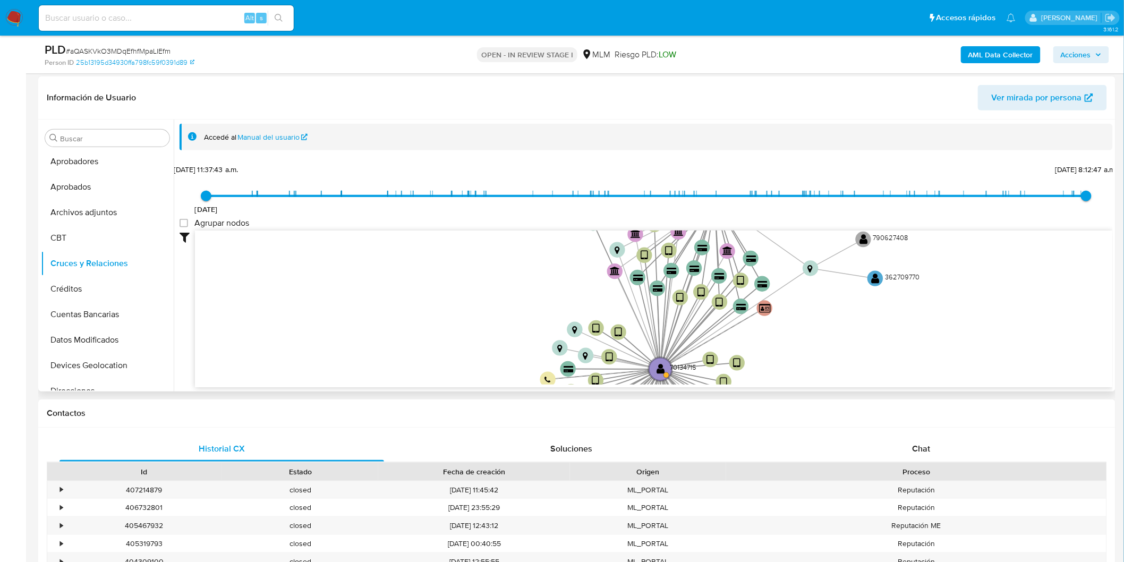
drag, startPoint x: 463, startPoint y: 397, endPoint x: 519, endPoint y: 122, distance: 280.8
click at [519, 122] on div "Accedé al Manual del usuario 9/3/2021 9/3/2021, 11:37:43 a.m. 30/7/2025, 8:12:4…" at bounding box center [643, 256] width 939 height 272
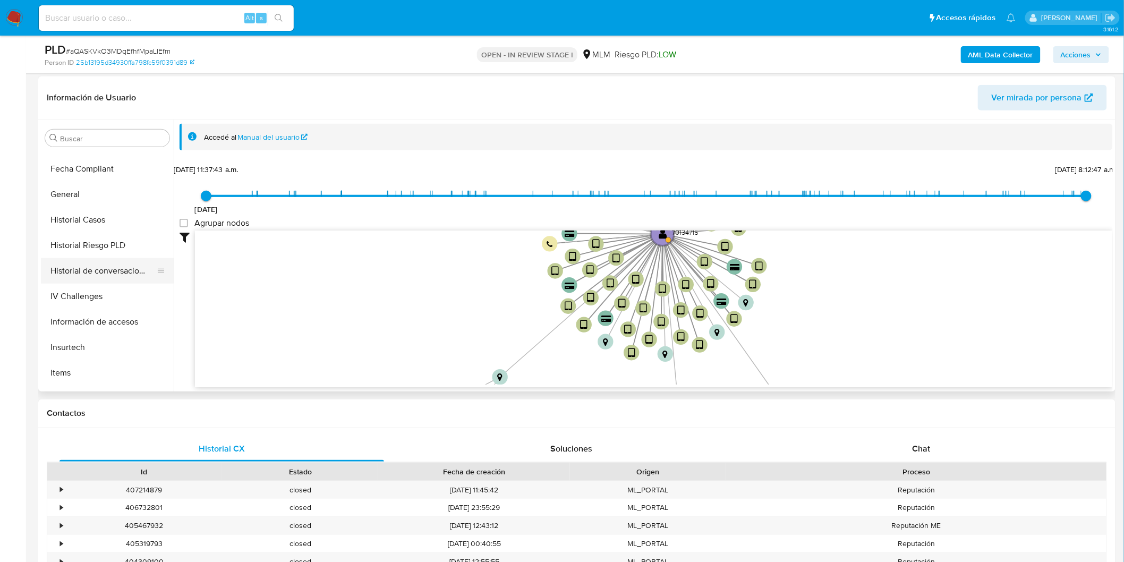
scroll to position [354, 0]
click at [62, 363] on button "KYC" at bounding box center [103, 371] width 124 height 26
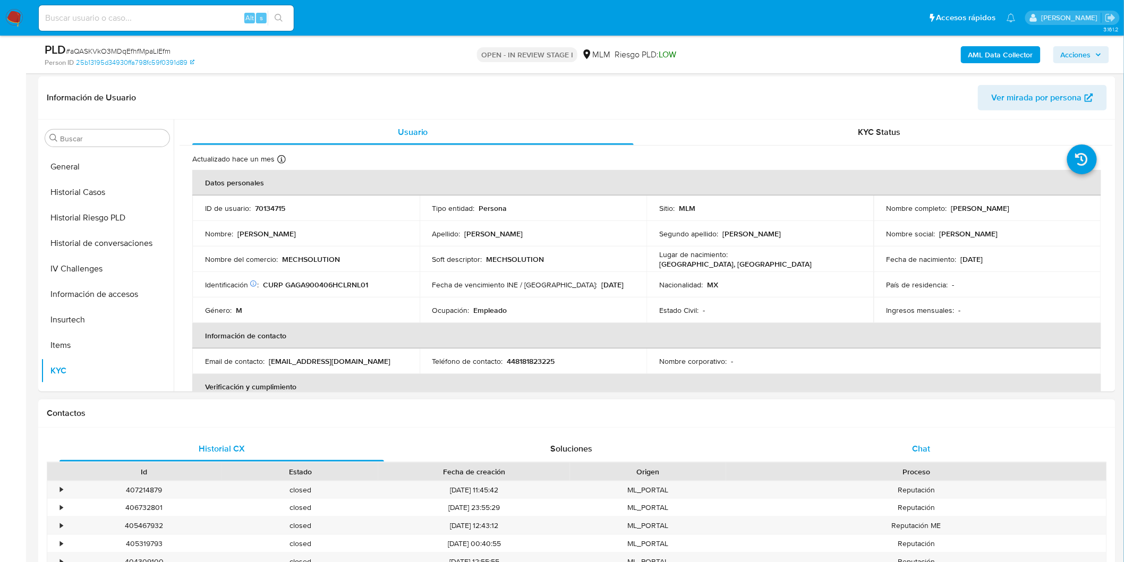
click at [907, 440] on div "Chat" at bounding box center [921, 449] width 325 height 26
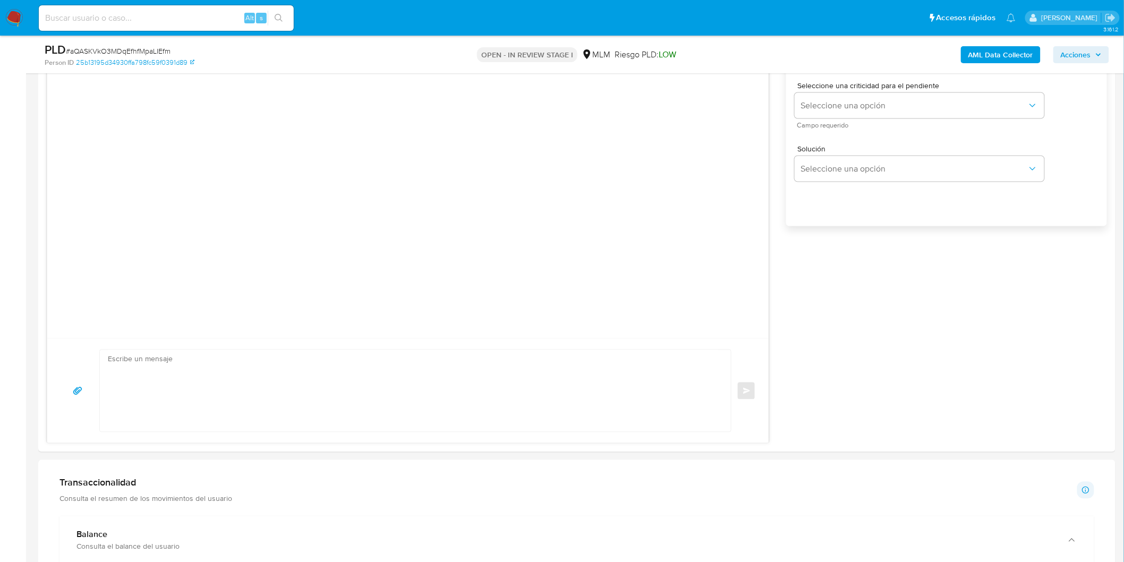
scroll to position [608, 0]
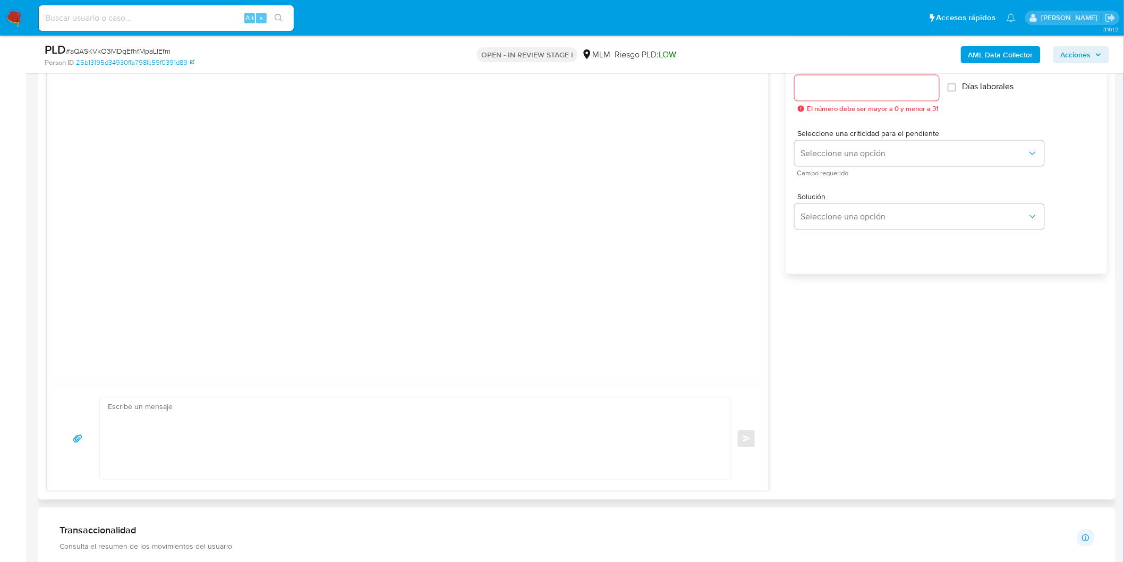
click at [855, 96] on div at bounding box center [867, 88] width 145 height 26
click at [848, 89] on input "Esperar Respuesta (días)" at bounding box center [867, 88] width 145 height 14
type input "5"
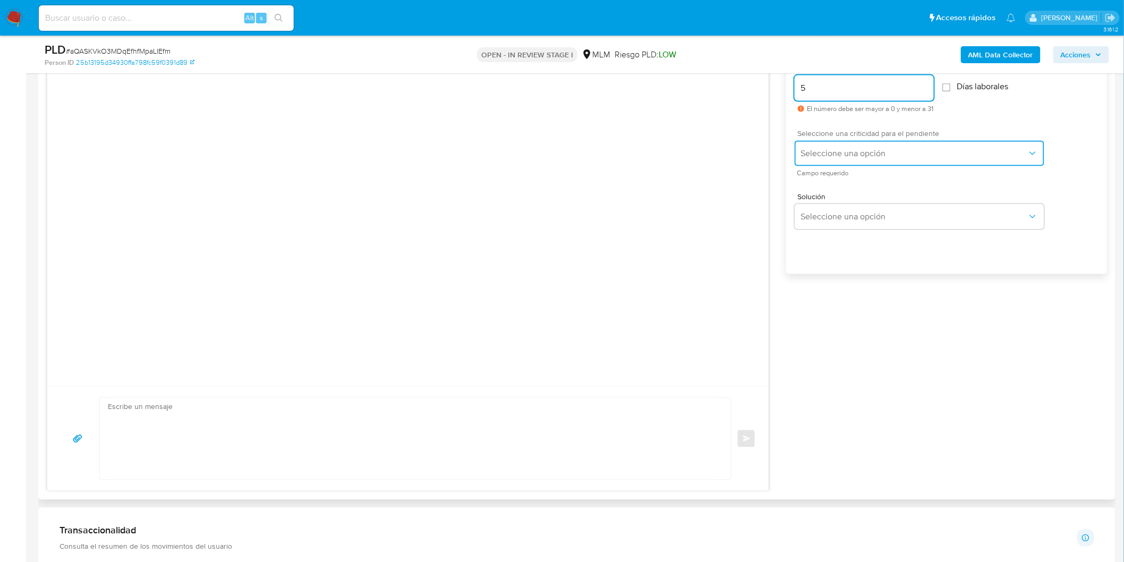
click at [856, 149] on span "Seleccione una opción" at bounding box center [914, 153] width 226 height 11
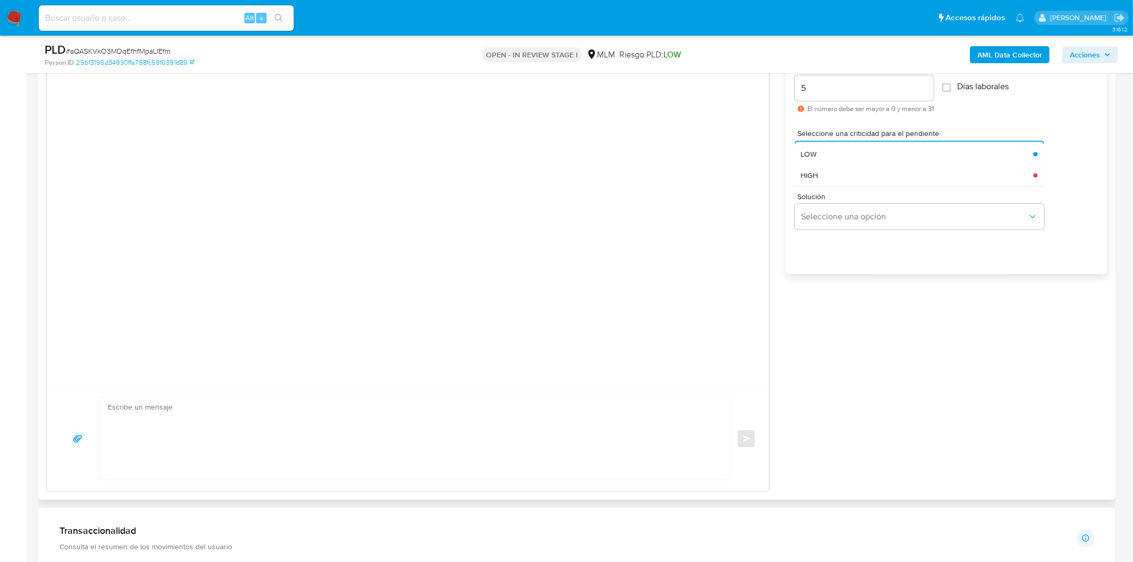
drag, startPoint x: 849, startPoint y: 179, endPoint x: 847, endPoint y: 184, distance: 5.5
click at [848, 179] on div "HIGH" at bounding box center [917, 175] width 233 height 21
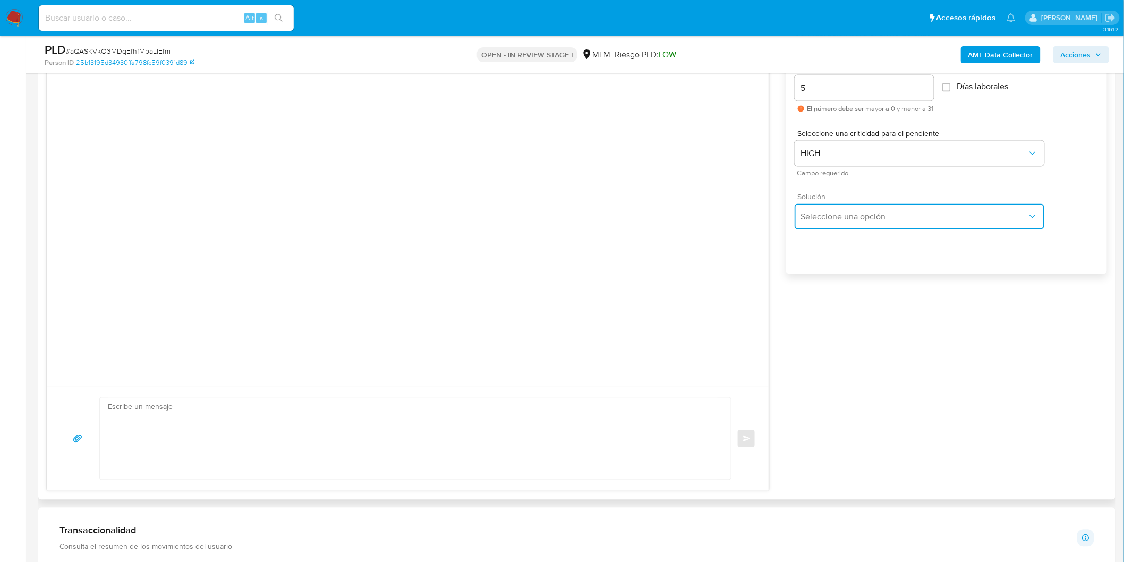
click at [842, 213] on span "Seleccione una opción" at bounding box center [914, 216] width 226 height 11
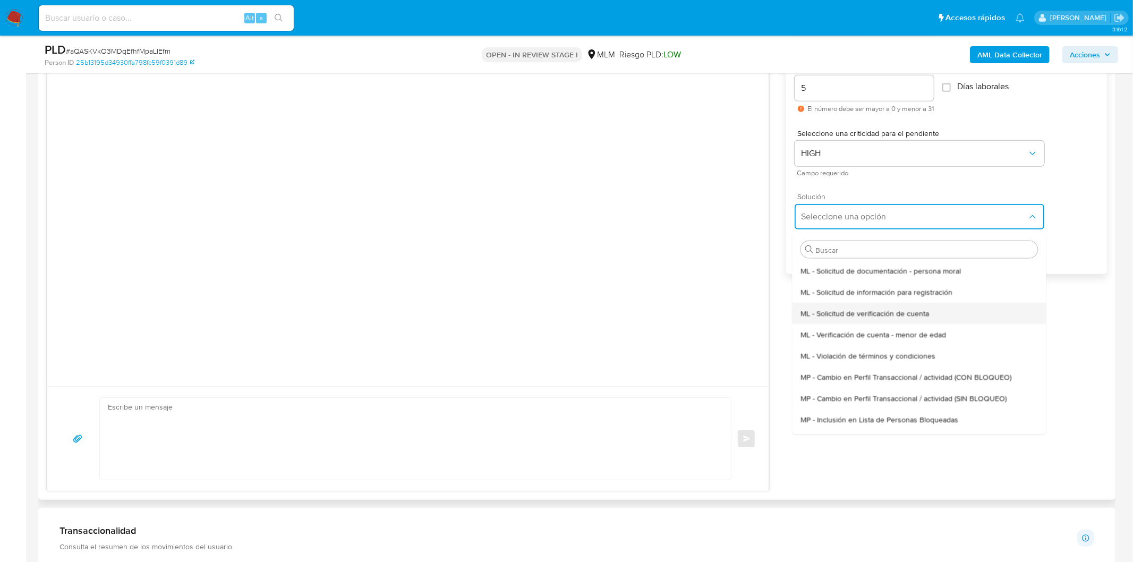
click at [861, 310] on span "ML - Solicitud de verificación de cuenta" at bounding box center [865, 313] width 129 height 10
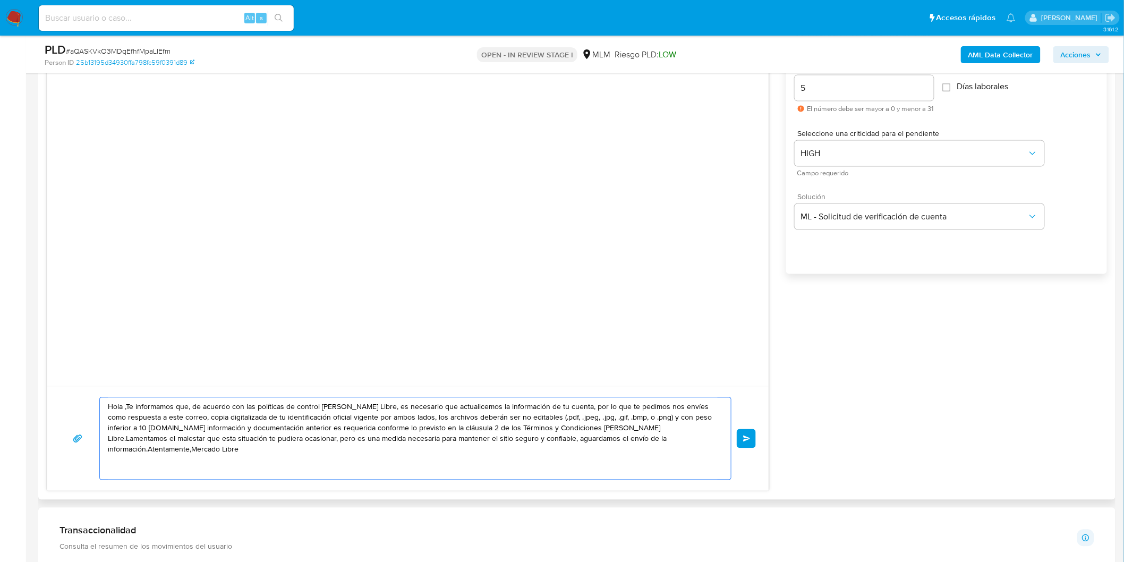
drag, startPoint x: 704, startPoint y: 447, endPoint x: 94, endPoint y: 396, distance: 612.6
click at [94, 396] on div "Hola ,Te informamos que, de acuerdo con las políticas de control de Mercado Lib…" at bounding box center [407, 438] width 721 height 105
paste textarea "Estimado Alejandro Garza Gonzalez. Te comunicamos que se ha identificado un cam…"
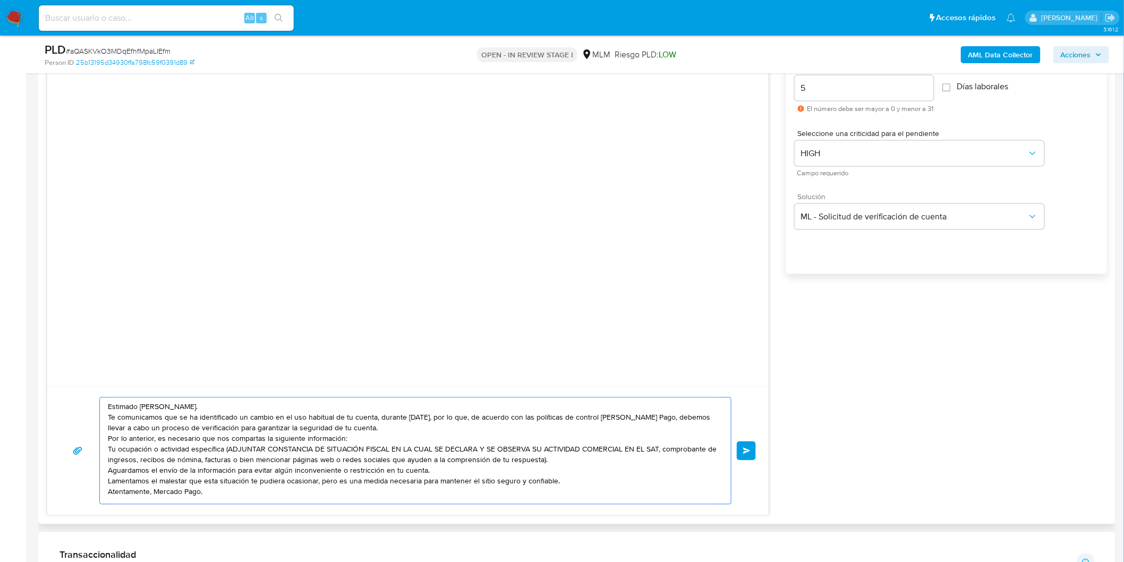
scroll to position [4, 0]
type textarea "Estimado Alejandro Garza Gonzalez. Te comunicamos que se ha identificado un cam…"
click at [746, 447] on button "Enviar" at bounding box center [746, 450] width 19 height 19
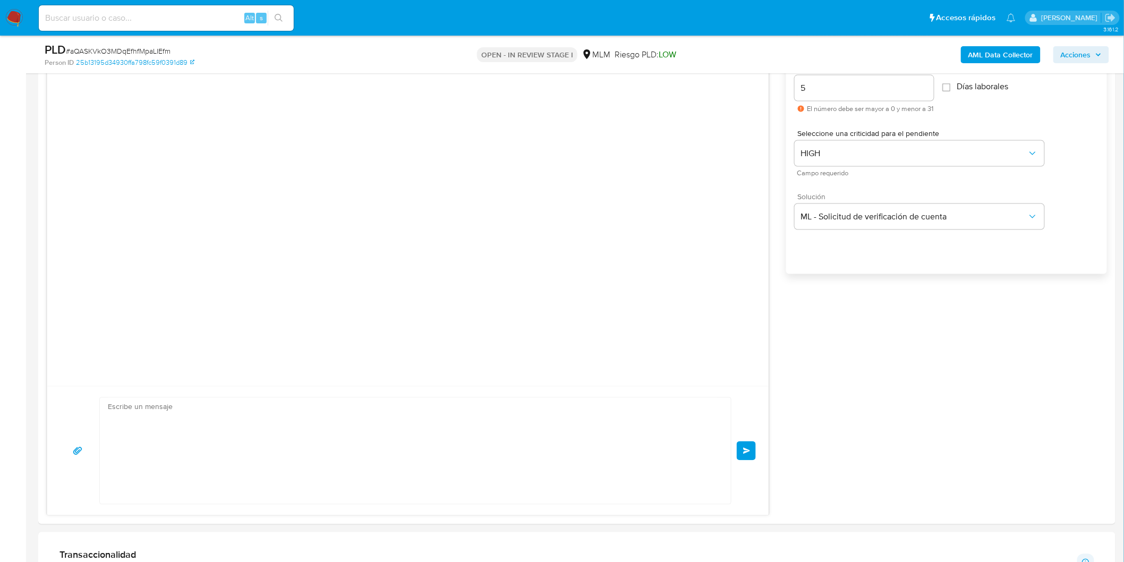
scroll to position [0, 0]
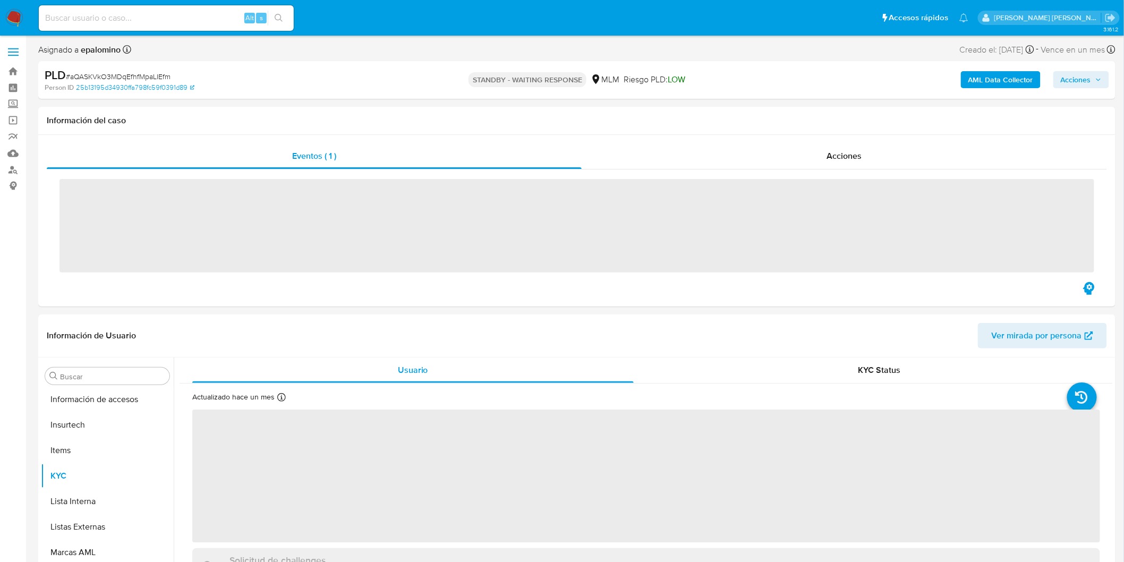
scroll to position [499, 0]
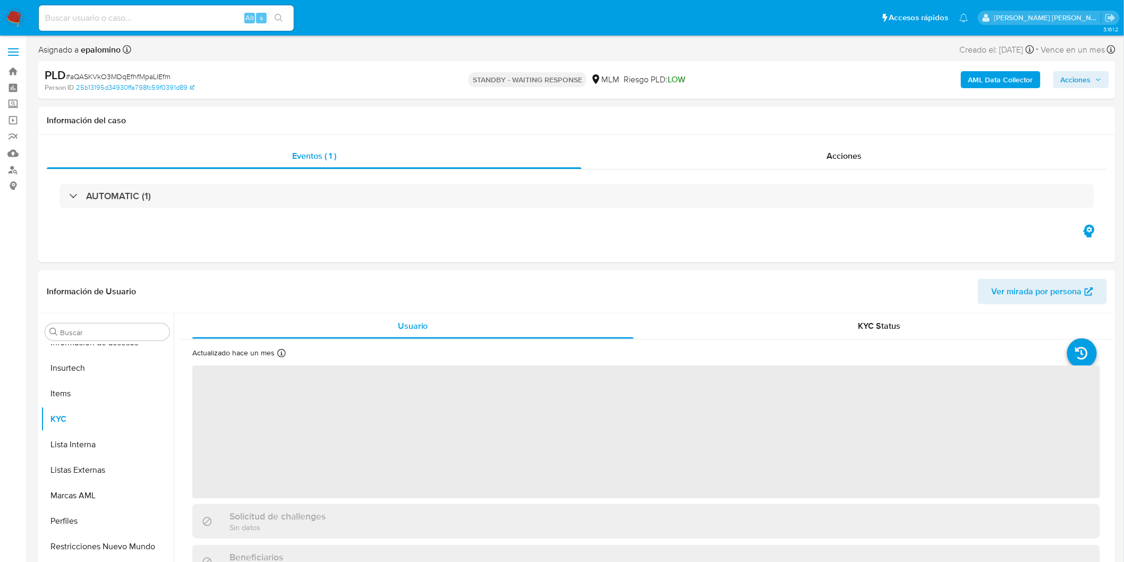
click at [130, 71] on span "# aQASKVkO3MDqEfhfMpaLIEfm" at bounding box center [118, 76] width 105 height 11
copy span "aQASKVkO3MDqEfhfMpaLIEfm"
select select "10"
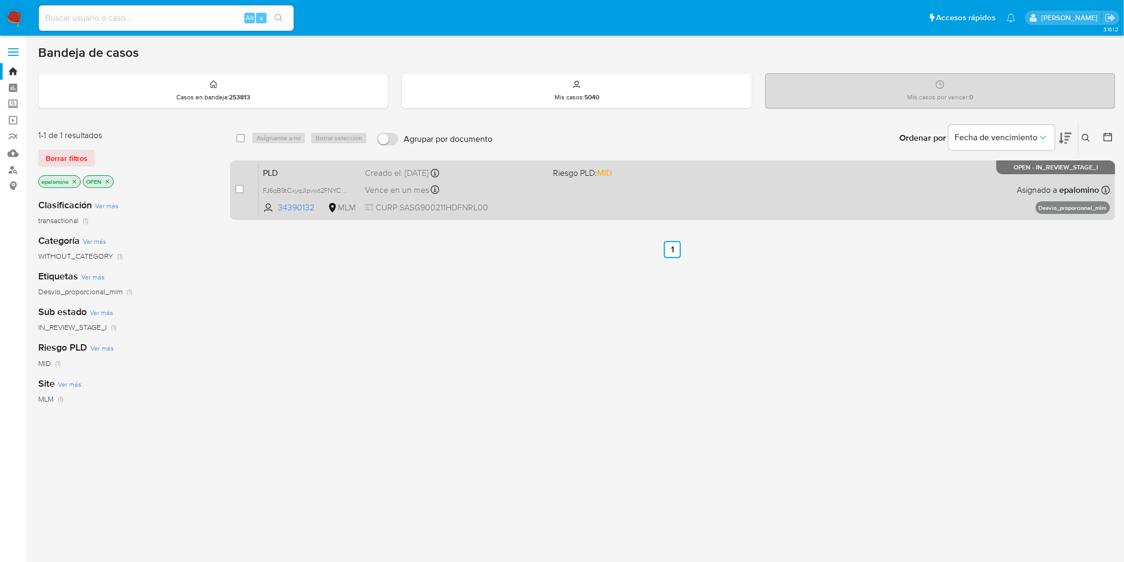
click at [284, 169] on span "PLD" at bounding box center [310, 172] width 94 height 14
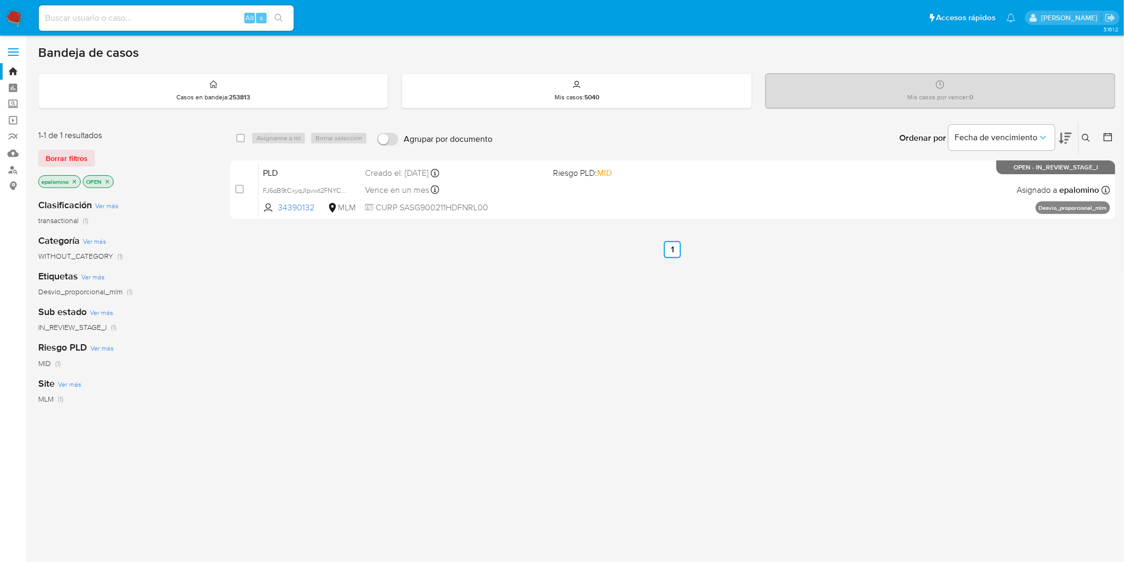
click at [20, 16] on img at bounding box center [14, 18] width 18 height 18
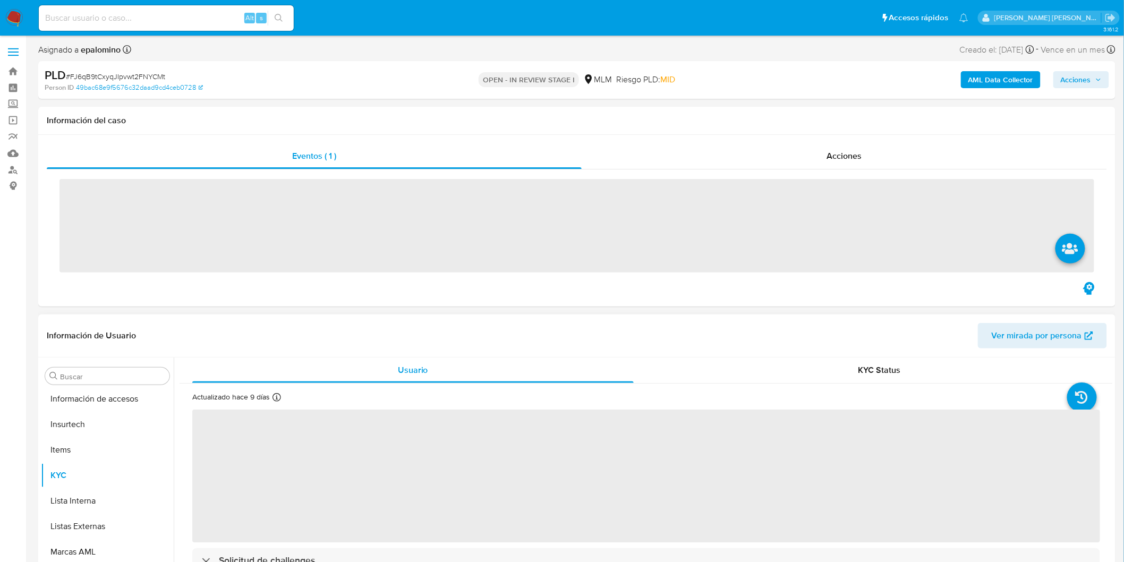
scroll to position [499, 0]
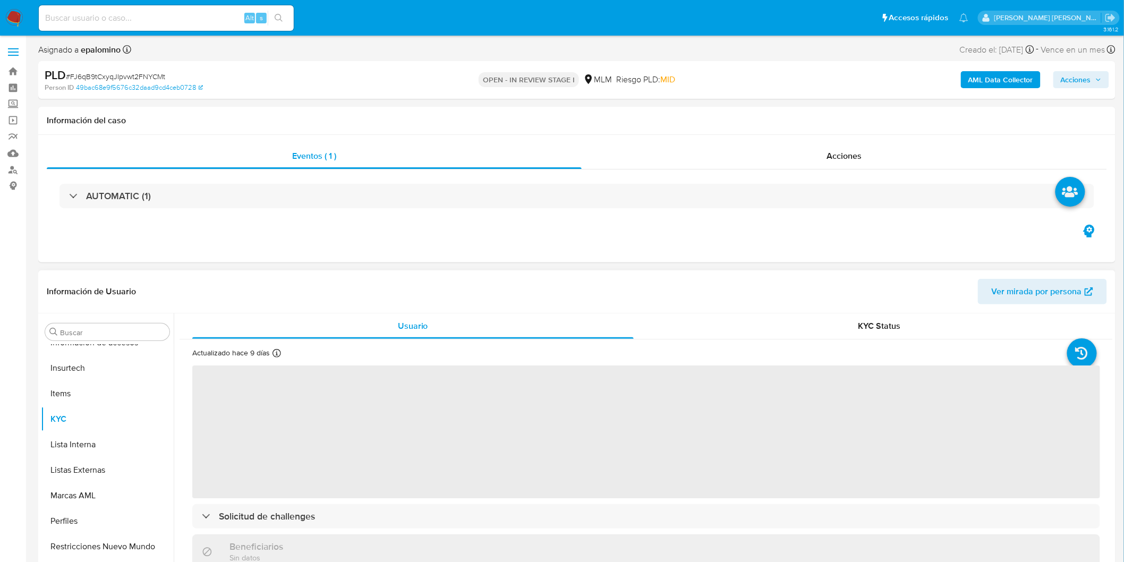
select select "10"
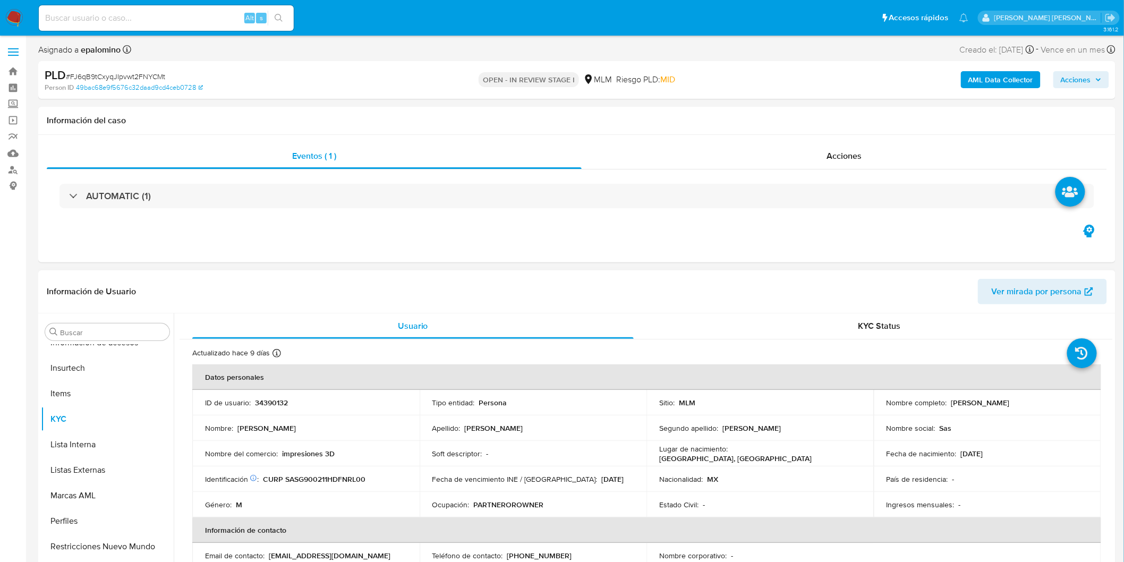
click at [277, 406] on p "34390132" at bounding box center [271, 403] width 33 height 10
copy p "34390132"
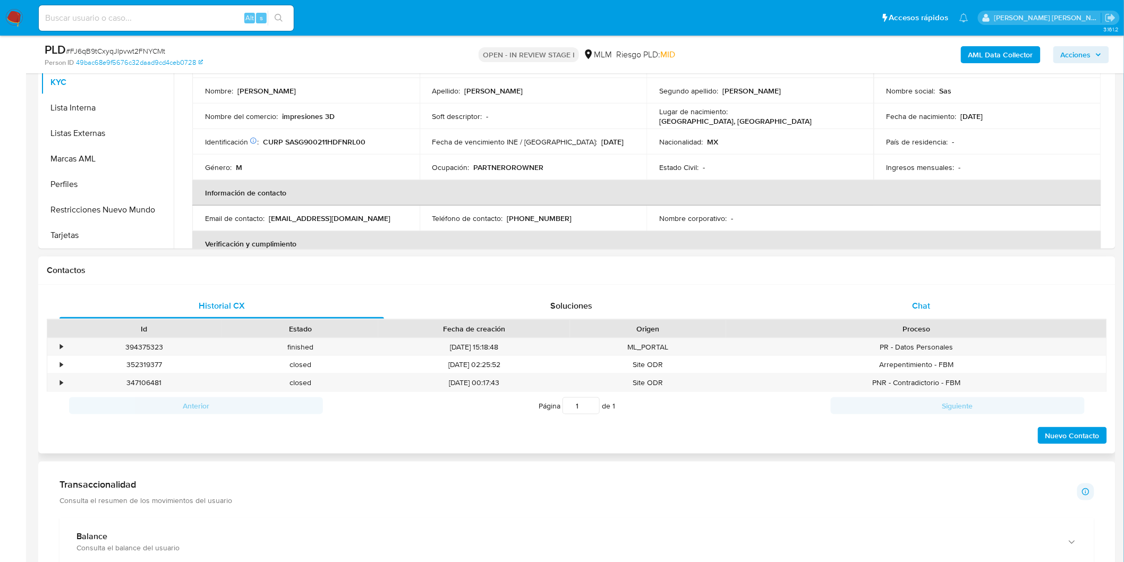
click at [904, 300] on div "Chat" at bounding box center [921, 306] width 325 height 26
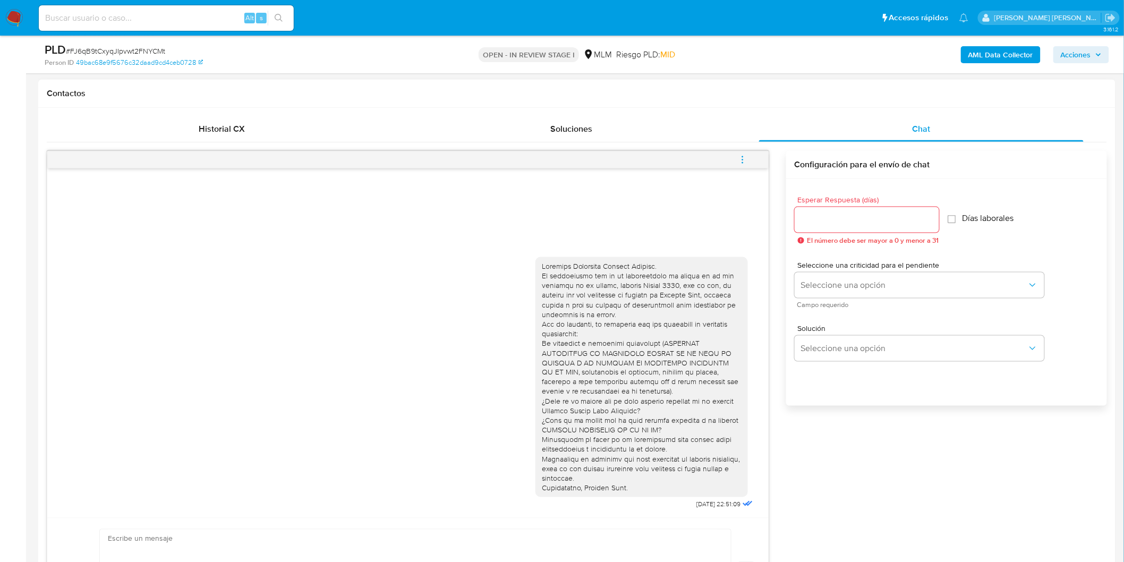
scroll to position [358, 0]
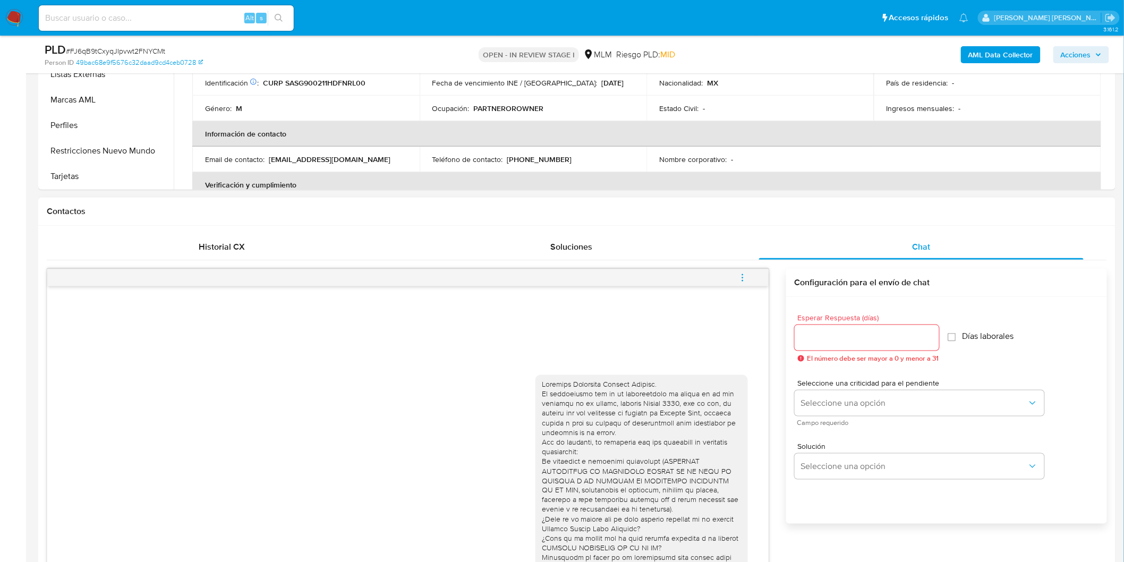
click at [740, 279] on icon "menu-action" at bounding box center [743, 278] width 10 height 10
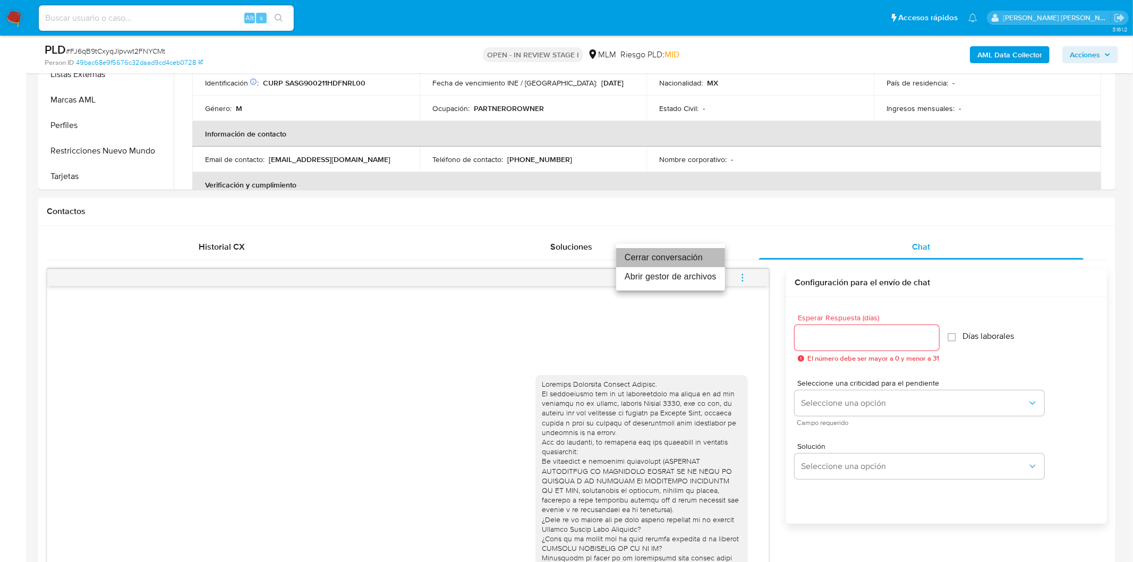
click at [645, 257] on li "Cerrar conversación" at bounding box center [670, 257] width 109 height 19
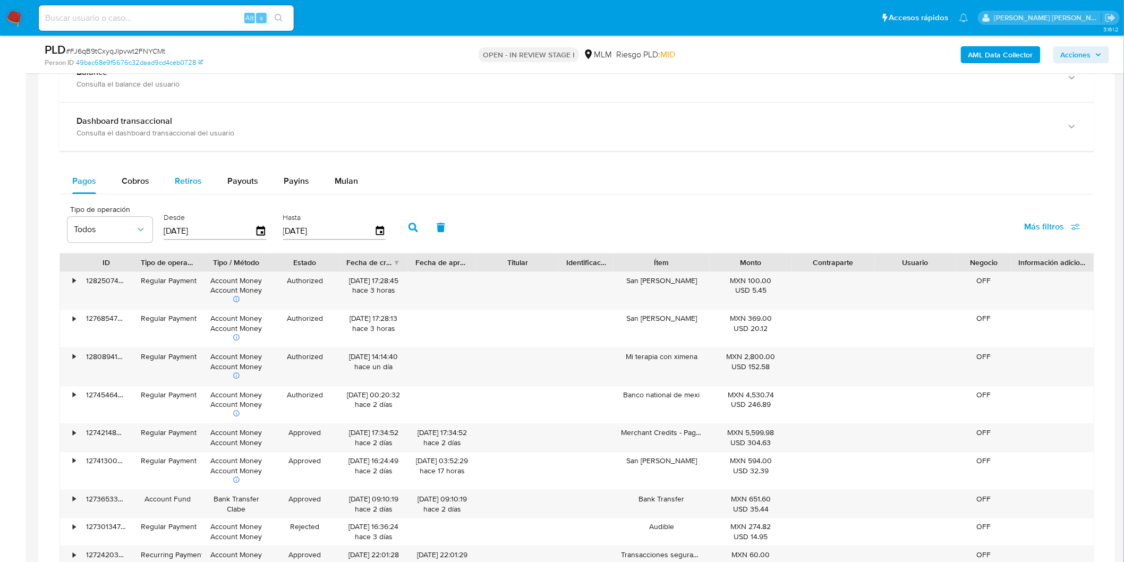
scroll to position [1066, 0]
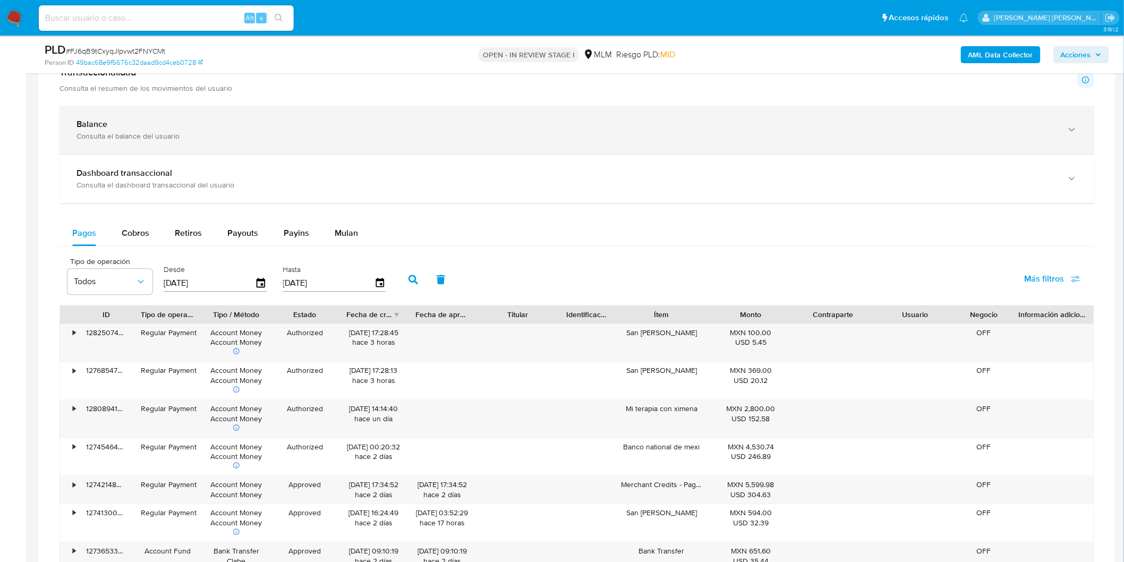
drag, startPoint x: 142, startPoint y: 130, endPoint x: 163, endPoint y: 133, distance: 20.5
click at [142, 130] on div "Balance" at bounding box center [567, 124] width 980 height 11
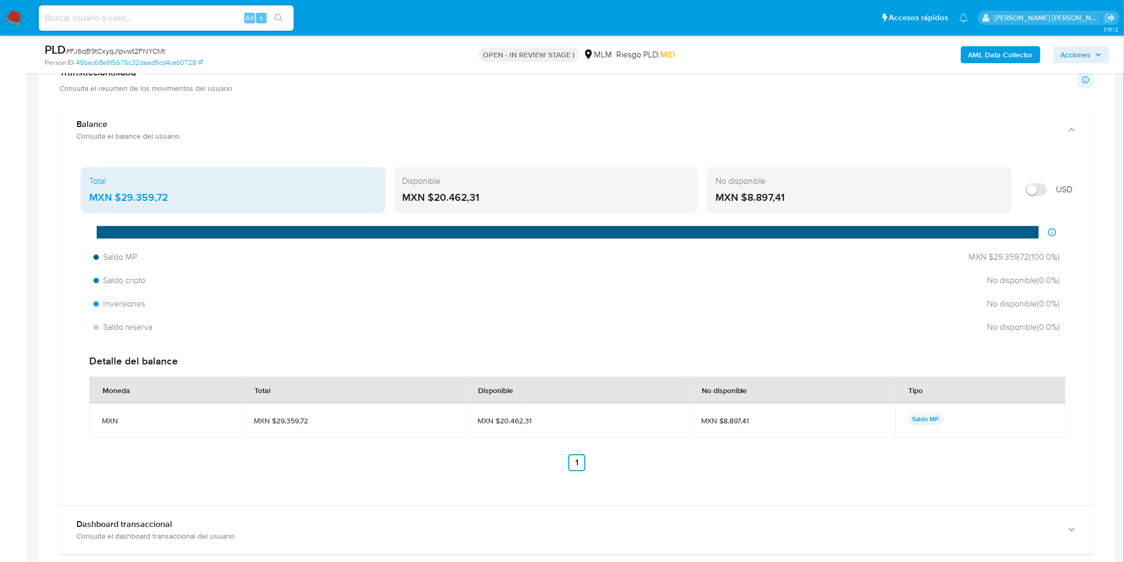
drag, startPoint x: 487, startPoint y: 203, endPoint x: 435, endPoint y: 201, distance: 52.1
click at [435, 201] on div "MXN $20.462,31" at bounding box center [547, 198] width 288 height 14
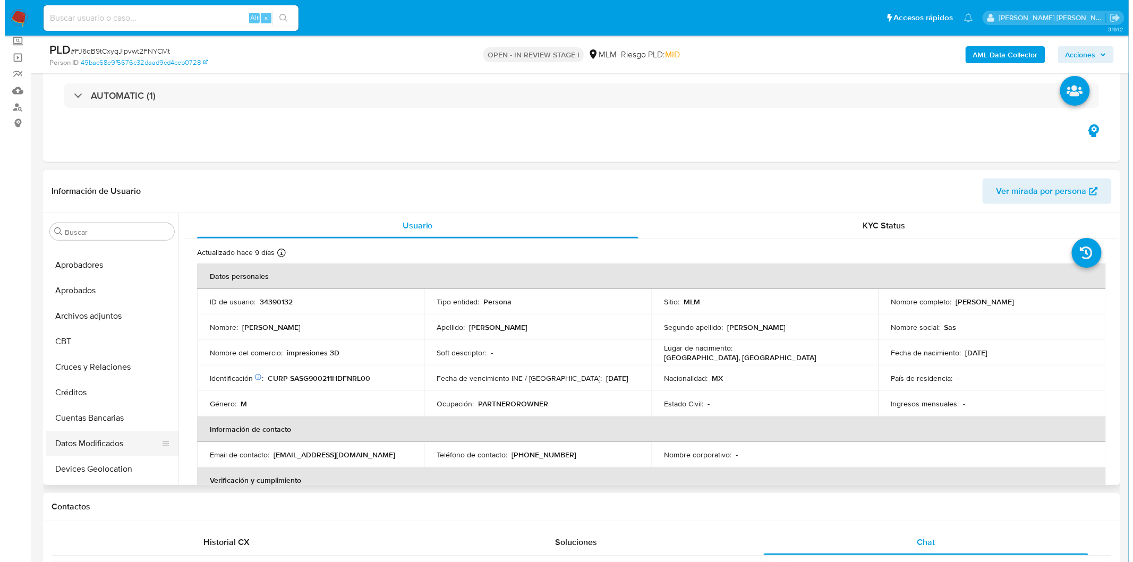
scroll to position [0, 0]
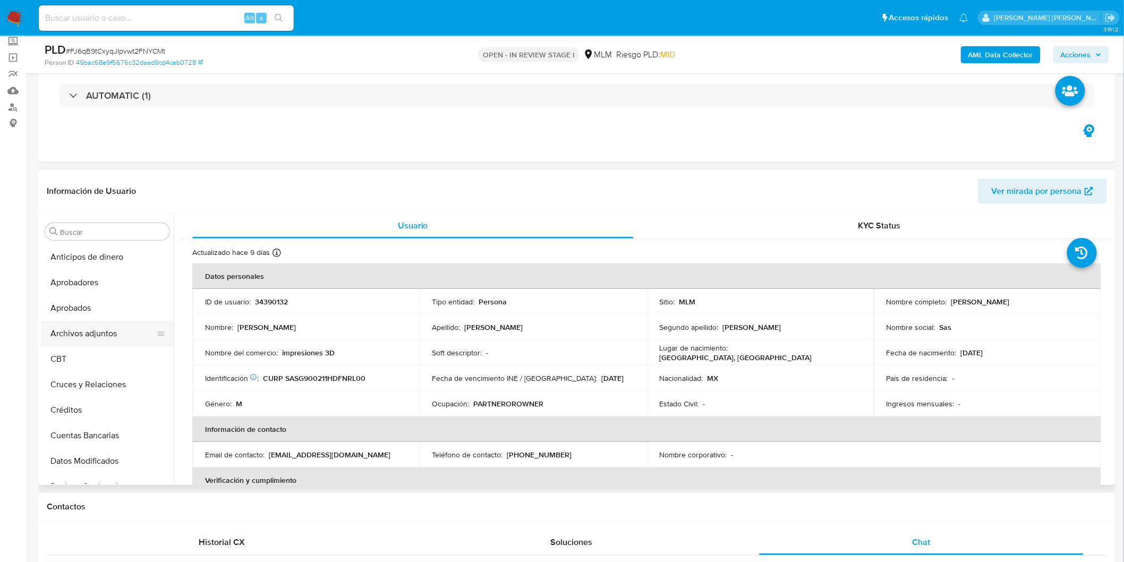
click at [109, 327] on button "Archivos adjuntos" at bounding box center [103, 334] width 124 height 26
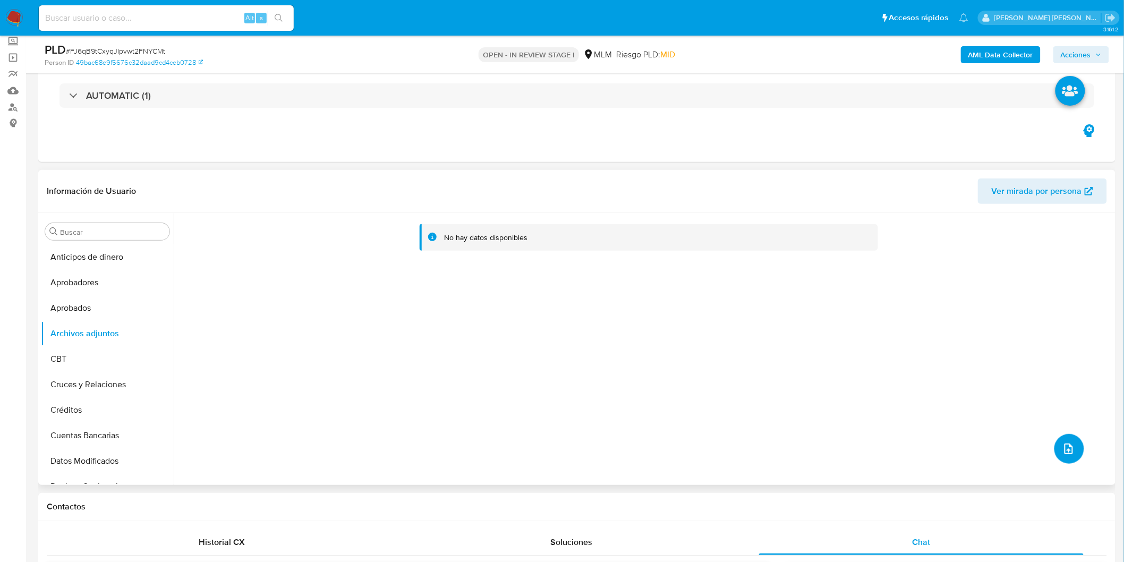
click at [1072, 449] on button "upload-file" at bounding box center [1070, 449] width 30 height 30
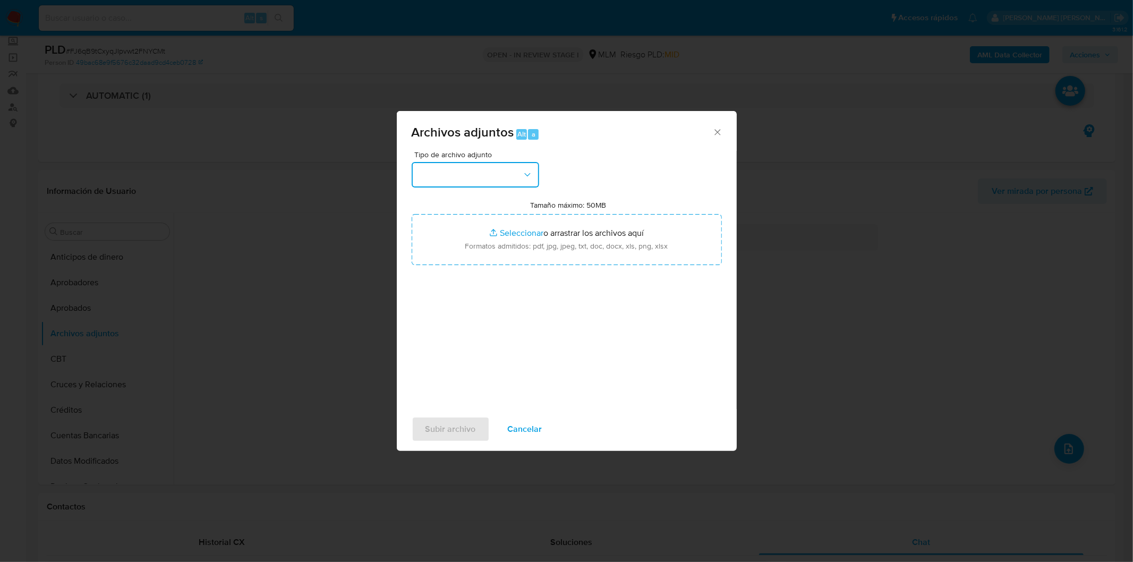
click at [516, 172] on button "button" at bounding box center [476, 175] width 128 height 26
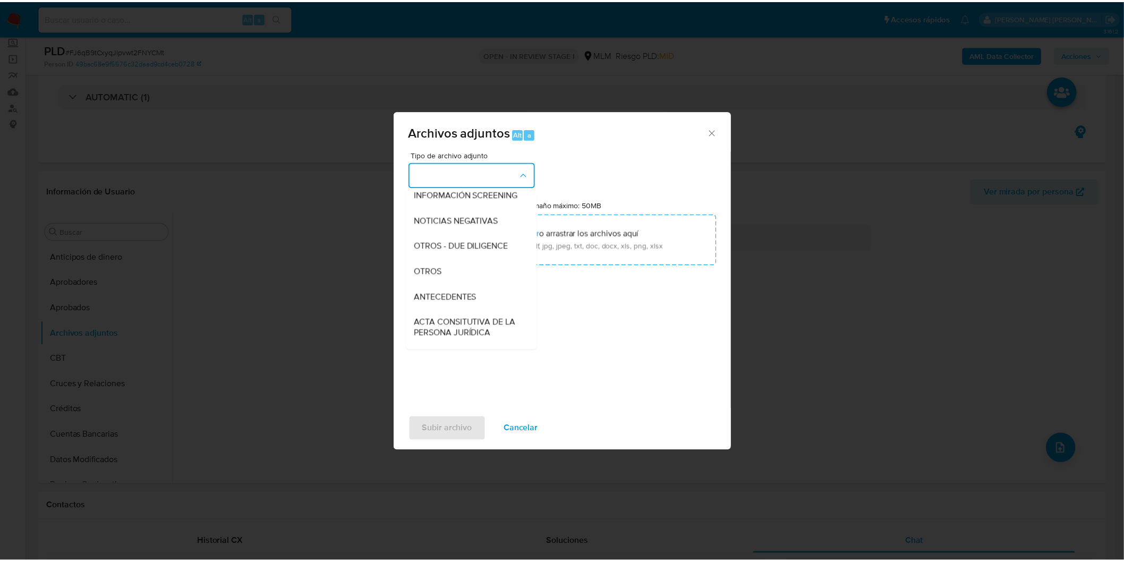
scroll to position [177, 0]
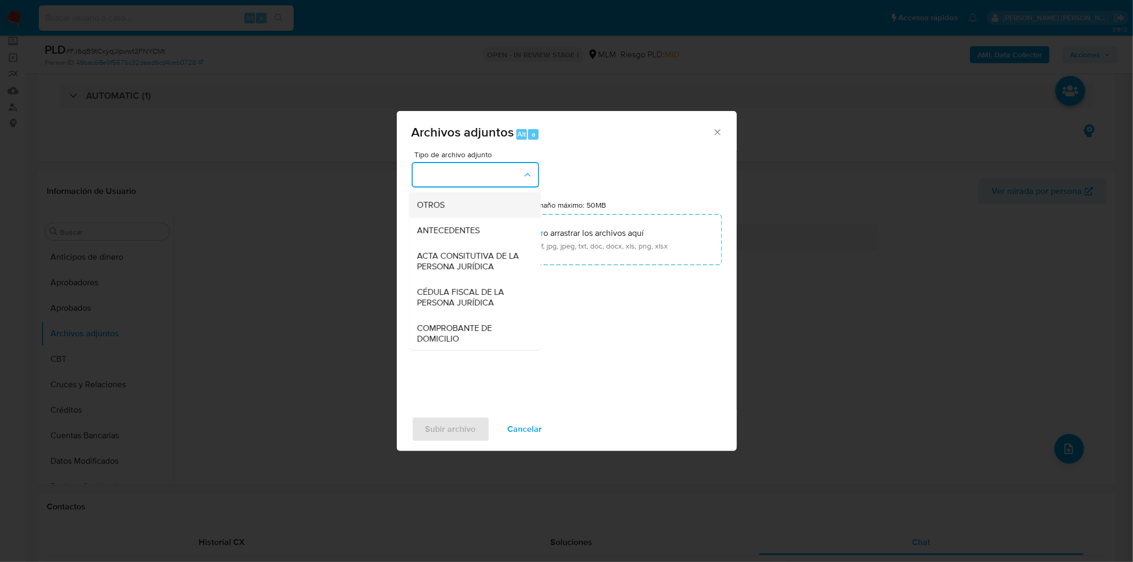
click at [486, 217] on div "OTROS" at bounding box center [472, 205] width 108 height 26
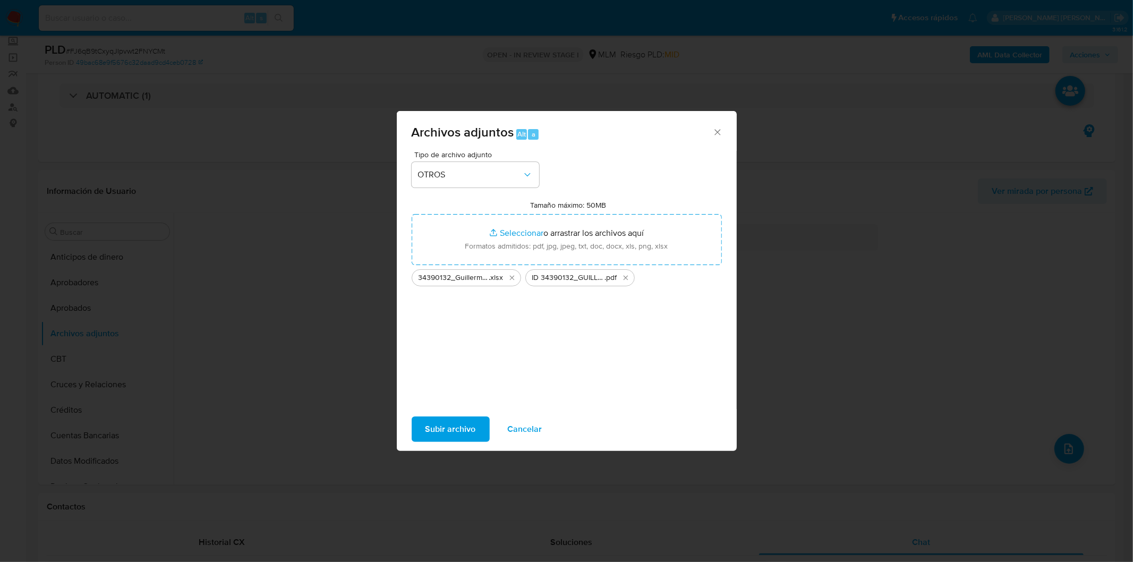
click at [448, 422] on span "Subir archivo" at bounding box center [451, 429] width 50 height 23
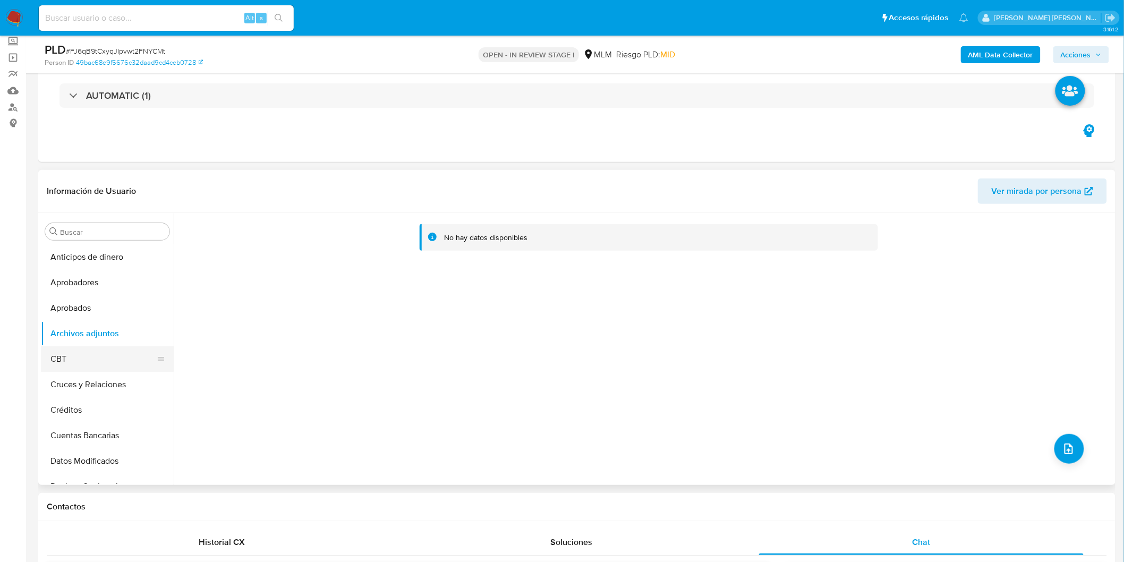
click at [77, 349] on button "CBT" at bounding box center [103, 359] width 124 height 26
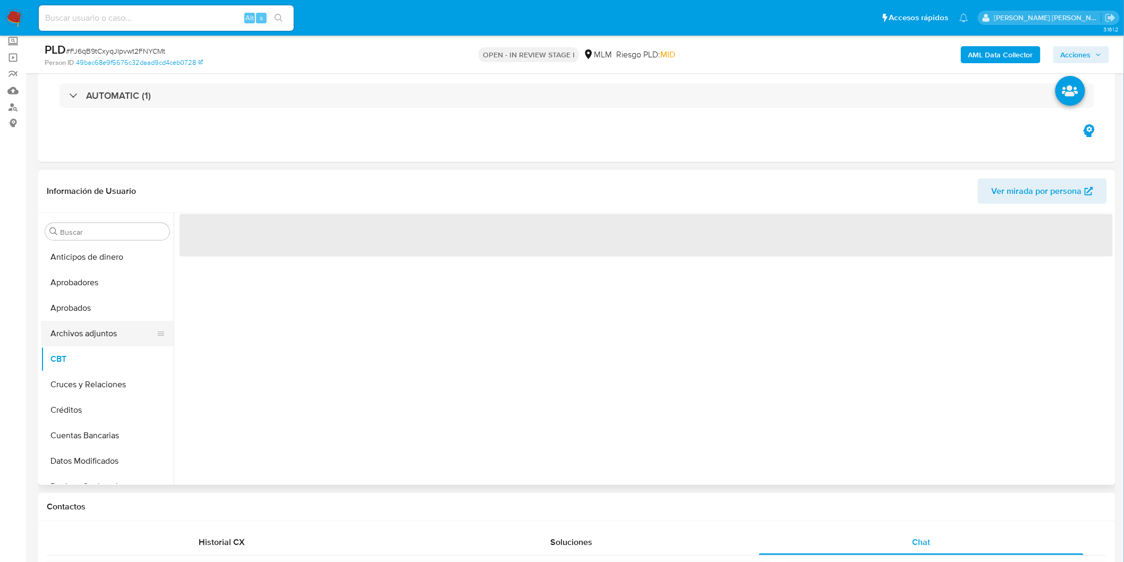
click at [94, 323] on button "Archivos adjuntos" at bounding box center [103, 334] width 124 height 26
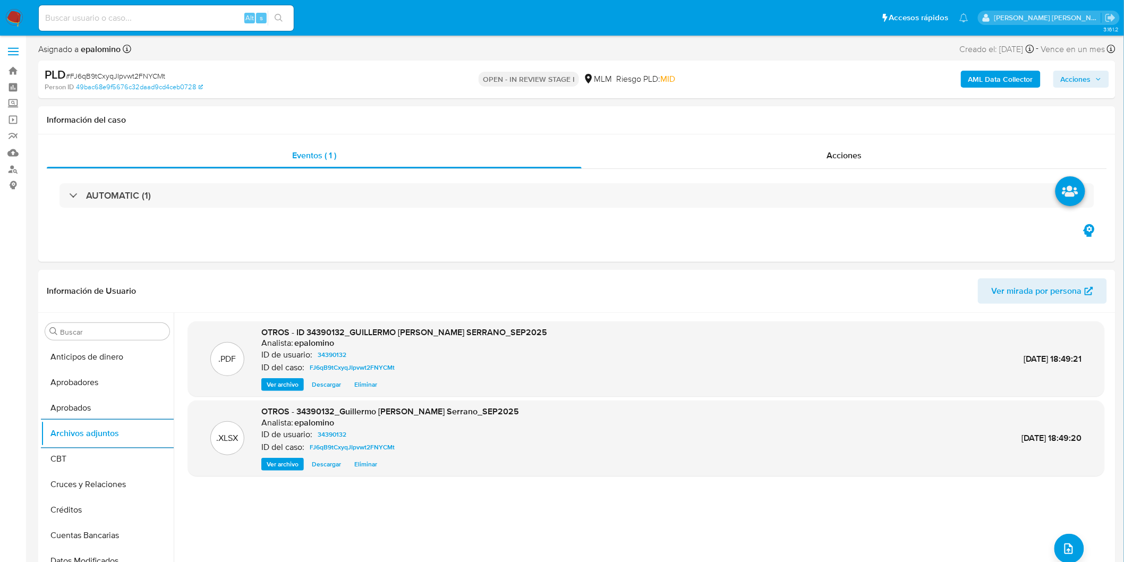
scroll to position [0, 0]
click at [1071, 82] on span "Acciones" at bounding box center [1076, 79] width 30 height 17
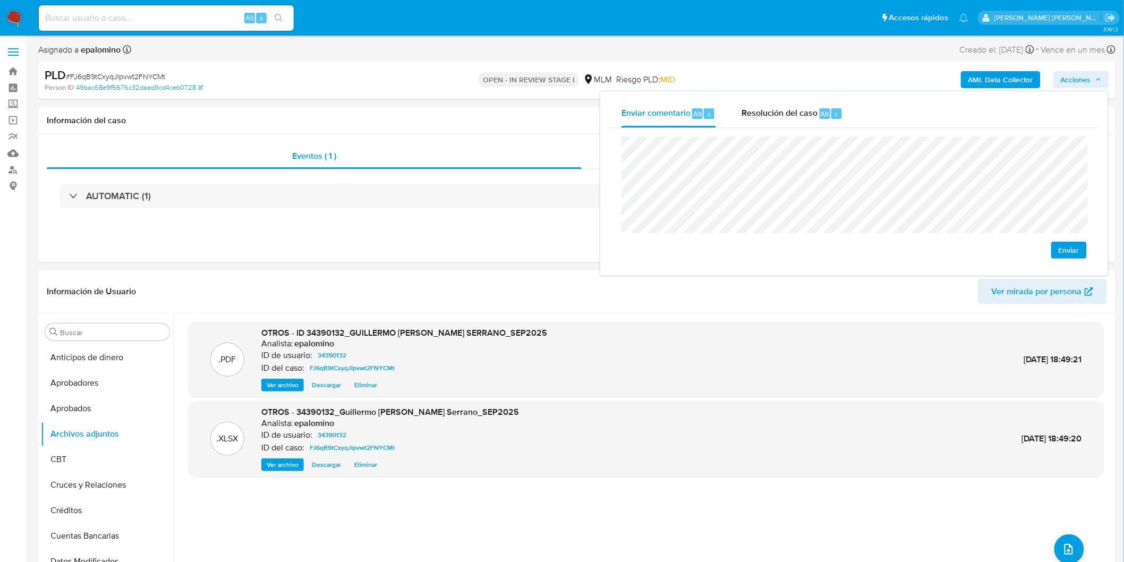
drag, startPoint x: 1059, startPoint y: 242, endPoint x: 1031, endPoint y: 236, distance: 28.8
click at [1059, 242] on button "Enviar" at bounding box center [1069, 250] width 36 height 17
click at [787, 103] on div "Resolución del caso Alt r" at bounding box center [792, 114] width 101 height 28
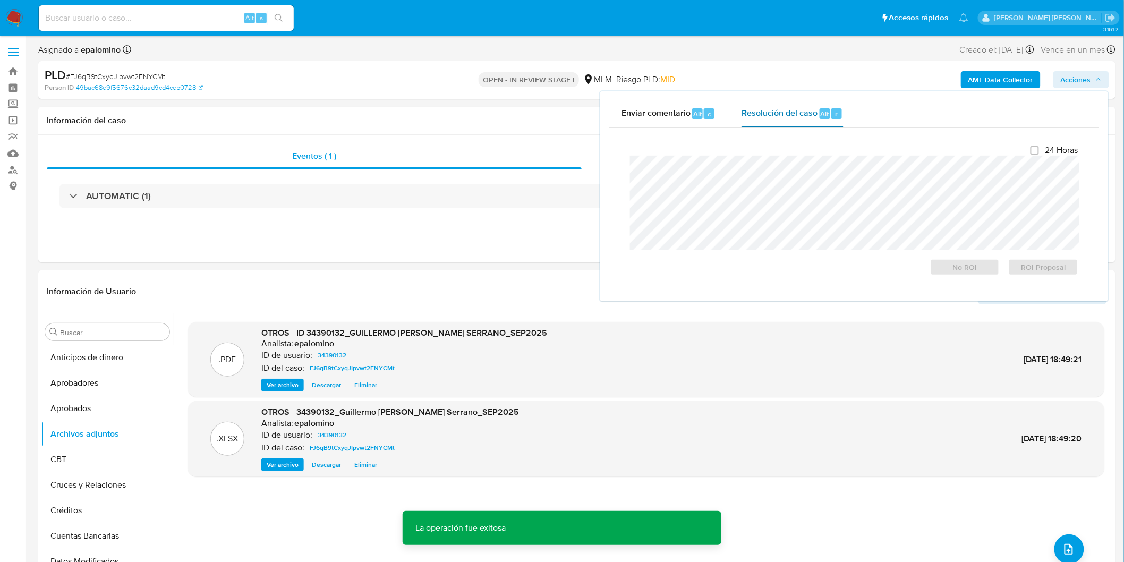
click at [793, 153] on div "24 Horas No ROI ROI Proposal" at bounding box center [854, 210] width 448 height 131
click at [980, 267] on span "No ROI" at bounding box center [965, 267] width 55 height 15
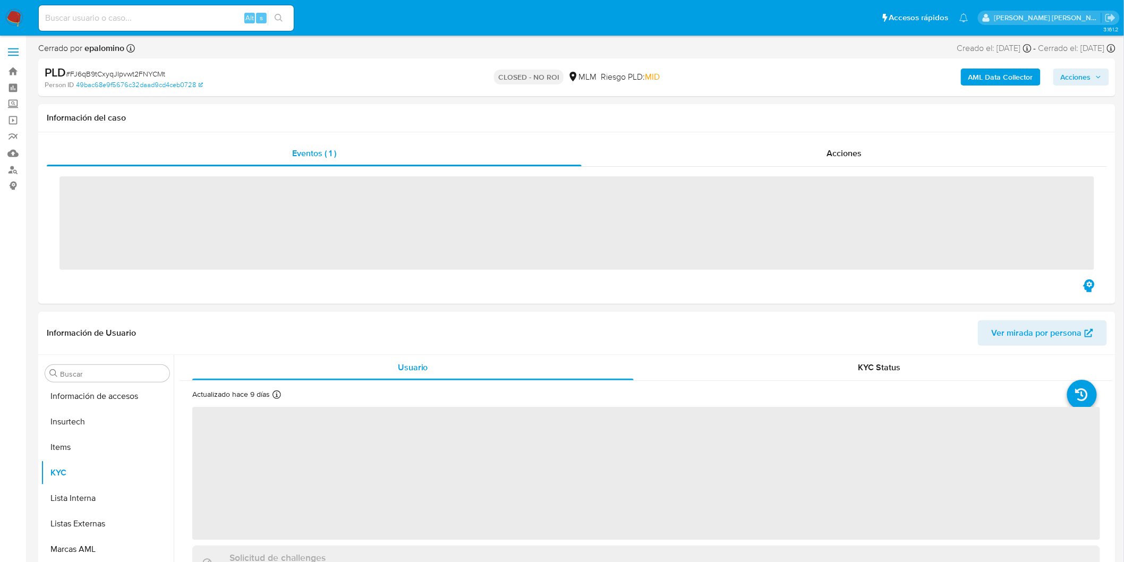
scroll to position [499, 0]
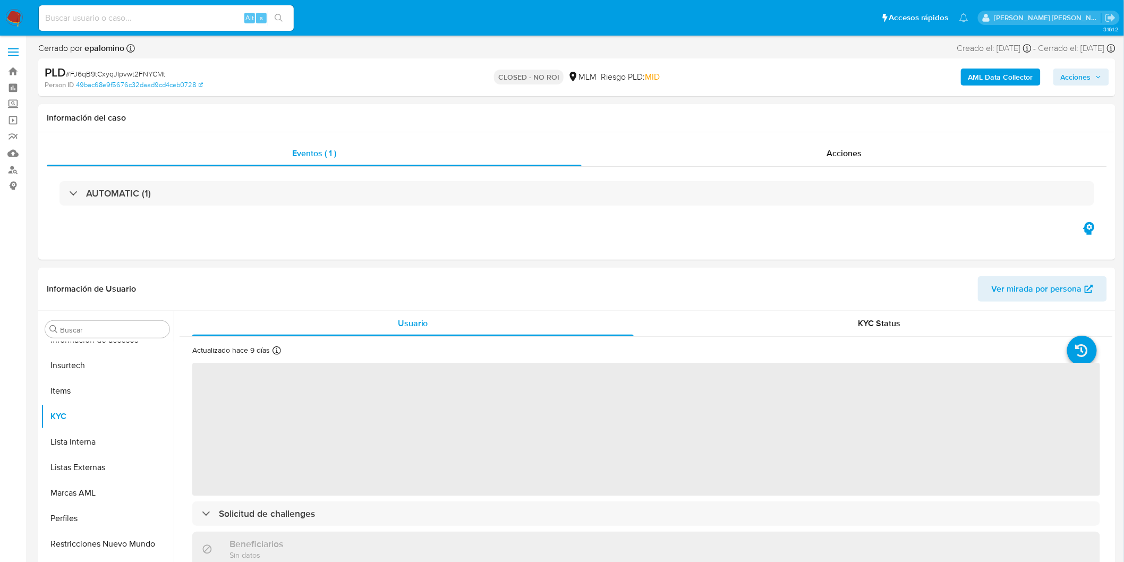
select select "10"
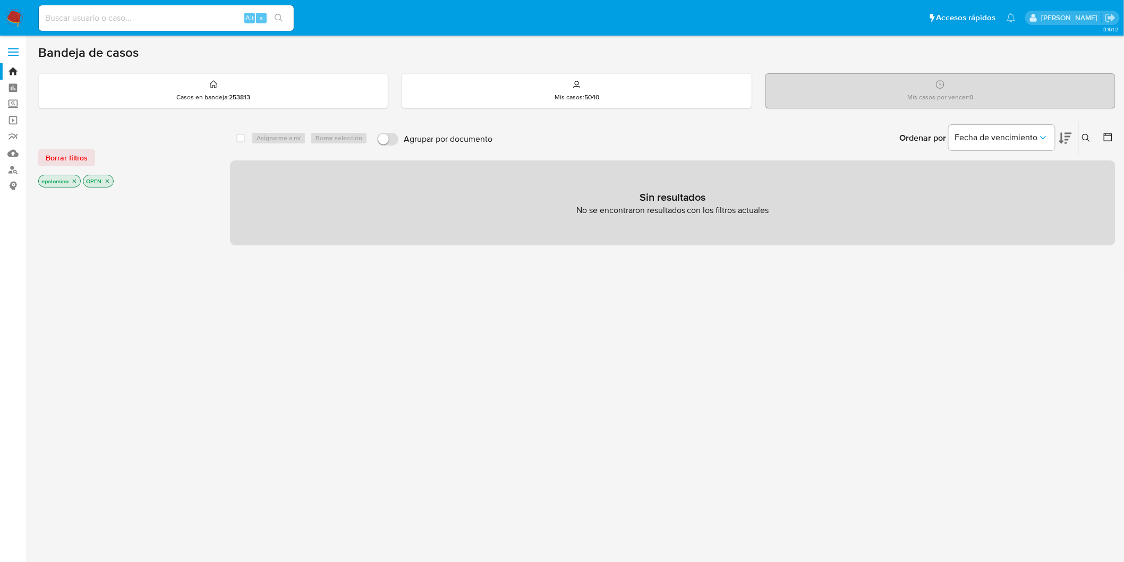
click at [68, 156] on span "Borrar filtros" at bounding box center [67, 157] width 42 height 15
